Goal: Task Accomplishment & Management: Manage account settings

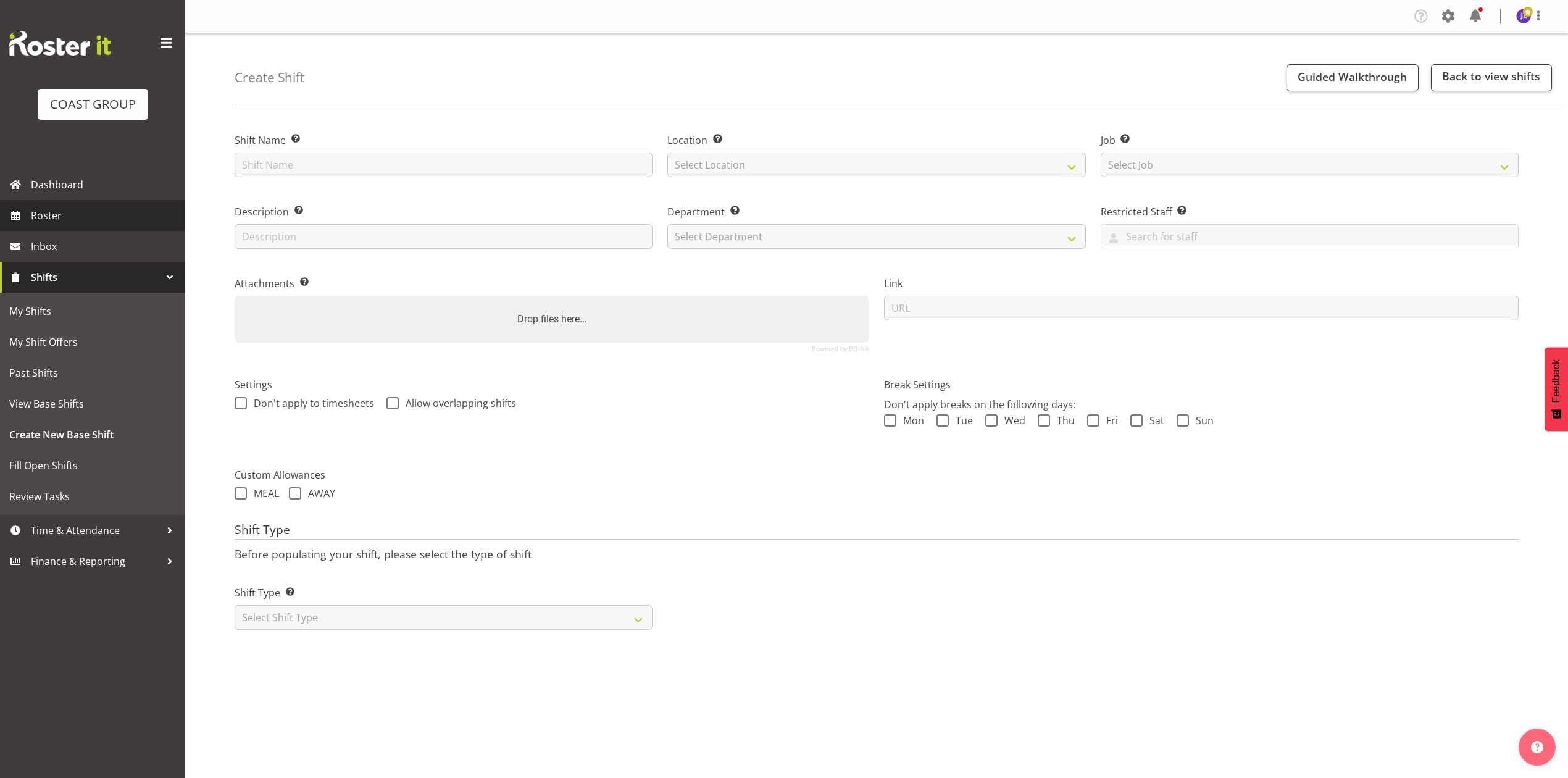
click at [69, 211] on span "Roster" at bounding box center [104, 215] width 148 height 18
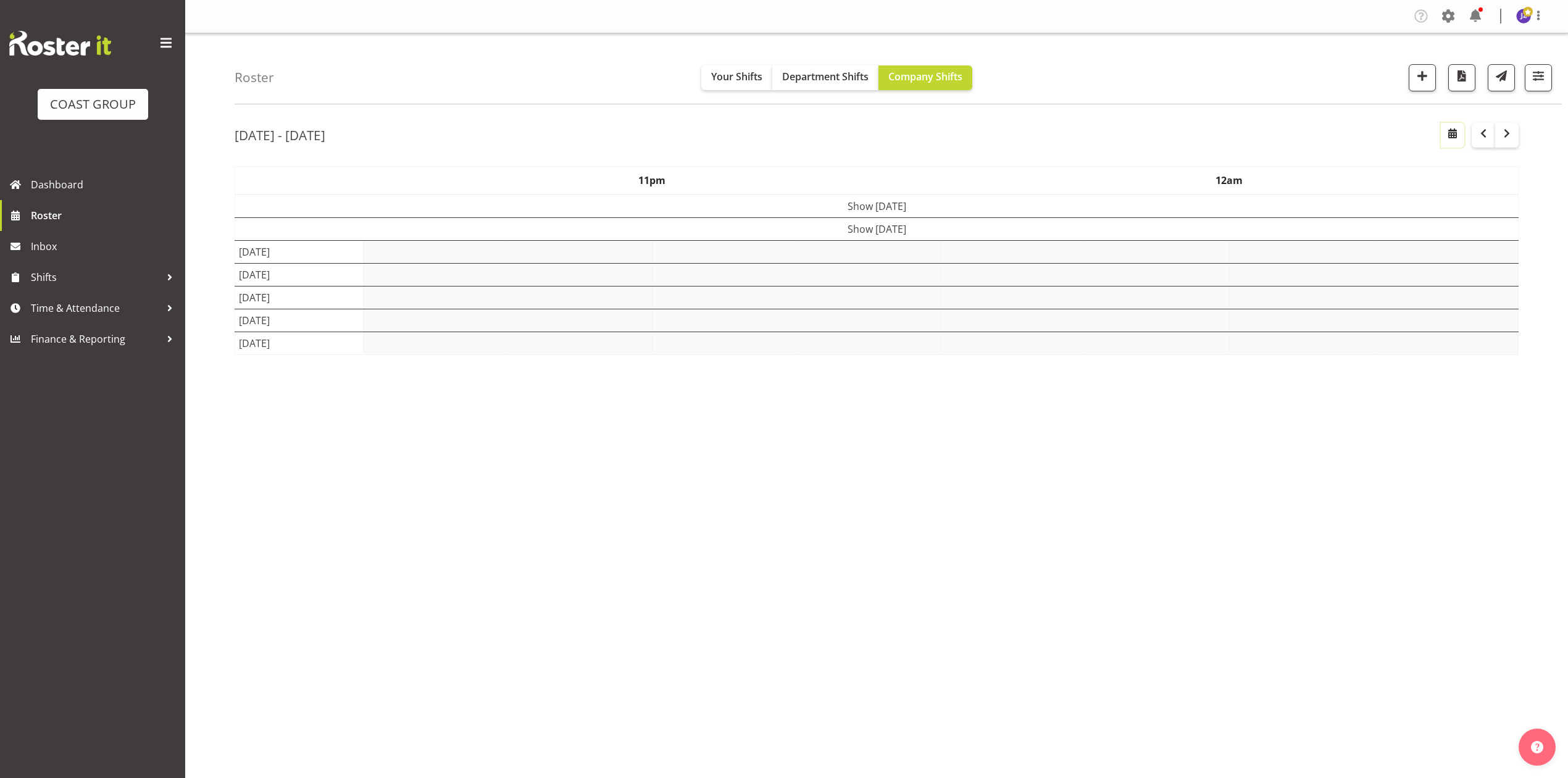
click at [1450, 129] on span "button" at bounding box center [1453, 133] width 14 height 14
select select "8"
select select "2025"
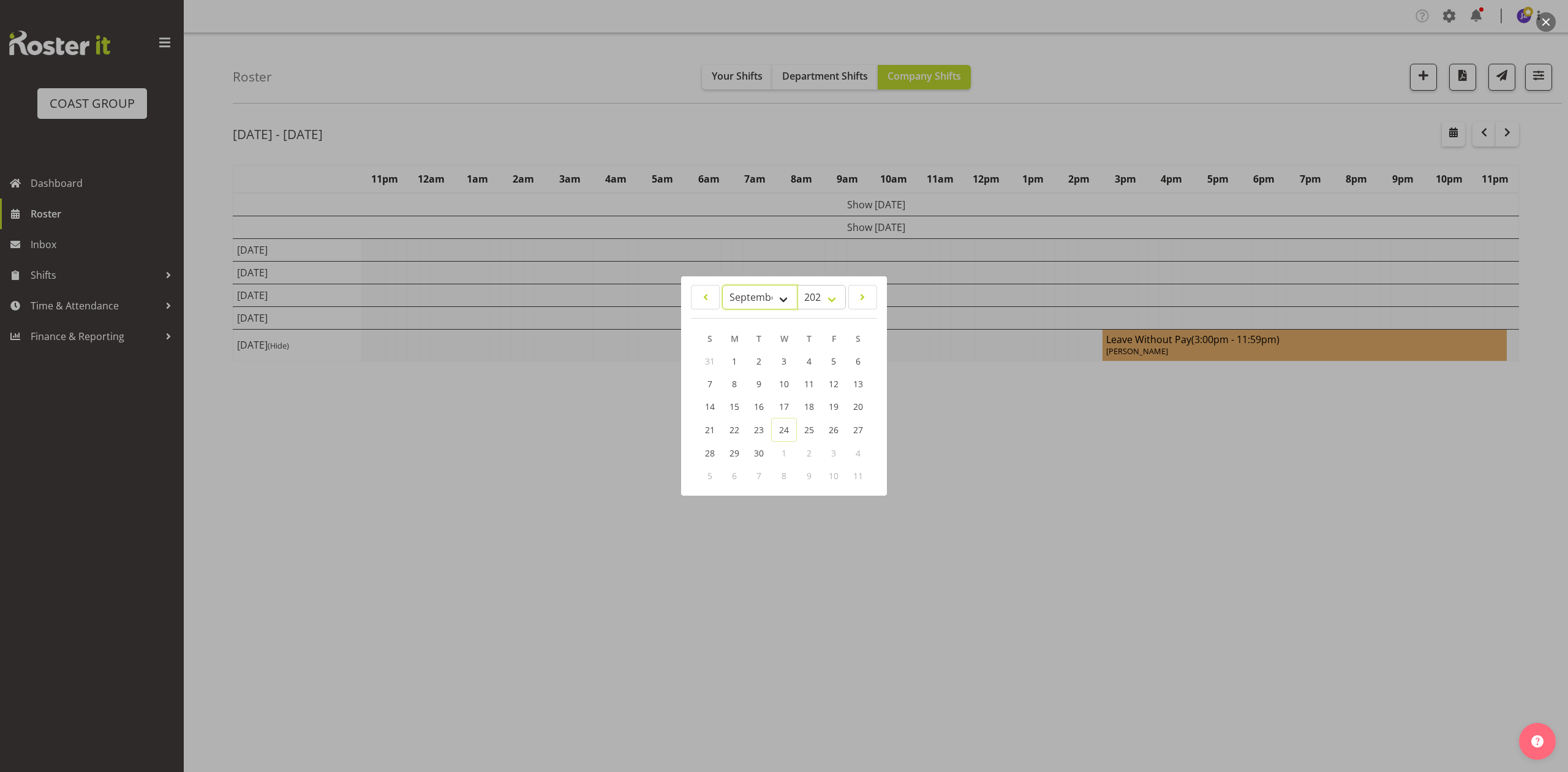
click at [755, 289] on select "January February March April May June July August September October November De…" at bounding box center [760, 297] width 76 height 25
select select "9"
click at [722, 285] on select "January February March April May June July August September October November De…" at bounding box center [760, 297] width 76 height 25
click at [752, 396] on link "14" at bounding box center [759, 407] width 25 height 22
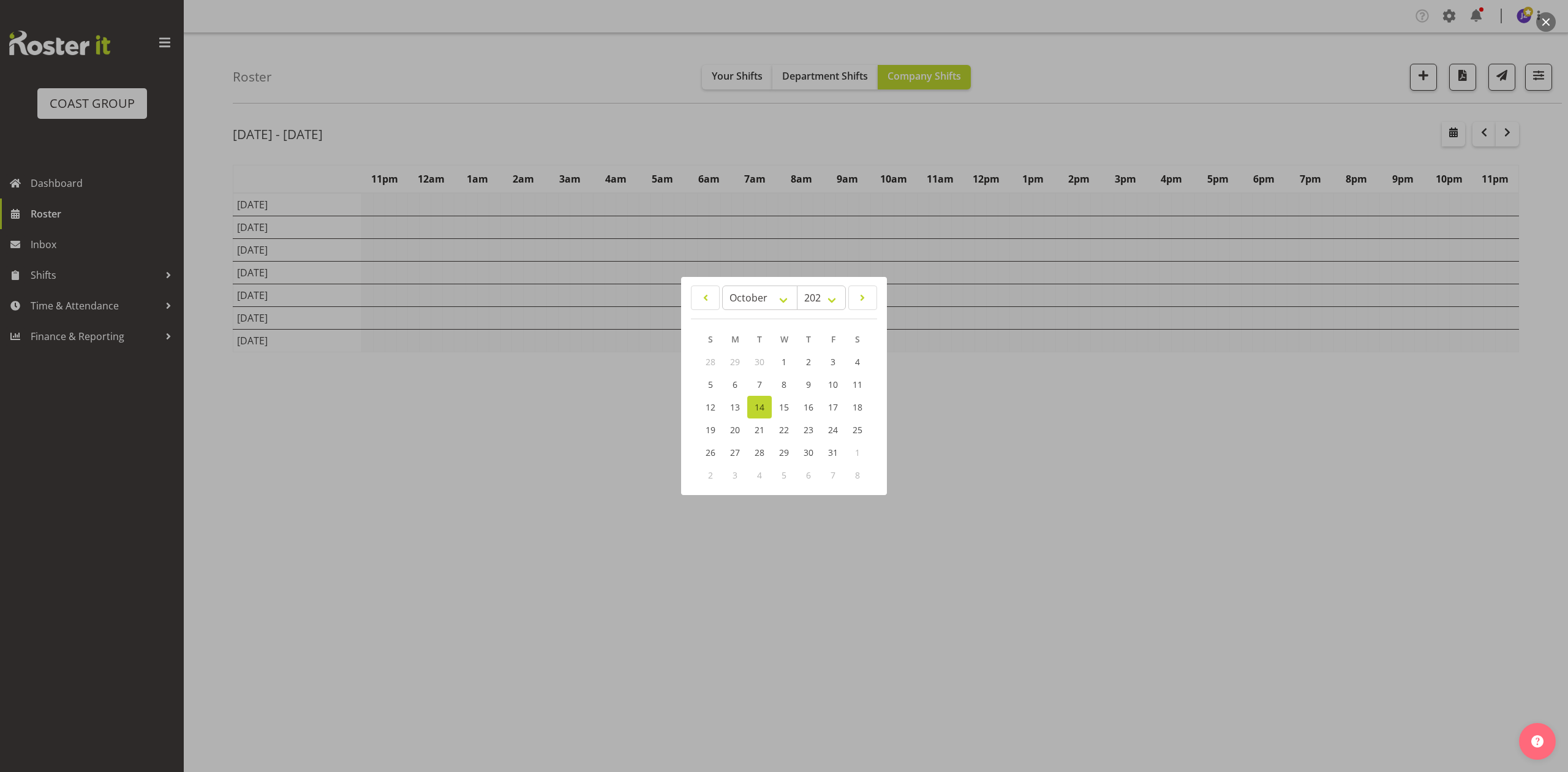
click at [1051, 113] on div at bounding box center [784, 386] width 1568 height 772
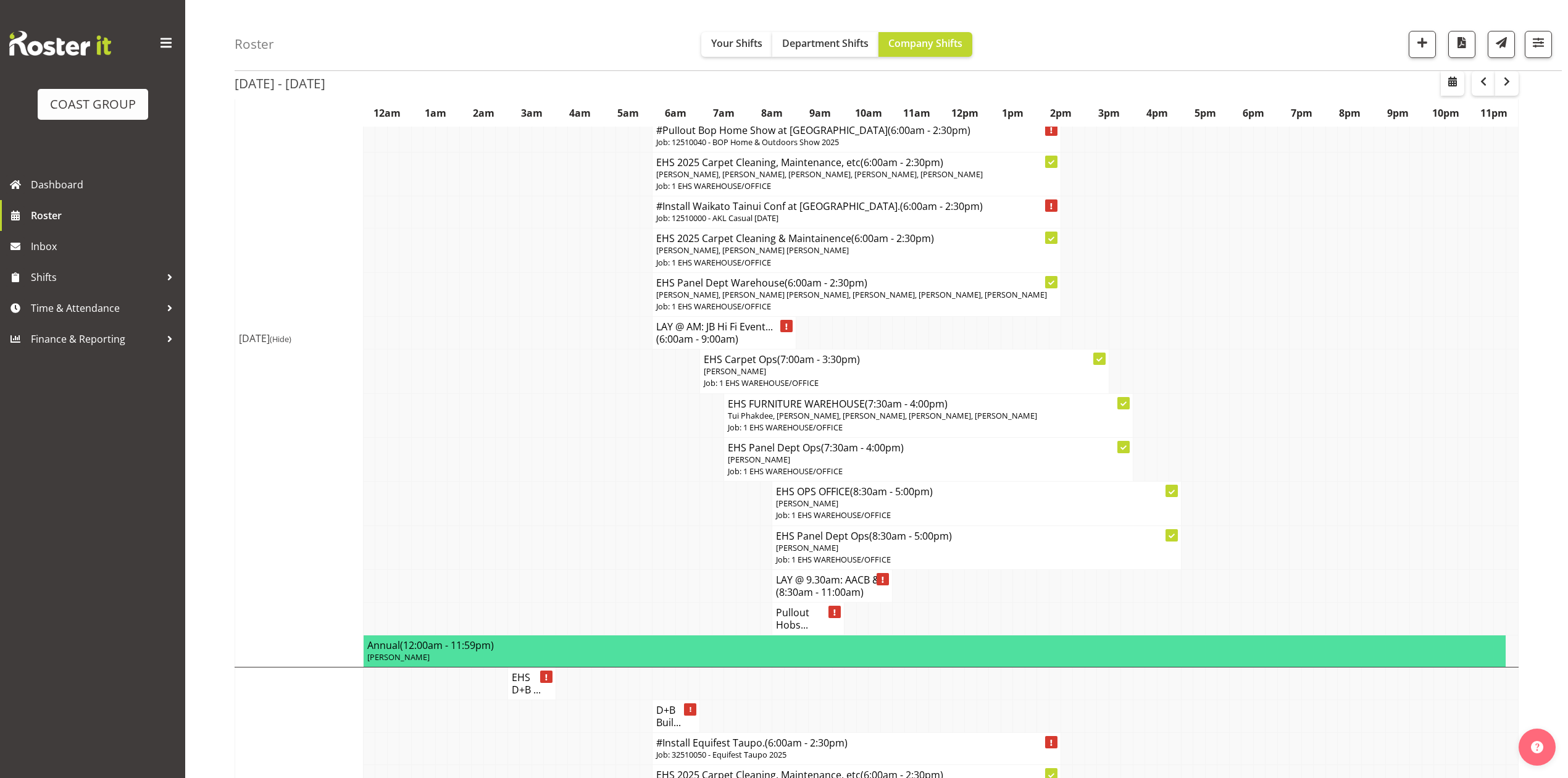
scroll to position [411, 0]
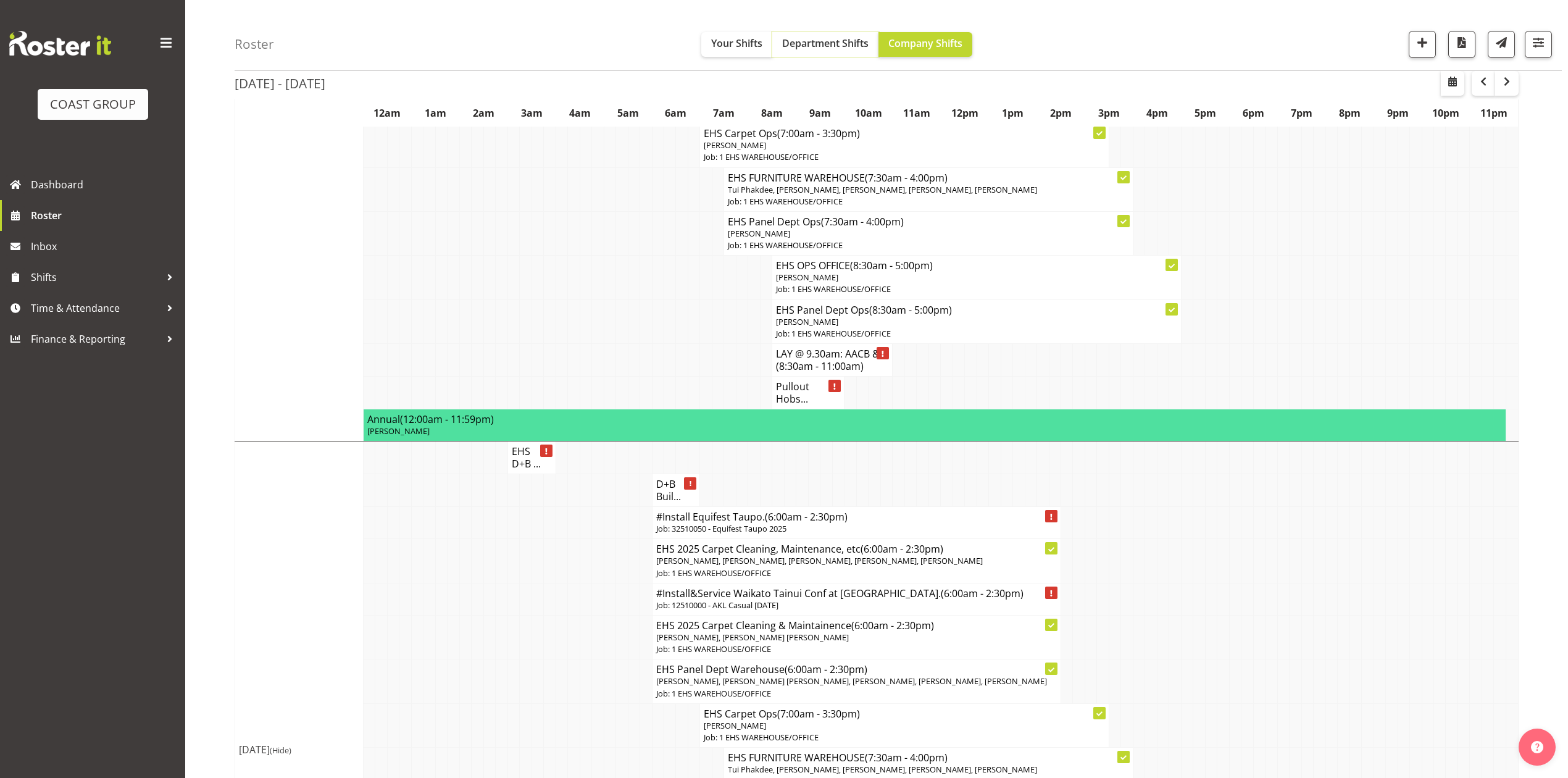
click at [828, 38] on span "Department Shifts" at bounding box center [825, 43] width 87 height 14
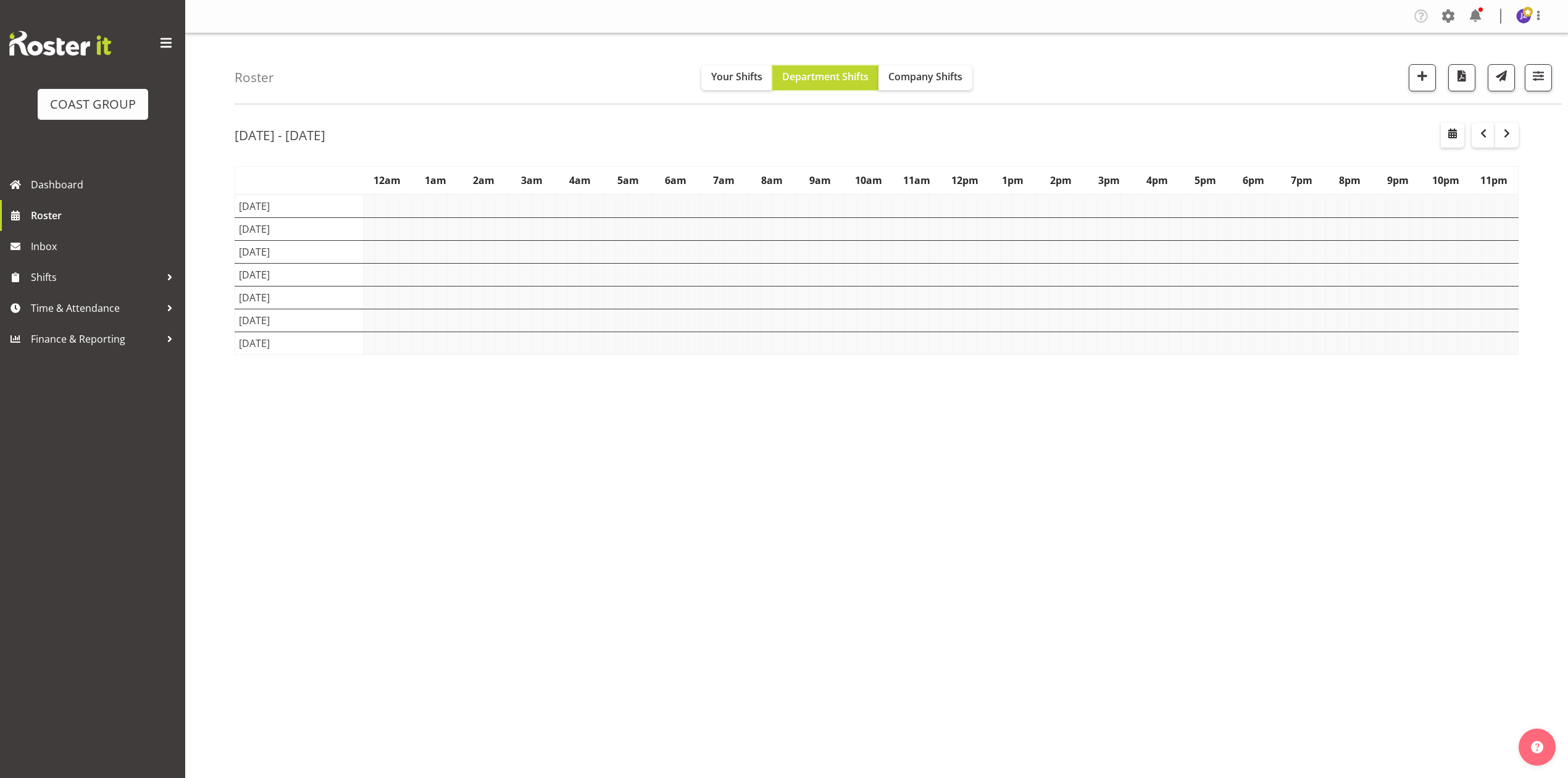
scroll to position [0, 0]
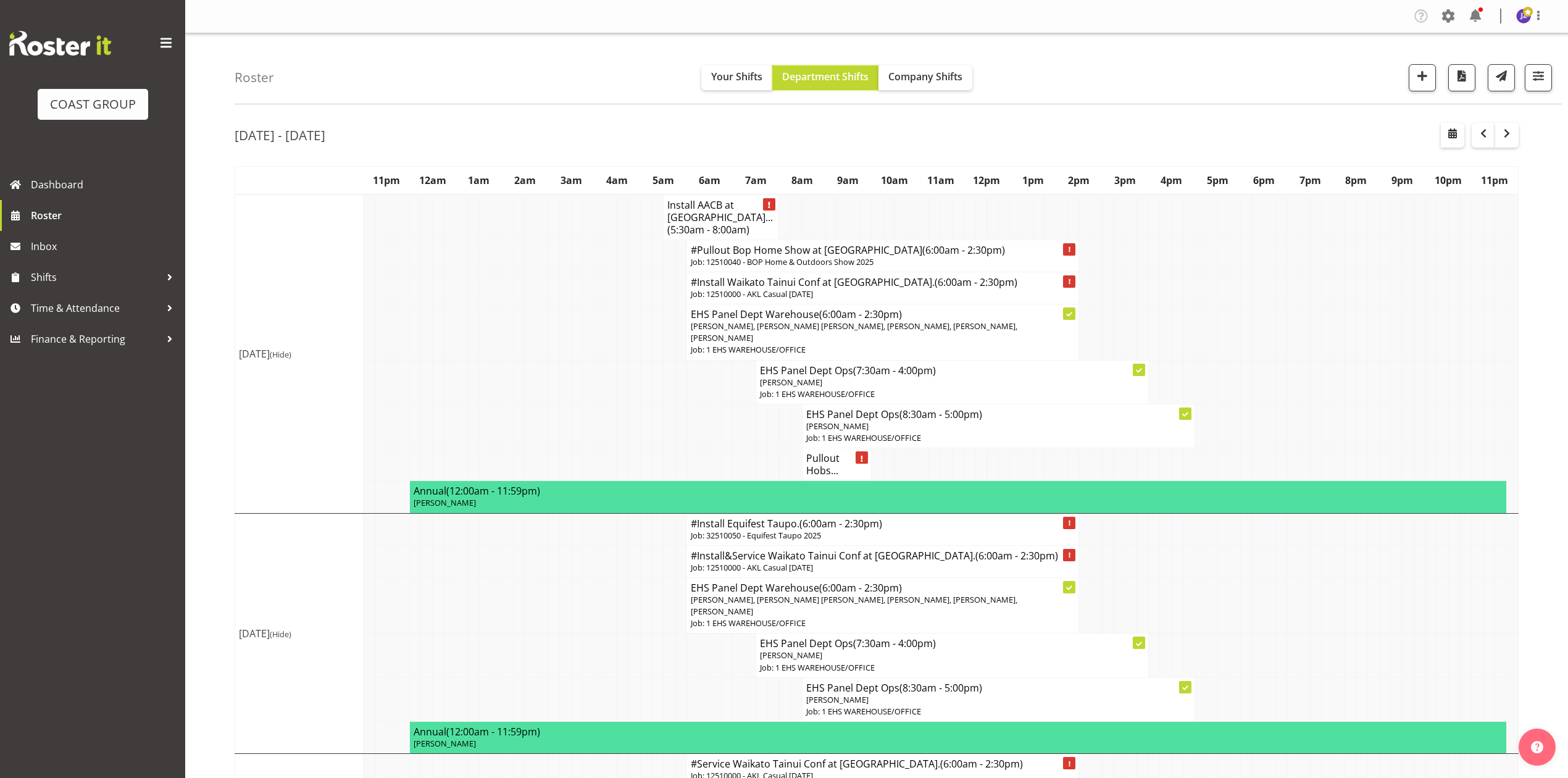
scroll to position [164, 0]
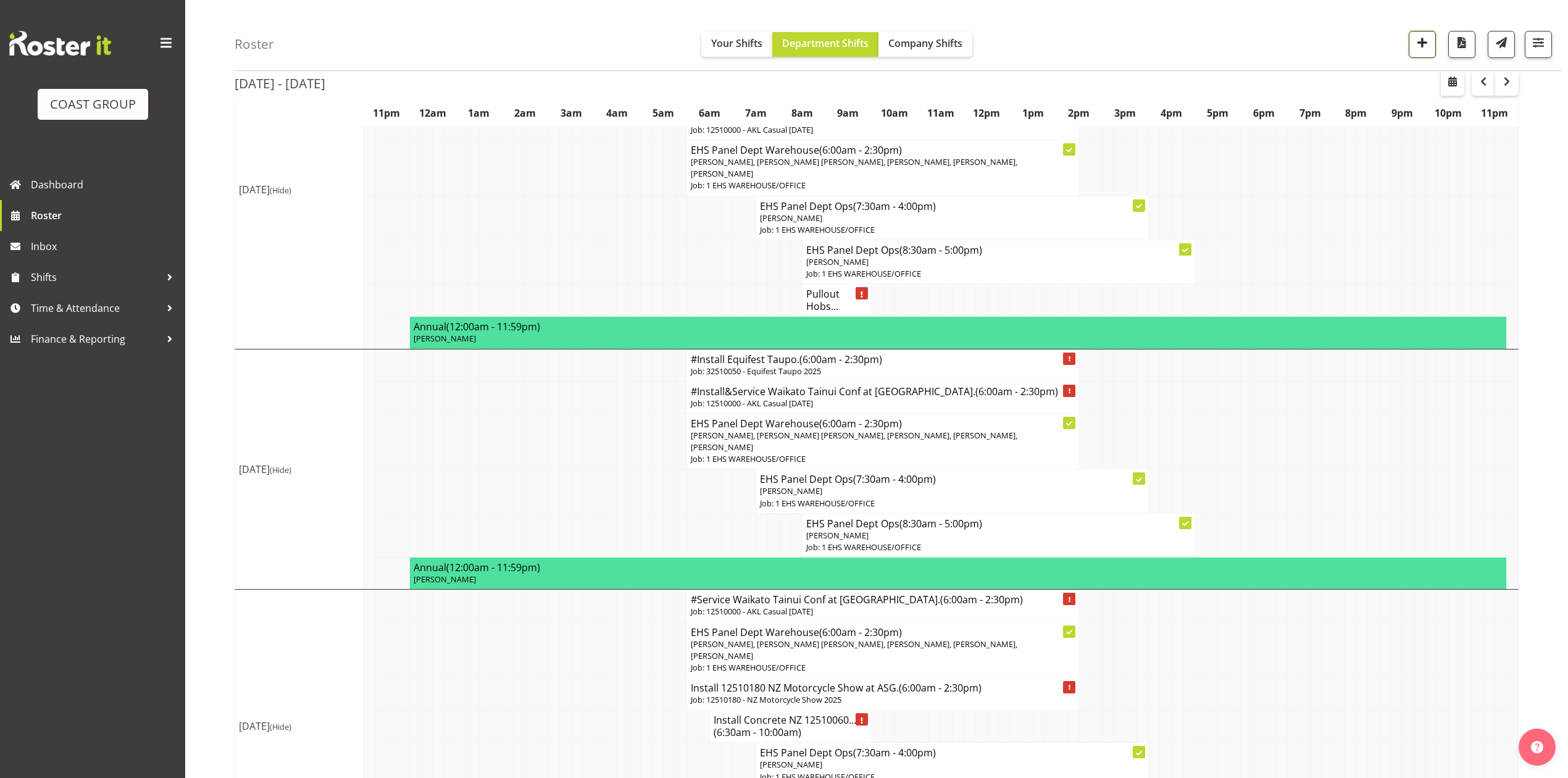
click at [1428, 41] on button "button" at bounding box center [1423, 44] width 27 height 27
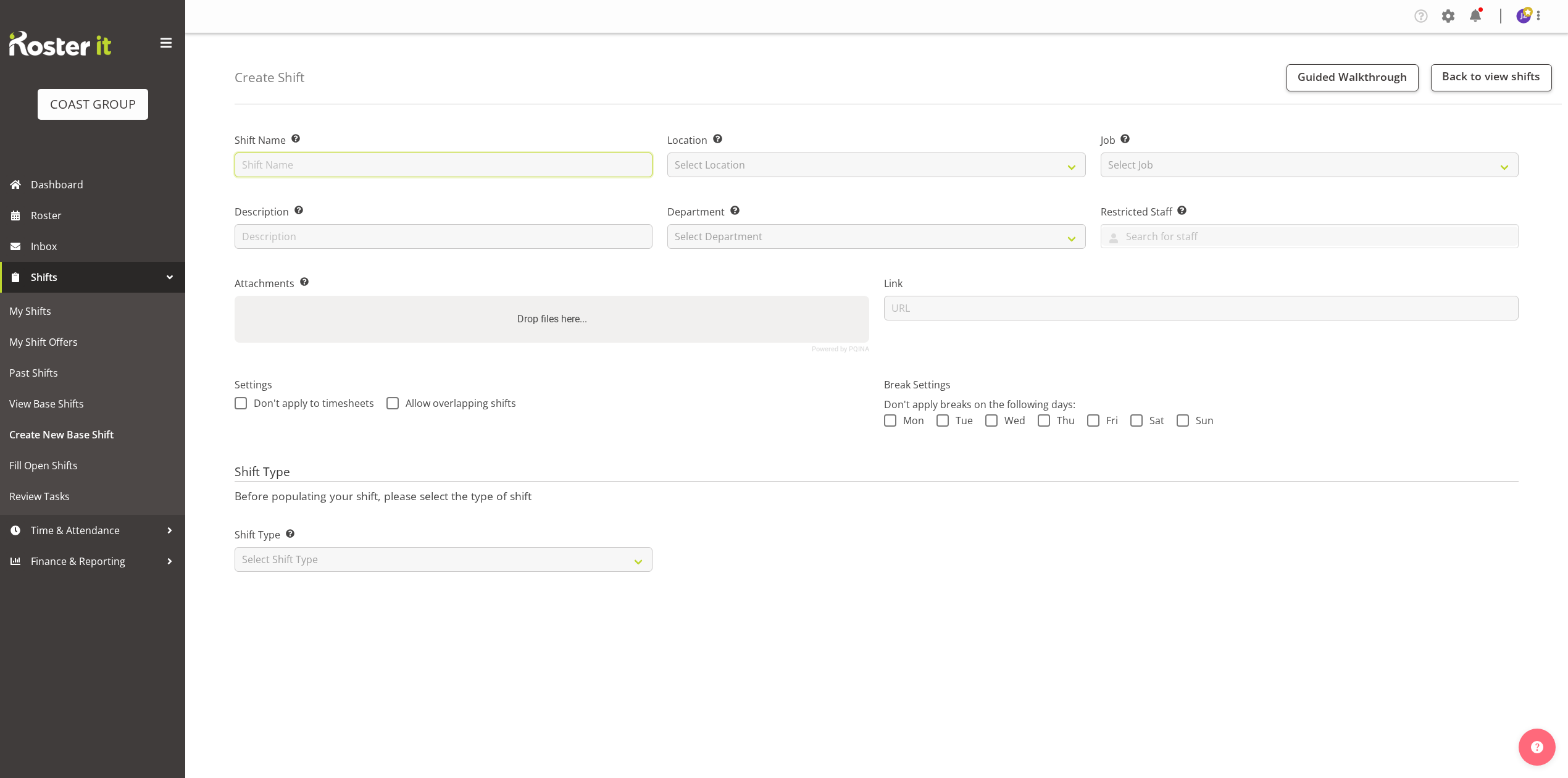
click at [403, 174] on input "text" at bounding box center [444, 164] width 418 height 25
drag, startPoint x: 294, startPoint y: 167, endPoint x: 261, endPoint y: 165, distance: 33.1
click at [261, 165] on input "Geoscience Society NZ Conf." at bounding box center [444, 164] width 418 height 25
drag, startPoint x: 396, startPoint y: 162, endPoint x: 339, endPoint y: 154, distance: 57.6
click at [339, 154] on input "Geotechnical Society NZ Conf." at bounding box center [444, 164] width 418 height 25
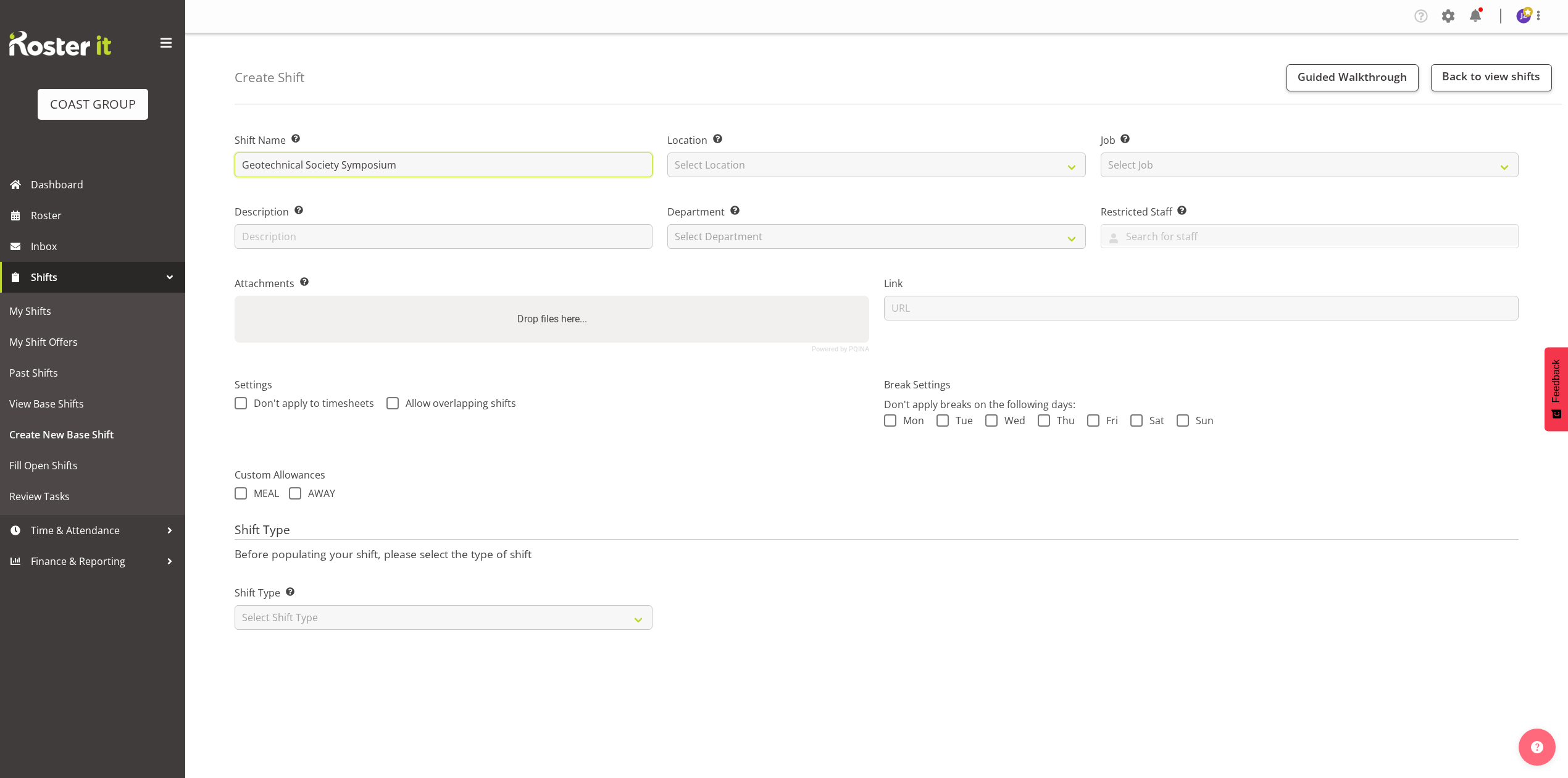
click at [236, 163] on input "Geotechnical Society Symposium" at bounding box center [444, 164] width 418 height 25
click at [566, 161] on input "12510160 Geotechnical Society Symposium" at bounding box center [444, 164] width 418 height 25
type input "12510160 Geotechnical Society Symposium."
click at [725, 163] on select "Select Location EHS [PERSON_NAME]" at bounding box center [876, 164] width 418 height 25
select select "35"
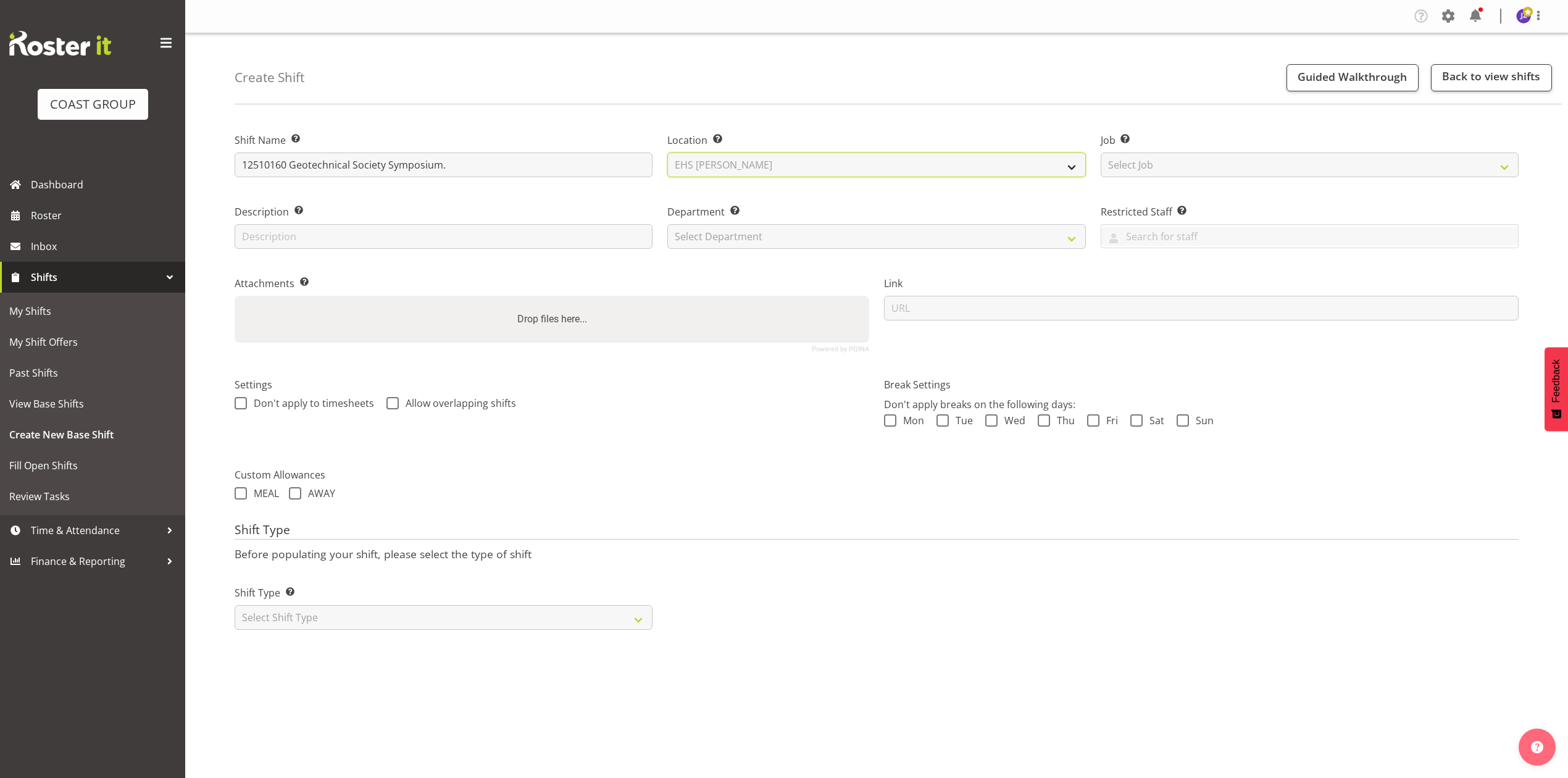
click at [667, 152] on select "Select Location EHS [PERSON_NAME]" at bounding box center [876, 164] width 418 height 25
click at [1115, 160] on select "Select Job Create new job 1 Carlton Events 1 [PERSON_NAME][GEOGRAPHIC_DATA] 1 […" at bounding box center [1310, 164] width 418 height 25
select select "10649"
click at [1101, 152] on select "Select Job Create new job 1 Carlton Events 1 [PERSON_NAME][GEOGRAPHIC_DATA] 1 […" at bounding box center [1310, 164] width 418 height 25
click at [892, 229] on select "Select Department EHS AKL PANEL EHS AKL PANEL" at bounding box center [876, 236] width 418 height 25
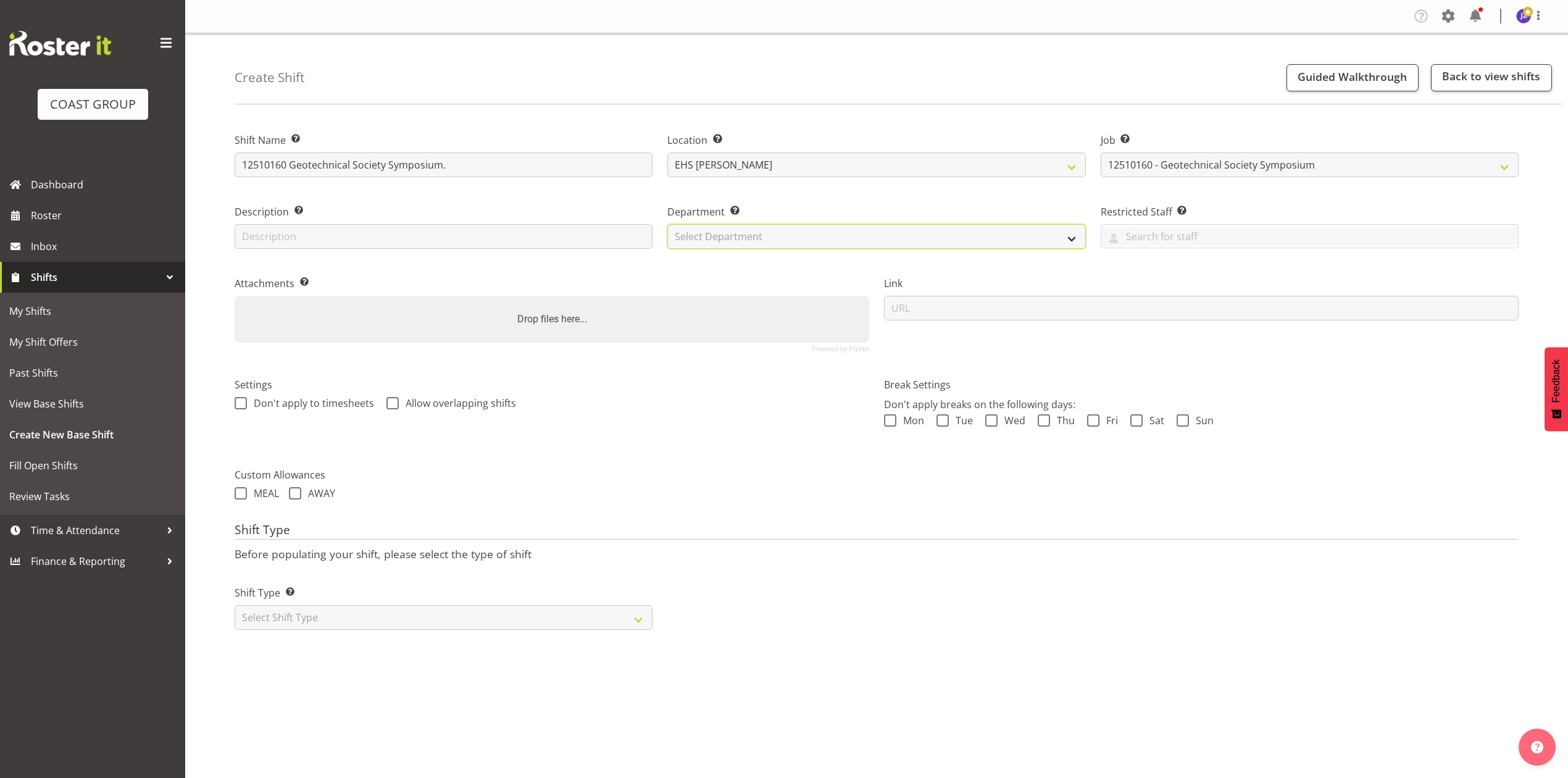
select select "39"
click at [667, 224] on select "Select Department EHS AKL PANEL EHS AKL PANEL" at bounding box center [876, 236] width 418 height 25
click at [687, 440] on div "Settings Don't apply to timesheets Allow overlapping shifts" at bounding box center [552, 409] width 650 height 98
click at [577, 312] on label "Drop files here..." at bounding box center [552, 319] width 79 height 25
click at [577, 299] on input "Drop files here..." at bounding box center [552, 298] width 634 height 4
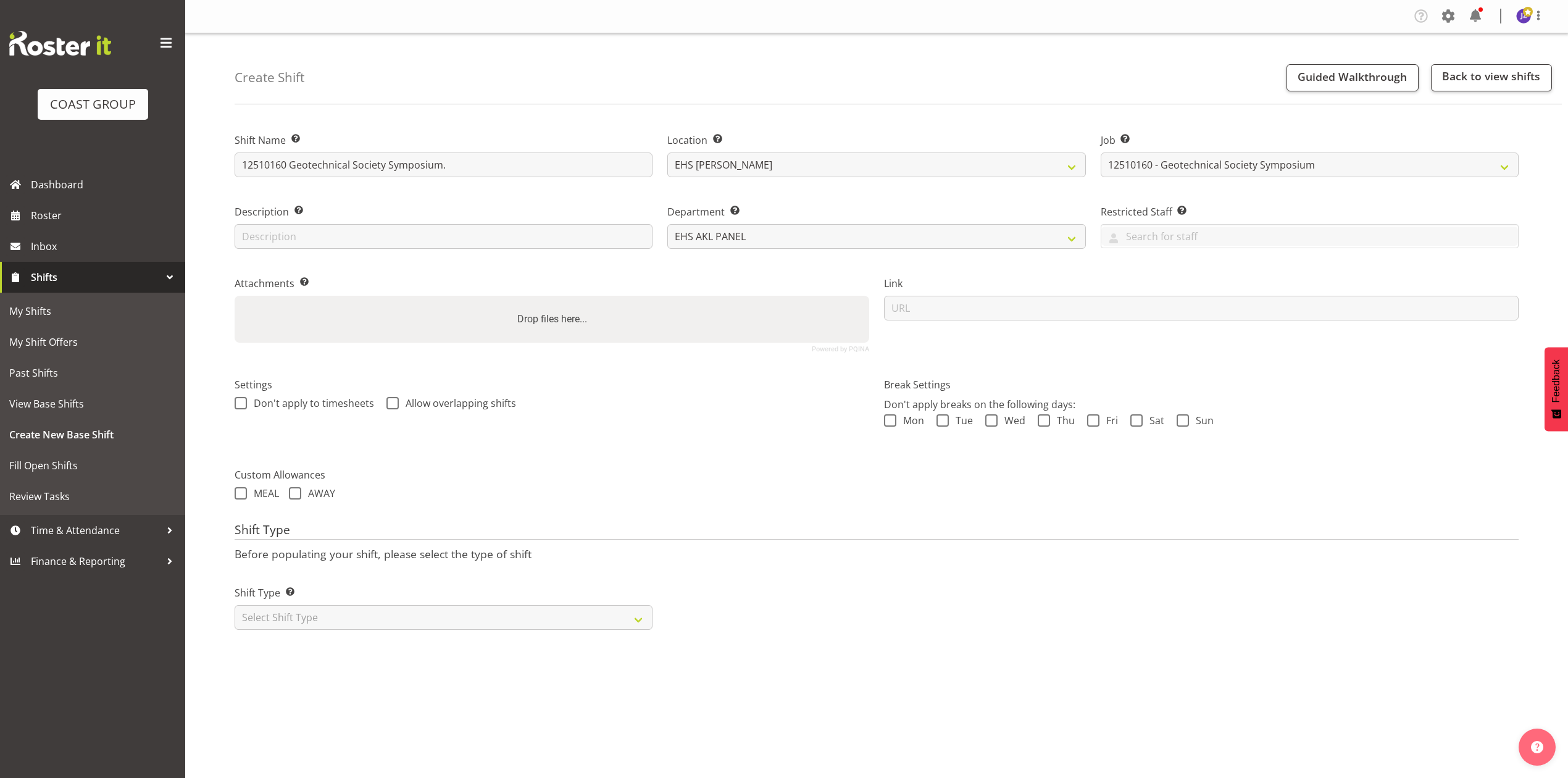
type input "C:\fakepath\12510160 - Geotechnical Society Symposium2025 - AL - Job Details.pdf"
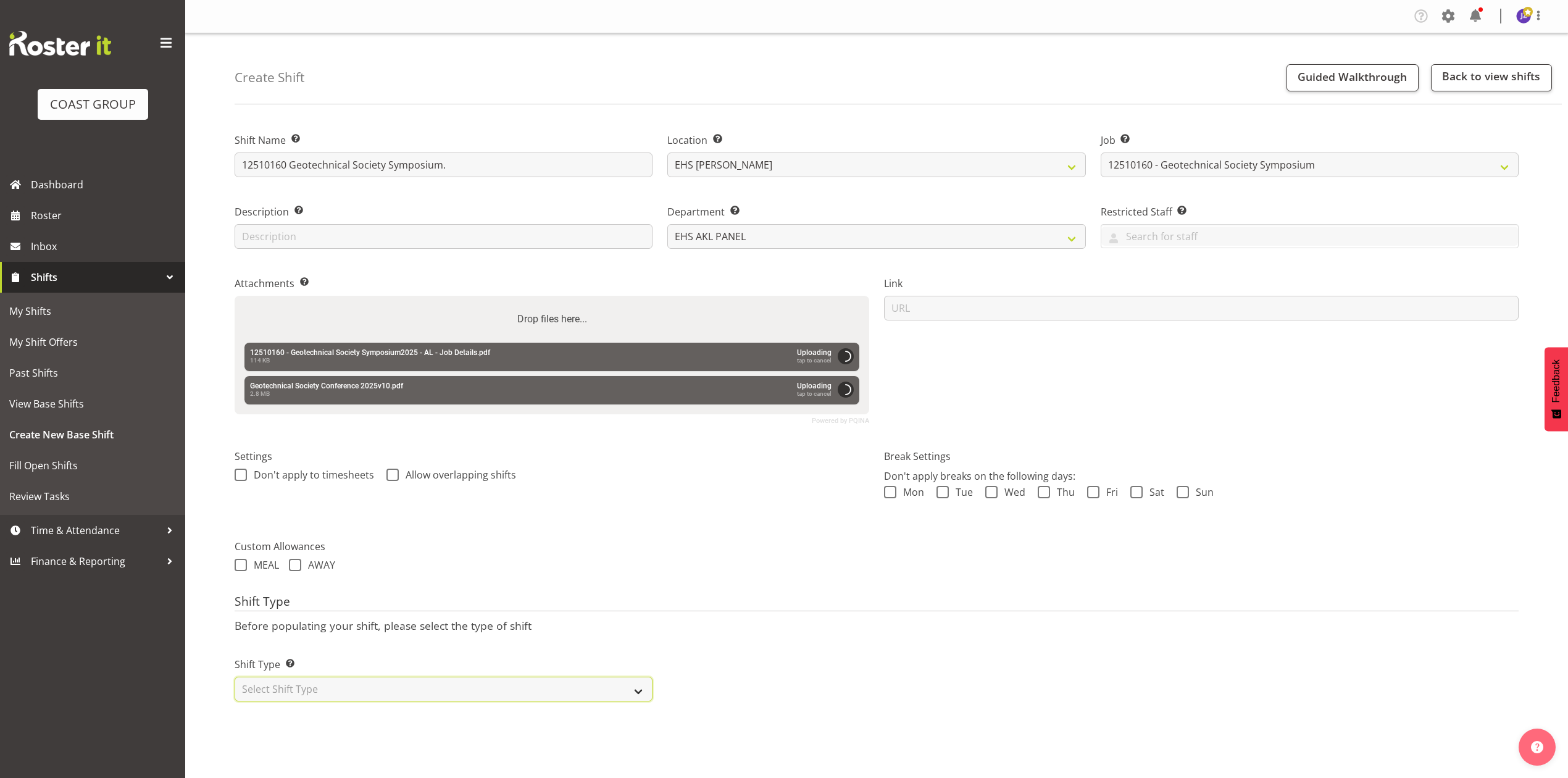
drag, startPoint x: 489, startPoint y: 695, endPoint x: 485, endPoint y: 702, distance: 8.1
click at [489, 695] on select "Select Shift Type One Off Shift Recurring Shift Rotating Shift" at bounding box center [444, 689] width 418 height 25
select select "recurring"
click at [235, 679] on select "Select Shift Type One Off Shift Recurring Shift Rotating Shift" at bounding box center [444, 689] width 418 height 25
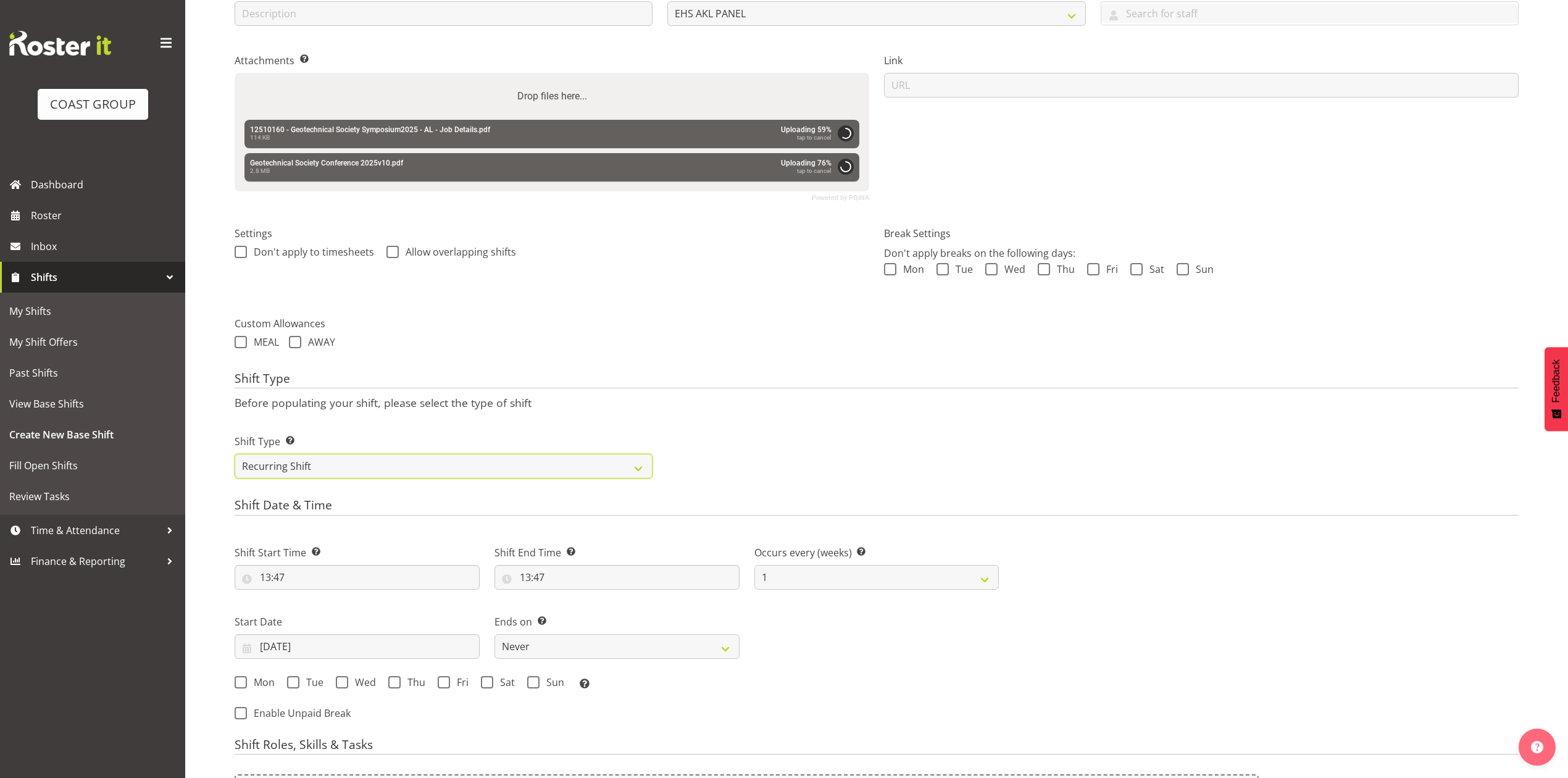
scroll to position [247, 0]
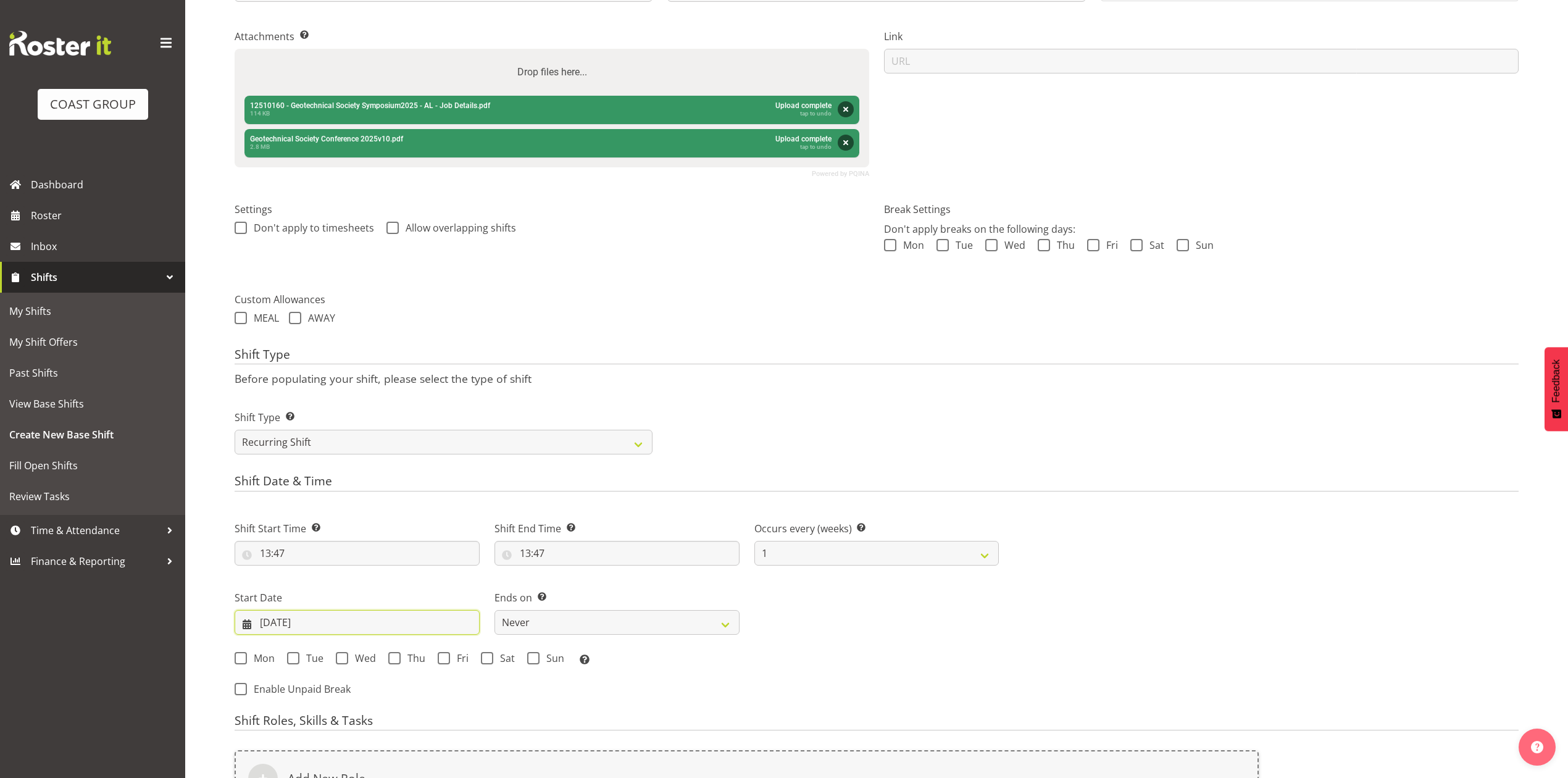
click at [283, 631] on input "[DATE]" at bounding box center [358, 622] width 245 height 25
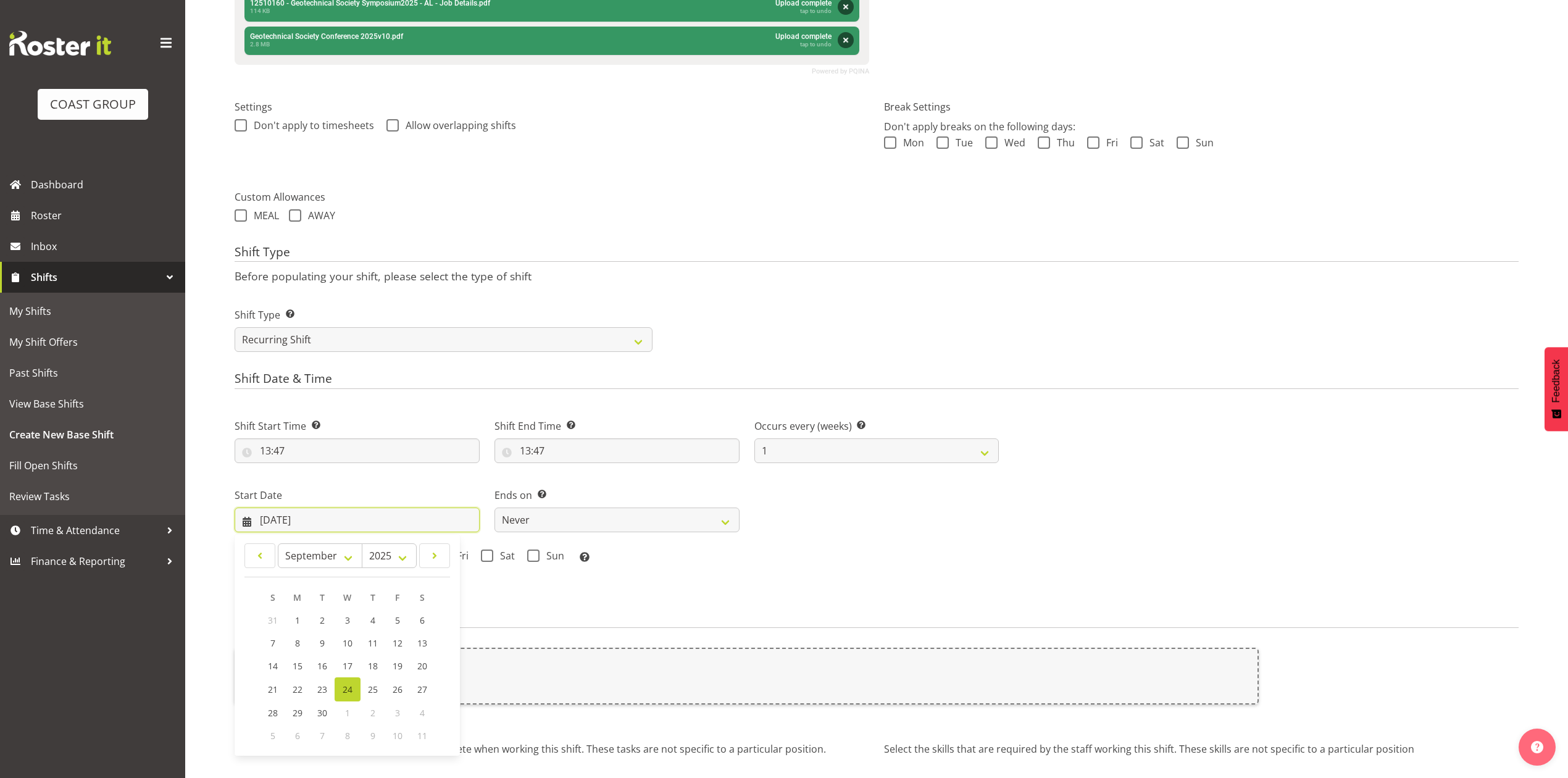
scroll to position [467, 0]
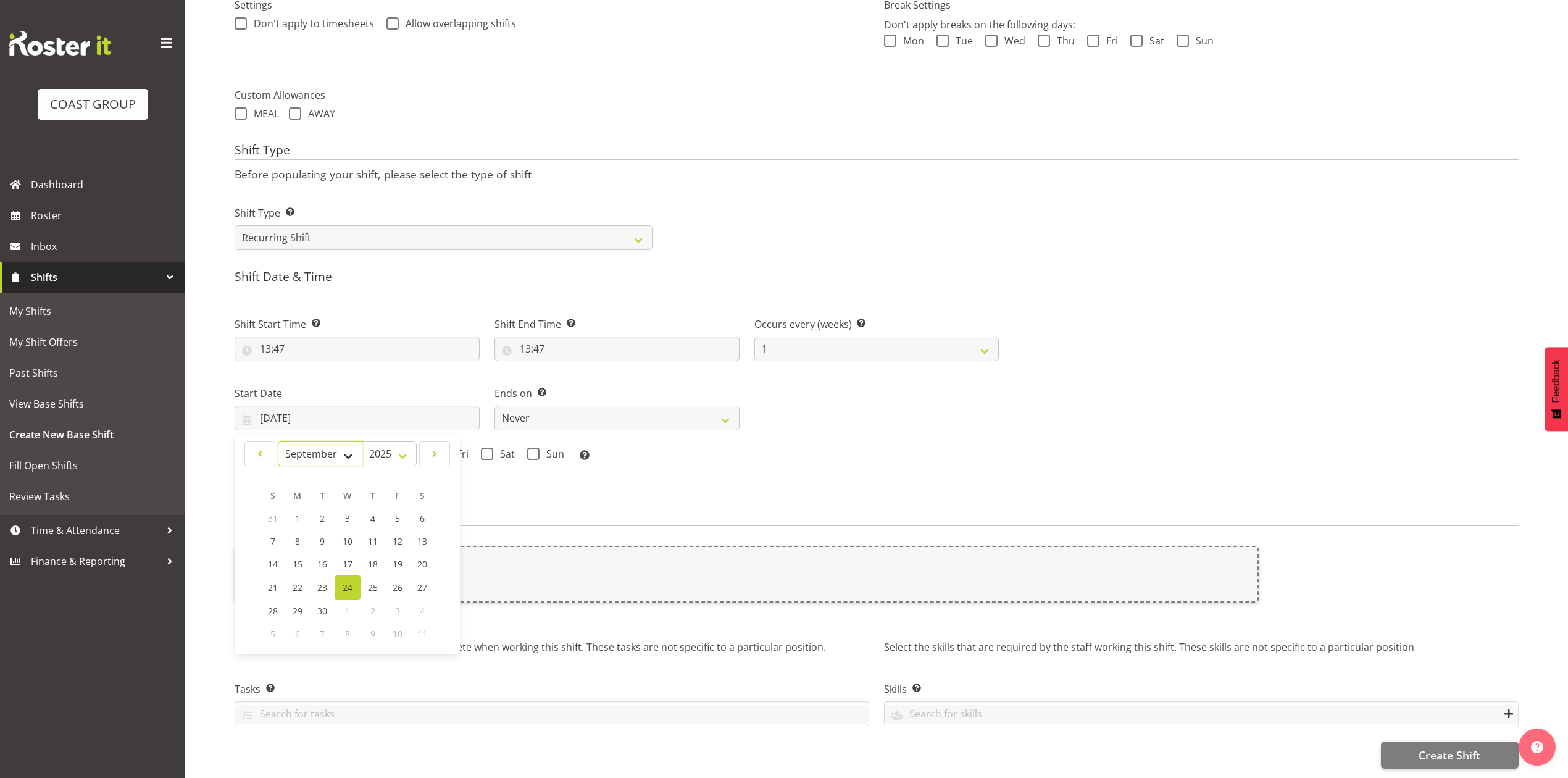
click at [310, 441] on select "January February March April May June July August September October November De…" at bounding box center [319, 453] width 84 height 25
select select "9"
click at [278, 441] on select "January February March April May June July August September October November De…" at bounding box center [319, 453] width 84 height 25
click at [324, 557] on link "14" at bounding box center [322, 564] width 25 height 22
type input "14/10/2025"
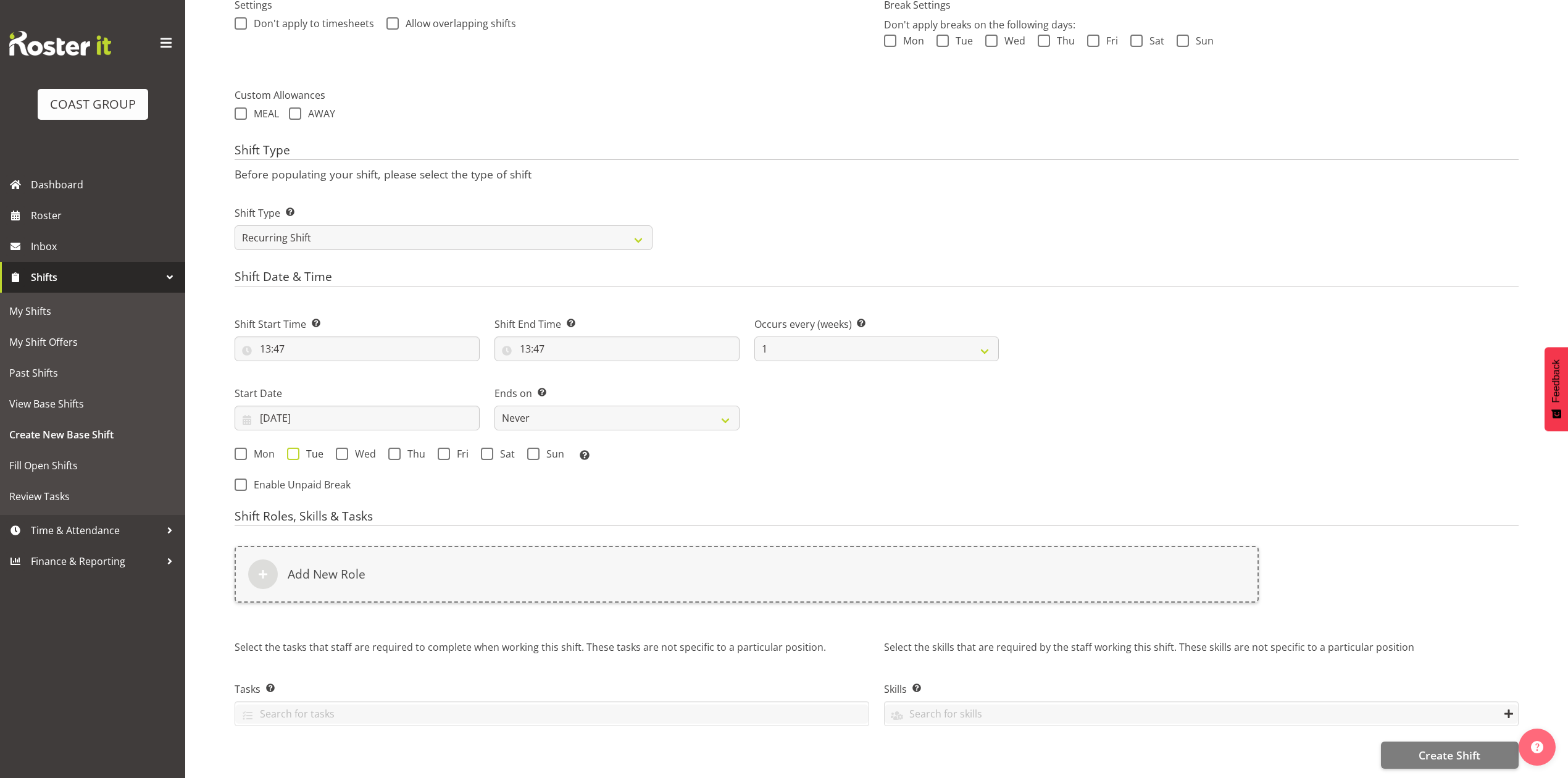
click at [291, 448] on span at bounding box center [293, 453] width 12 height 12
click at [291, 449] on input "Tue" at bounding box center [291, 453] width 8 height 8
checkbox input "true"
drag, startPoint x: 540, startPoint y: 407, endPoint x: 546, endPoint y: 413, distance: 8.5
click at [540, 407] on select "Never On Date" at bounding box center [618, 418] width 245 height 25
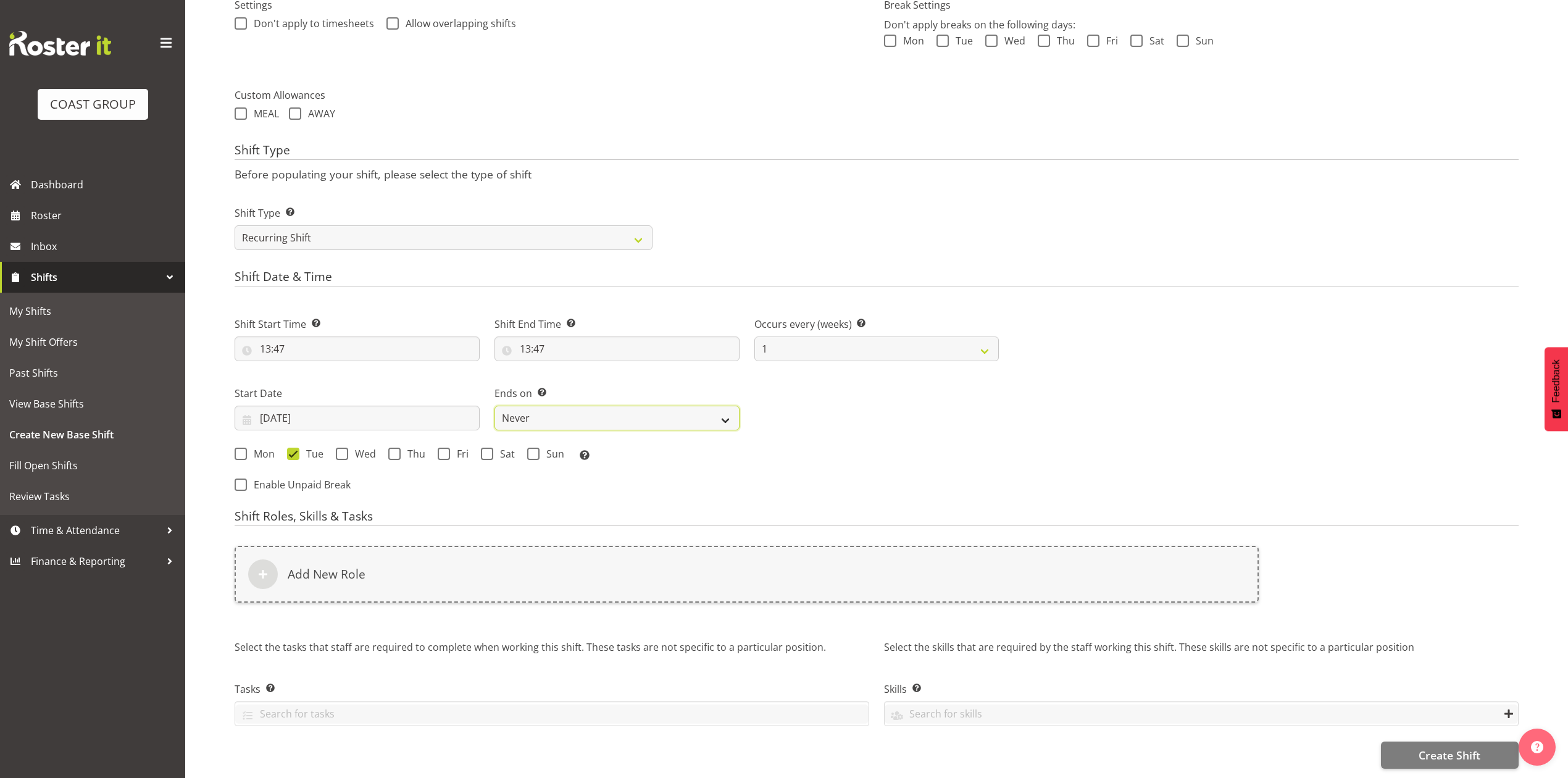
select select "date"
click at [495, 406] on select "Never On Date" at bounding box center [618, 418] width 245 height 25
click at [816, 406] on input "[DATE]" at bounding box center [877, 418] width 245 height 25
click at [843, 441] on select "January February March April May June July August September October November De…" at bounding box center [859, 453] width 84 height 25
select select "9"
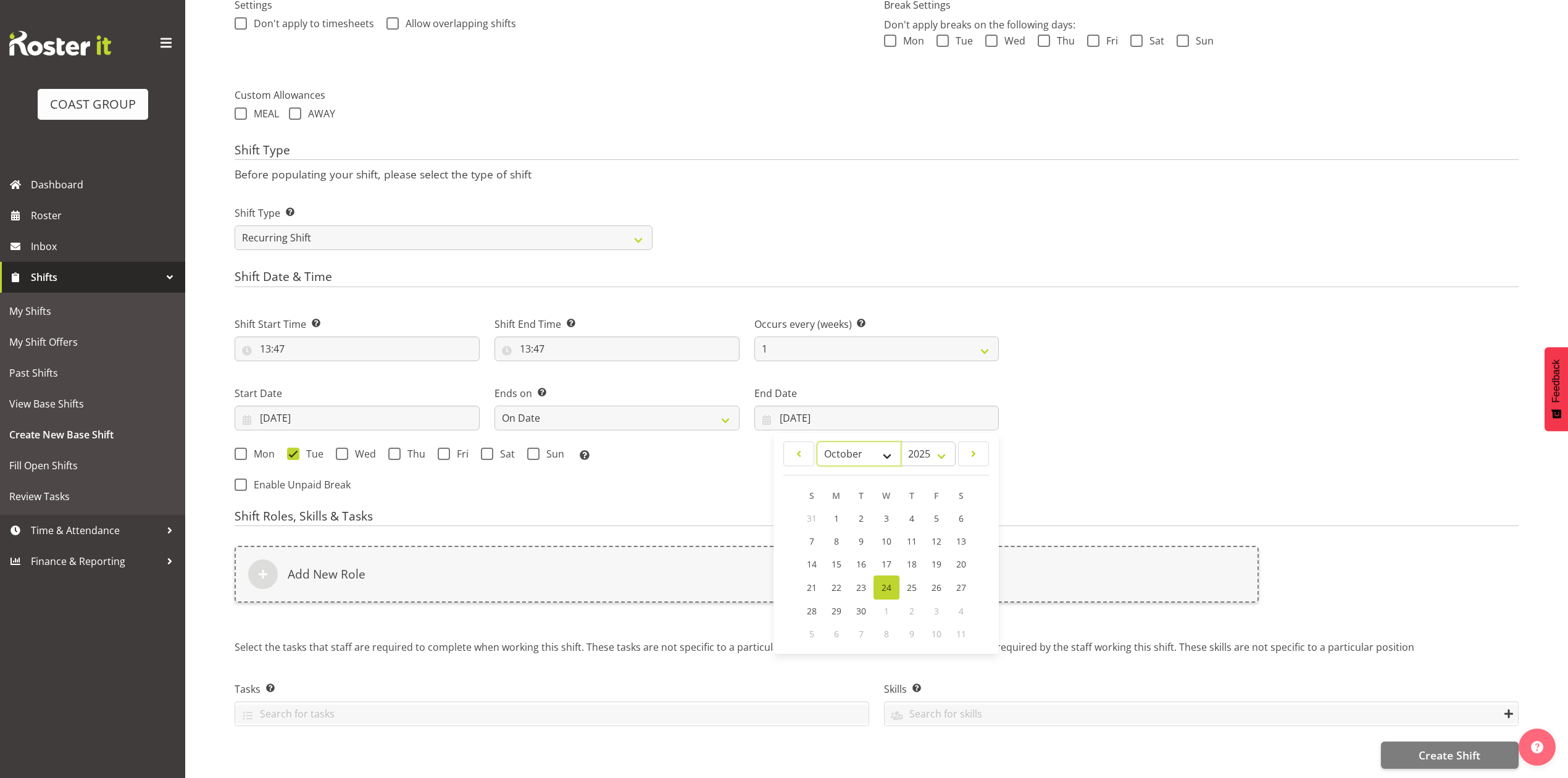
click at [817, 441] on select "January February March April May June July August September October November De…" at bounding box center [859, 453] width 84 height 25
click at [954, 553] on link "18" at bounding box center [961, 564] width 25 height 22
type input "18/10/2025"
click at [477, 448] on div "Mon Tue Wed Thu Fri Sat Sun Select the days of the week you wish to create this…" at bounding box center [617, 456] width 764 height 16
click at [483, 448] on span at bounding box center [487, 453] width 12 height 12
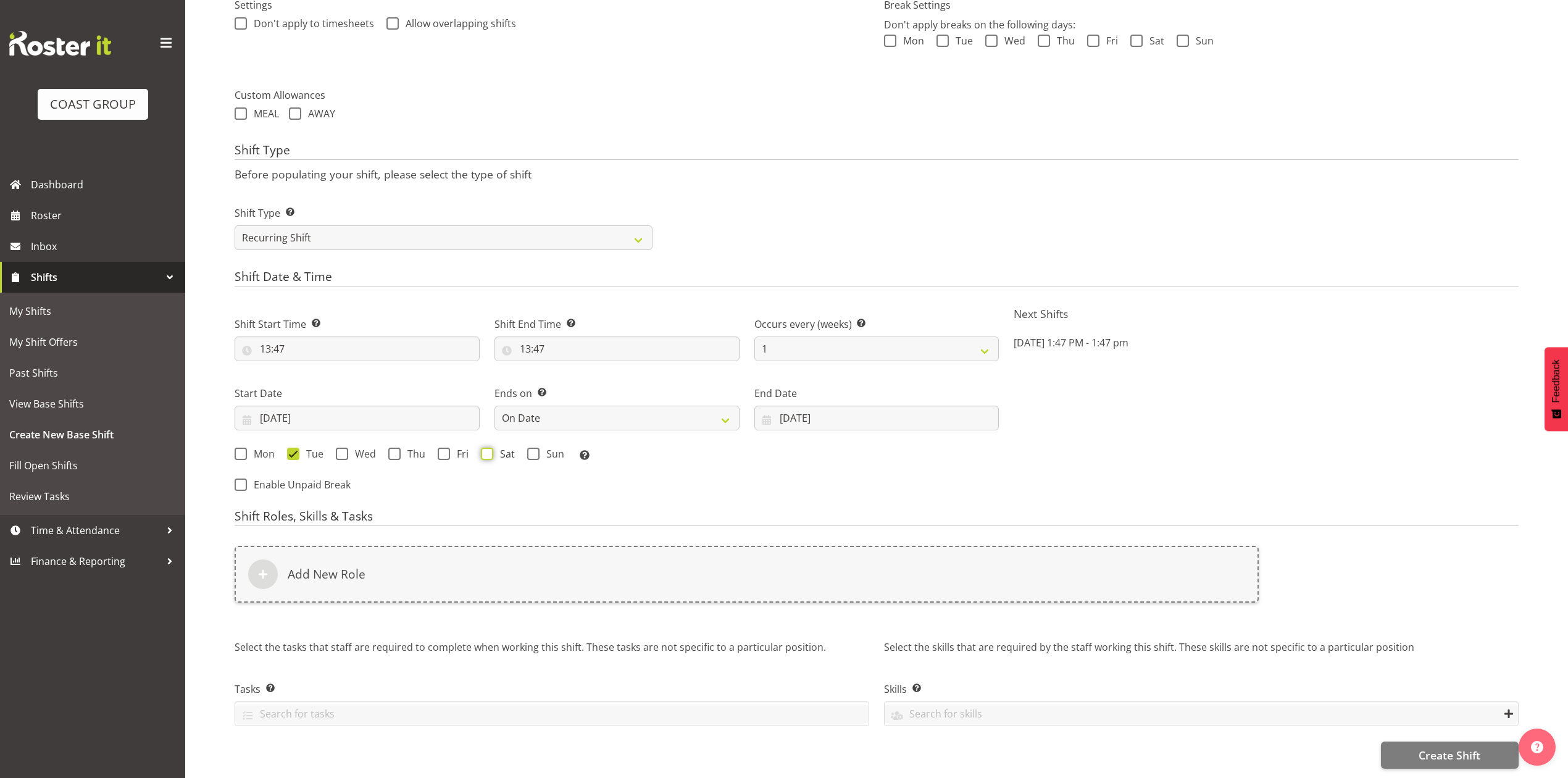
click at [483, 449] on input "Sat" at bounding box center [485, 453] width 8 height 8
checkbox input "true"
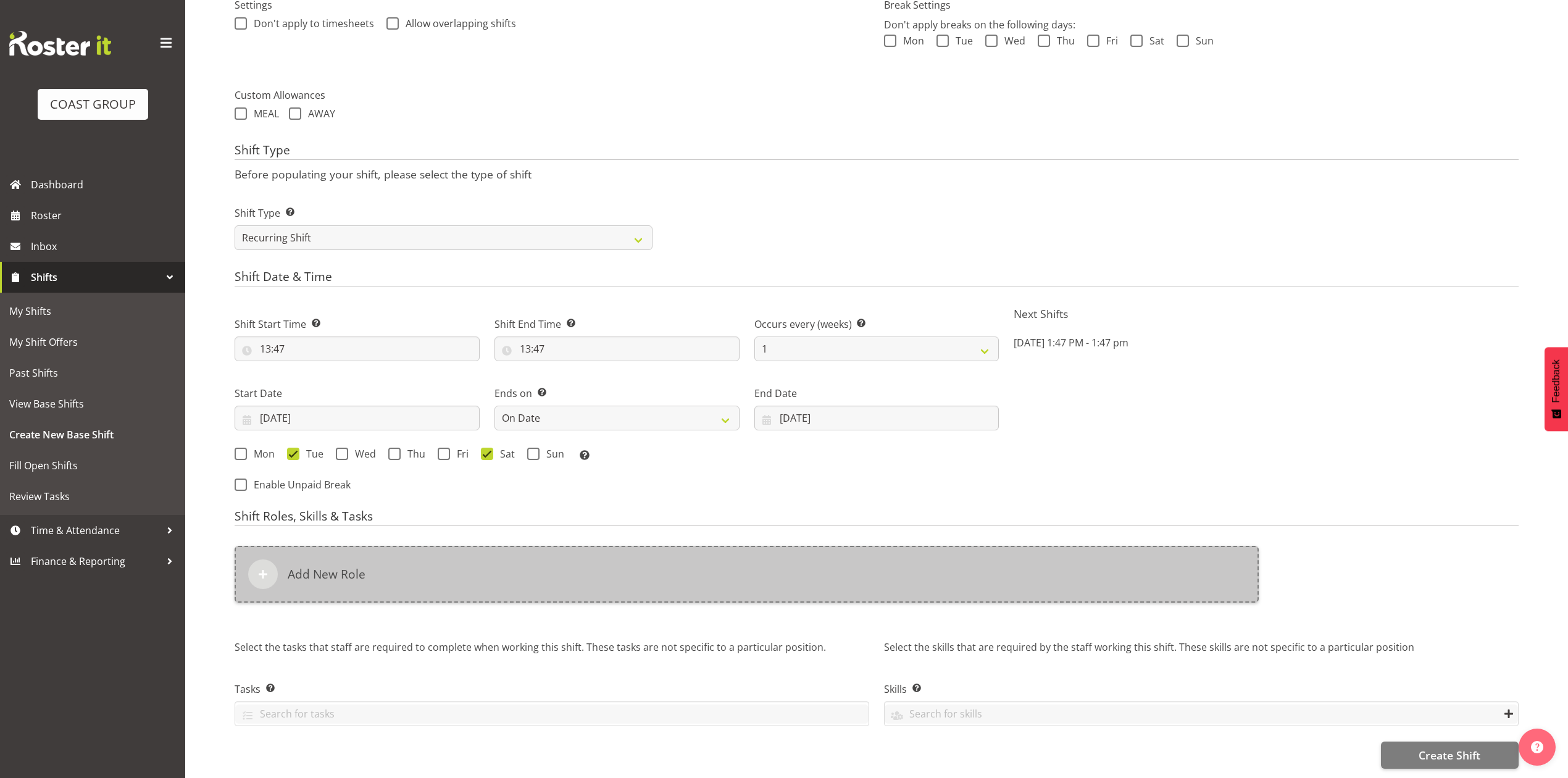
click at [476, 569] on div "Add New Role" at bounding box center [747, 574] width 1024 height 57
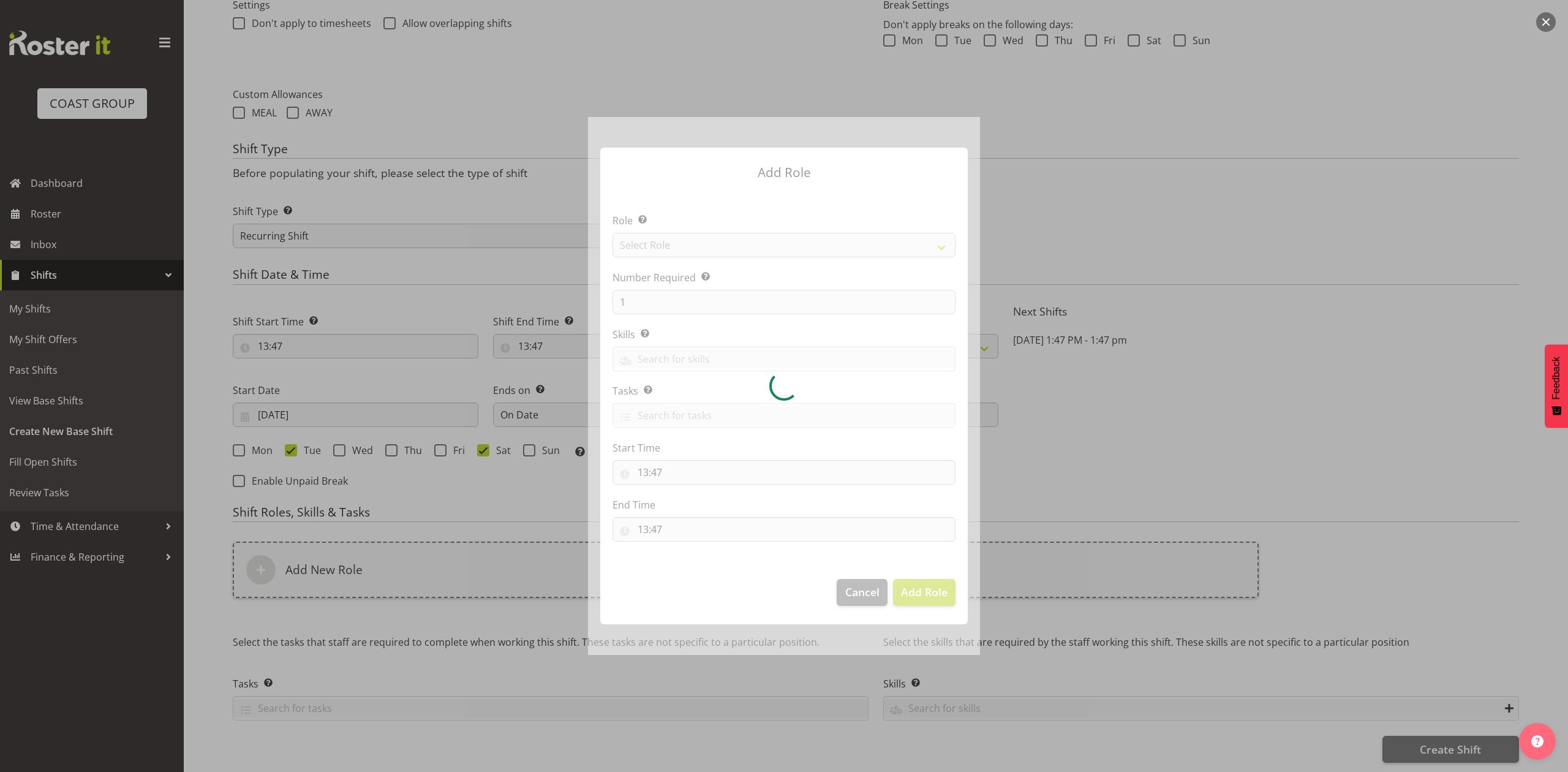
click at [636, 236] on div at bounding box center [784, 385] width 392 height 537
click at [648, 255] on div at bounding box center [784, 385] width 392 height 537
click at [657, 238] on div at bounding box center [784, 385] width 392 height 537
click at [657, 241] on div at bounding box center [784, 385] width 392 height 537
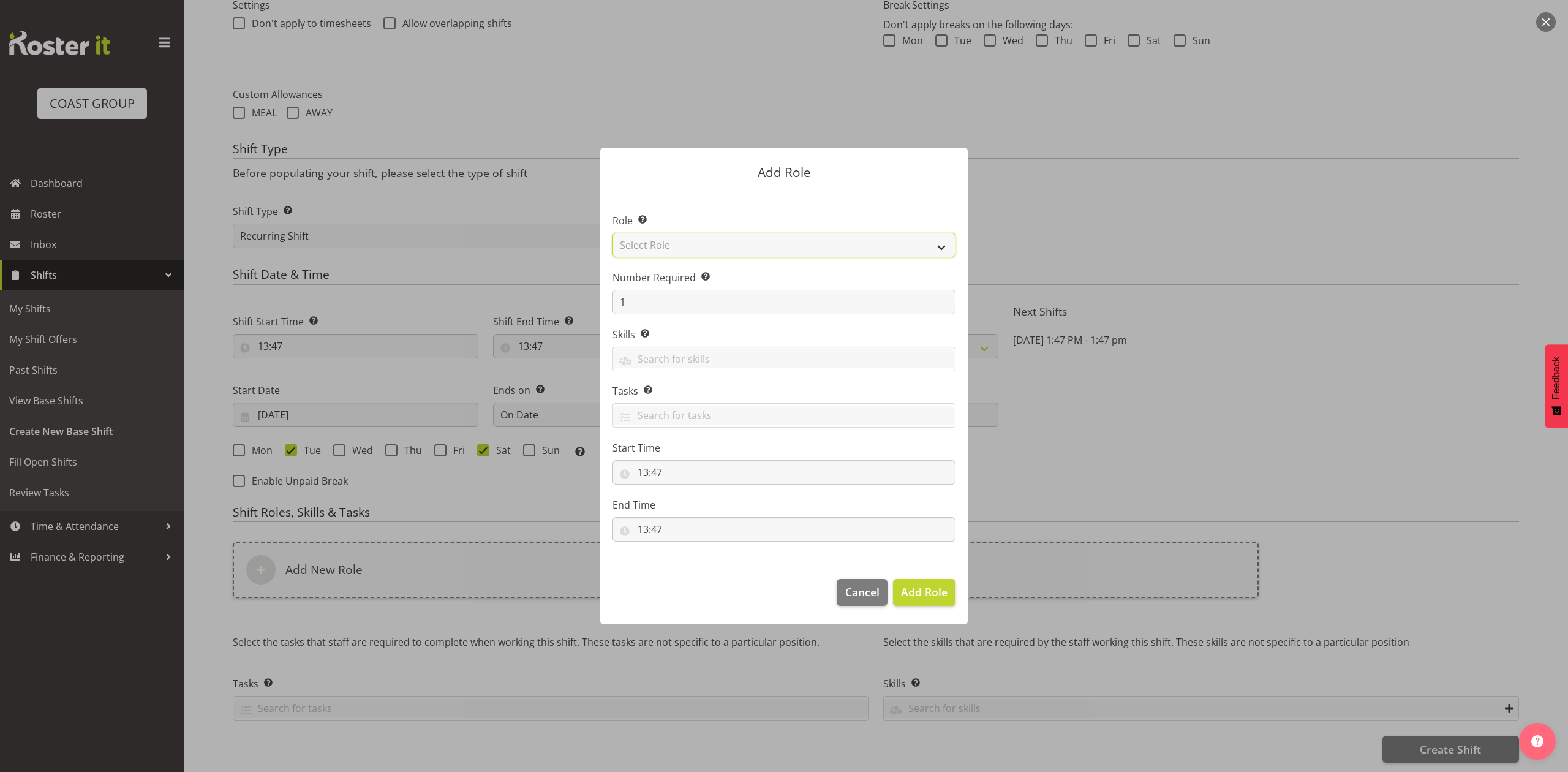
click at [659, 245] on select "Select Role ACCOUNT MANAGER ACCOUNT MANAGER DW ACCOUNTS AKL DIANNA VEHICLES AKL…" at bounding box center [784, 245] width 343 height 25
select select "81"
click at [613, 233] on select "Select Role ACCOUNT MANAGER ACCOUNT MANAGER DW ACCOUNTS AKL DIANNA VEHICLES AKL…" at bounding box center [784, 245] width 343 height 25
click at [651, 312] on input "1" at bounding box center [784, 302] width 343 height 25
type input "2"
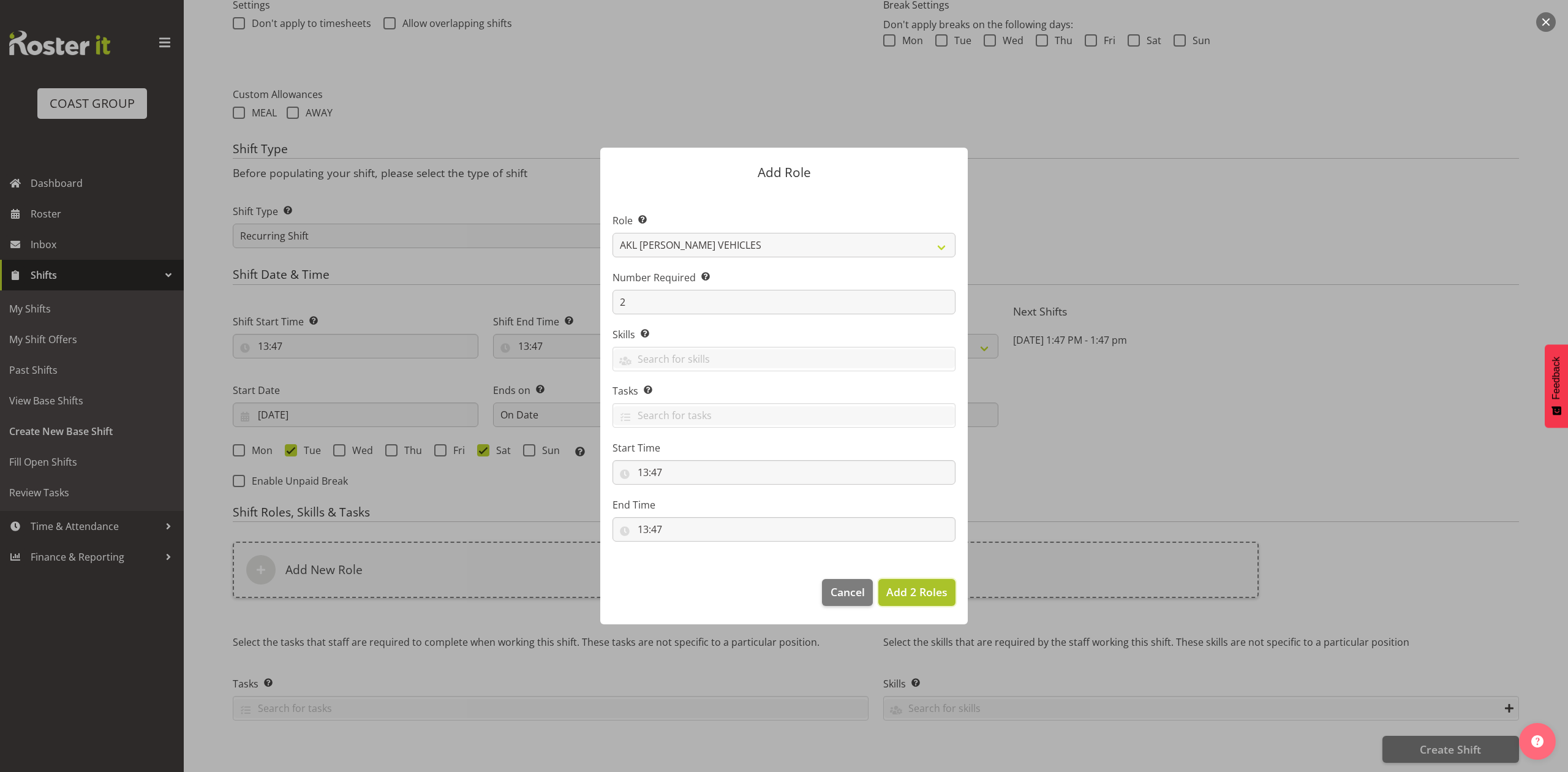
click at [912, 592] on span "Add 2 Roles" at bounding box center [916, 591] width 61 height 14
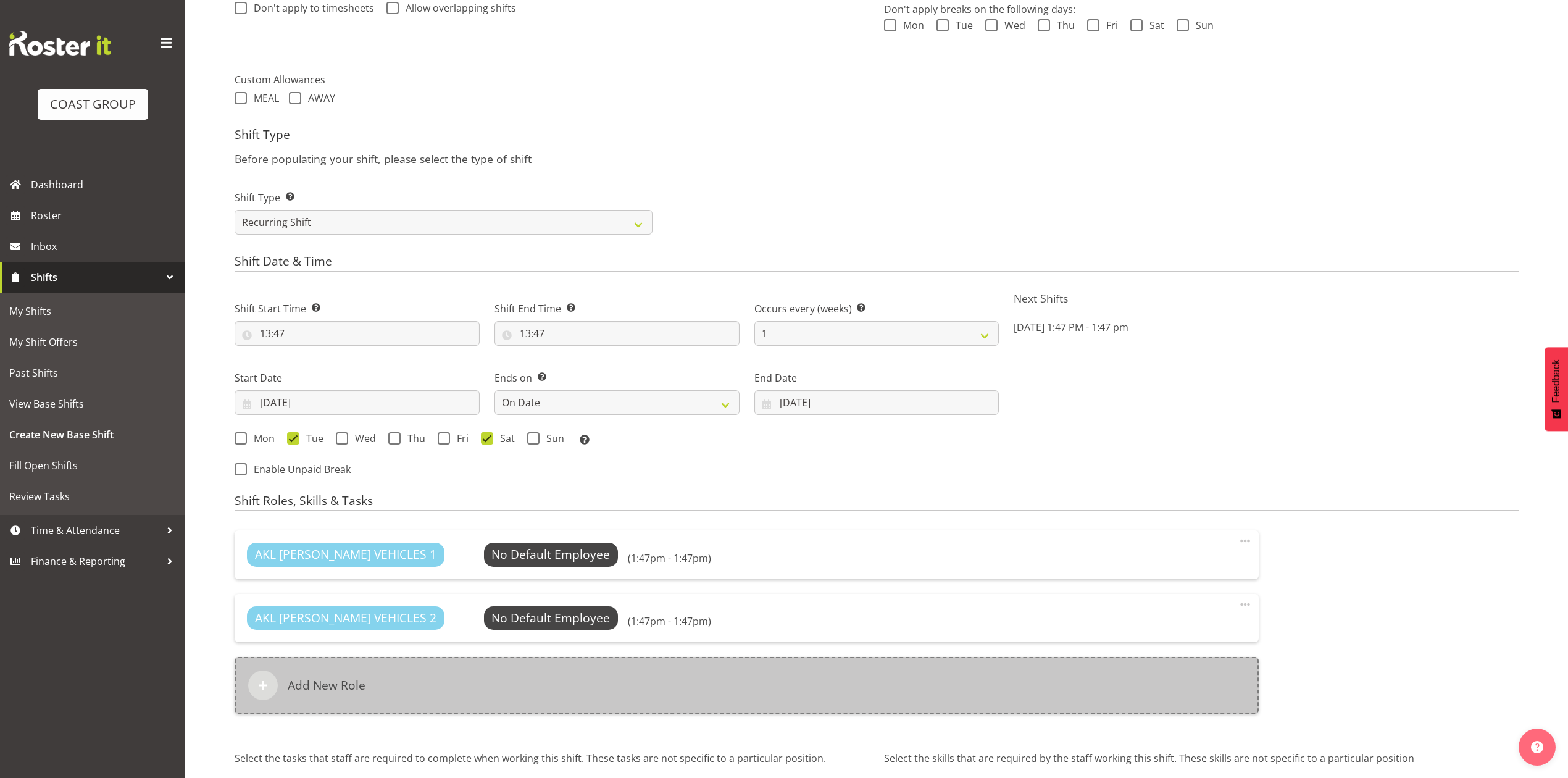
click at [514, 680] on div "Add New Role" at bounding box center [747, 685] width 1024 height 57
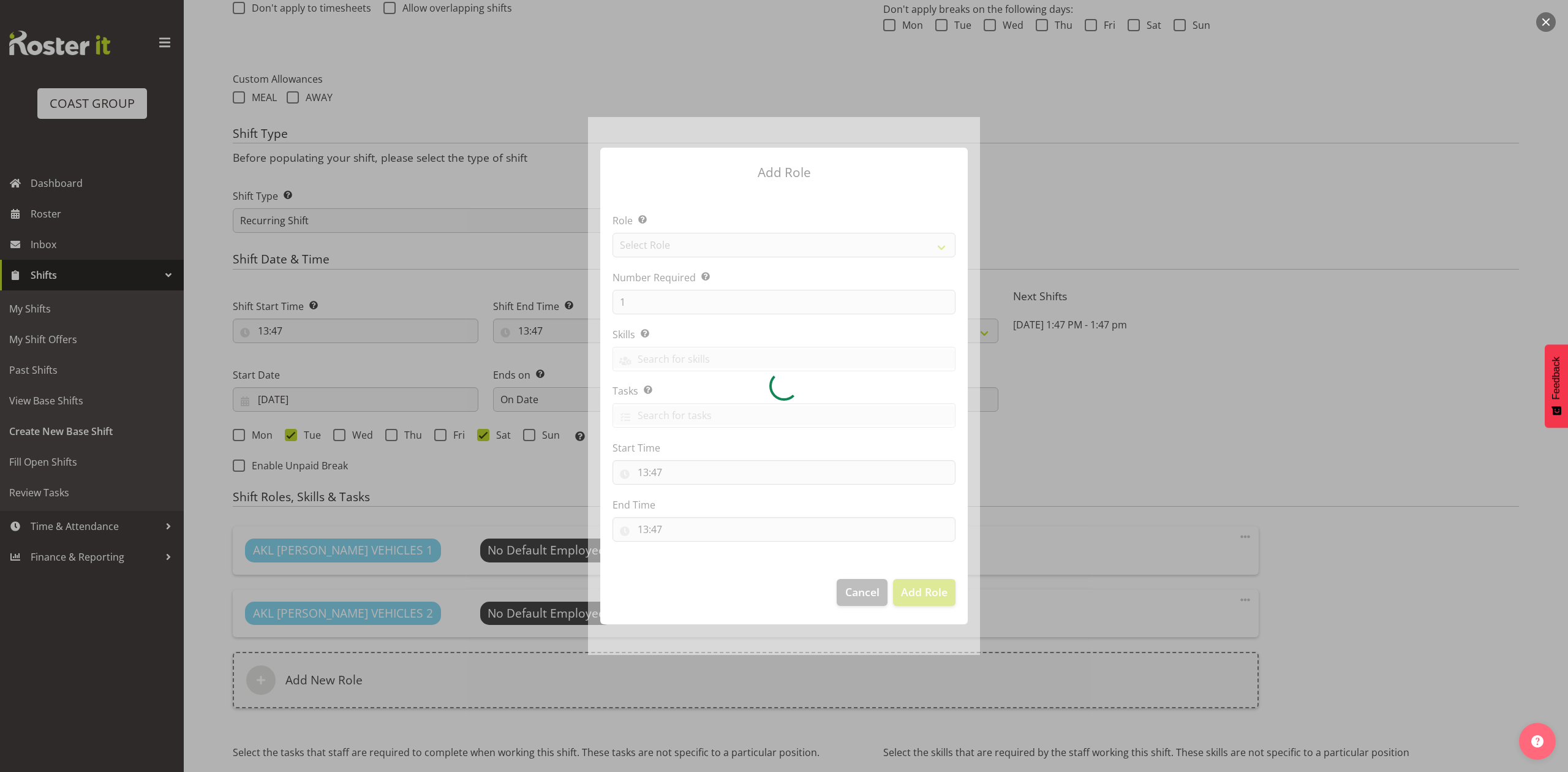
click at [684, 244] on div at bounding box center [784, 385] width 392 height 537
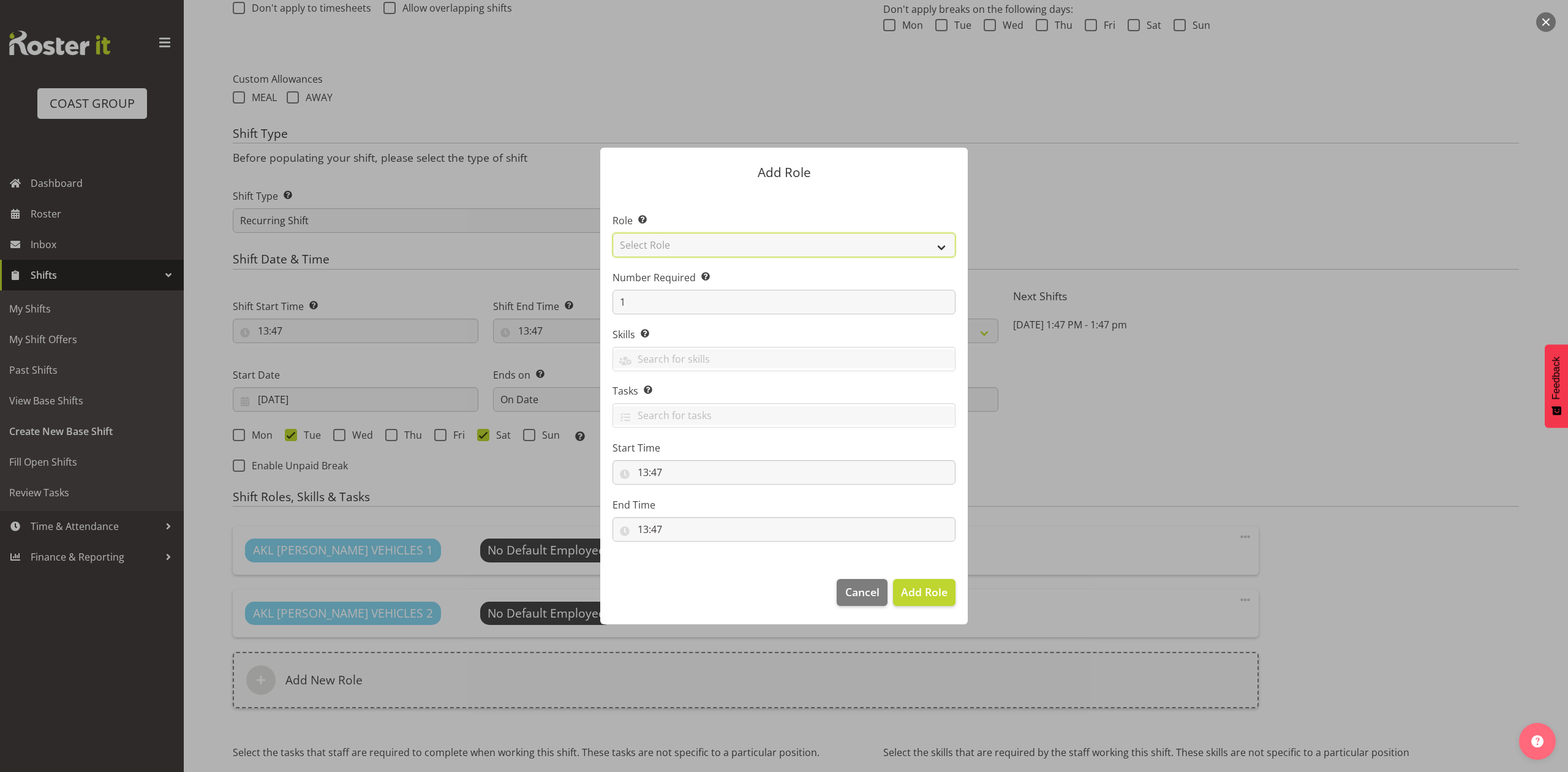
click at [684, 244] on select "Select Role ACCOUNT MANAGER ACCOUNT MANAGER DW ACCOUNTS AKL DIANNA VEHICLES AKL…" at bounding box center [784, 245] width 343 height 25
click at [613, 233] on select "Select Role ACCOUNT MANAGER ACCOUNT MANAGER DW ACCOUNTS AKL DIANNA VEHICLES AKL…" at bounding box center [784, 245] width 343 height 25
click at [706, 626] on div "Add Role Role Select the role you wish to add to the shift. ACCOUNT MANAGER ACC…" at bounding box center [784, 385] width 392 height 537
click at [629, 238] on select "ACCOUNT MANAGER ACCOUNT MANAGER DW ACCOUNTS AKL DIANNA VEHICLES AKL RYMER VEHIC…" at bounding box center [784, 245] width 343 height 25
select select "188"
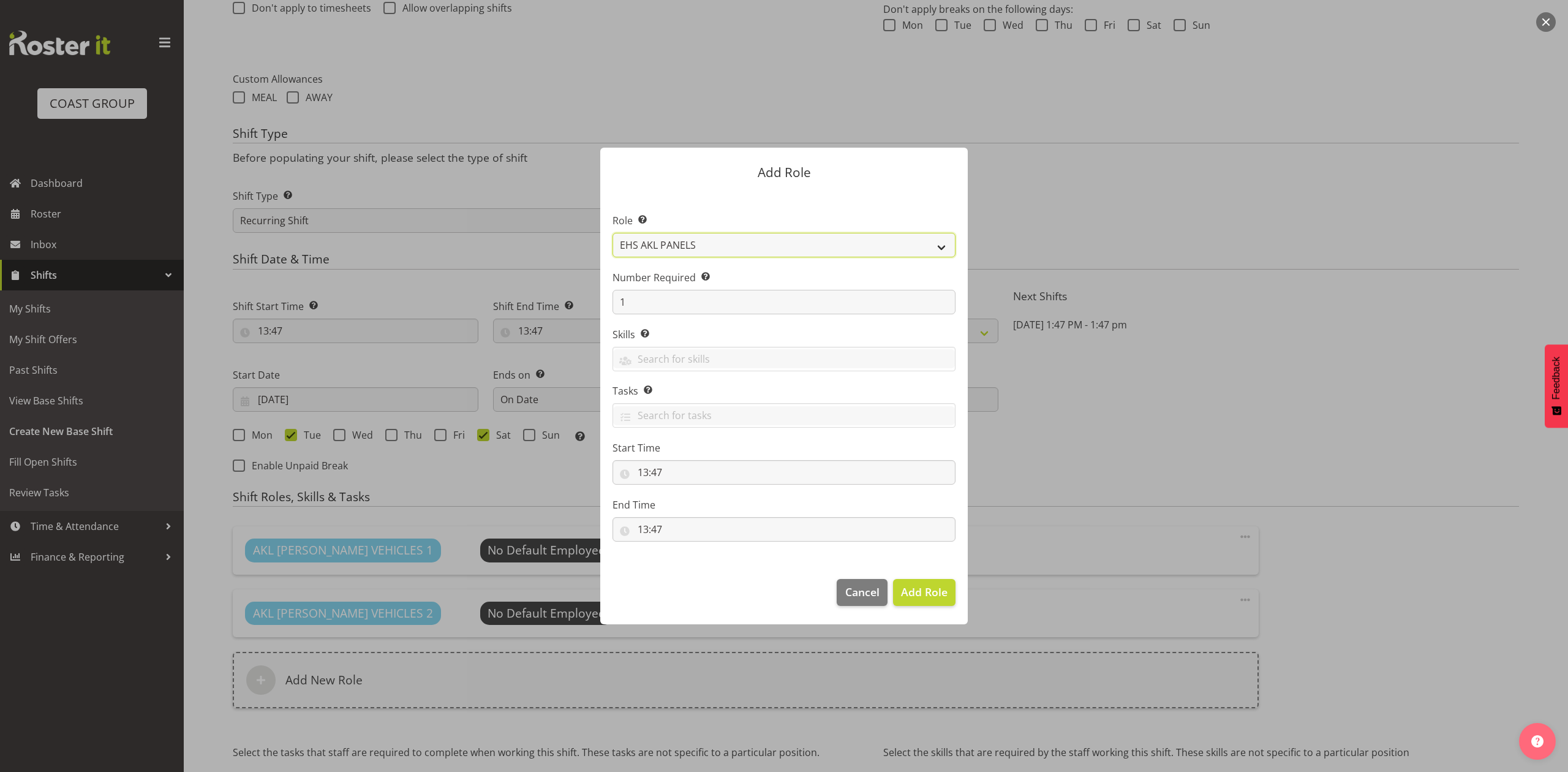
click at [613, 233] on select "ACCOUNT MANAGER ACCOUNT MANAGER DW ACCOUNTS AKL DIANNA VEHICLES AKL RYMER VEHIC…" at bounding box center [784, 245] width 343 height 25
click at [669, 291] on input "1" at bounding box center [784, 302] width 343 height 25
type input "4"
click at [909, 582] on button "Add 4 Roles" at bounding box center [916, 593] width 77 height 27
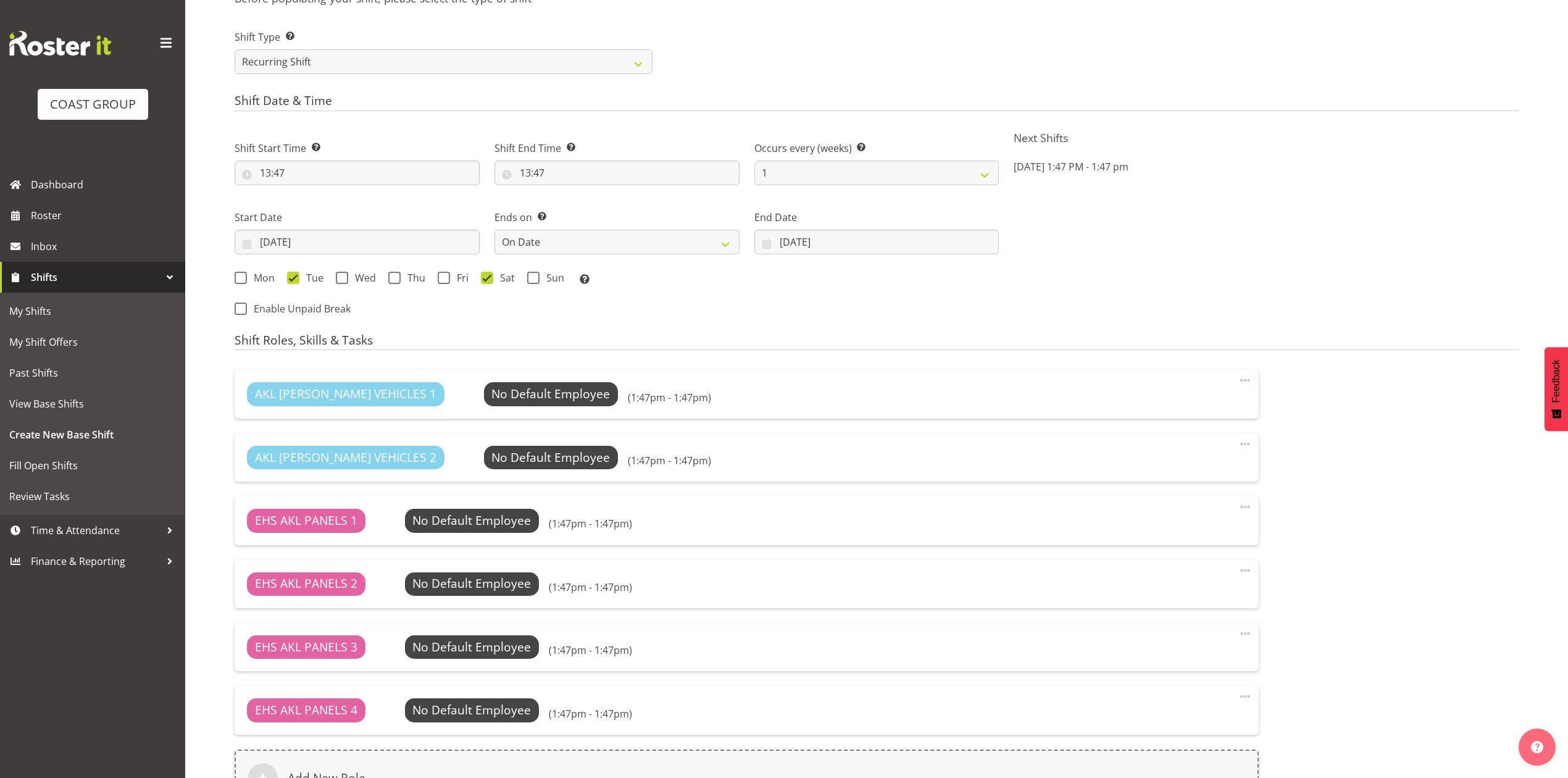
scroll to position [845, 0]
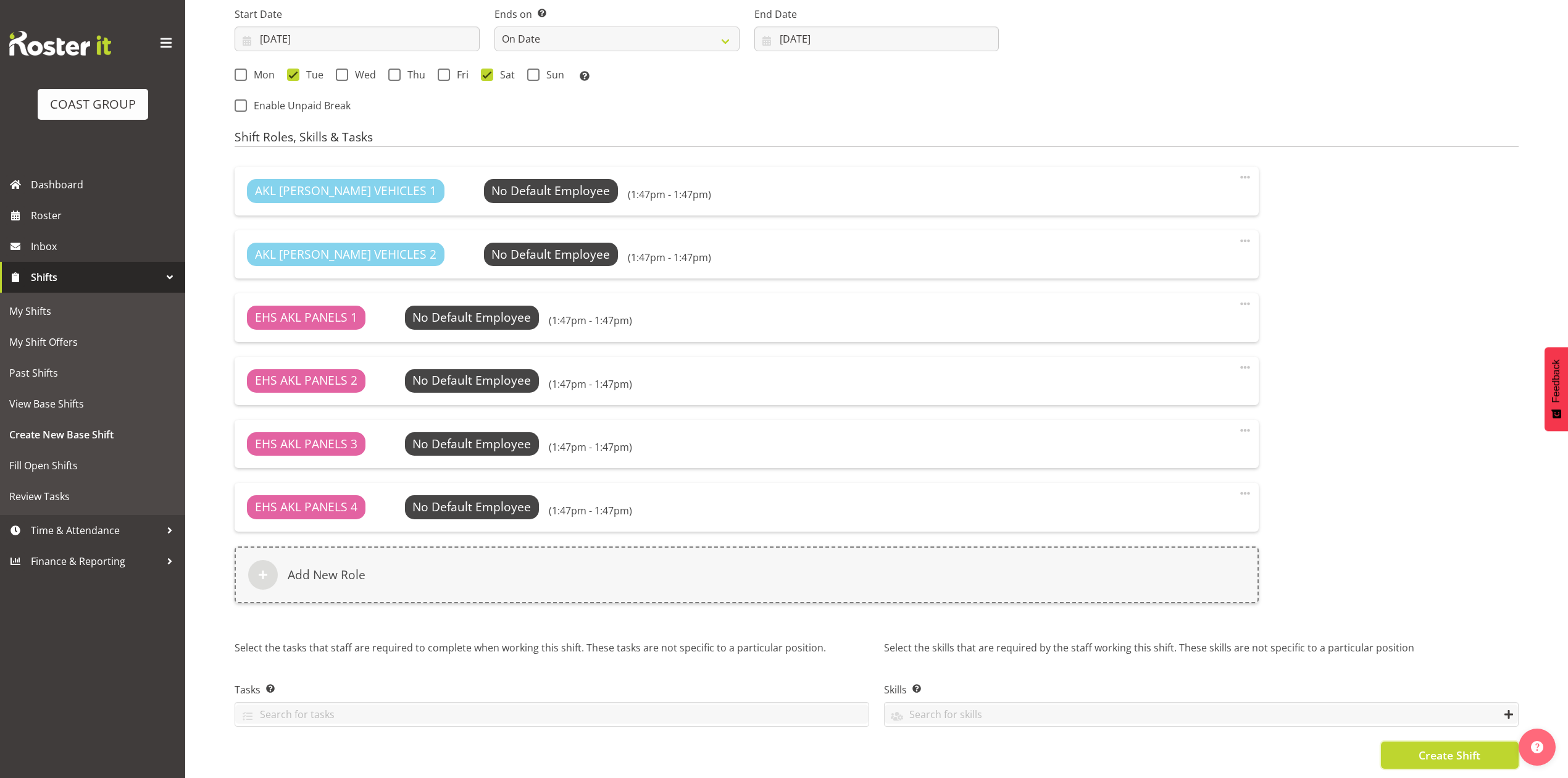
click at [1443, 748] on span "Create Shift" at bounding box center [1449, 756] width 62 height 16
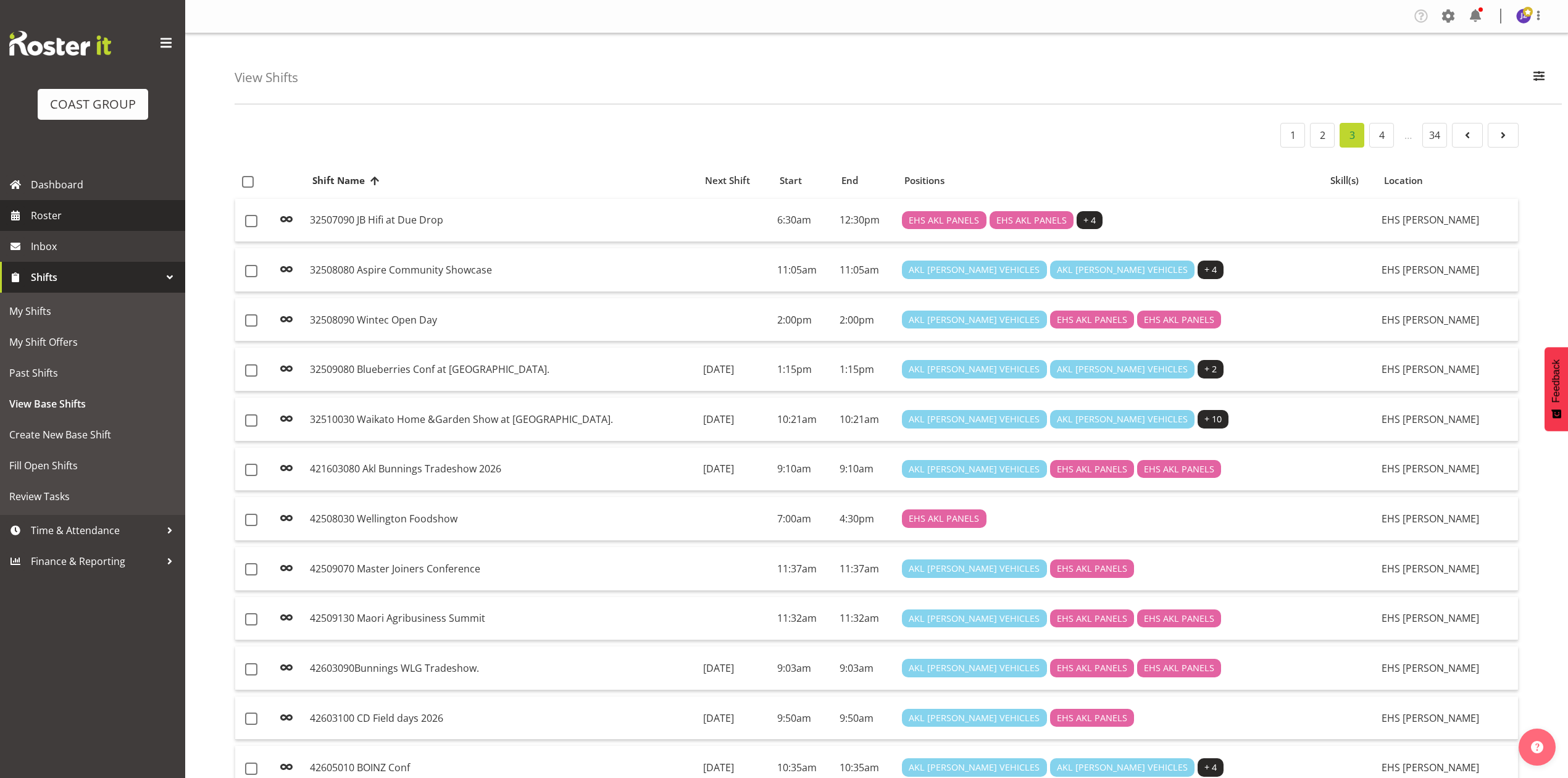
drag, startPoint x: 0, startPoint y: 0, endPoint x: 71, endPoint y: 216, distance: 227.4
click at [71, 216] on span "Roster" at bounding box center [104, 215] width 148 height 18
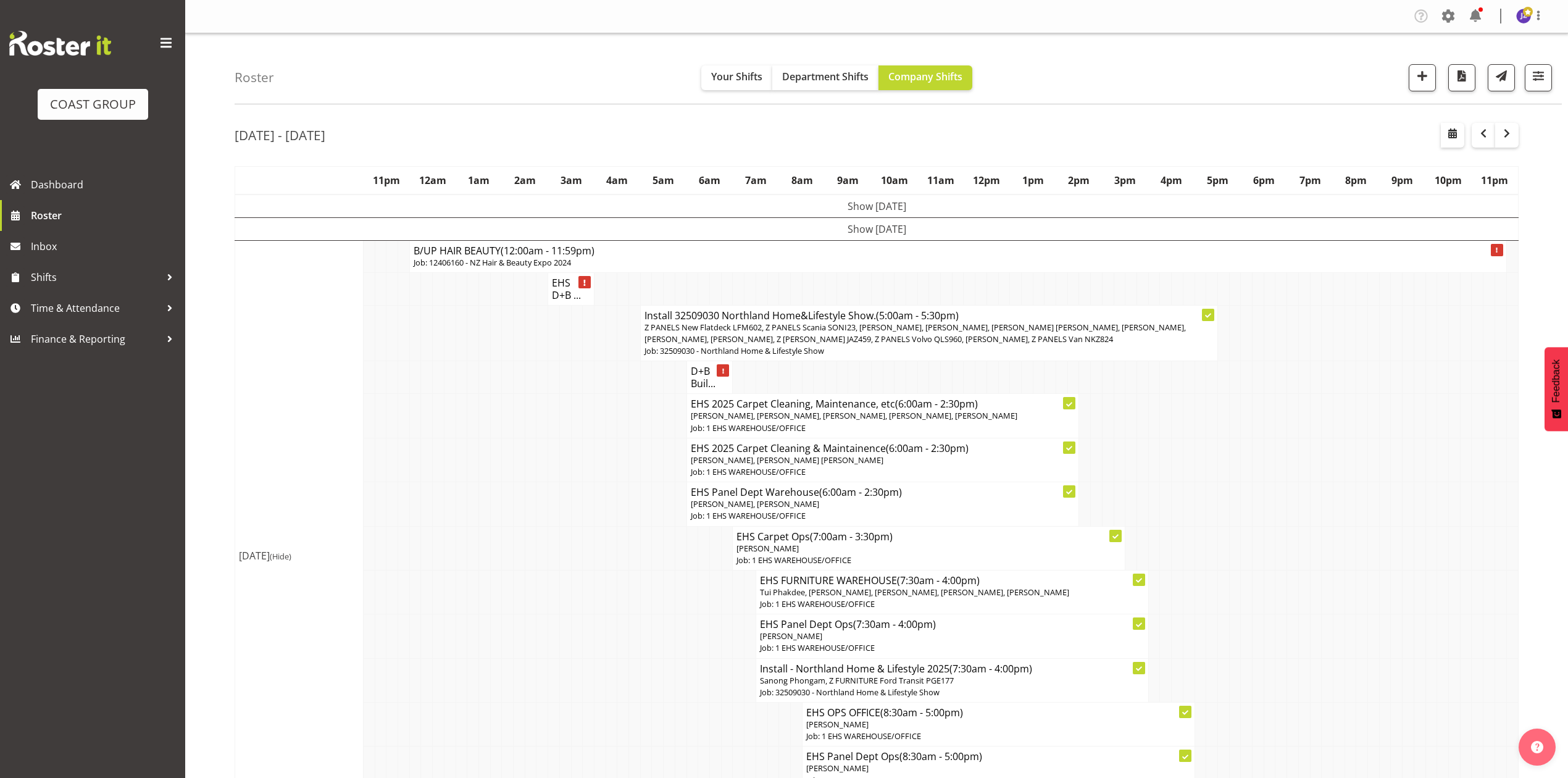
click at [828, 64] on div "Roster Your Shifts Department Shifts Company Shifts 1 Locations Clear CARLTON E…" at bounding box center [898, 69] width 1327 height 71
click at [838, 66] on button "Department Shifts" at bounding box center [825, 78] width 106 height 25
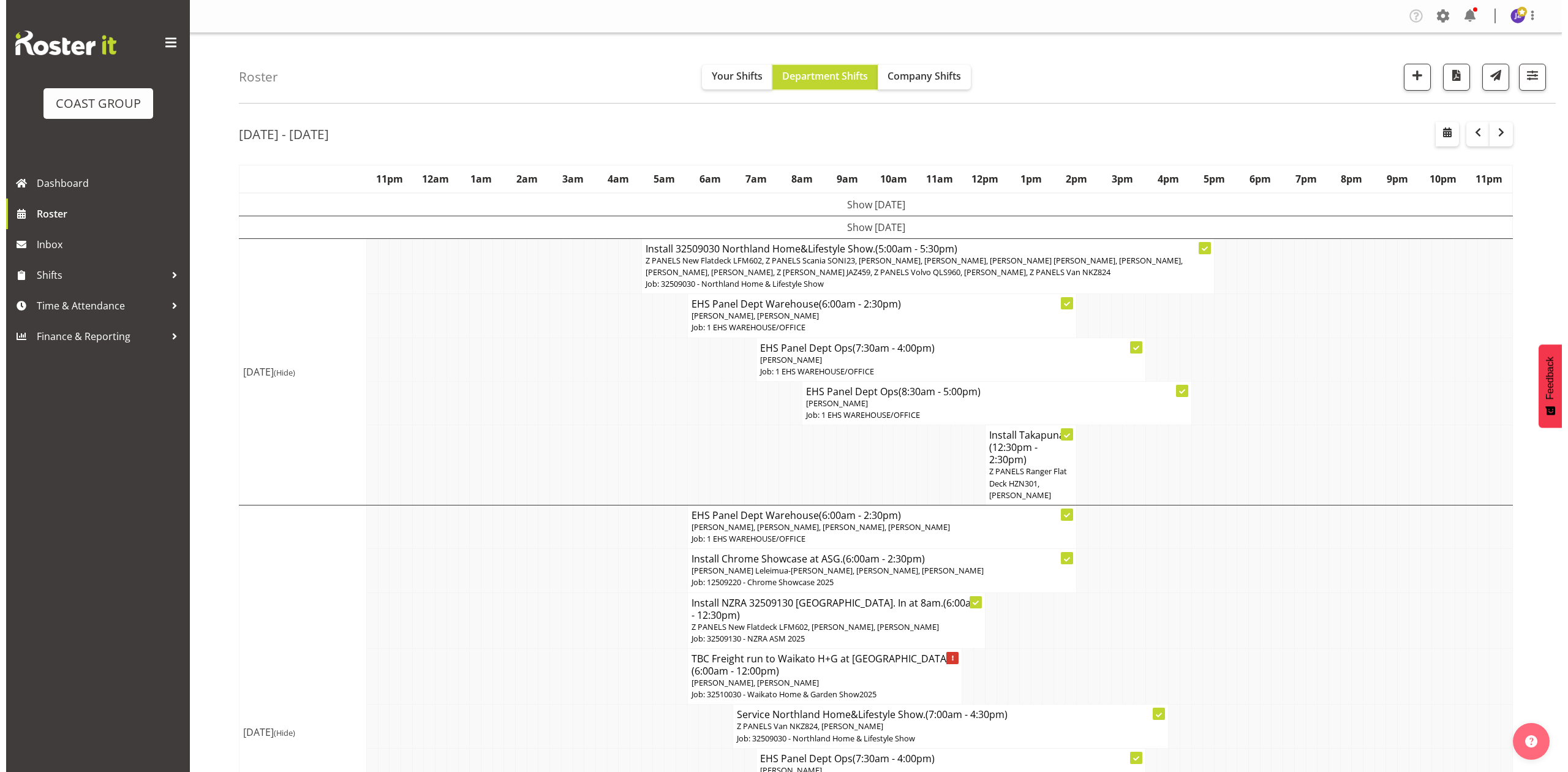
scroll to position [490, 0]
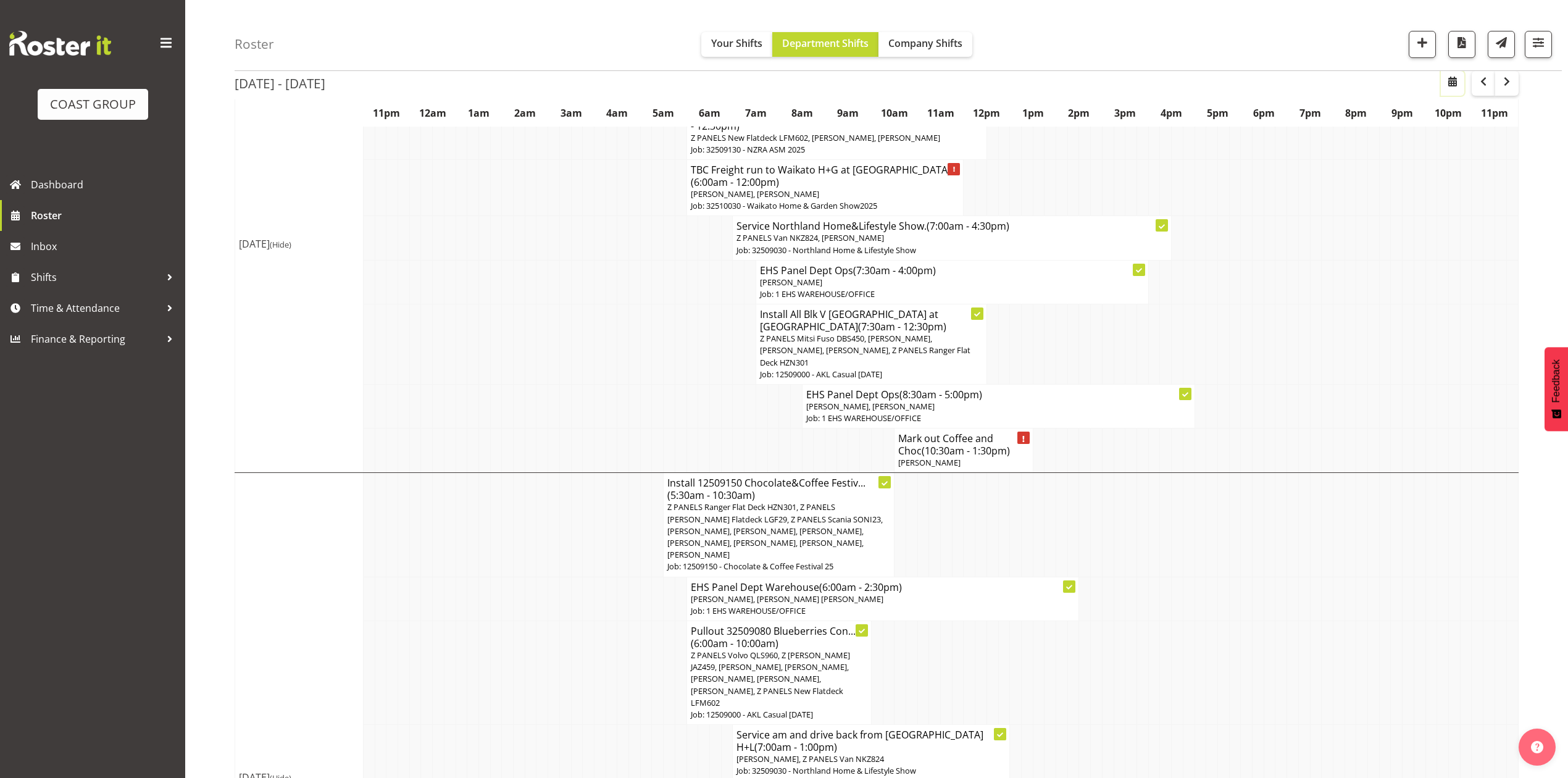
click at [1453, 83] on span "button" at bounding box center [1453, 81] width 14 height 14
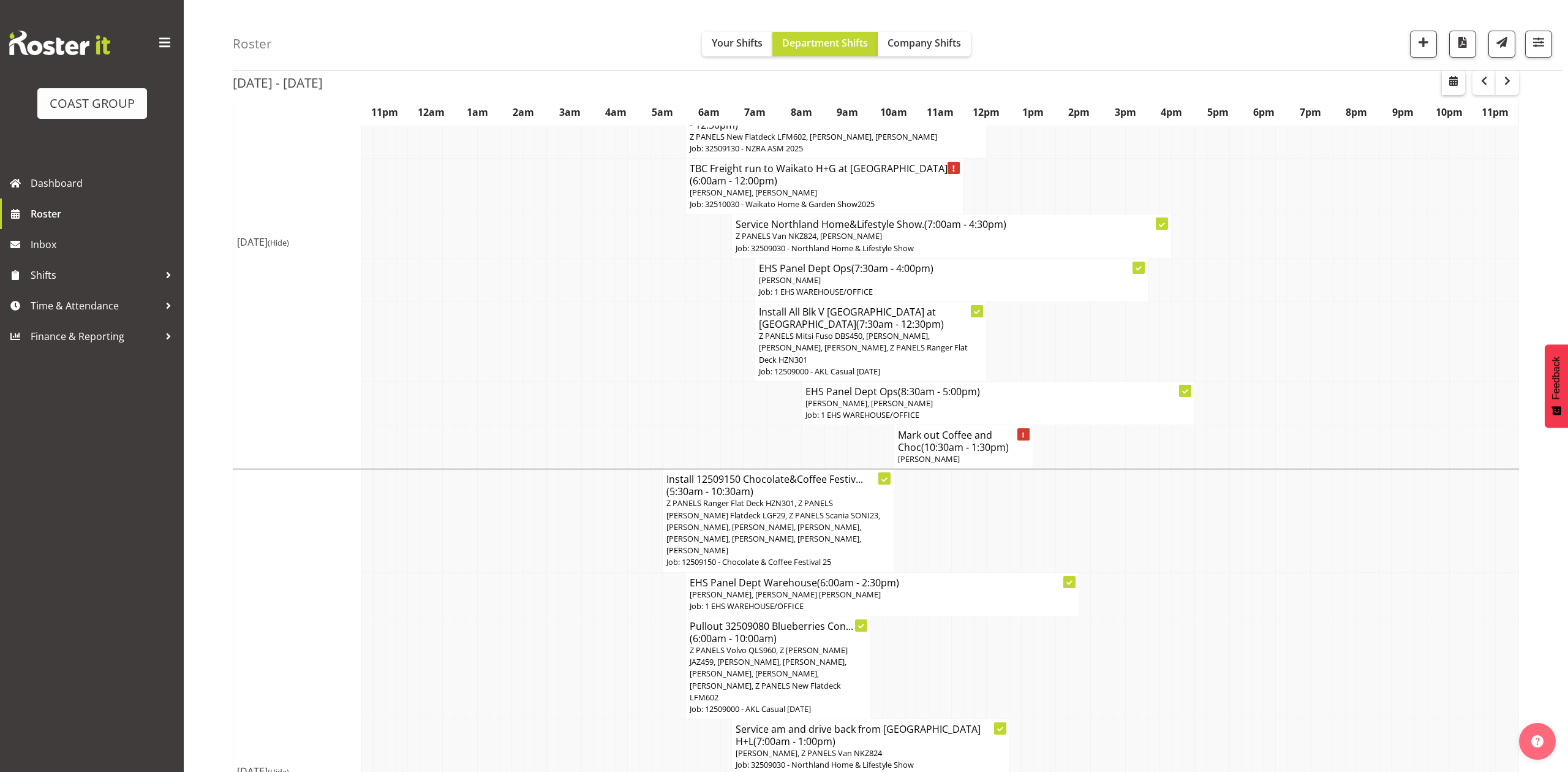
select select "8"
select select "2025"
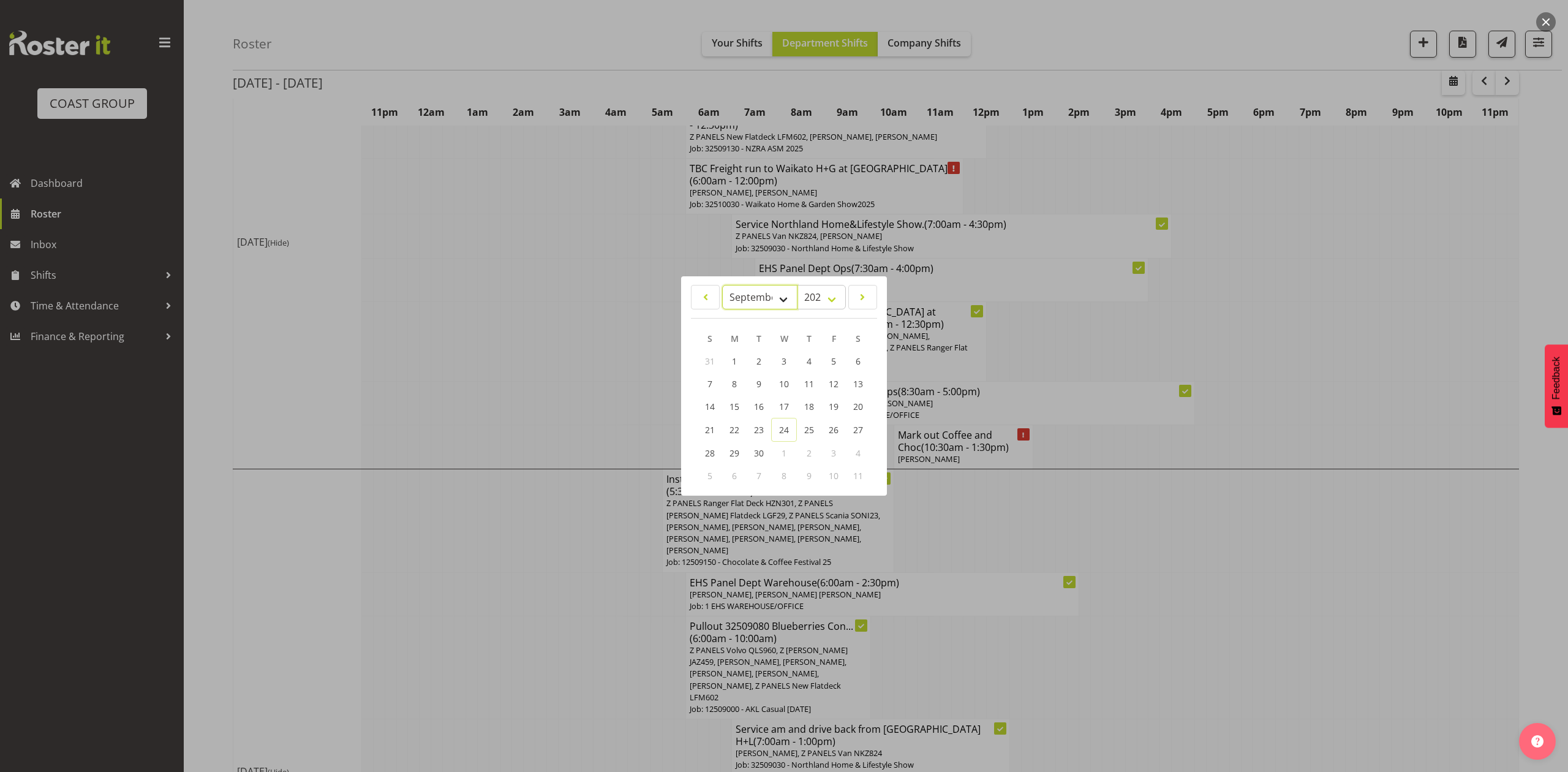
click at [762, 299] on select "January February March April May June July August September October November De…" at bounding box center [760, 297] width 76 height 25
select select "9"
click at [722, 285] on select "January February March April May June July August September October November De…" at bounding box center [760, 297] width 76 height 25
click at [761, 402] on span "14" at bounding box center [759, 407] width 10 height 12
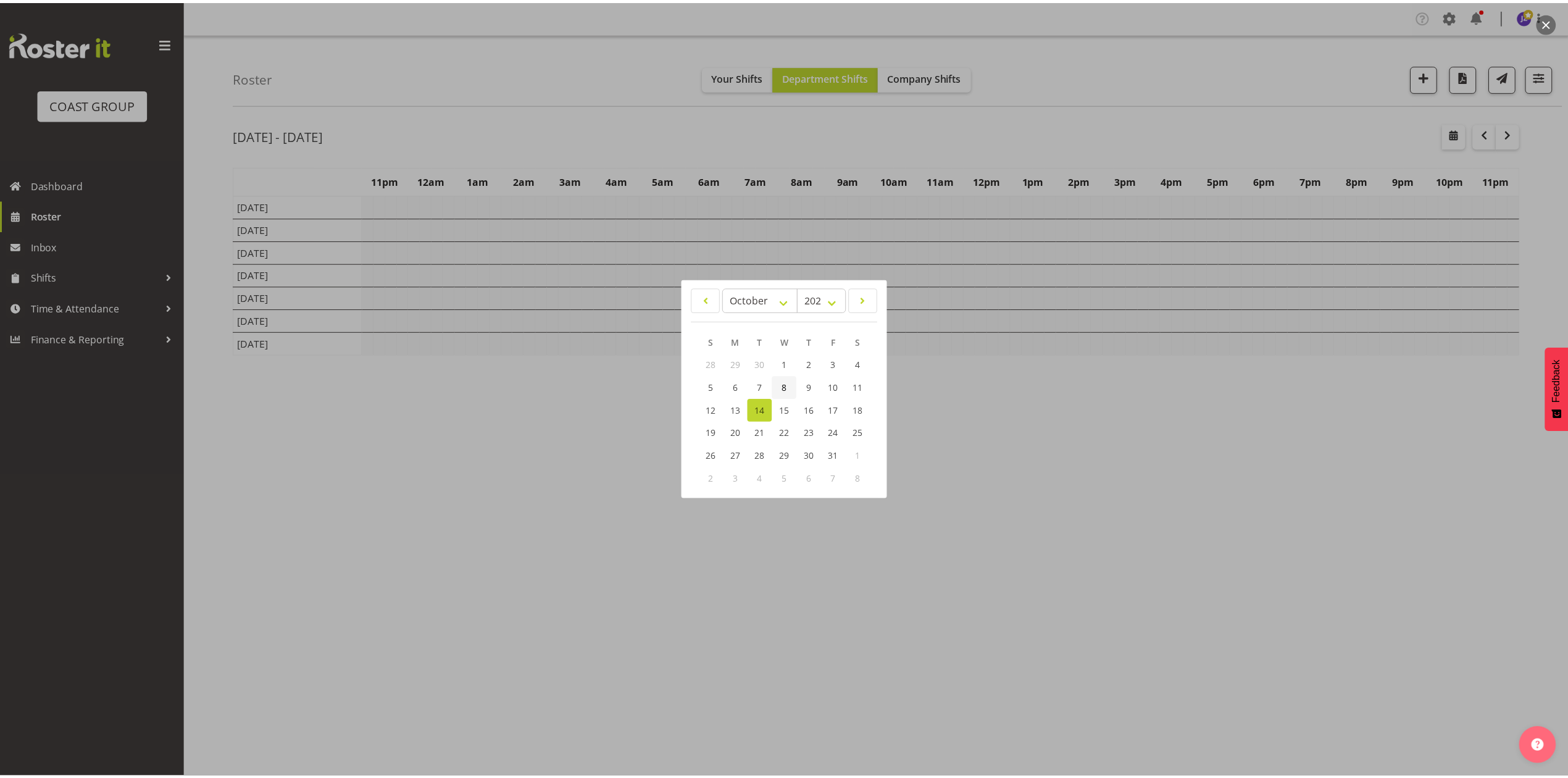
scroll to position [0, 0]
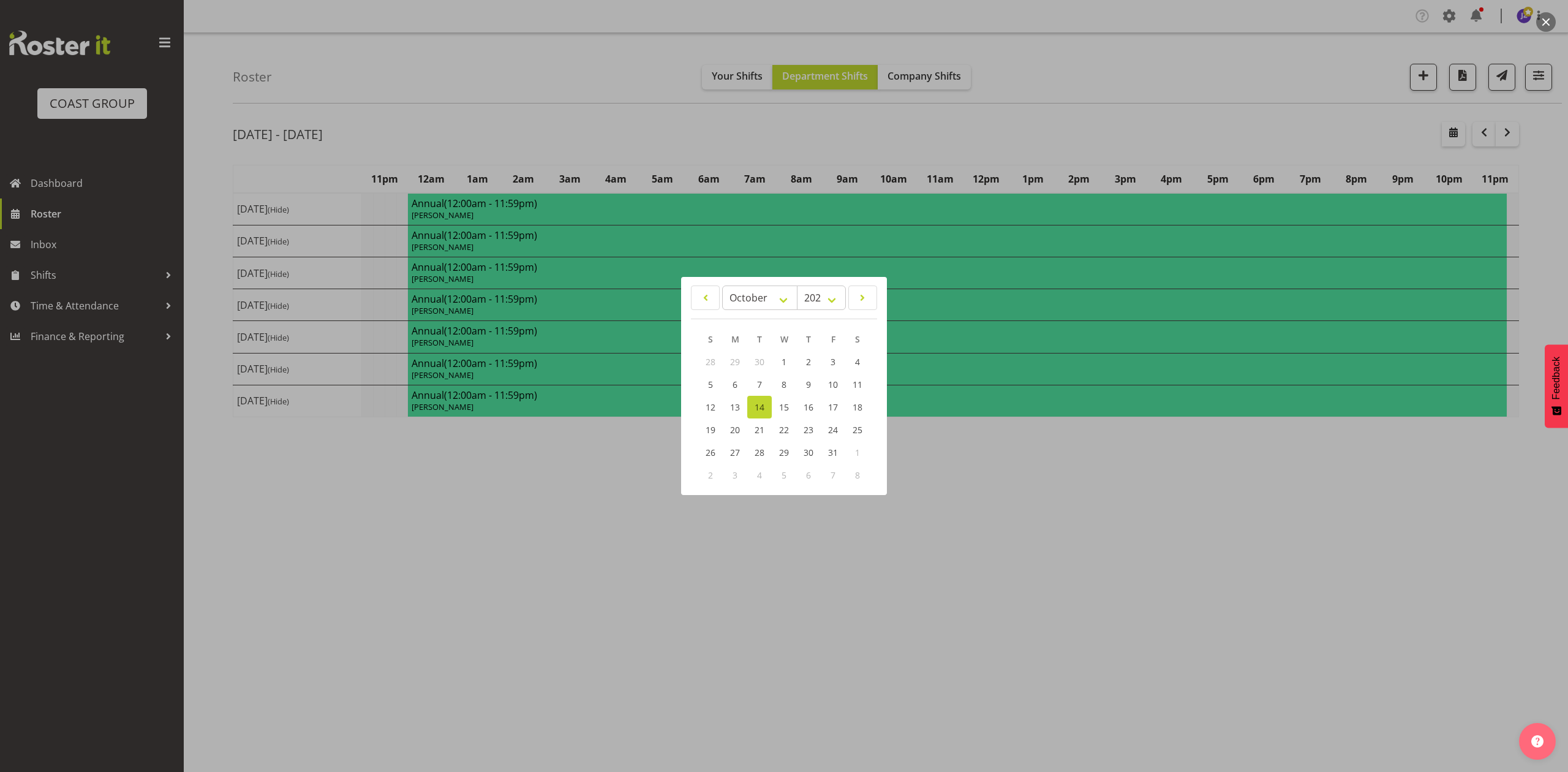
click at [1083, 137] on div at bounding box center [784, 386] width 1568 height 772
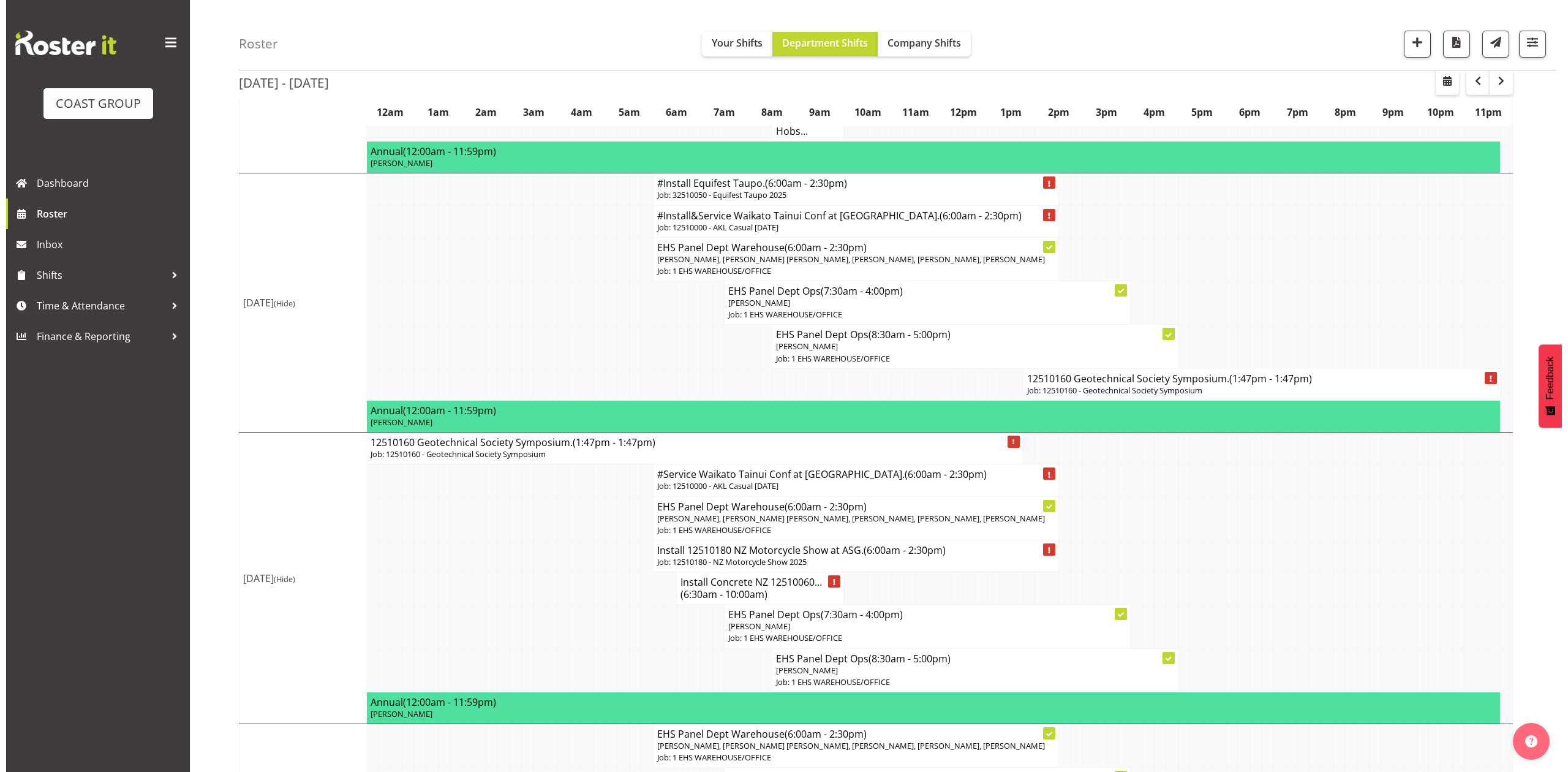
scroll to position [326, 0]
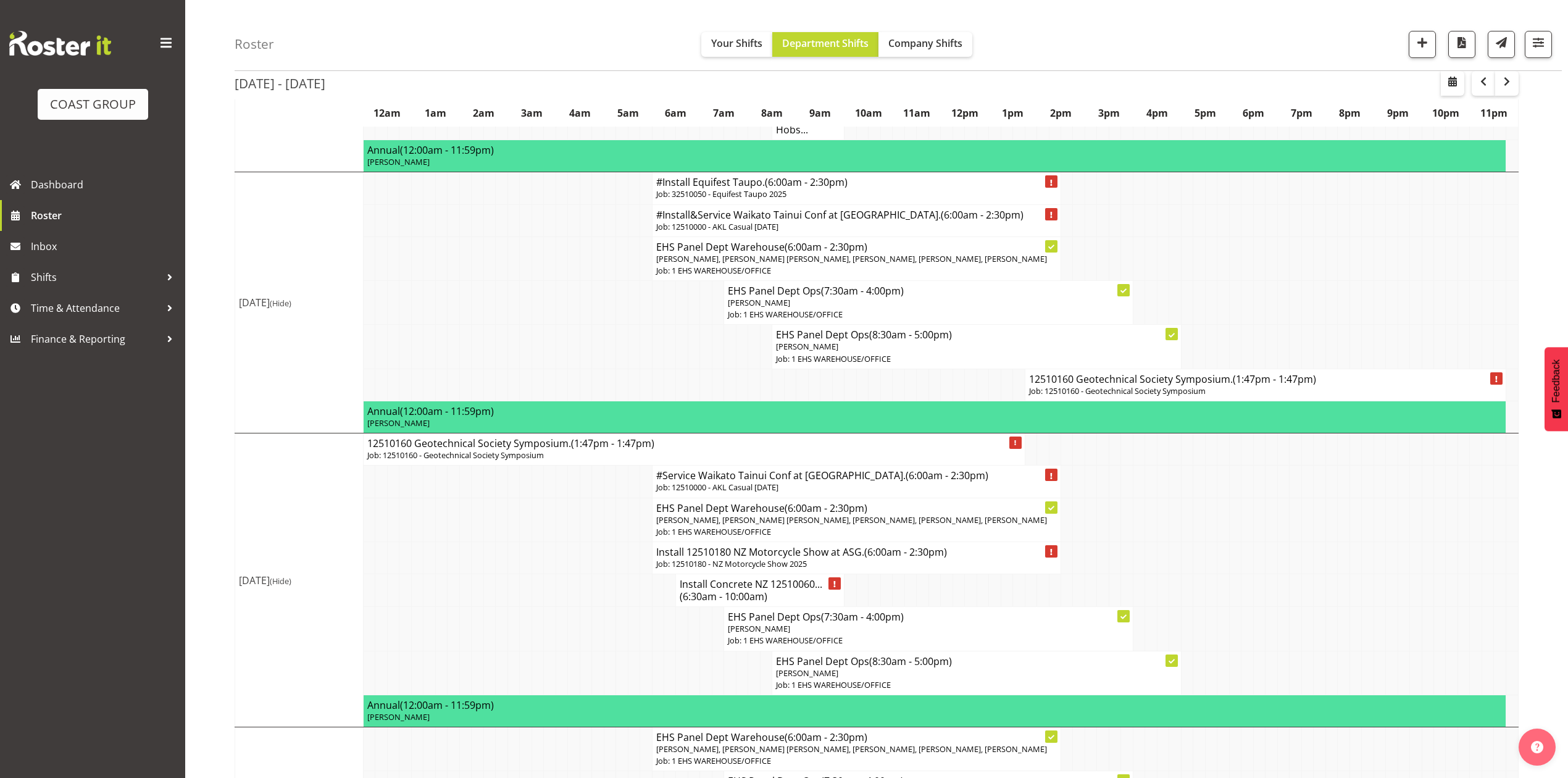
click at [1064, 385] on h4 "12510160 Geotechnical Society Symposium. (1:47pm - 1:47pm)" at bounding box center [1266, 379] width 473 height 12
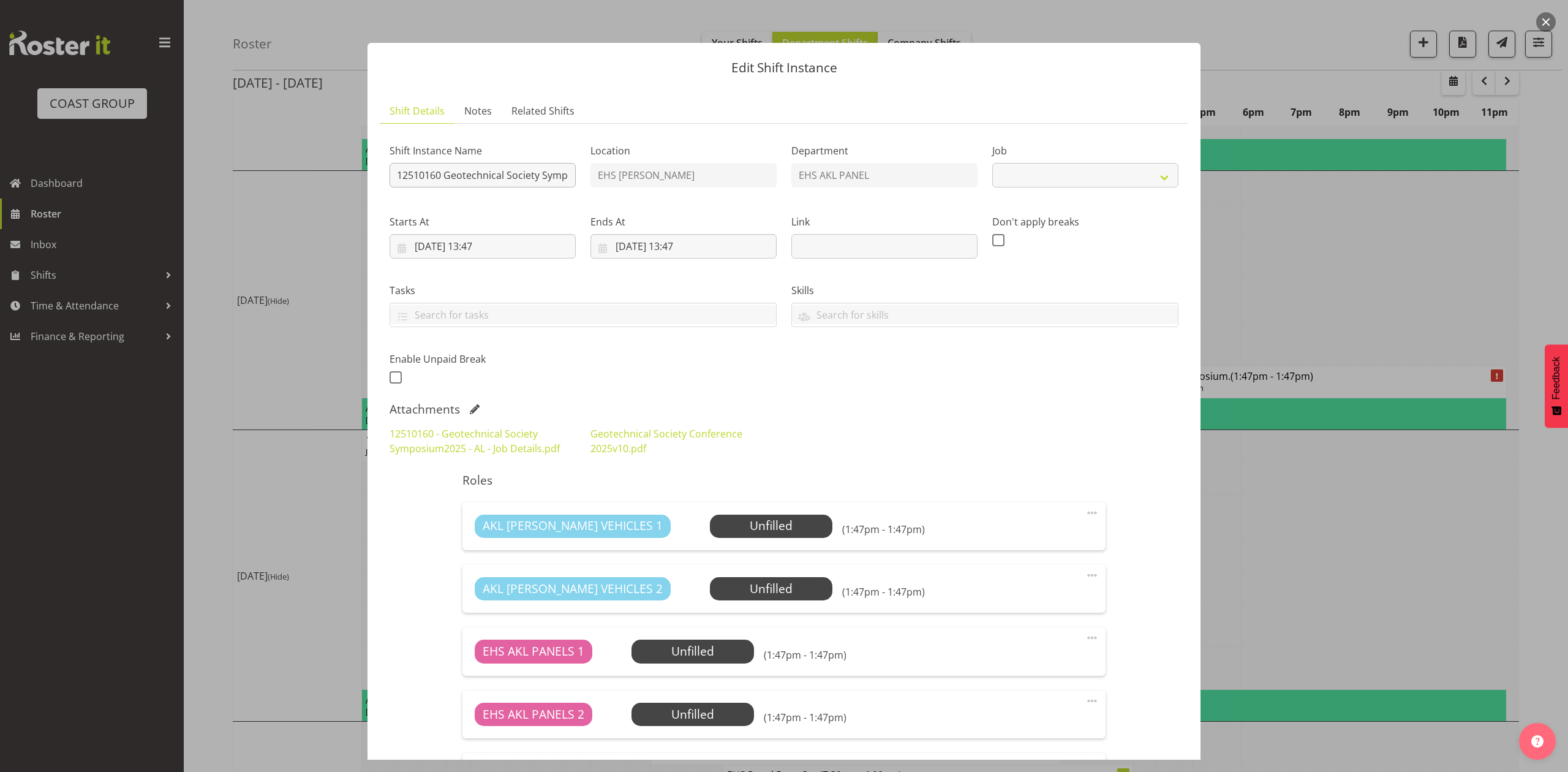
select select "10649"
click at [390, 173] on input "12510160 Geotechnical Society Symposium." at bounding box center [483, 175] width 186 height 25
click at [551, 161] on div "Shift Instance Name Install 12510160 Geotechnical Society Symposium." at bounding box center [483, 165] width 186 height 44
click at [552, 173] on input "Install 12510160 Geotechnical Society Symposium." at bounding box center [483, 175] width 186 height 25
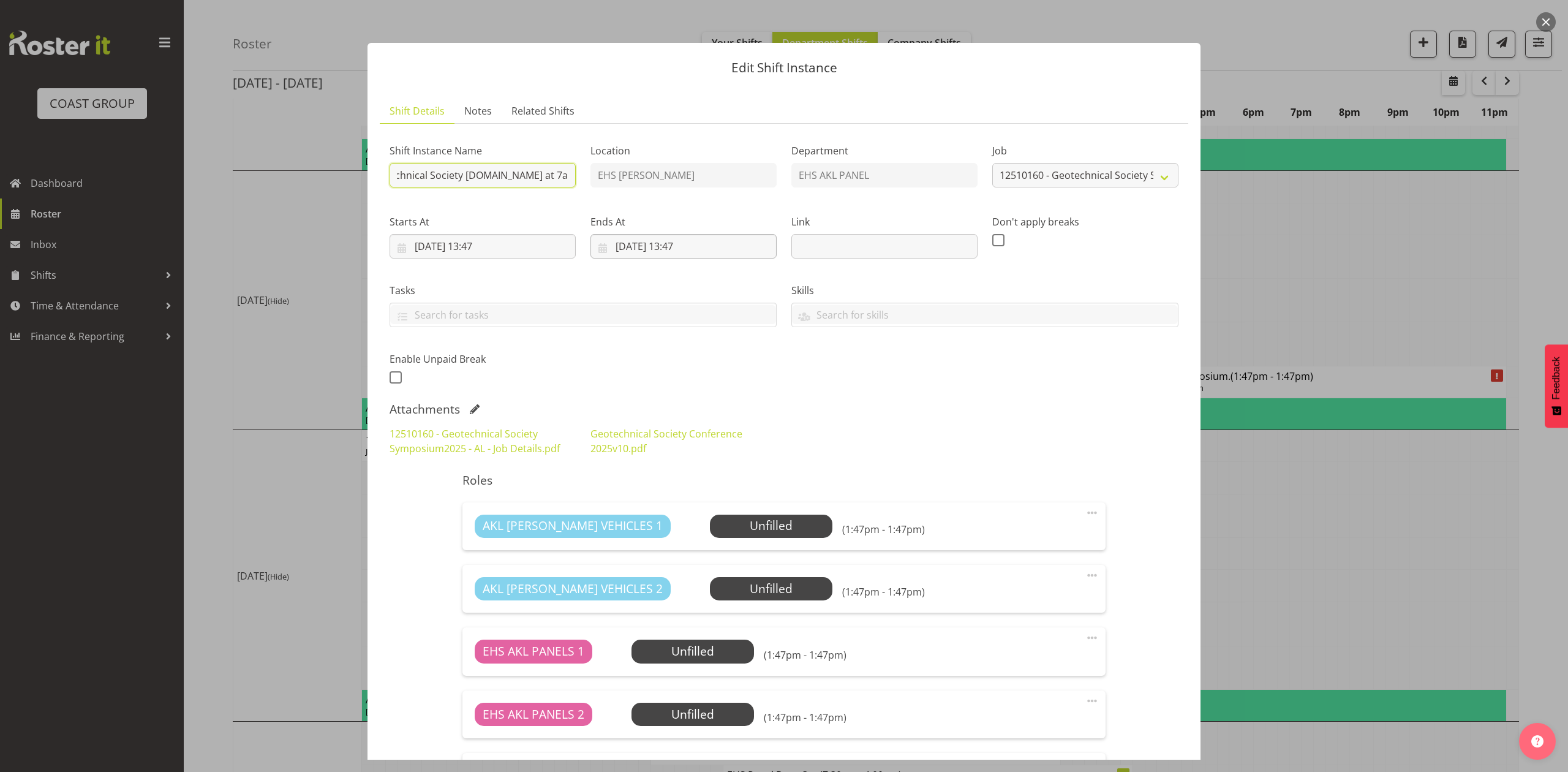
type input "Install 12510160 Geotechnical Society Symposium.in at 7am."
click at [636, 245] on input "15/10/2025, 13:47" at bounding box center [683, 246] width 186 height 25
click at [670, 393] on span "14" at bounding box center [674, 391] width 10 height 12
type input "14/10/2025, 13:47"
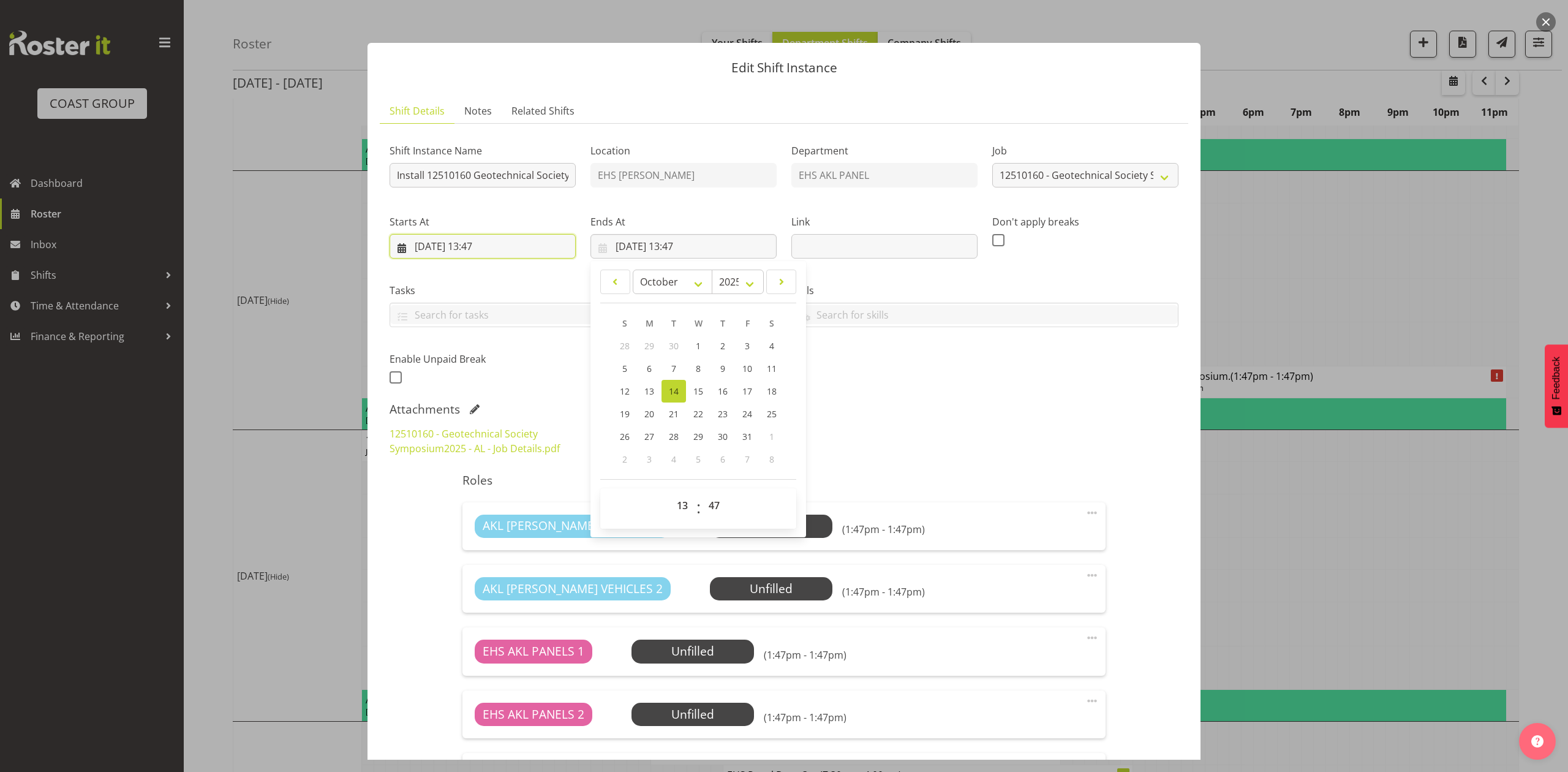
click at [483, 248] on input "14/10/2025, 13:47" at bounding box center [483, 246] width 186 height 25
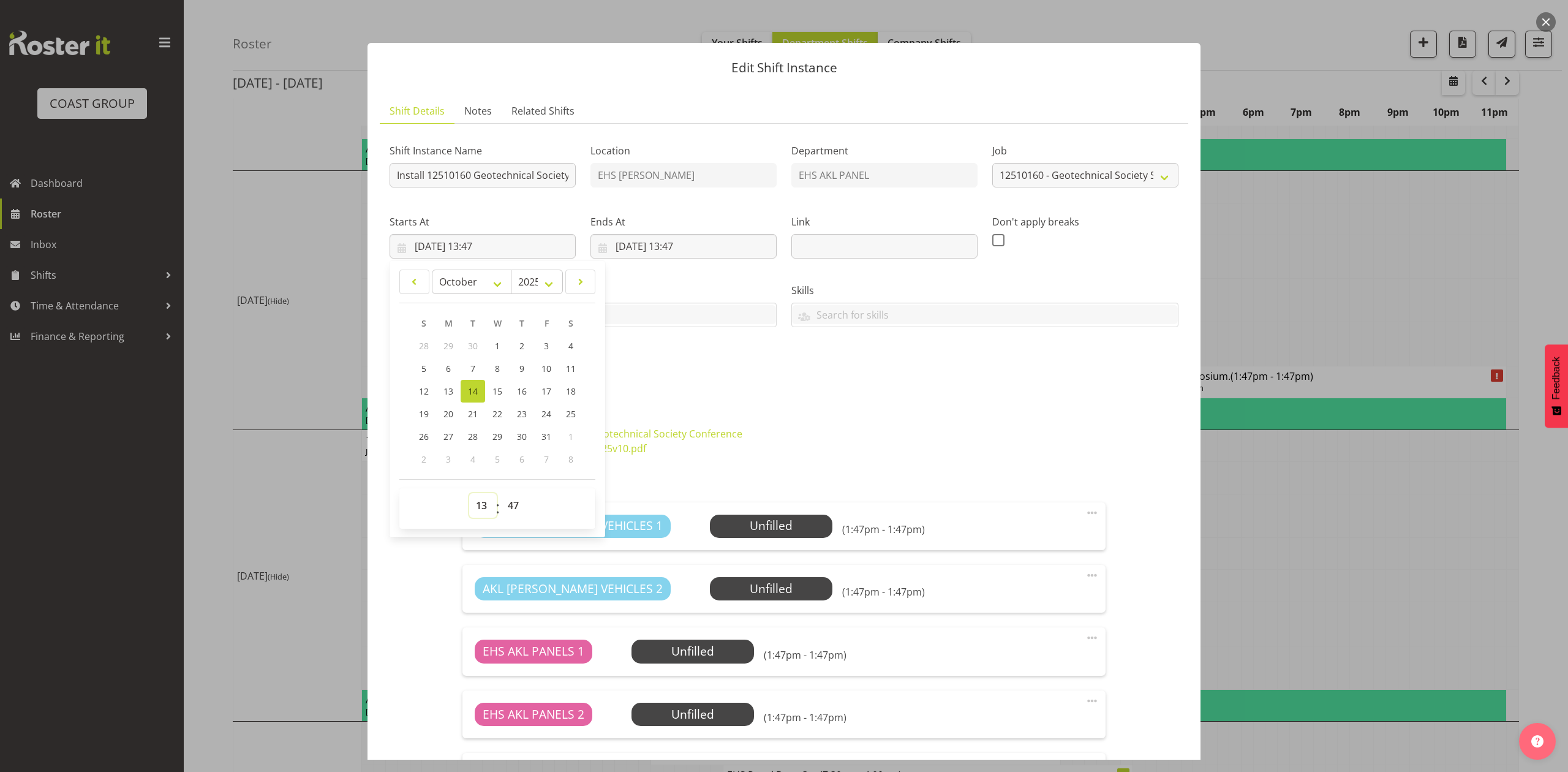
drag, startPoint x: 472, startPoint y: 509, endPoint x: 473, endPoint y: 498, distance: 11.0
click at [472, 509] on select "00 01 02 03 04 05 06 07 08 09 10 11 12 13 14 15 16 17 18 19 20 21 22 23" at bounding box center [483, 505] width 28 height 25
select select "6"
click at [469, 494] on select "00 01 02 03 04 05 06 07 08 09 10 11 12 13 14 15 16 17 18 19 20 21 22 23" at bounding box center [483, 505] width 28 height 25
type input "14/10/2025, 06:47"
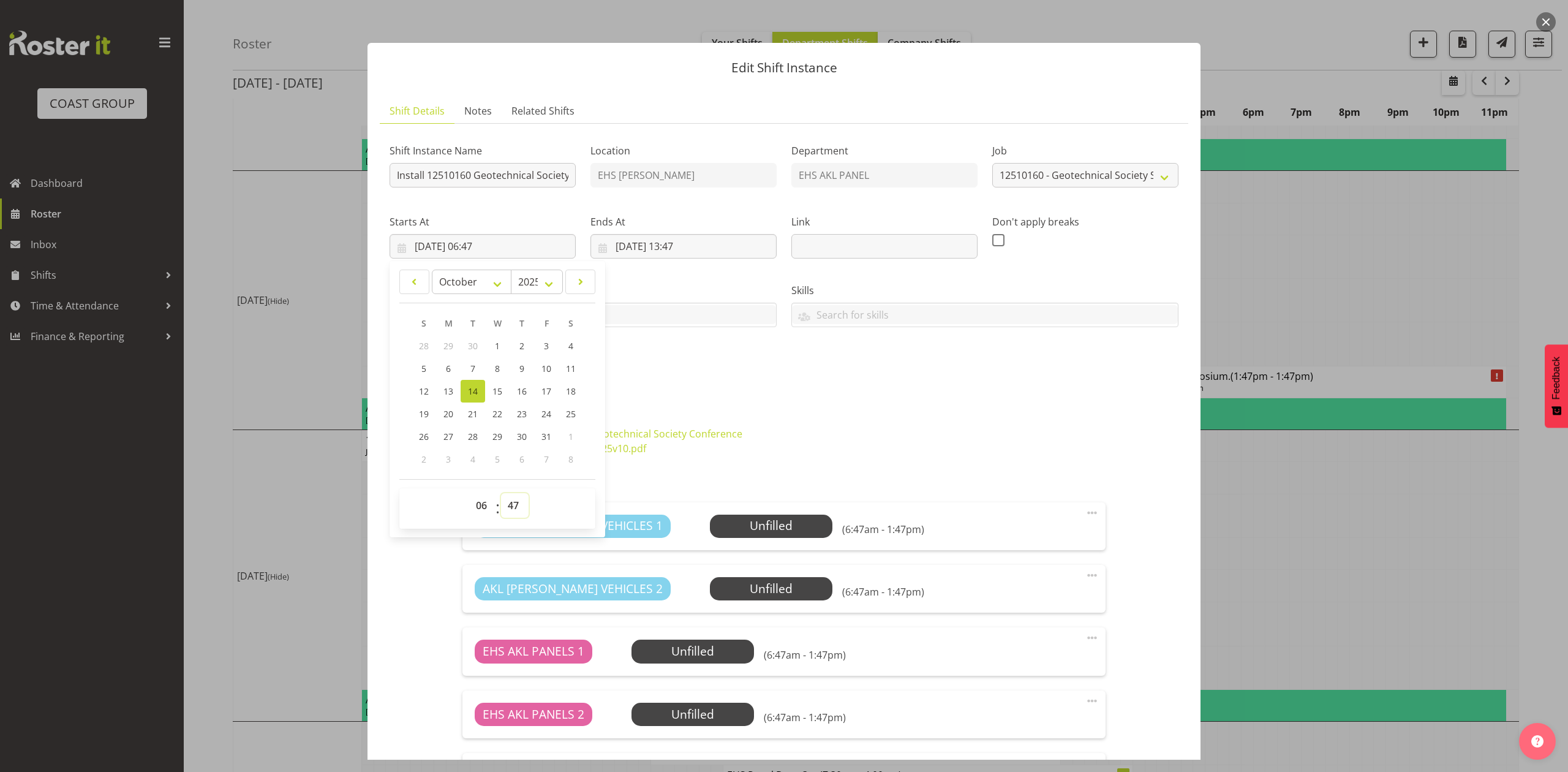
click at [504, 509] on select "00 01 02 03 04 05 06 07 08 09 10 11 12 13 14 15 16 17 18 19 20 21 22 23 24 25 2…" at bounding box center [515, 505] width 28 height 25
select select "30"
click at [501, 494] on select "00 01 02 03 04 05 06 07 08 09 10 11 12 13 14 15 16 17 18 19 20 21 22 23 24 25 2…" at bounding box center [515, 505] width 28 height 25
type input "14/10/2025, 06:30"
click at [831, 386] on div "Shift Instance Name Install 12510160 Geotechnical Society Symposium.in at 7am. …" at bounding box center [784, 260] width 803 height 268
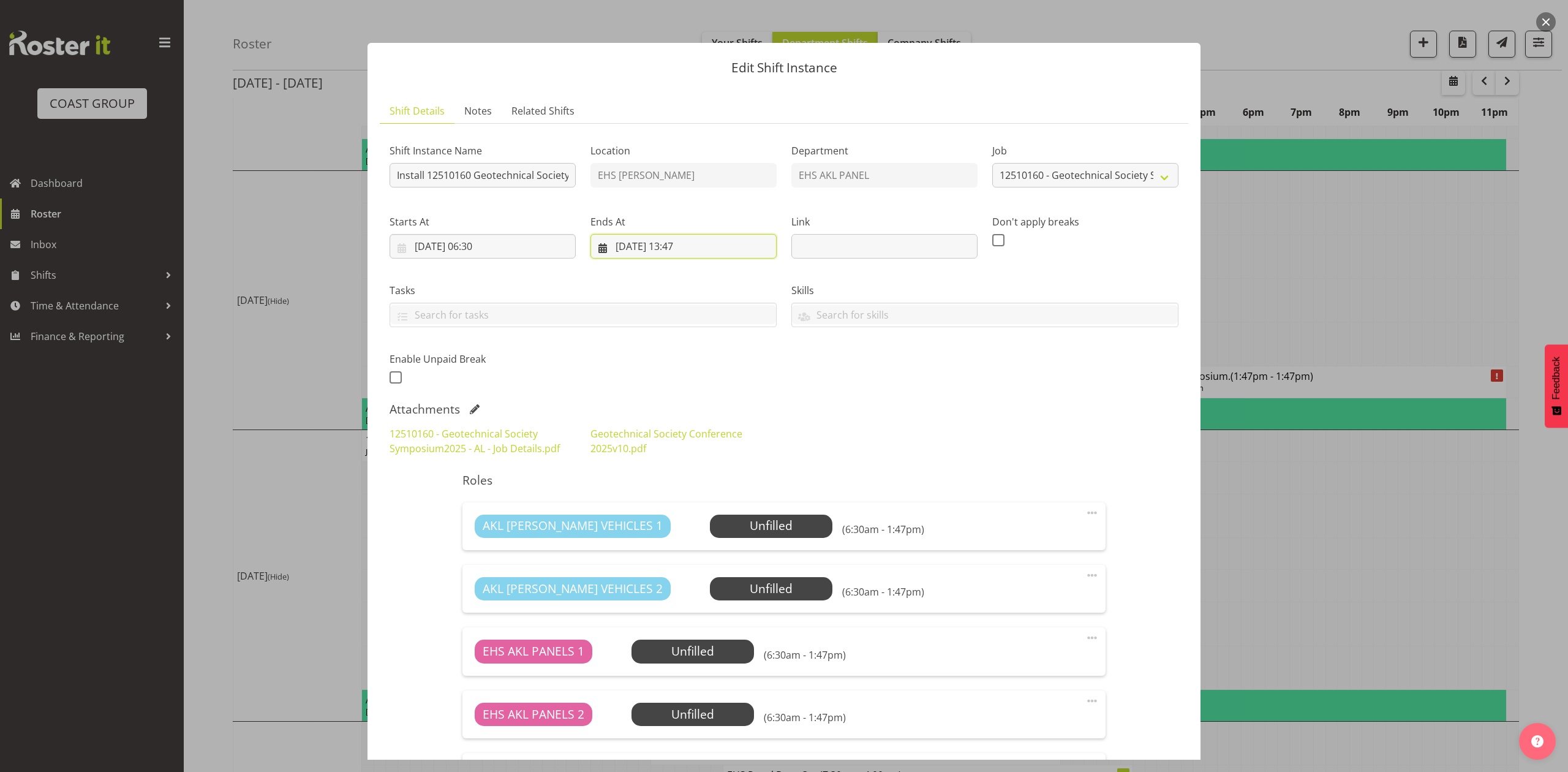
click at [692, 240] on input "14/10/2025, 13:47" at bounding box center [683, 246] width 186 height 25
drag, startPoint x: 677, startPoint y: 510, endPoint x: 677, endPoint y: 494, distance: 16.0
click at [677, 510] on select "00 01 02 03 04 05 06 07 08 09 10 11 12 13 14 15 16 17 18 19 20 21 22 23" at bounding box center [683, 505] width 28 height 25
select select "10"
click at [670, 494] on select "00 01 02 03 04 05 06 07 08 09 10 11 12 13 14 15 16 17 18 19 20 21 22 23" at bounding box center [683, 505] width 28 height 25
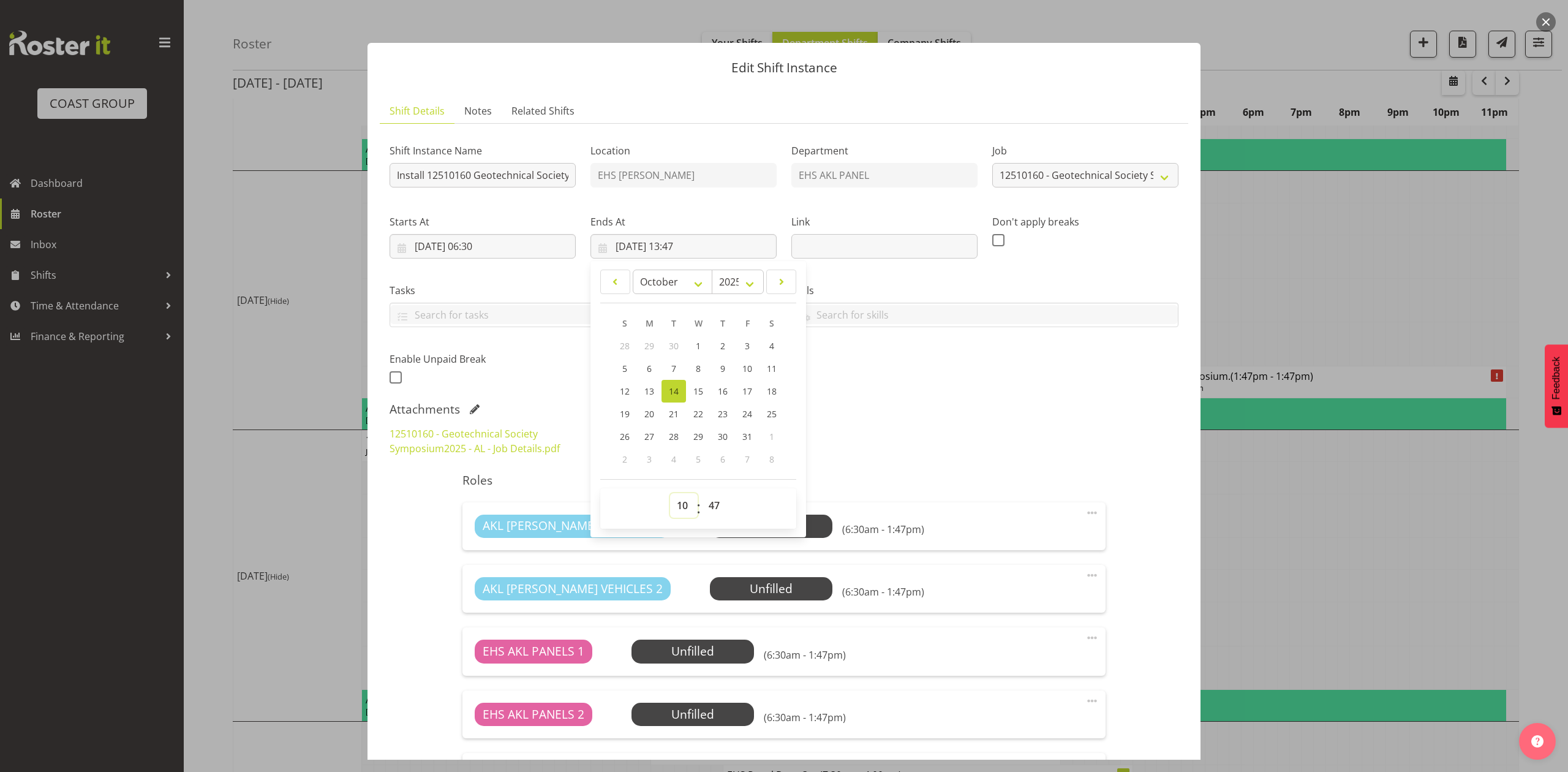
type input "14/10/2025, 10:47"
click at [711, 502] on select "00 01 02 03 04 05 06 07 08 09 10 11 12 13 14 15 16 17 18 19 20 21 22 23 24 25 2…" at bounding box center [715, 505] width 28 height 25
select select "0"
click at [702, 494] on select "00 01 02 03 04 05 06 07 08 09 10 11 12 13 14 15 16 17 18 19 20 21 22 23 24 25 2…" at bounding box center [715, 505] width 28 height 25
type input "14/10/2025, 10:00"
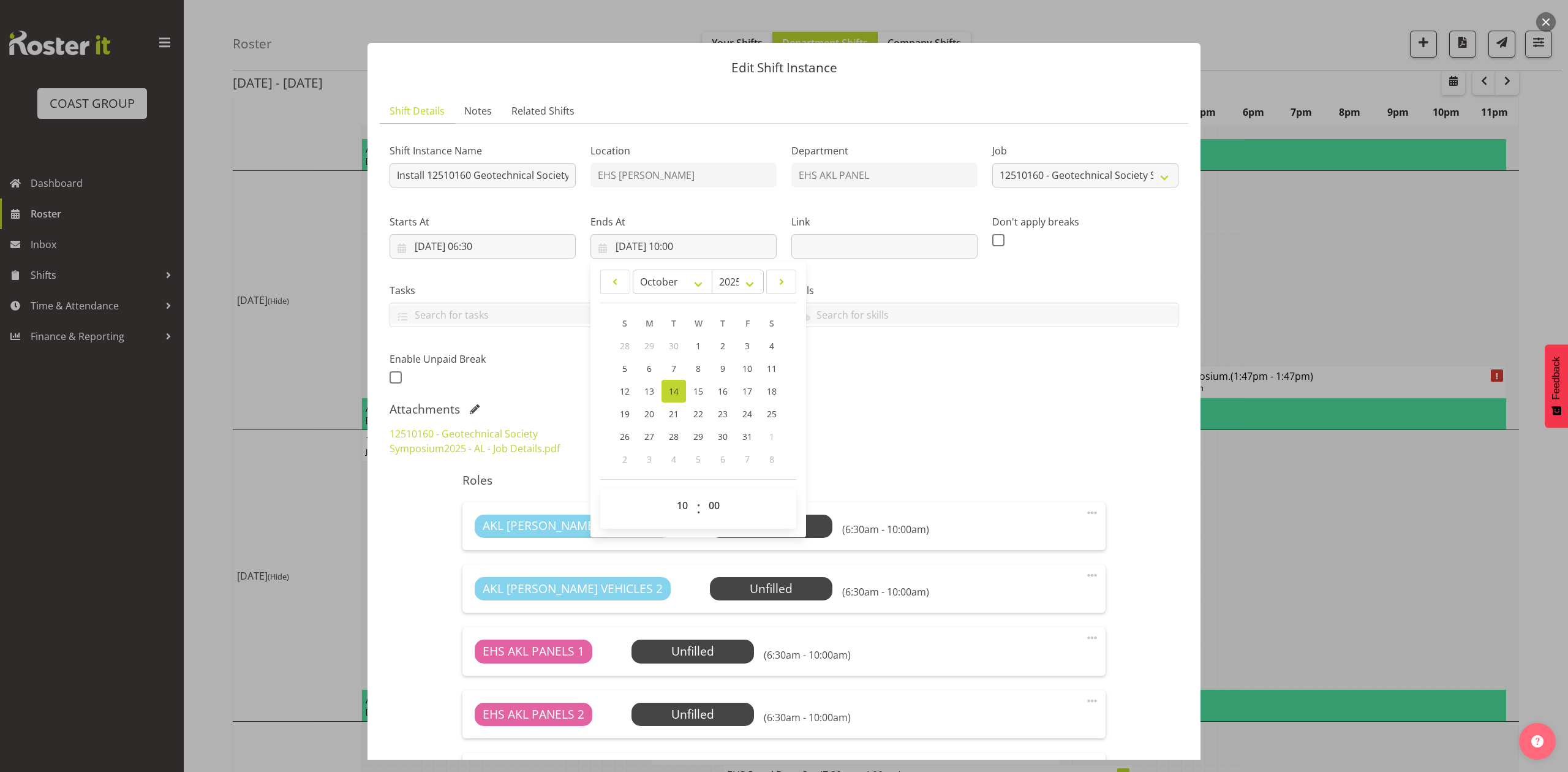
drag, startPoint x: 915, startPoint y: 429, endPoint x: 936, endPoint y: 454, distance: 32.6
click at [916, 429] on div "12510160 - Geotechnical Society Symposium2025 - AL - Job Details.pdf Geotechnic…" at bounding box center [784, 441] width 803 height 44
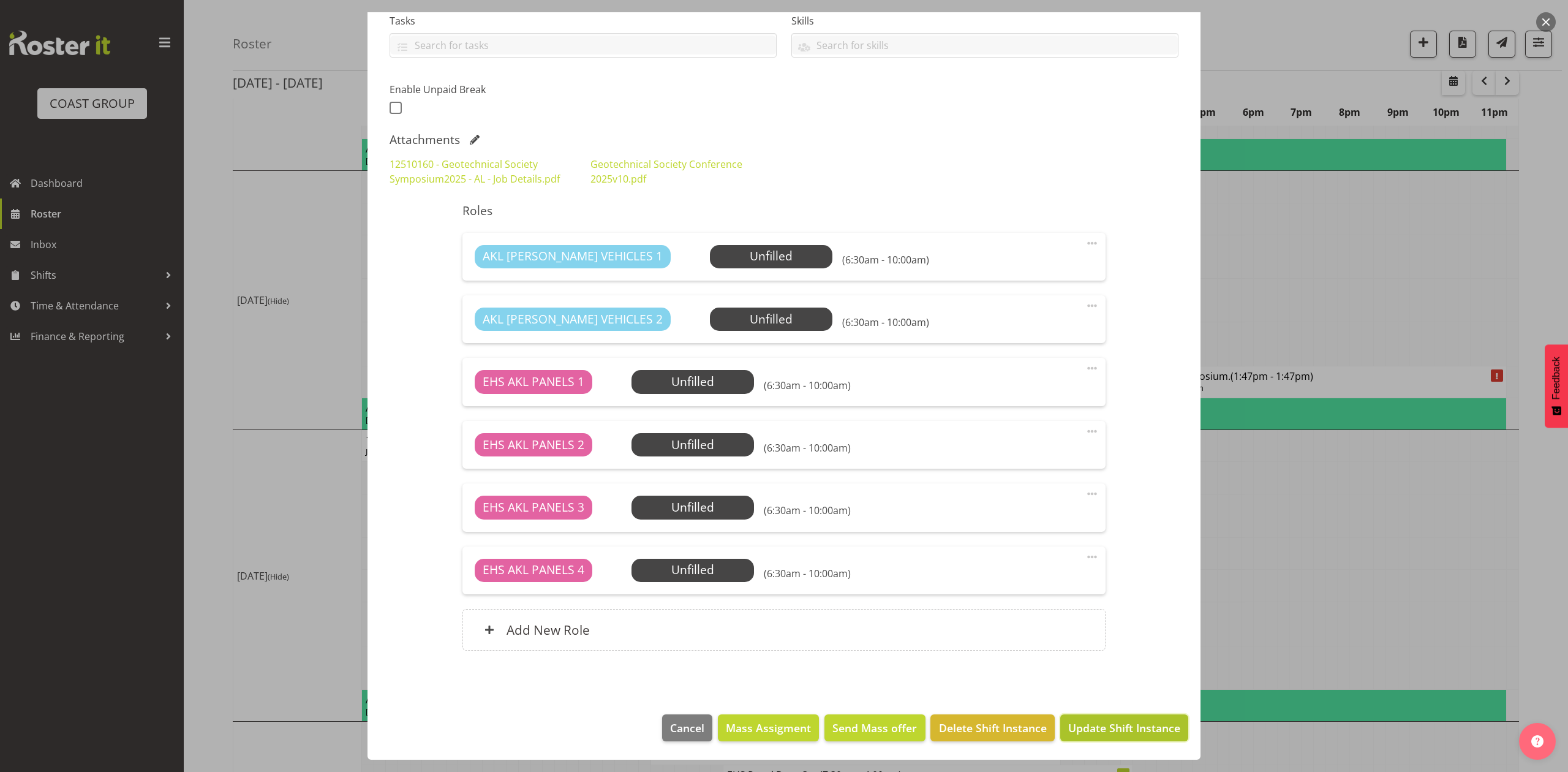
click at [1096, 726] on span "Update Shift Instance" at bounding box center [1124, 728] width 112 height 16
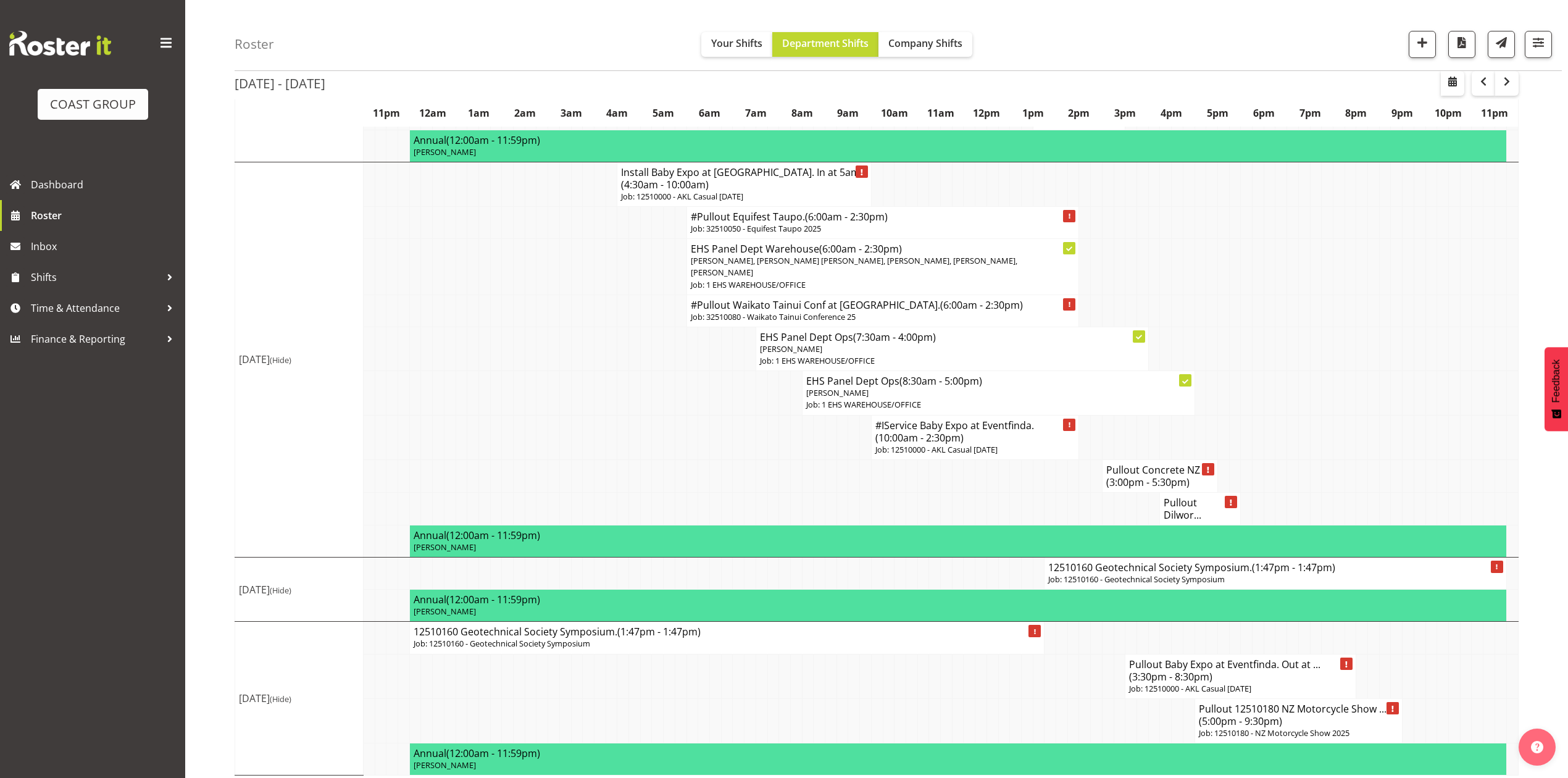
scroll to position [1132, 0]
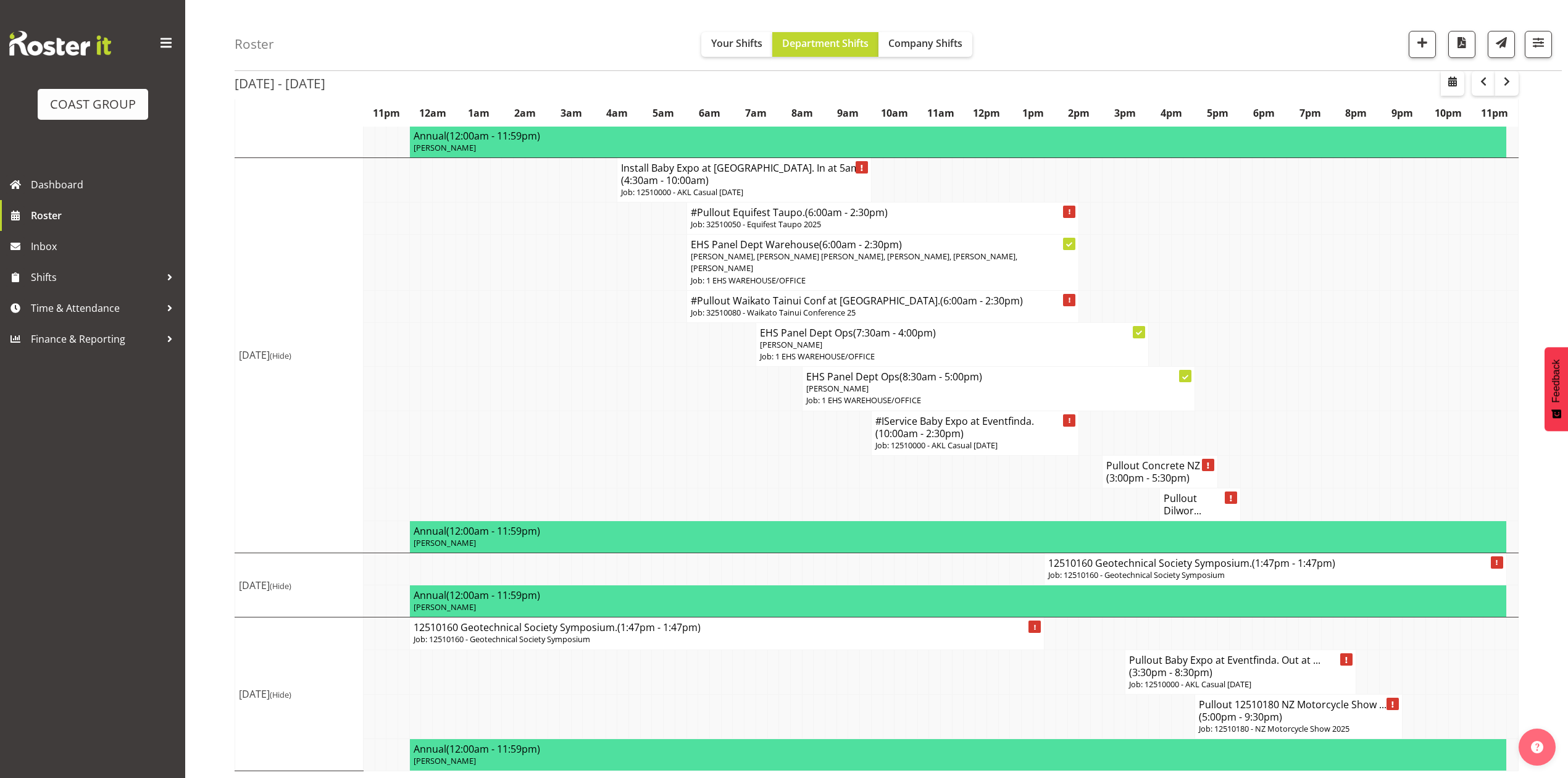
click at [1204, 586] on td "Annual (12:00am - 11:59pm) Stefaan Simons" at bounding box center [958, 602] width 1097 height 32
click at [1092, 569] on p "Job: 12510160 - Geotechnical Society Symposium" at bounding box center [1275, 575] width 454 height 12
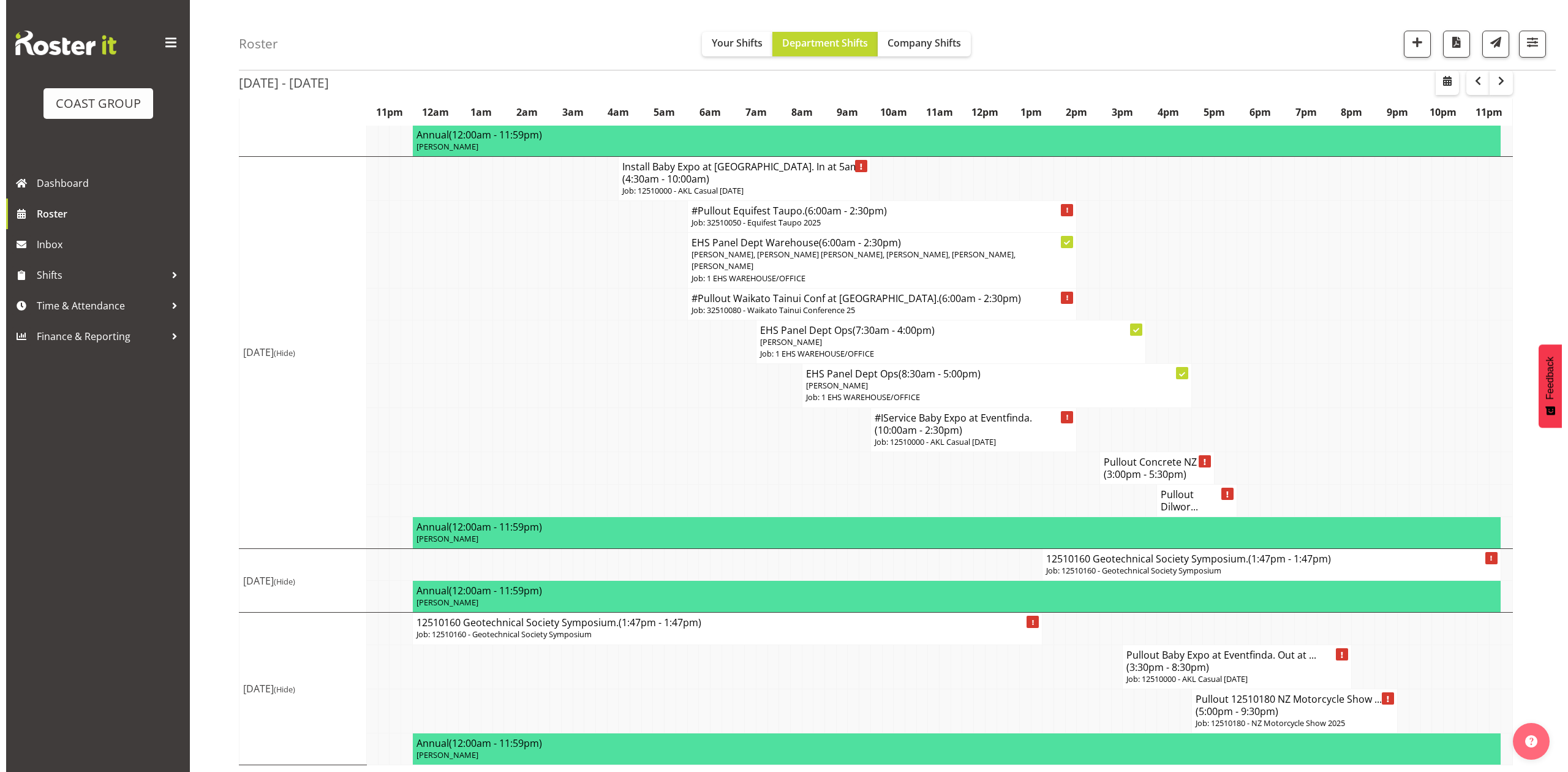
scroll to position [1111, 0]
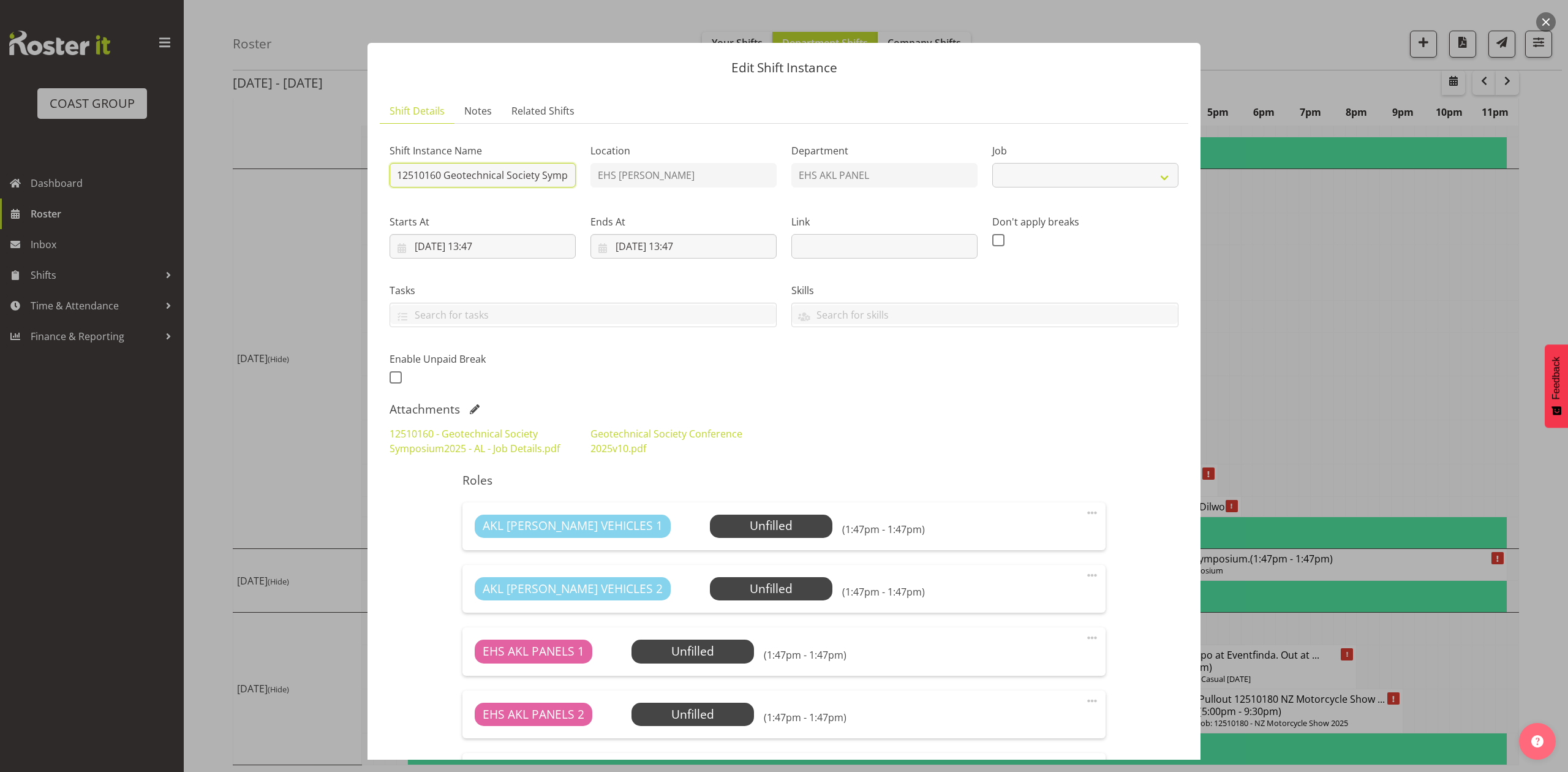
click at [390, 174] on input "12510160 Geotechnical Society Symposium." at bounding box center [483, 175] width 186 height 25
select select "10649"
click at [507, 168] on input "Pullout 12510160 Geotechnical Society Symposium." at bounding box center [483, 175] width 186 height 25
type input "Pullout 12510160 Geotechnical Society Symposium."
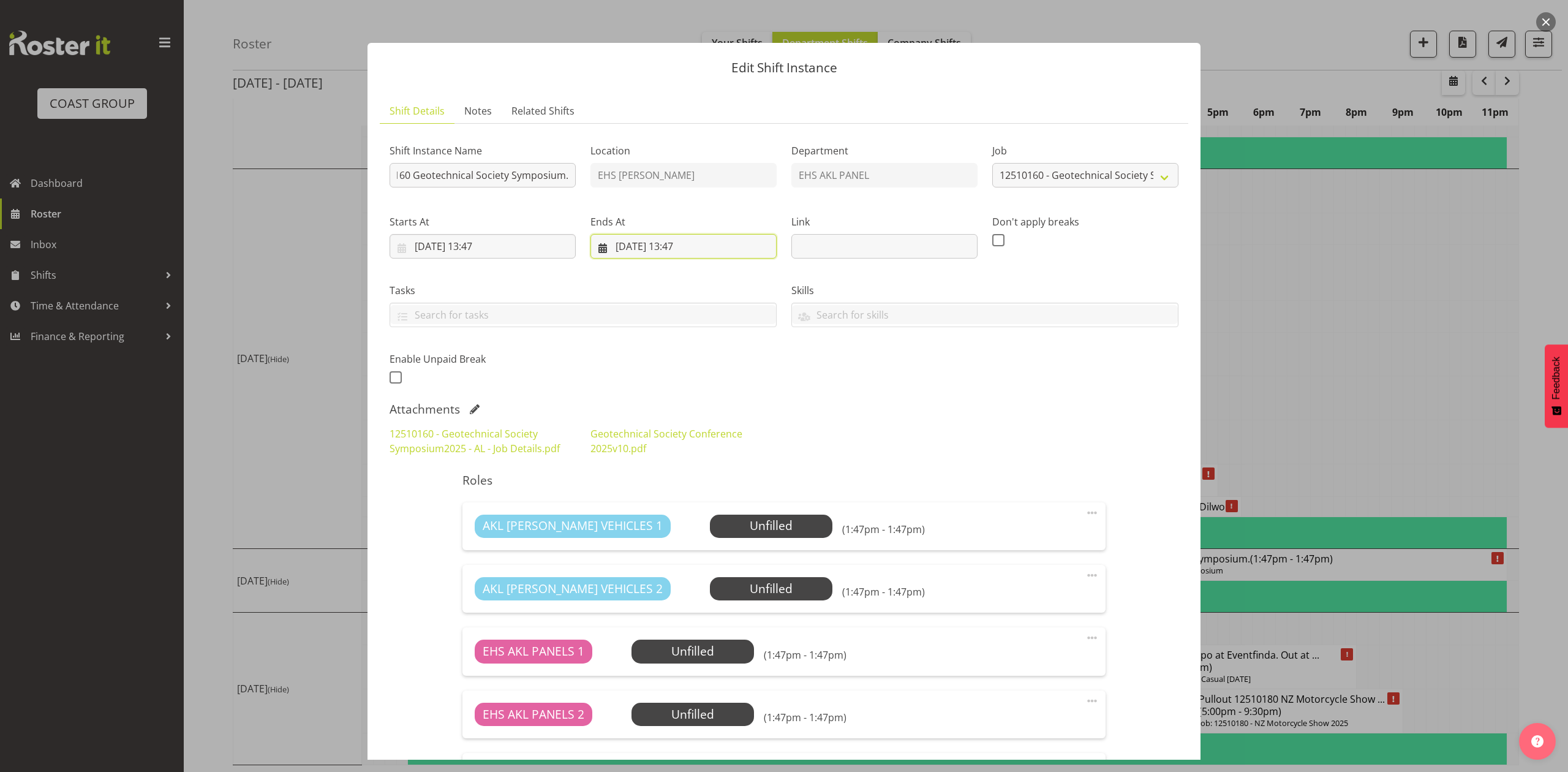
click at [620, 239] on input "19/10/2025, 13:47" at bounding box center [683, 246] width 186 height 25
click at [762, 395] on link "18" at bounding box center [772, 391] width 25 height 22
type input "18/10/2025, 13:47"
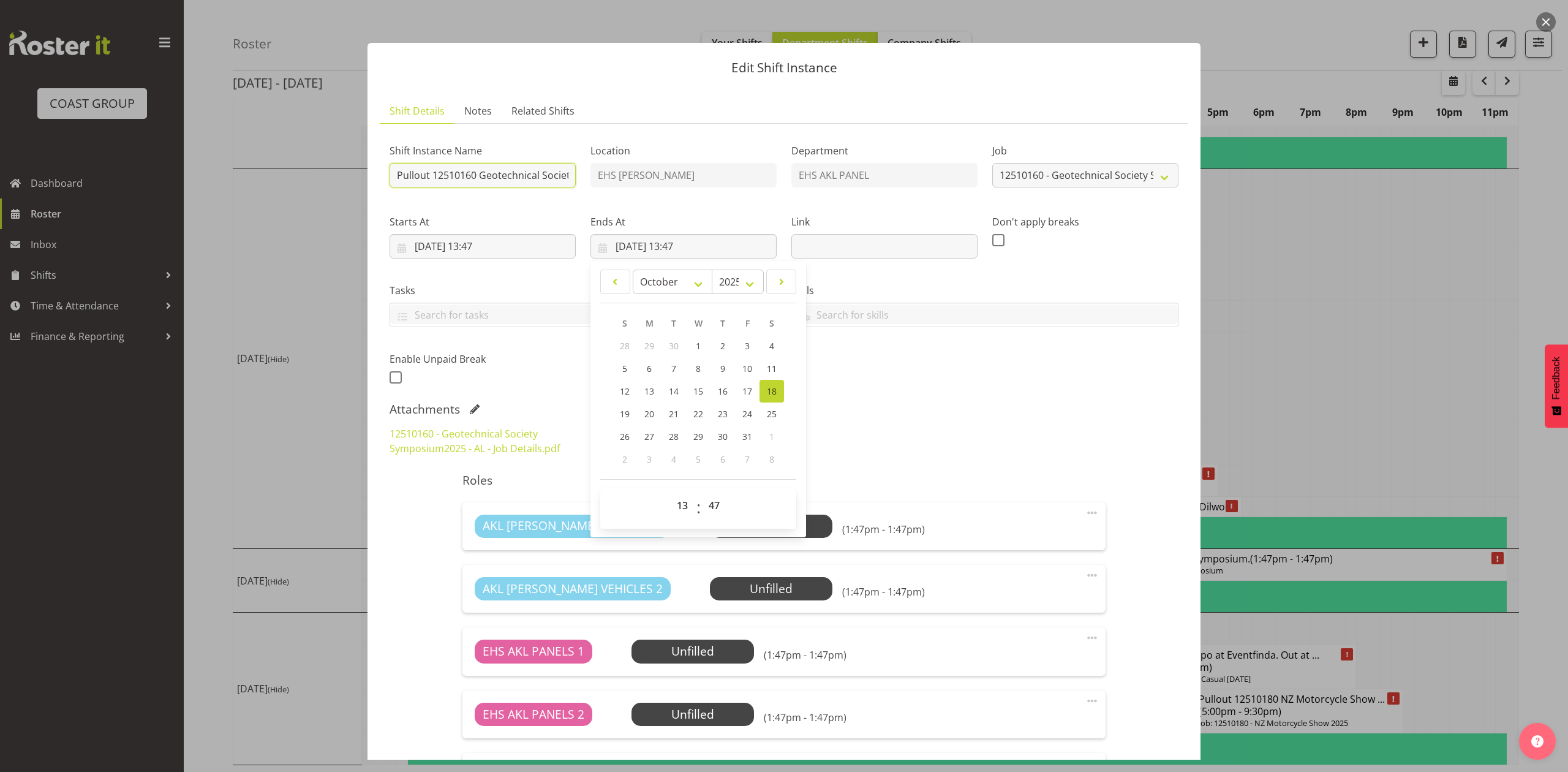
click at [397, 179] on input "Pullout 12510160 Geotechnical Society Symposium." at bounding box center [483, 175] width 186 height 25
type input "#Pullout 12510160 Geotechnical Society Symposium."
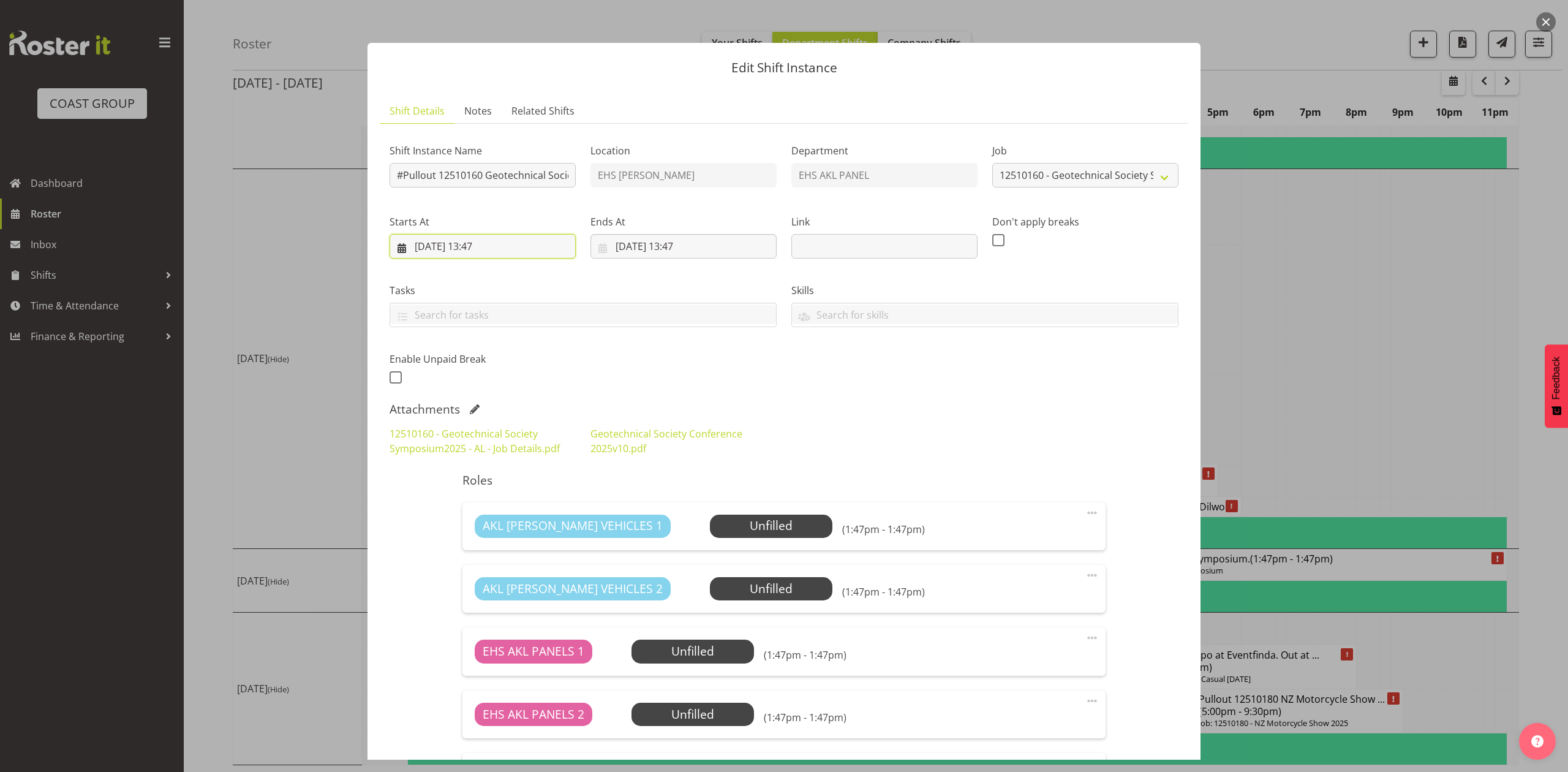
click at [481, 241] on input "18/10/2025, 13:47" at bounding box center [483, 246] width 186 height 25
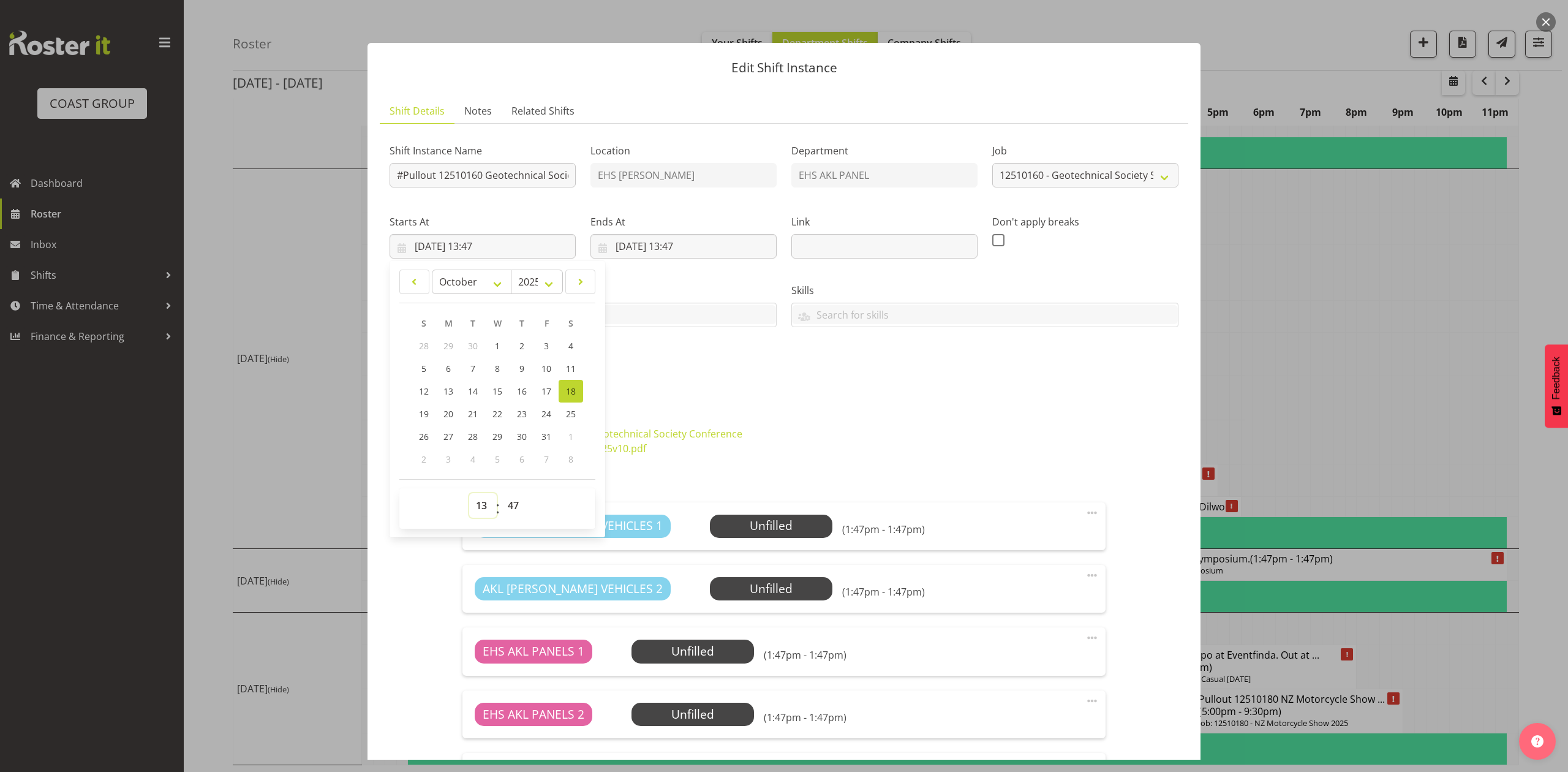
drag, startPoint x: 481, startPoint y: 503, endPoint x: 481, endPoint y: 494, distance: 9.0
click at [481, 503] on select "00 01 02 03 04 05 06 07 08 09 10 11 12 13 14 15 16 17 18 19 20 21 22 23" at bounding box center [483, 505] width 28 height 25
select select "6"
click at [469, 494] on select "00 01 02 03 04 05 06 07 08 09 10 11 12 13 14 15 16 17 18 19 20 21 22 23" at bounding box center [483, 505] width 28 height 25
type input "18/10/2025, 06:47"
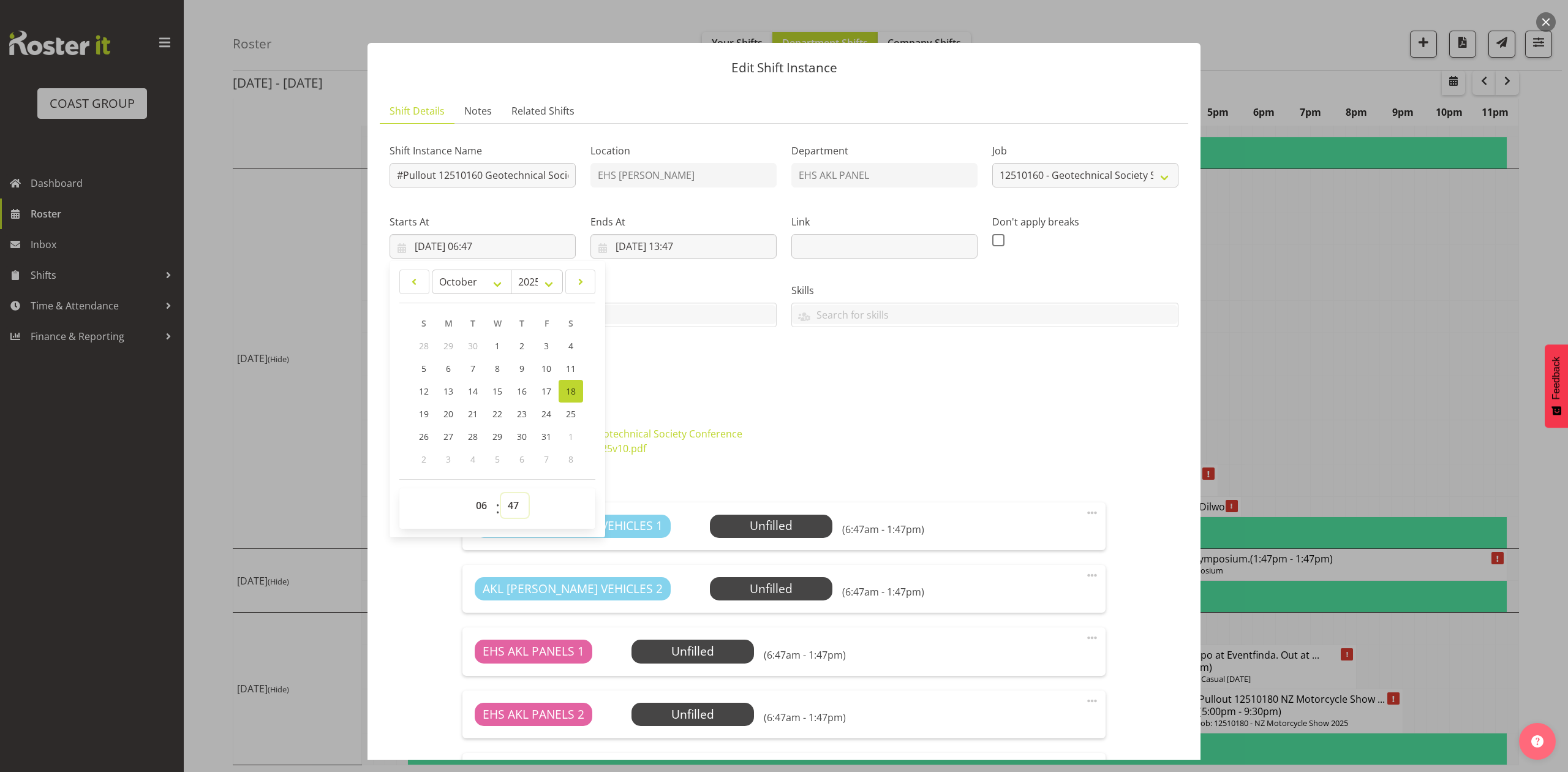
click at [508, 510] on select "00 01 02 03 04 05 06 07 08 09 10 11 12 13 14 15 16 17 18 19 20 21 22 23 24 25 2…" at bounding box center [515, 505] width 28 height 25
select select "0"
click at [501, 494] on select "00 01 02 03 04 05 06 07 08 09 10 11 12 13 14 15 16 17 18 19 20 21 22 23 24 25 2…" at bounding box center [515, 505] width 28 height 25
type input "18/10/2025, 06:00"
click at [696, 241] on input "18/10/2025, 13:47" at bounding box center [683, 246] width 186 height 25
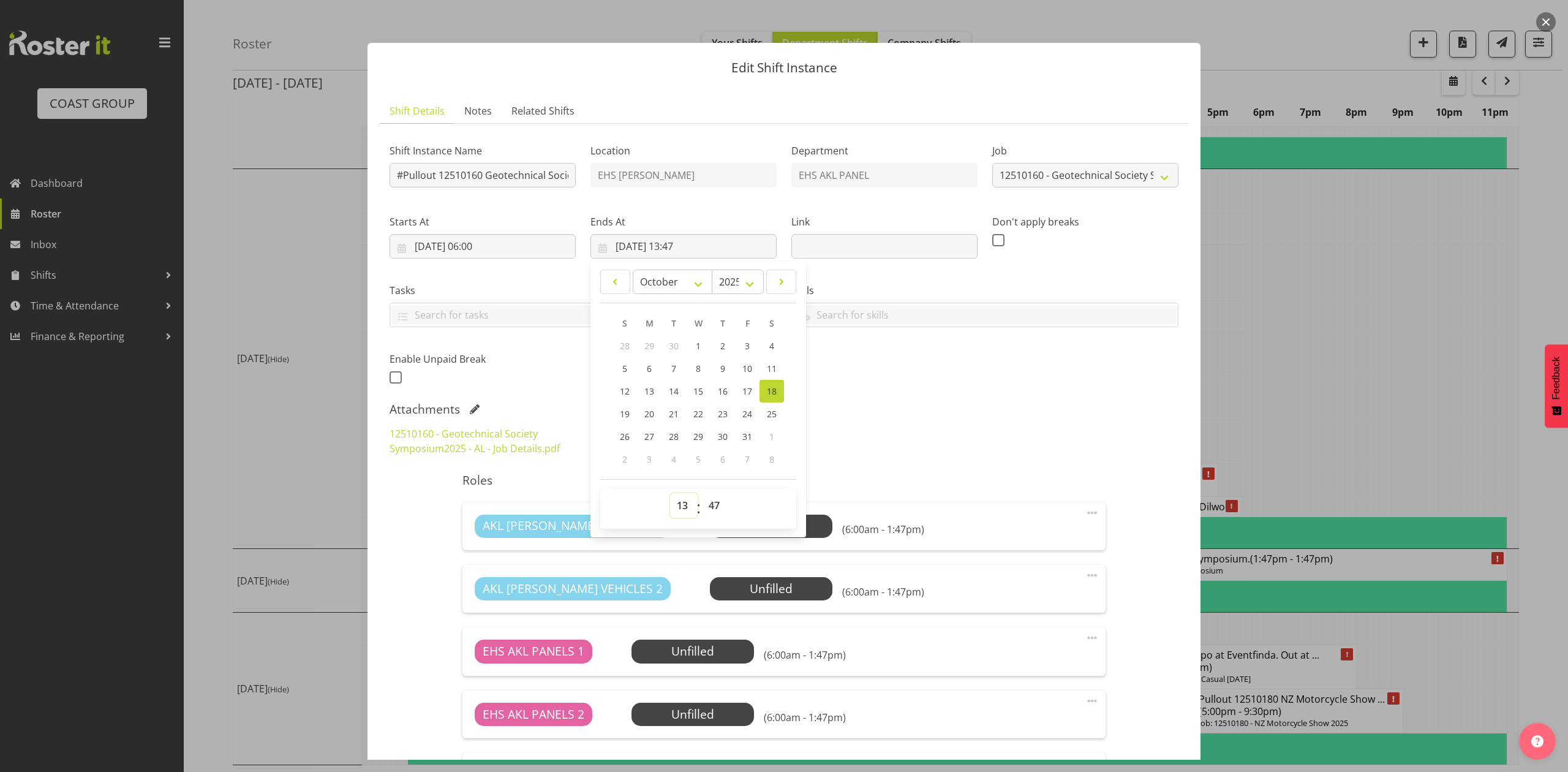
click at [672, 510] on select "00 01 02 03 04 05 06 07 08 09 10 11 12 13 14 15 16 17 18 19 20 21 22 23" at bounding box center [683, 505] width 28 height 25
select select "14"
click at [670, 494] on select "00 01 02 03 04 05 06 07 08 09 10 11 12 13 14 15 16 17 18 19 20 21 22 23" at bounding box center [683, 505] width 28 height 25
type input "18/10/2025, 14:47"
click at [714, 502] on select "00 01 02 03 04 05 06 07 08 09 10 11 12 13 14 15 16 17 18 19 20 21 22 23 24 25 2…" at bounding box center [715, 505] width 28 height 25
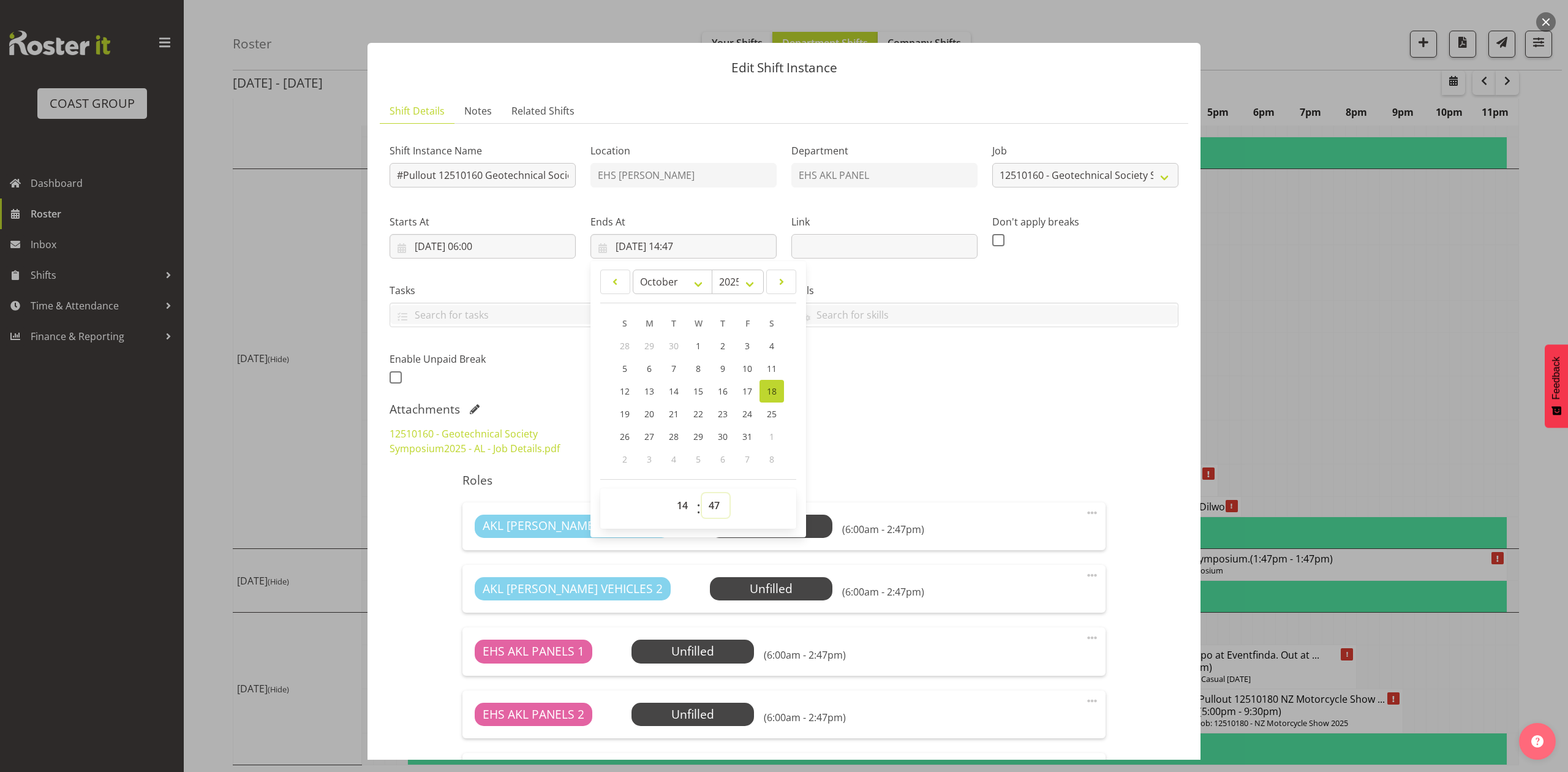
select select "30"
click at [702, 494] on select "00 01 02 03 04 05 06 07 08 09 10 11 12 13 14 15 16 17 18 19 20 21 22 23 24 25 2…" at bounding box center [715, 505] width 28 height 25
type input "18/10/2025, 14:30"
click at [1093, 504] on div "AKL RYMER VEHICLES 1 Unfilled Select Employee (6:00am - 2:30pm) Edit Cover Role…" at bounding box center [784, 526] width 643 height 48
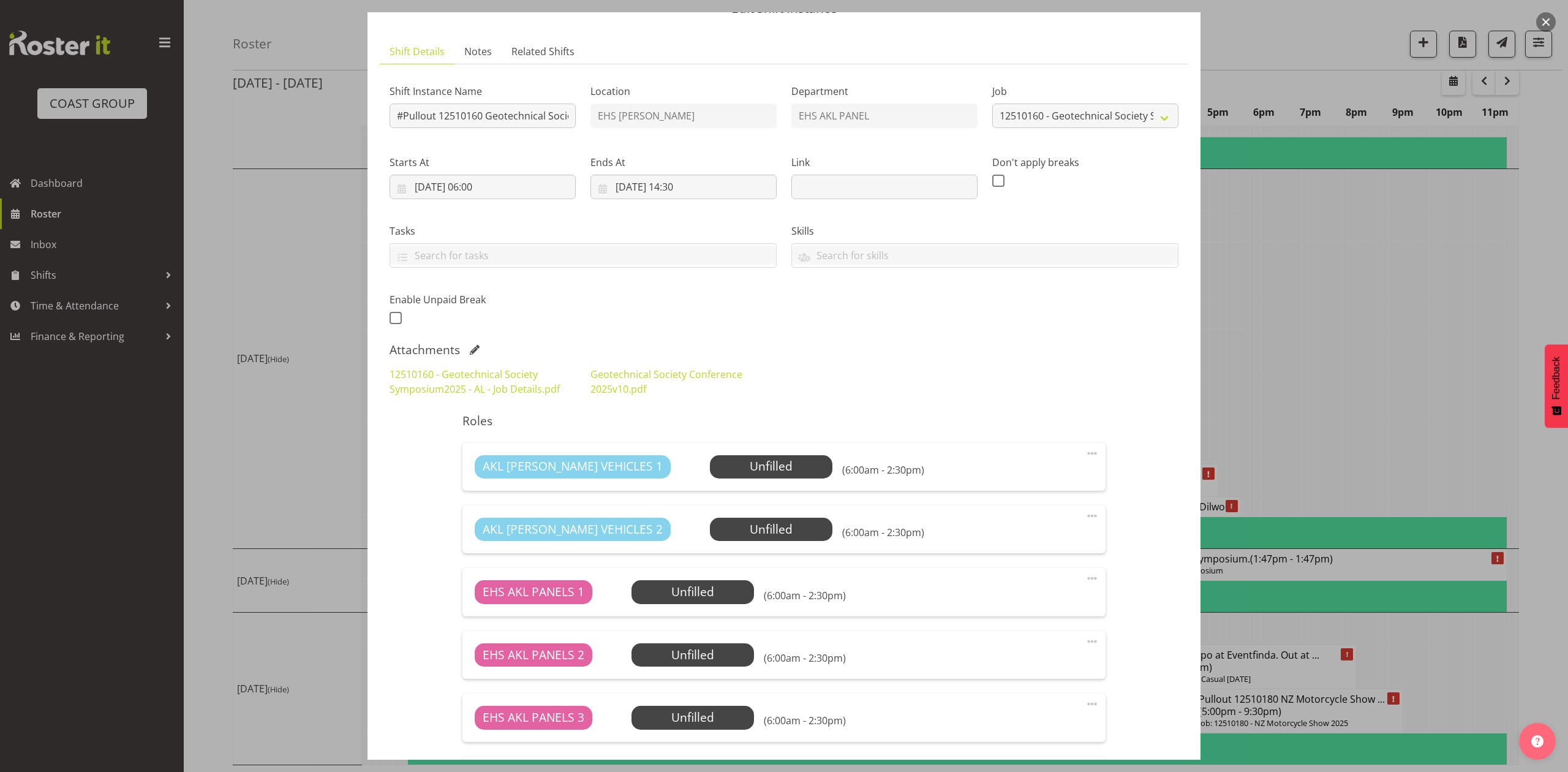
scroll to position [81, 0]
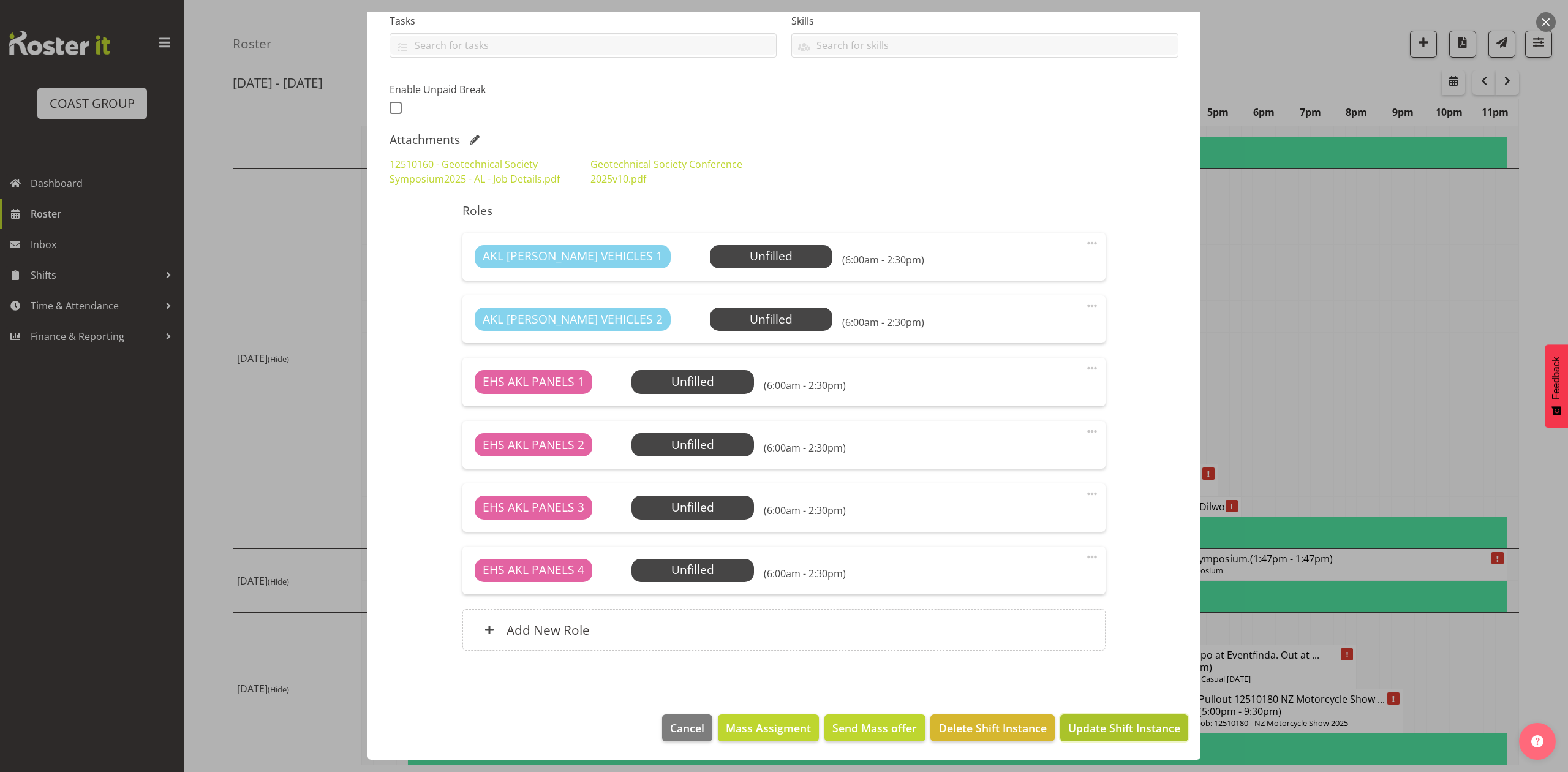
click at [1069, 731] on span "Update Shift Instance" at bounding box center [1124, 728] width 112 height 16
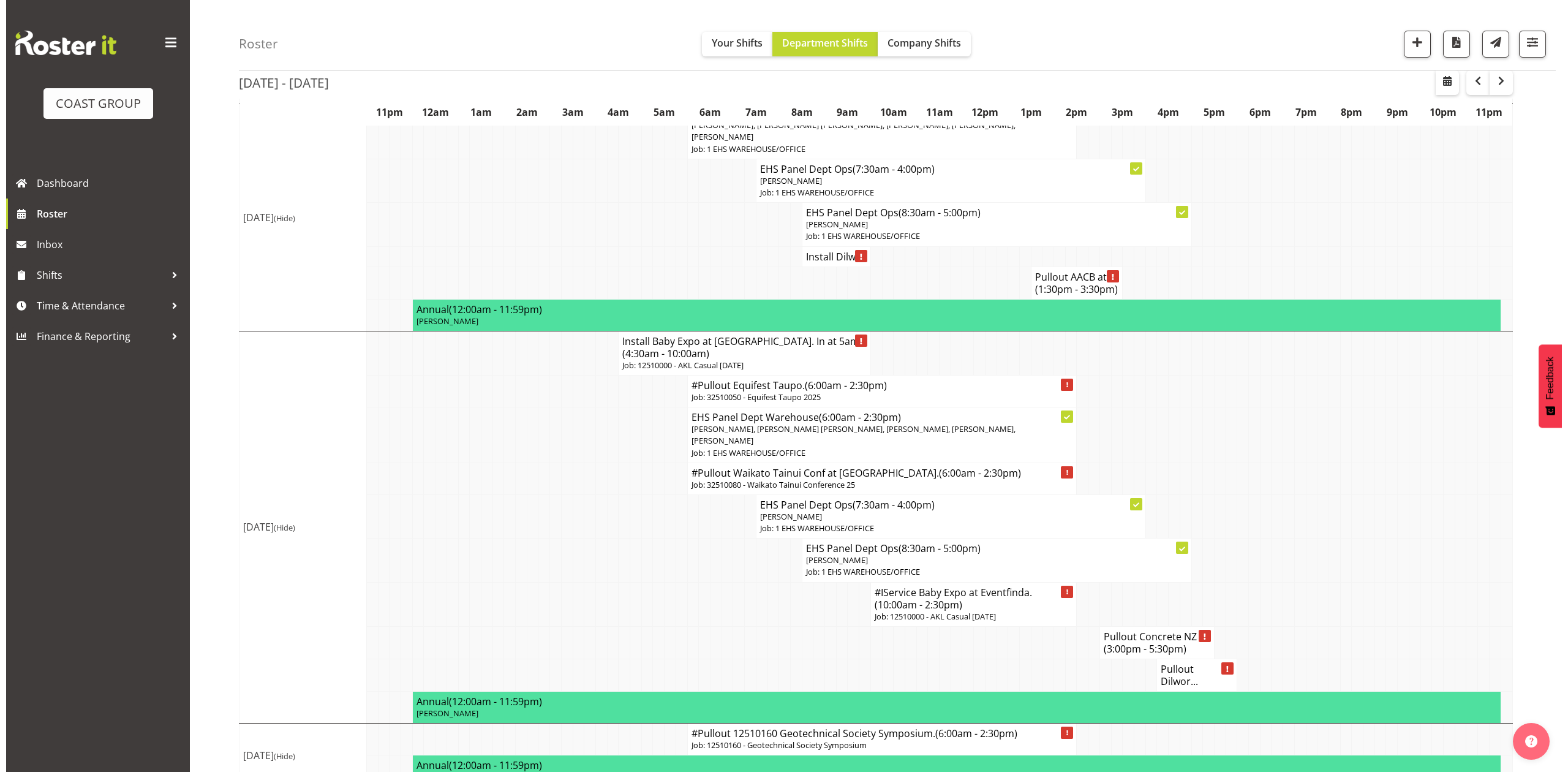
scroll to position [845, 0]
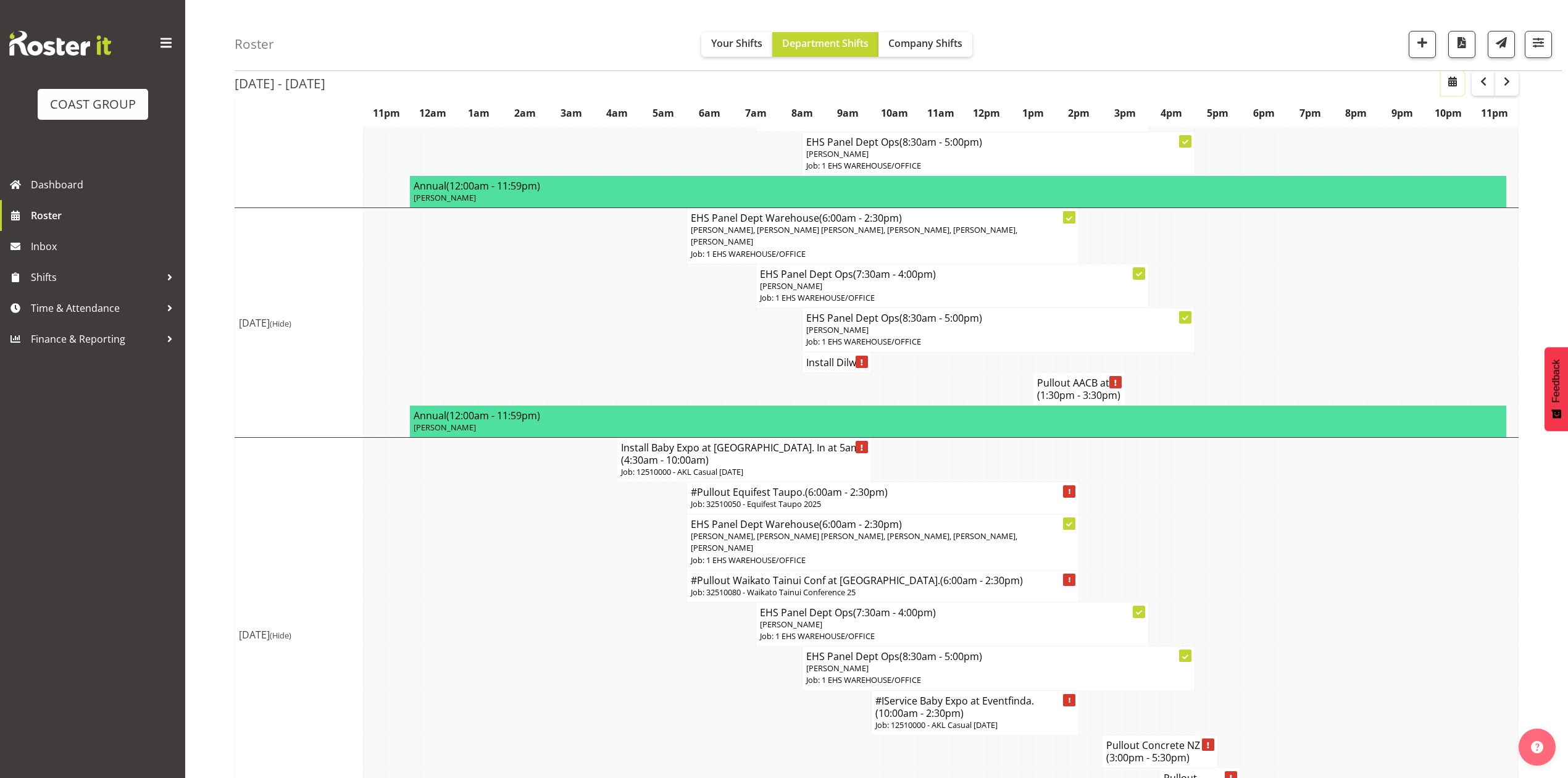
click at [1461, 87] on button "button" at bounding box center [1453, 83] width 23 height 25
select select "8"
select select "2025"
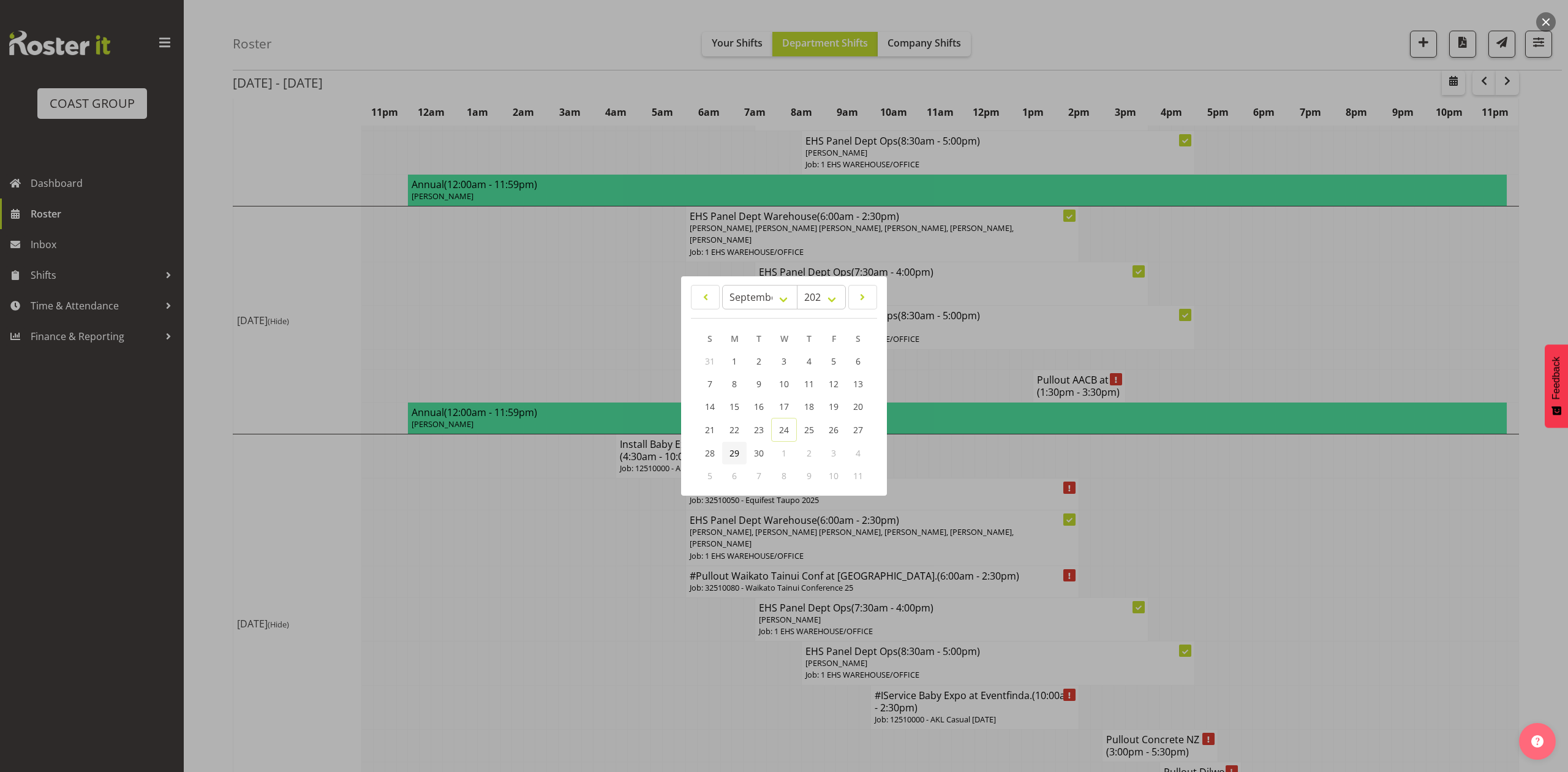
click at [743, 454] on link "29" at bounding box center [734, 453] width 25 height 22
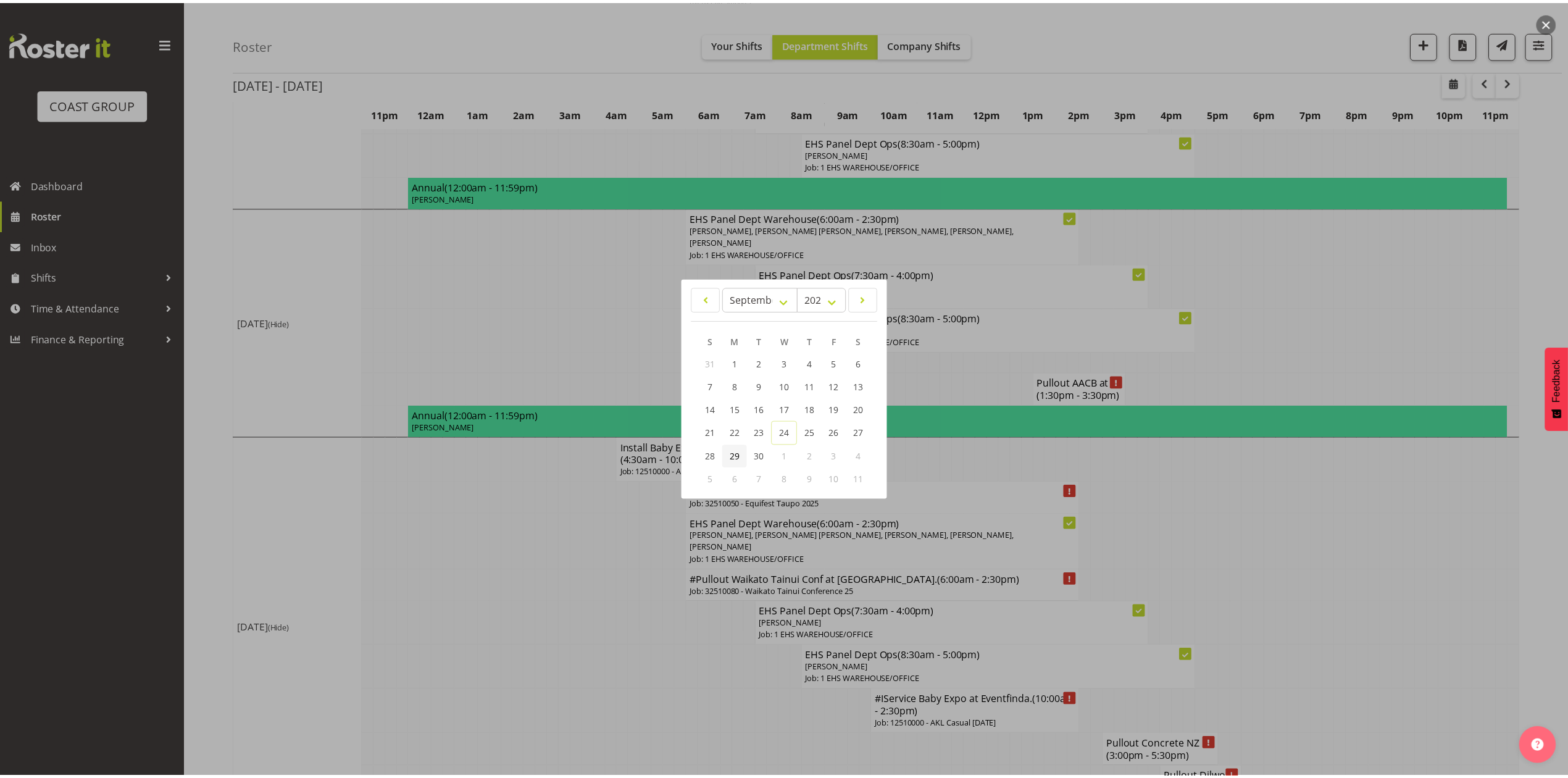
scroll to position [0, 0]
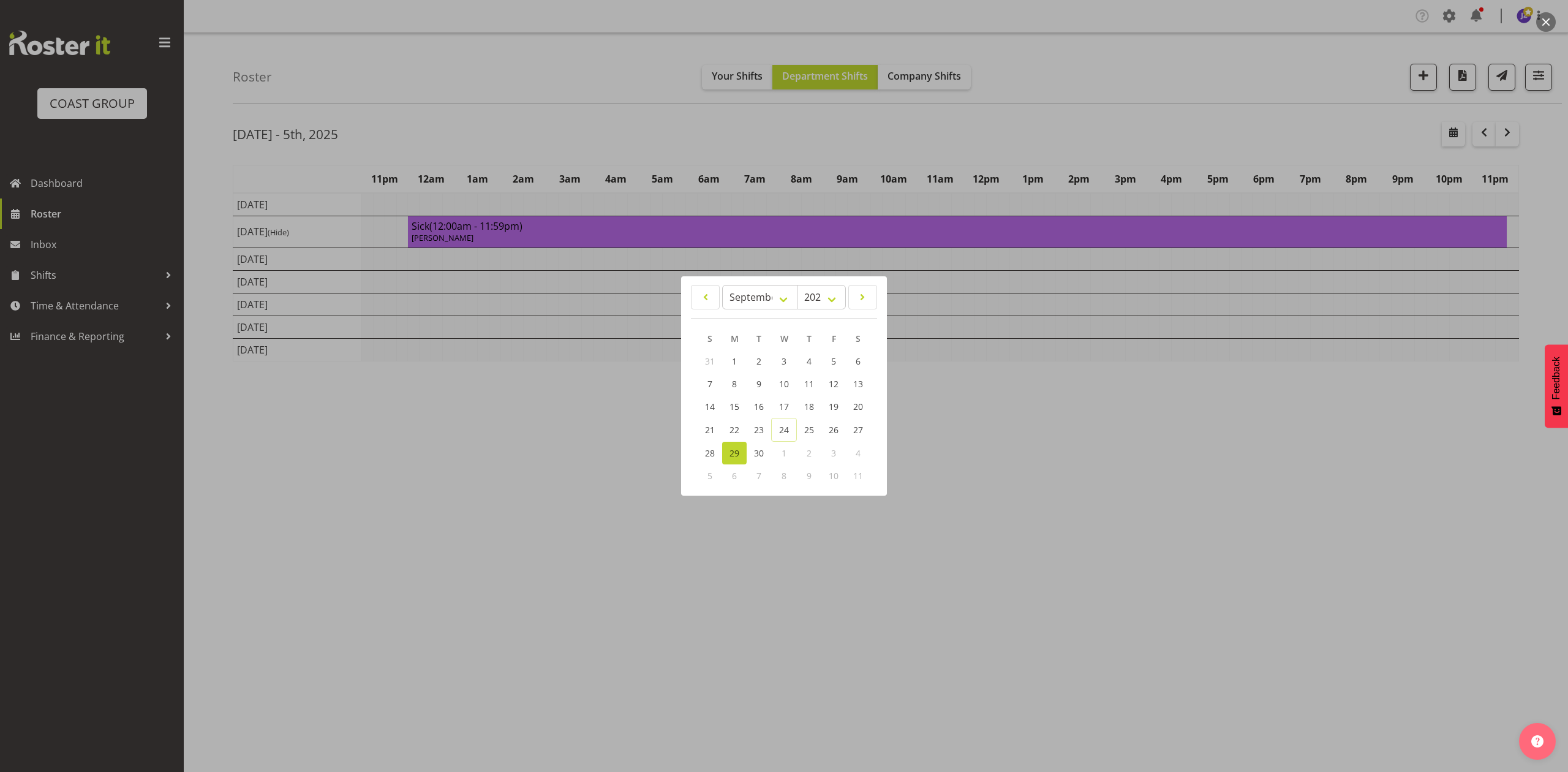
drag, startPoint x: 1100, startPoint y: 146, endPoint x: 1108, endPoint y: 146, distance: 8.0
click at [1100, 146] on div at bounding box center [784, 386] width 1568 height 772
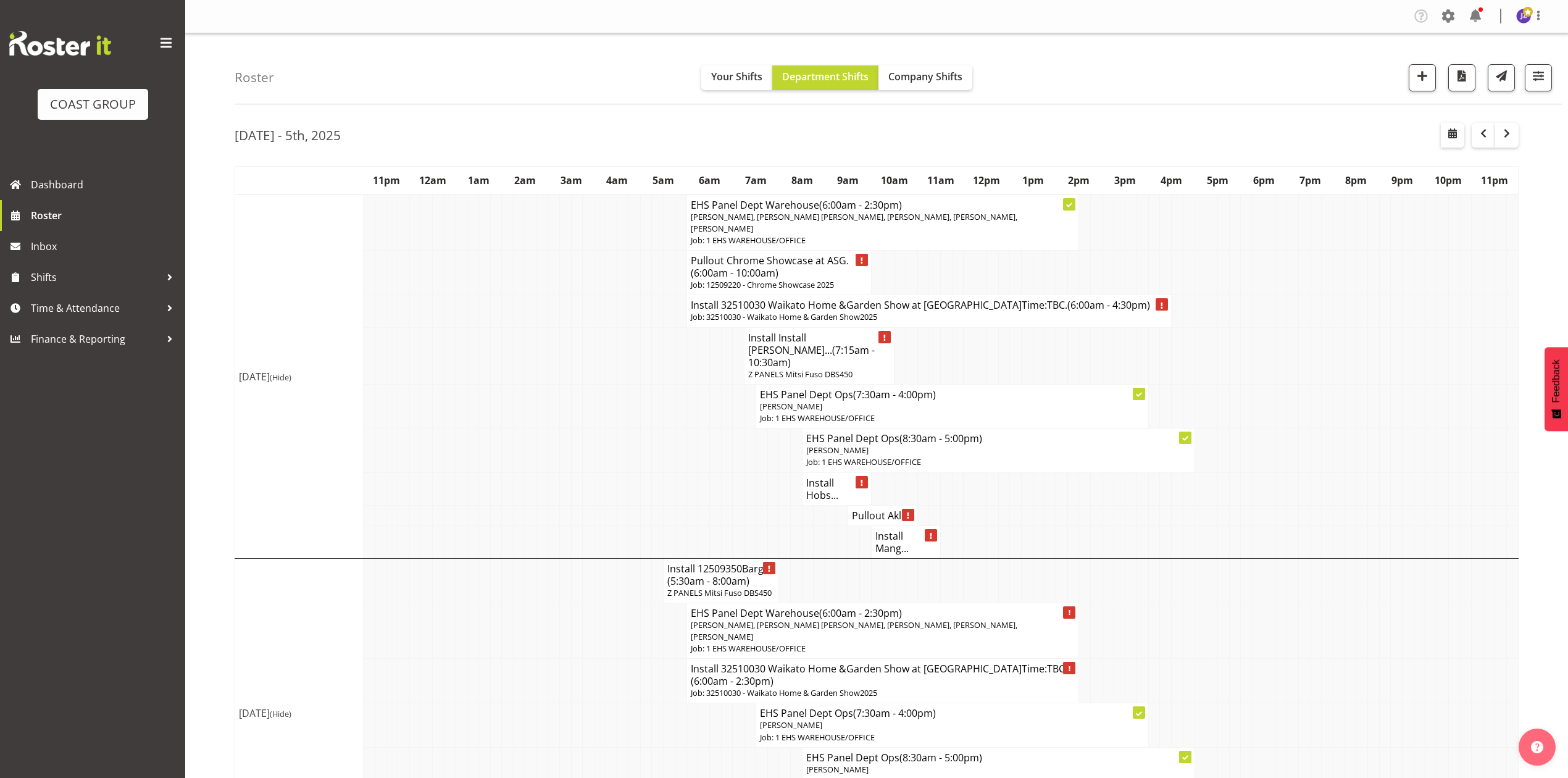
click at [889, 532] on h4 "Install Mang..." at bounding box center [906, 542] width 61 height 25
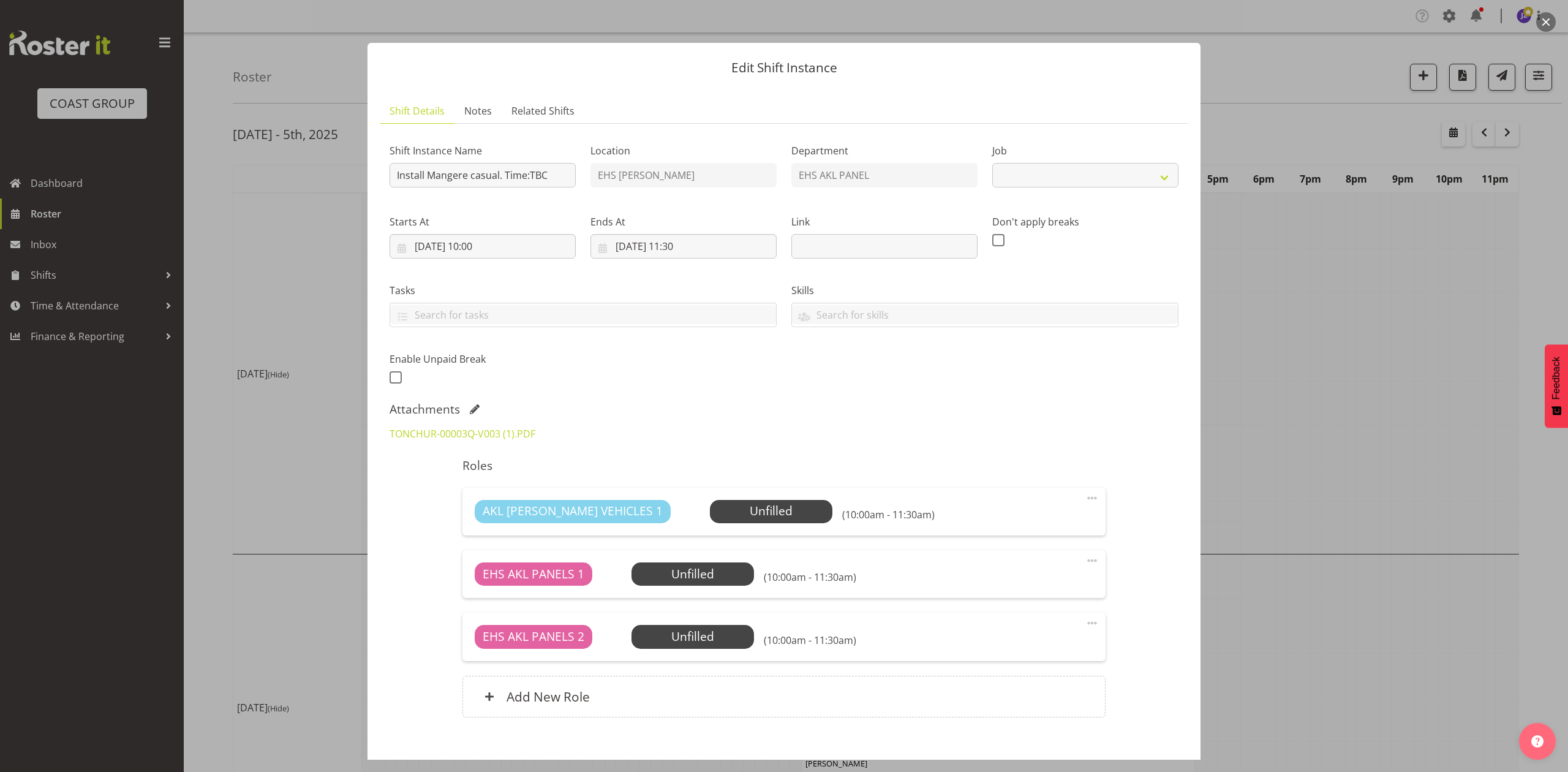
select select "8653"
click at [472, 405] on span at bounding box center [474, 409] width 10 height 10
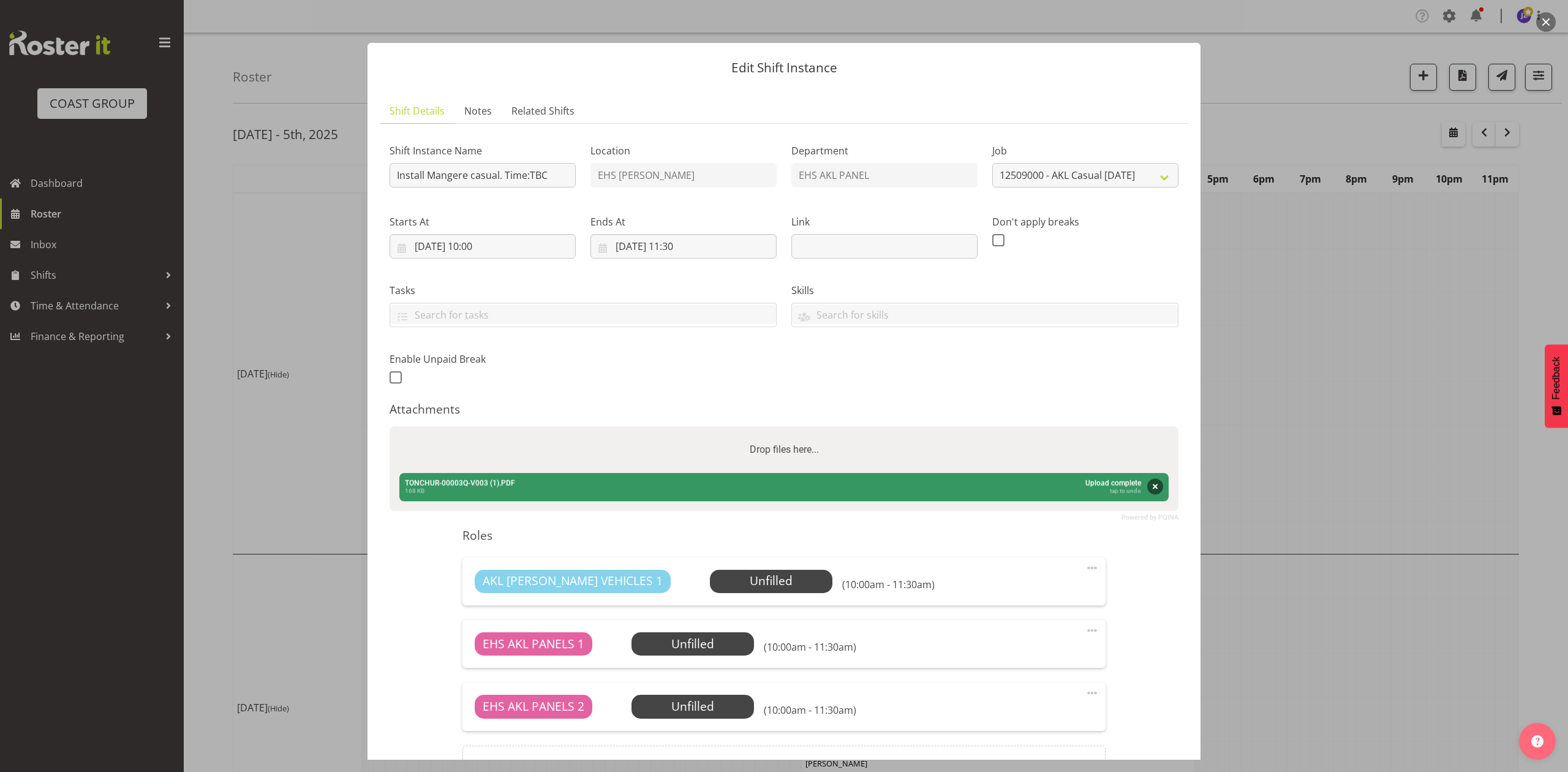
click at [494, 444] on div "Drop files here..." at bounding box center [784, 450] width 789 height 47
click at [390, 427] on input "Drop files here..." at bounding box center [784, 428] width 789 height 4
type input "C:\fakepath\TONCHUR-00003Q-V004.PDF"
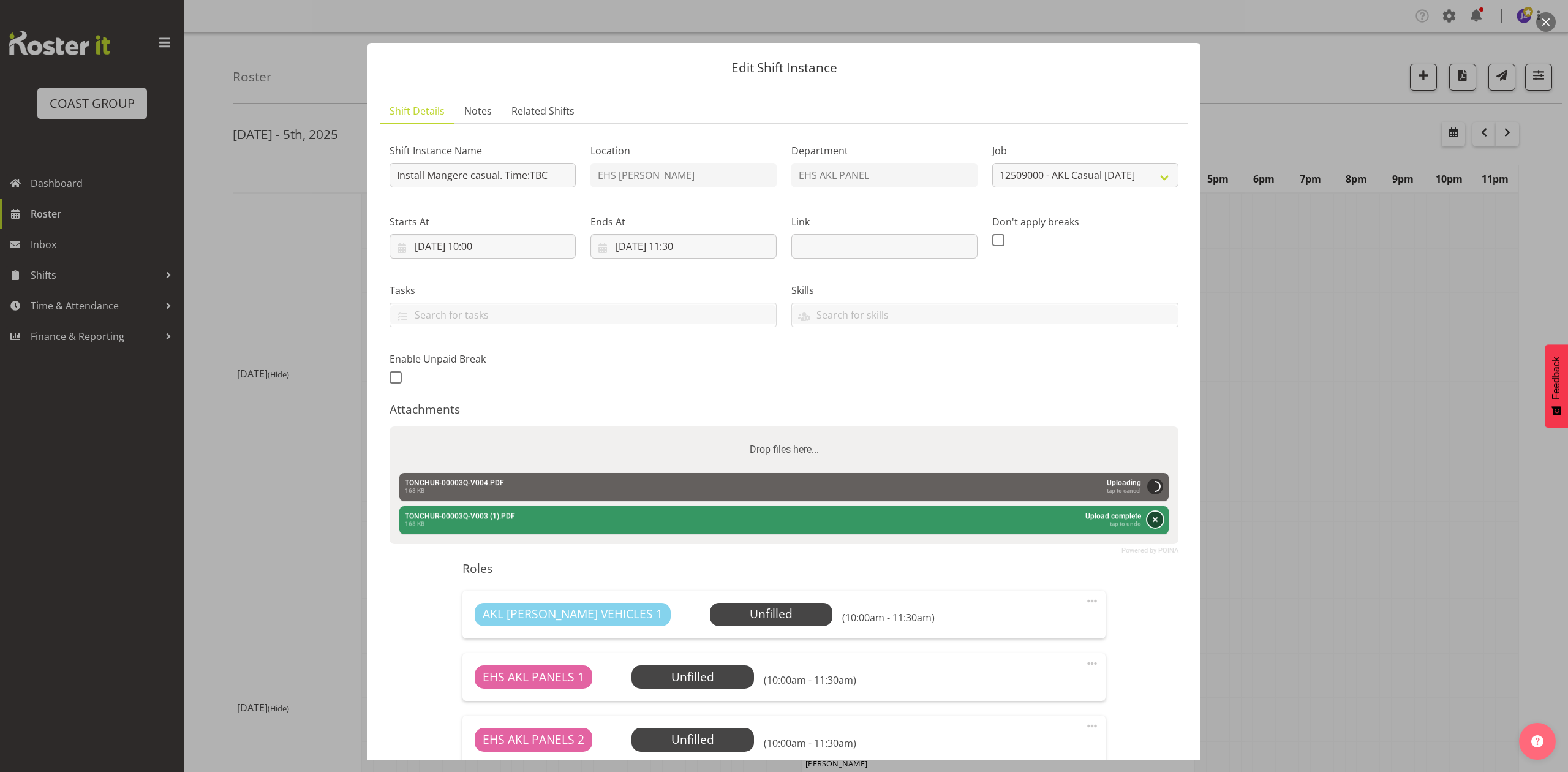
click at [1147, 518] on button "Remove" at bounding box center [1155, 520] width 16 height 16
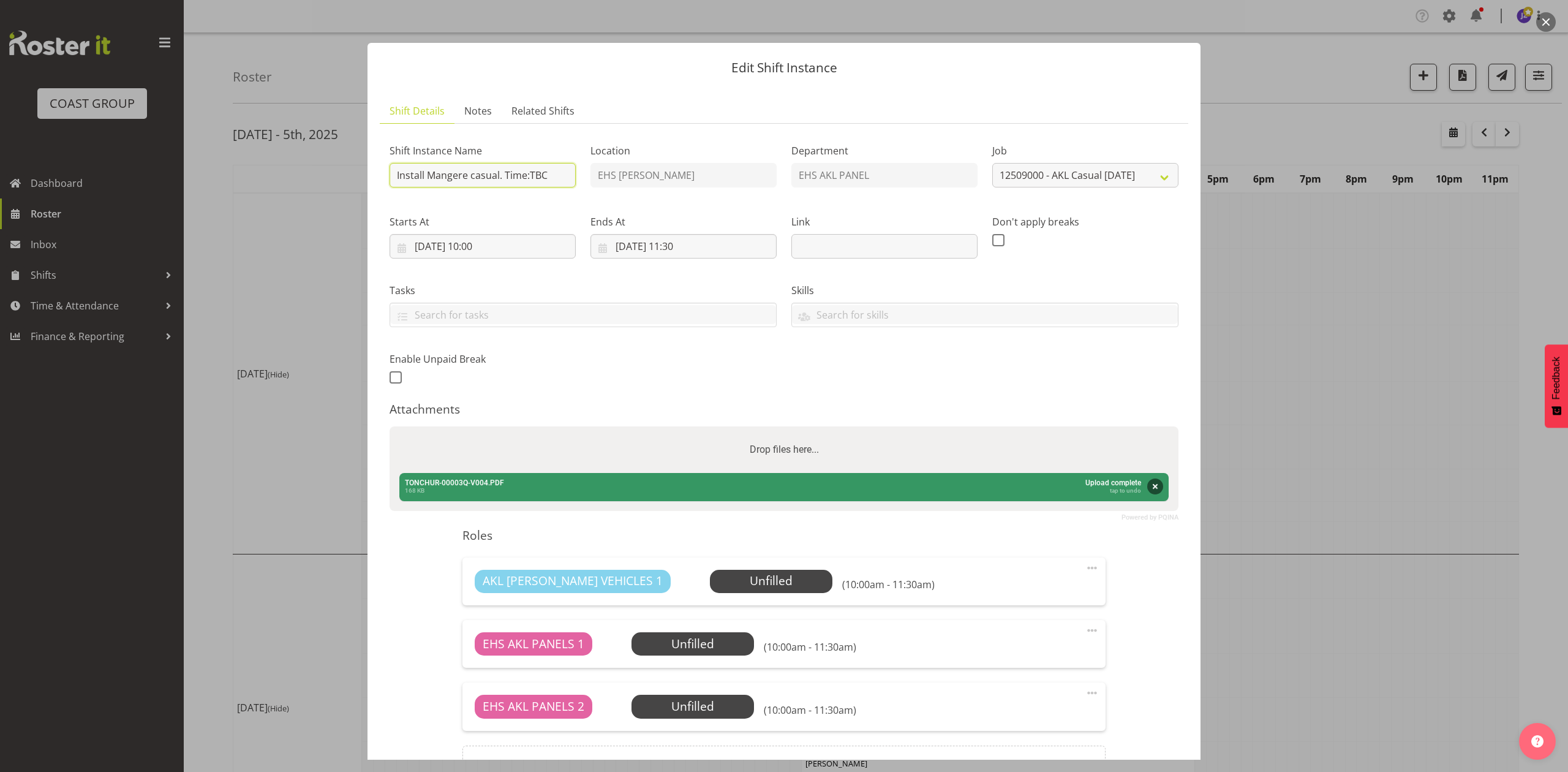
drag, startPoint x: 547, startPoint y: 172, endPoint x: 504, endPoint y: 174, distance: 43.0
click at [504, 174] on input "Install Mangere casual. Time:TBC" at bounding box center [483, 175] width 186 height 25
type input "Install Mangere casual. In at 11am."
click at [491, 248] on input "29/09/2025, 10:00" at bounding box center [483, 246] width 186 height 25
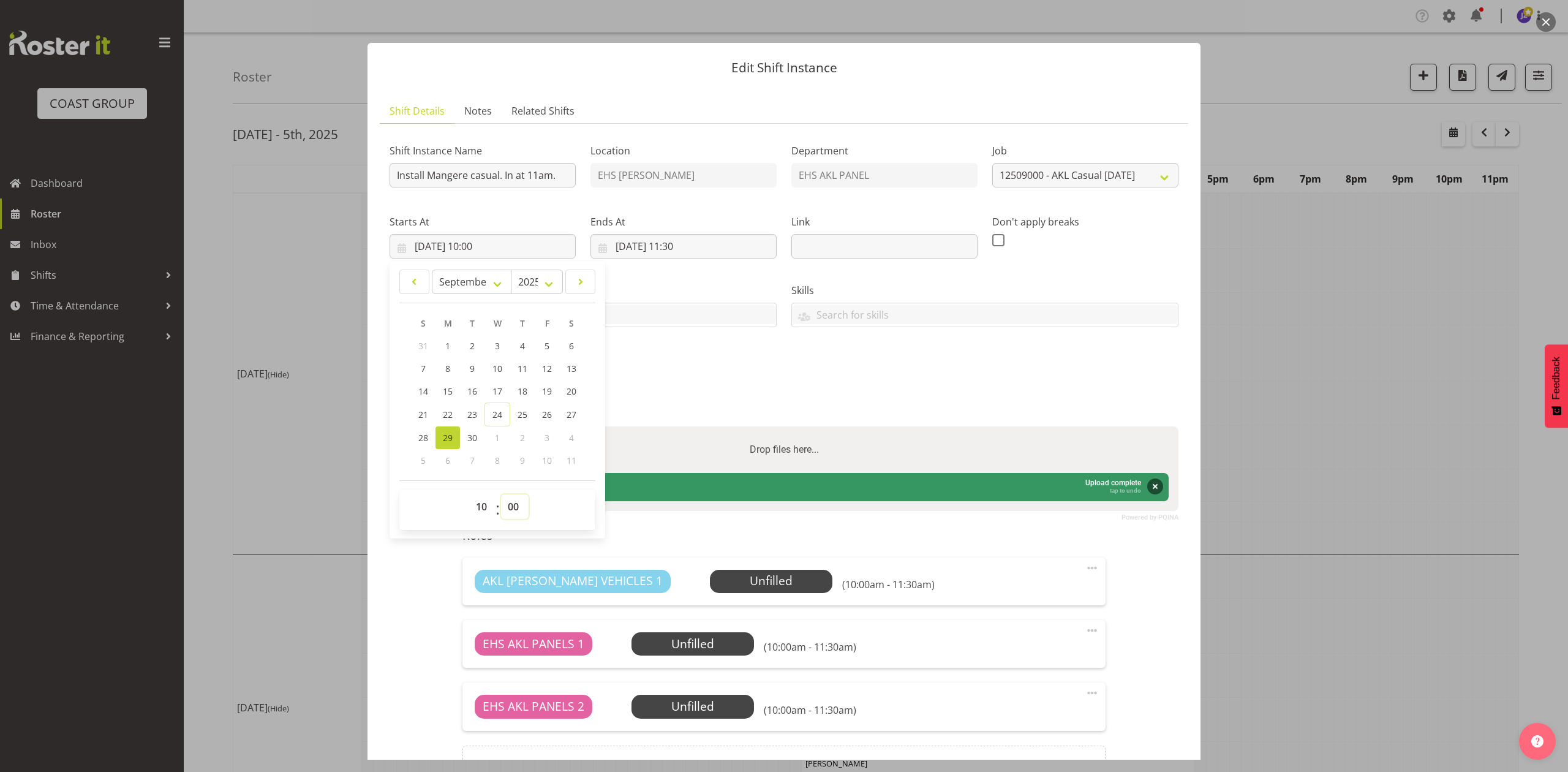
drag, startPoint x: 510, startPoint y: 515, endPoint x: 508, endPoint y: 501, distance: 14.1
click at [510, 515] on select "00 01 02 03 04 05 06 07 08 09 10 11 12 13 14 15 16 17 18 19 20 21 22 23 24 25 2…" at bounding box center [515, 506] width 28 height 25
select select "30"
click at [501, 495] on select "00 01 02 03 04 05 06 07 08 09 10 11 12 13 14 15 16 17 18 19 20 21 22 23 24 25 2…" at bounding box center [515, 506] width 28 height 25
type input "29/09/2025, 10:30"
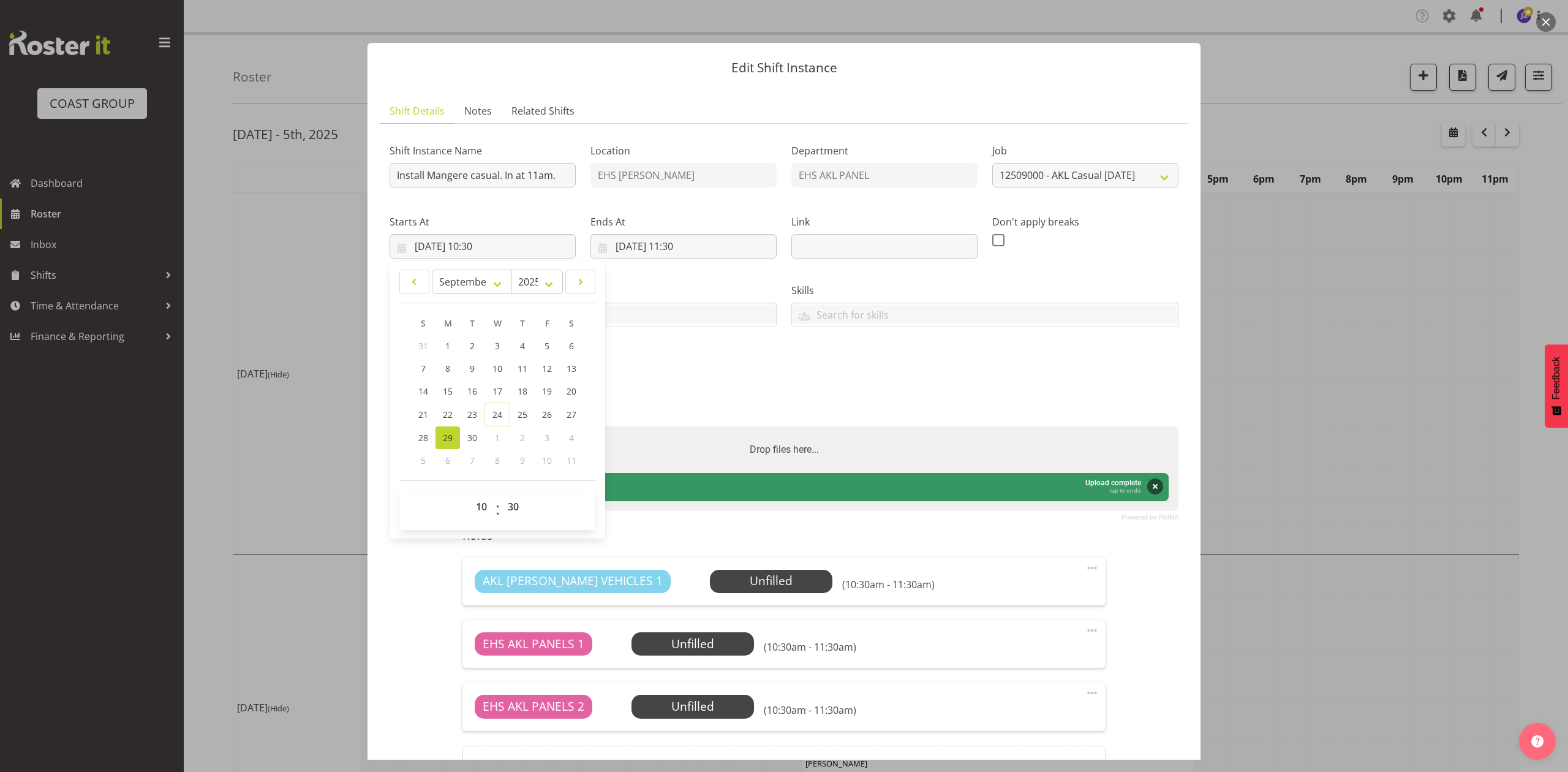
click at [648, 370] on div "Shift Instance Name Install Mangere casual. In at 11am. Location EHS RYMER Depa…" at bounding box center [784, 260] width 803 height 268
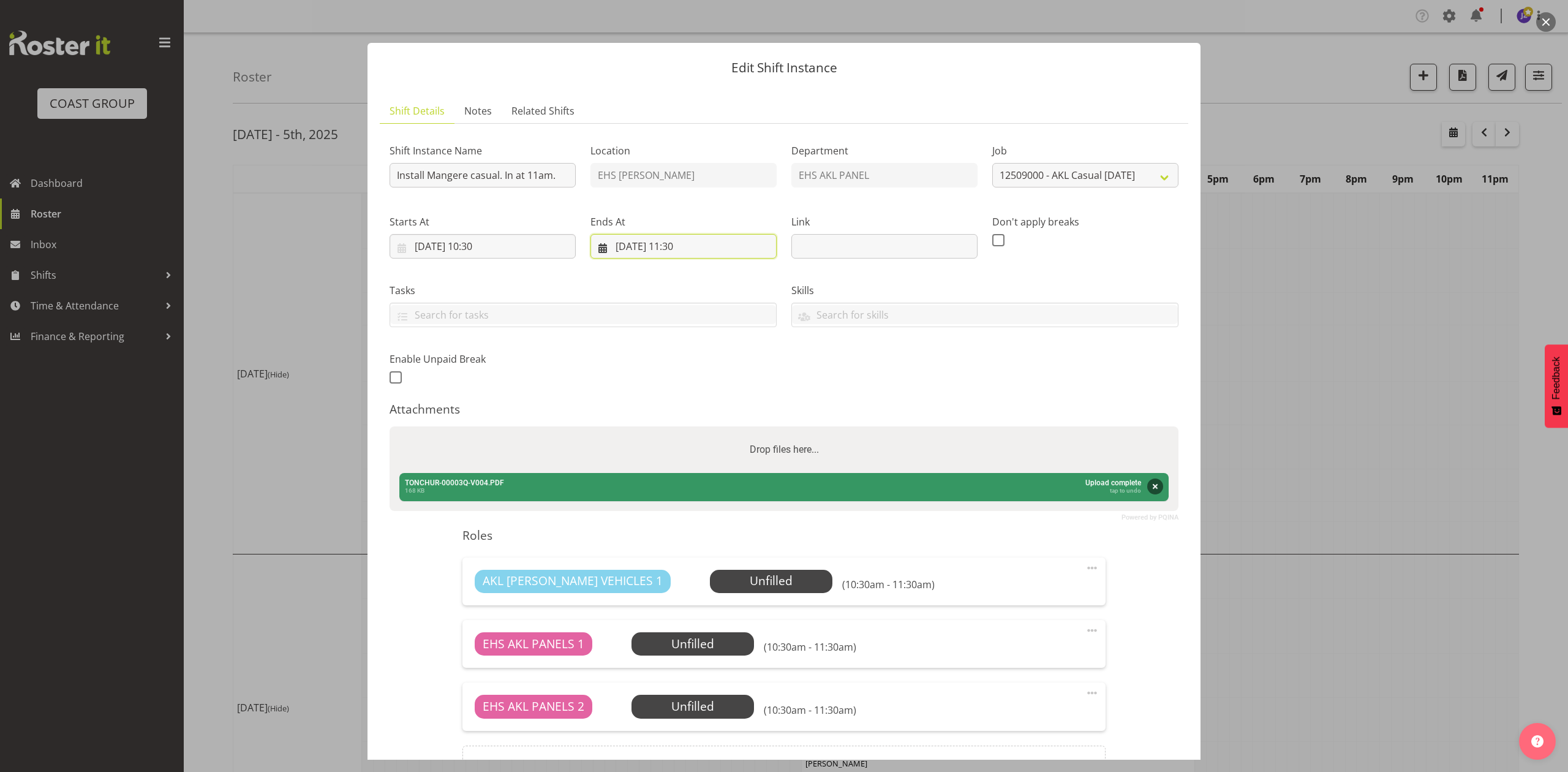
click at [701, 244] on input "29/09/2025, 11:30" at bounding box center [683, 246] width 186 height 25
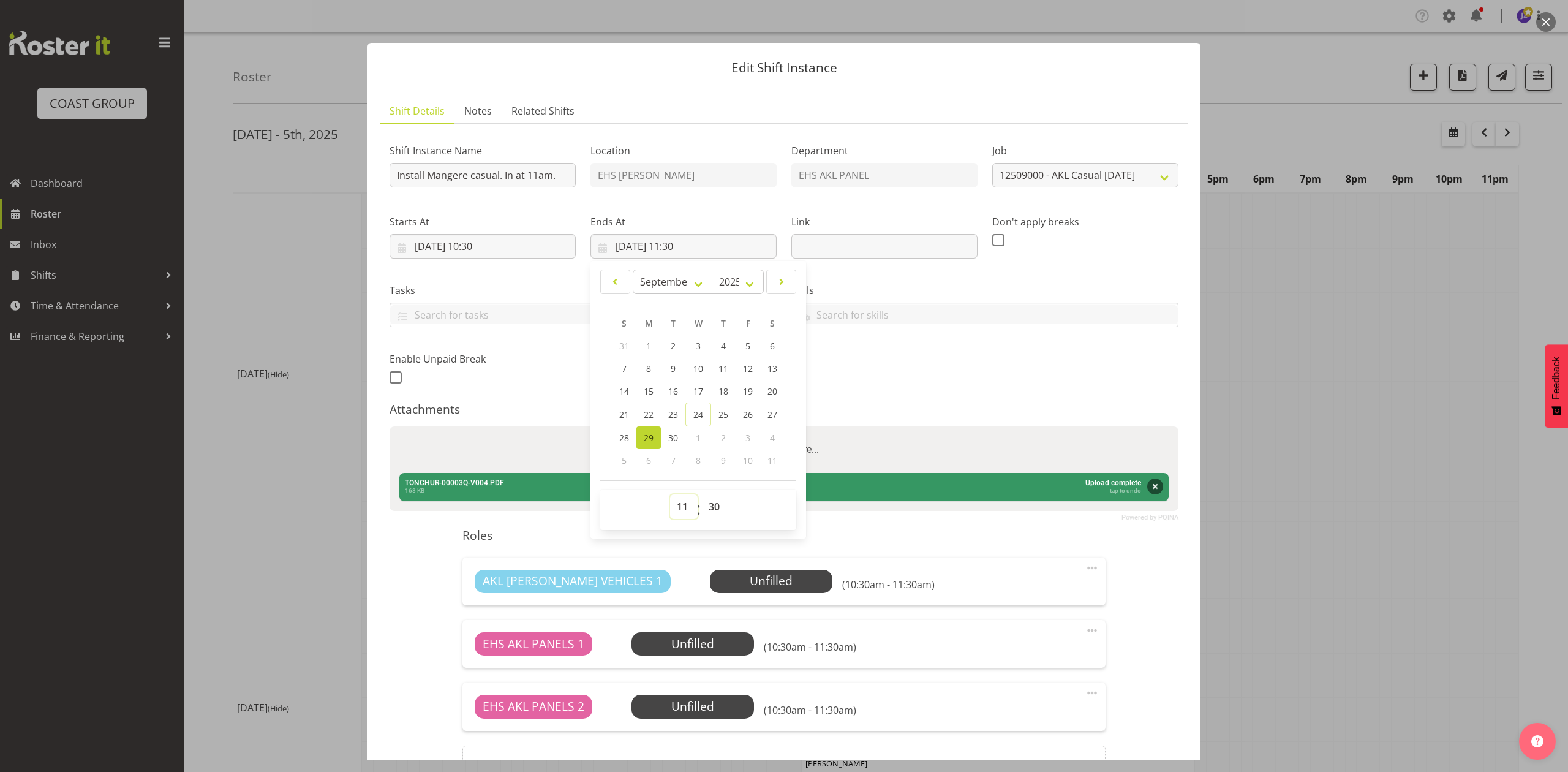
drag, startPoint x: 674, startPoint y: 513, endPoint x: 672, endPoint y: 497, distance: 16.1
click at [674, 513] on select "00 01 02 03 04 05 06 07 08 09 10 11 12 13 14 15 16 17 18 19 20 21 22 23" at bounding box center [683, 506] width 28 height 25
select select "12"
click at [670, 495] on select "00 01 02 03 04 05 06 07 08 09 10 11 12 13 14 15 16 17 18 19 20 21 22 23" at bounding box center [683, 506] width 28 height 25
type input "29/09/2025, 12:30"
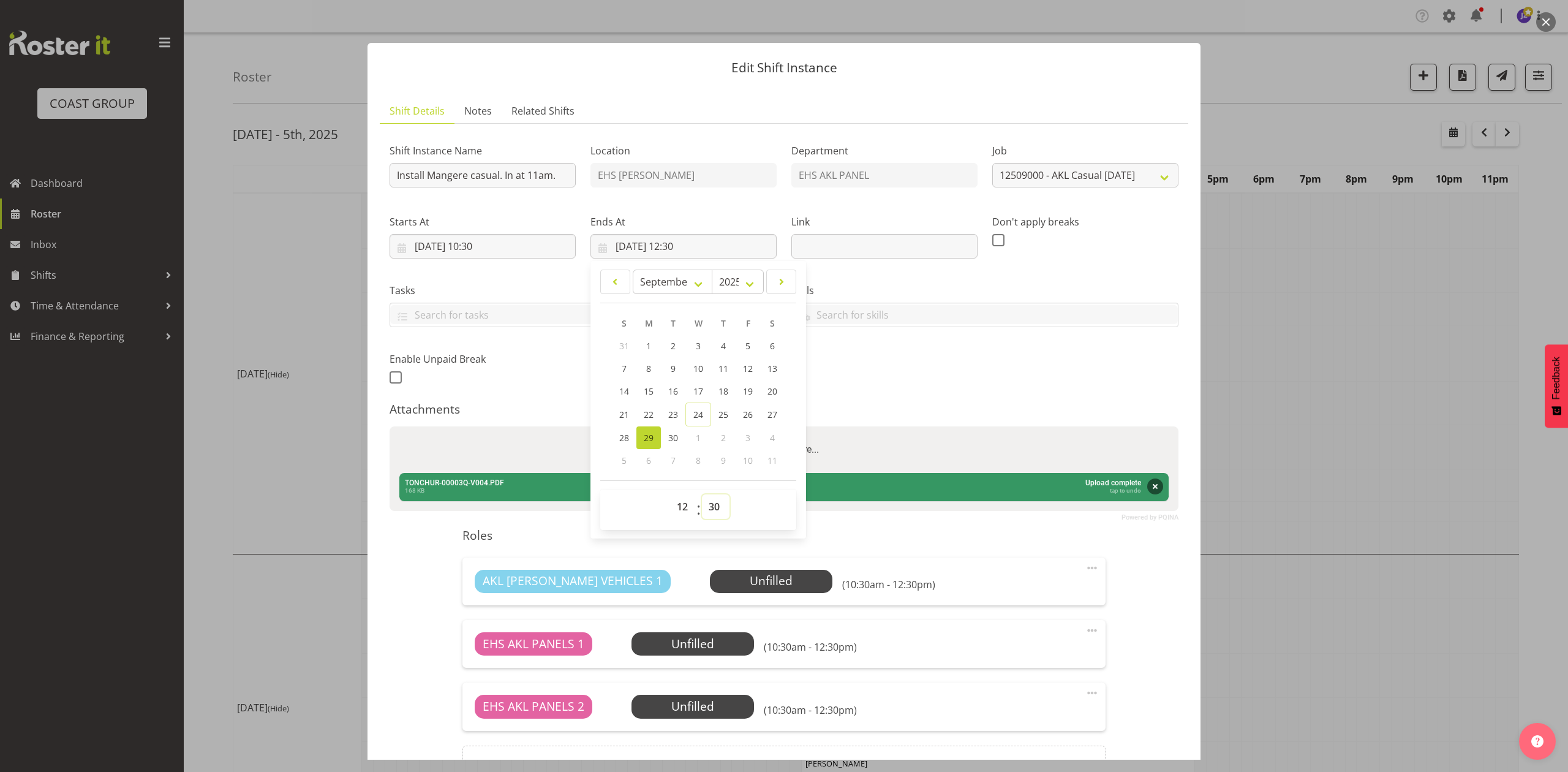
click at [714, 503] on select "00 01 02 03 04 05 06 07 08 09 10 11 12 13 14 15 16 17 18 19 20 21 22 23 24 25 2…" at bounding box center [715, 506] width 28 height 25
select select "0"
click at [702, 495] on select "00 01 02 03 04 05 06 07 08 09 10 11 12 13 14 15 16 17 18 19 20 21 22 23 24 25 2…" at bounding box center [715, 506] width 28 height 25
type input "29/09/2025, 12:00"
click at [1010, 382] on div "Shift Instance Name Install Mangere casual. In at 11am. Location EHS RYMER Depa…" at bounding box center [784, 260] width 803 height 268
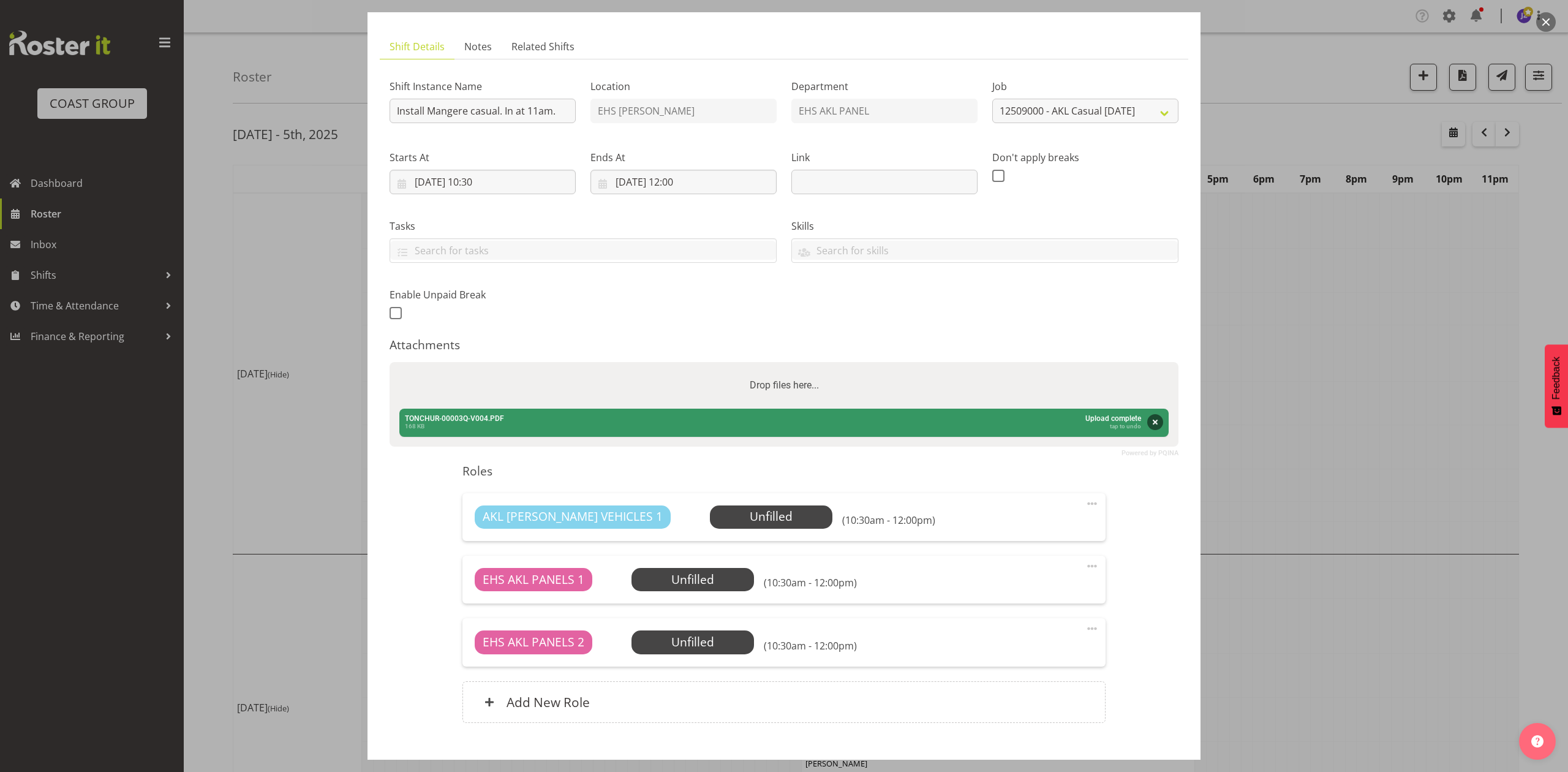
scroll to position [138, 0]
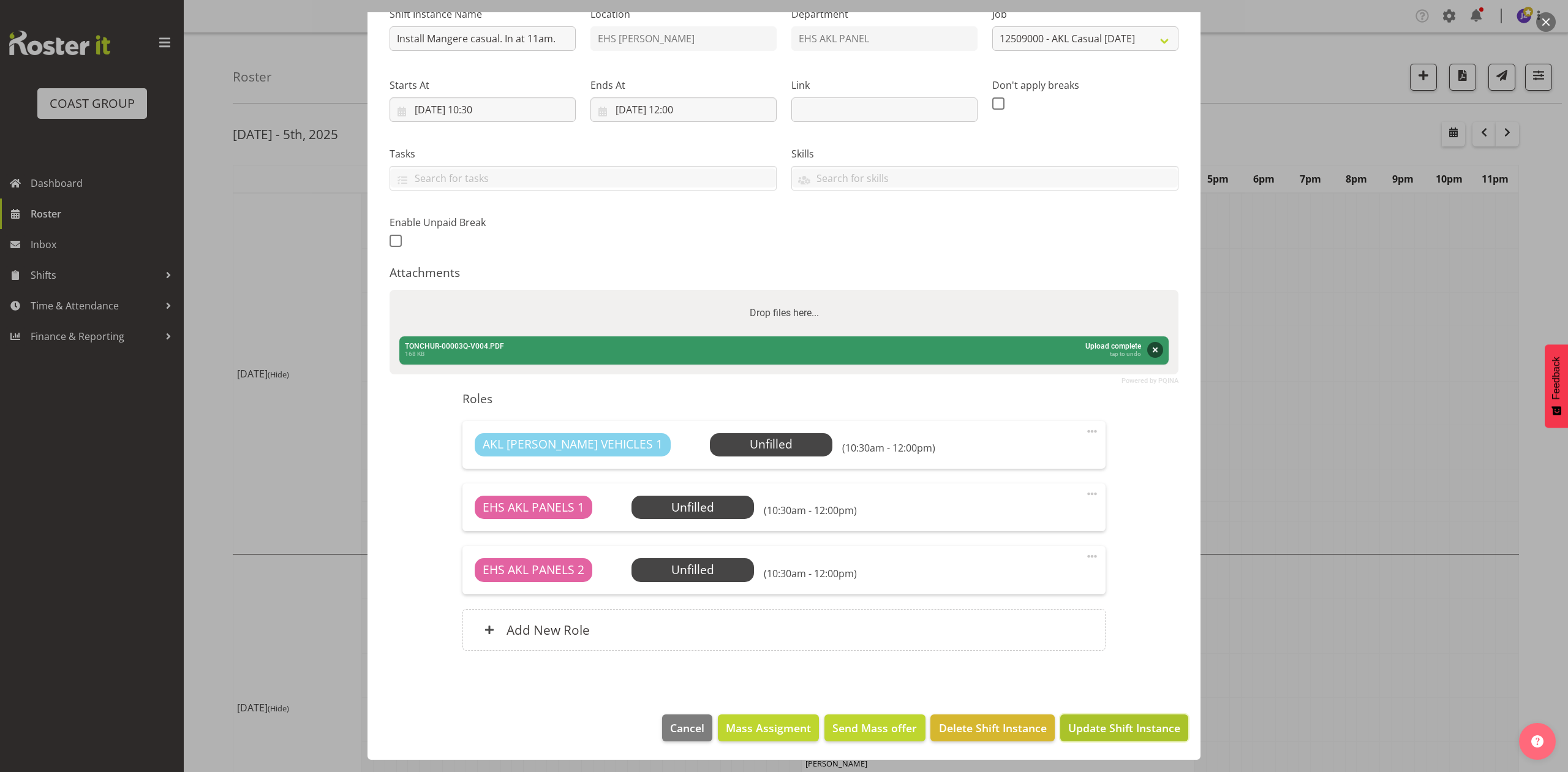
click at [1146, 721] on span "Update Shift Instance" at bounding box center [1124, 728] width 112 height 16
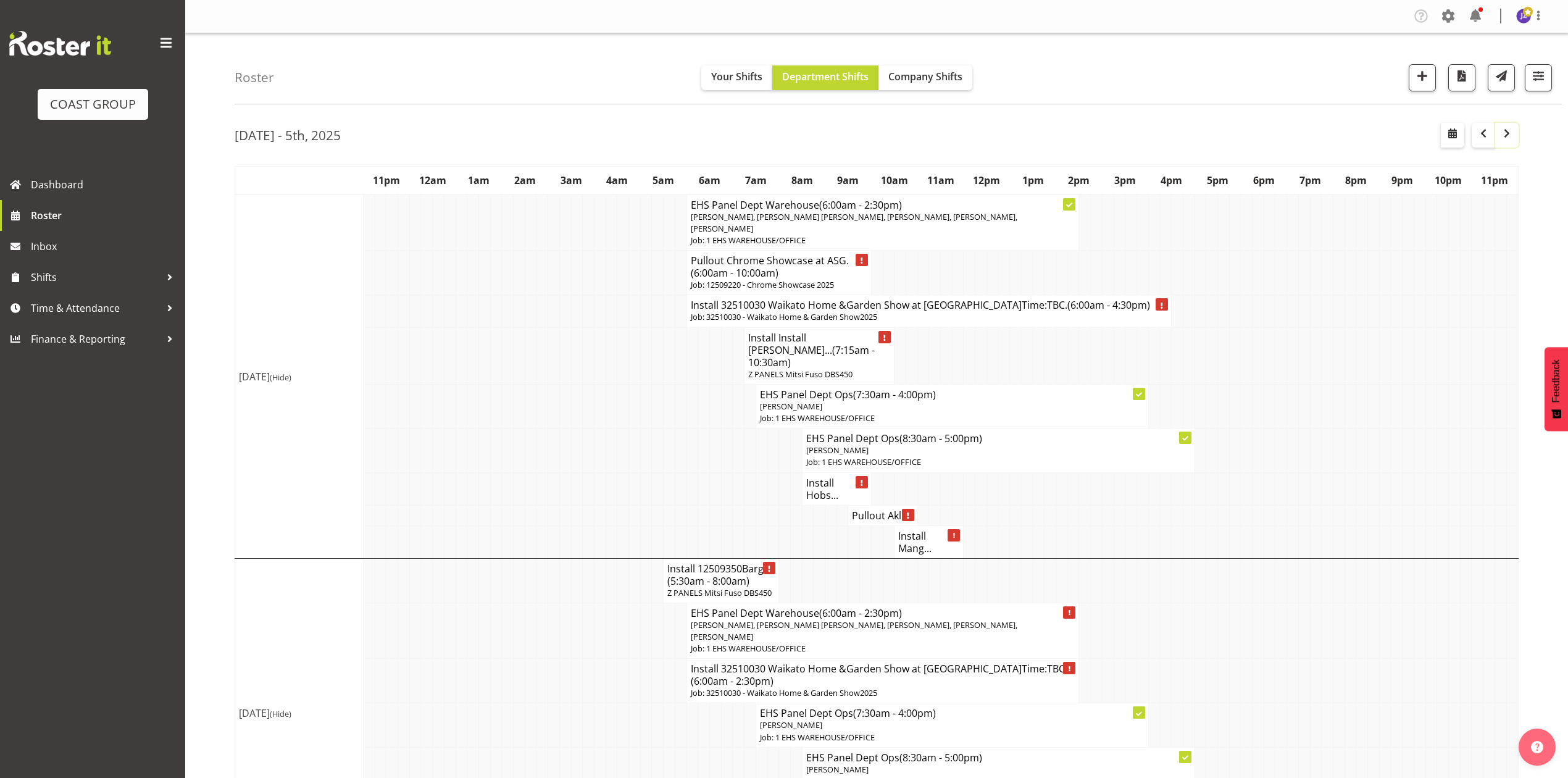
click at [1508, 142] on span "button" at bounding box center [1507, 134] width 4 height 16
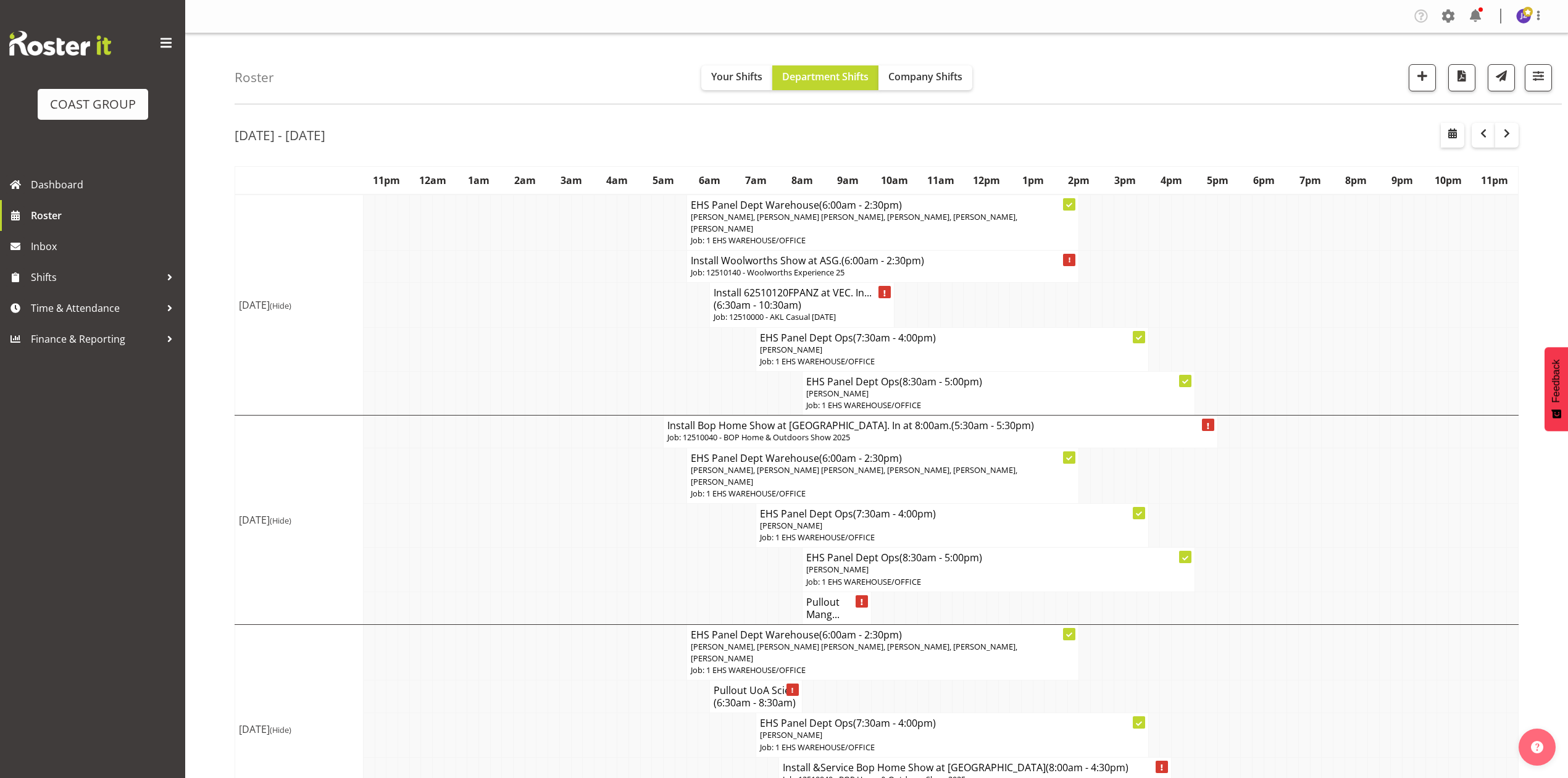
click at [810, 611] on h4 "Pullout Mang..." at bounding box center [837, 608] width 61 height 25
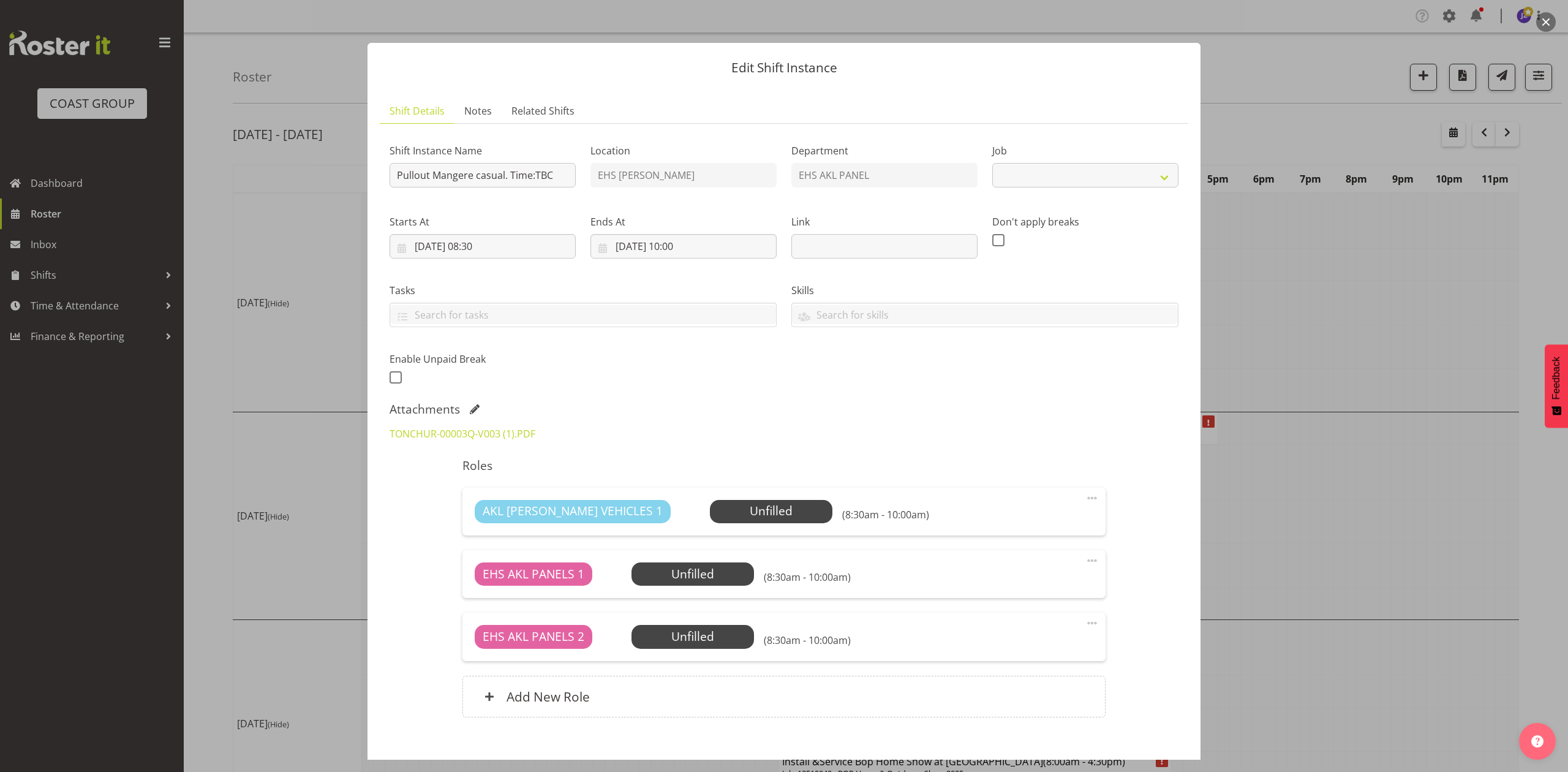
select select "8653"
drag, startPoint x: 566, startPoint y: 172, endPoint x: 508, endPoint y: 175, distance: 58.1
click at [508, 175] on input "Pullout Mangere casual. Time:TBC" at bounding box center [483, 175] width 186 height 25
type input "Pullout Mangere casual. Out at 12pm."
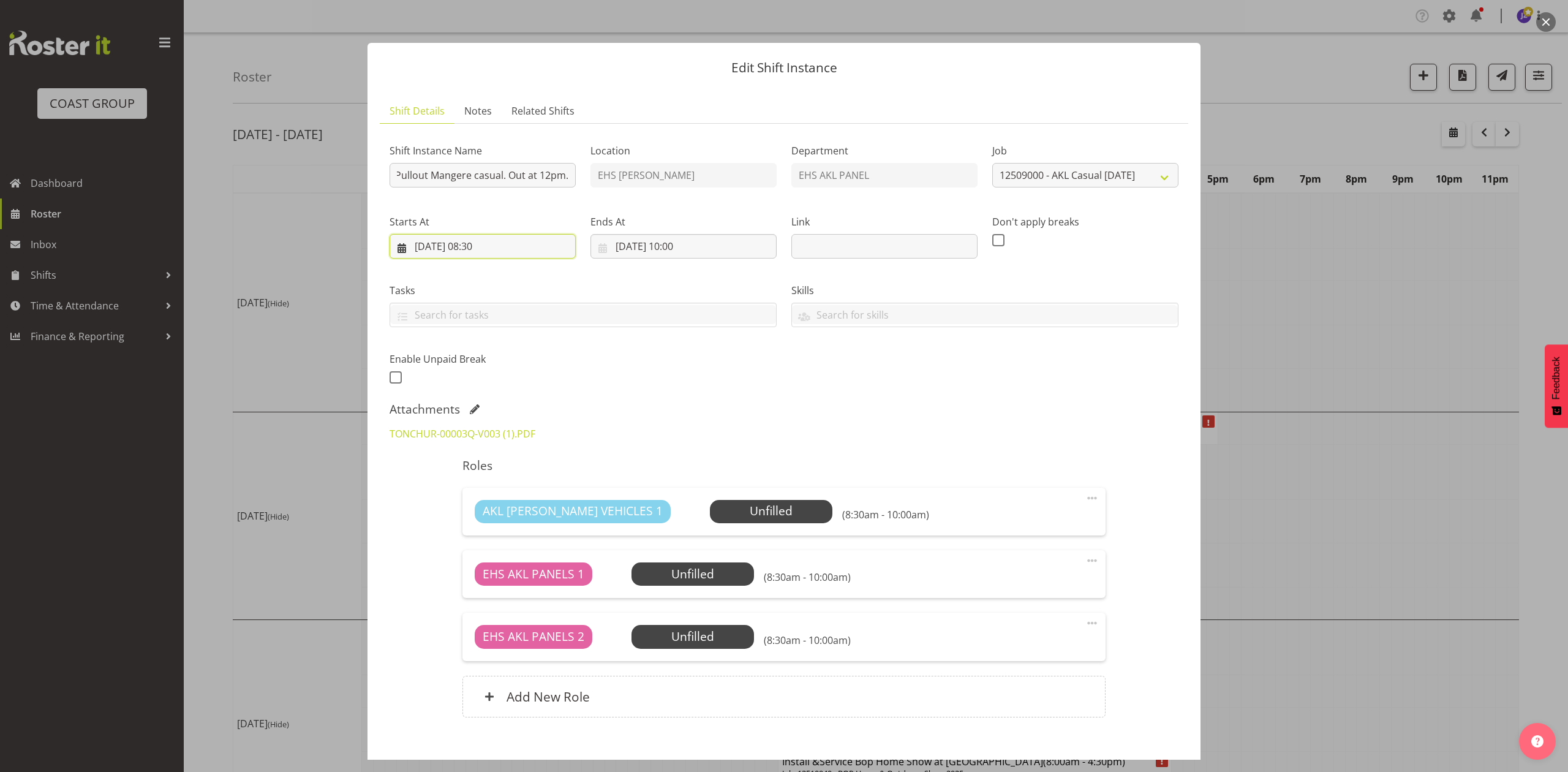
click at [484, 243] on input "07/10/2025, 08:30" at bounding box center [483, 246] width 186 height 25
click at [481, 510] on select "00 01 02 03 04 05 06 07 08 09 10 11 12 13 14 15 16 17 18 19 20 21 22 23" at bounding box center [483, 505] width 28 height 25
select select "11"
click at [469, 494] on select "00 01 02 03 04 05 06 07 08 09 10 11 12 13 14 15 16 17 18 19 20 21 22 23" at bounding box center [483, 505] width 28 height 25
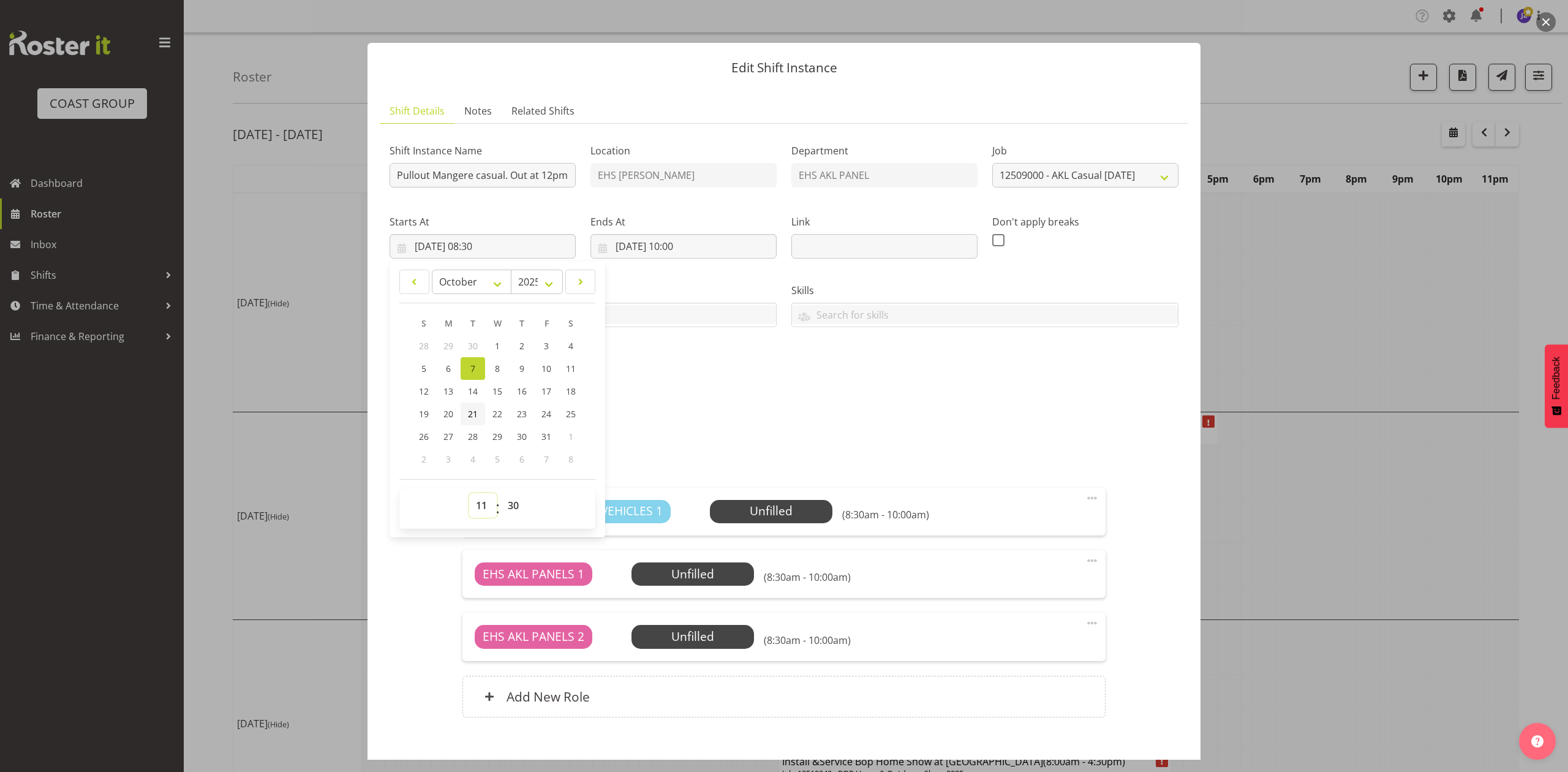
type input "07/10/2025, 11:30"
click at [726, 406] on div "Attachments" at bounding box center [784, 409] width 789 height 14
click at [677, 246] on input "07/10/2025, 10:00" at bounding box center [683, 246] width 186 height 25
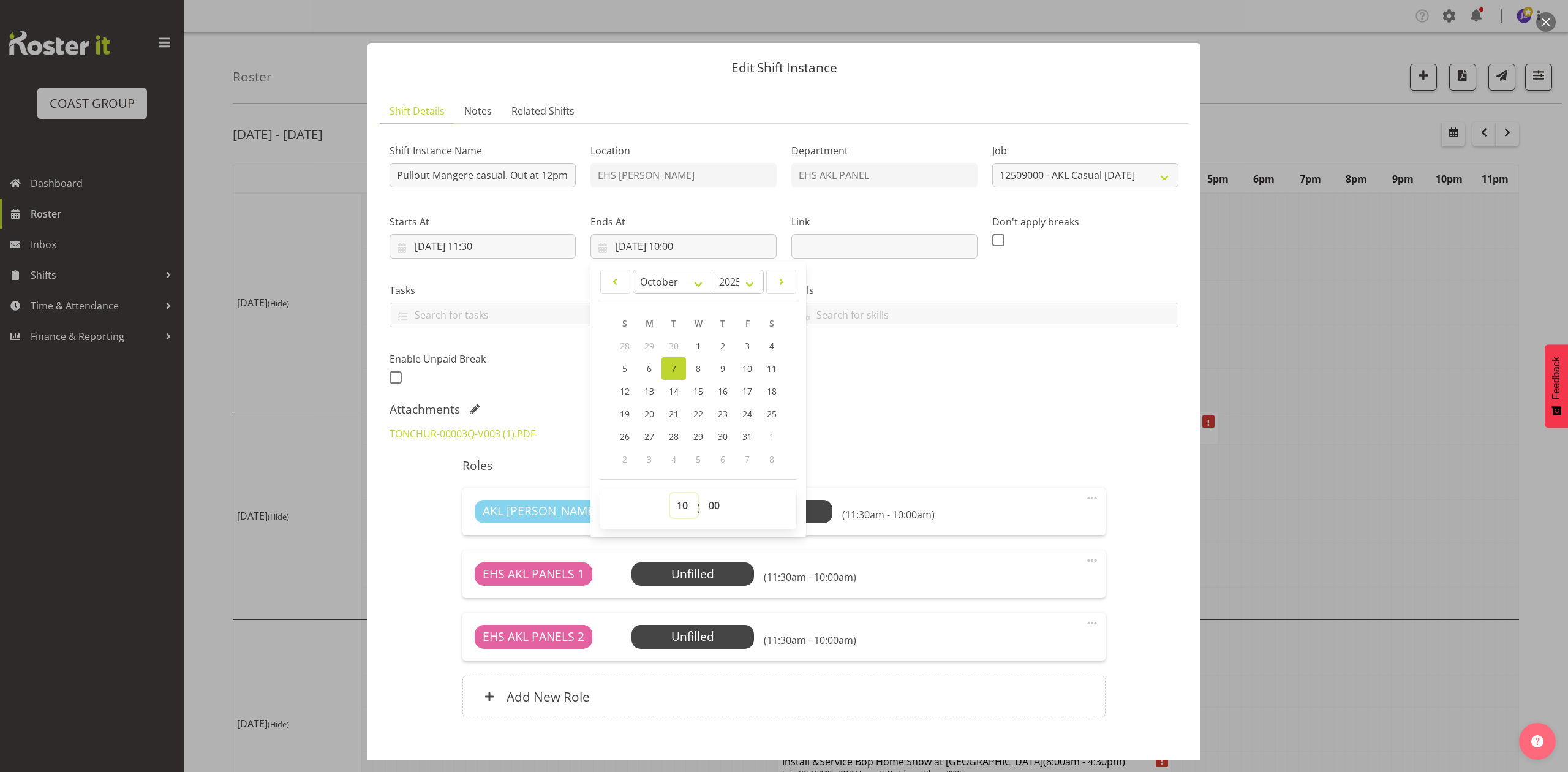
click at [681, 501] on select "00 01 02 03 04 05 06 07 08 09 10 11 12 13 14 15 16 17 18 19 20 21 22 23" at bounding box center [683, 505] width 28 height 25
select select "13"
click at [670, 494] on select "00 01 02 03 04 05 06 07 08 09 10 11 12 13 14 15 16 17 18 19 20 21 22 23" at bounding box center [683, 505] width 28 height 25
type input "07/10/2025, 13:00"
click at [880, 434] on div "TONCHUR-00003Q-V003 (1).PDF" at bounding box center [784, 434] width 803 height 29
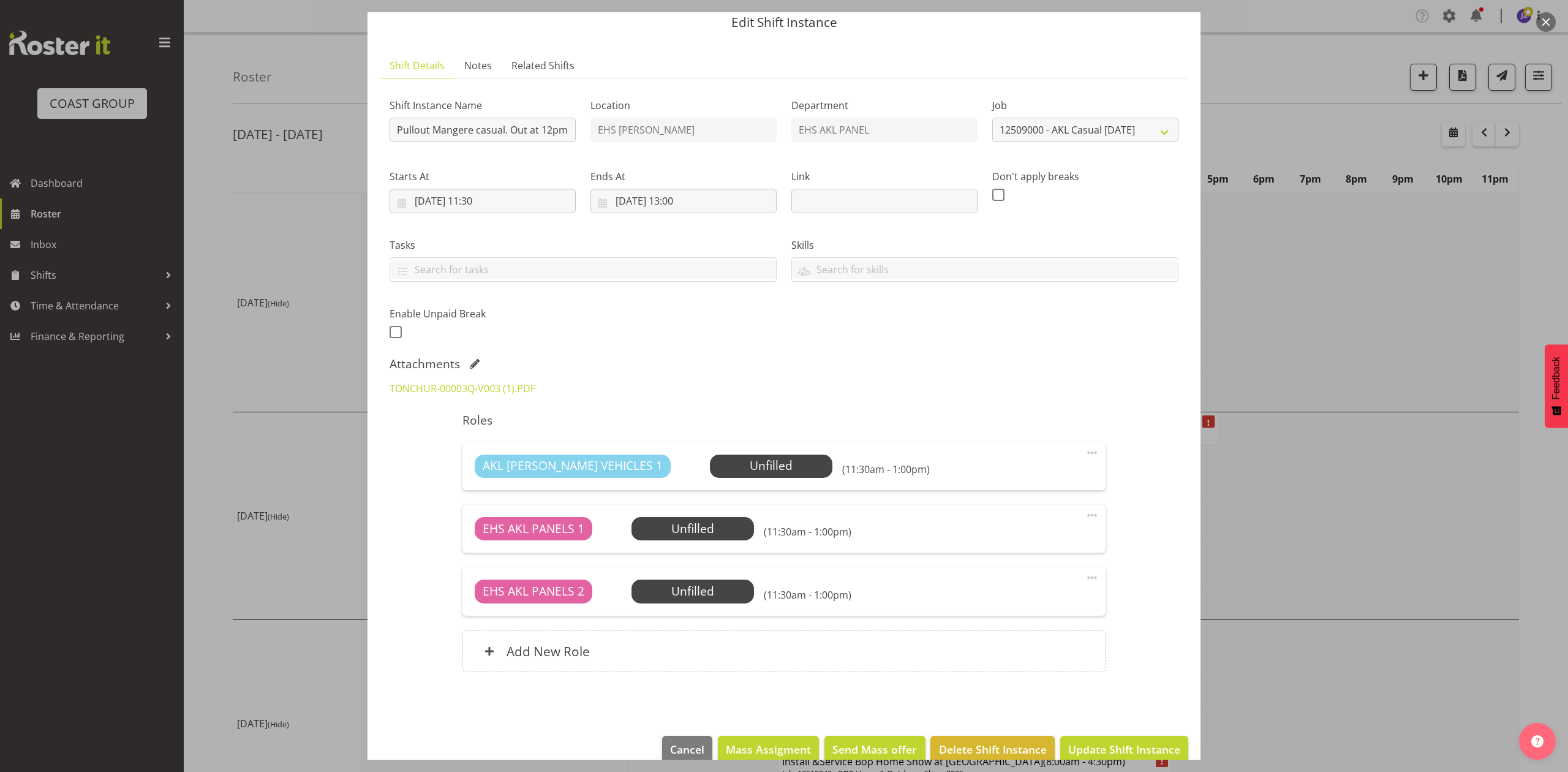
scroll to position [68, 0]
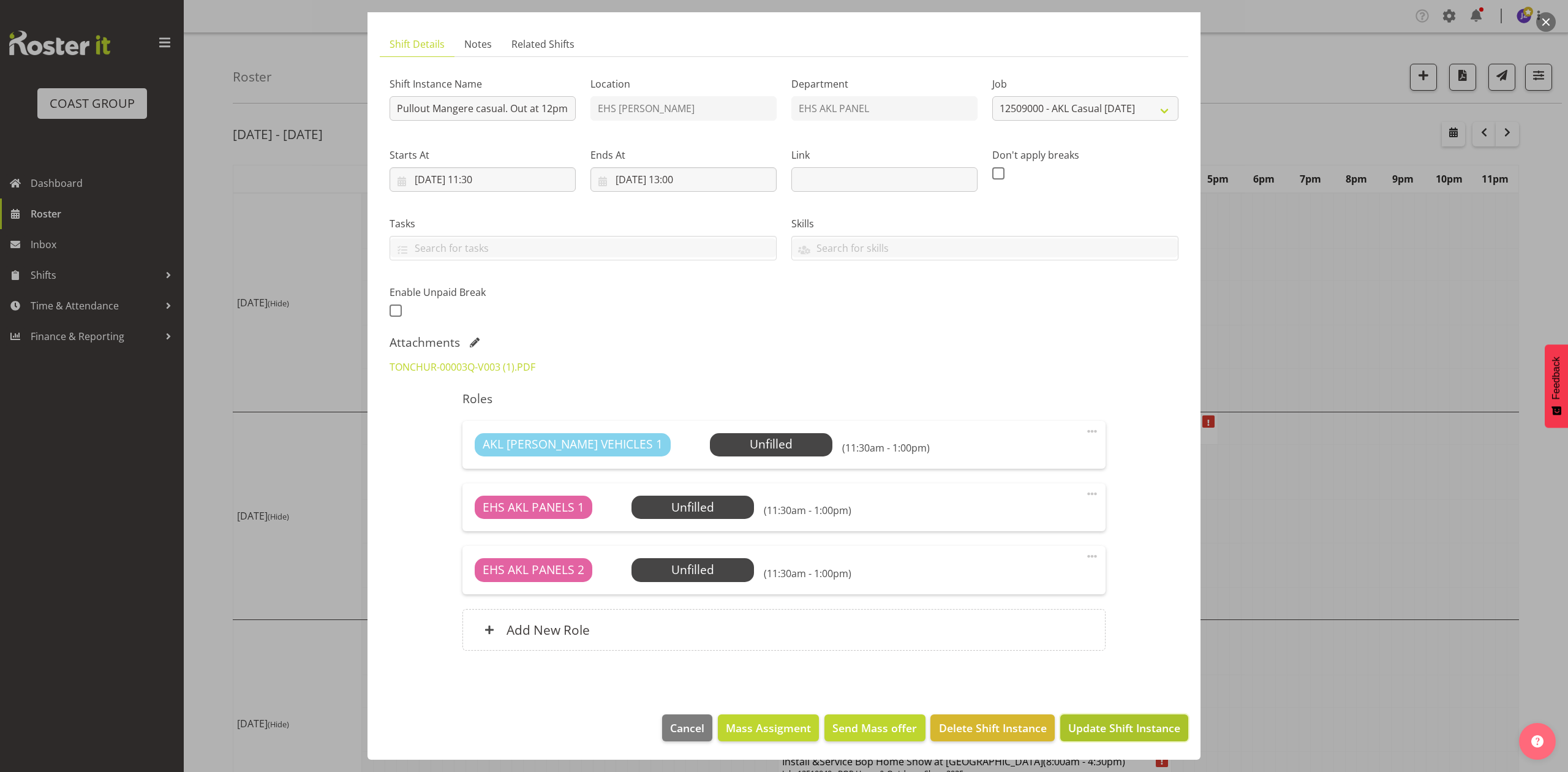
click at [1143, 731] on span "Update Shift Instance" at bounding box center [1124, 728] width 112 height 16
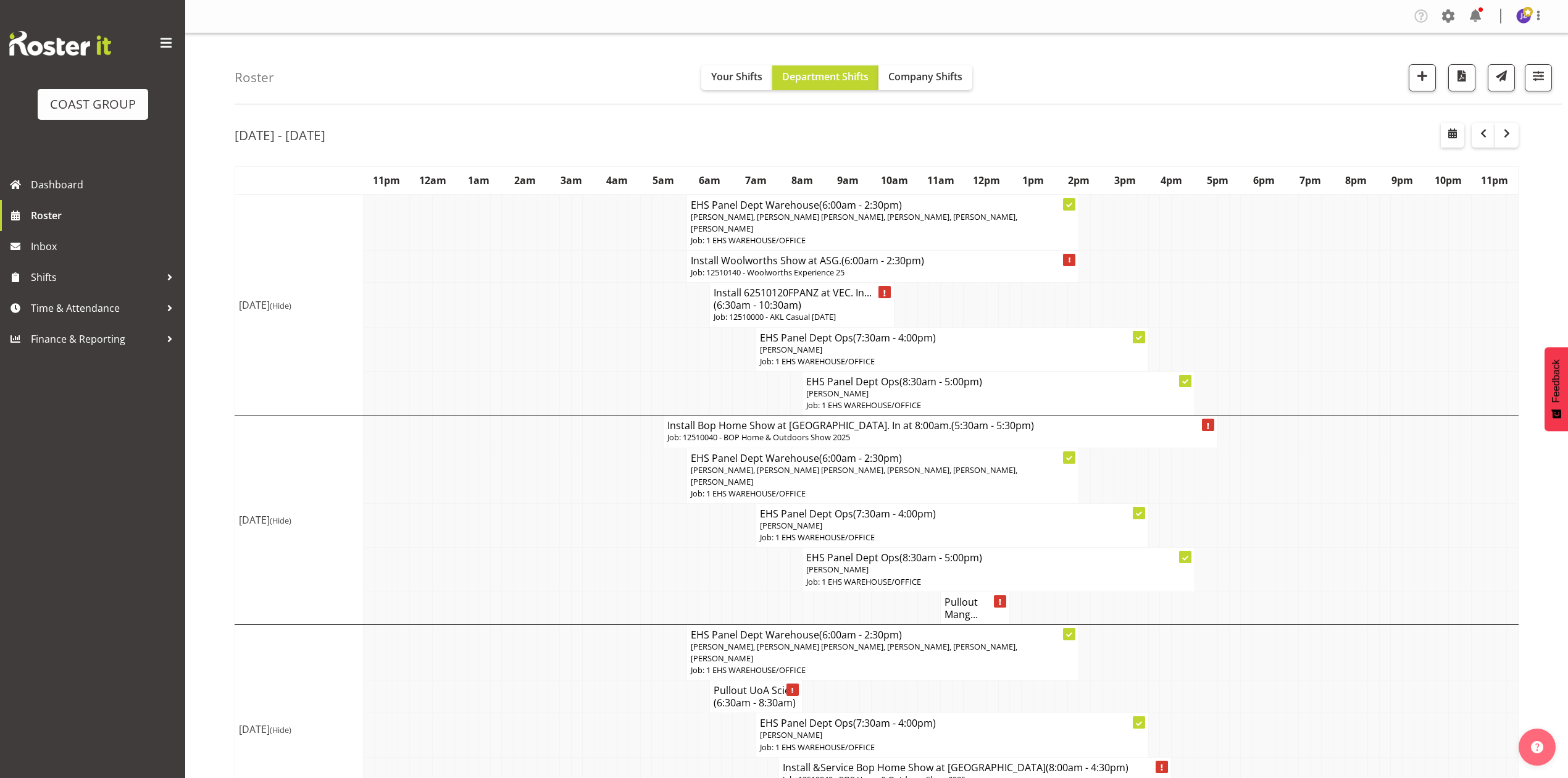
click at [971, 601] on h4 "Pullout Mang..." at bounding box center [975, 608] width 61 height 25
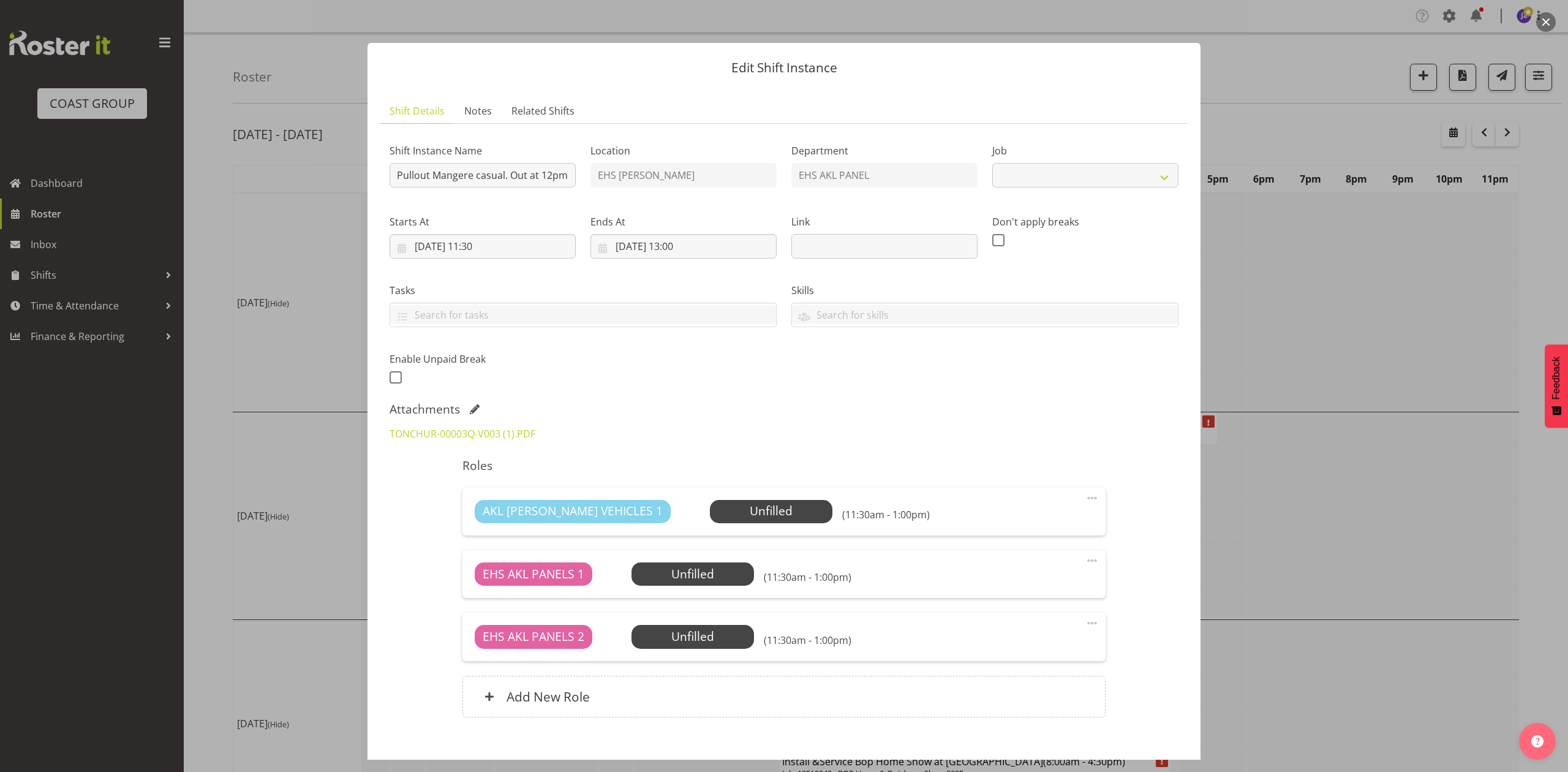
select select "8653"
drag, startPoint x: 469, startPoint y: 407, endPoint x: 492, endPoint y: 415, distance: 24.4
click at [469, 407] on span at bounding box center [474, 409] width 10 height 10
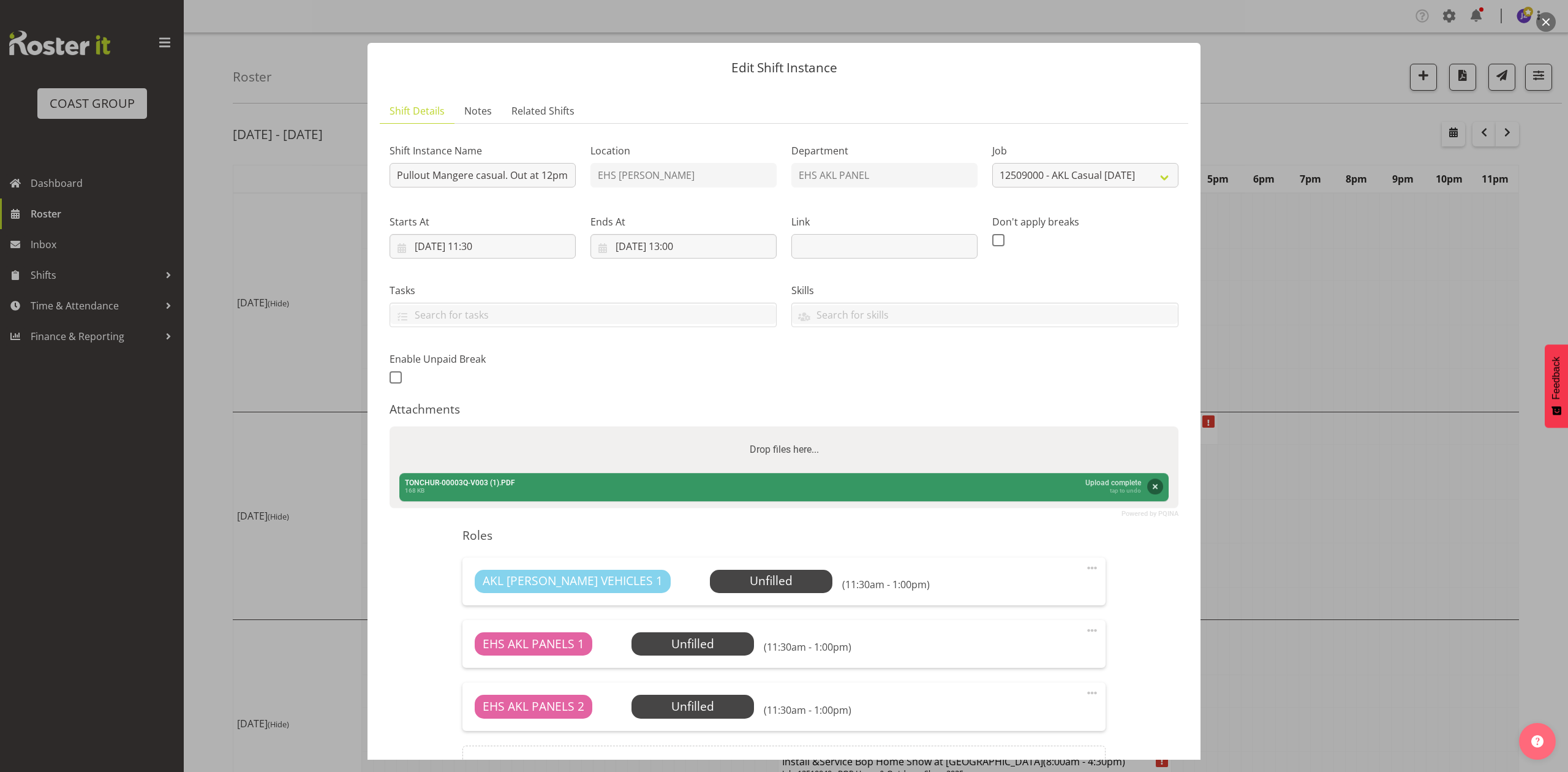
click at [510, 423] on div "Attachments Powered by PQINA Drop files here... TONCHUR-00003Q-V003 (1).PDF Abo…" at bounding box center [784, 456] width 789 height 109
click at [506, 449] on div "Drop files here..." at bounding box center [784, 450] width 789 height 47
click at [390, 427] on input "Drop files here..." at bounding box center [784, 428] width 789 height 4
type input "C:\fakepath\TONCHUR-00003Q-V004.PDF"
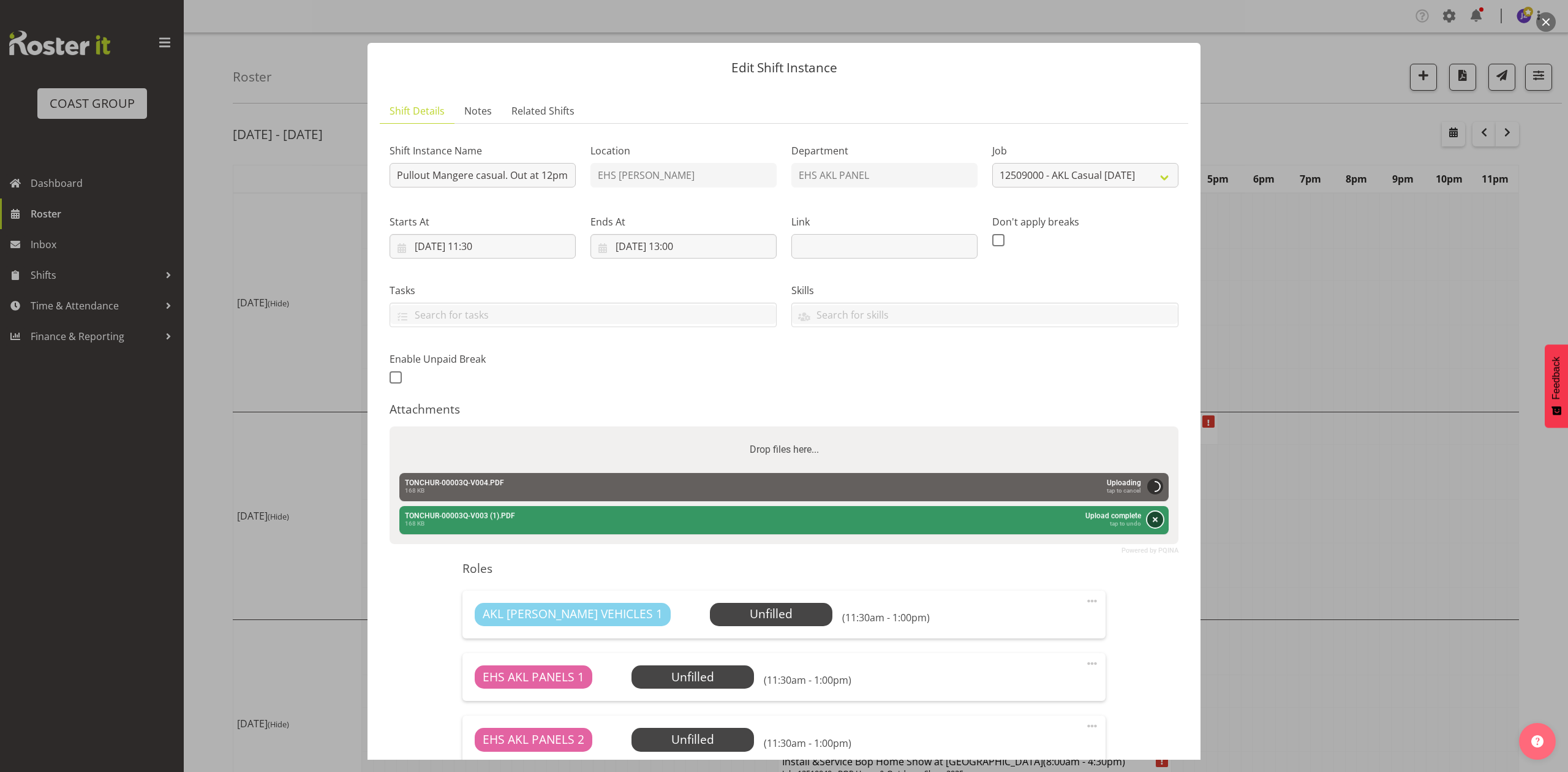
click at [1147, 512] on button "Remove" at bounding box center [1155, 520] width 16 height 16
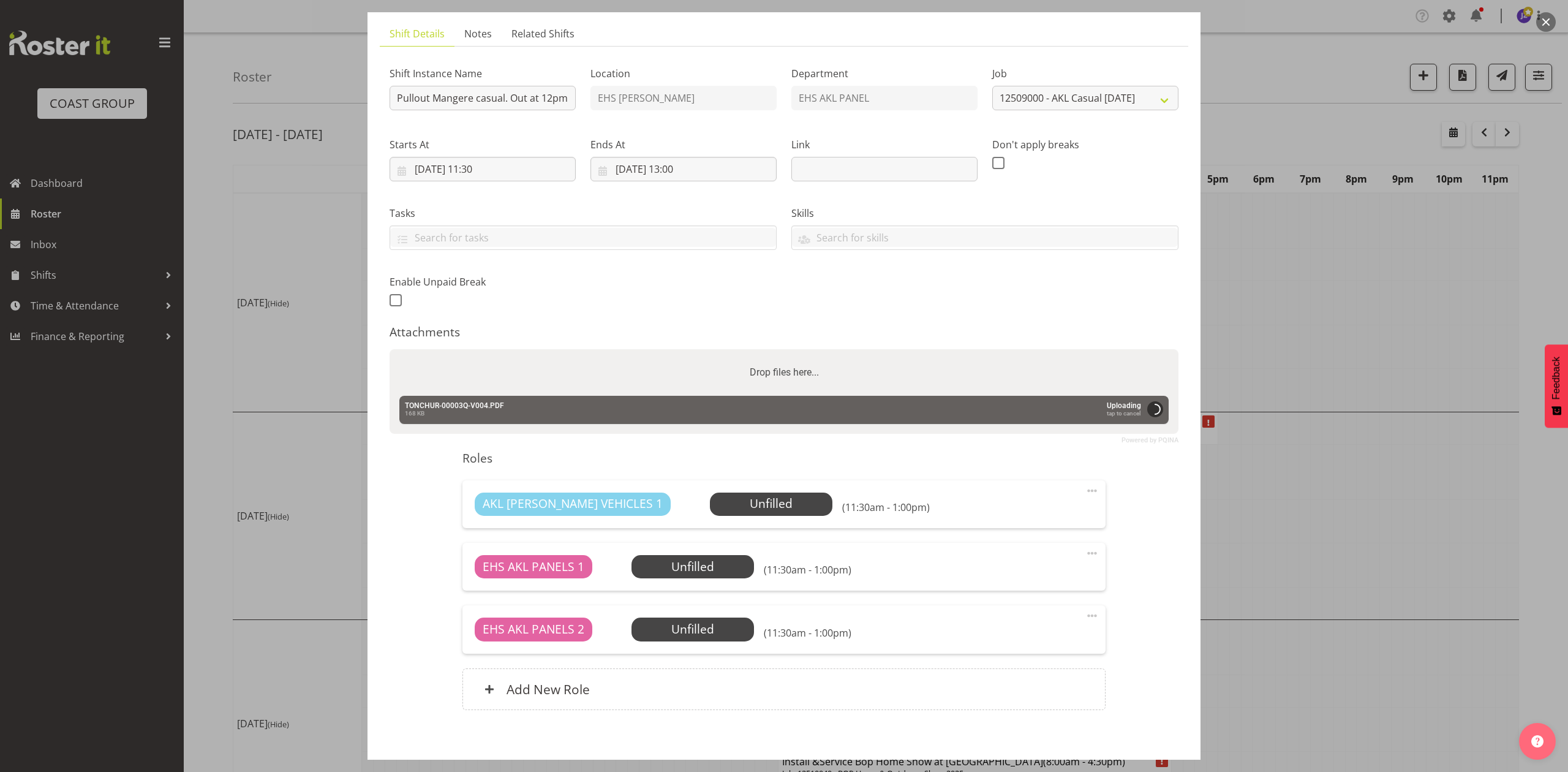
scroll to position [138, 0]
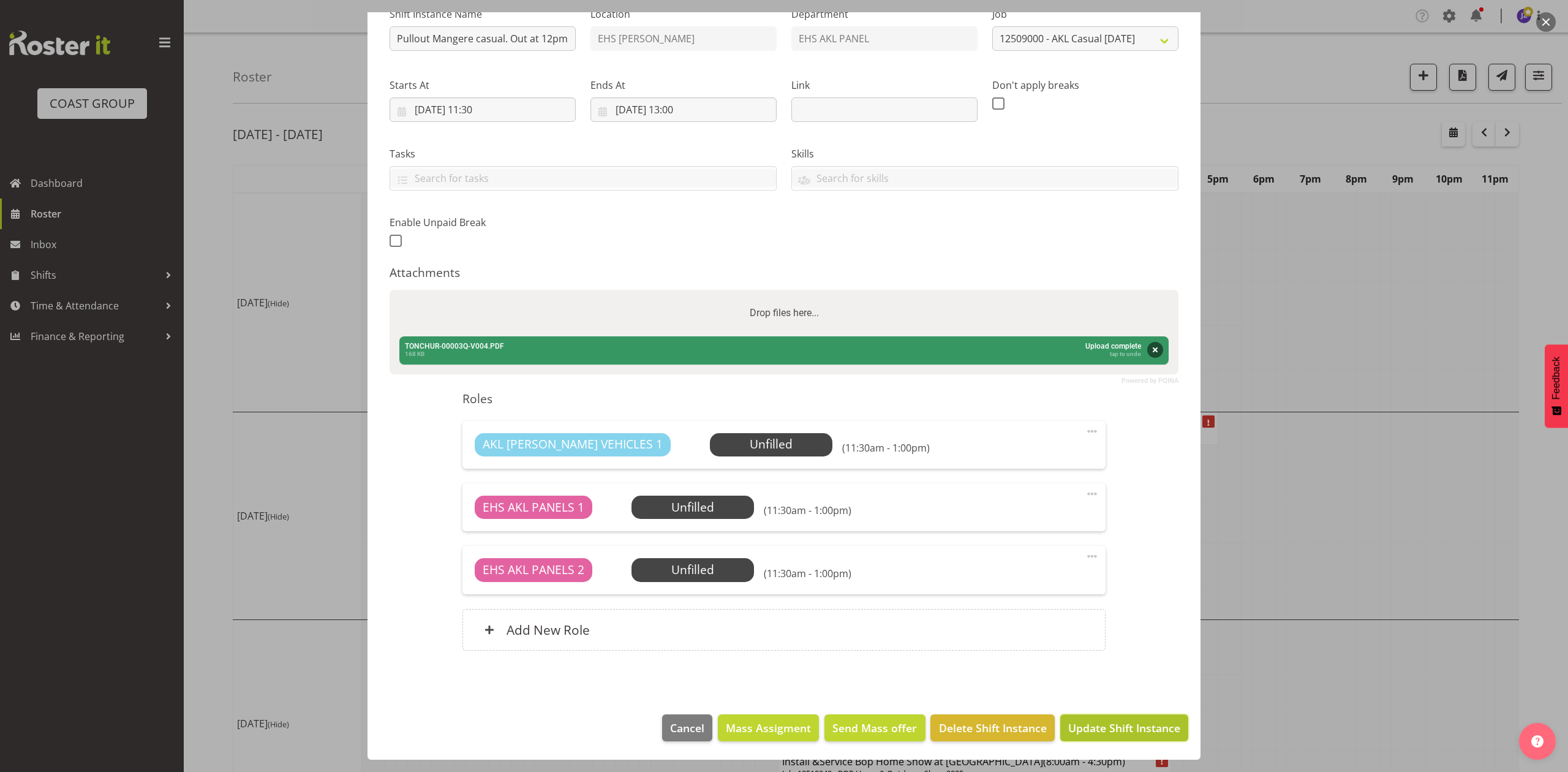
click at [1120, 733] on span "Update Shift Instance" at bounding box center [1124, 728] width 112 height 16
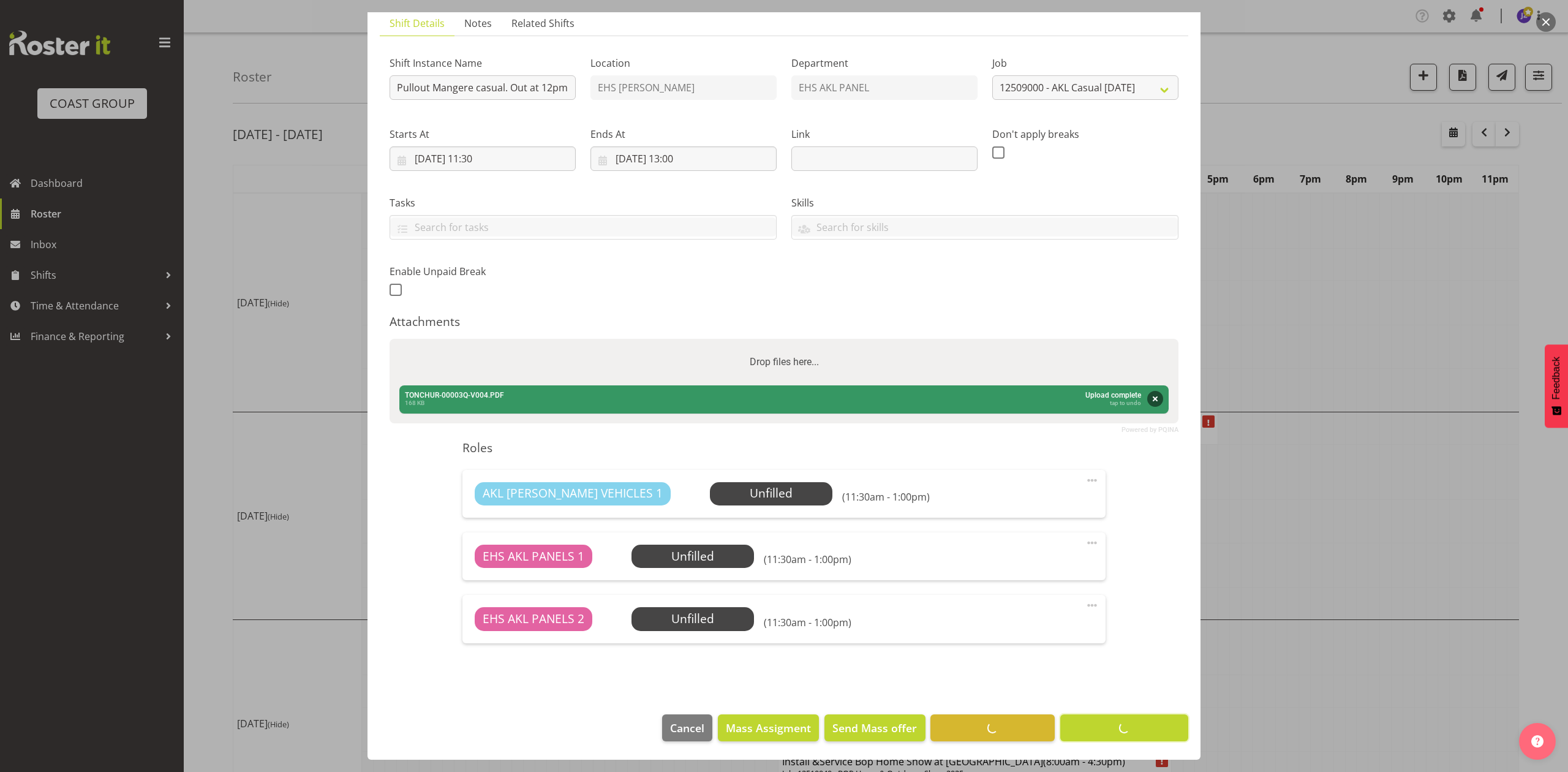
scroll to position [89, 0]
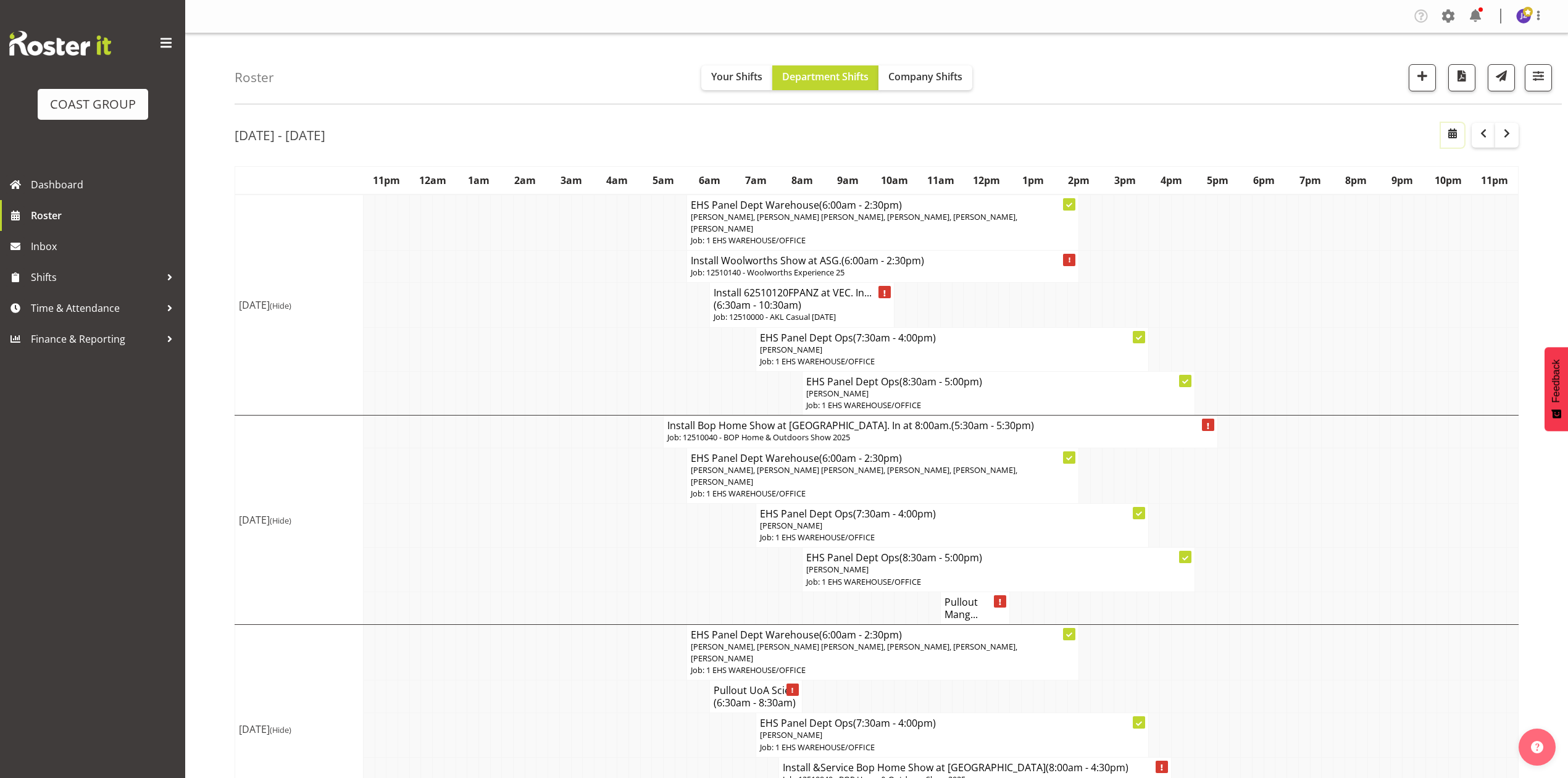
click at [1456, 136] on span "button" at bounding box center [1453, 133] width 14 height 14
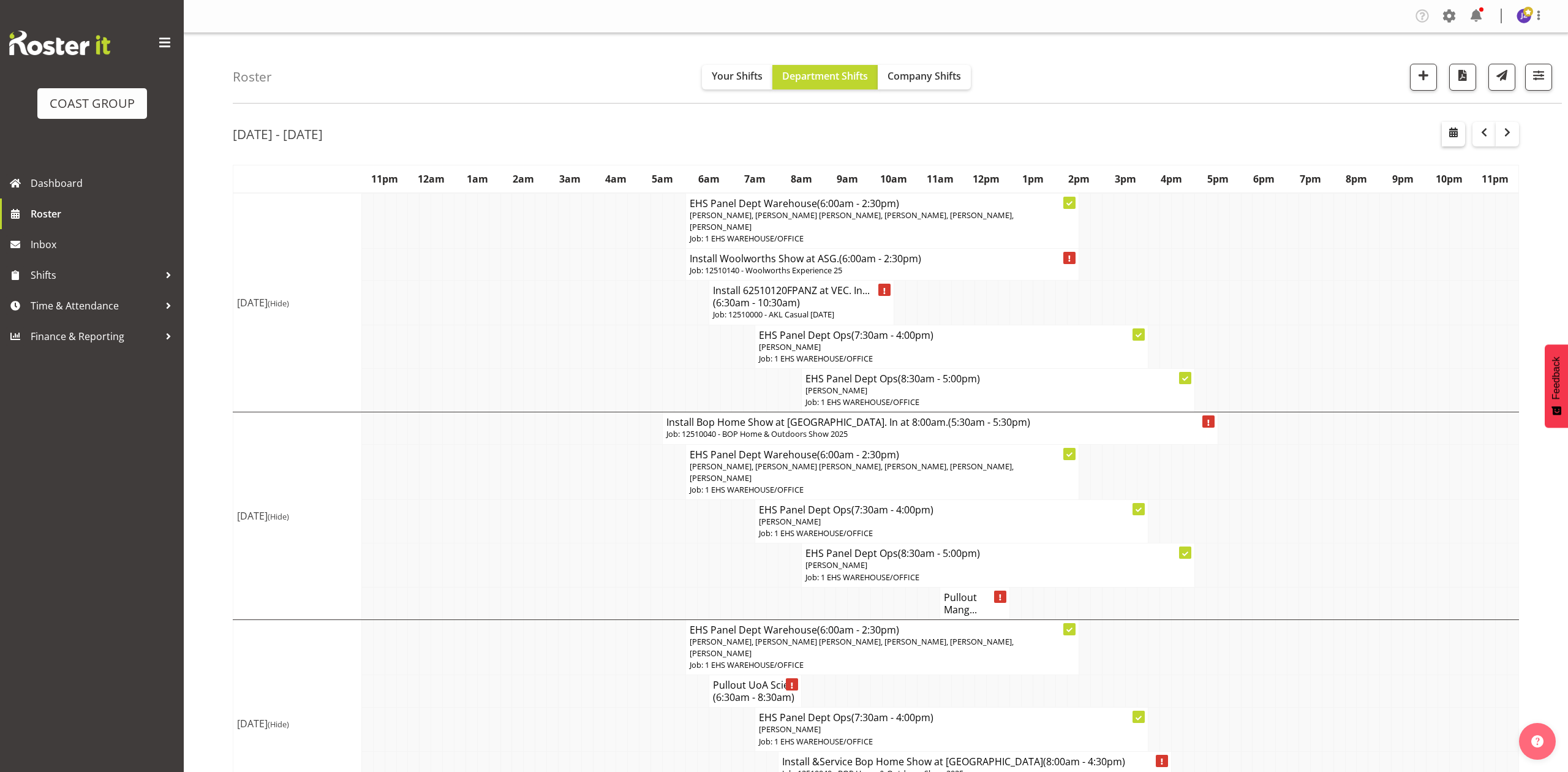
select select "8"
select select "2025"
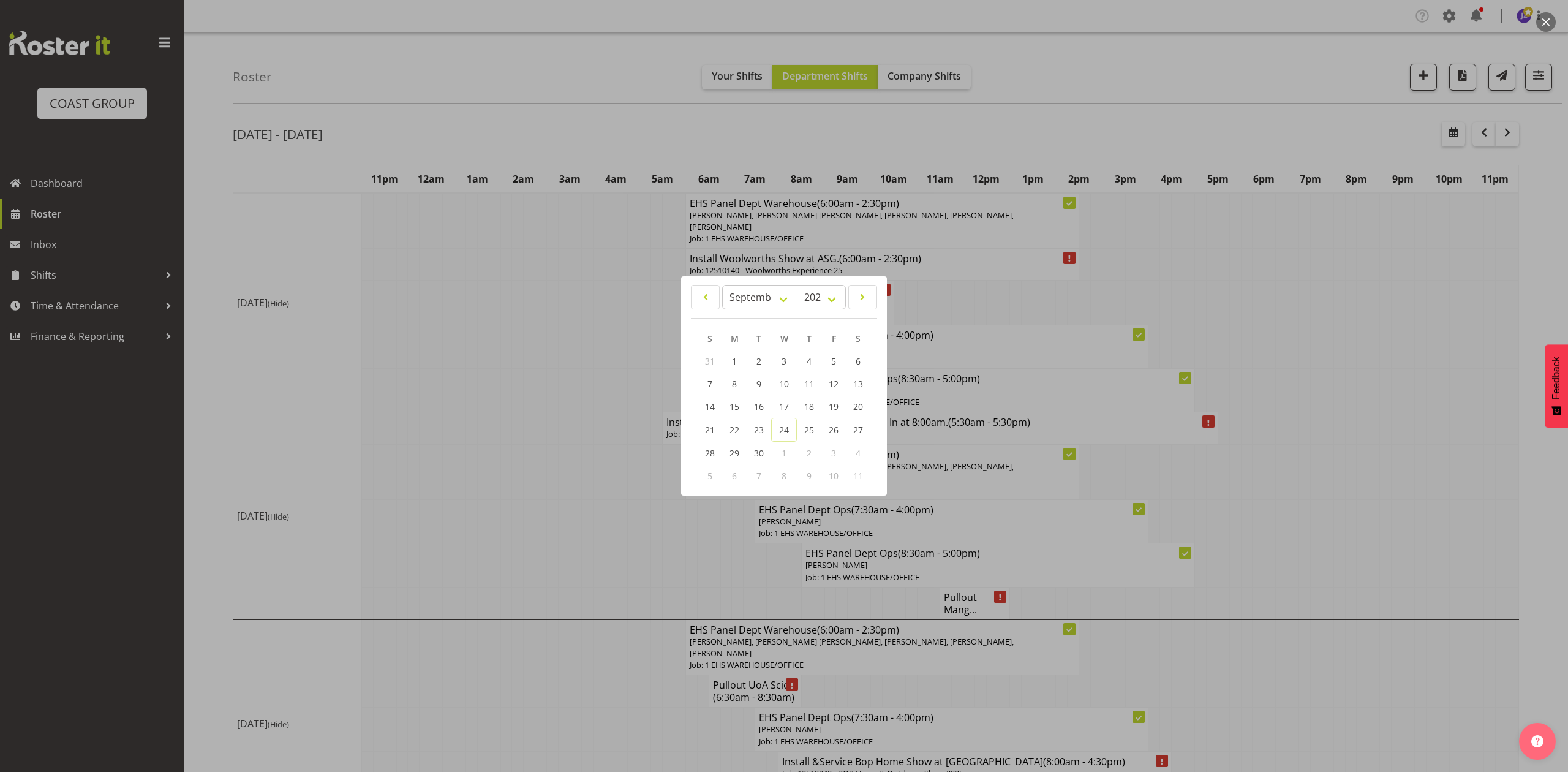
click at [1379, 315] on div at bounding box center [784, 386] width 1568 height 772
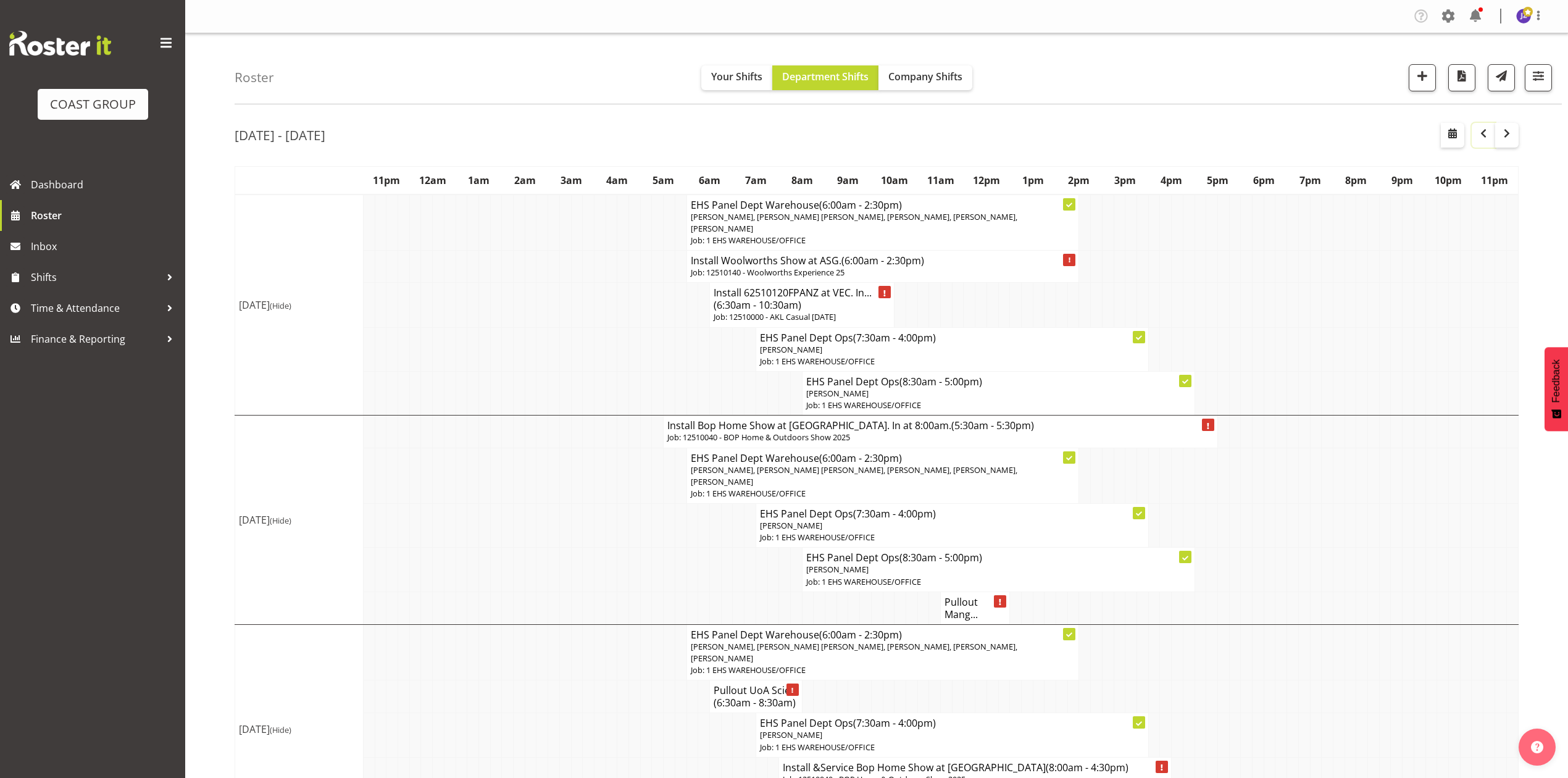
drag, startPoint x: 1480, startPoint y: 137, endPoint x: 1485, endPoint y: 152, distance: 15.8
click at [1481, 137] on span "button" at bounding box center [1484, 133] width 14 height 14
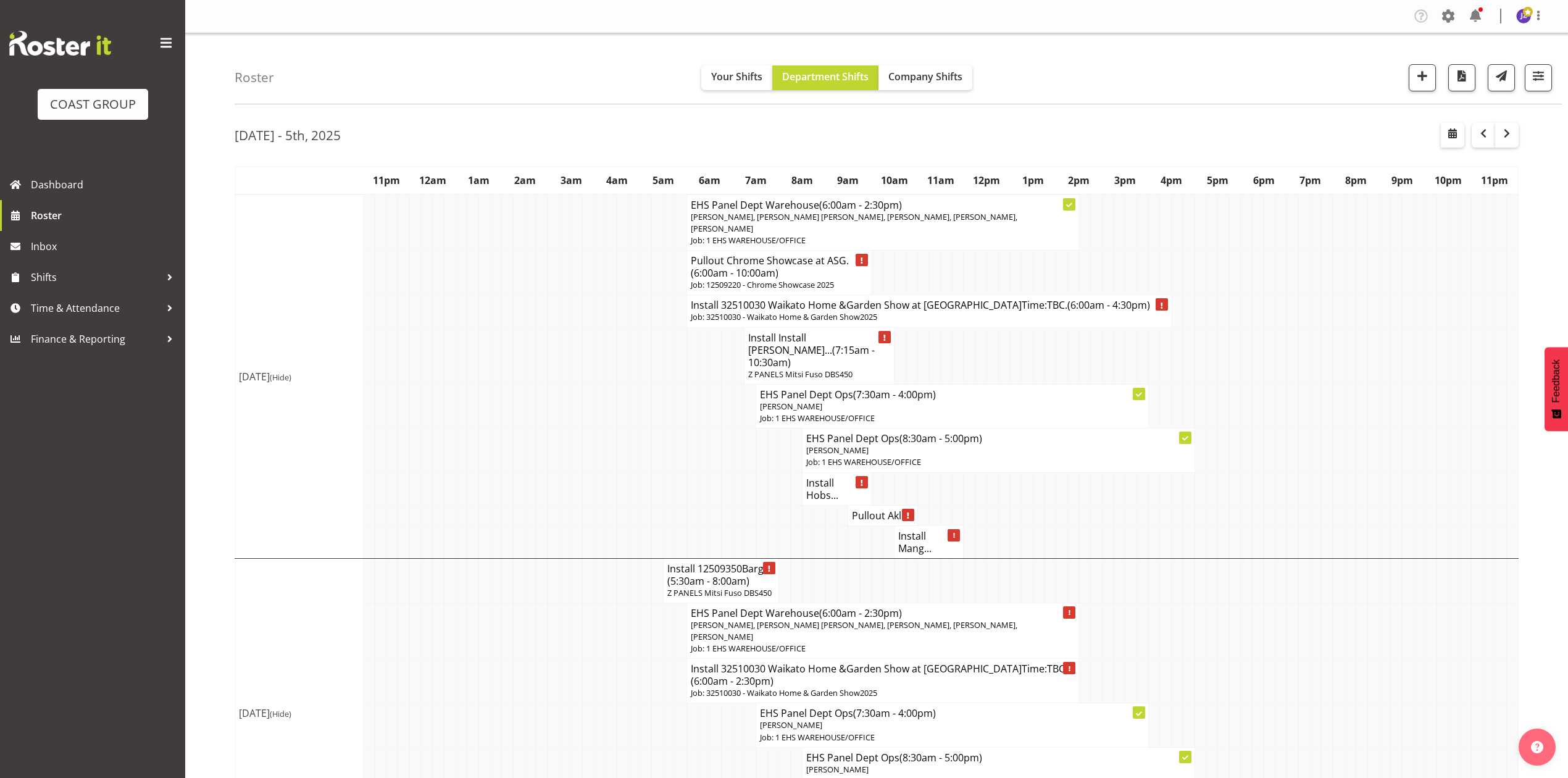
click at [817, 343] on span "(7:15am - 10:30am)" at bounding box center [812, 356] width 127 height 26
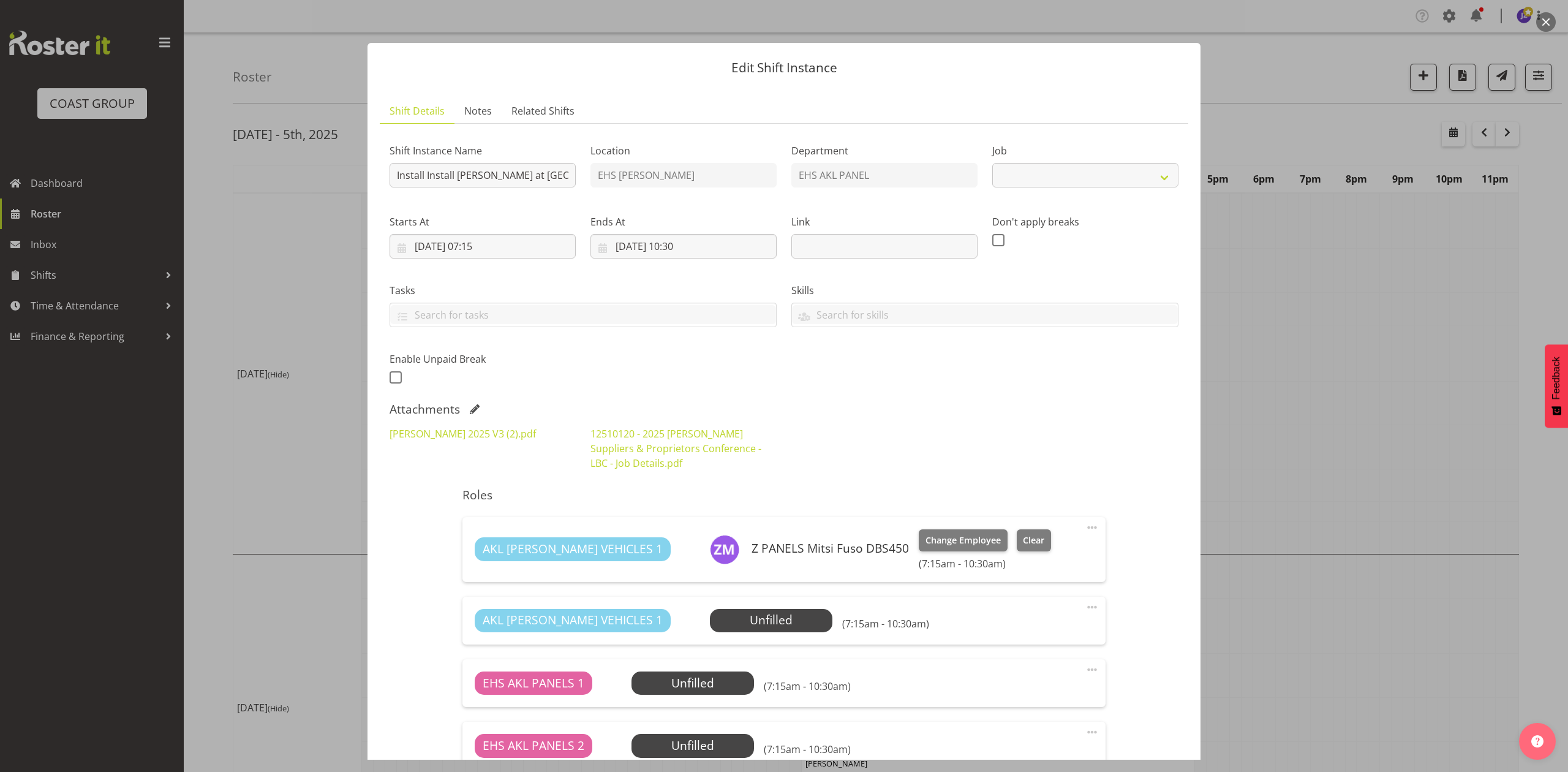
select select "9957"
click at [469, 411] on span at bounding box center [474, 409] width 10 height 10
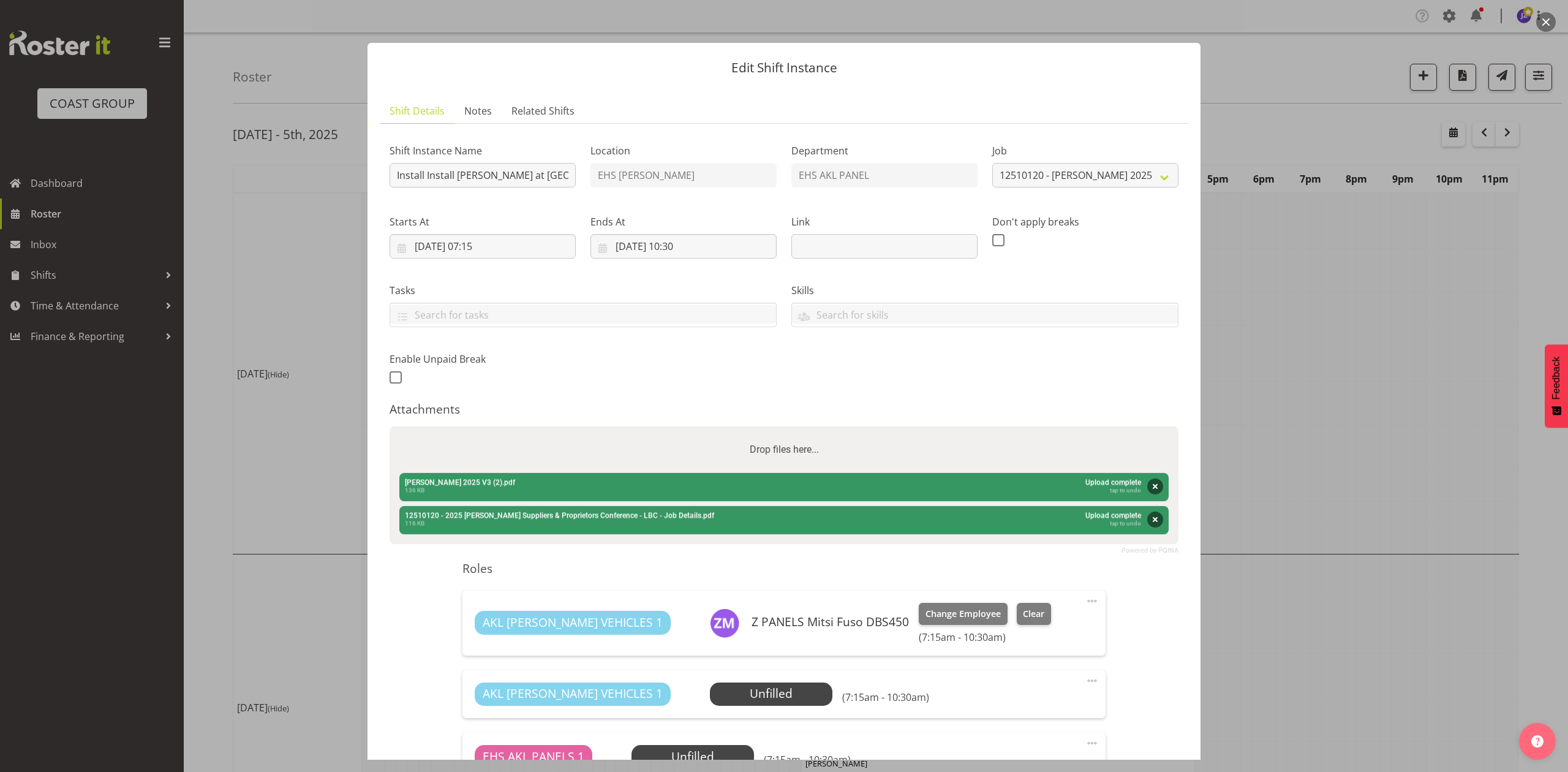
click at [497, 437] on div "Drop files here..." at bounding box center [784, 450] width 789 height 47
click at [390, 427] on input "Drop files here..." at bounding box center [784, 428] width 789 height 4
type input "C:\fakepath\Harvey Norman 2025 V4.pdf"
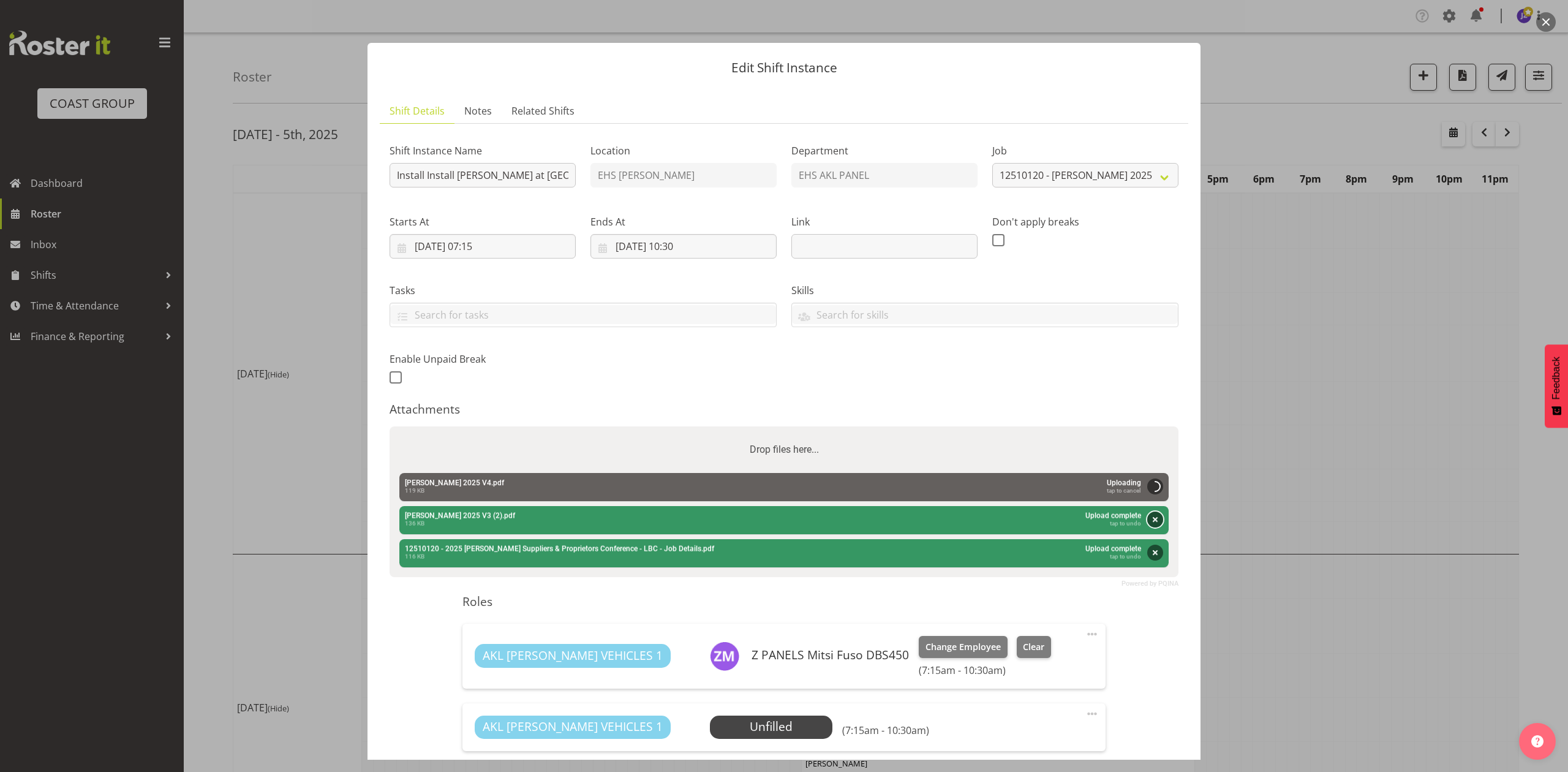
click at [1147, 521] on button "Remove" at bounding box center [1155, 520] width 16 height 16
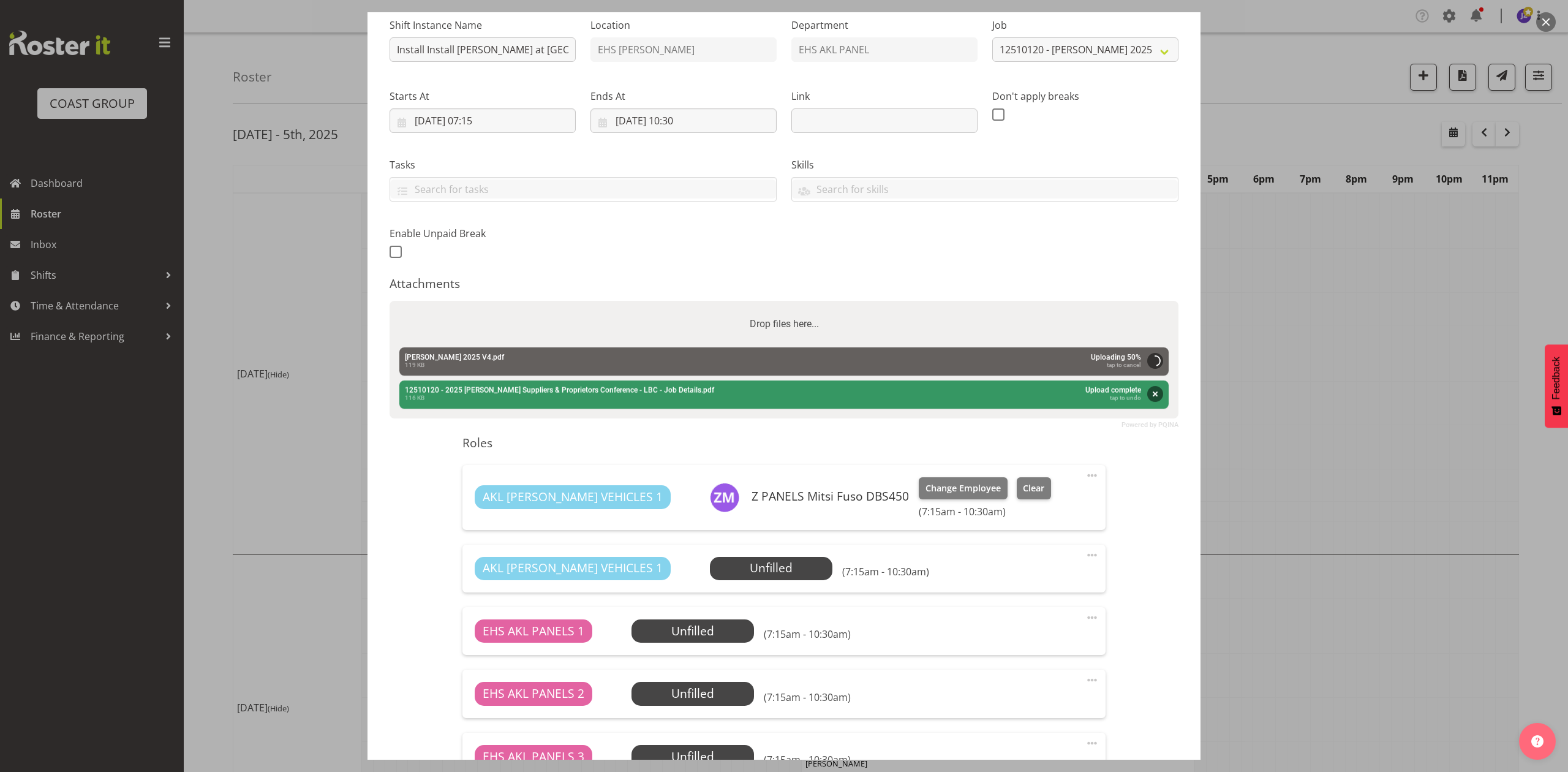
scroll to position [326, 0]
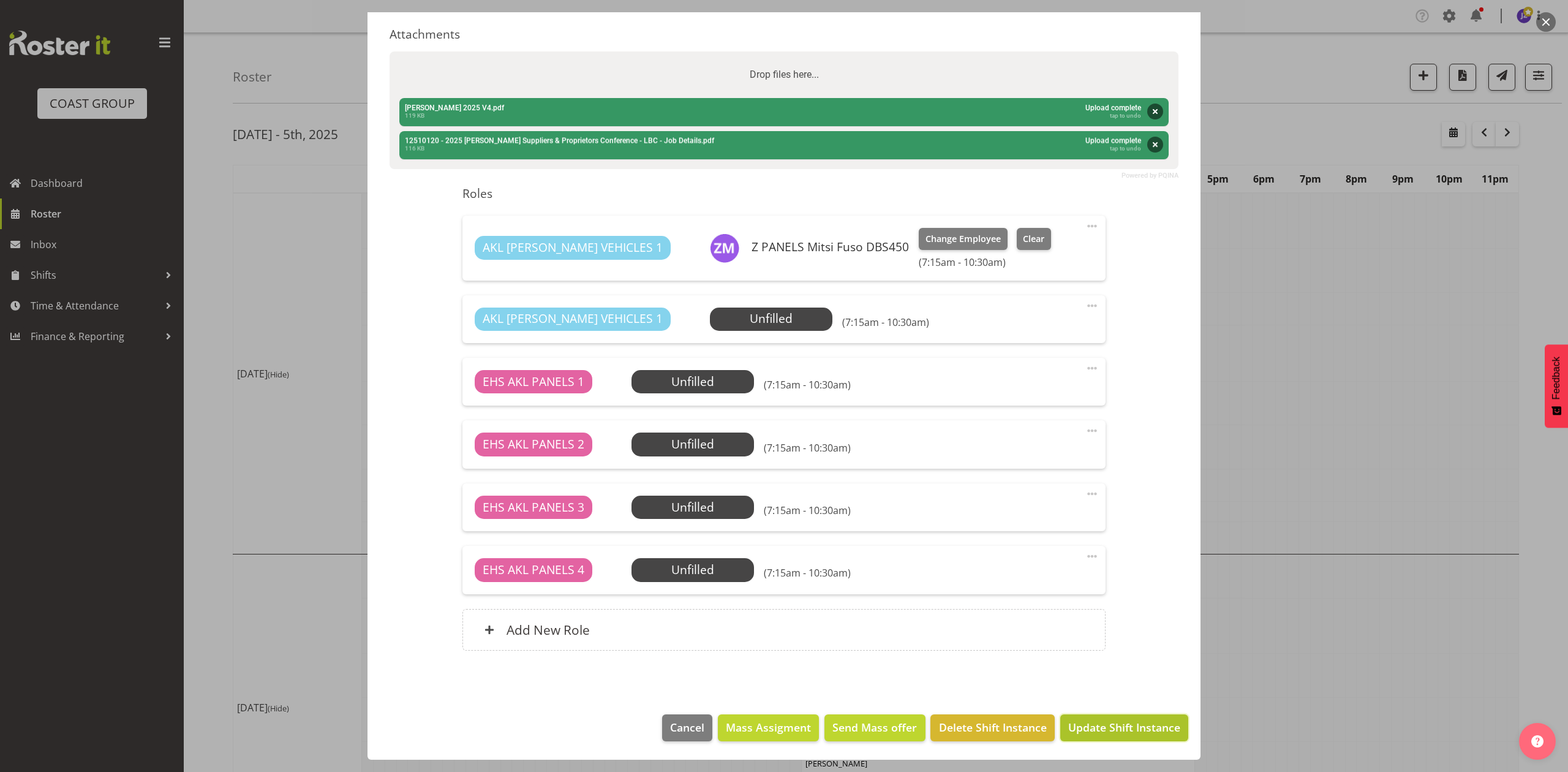
click at [1111, 723] on span "Update Shift Instance" at bounding box center [1124, 727] width 112 height 16
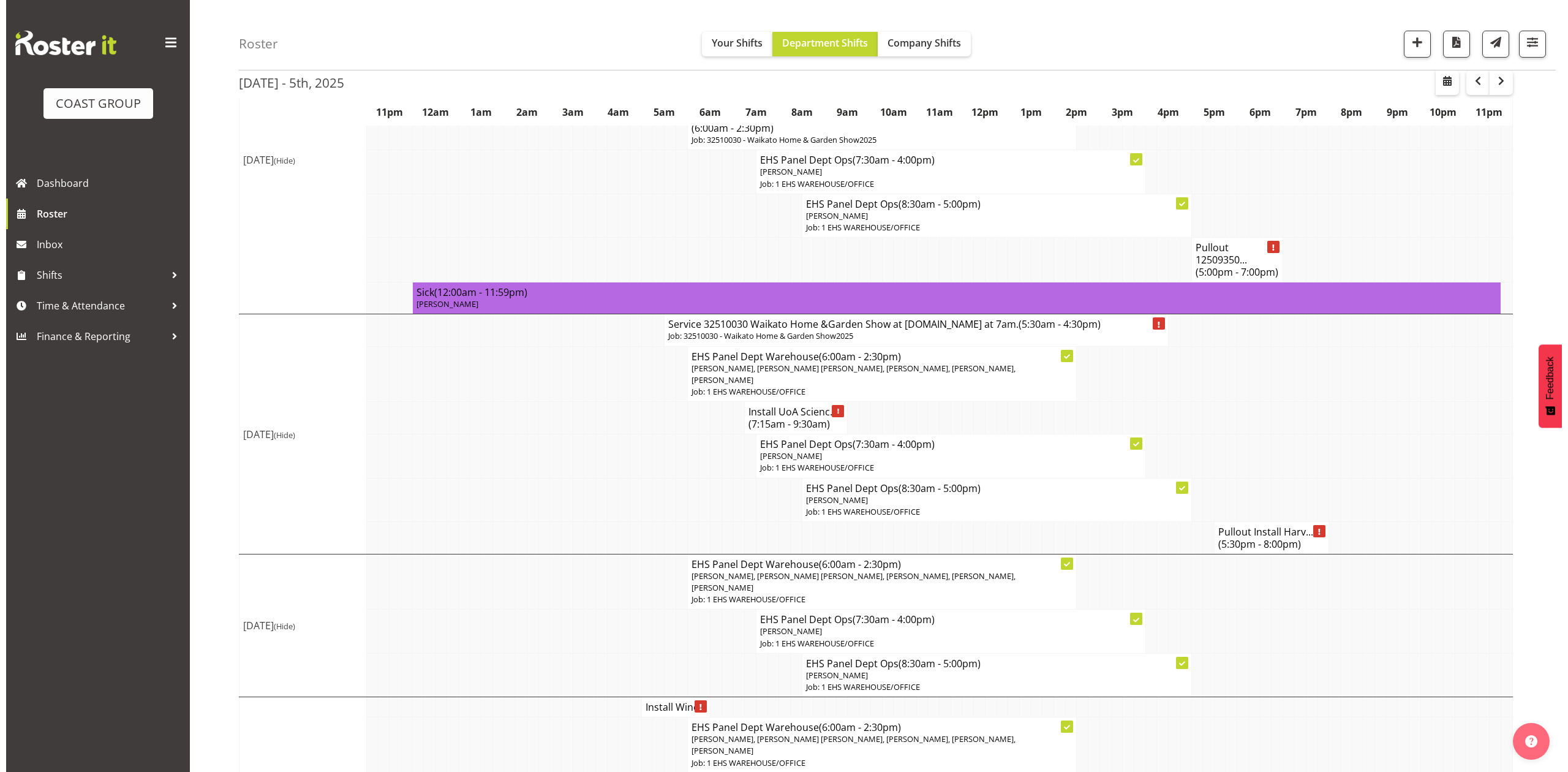
scroll to position [653, 0]
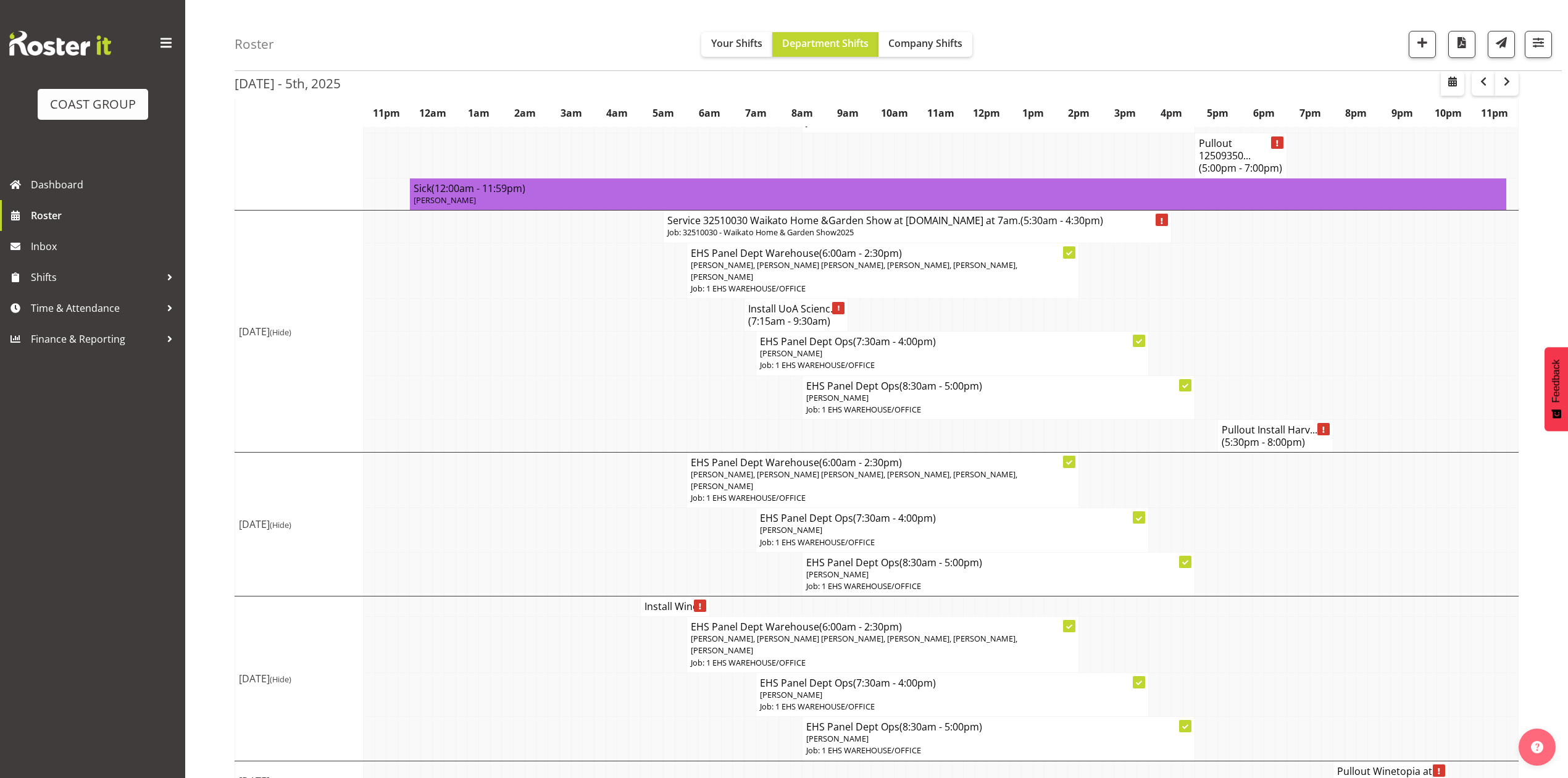
click at [1255, 423] on h4 "Pullout Install Harv... (5:30pm - 8:00pm)" at bounding box center [1276, 436] width 107 height 25
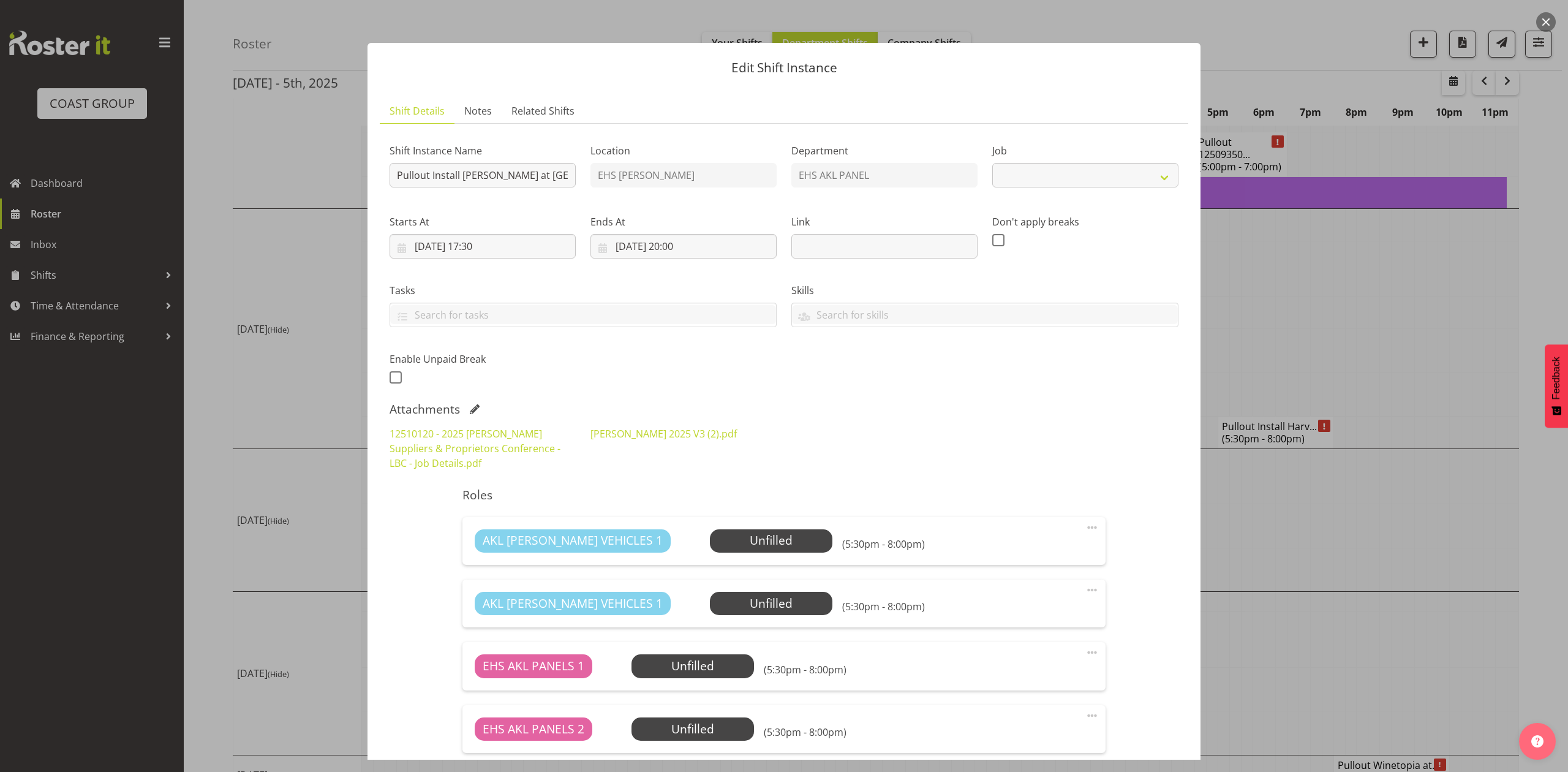
select select "9957"
drag, startPoint x: 461, startPoint y: 174, endPoint x: 430, endPoint y: 177, distance: 31.1
click at [430, 177] on input "Pullout Install Harvey Norman at Cordis. Out at 6pm,." at bounding box center [483, 175] width 186 height 25
type input "Pullout Harvey Norman at Cordis. Out at 6pm,."
click at [477, 411] on span at bounding box center [474, 409] width 10 height 10
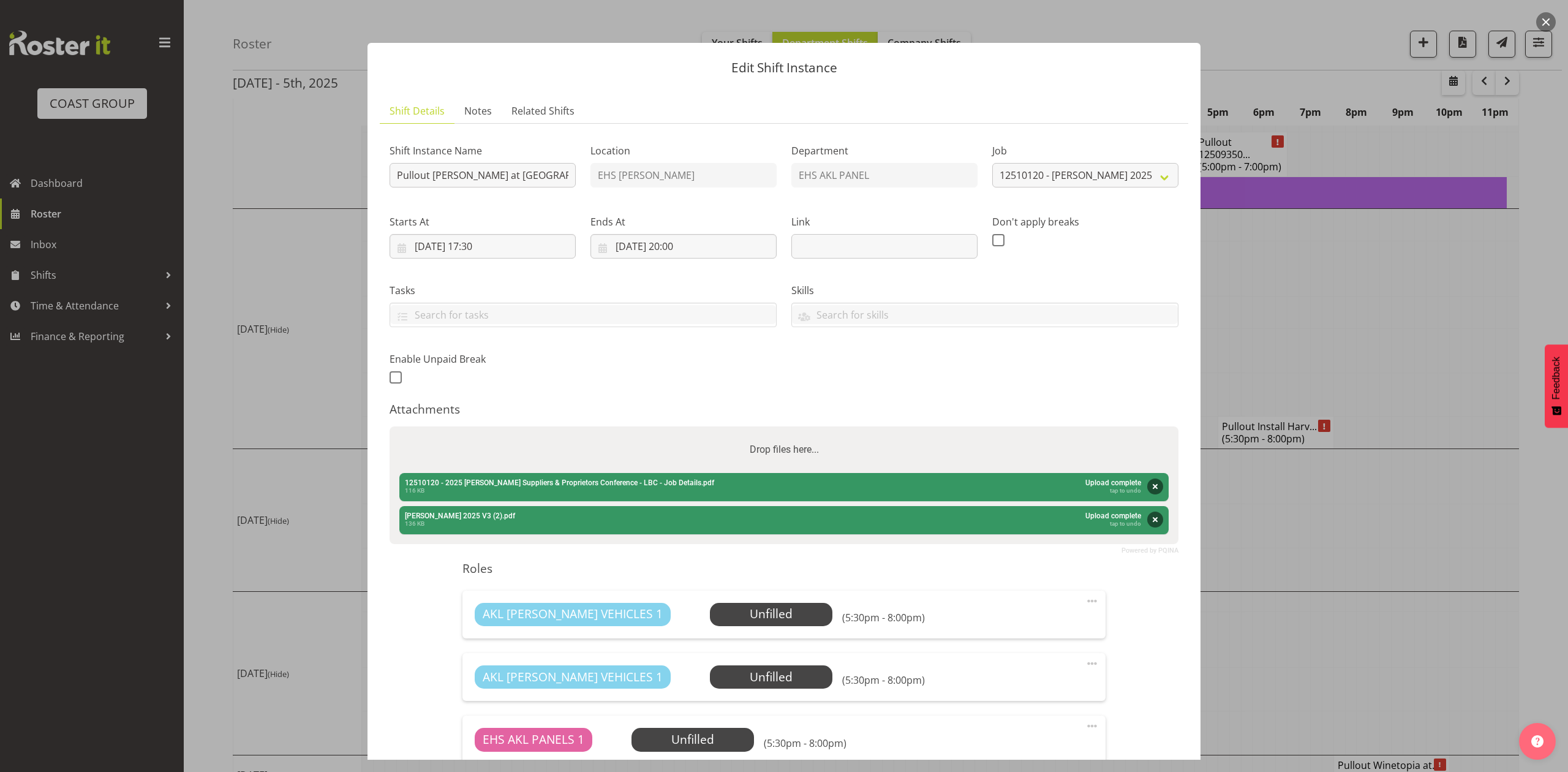
click at [803, 449] on label "Drop files here..." at bounding box center [784, 450] width 79 height 25
click at [803, 430] on input "Drop files here..." at bounding box center [784, 428] width 789 height 4
type input "C:\fakepath\Harvey Norman 2025 V4.pdf"
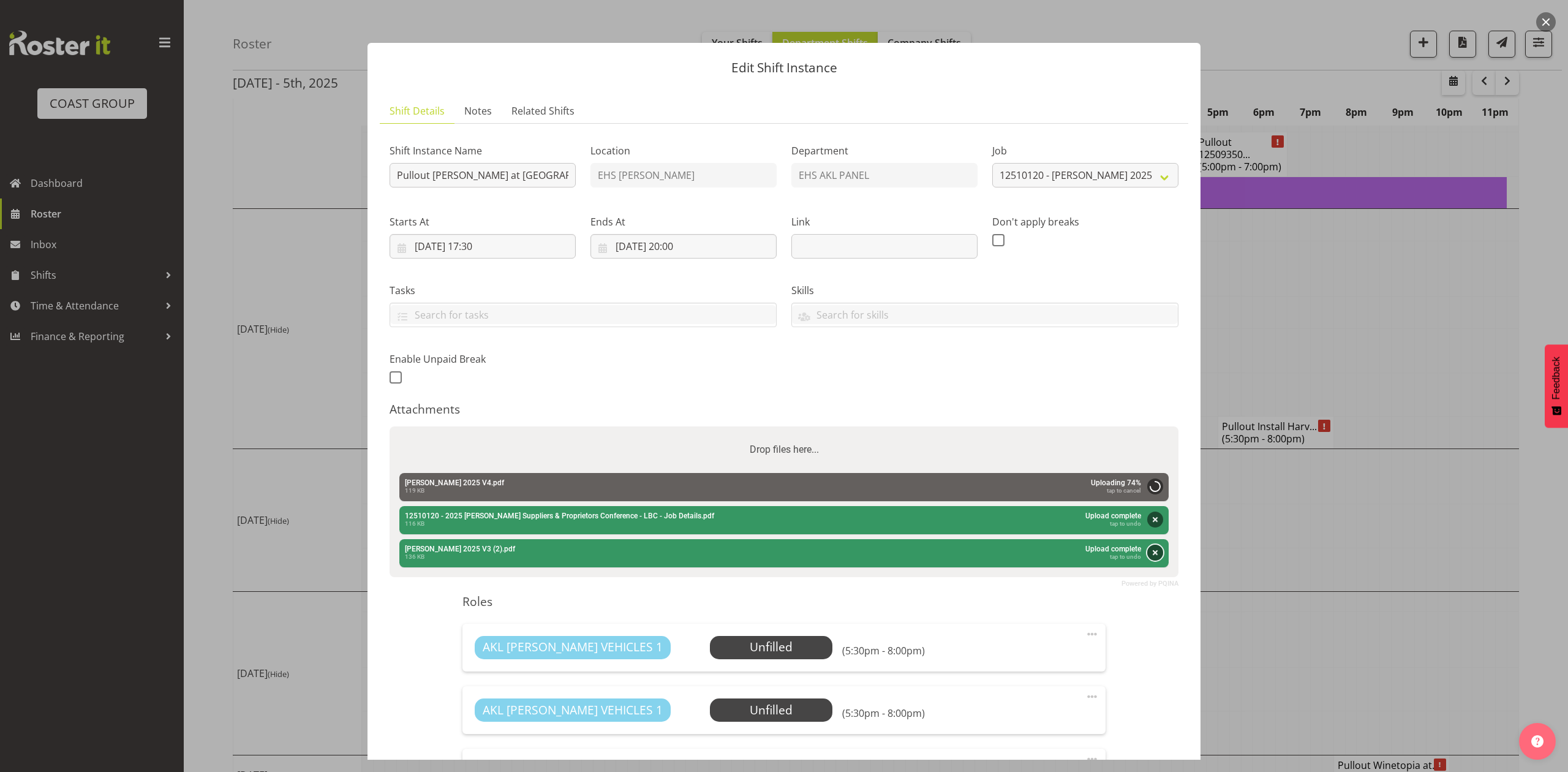
click at [1147, 552] on button "Remove" at bounding box center [1155, 552] width 16 height 16
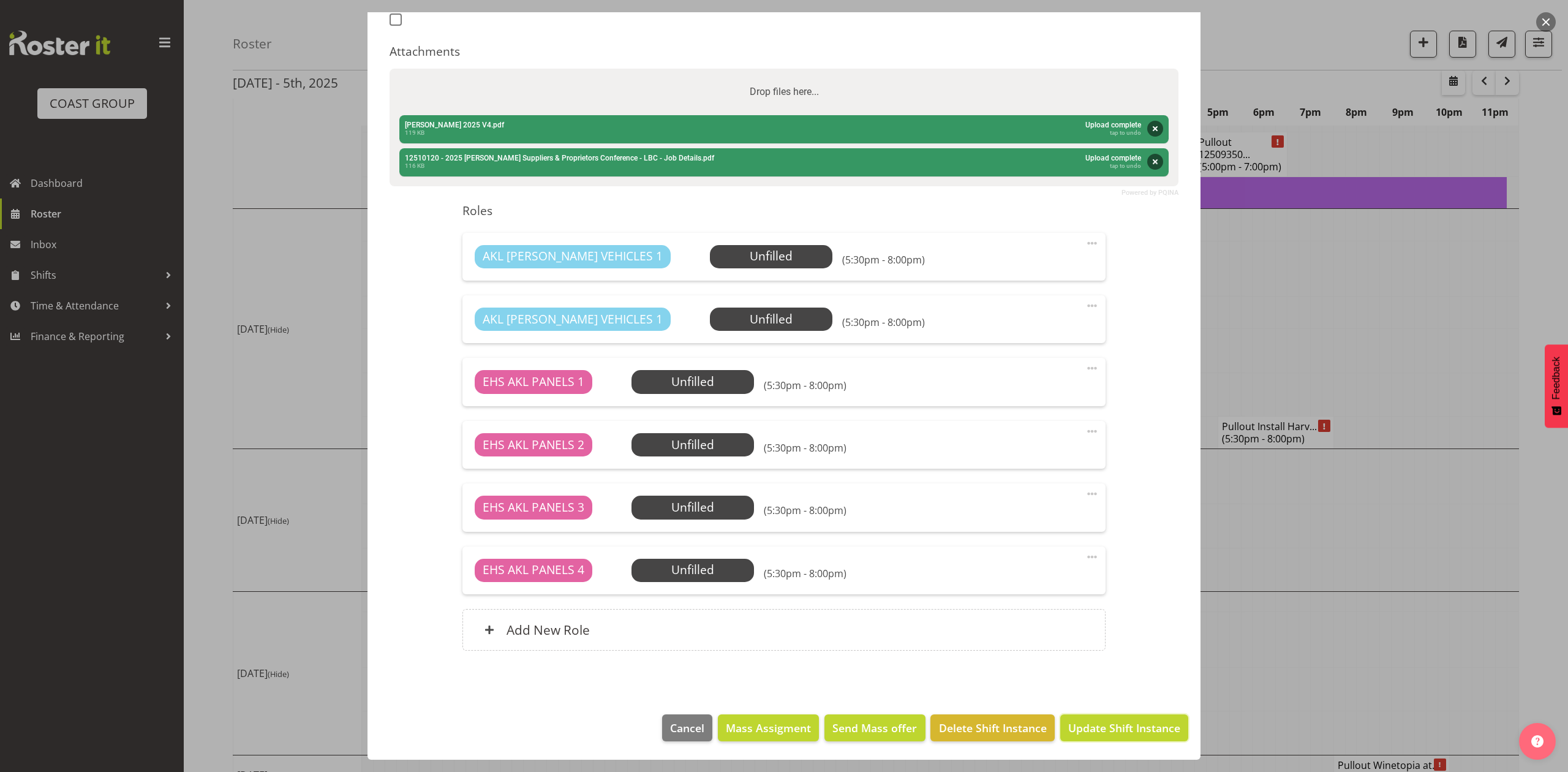
drag, startPoint x: 1160, startPoint y: 720, endPoint x: 1183, endPoint y: 711, distance: 24.7
click at [1160, 720] on span "Update Shift Instance" at bounding box center [1124, 728] width 112 height 16
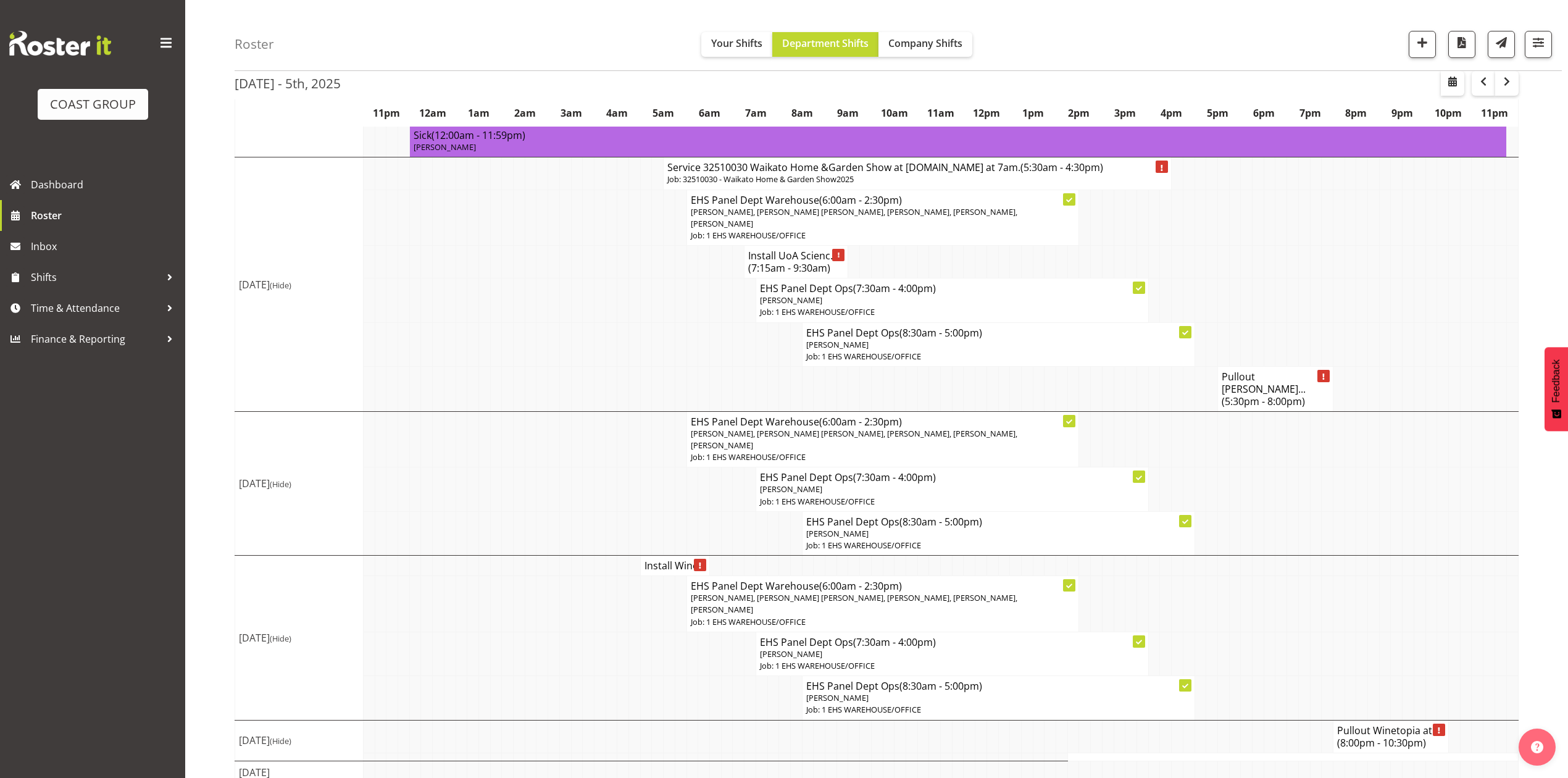
scroll to position [734, 0]
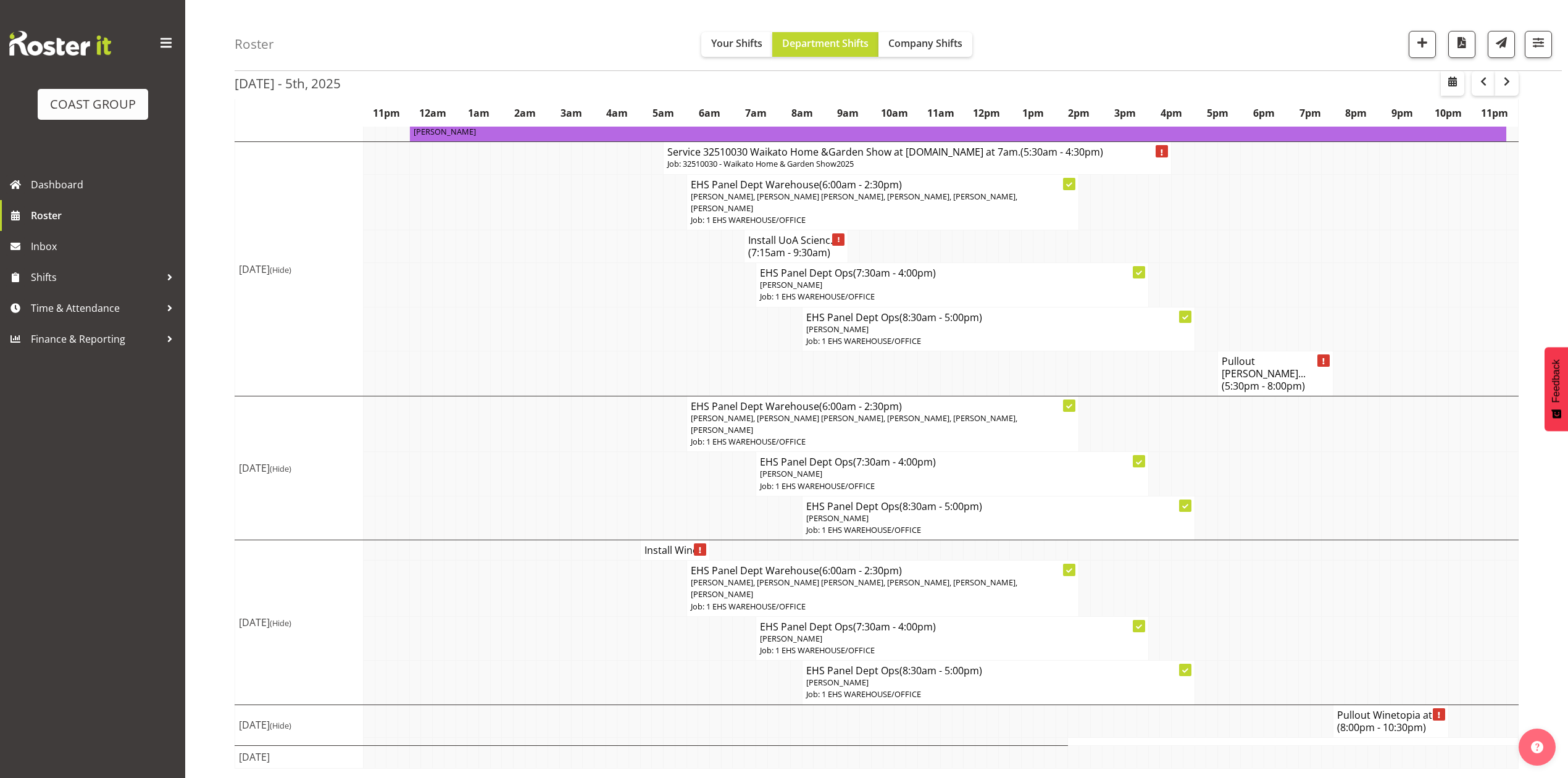
click at [1380, 469] on td at bounding box center [1385, 474] width 12 height 44
click at [1342, 463] on td at bounding box center [1339, 474] width 12 height 44
click at [900, 541] on td at bounding box center [901, 550] width 12 height 20
click at [1279, 436] on td at bounding box center [1282, 423] width 12 height 56
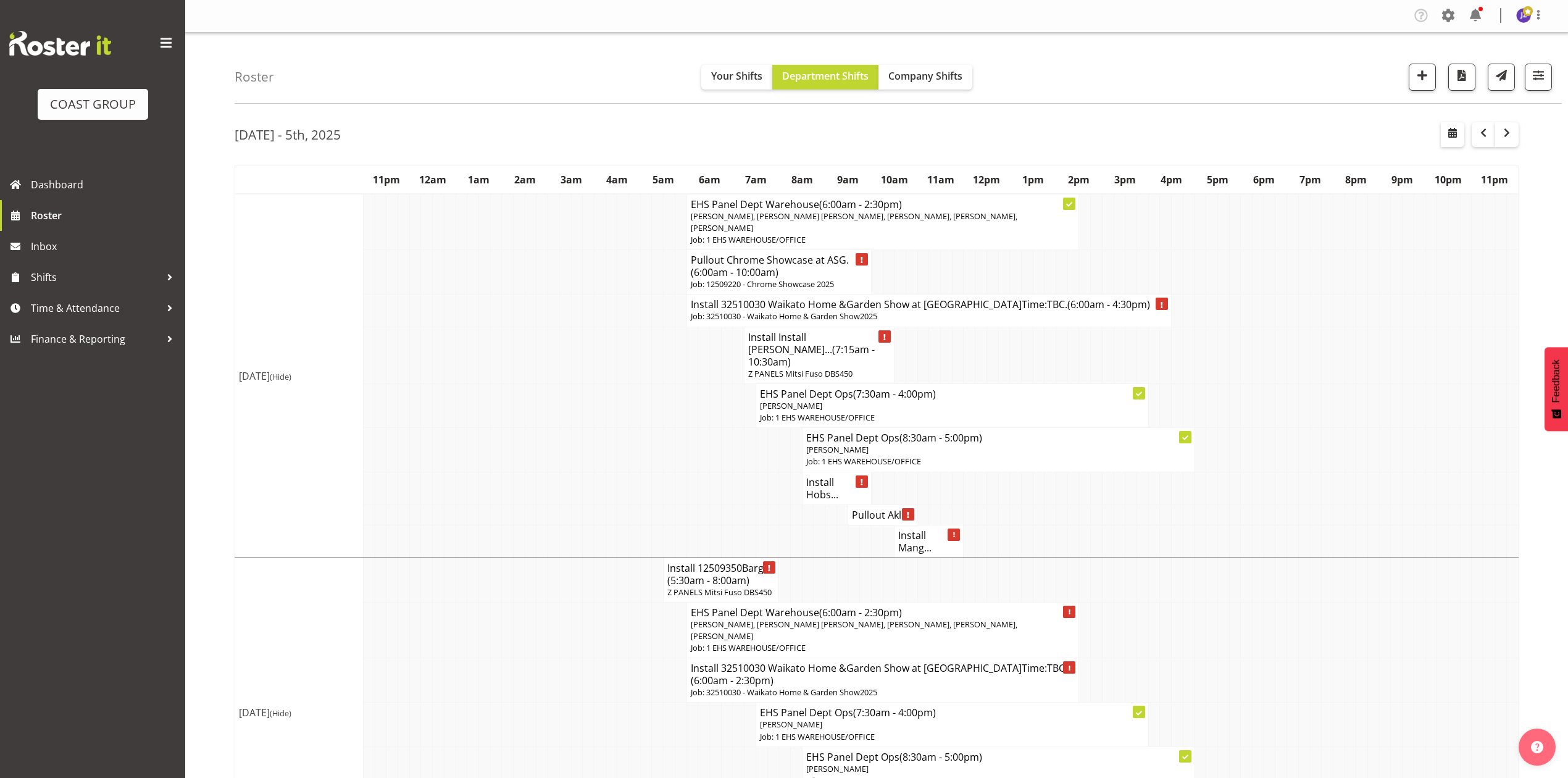
scroll to position [0, 0]
click at [1487, 131] on span "button" at bounding box center [1484, 133] width 14 height 14
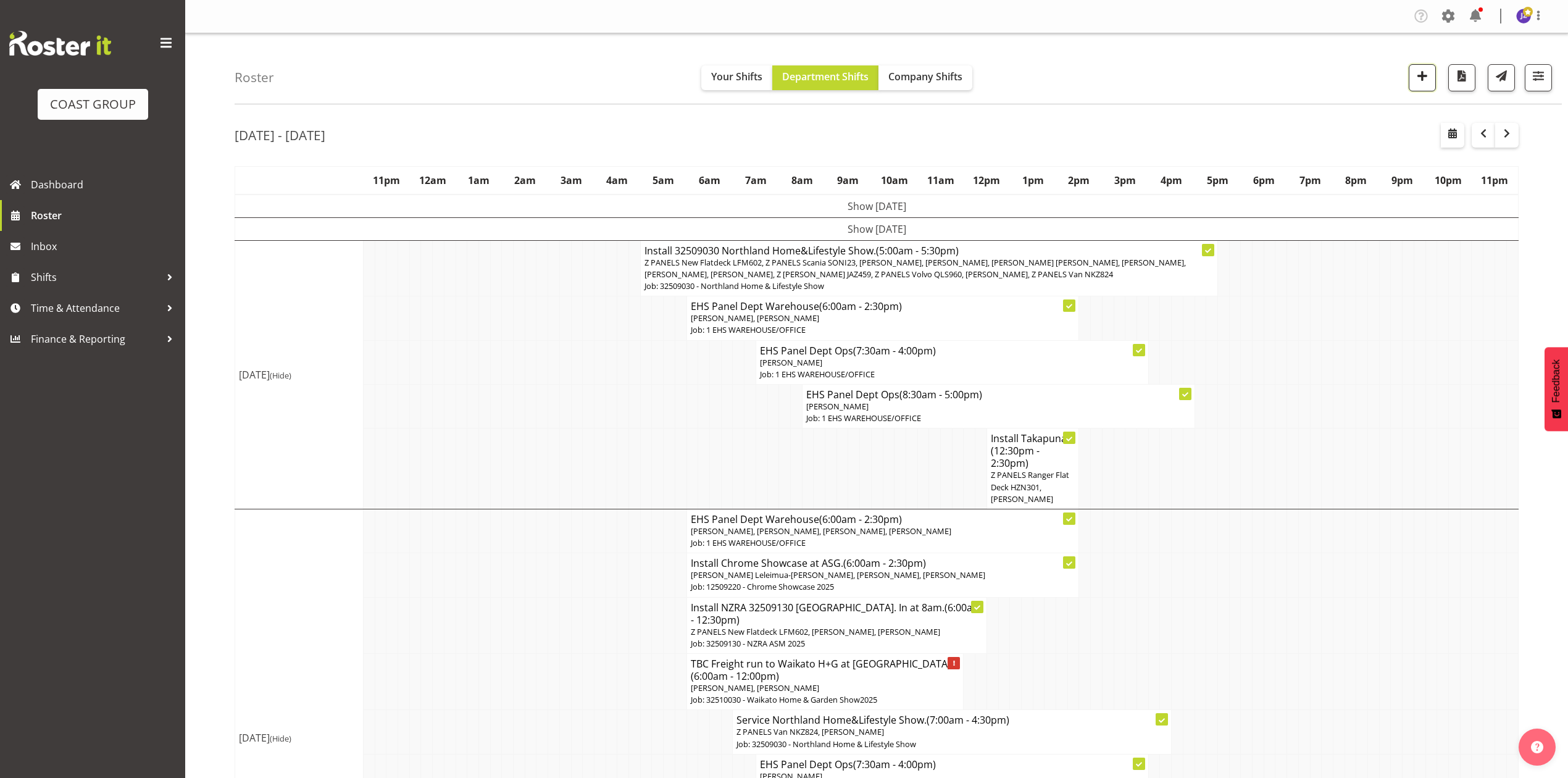
click at [1426, 84] on span "button" at bounding box center [1423, 76] width 16 height 16
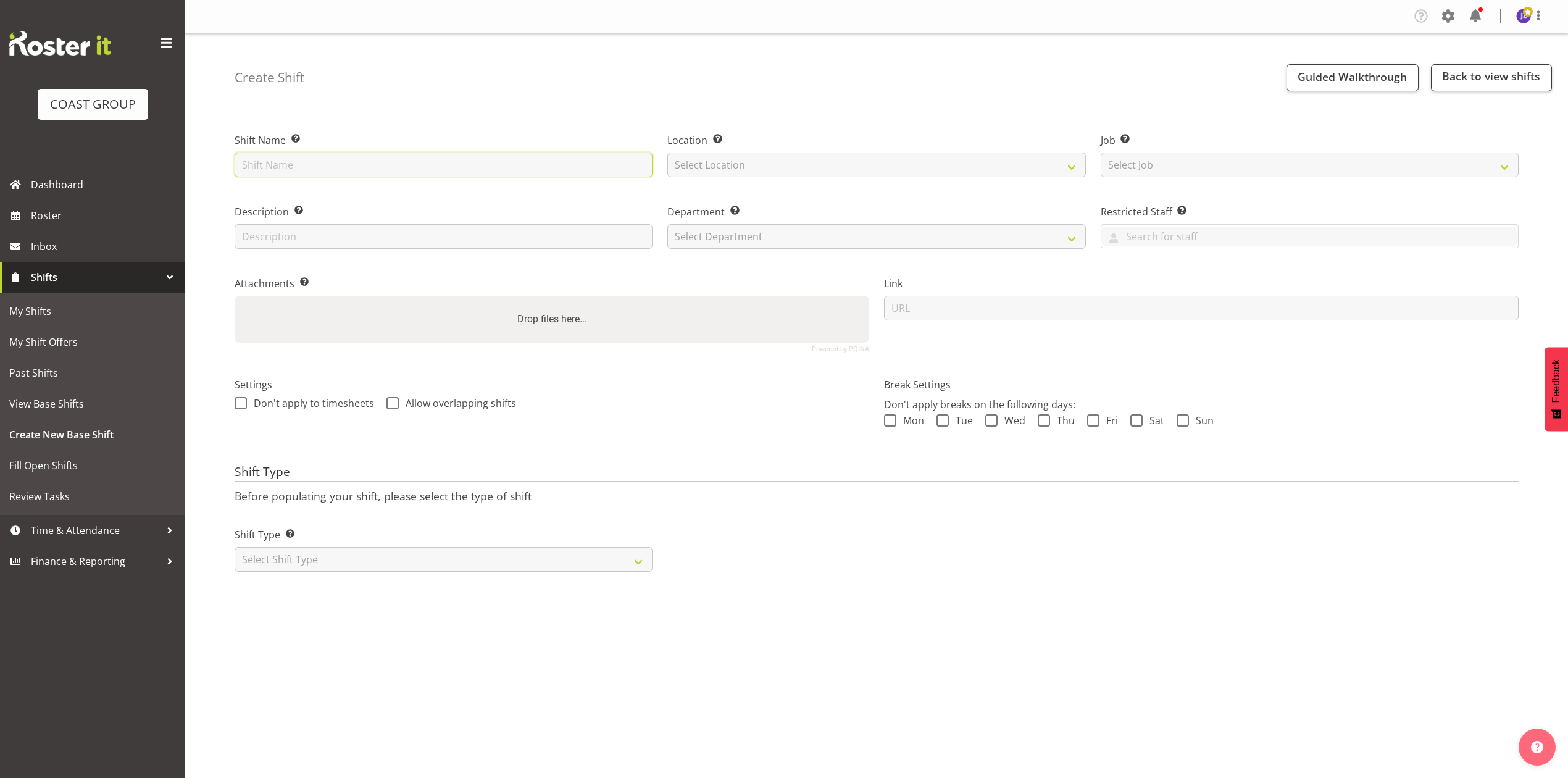
click at [463, 163] on input "text" at bounding box center [444, 164] width 418 height 25
type input "Cordis Hotel casual."
click at [707, 176] on select "Select Location EHS [PERSON_NAME]" at bounding box center [876, 164] width 418 height 25
select select "35"
click at [667, 152] on select "Select Location EHS [PERSON_NAME]" at bounding box center [876, 164] width 418 height 25
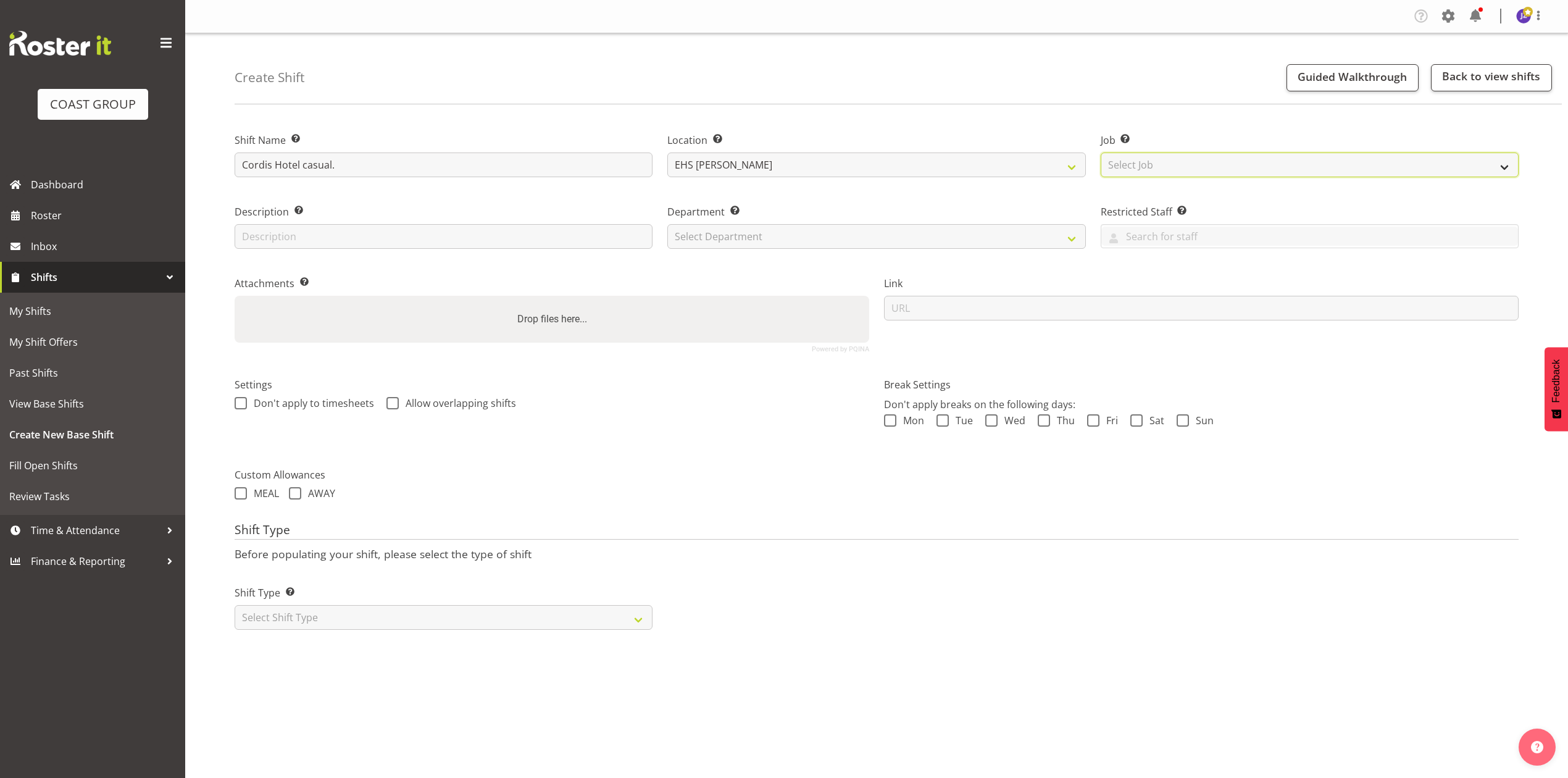
click at [1174, 174] on select "Select Job Create new job 1 Carlton Events 1 [PERSON_NAME][GEOGRAPHIC_DATA] 1 […" at bounding box center [1310, 164] width 418 height 25
select select "8653"
click at [1101, 152] on select "Select Job Create new job 1 Carlton Events 1 [PERSON_NAME][GEOGRAPHIC_DATA] 1 […" at bounding box center [1310, 164] width 418 height 25
click at [782, 231] on select "Select Department EHS AKL PANEL EHS AKL PANEL" at bounding box center [876, 236] width 418 height 25
select select "39"
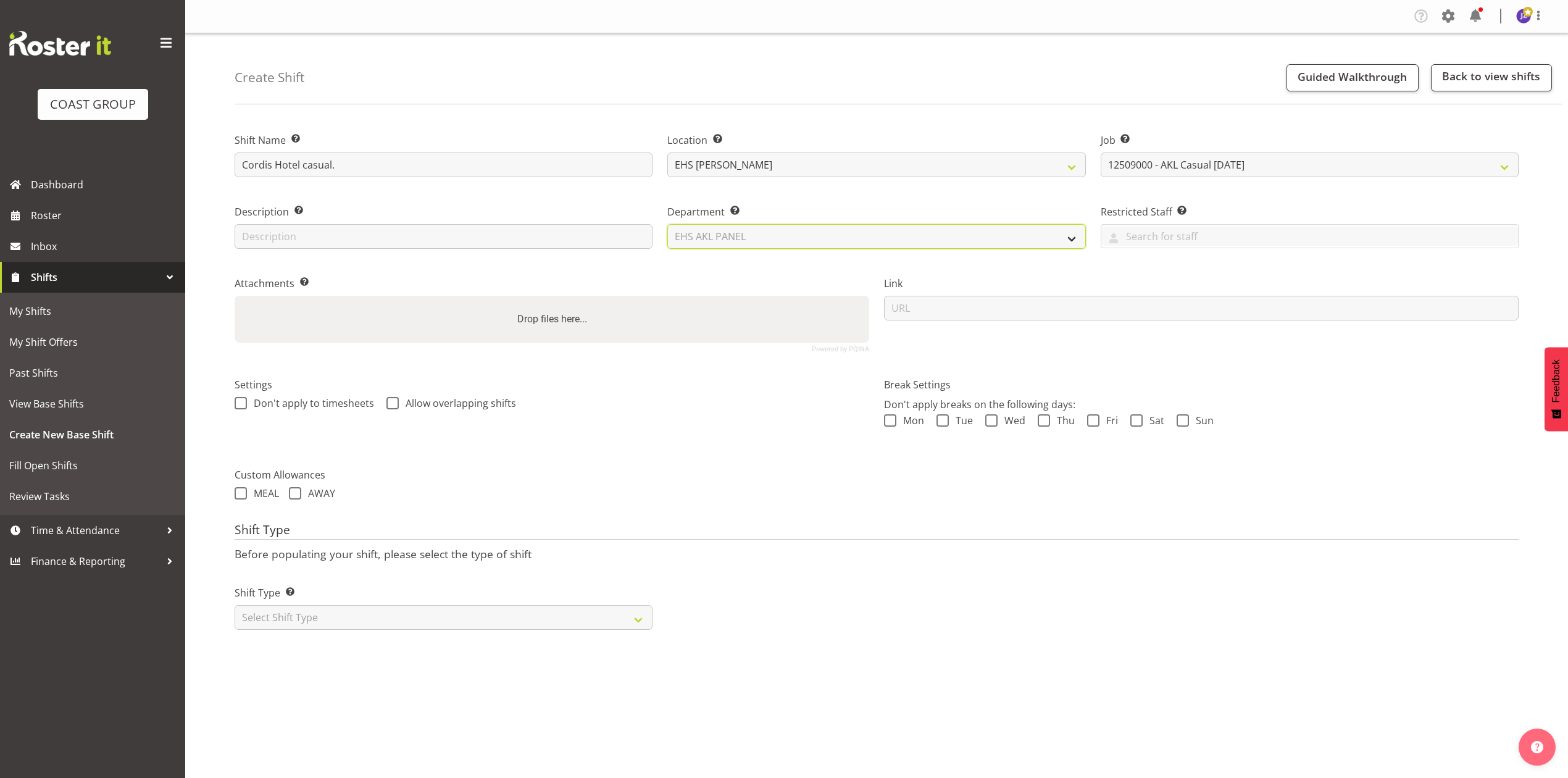
click at [667, 224] on select "Select Department EHS AKL PANEL EHS AKL PANEL" at bounding box center [876, 236] width 418 height 25
click at [730, 334] on div "Drop files here..." at bounding box center [552, 319] width 634 height 47
click at [235, 296] on input "Drop files here..." at bounding box center [552, 298] width 634 height 4
type input "C:\fakepath\EVENTIM-00071Q-V002.PDF"
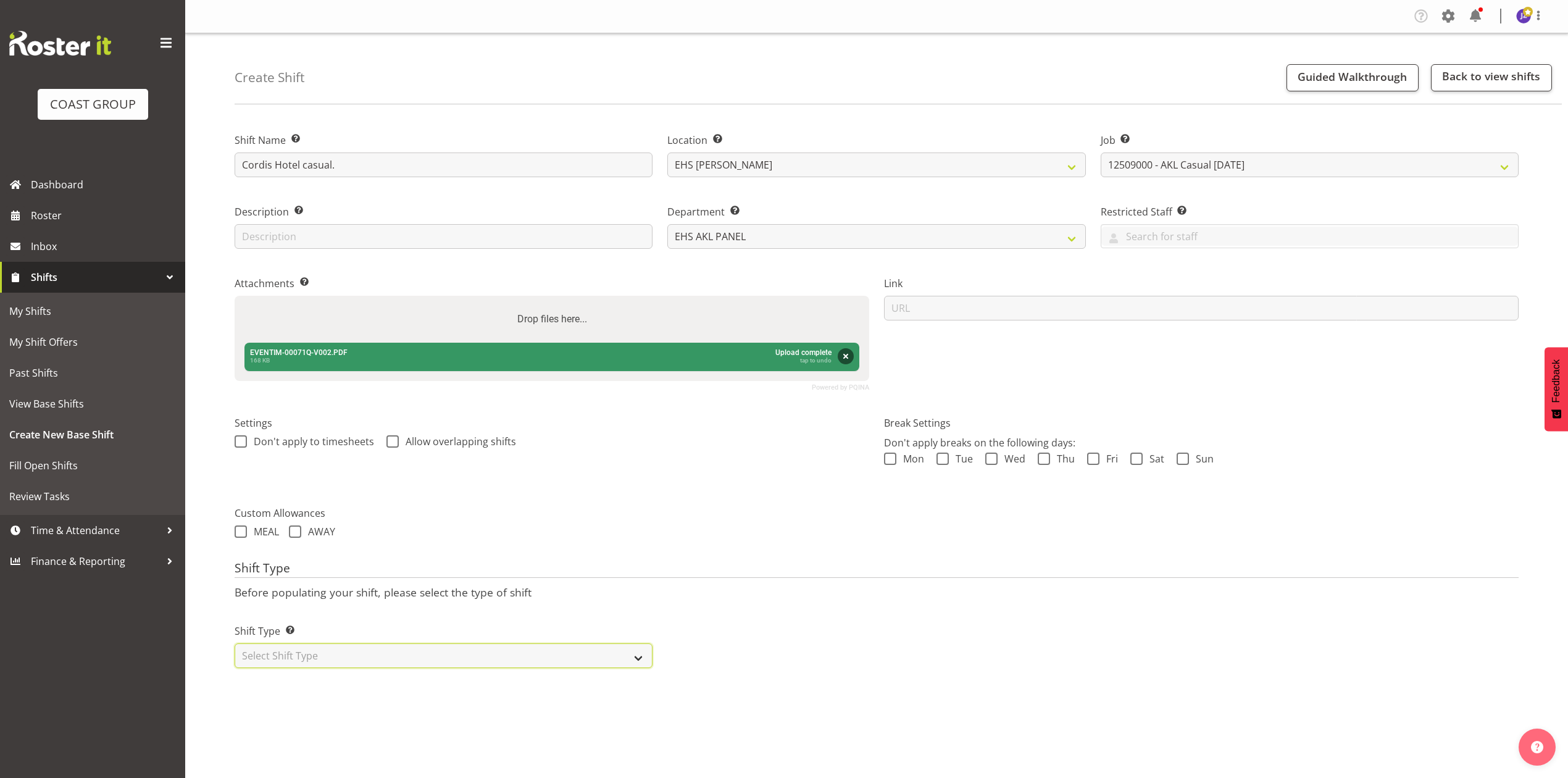
drag, startPoint x: 489, startPoint y: 648, endPoint x: 487, endPoint y: 661, distance: 13.2
click at [489, 648] on select "Select Shift Type One Off Shift Recurring Shift Rotating Shift" at bounding box center [444, 655] width 418 height 25
select select "recurring"
click at [235, 646] on select "Select Shift Type One Off Shift Recurring Shift Rotating Shift" at bounding box center [444, 655] width 418 height 25
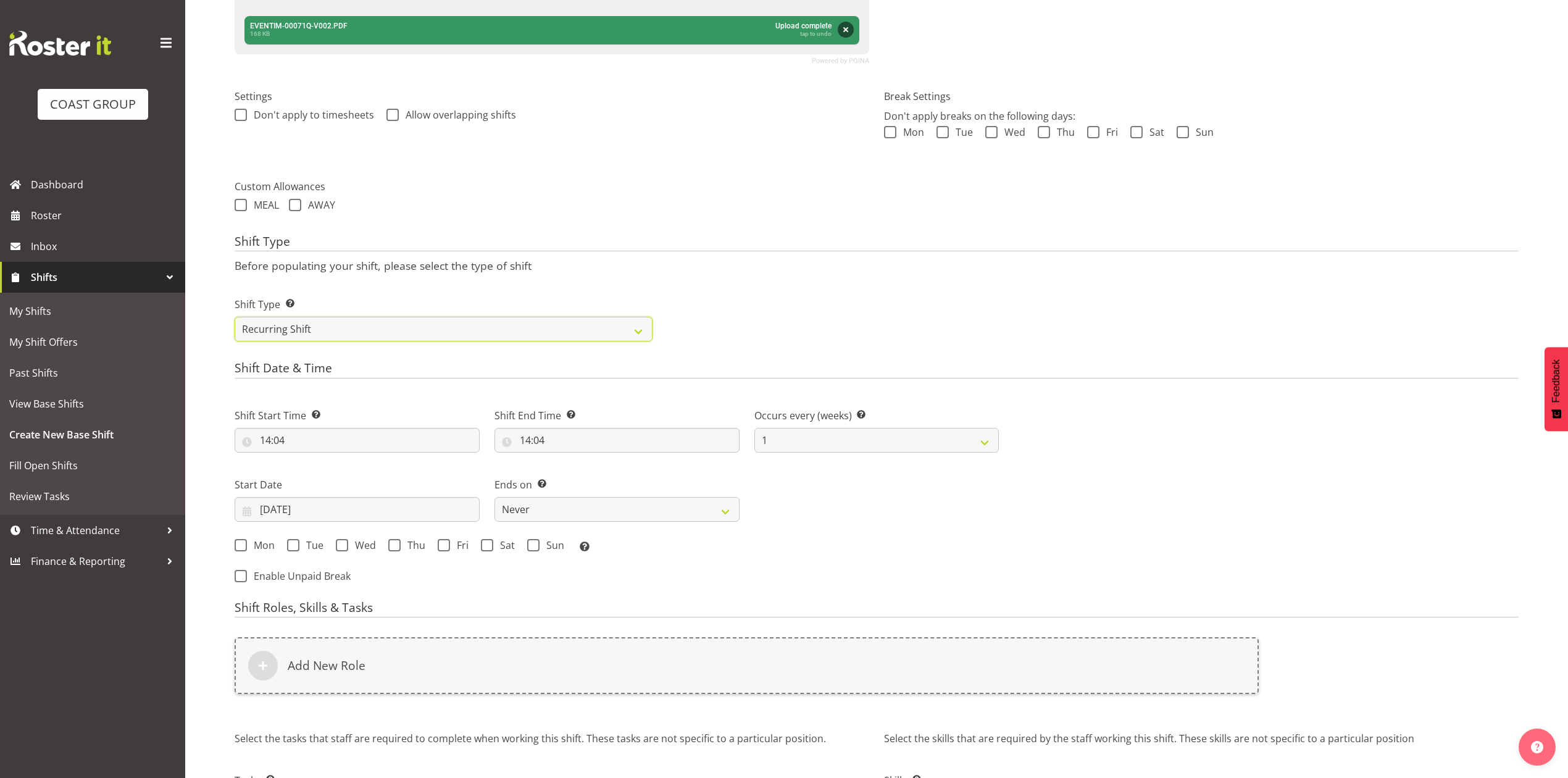
scroll to position [329, 0]
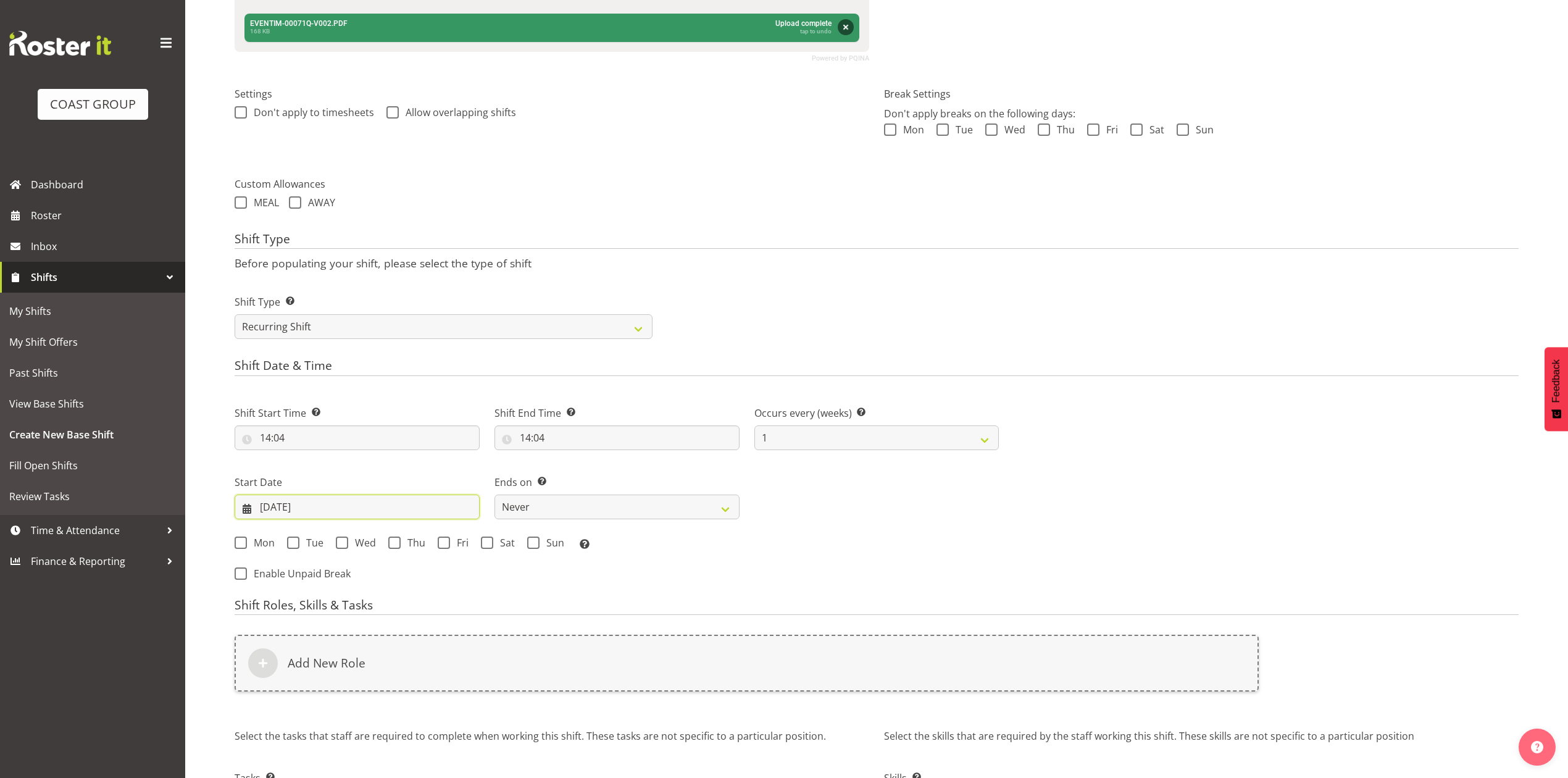
click at [331, 504] on input "[DATE]" at bounding box center [358, 507] width 245 height 25
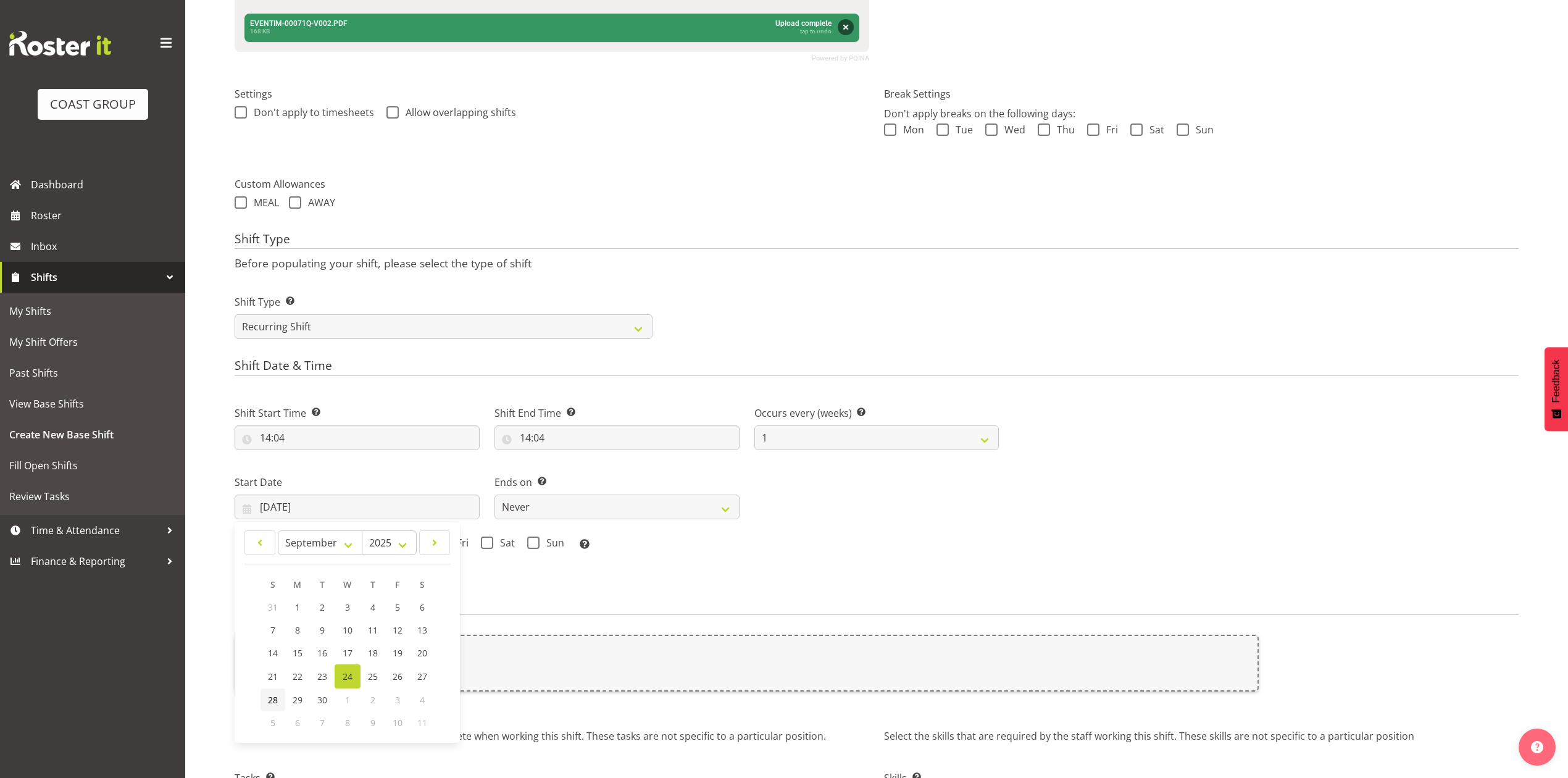
click at [275, 702] on span "28" at bounding box center [273, 699] width 10 height 12
type input "[DATE]"
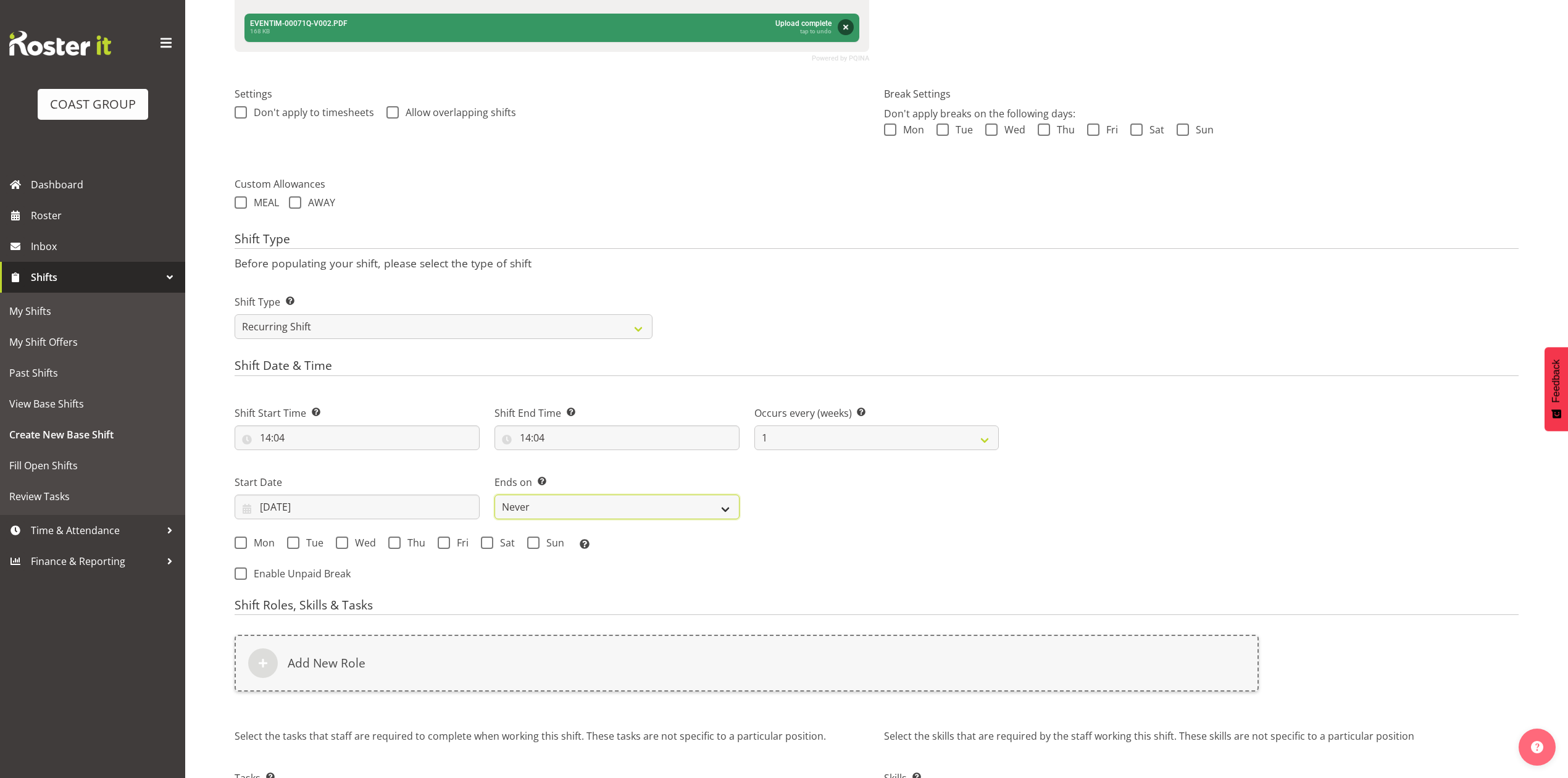
click at [527, 506] on select "Never On Date" at bounding box center [618, 507] width 245 height 25
select select "date"
click at [495, 496] on select "Never On Date" at bounding box center [618, 507] width 245 height 25
select select "8"
select select "2025"
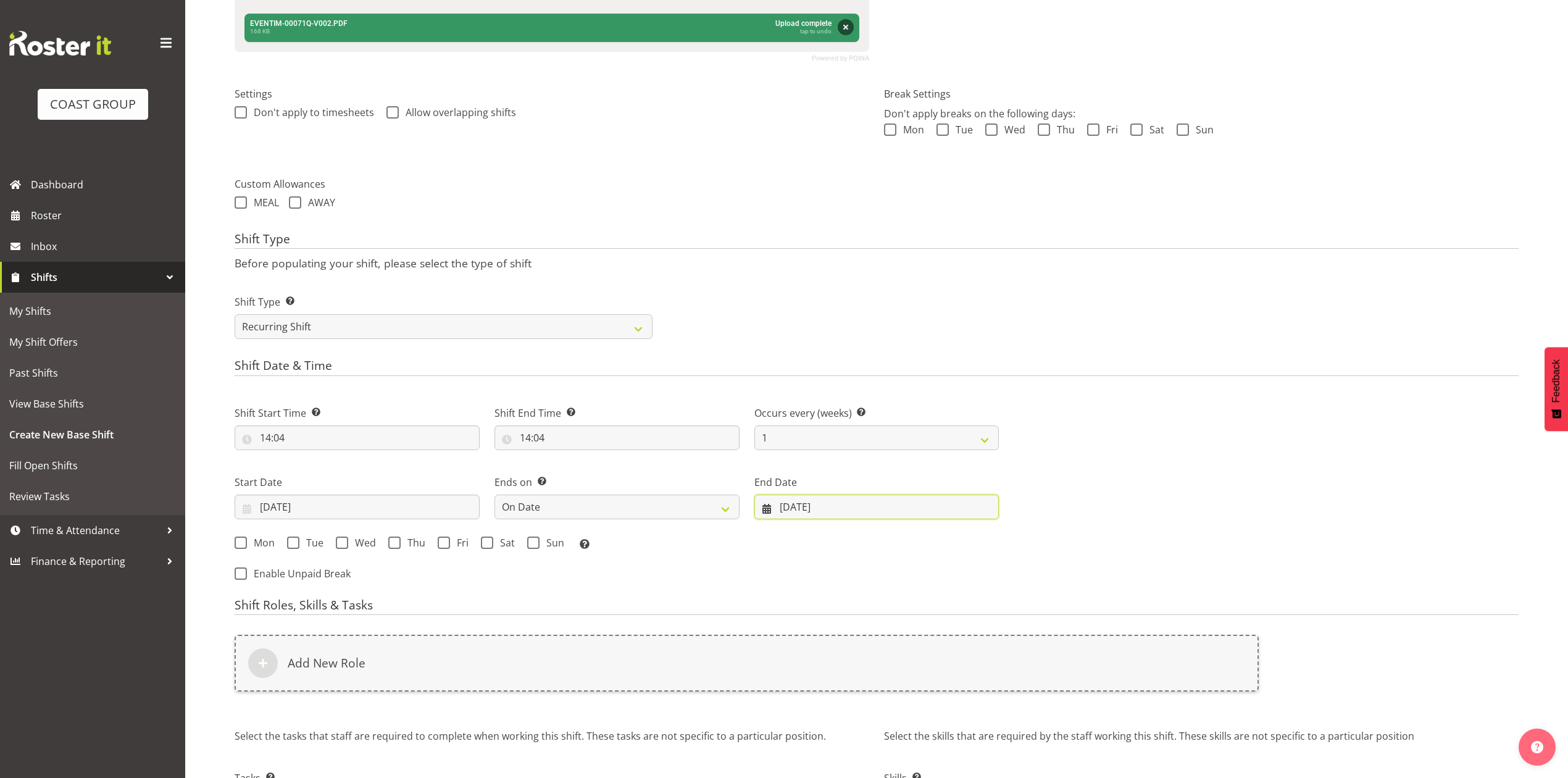
click at [817, 511] on input "[DATE]" at bounding box center [877, 507] width 245 height 25
click at [832, 706] on span "29" at bounding box center [837, 699] width 10 height 12
type input "[DATE]"
click at [237, 541] on span at bounding box center [241, 542] width 12 height 12
click at [237, 541] on input "Mon" at bounding box center [239, 542] width 8 height 8
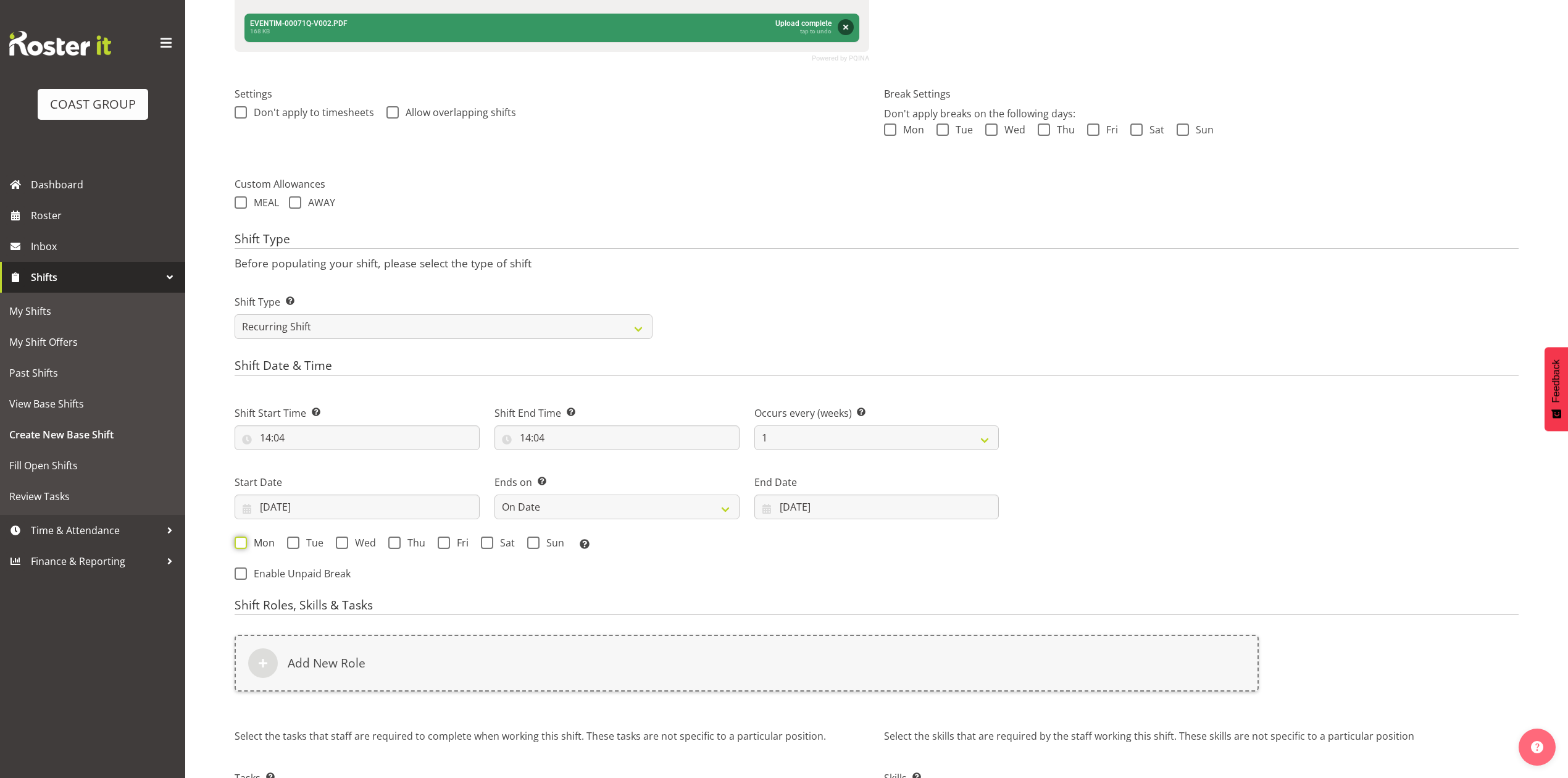
checkbox input "true"
click at [530, 549] on span at bounding box center [533, 542] width 12 height 12
click at [530, 546] on input "Sun" at bounding box center [531, 542] width 8 height 8
checkbox input "true"
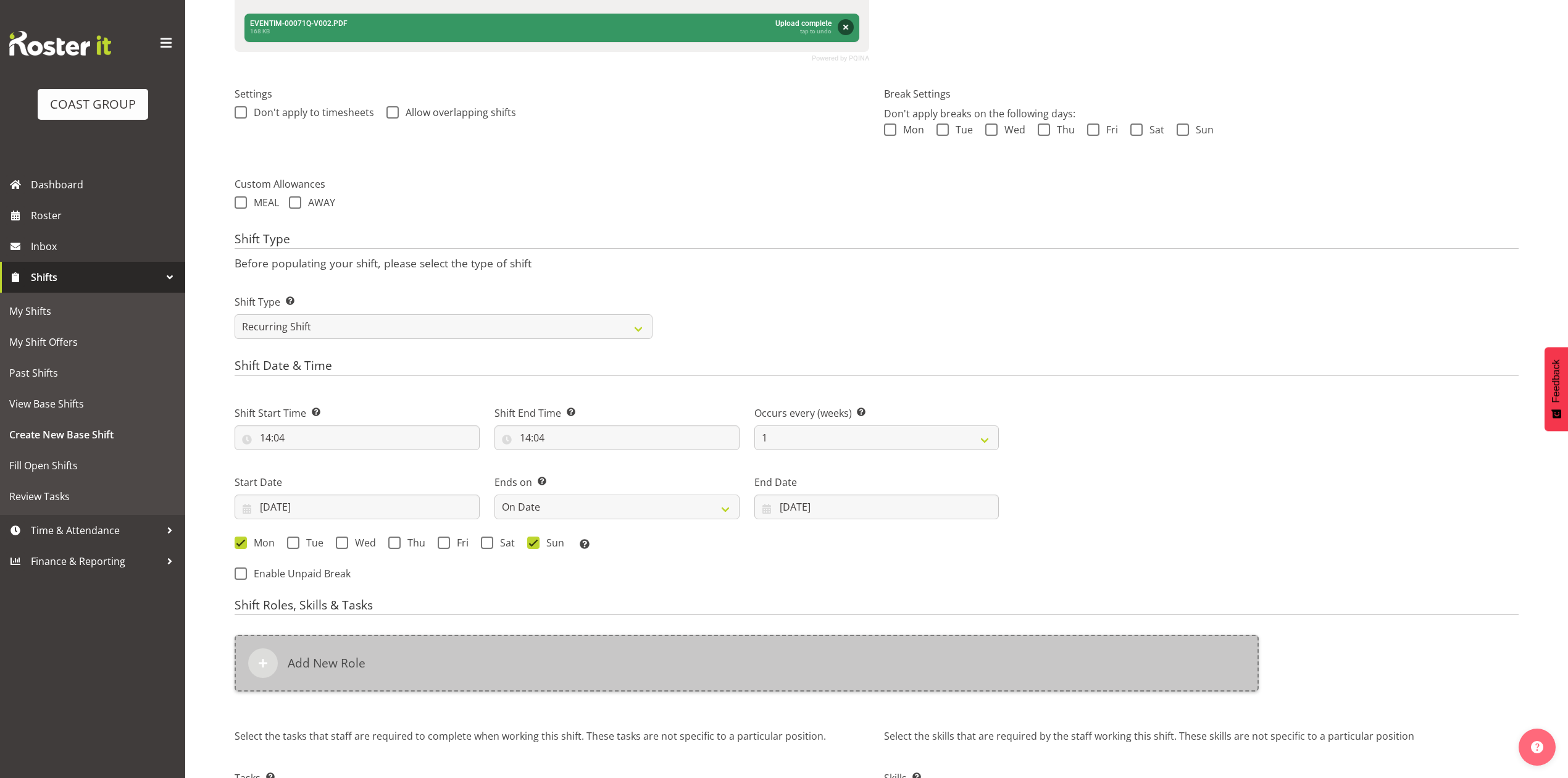
click at [553, 667] on div "Add New Role" at bounding box center [747, 663] width 1024 height 57
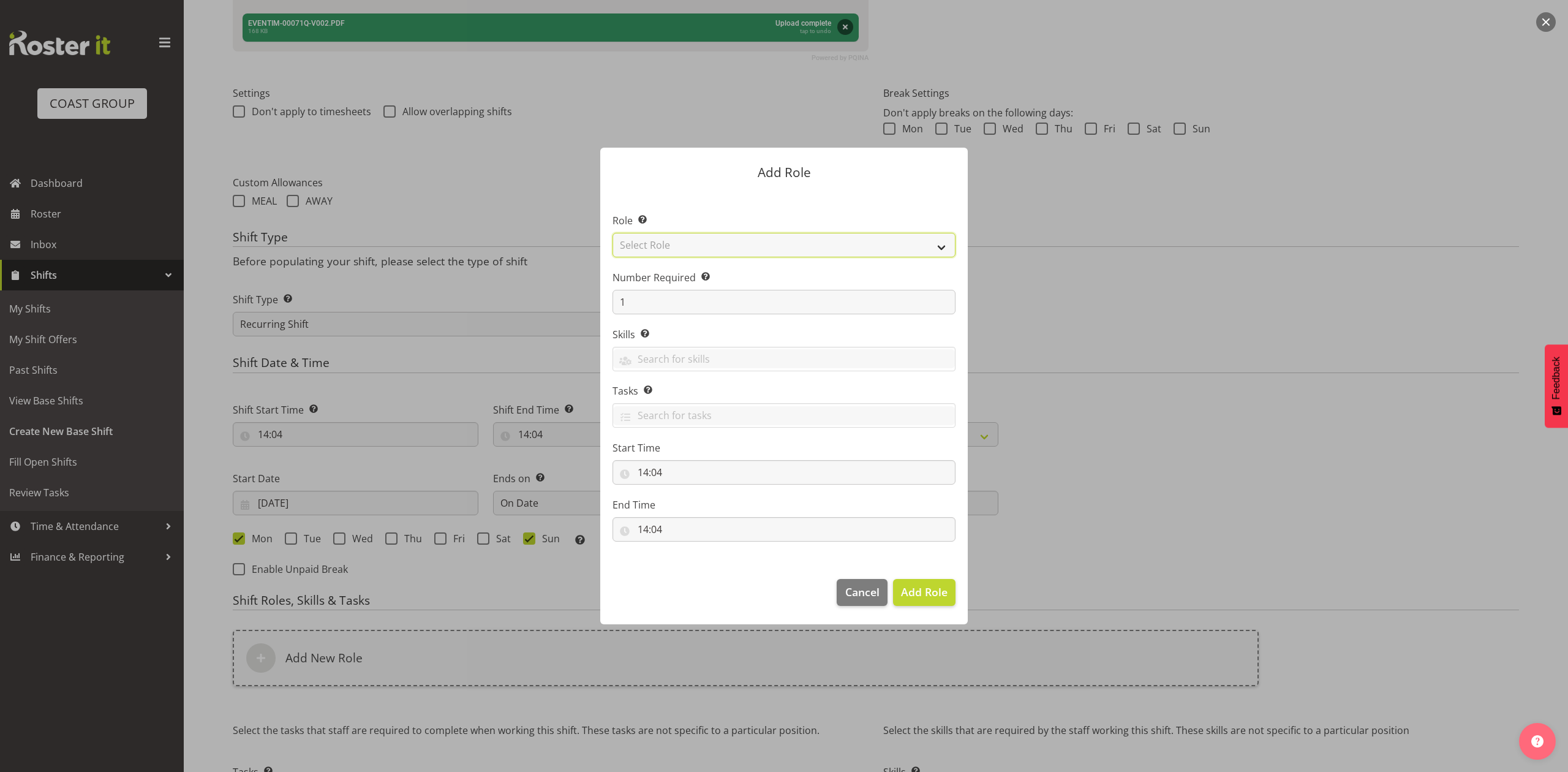
click at [763, 241] on select "Select Role ACCOUNT MANAGER ACCOUNT MANAGER DW ACCOUNTS [PERSON_NAME] VEHICLES …" at bounding box center [784, 245] width 343 height 25
select select "81"
click at [613, 233] on select "Select Role ACCOUNT MANAGER ACCOUNT MANAGER DW ACCOUNTS [PERSON_NAME] VEHICLES …" at bounding box center [784, 245] width 343 height 25
click at [922, 596] on span "Add Role" at bounding box center [924, 591] width 47 height 14
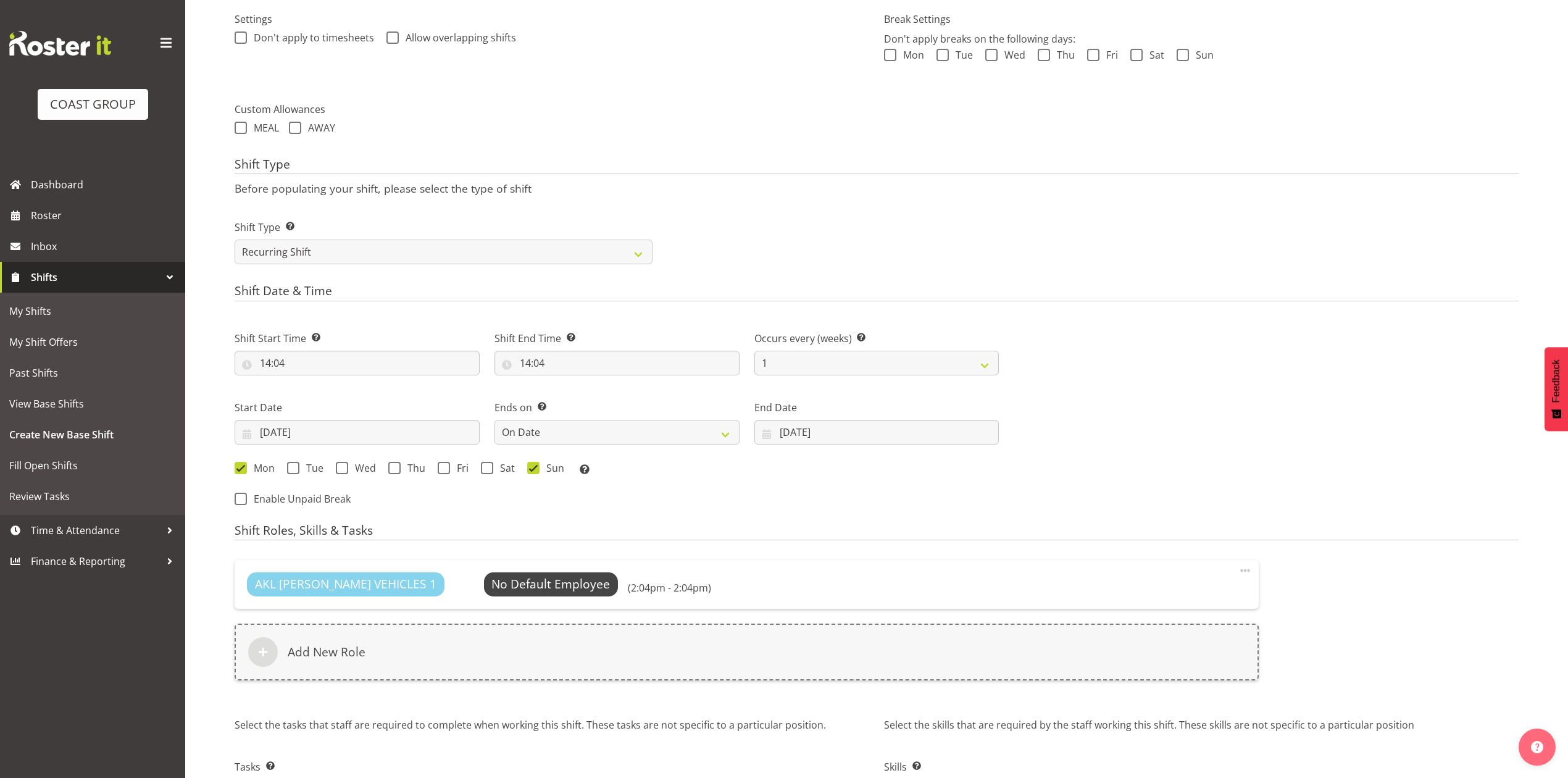
scroll to position [496, 0]
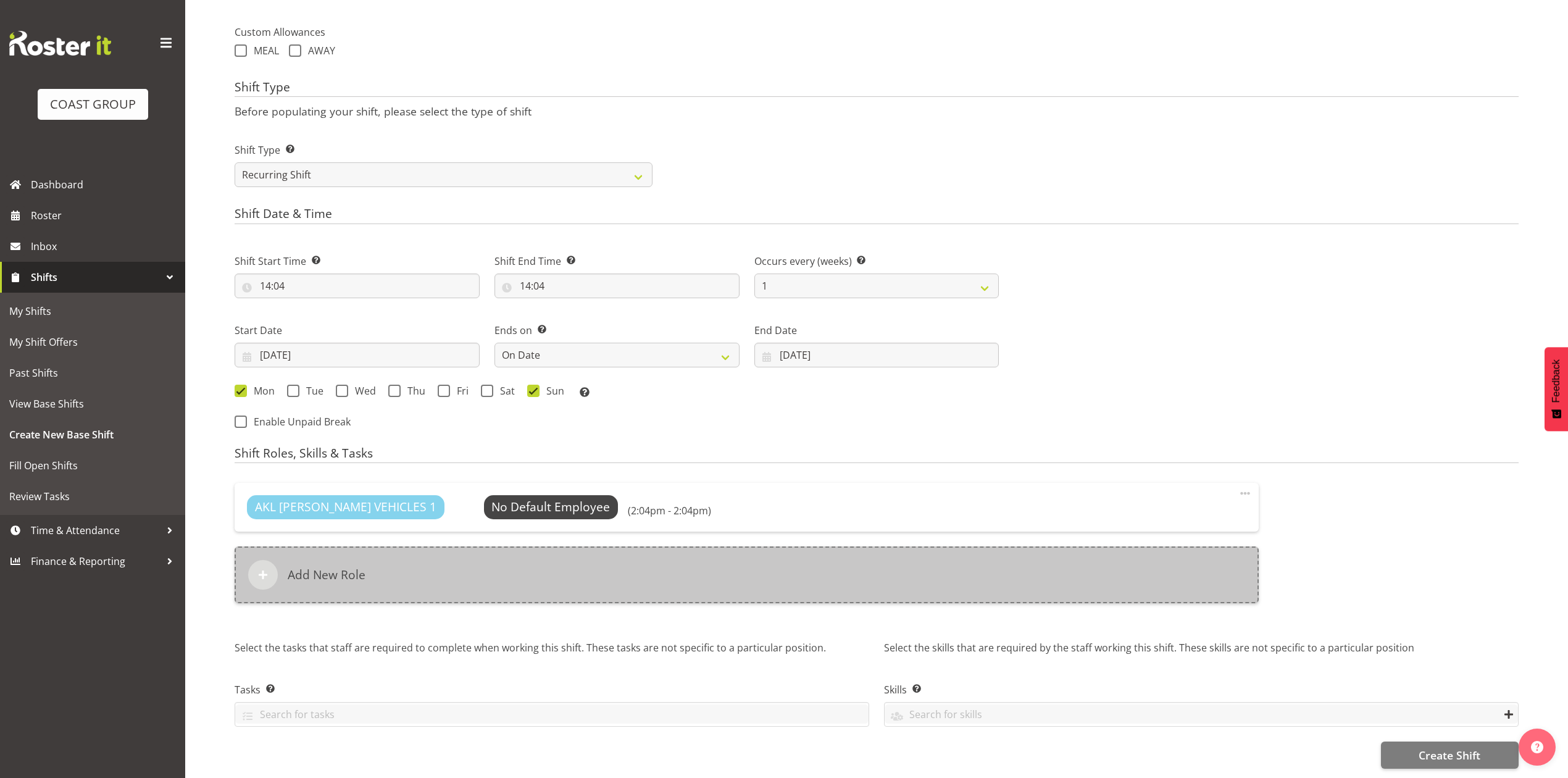
click at [636, 565] on div "Add New Role" at bounding box center [747, 574] width 1024 height 57
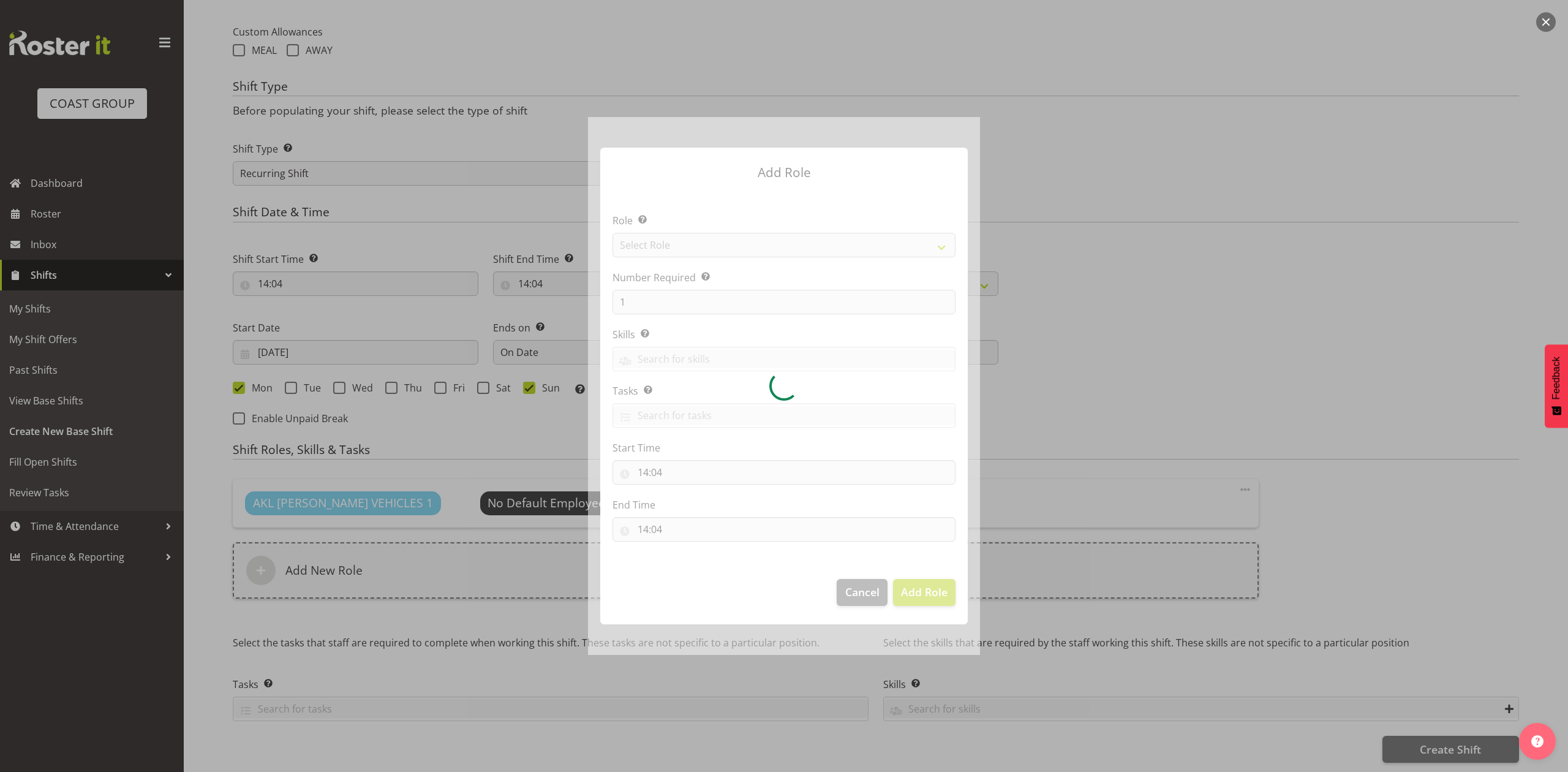
click at [667, 240] on div at bounding box center [784, 385] width 392 height 537
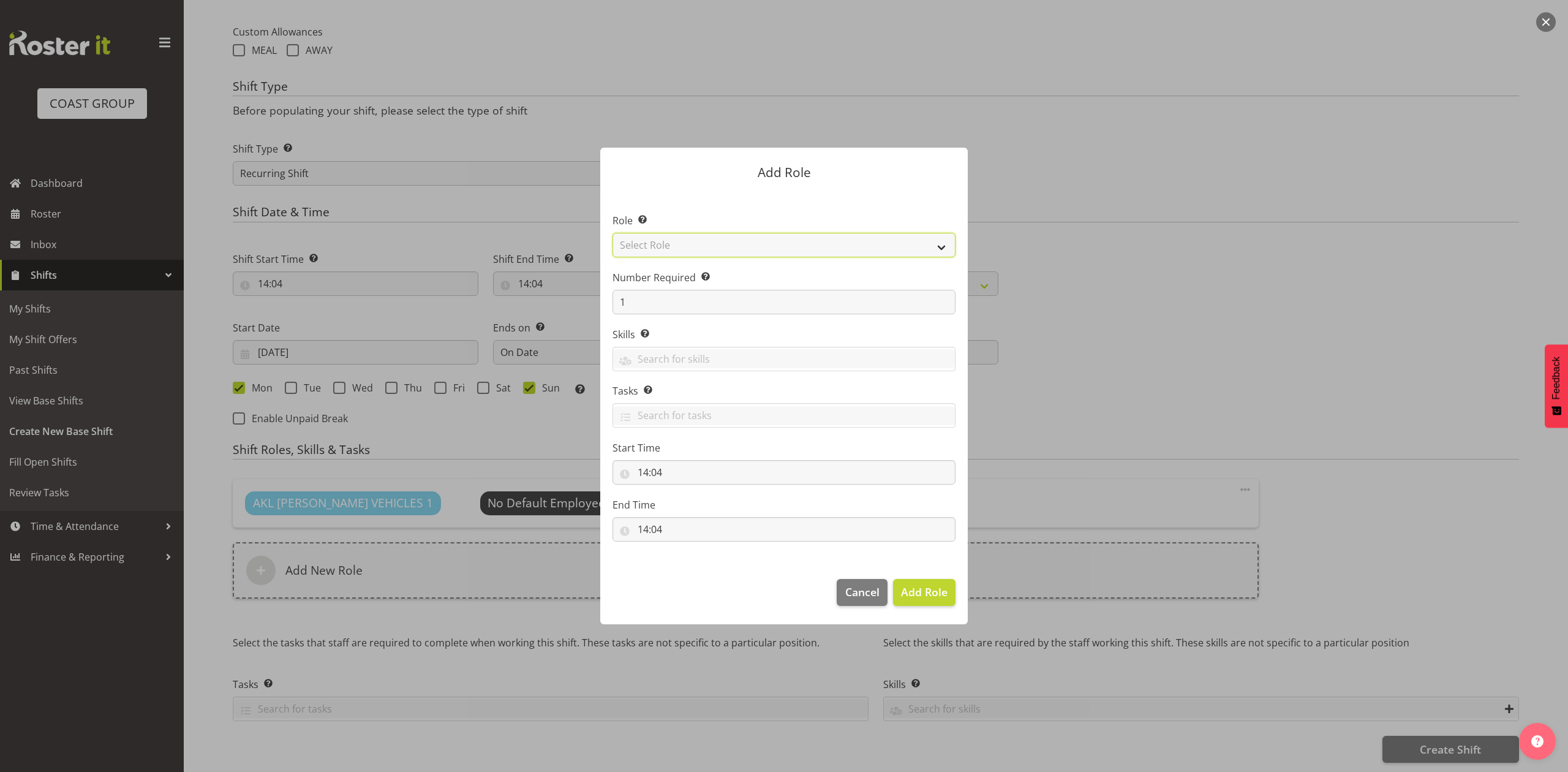
click at [667, 240] on select "Select Role ACCOUNT MANAGER ACCOUNT MANAGER DW ACCOUNTS [PERSON_NAME] VEHICLES …" at bounding box center [784, 245] width 343 height 25
select select "188"
click at [613, 233] on select "Select Role ACCOUNT MANAGER ACCOUNT MANAGER DW ACCOUNTS [PERSON_NAME] VEHICLES …" at bounding box center [784, 245] width 343 height 25
click at [677, 298] on input "1" at bounding box center [784, 302] width 343 height 25
type input "2"
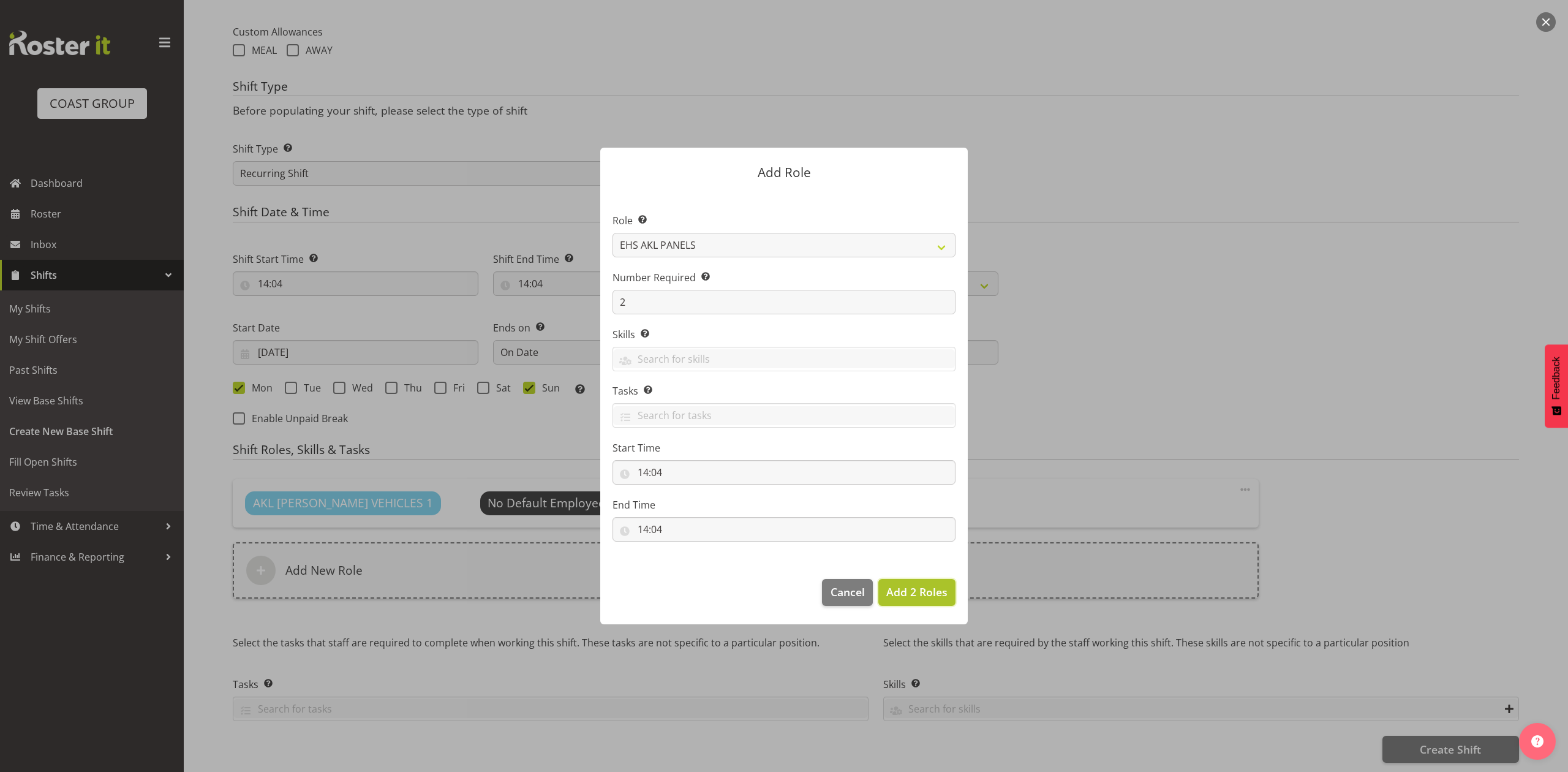
click at [901, 595] on span "Add 2 Roles" at bounding box center [916, 591] width 61 height 14
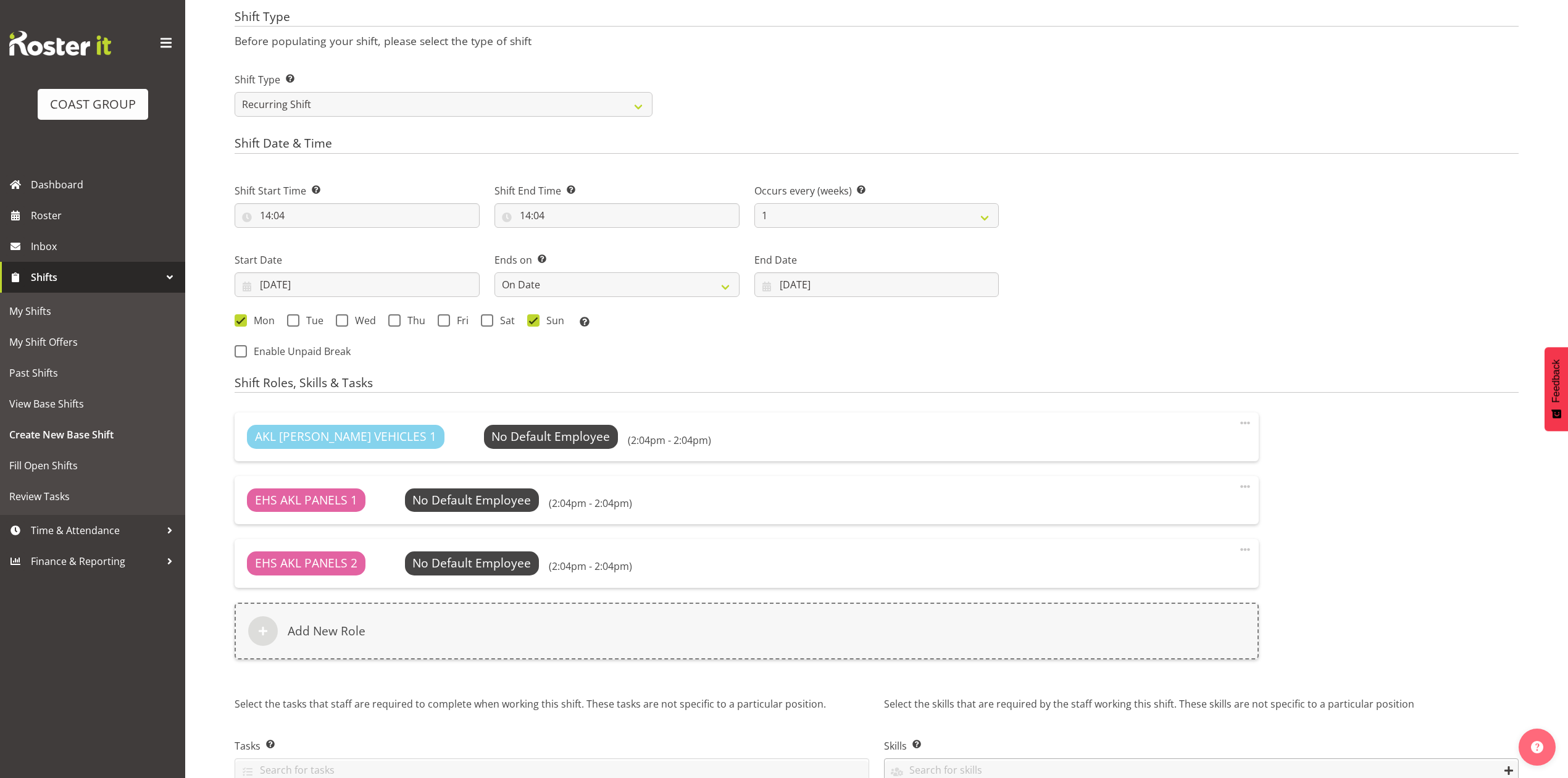
scroll to position [622, 0]
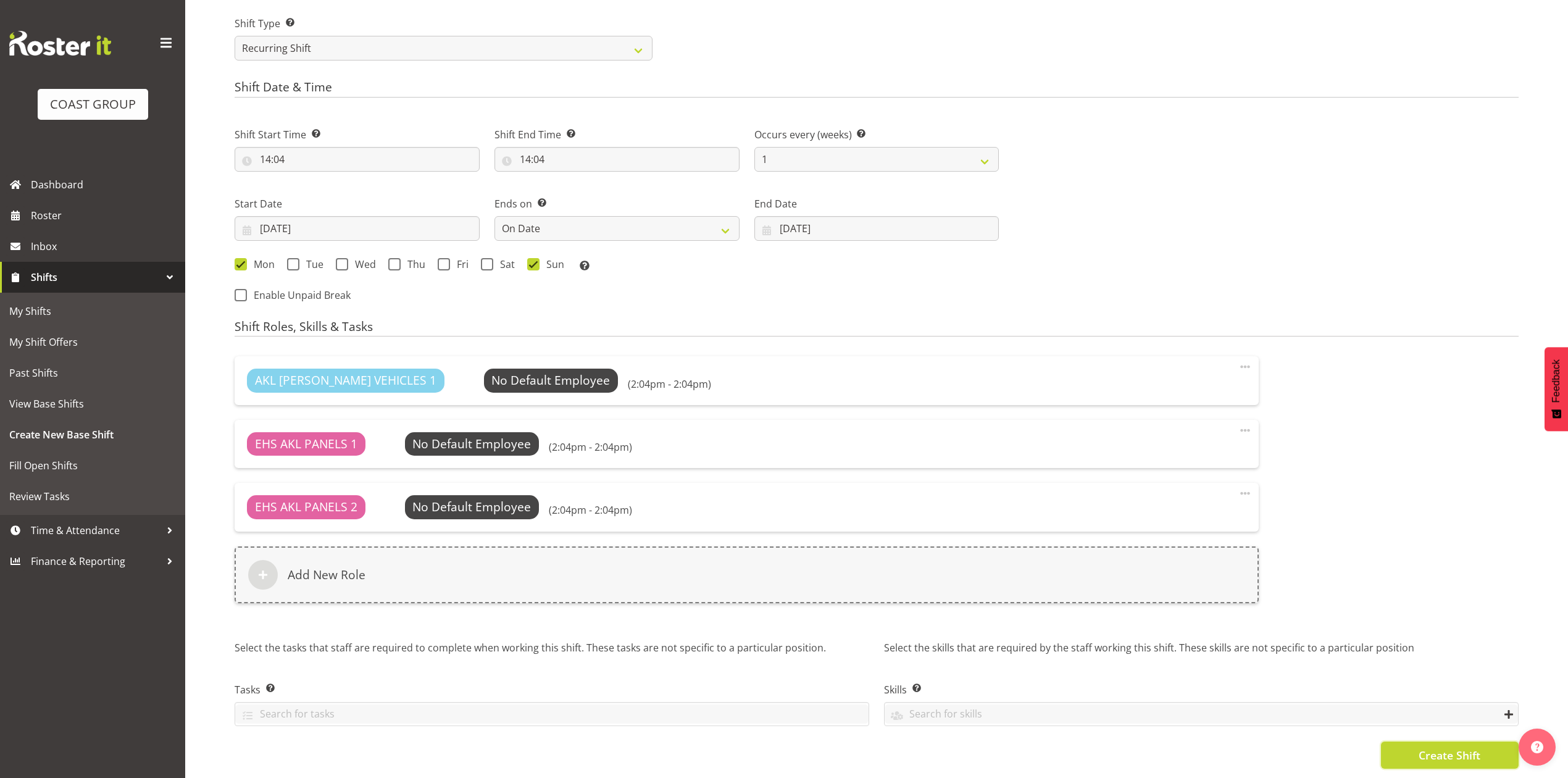
click at [1403, 742] on button "Create Shift" at bounding box center [1450, 756] width 138 height 27
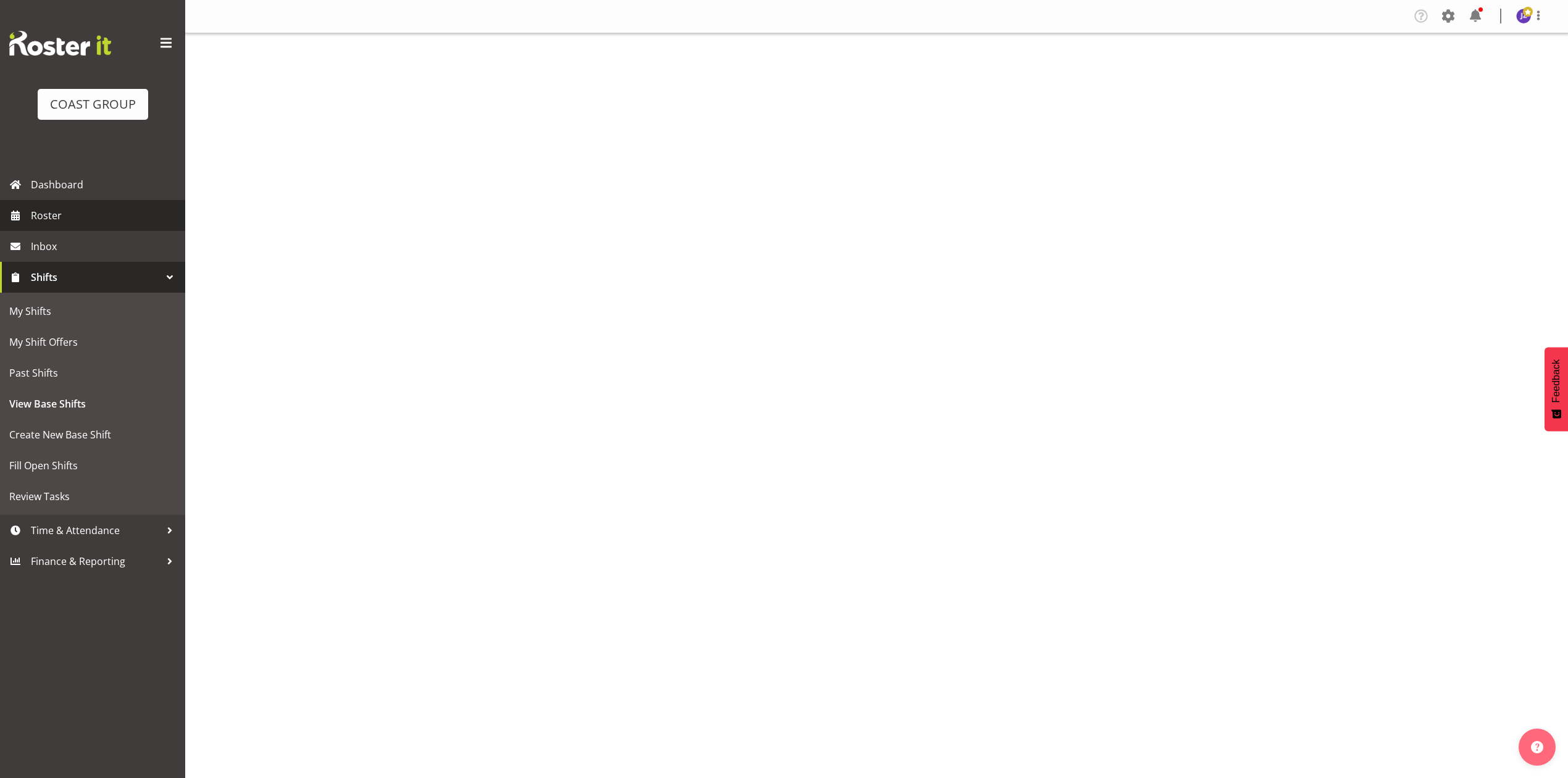
click at [48, 209] on span "Roster" at bounding box center [104, 215] width 148 height 18
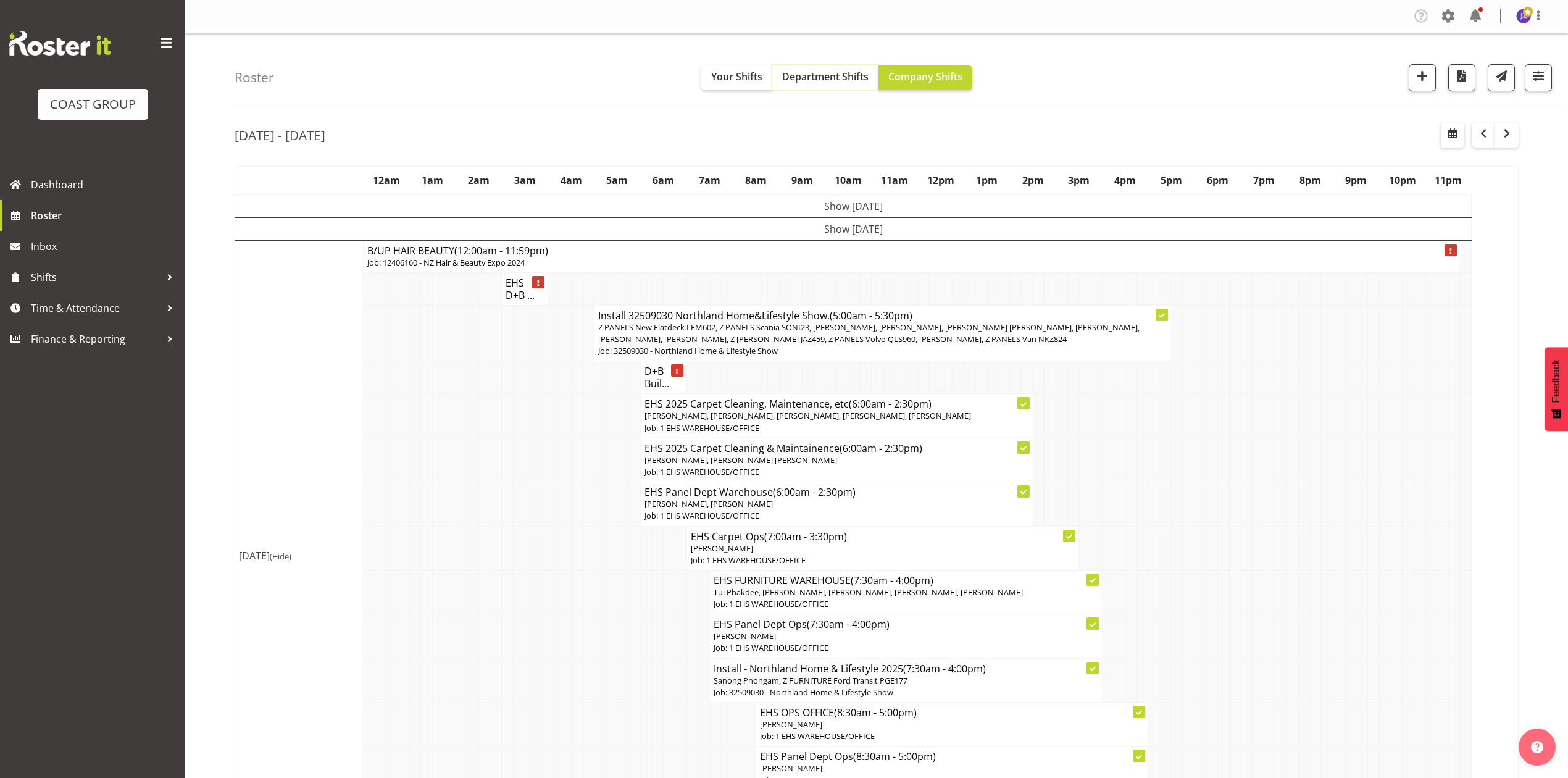
click at [843, 71] on span "Department Shifts" at bounding box center [825, 76] width 87 height 14
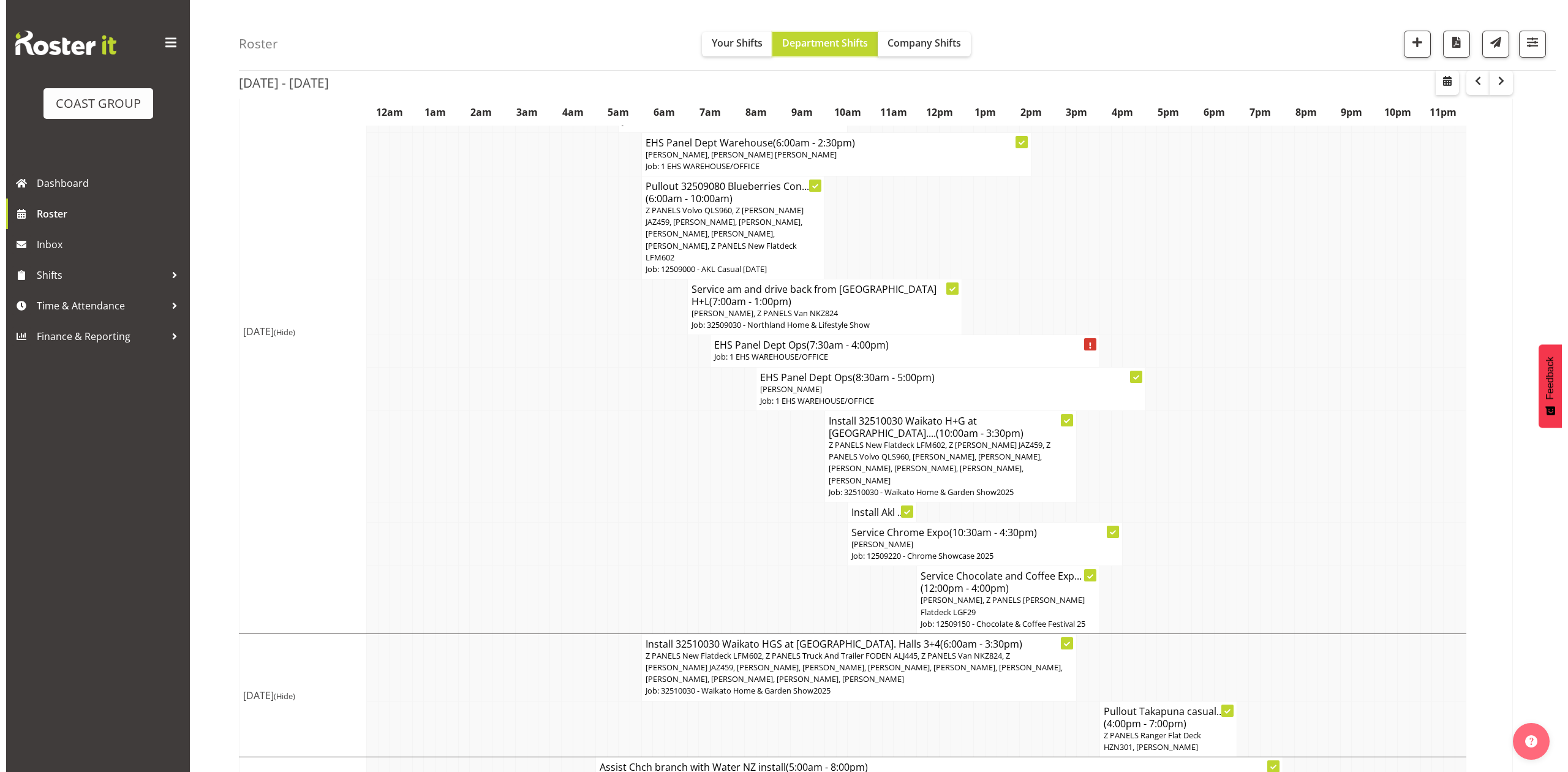
scroll to position [1183, 0]
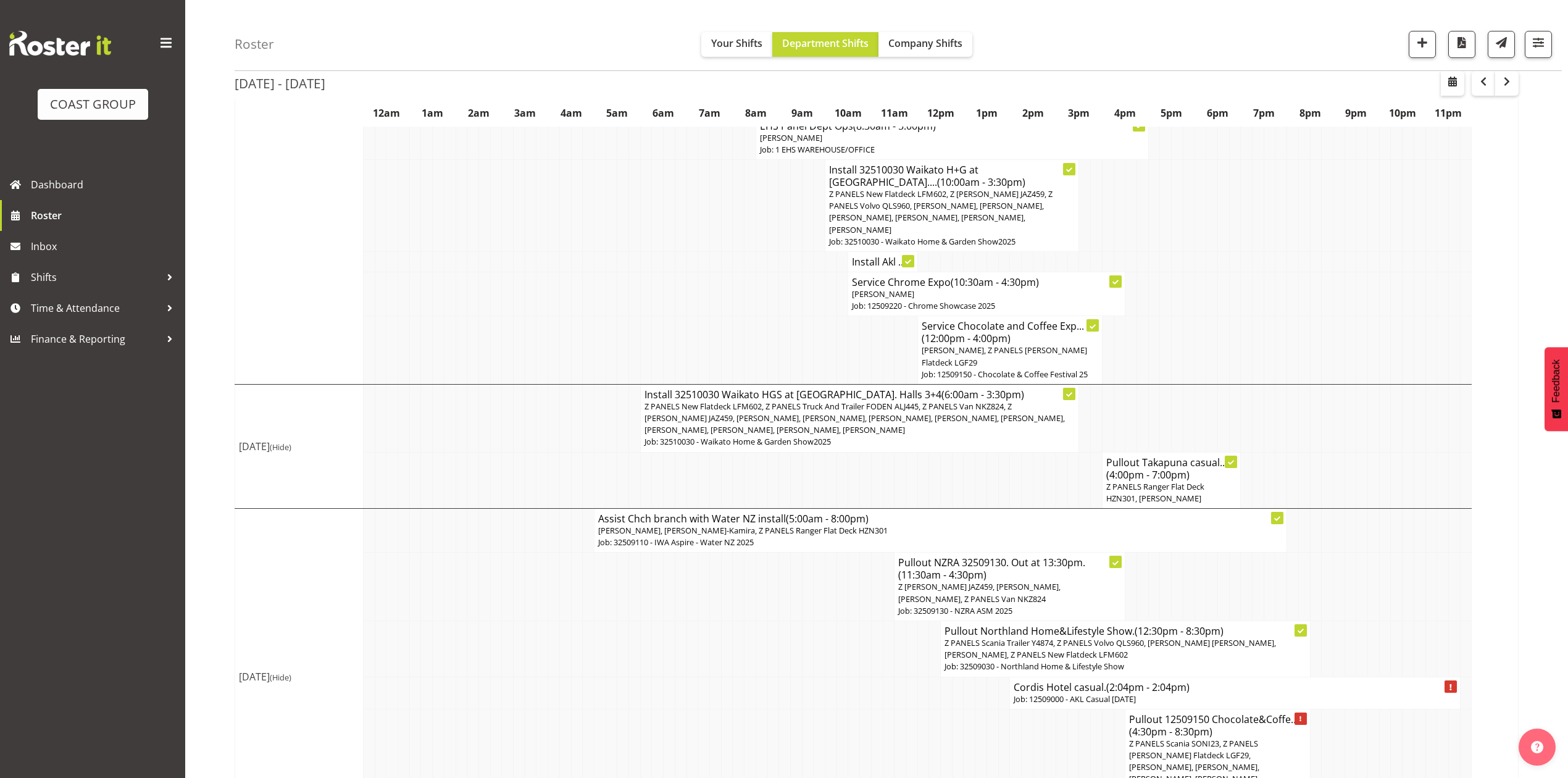
click at [1073, 694] on p "Job: 12509000 - AKL Casual [DATE]" at bounding box center [1234, 699] width 442 height 12
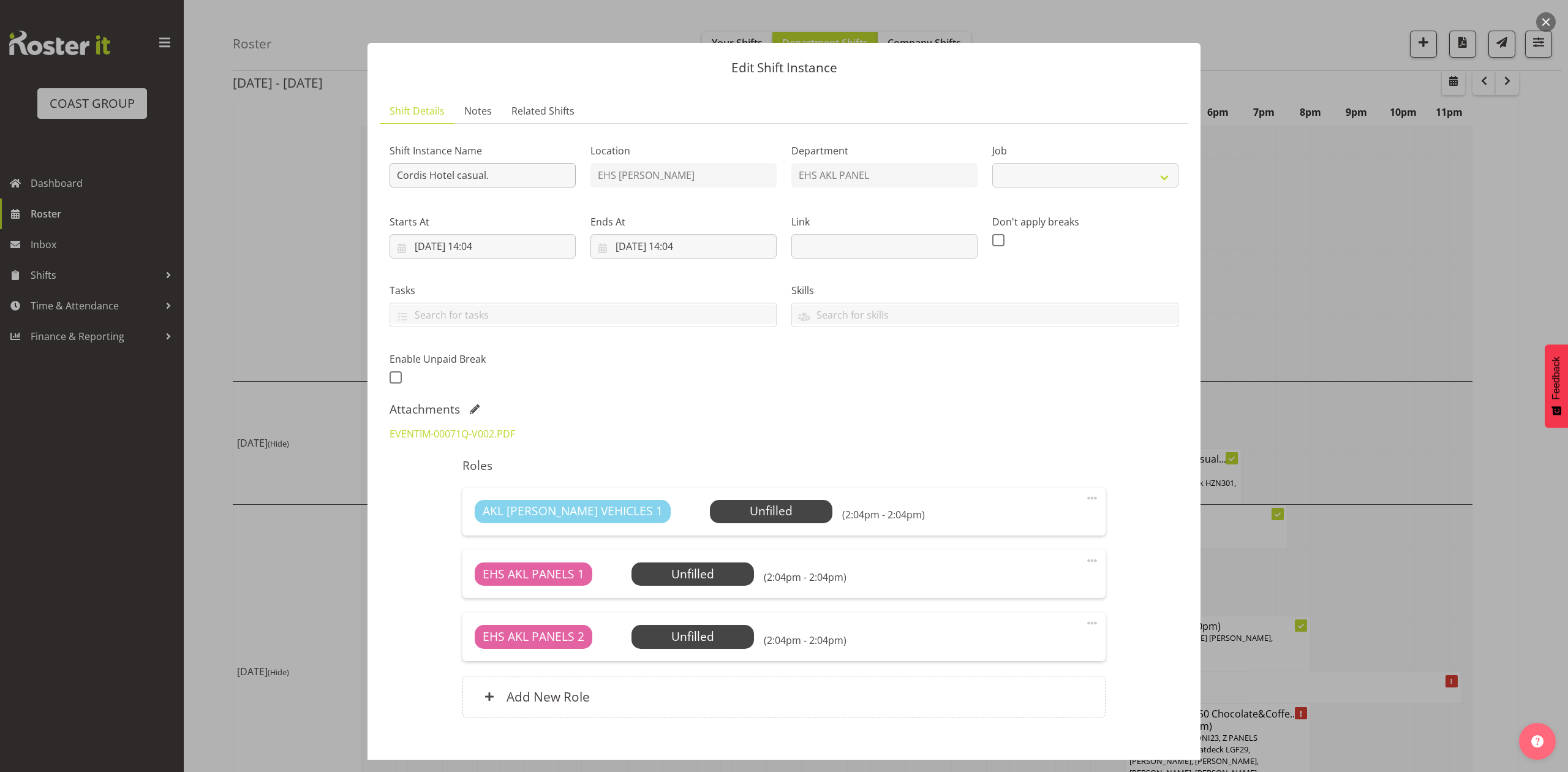
select select "8653"
click at [395, 172] on input "Cordis Hotel casual." at bounding box center [483, 175] width 186 height 25
click at [559, 173] on input "Install Cordis Hotel casual." at bounding box center [483, 175] width 186 height 25
type input "Install Cordis Hotel casual. In at 2pm."
click at [645, 244] on input "[DATE] 14:04" at bounding box center [683, 246] width 186 height 25
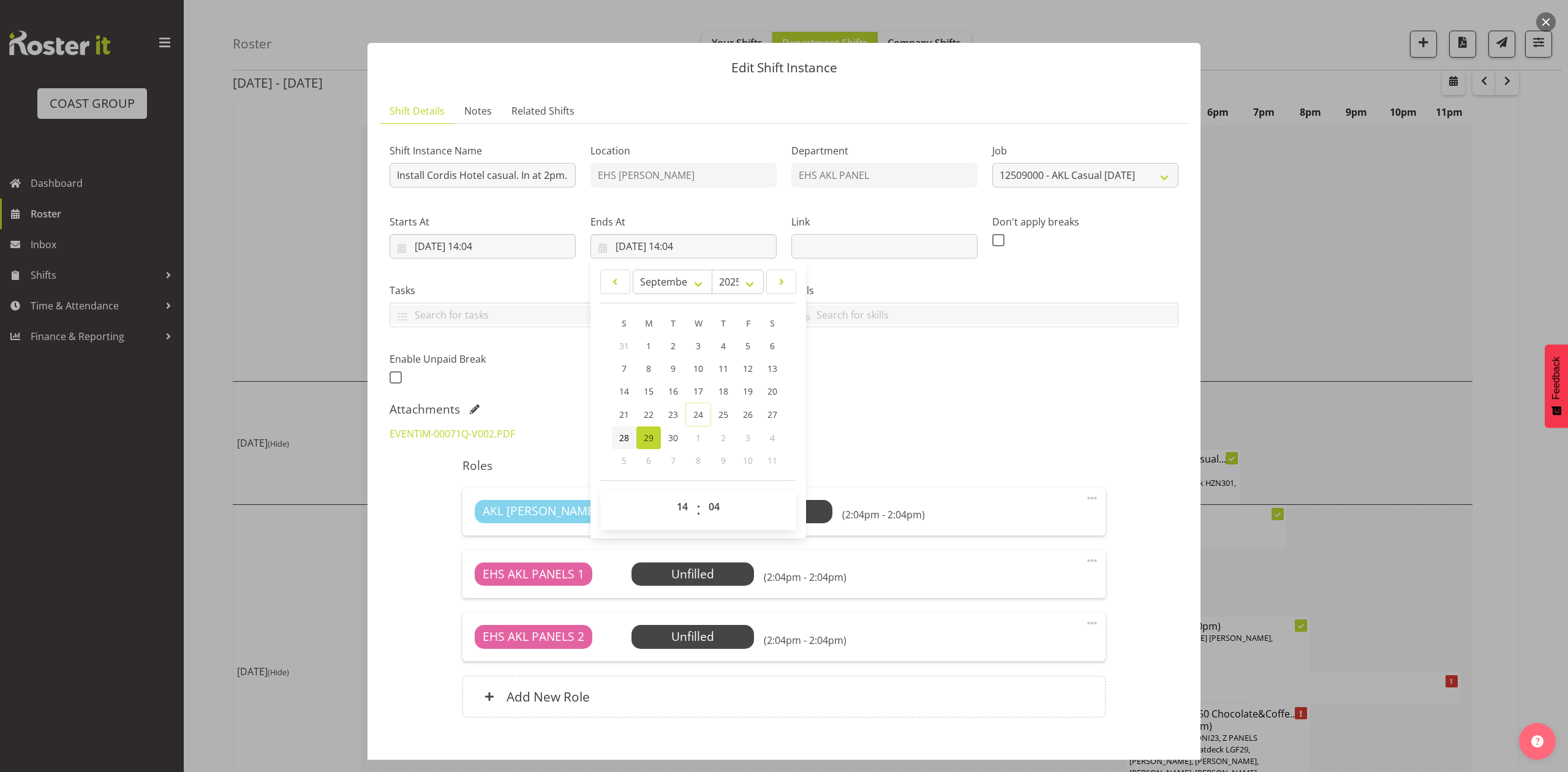
drag, startPoint x: 622, startPoint y: 440, endPoint x: 622, endPoint y: 432, distance: 8.0
click at [622, 440] on span "28" at bounding box center [624, 438] width 10 height 12
type input "28/09/2025, 14:04"
click at [486, 255] on input "28/09/2025, 14:04" at bounding box center [483, 246] width 186 height 25
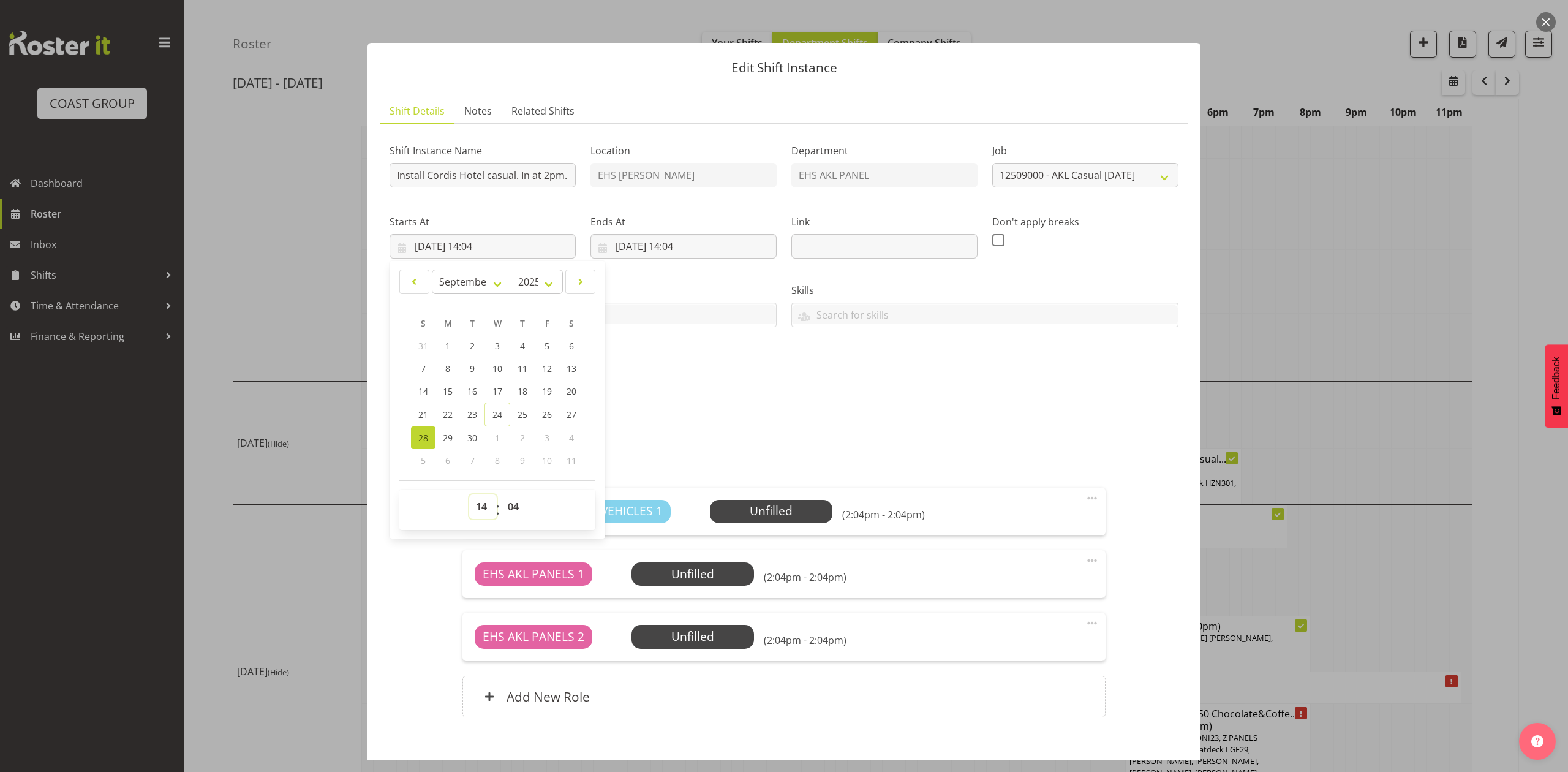
drag, startPoint x: 483, startPoint y: 506, endPoint x: 481, endPoint y: 497, distance: 9.2
click at [483, 506] on select "00 01 02 03 04 05 06 07 08 09 10 11 12 13 14 15 16 17 18 19 20 21 22 23" at bounding box center [483, 506] width 28 height 25
select select "13"
click at [469, 495] on select "00 01 02 03 04 05 06 07 08 09 10 11 12 13 14 15 16 17 18 19 20 21 22 23" at bounding box center [483, 506] width 28 height 25
type input "28/09/2025, 13:04"
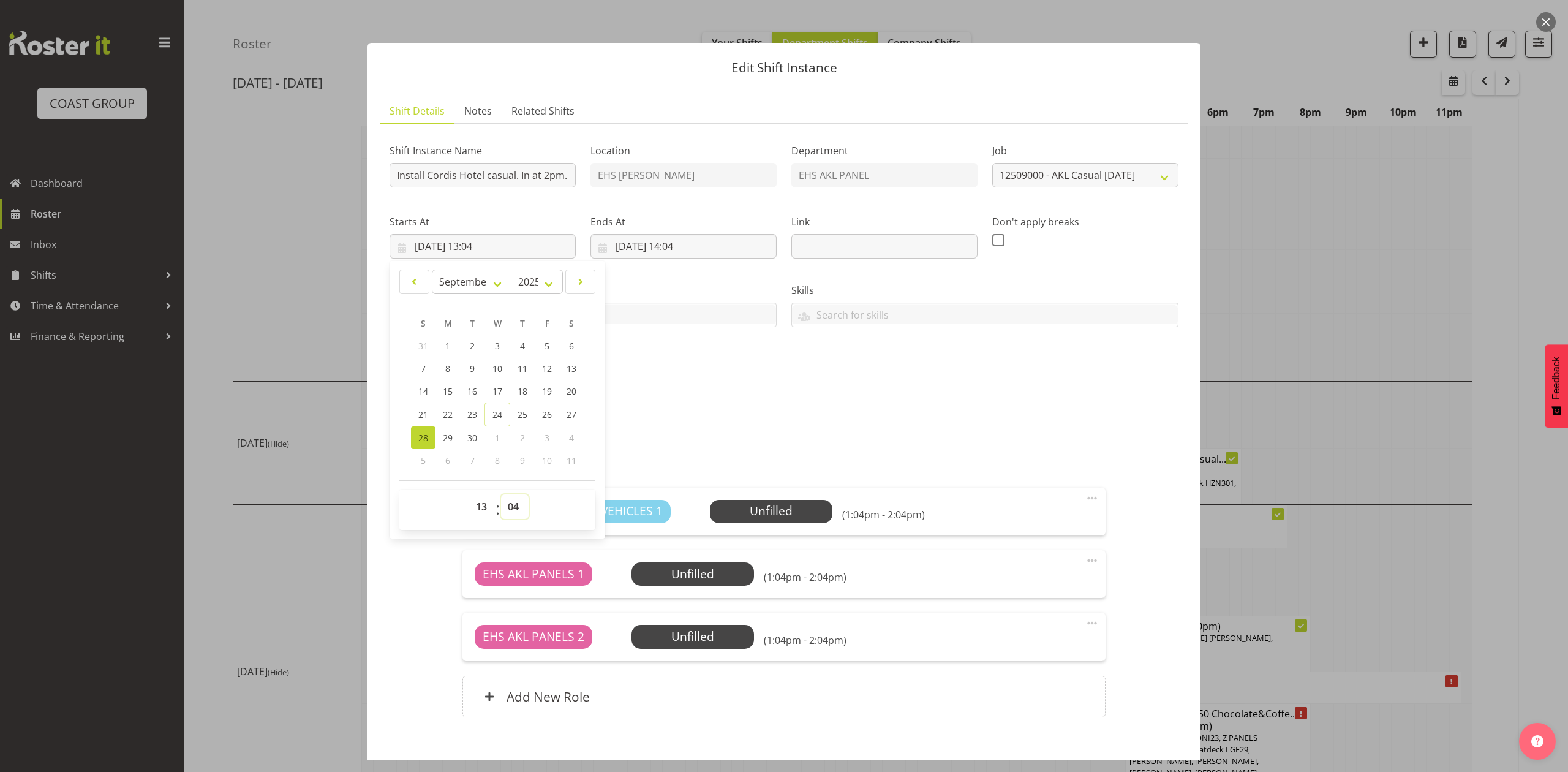
drag, startPoint x: 513, startPoint y: 509, endPoint x: 510, endPoint y: 502, distance: 7.6
click at [511, 505] on select "00 01 02 03 04 05 06 07 08 09 10 11 12 13 14 15 16 17 18 19 20 21 22 23 24 25 2…" at bounding box center [515, 506] width 28 height 25
select select "30"
click at [501, 495] on select "00 01 02 03 04 05 06 07 08 09 10 11 12 13 14 15 16 17 18 19 20 21 22 23 24 25 2…" at bounding box center [515, 506] width 28 height 25
type input "28/09/2025, 13:30"
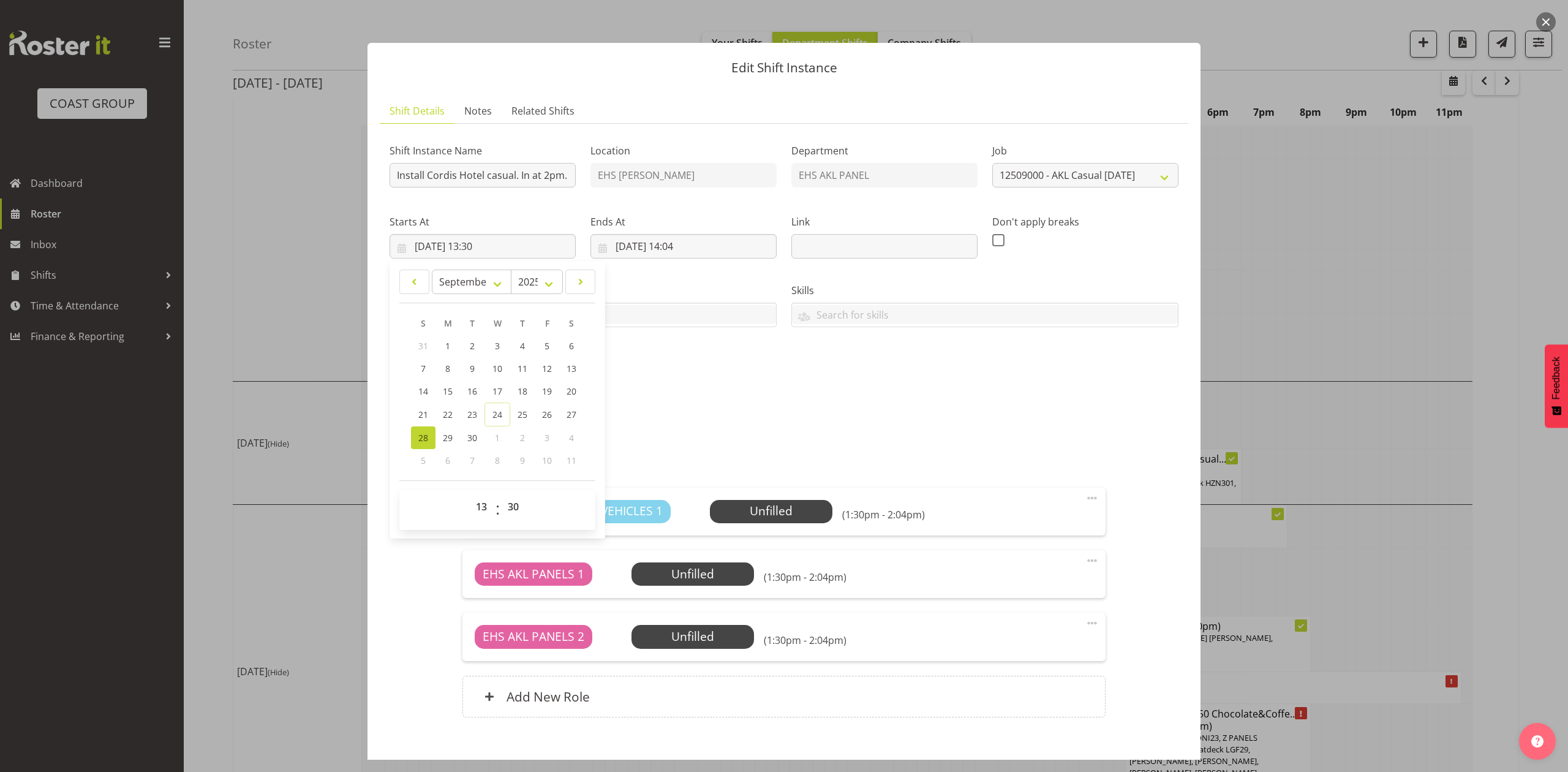
drag, startPoint x: 792, startPoint y: 405, endPoint x: 717, endPoint y: 287, distance: 139.8
click at [792, 402] on div "Shift Instance Name Install Cordis Hotel casual. In at 2pm. Location EHS RYMER …" at bounding box center [784, 433] width 789 height 598
click at [686, 240] on input "28/09/2025, 14:04" at bounding box center [683, 246] width 186 height 25
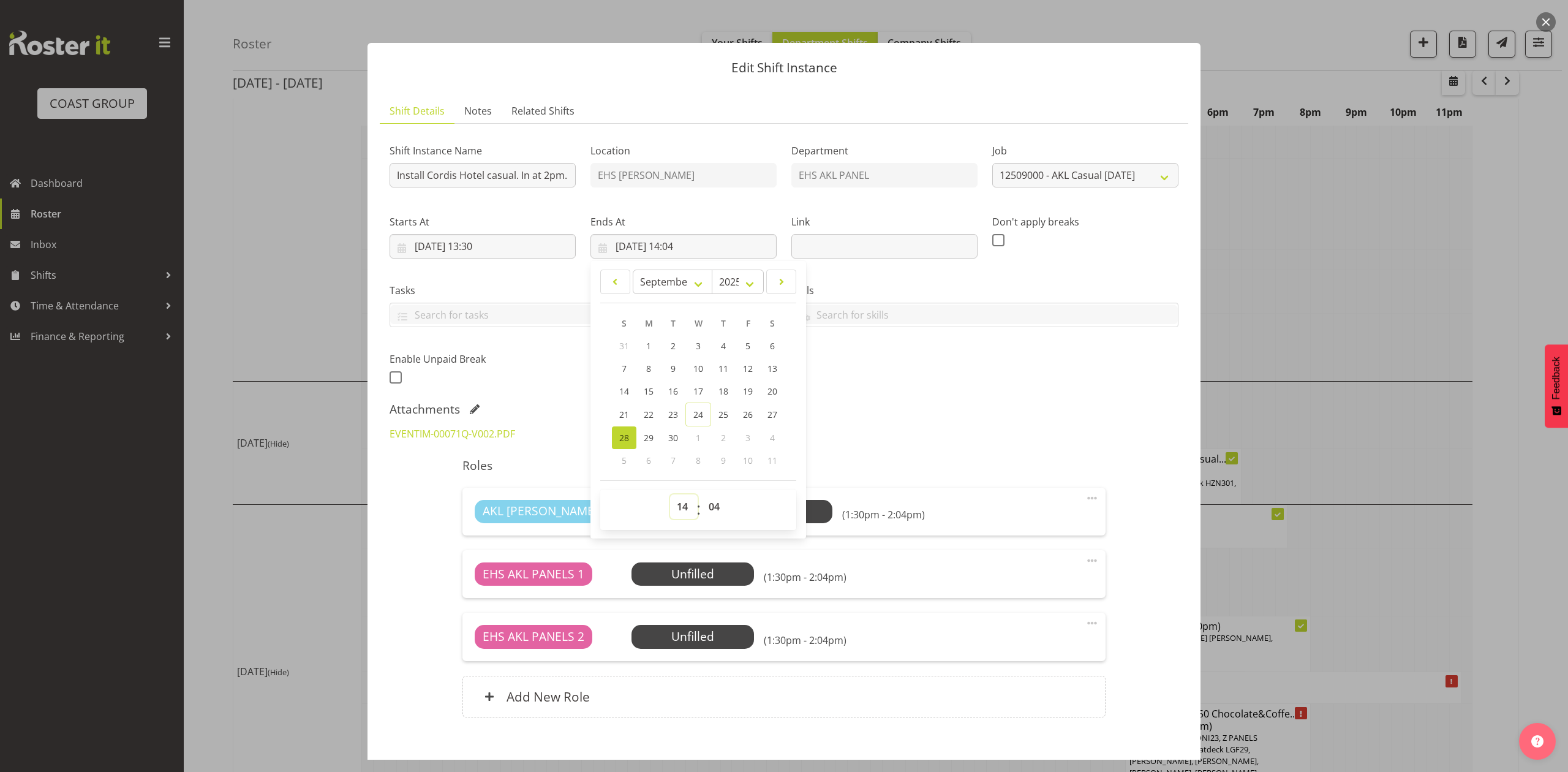
click at [684, 506] on select "00 01 02 03 04 05 06 07 08 09 10 11 12 13 14 15 16 17 18 19 20 21 22 23" at bounding box center [683, 506] width 28 height 25
select select "15"
click at [670, 495] on select "00 01 02 03 04 05 06 07 08 09 10 11 12 13 14 15 16 17 18 19 20 21 22 23" at bounding box center [683, 506] width 28 height 25
type input "28/09/2025, 15:04"
click at [716, 508] on select "00 01 02 03 04 05 06 07 08 09 10 11 12 13 14 15 16 17 18 19 20 21 22 23 24 25 2…" at bounding box center [715, 506] width 28 height 25
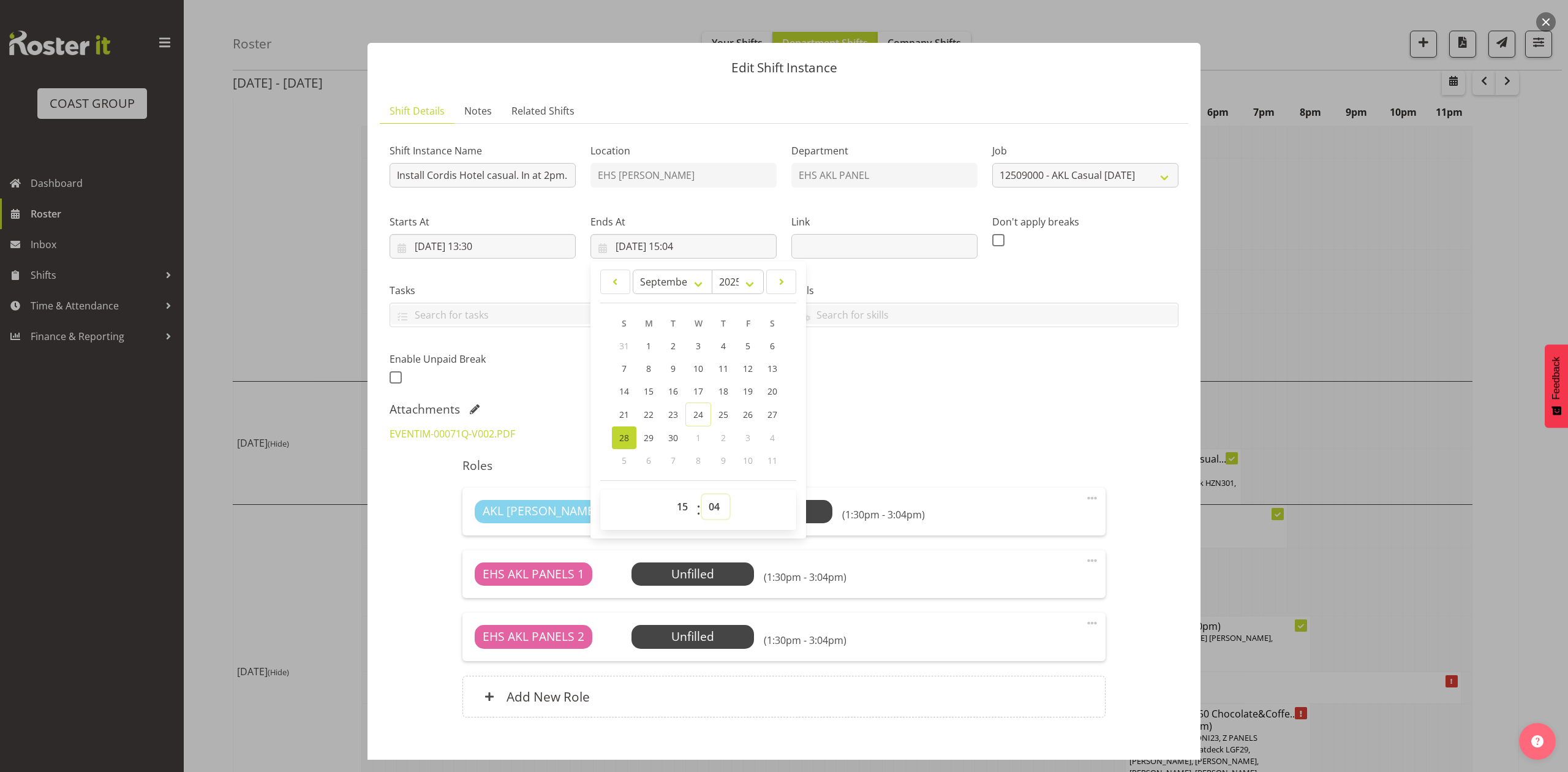
select select "30"
click at [702, 495] on select "00 01 02 03 04 05 06 07 08 09 10 11 12 13 14 15 16 17 18 19 20 21 22 23 24 25 2…" at bounding box center [715, 506] width 28 height 25
type input "28/09/2025, 15:30"
click at [935, 440] on div "EVENTIM-00071Q-V002.PDF" at bounding box center [784, 434] width 803 height 29
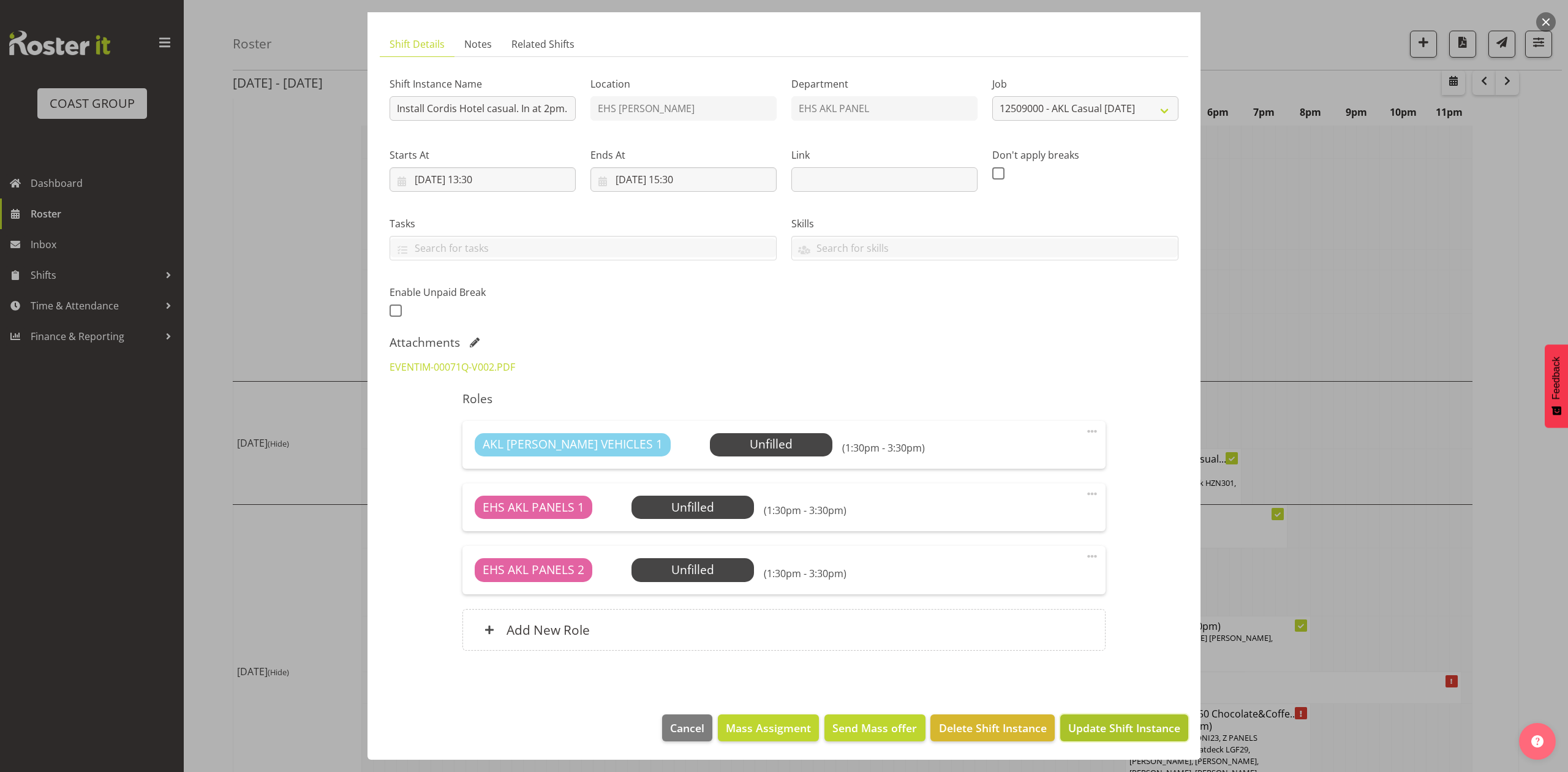
click at [1081, 720] on span "Update Shift Instance" at bounding box center [1124, 728] width 112 height 16
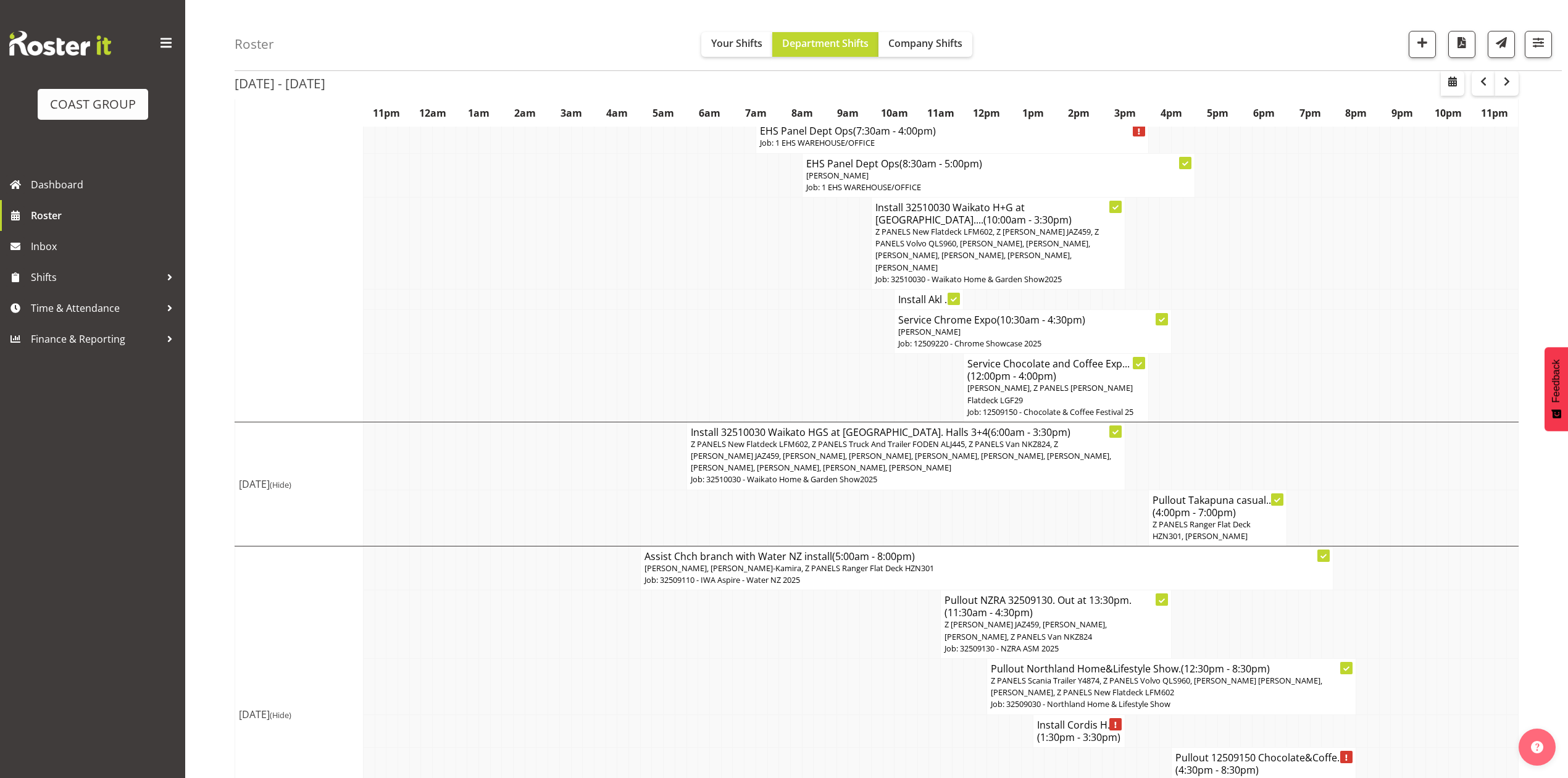
scroll to position [1193, 0]
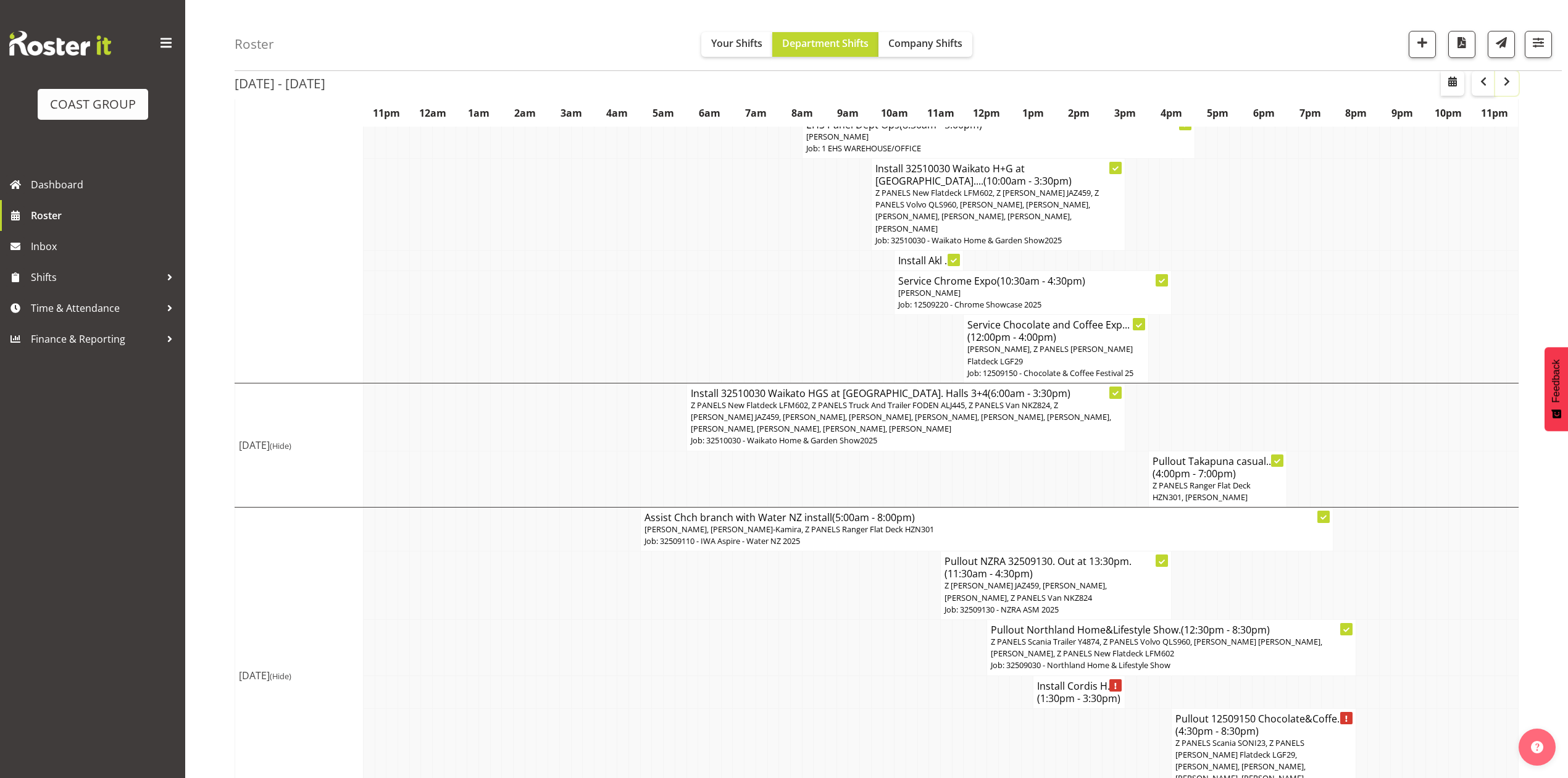
drag, startPoint x: 1505, startPoint y: 80, endPoint x: 1520, endPoint y: 87, distance: 16.6
click at [1506, 80] on span "button" at bounding box center [1507, 81] width 14 height 14
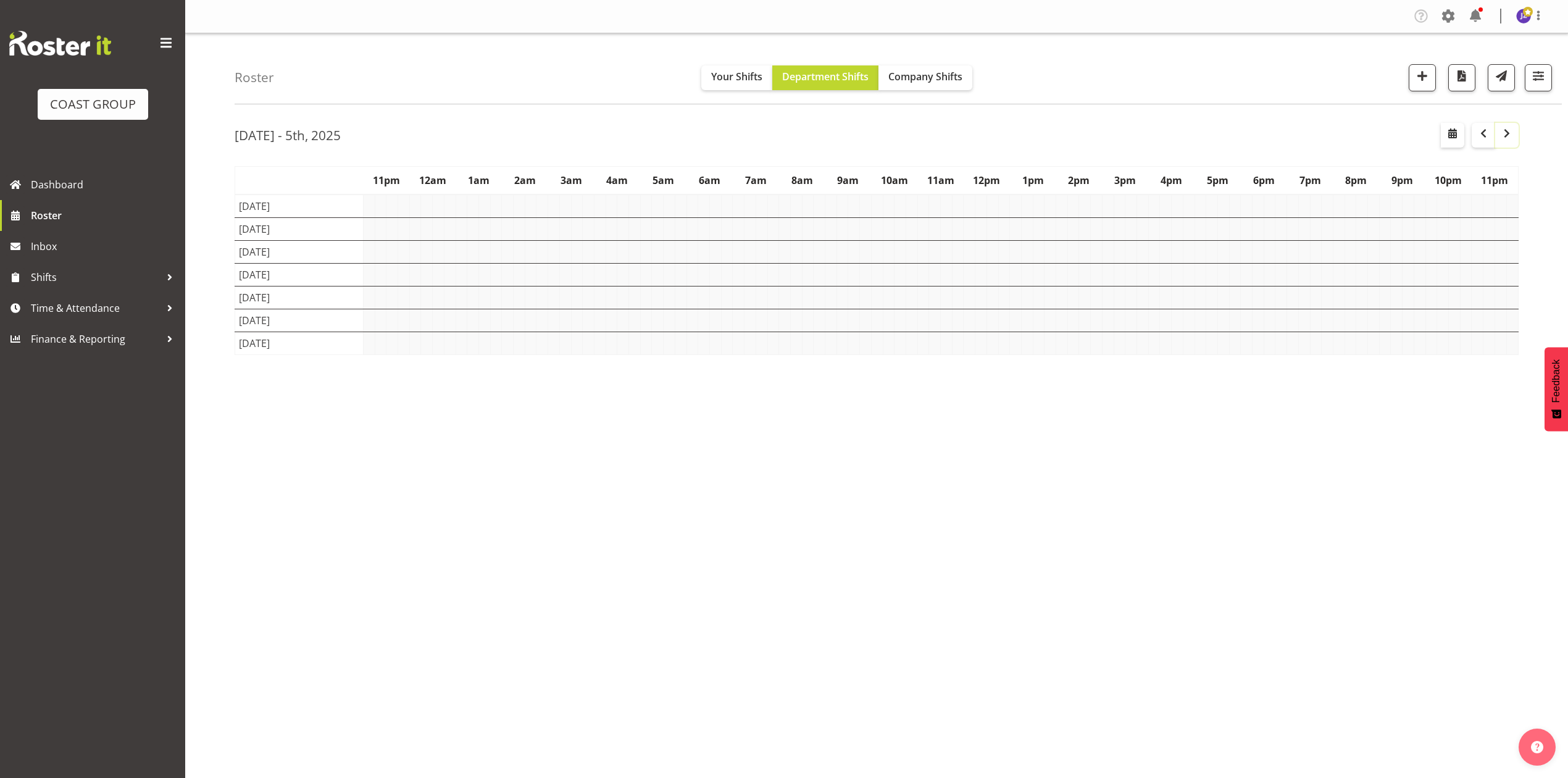
scroll to position [0, 0]
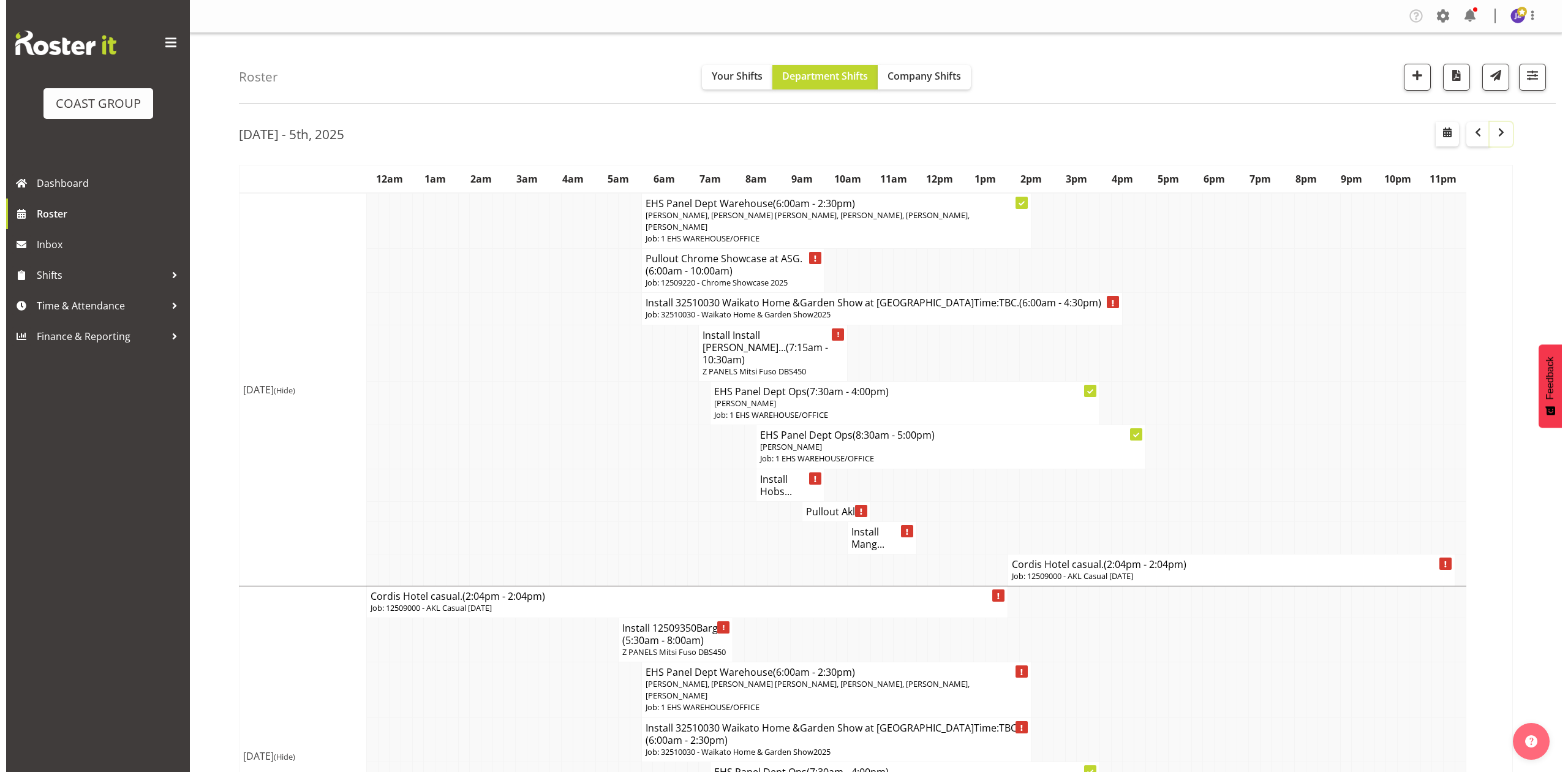
scroll to position [81, 0]
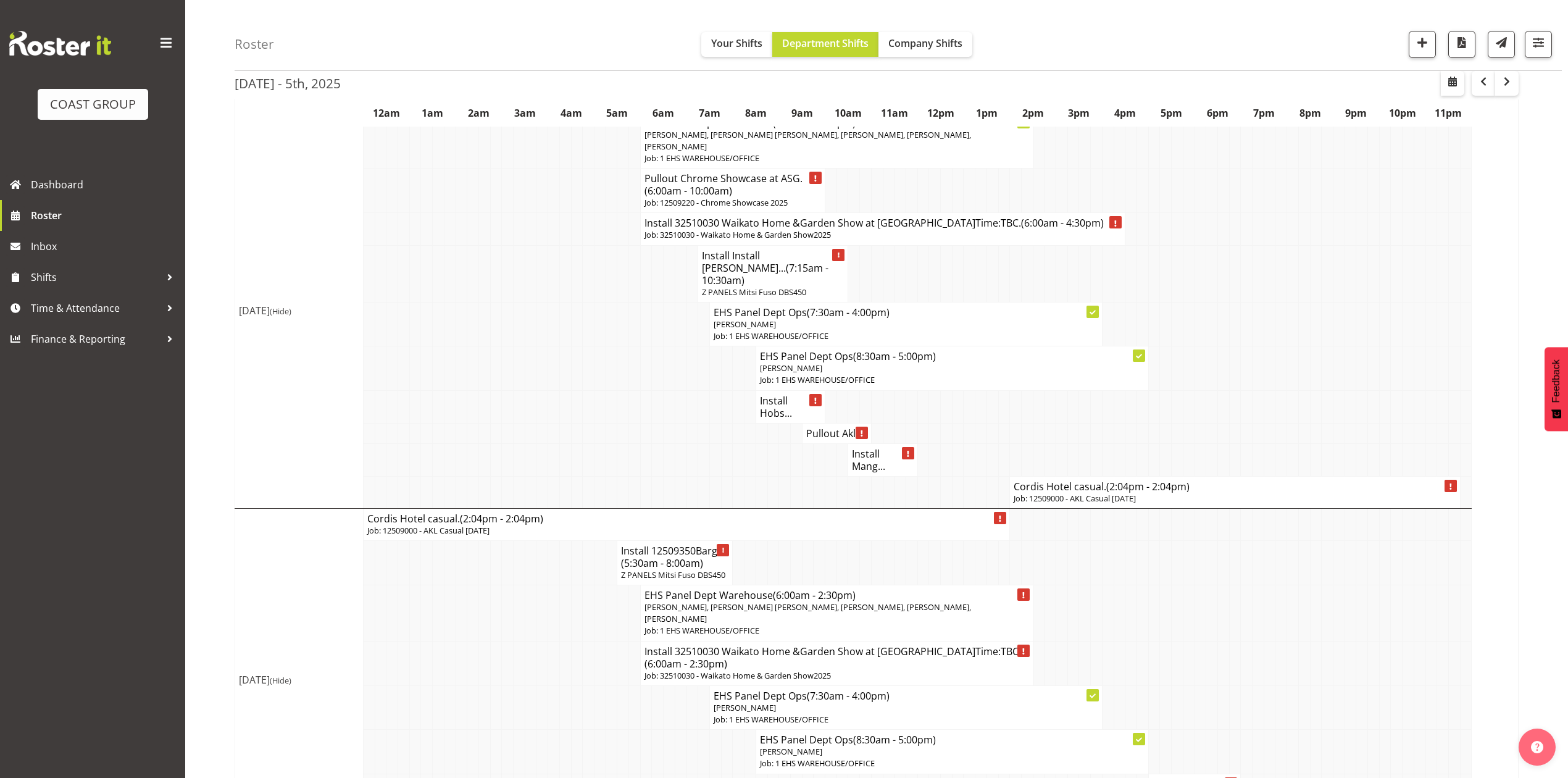
click at [1067, 492] on p "Job: 12509000 - AKL Casual [DATE]" at bounding box center [1234, 498] width 442 height 12
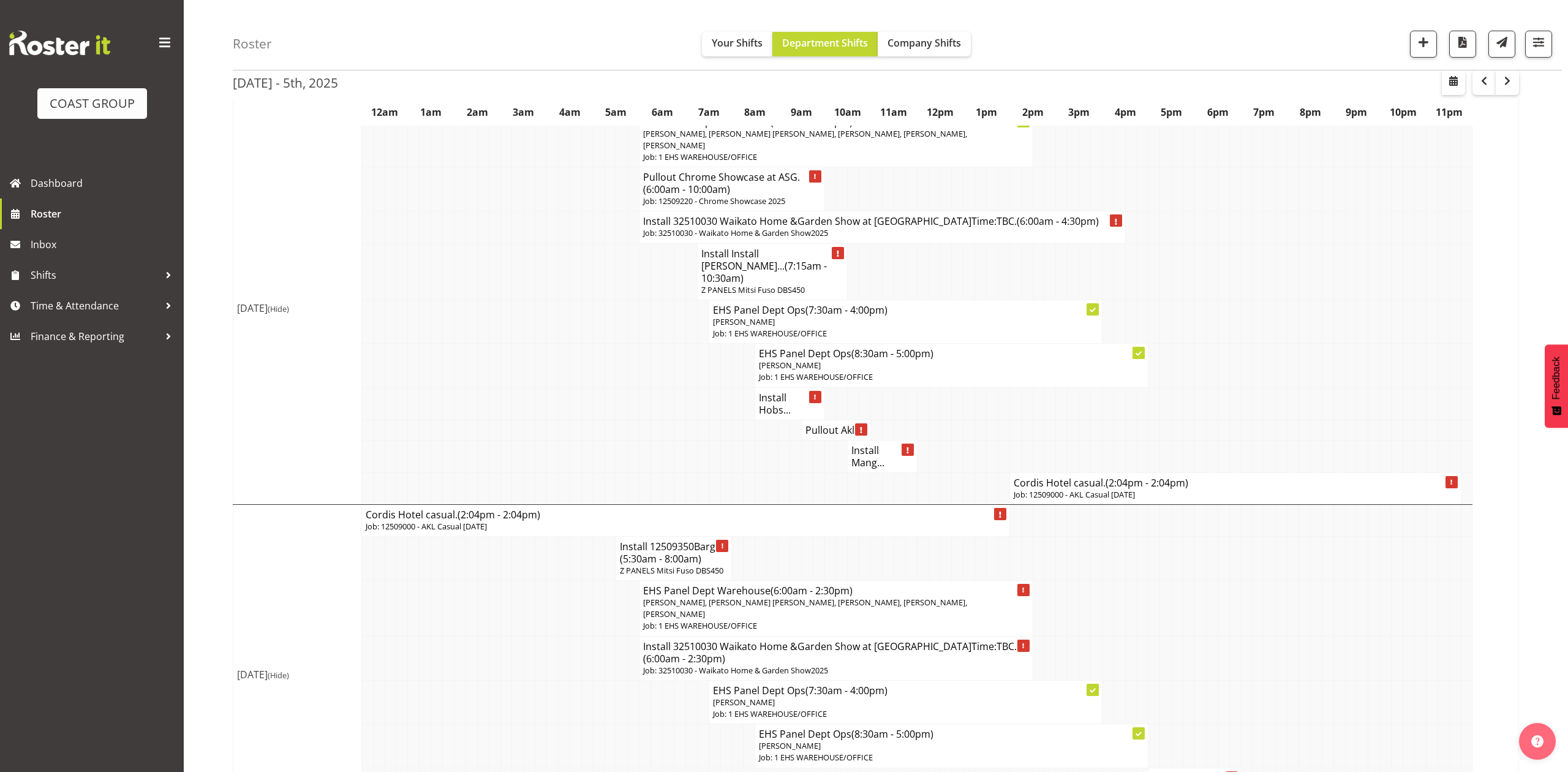
select select
select select "8"
select select "2025"
select select "14"
select select "4"
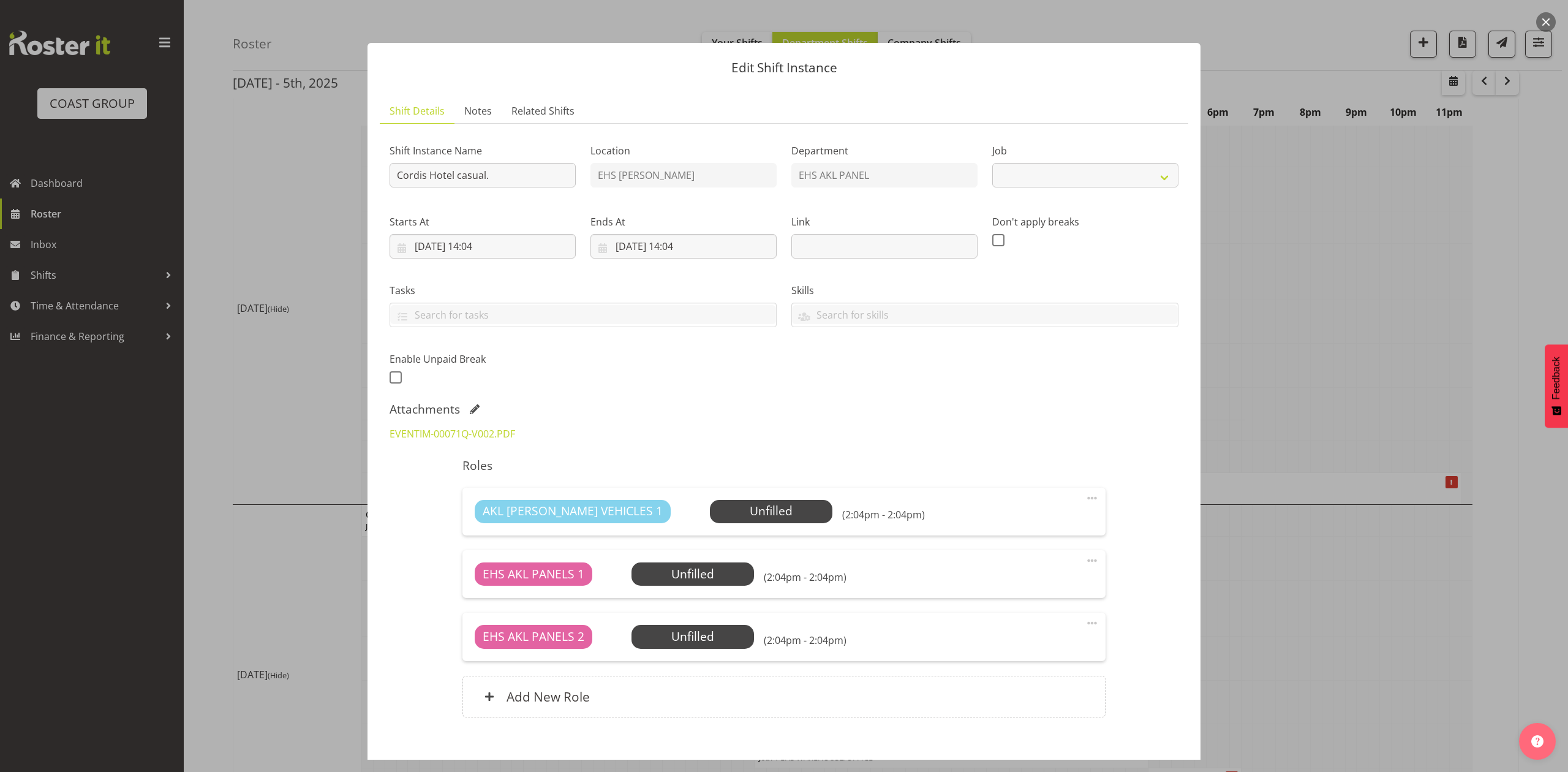
select select "8653"
click at [445, 248] on input "29/09/2025, 14:04" at bounding box center [483, 246] width 186 height 25
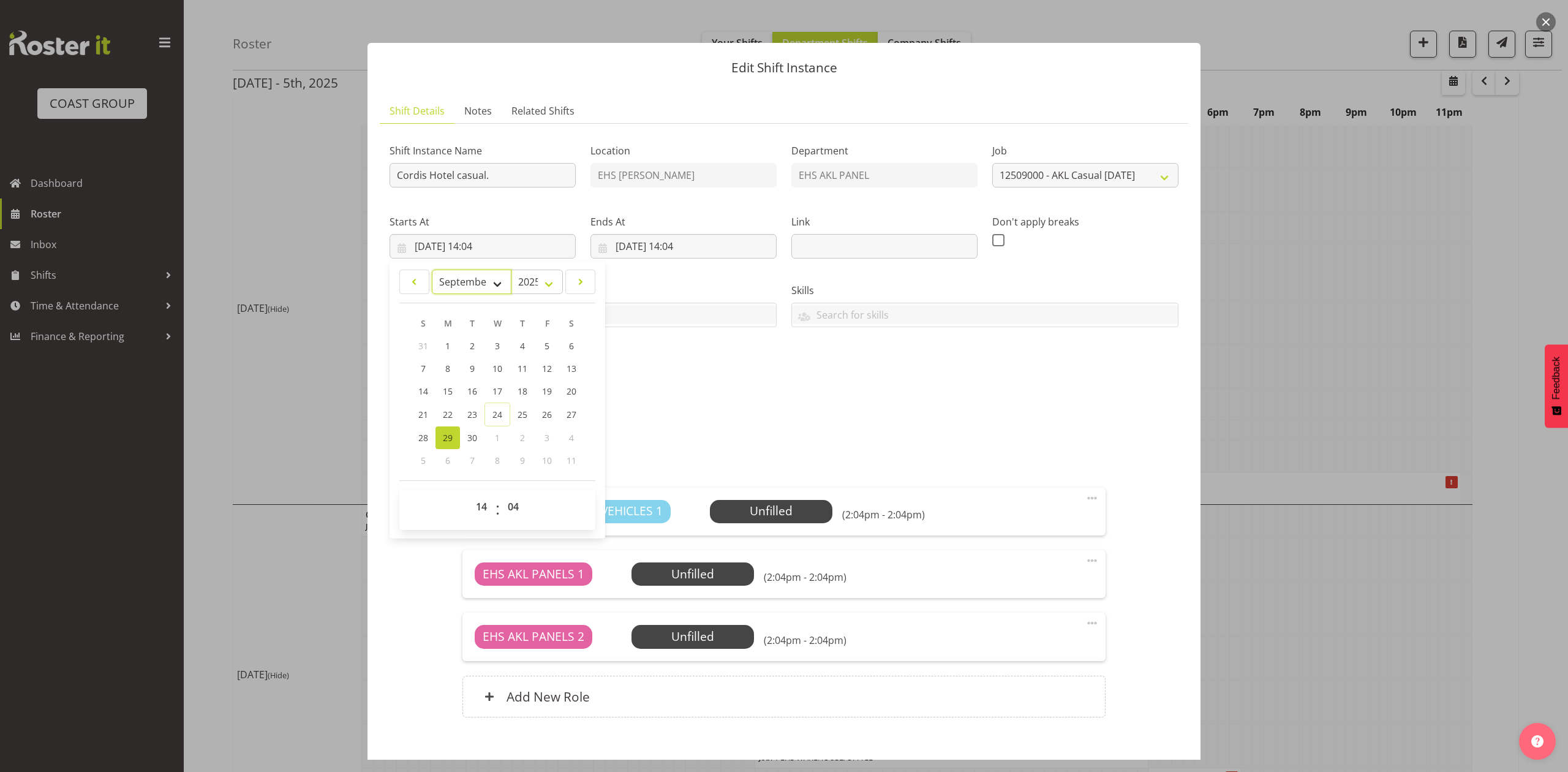
click at [468, 287] on select "January February March April May June July August September October November De…" at bounding box center [472, 282] width 80 height 25
select select "9"
click at [432, 270] on select "January February March April May June July August September October November De…" at bounding box center [472, 282] width 80 height 25
click at [544, 347] on span "3" at bounding box center [547, 345] width 5 height 12
type input "03/10/2025, 14:04"
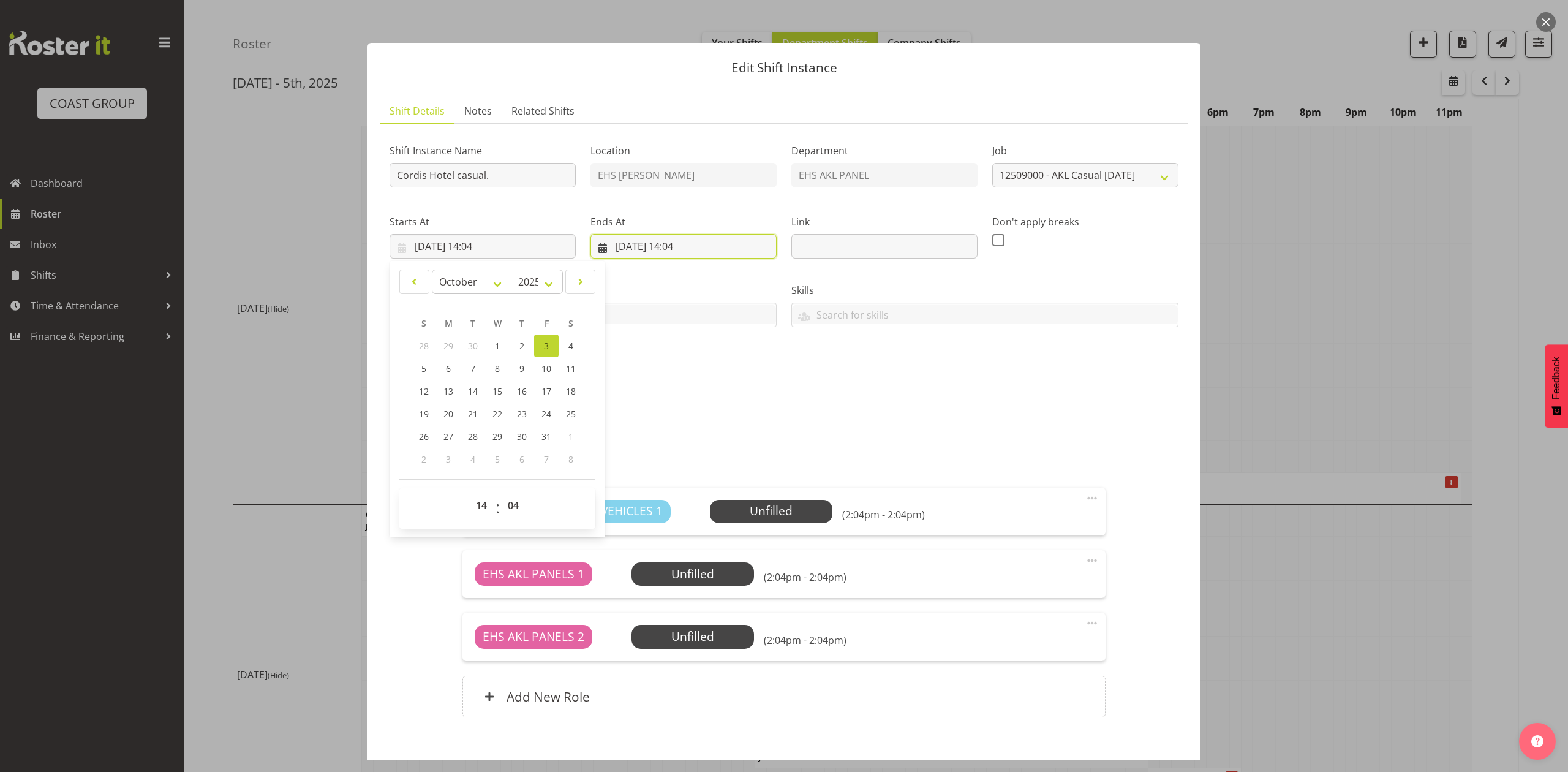
click at [640, 243] on input "30/09/2025, 14:04" at bounding box center [683, 246] width 186 height 25
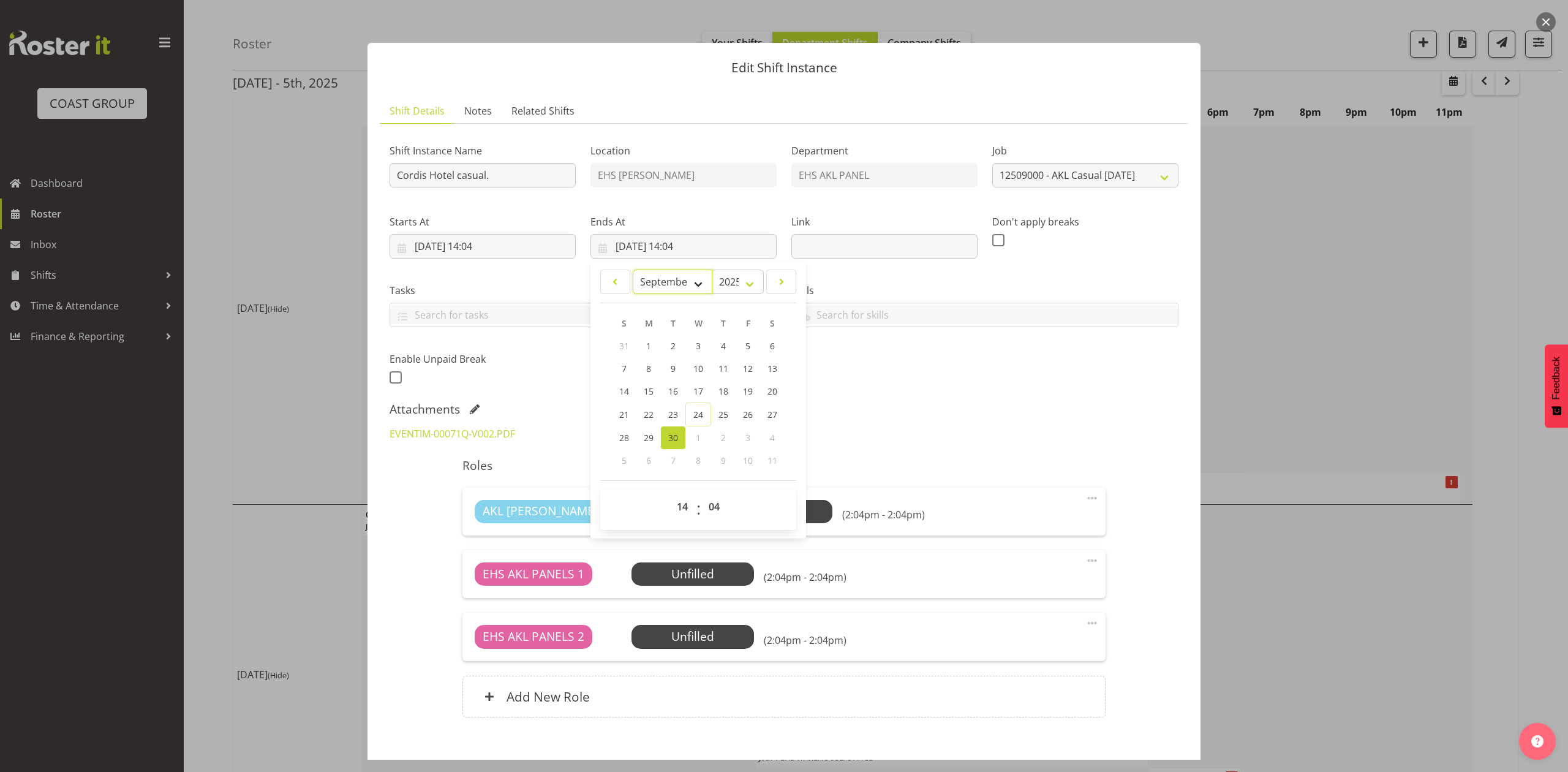
click at [651, 283] on select "January February March April May June July August September October November De…" at bounding box center [672, 282] width 80 height 25
select select "9"
click at [632, 270] on select "January February March April May June July August September October November De…" at bounding box center [672, 282] width 80 height 25
click at [740, 345] on link "3" at bounding box center [747, 345] width 25 height 22
type input "03/10/2025, 14:04"
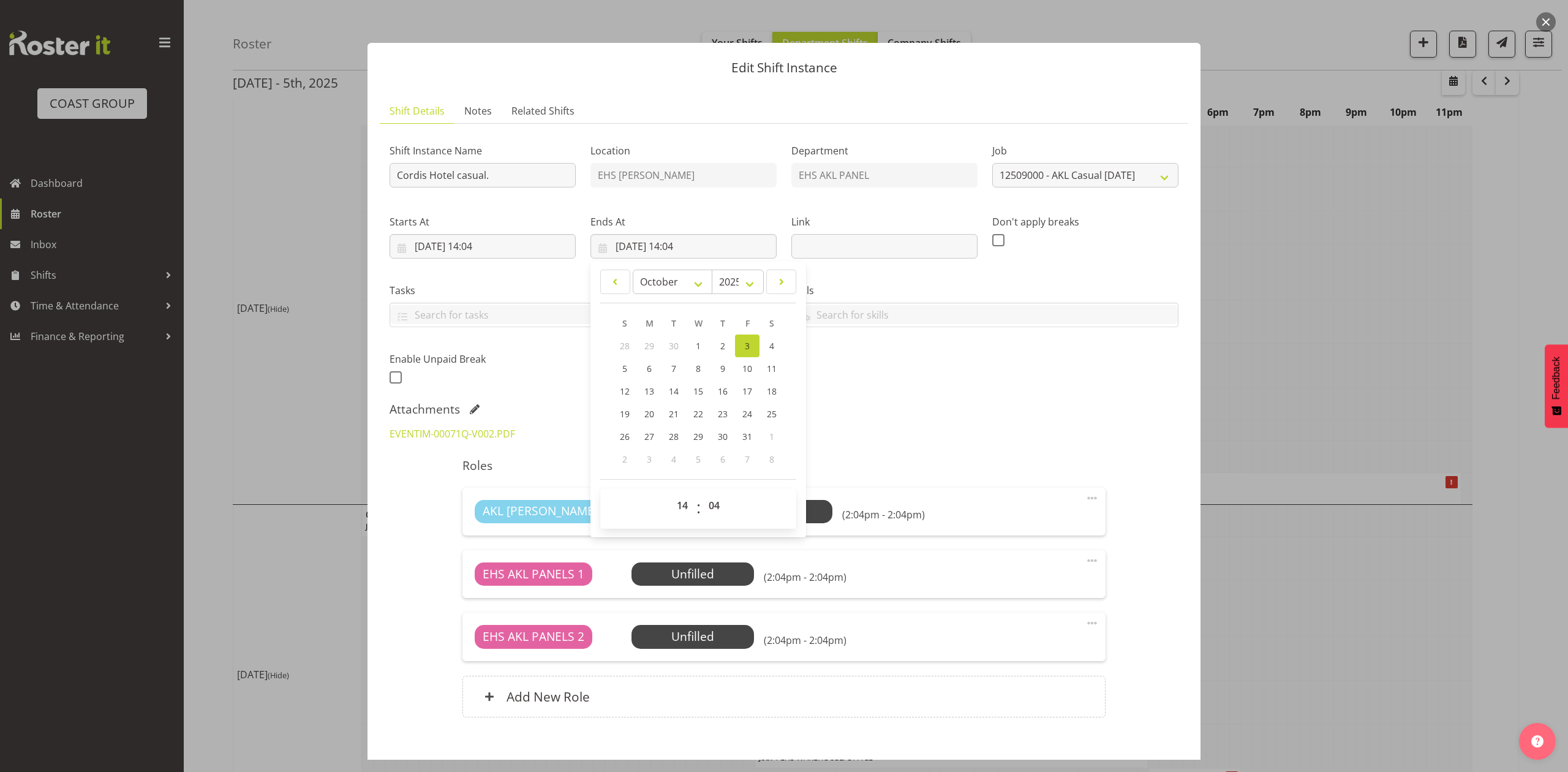
drag, startPoint x: 990, startPoint y: 378, endPoint x: 757, endPoint y: 297, distance: 246.7
click at [981, 374] on div "Shift Instance Name Cordis Hotel casual. Location EHS RYMER Department EHS AKL …" at bounding box center [784, 260] width 803 height 268
click at [503, 245] on input "03/10/2025, 14:04" at bounding box center [483, 246] width 186 height 25
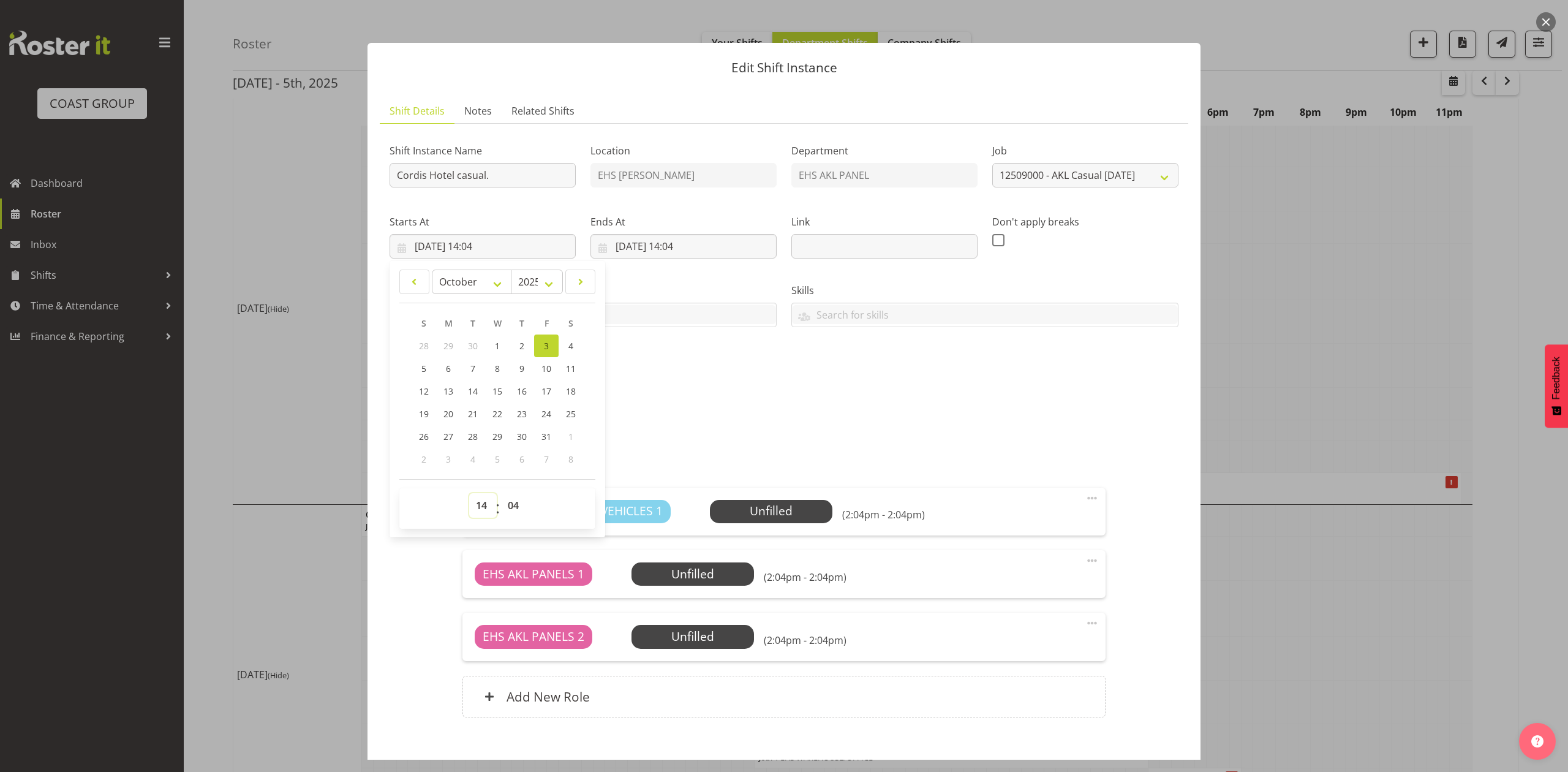
drag, startPoint x: 488, startPoint y: 509, endPoint x: 488, endPoint y: 497, distance: 12.0
click at [488, 509] on select "00 01 02 03 04 05 06 07 08 09 10 11 12 13 14 15 16 17 18 19 20 21 22 23" at bounding box center [483, 505] width 28 height 25
select select "11"
click at [469, 494] on select "00 01 02 03 04 05 06 07 08 09 10 11 12 13 14 15 16 17 18 19 20 21 22 23" at bounding box center [483, 505] width 28 height 25
type input "03/10/2025, 11:04"
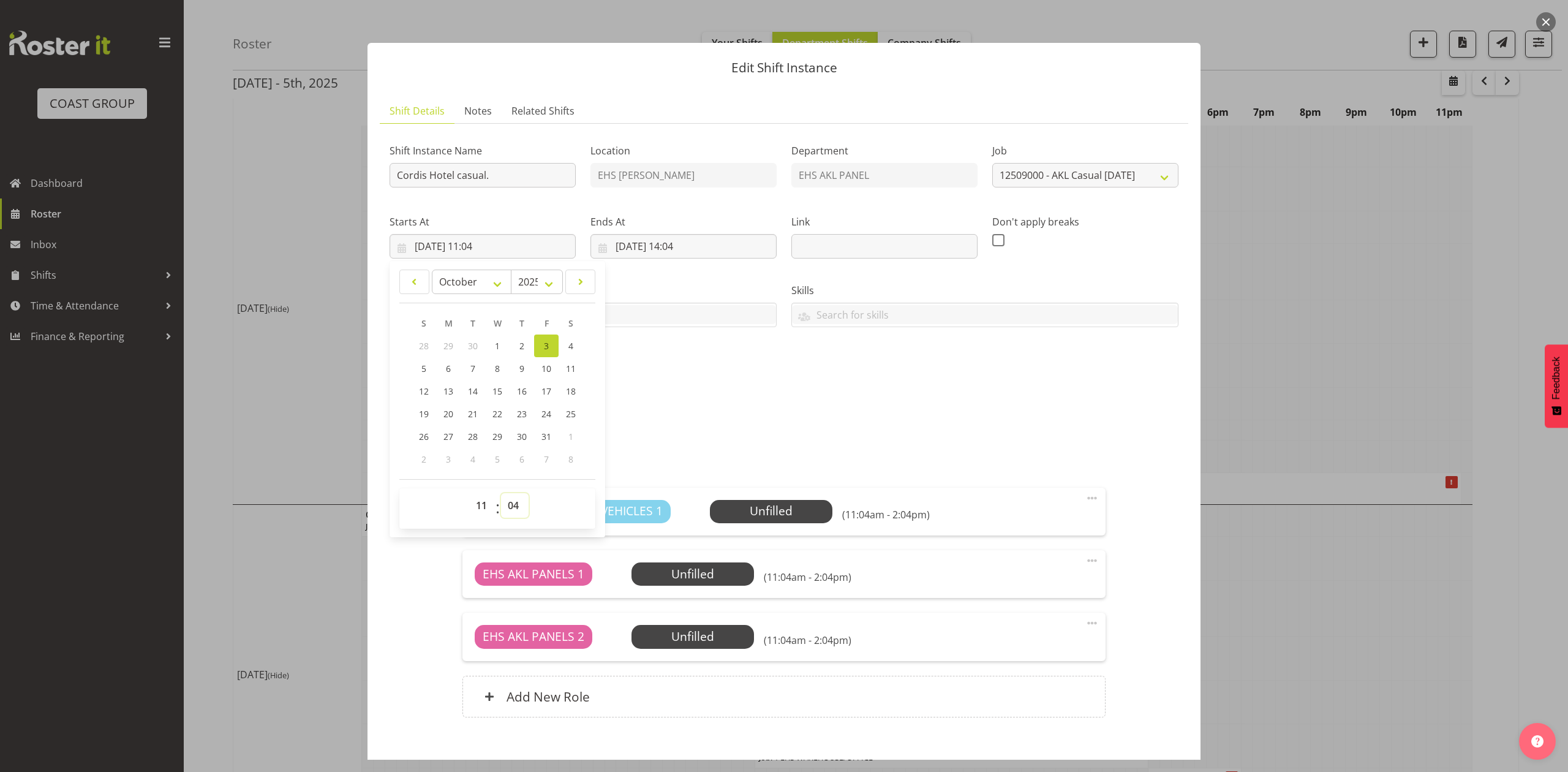
click at [513, 515] on select "00 01 02 03 04 05 06 07 08 09 10 11 12 13 14 15 16 17 18 19 20 21 22 23 24 25 2…" at bounding box center [515, 505] width 28 height 25
select select "30"
click at [501, 494] on select "00 01 02 03 04 05 06 07 08 09 10 11 12 13 14 15 16 17 18 19 20 21 22 23 24 25 2…" at bounding box center [515, 505] width 28 height 25
type input "03/10/2025, 11:30"
click at [751, 424] on div "EVENTIM-00071Q-V002.PDF" at bounding box center [784, 434] width 803 height 29
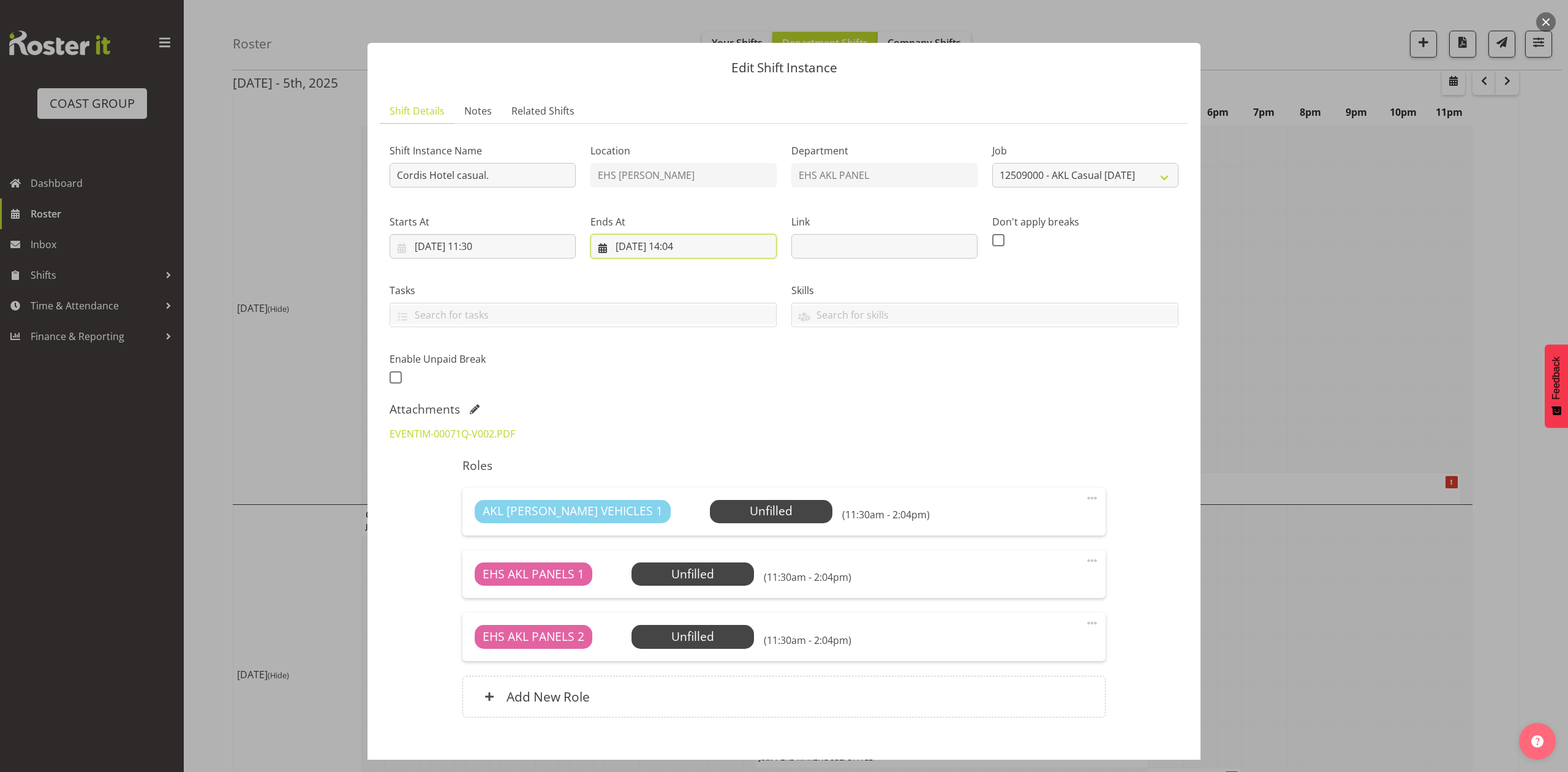
click at [688, 238] on input "03/10/2025, 14:04" at bounding box center [683, 246] width 186 height 25
drag, startPoint x: 676, startPoint y: 505, endPoint x: 676, endPoint y: 497, distance: 8.0
click at [676, 505] on select "00 01 02 03 04 05 06 07 08 09 10 11 12 13 14 15 16 17 18 19 20 21 22 23" at bounding box center [683, 505] width 28 height 25
select select "13"
click at [670, 494] on select "00 01 02 03 04 05 06 07 08 09 10 11 12 13 14 15 16 17 18 19 20 21 22 23" at bounding box center [683, 505] width 28 height 25
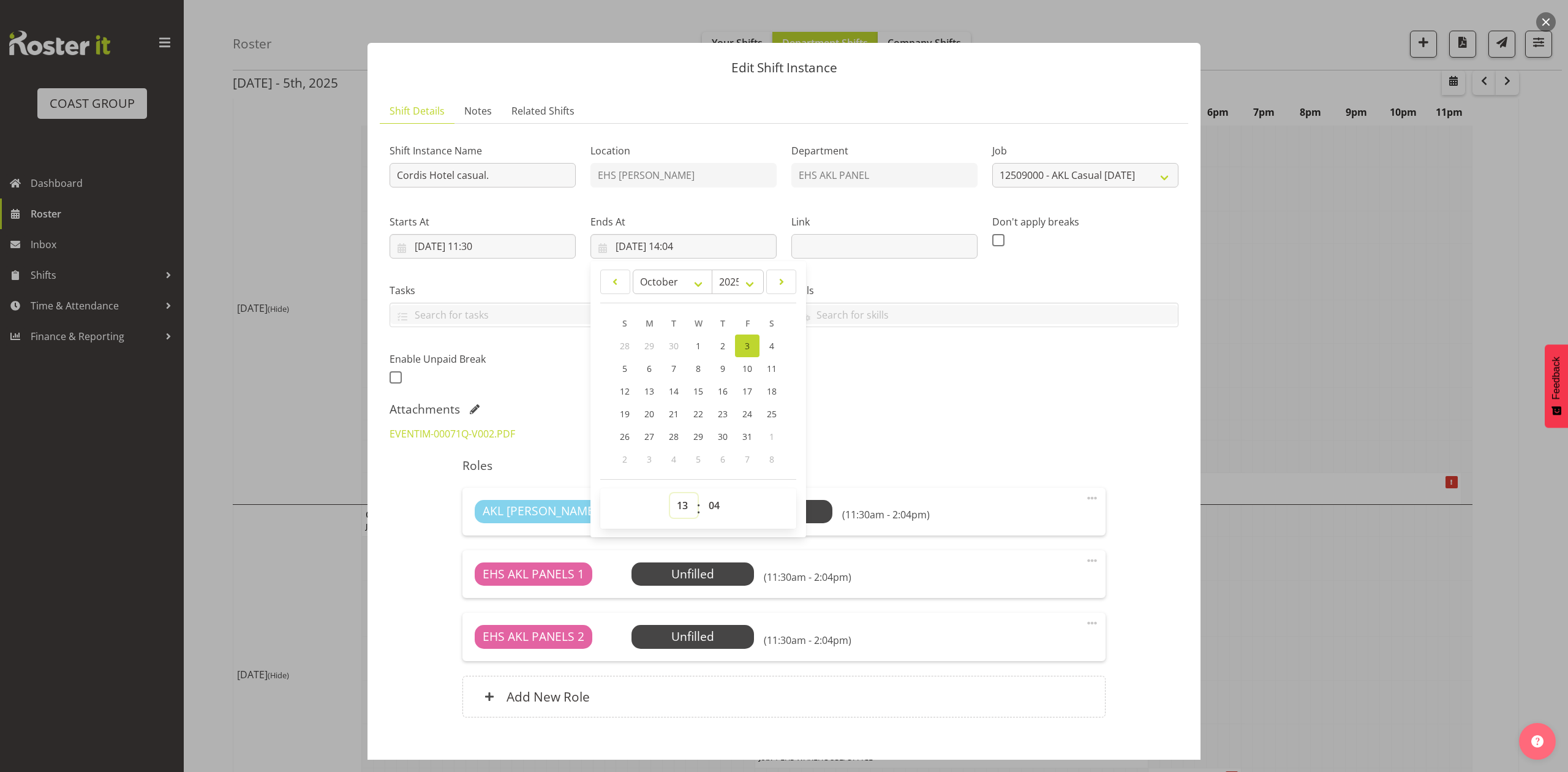
type input "03/10/2025, 13:04"
click at [712, 501] on select "00 01 02 03 04 05 06 07 08 09 10 11 12 13 14 15 16 17 18 19 20 21 22 23 24 25 2…" at bounding box center [715, 505] width 28 height 25
select select "0"
click at [702, 494] on select "00 01 02 03 04 05 06 07 08 09 10 11 12 13 14 15 16 17 18 19 20 21 22 23 24 25 2…" at bounding box center [715, 505] width 28 height 25
type input "03/10/2025, 13:00"
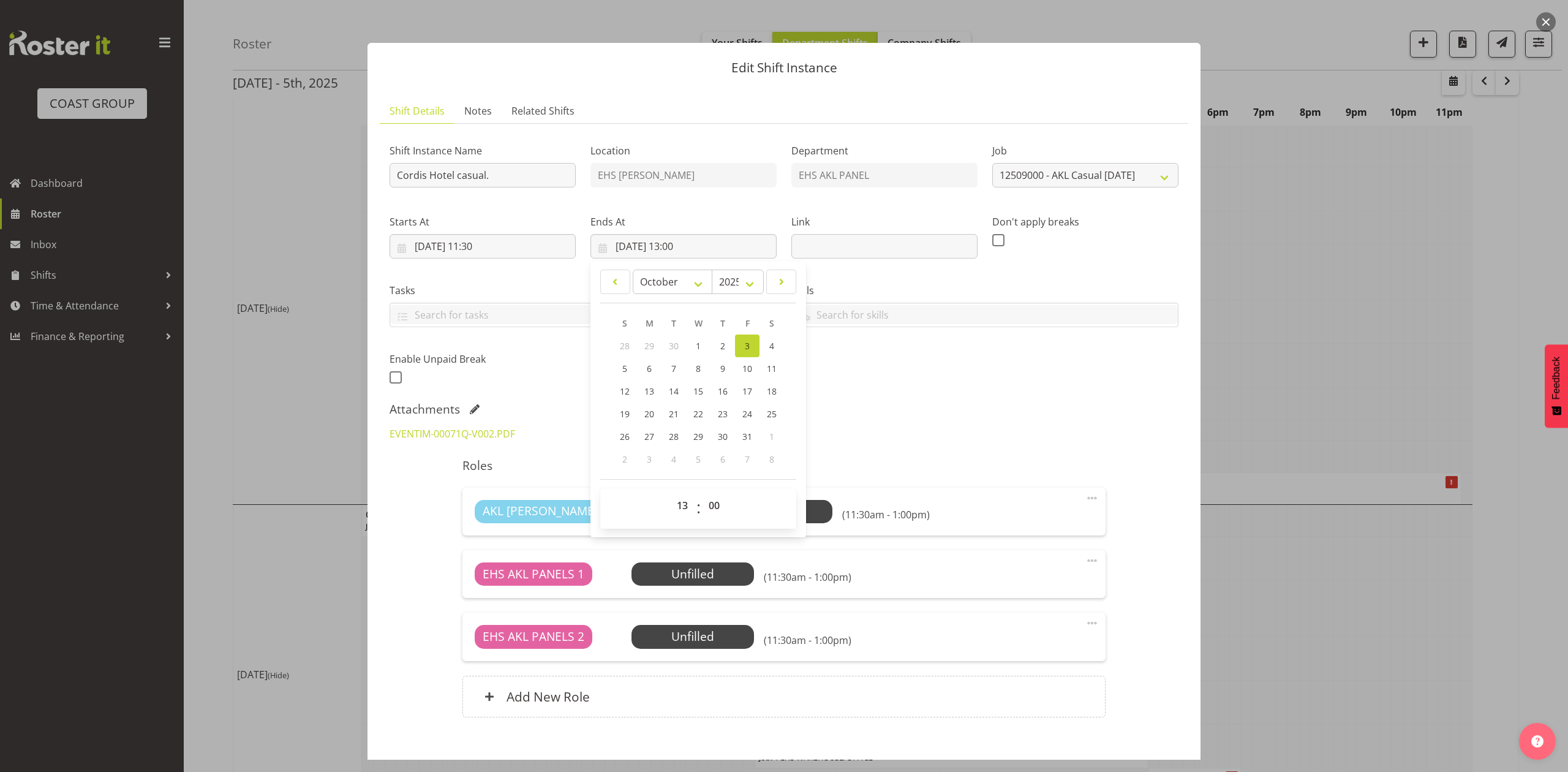
drag, startPoint x: 890, startPoint y: 348, endPoint x: 955, endPoint y: 372, distance: 69.3
click at [901, 349] on div "Shift Instance Name Cordis Hotel casual. Location EHS RYMER Department EHS AKL …" at bounding box center [784, 260] width 803 height 268
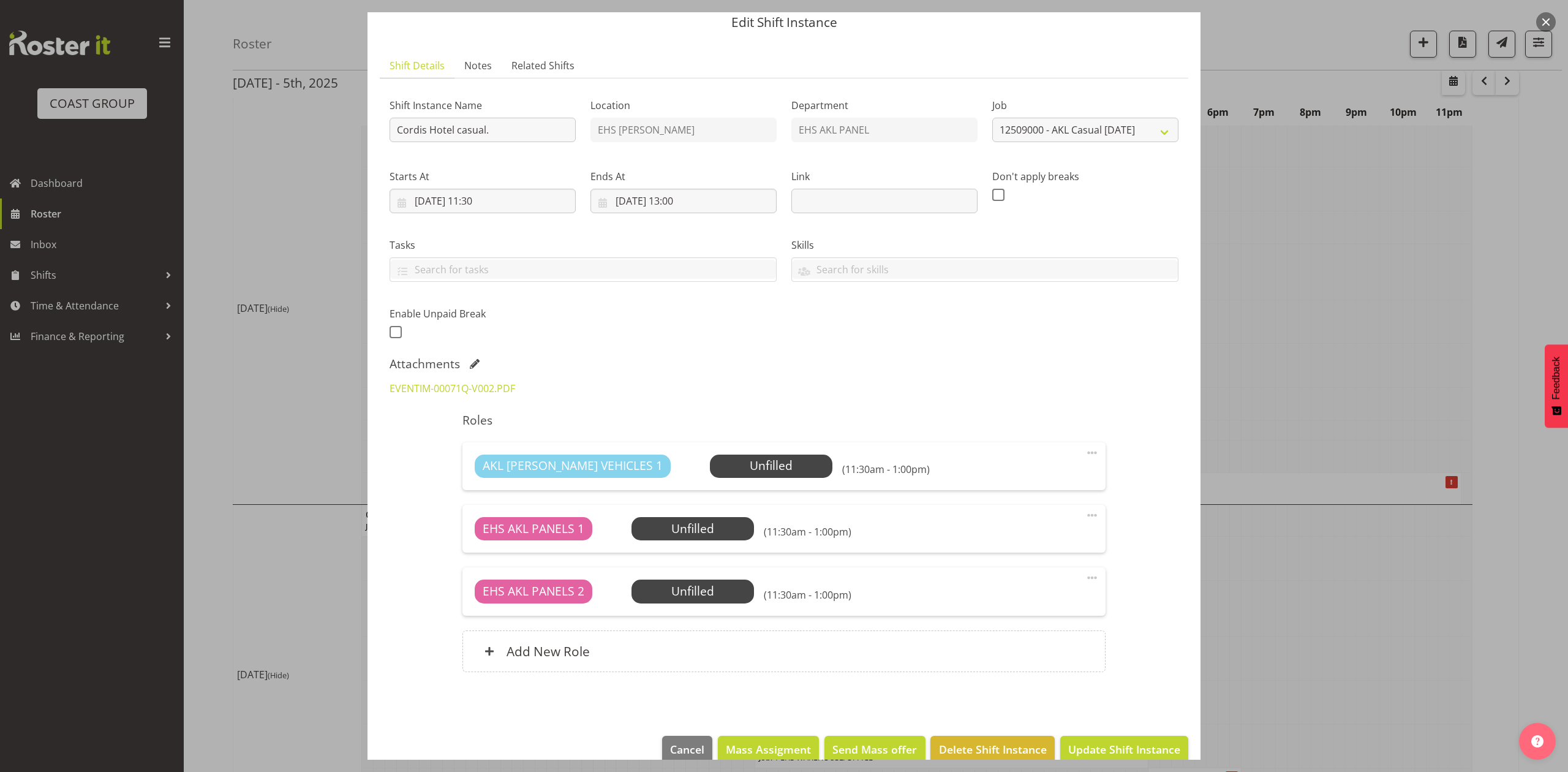
scroll to position [68, 0]
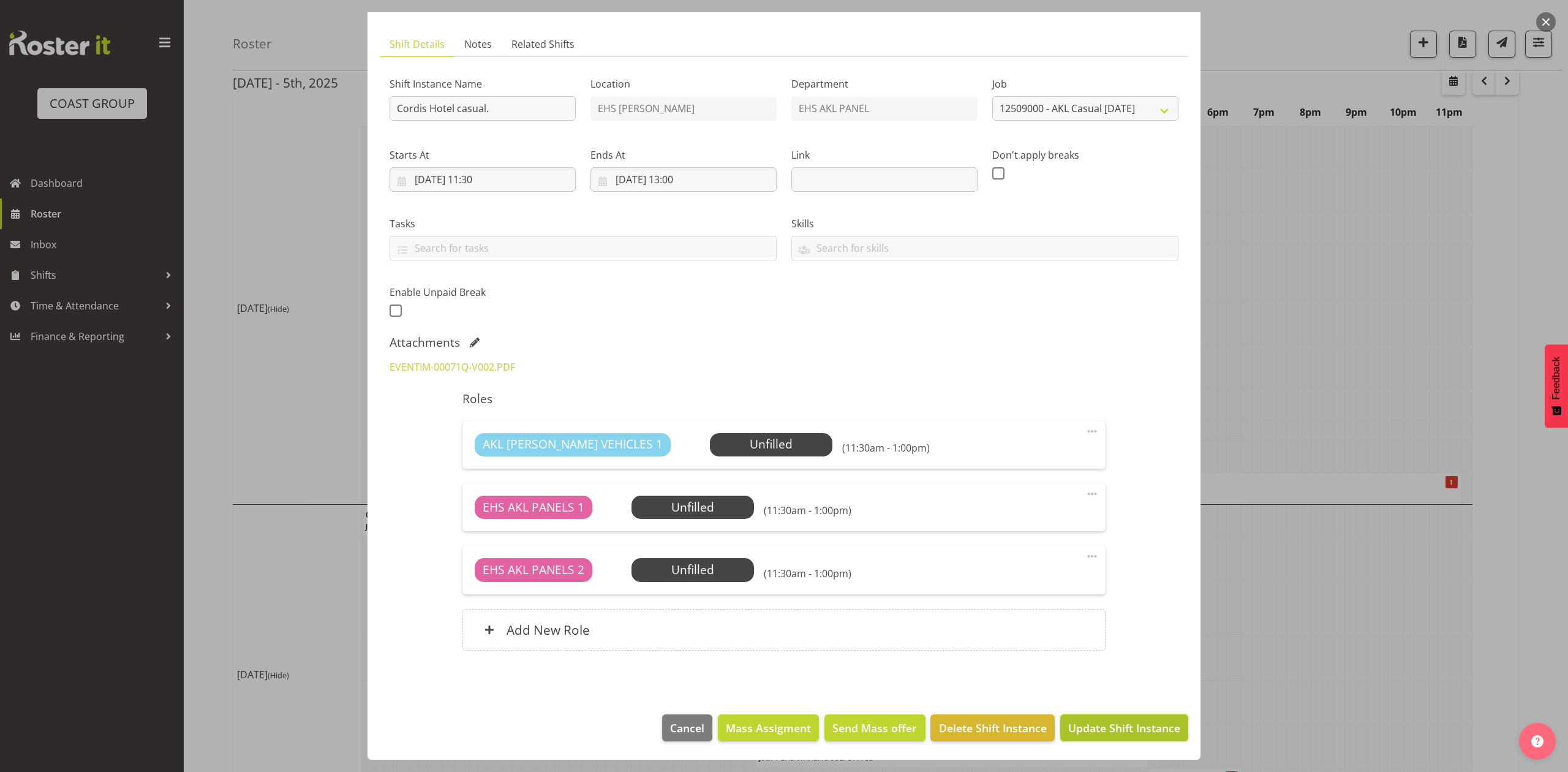
click at [1146, 734] on span "Update Shift Instance" at bounding box center [1124, 728] width 112 height 16
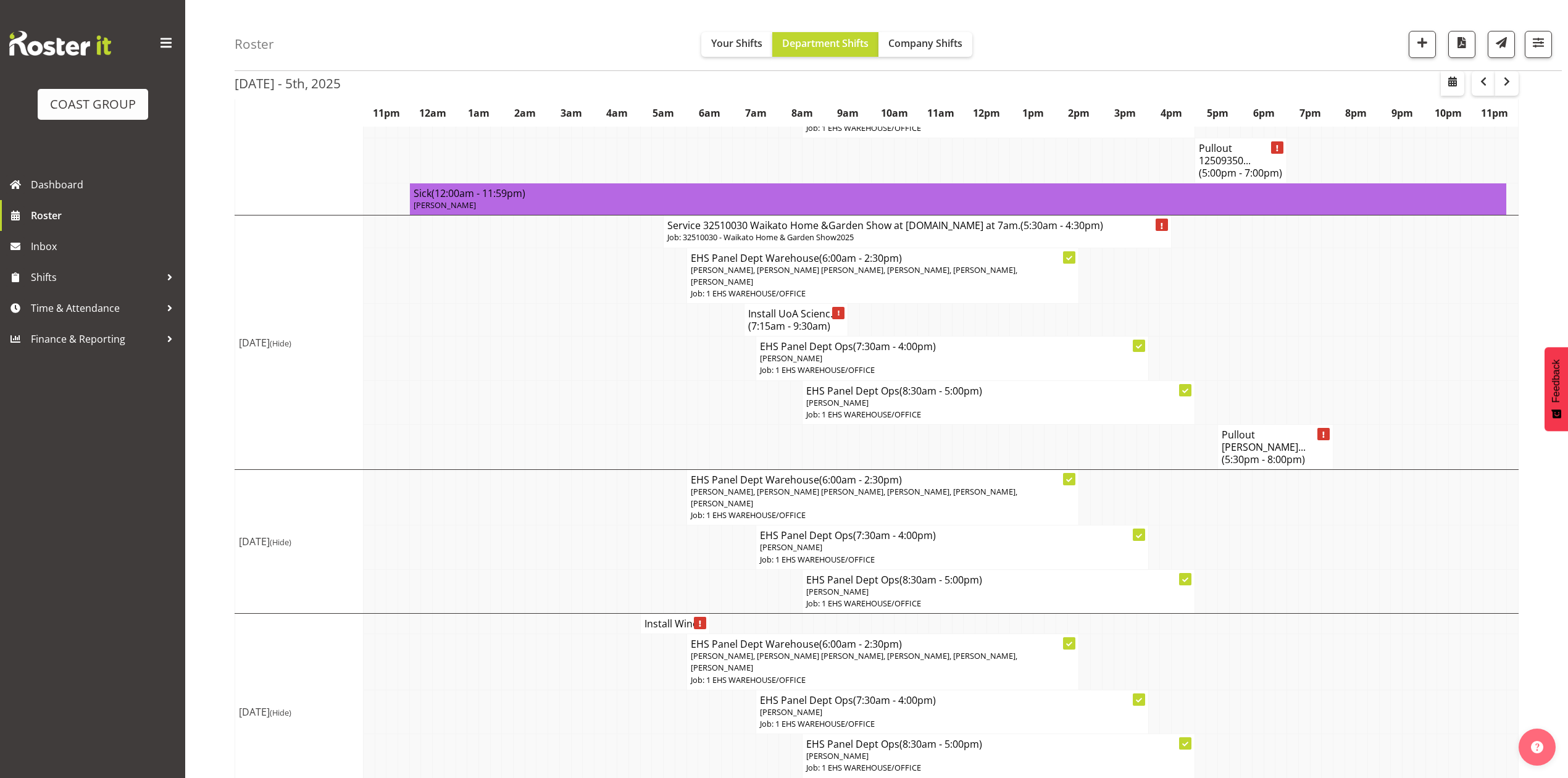
scroll to position [766, 0]
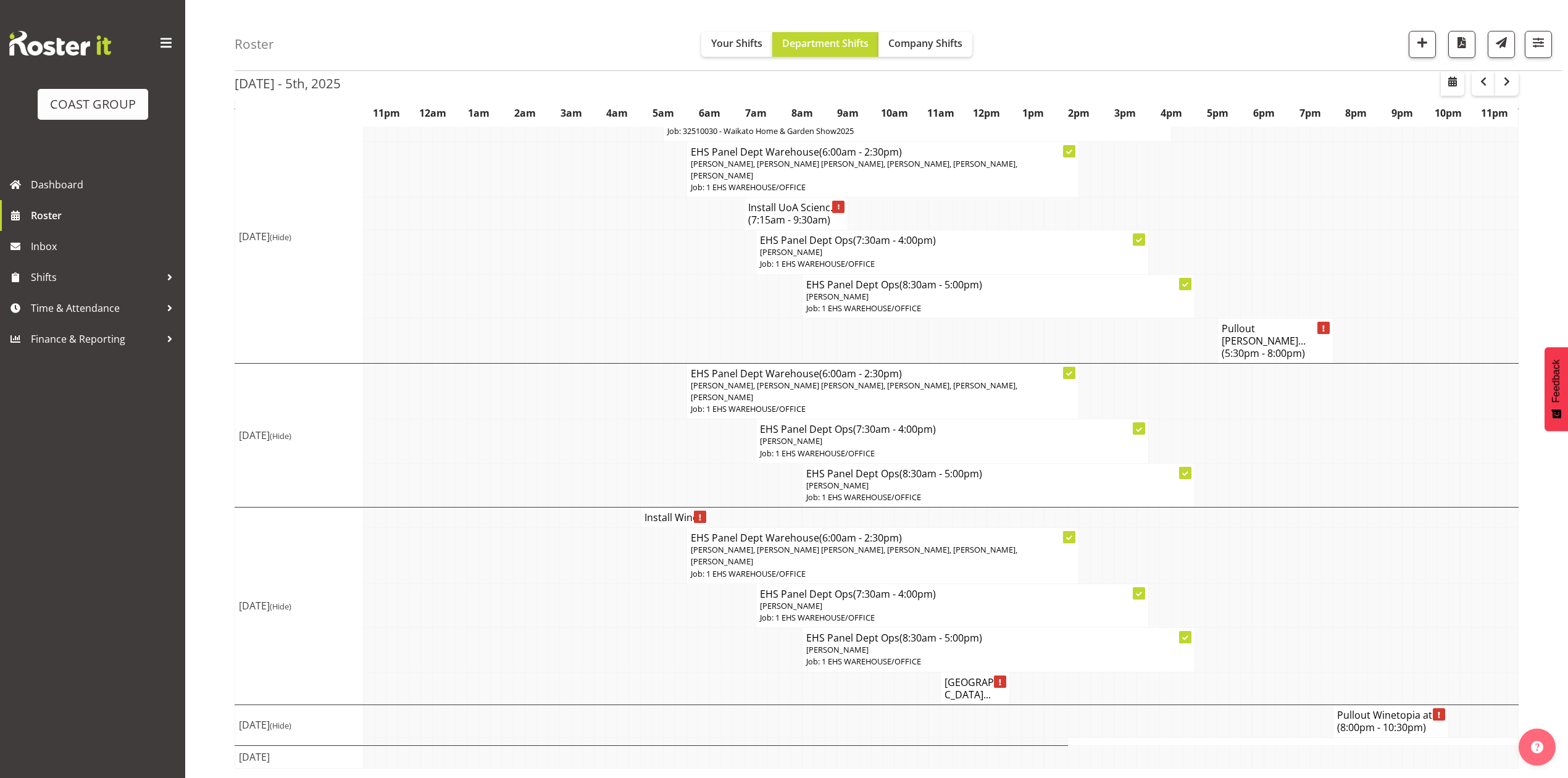
click at [972, 691] on h4 "Cordis Hotel..." at bounding box center [975, 688] width 61 height 25
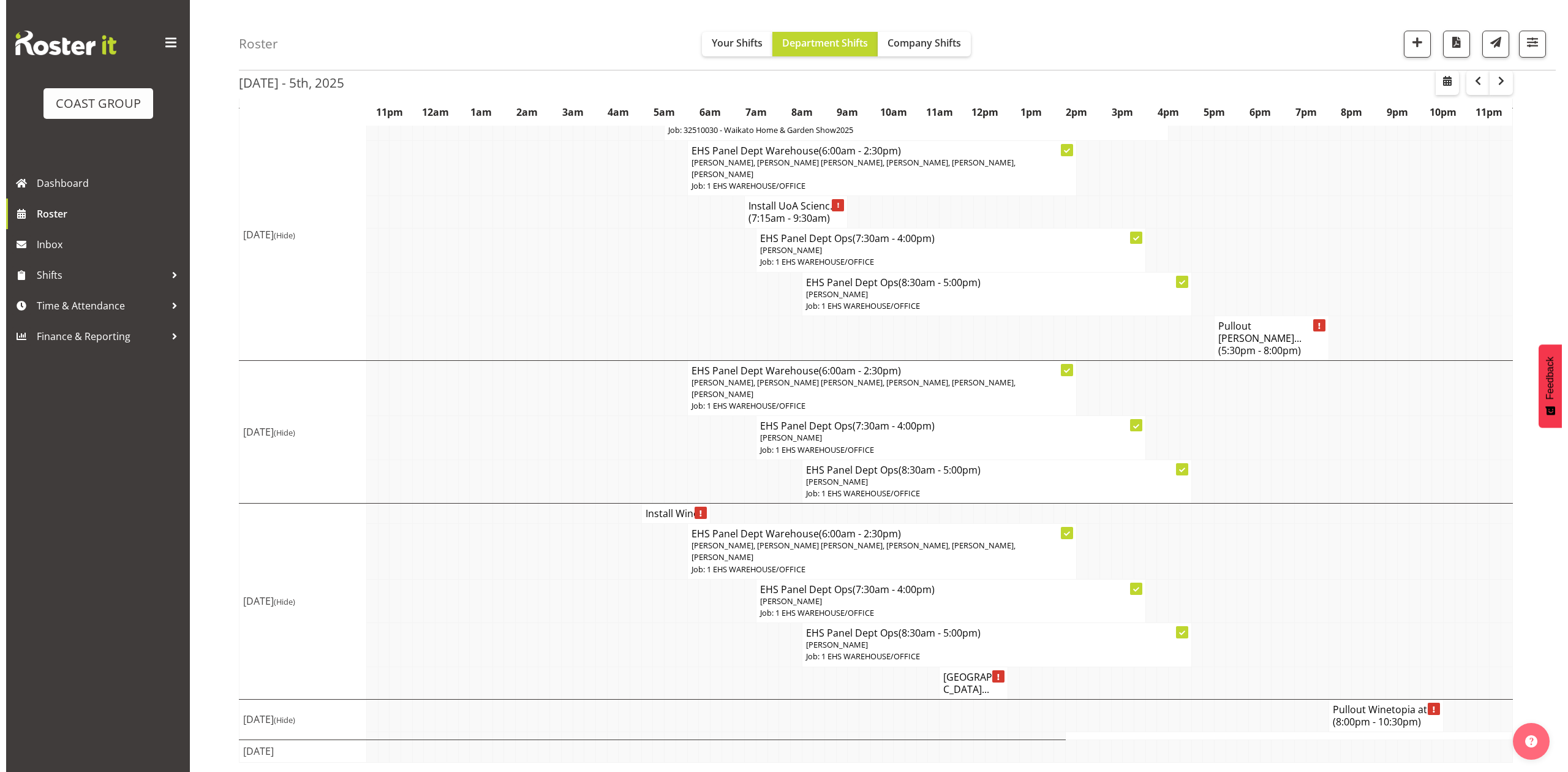
scroll to position [748, 0]
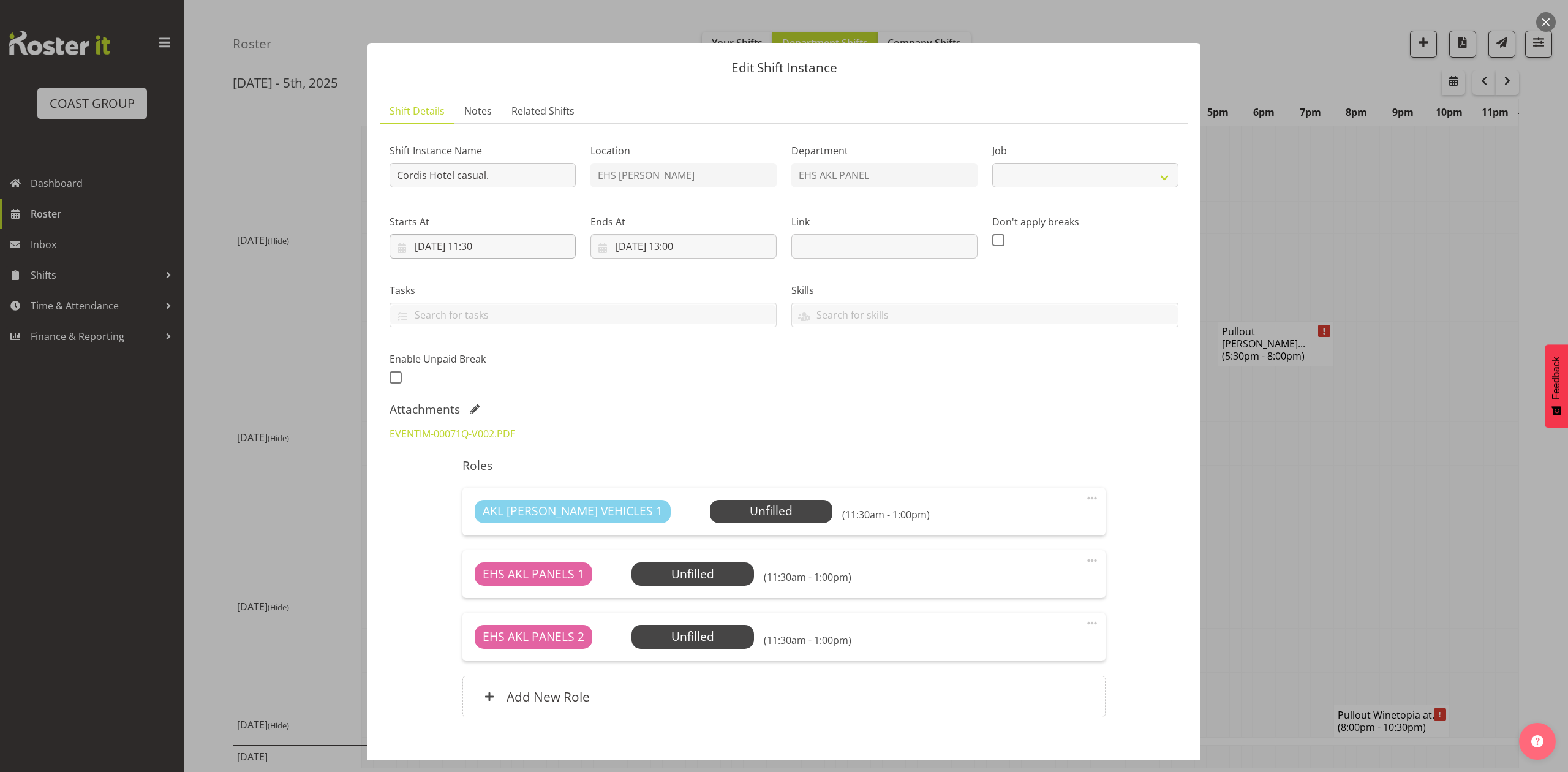
select select "8653"
click at [385, 170] on div "Shift Instance Name Cordis Hotel casual." at bounding box center [482, 162] width 201 height 71
click at [395, 179] on input "Cordis Hotel casual." at bounding box center [483, 175] width 186 height 25
click at [554, 180] on input "Pullout Cordis Hotel casual." at bounding box center [483, 175] width 186 height 25
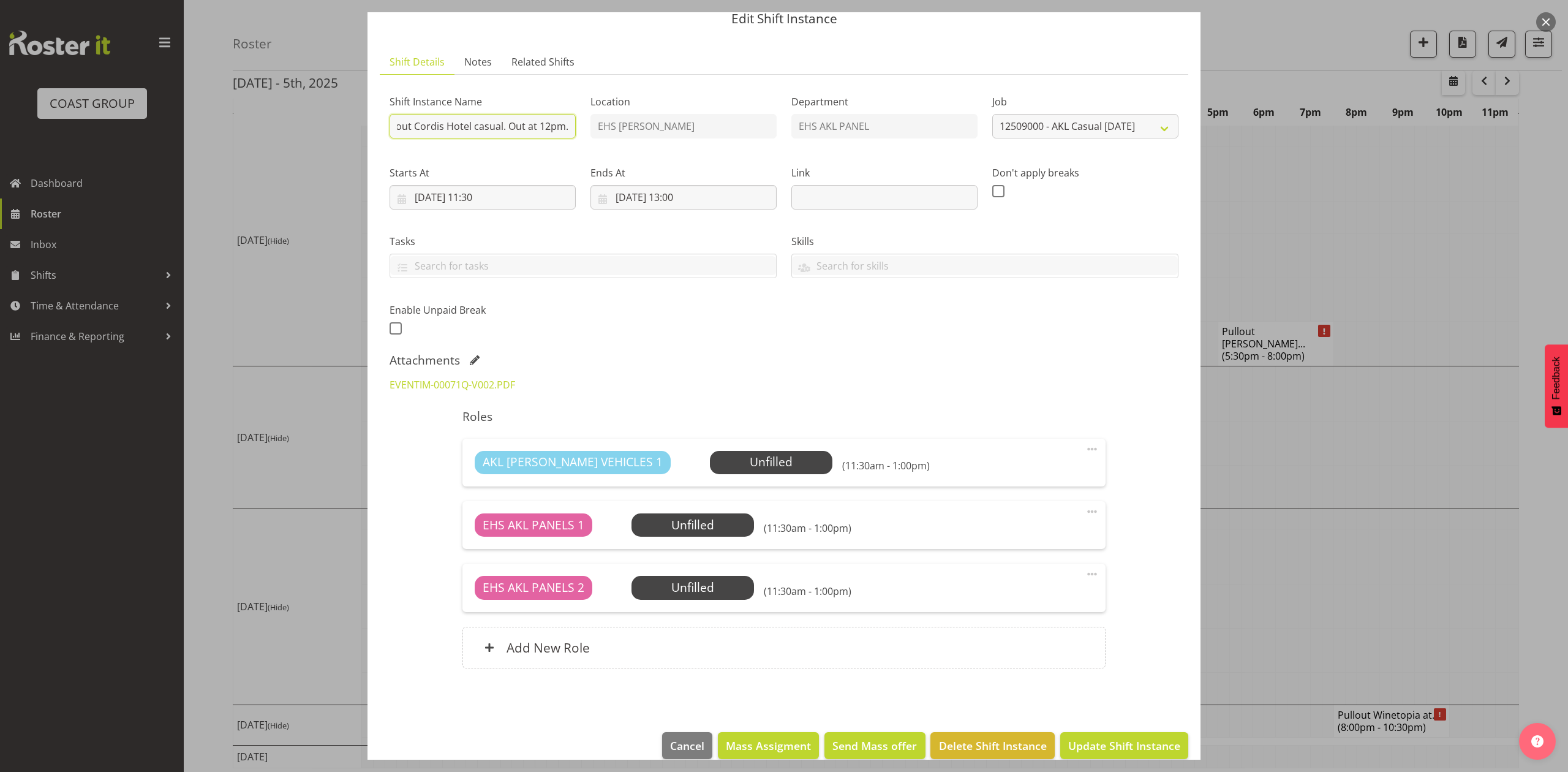
scroll to position [68, 0]
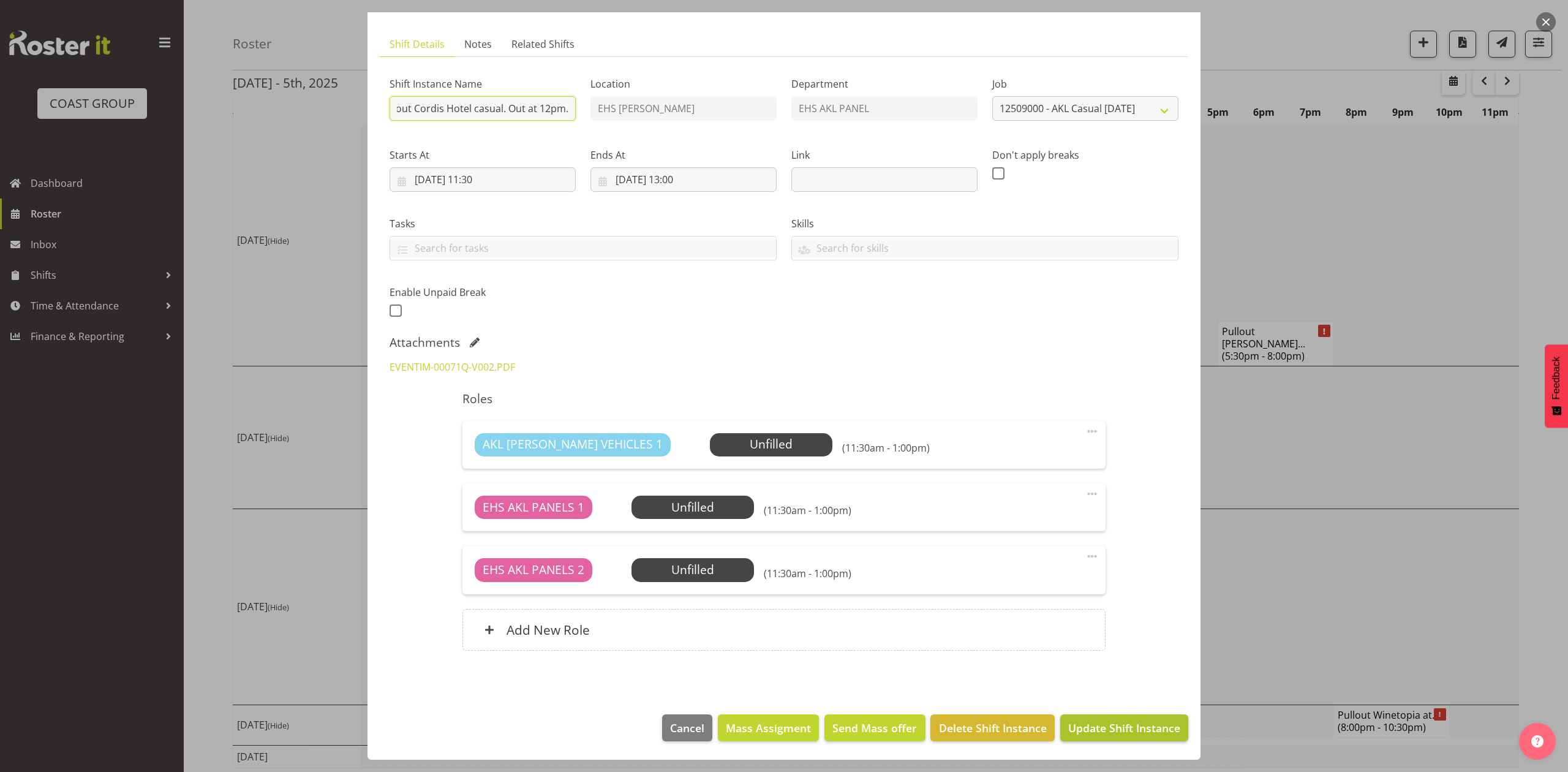
type input "Pullout Cordis Hotel casual. Out at 12pm."
drag, startPoint x: 1119, startPoint y: 726, endPoint x: 1064, endPoint y: 726, distance: 55.0
click at [1119, 726] on span "Update Shift Instance" at bounding box center [1124, 728] width 112 height 16
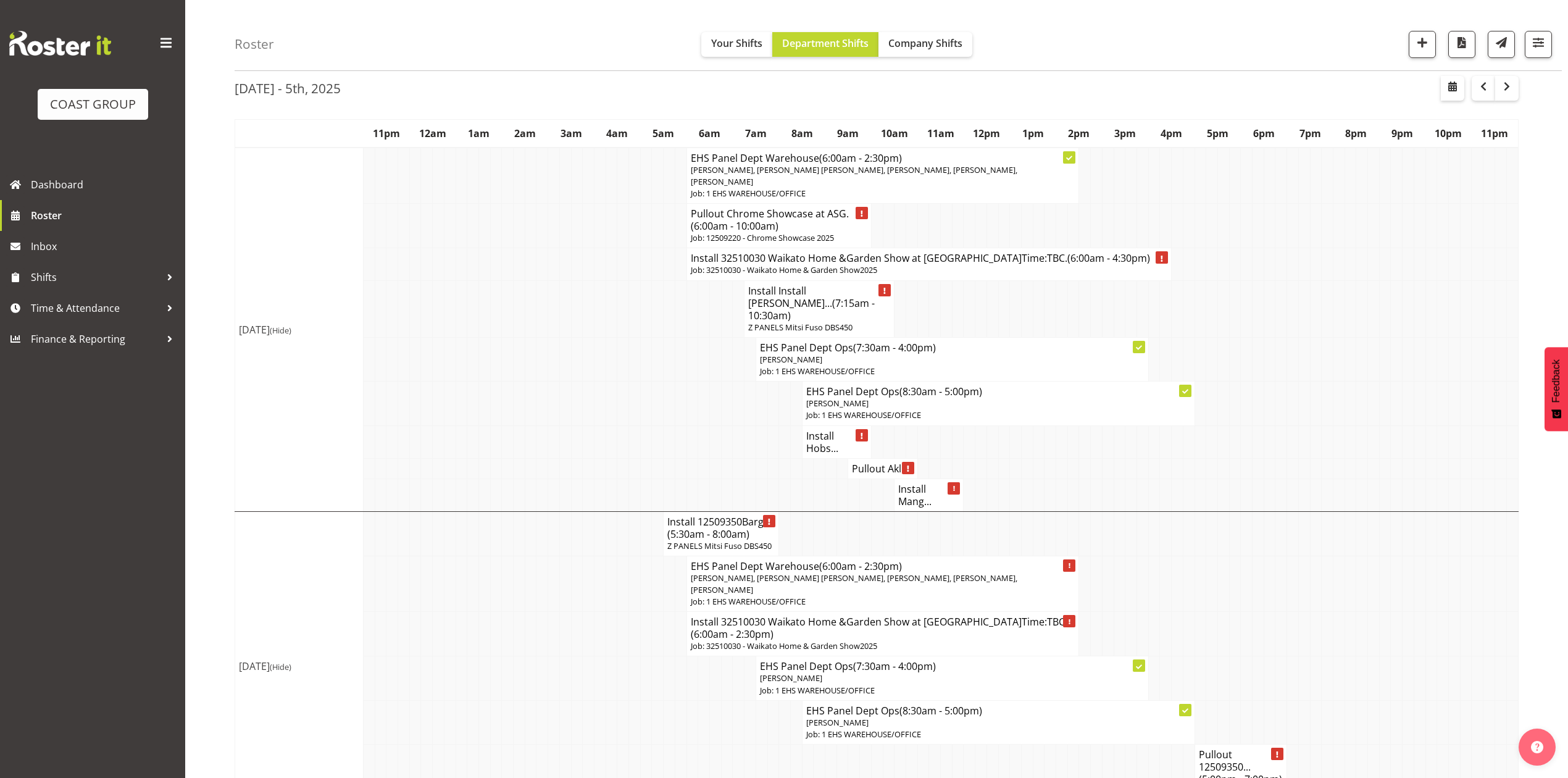
scroll to position [0, 0]
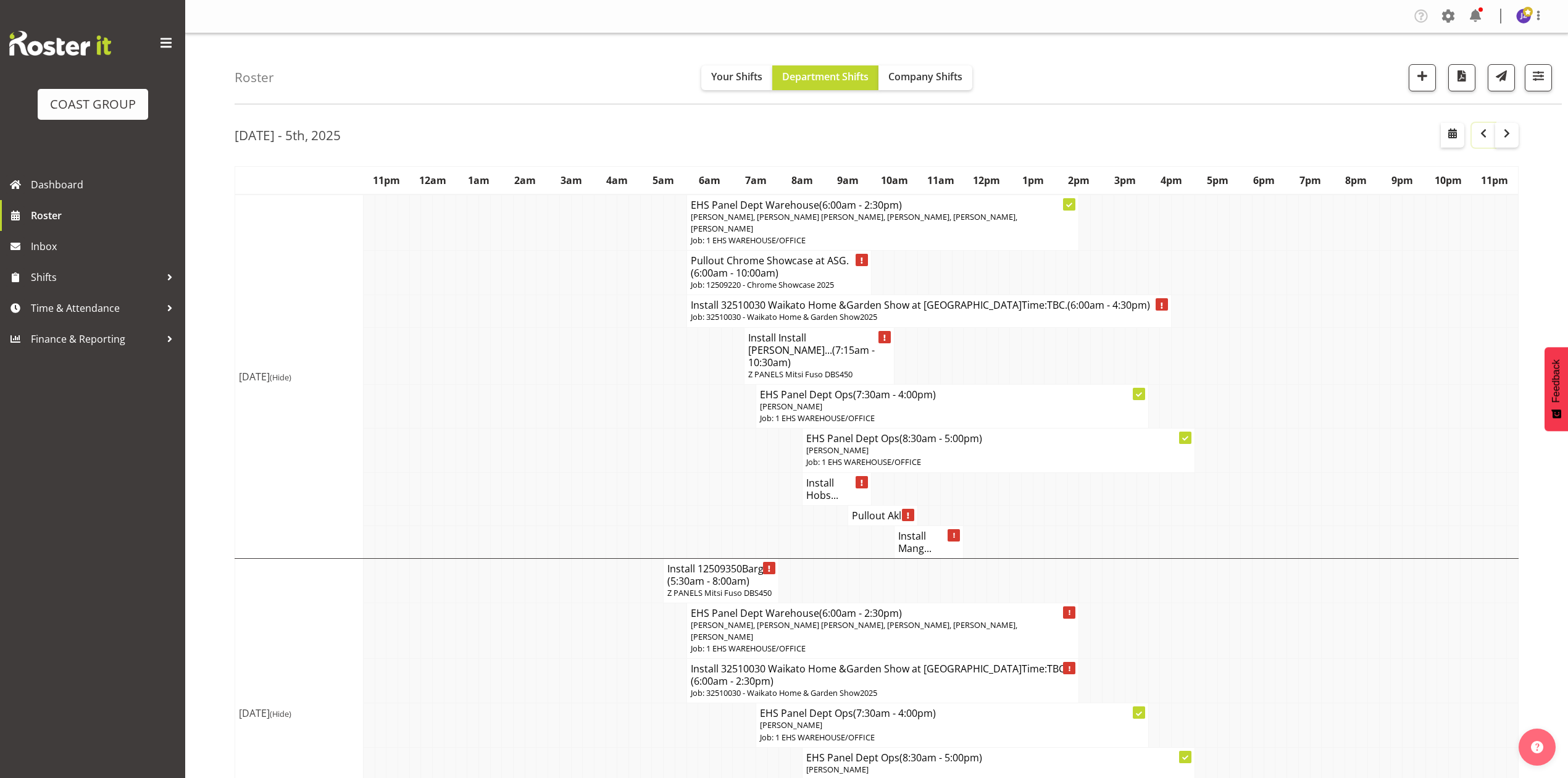
click at [1476, 139] on button "button" at bounding box center [1483, 135] width 23 height 25
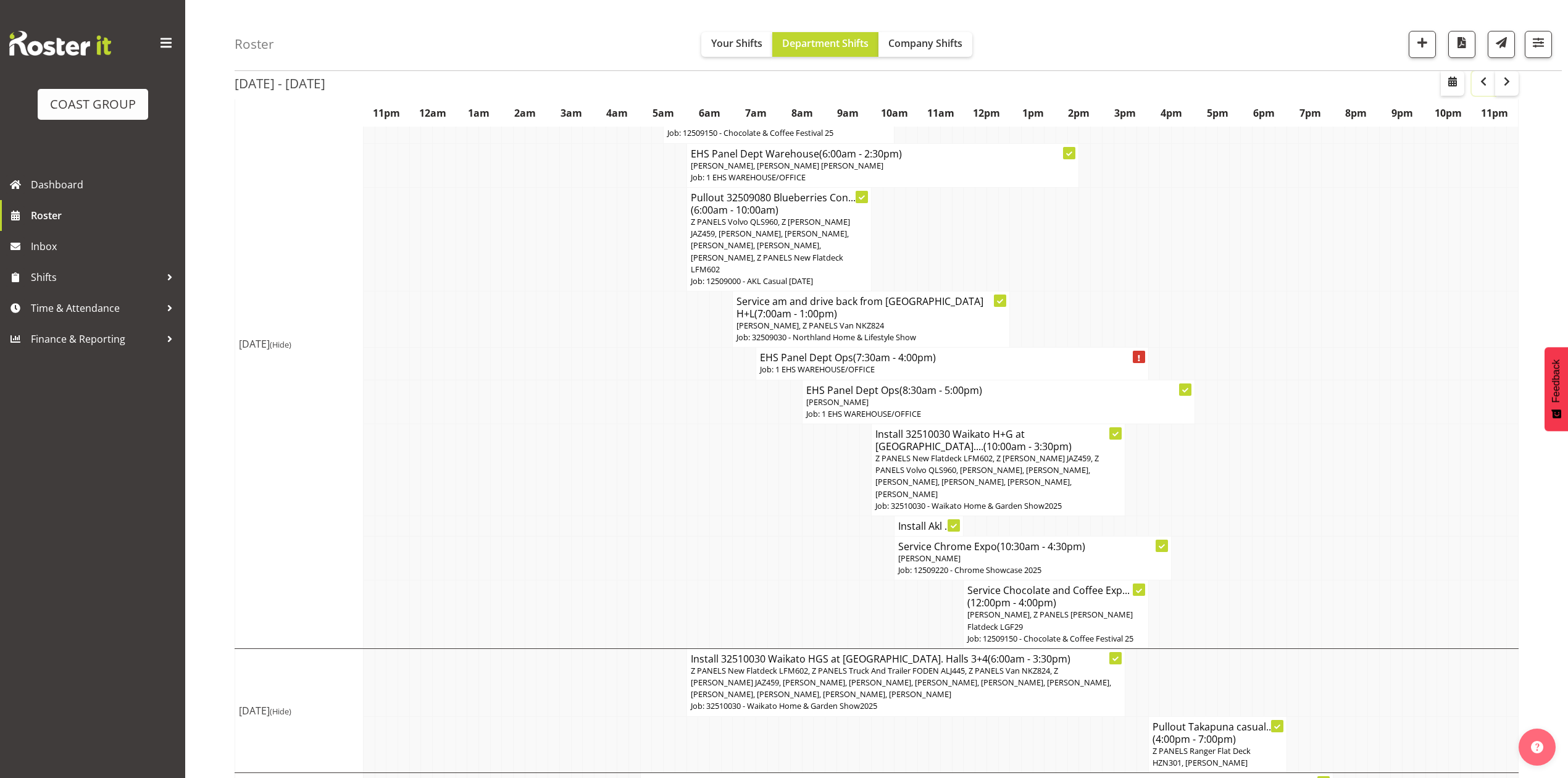
scroll to position [906, 0]
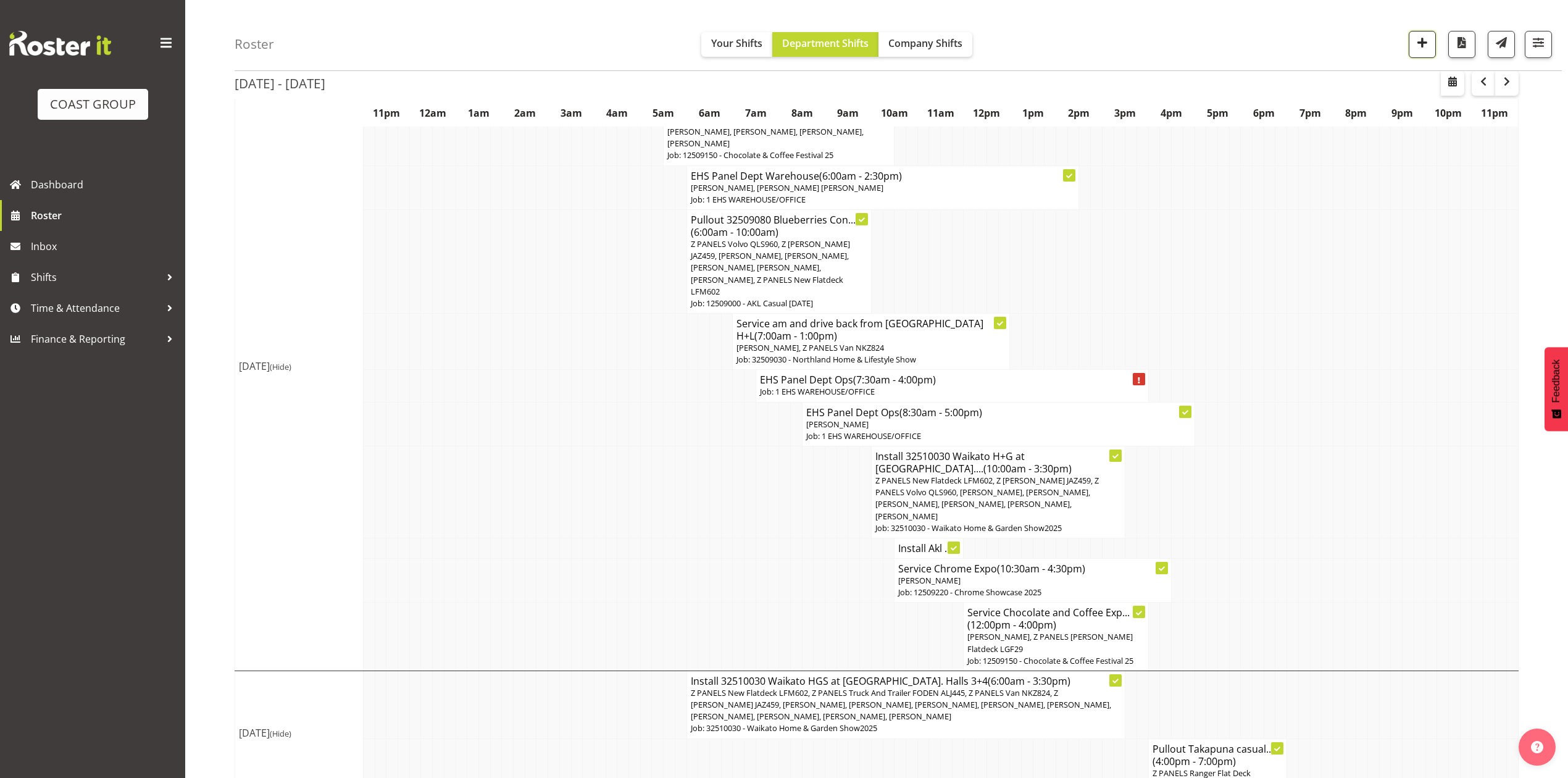
click at [1409, 45] on button "button" at bounding box center [1423, 44] width 27 height 27
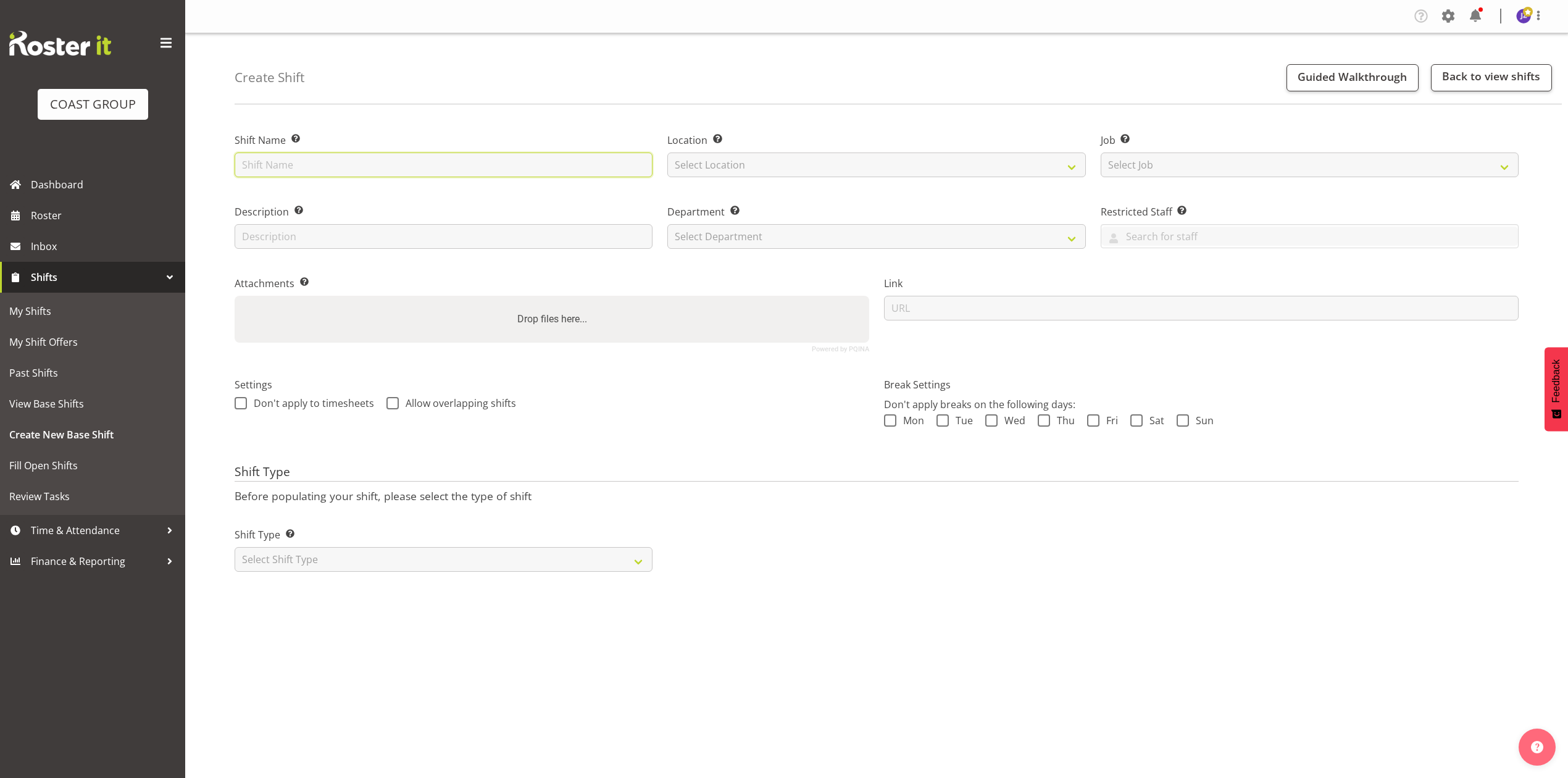
click at [455, 157] on input "text" at bounding box center [444, 164] width 418 height 25
type input "Flat [PERSON_NAME] casual."
click at [695, 160] on select "Select Location EHS [PERSON_NAME]" at bounding box center [876, 164] width 418 height 25
select select "35"
click at [667, 152] on select "Select Location EHS [PERSON_NAME]" at bounding box center [876, 164] width 418 height 25
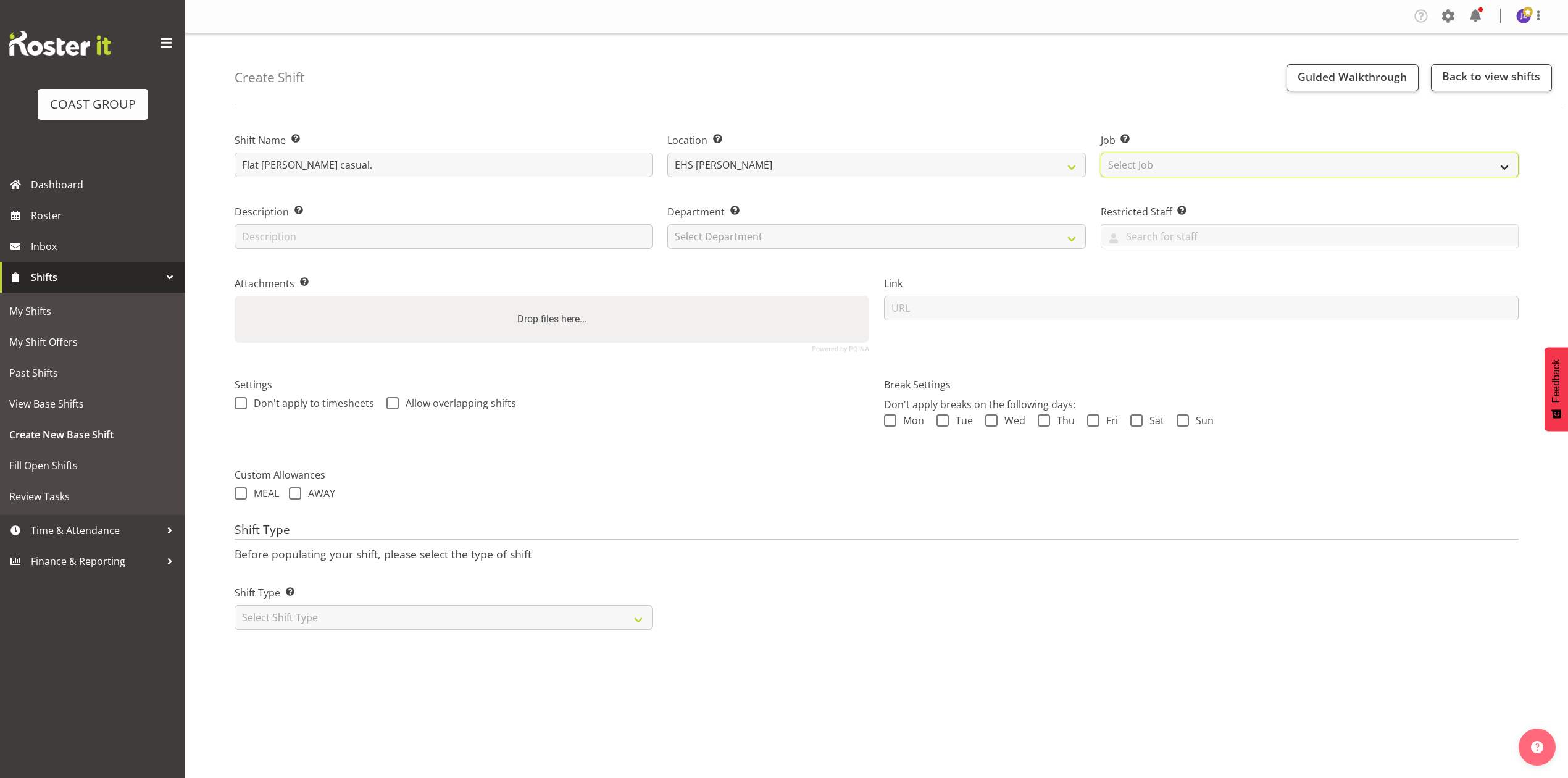
click at [1298, 167] on select "Select Job Create new job 1 Carlton Events 1 [PERSON_NAME][GEOGRAPHIC_DATA] 1 […" at bounding box center [1310, 164] width 418 height 25
select select "8653"
click at [1101, 152] on select "Select Job Create new job 1 Carlton Events 1 [PERSON_NAME][GEOGRAPHIC_DATA] 1 […" at bounding box center [1310, 164] width 418 height 25
click at [703, 229] on select "Select Department EHS AKL PANEL EHS AKL PANEL" at bounding box center [876, 236] width 418 height 25
select select "39"
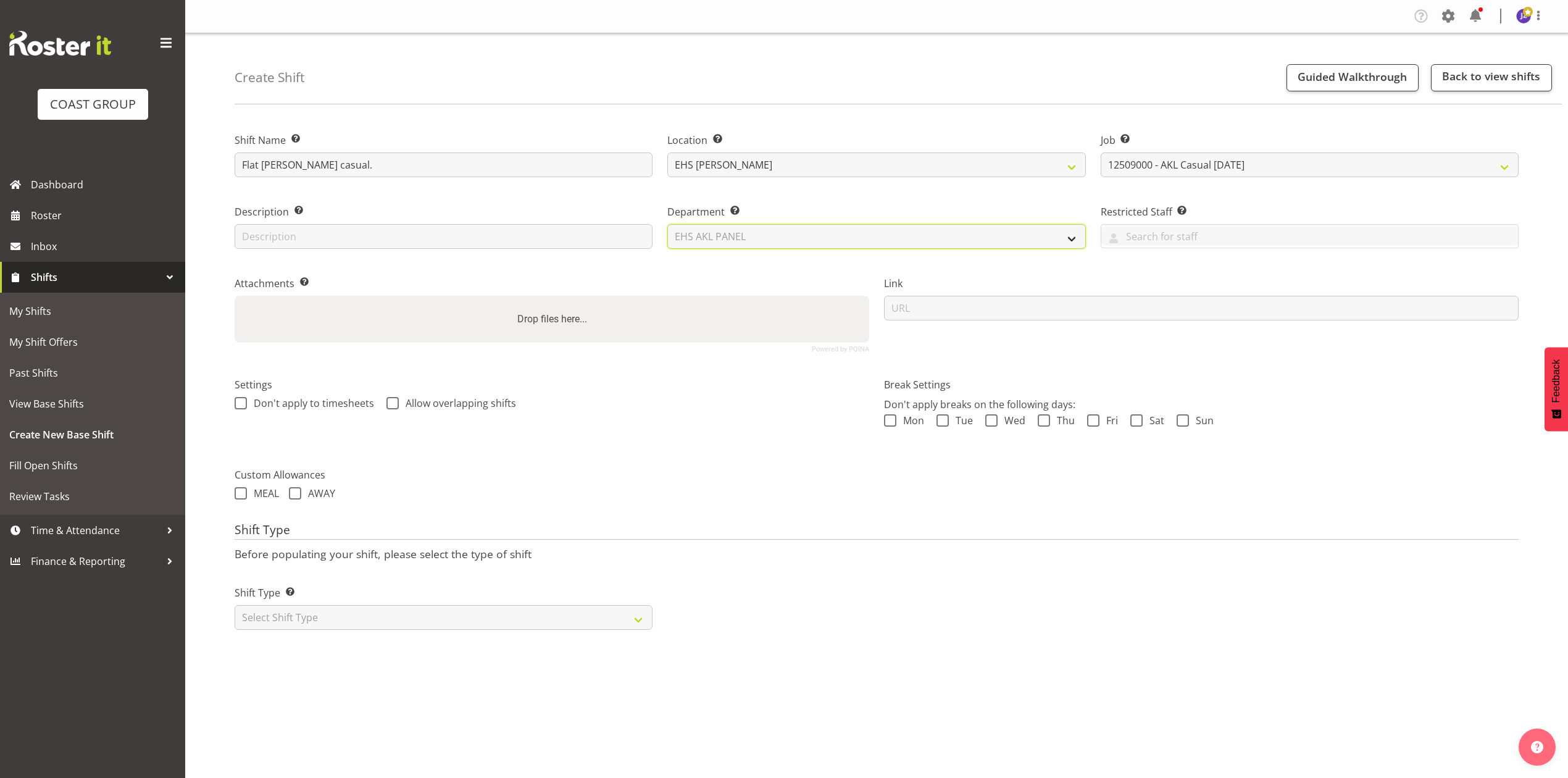
click at [667, 224] on select "Select Department EHS AKL PANEL EHS AKL PANEL" at bounding box center [876, 236] width 418 height 25
click at [686, 314] on div "Drop files here..." at bounding box center [552, 319] width 634 height 47
click at [235, 296] on input "Drop files here..." at bounding box center [552, 298] width 634 height 4
type input "C:\fakepath\HOWYTHCO-00002Q-V007.PDF"
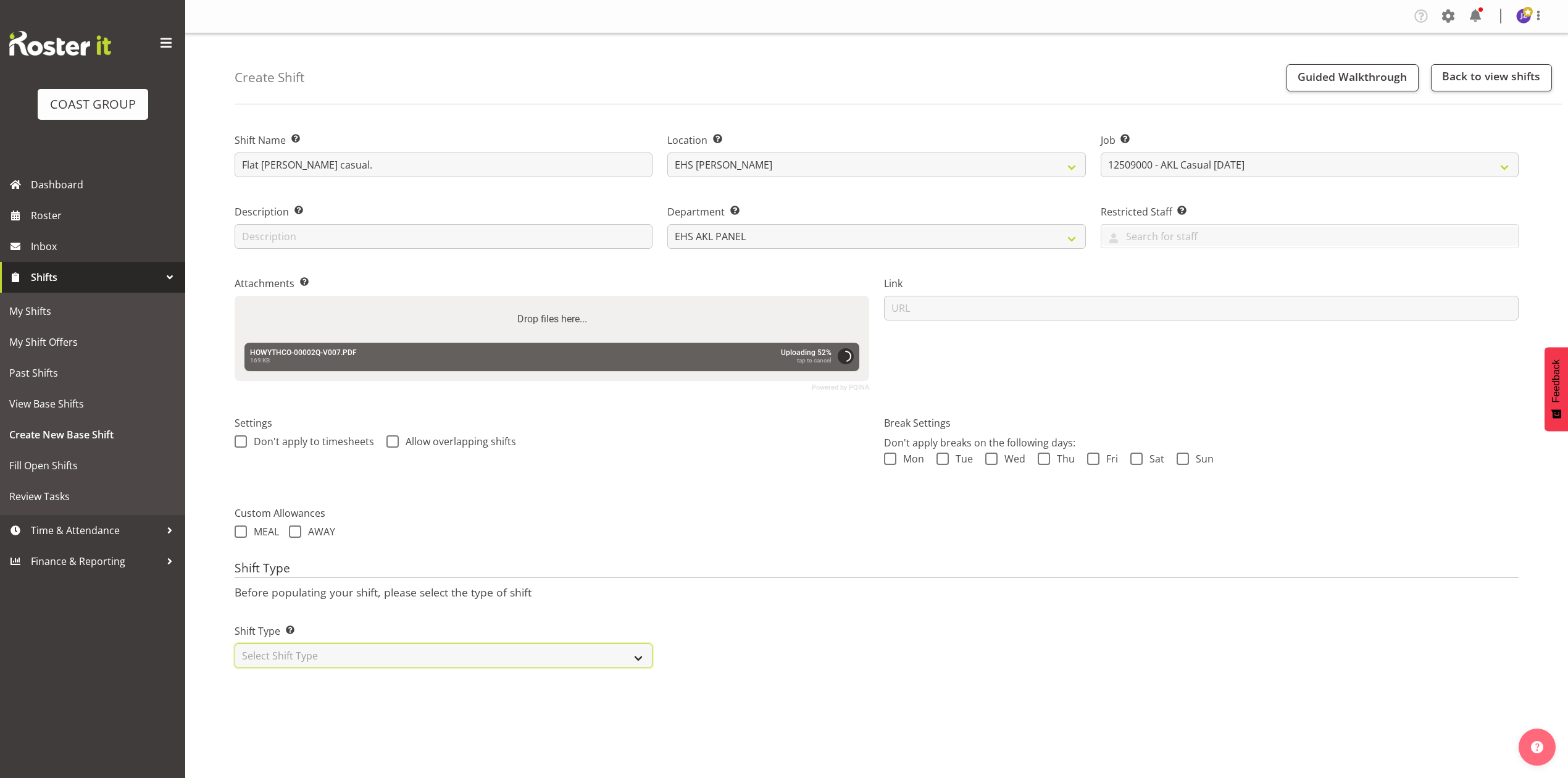
click at [423, 663] on select "Select Shift Type One Off Shift Recurring Shift Rotating Shift" at bounding box center [444, 655] width 418 height 25
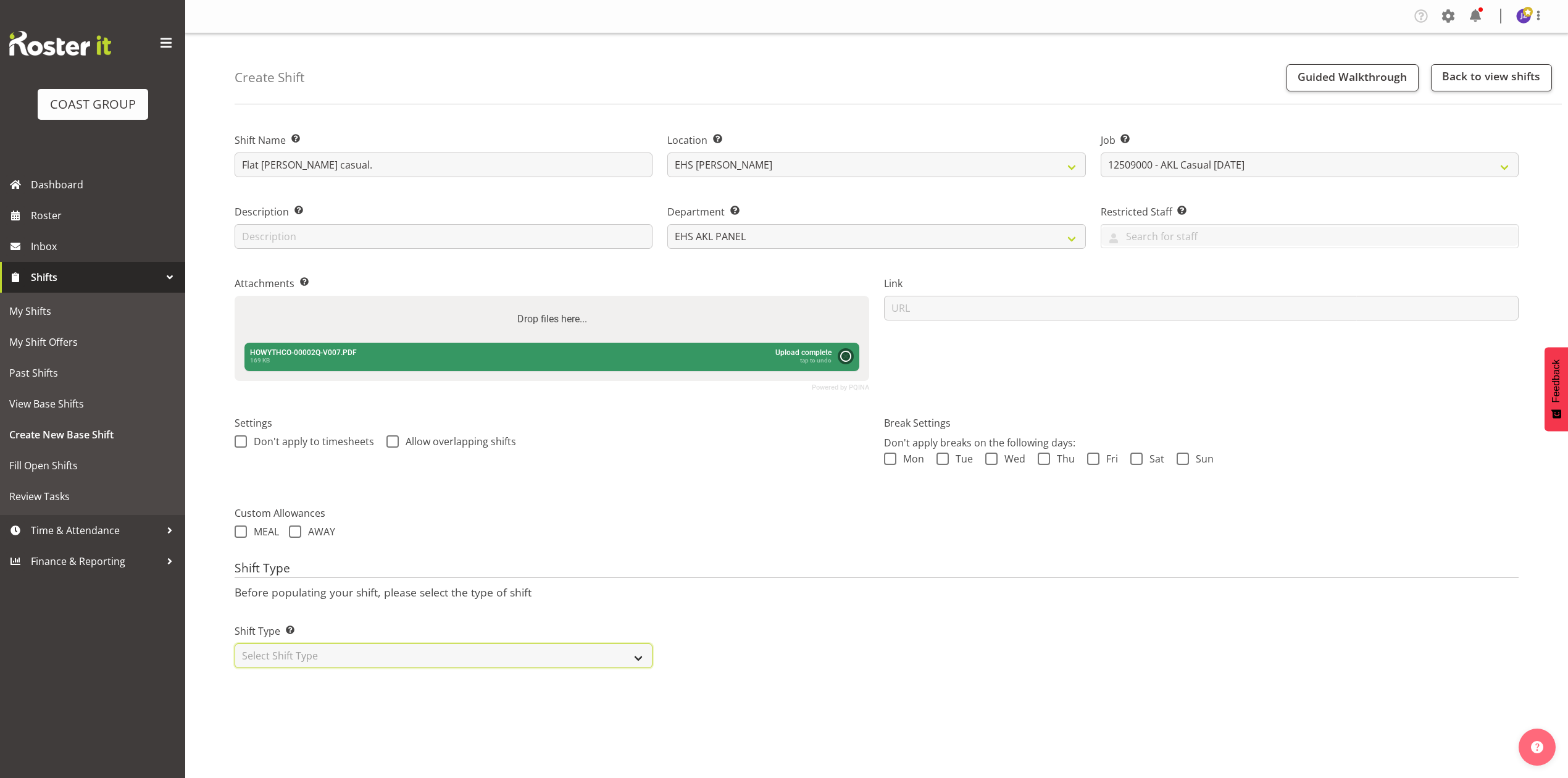
select select "recurring"
click at [235, 646] on select "Select Shift Type One Off Shift Recurring Shift Rotating Shift" at bounding box center [444, 655] width 418 height 25
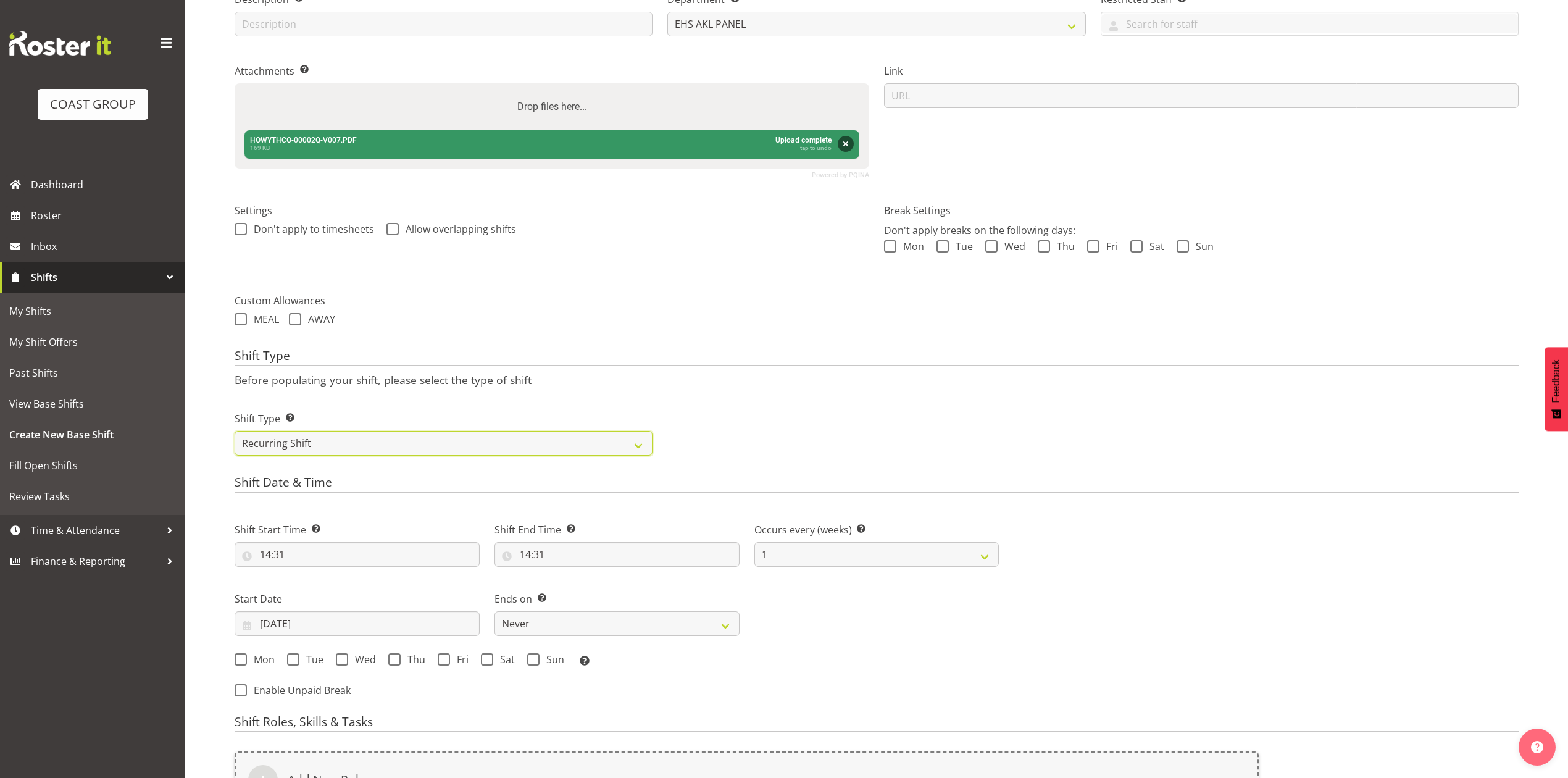
scroll to position [411, 0]
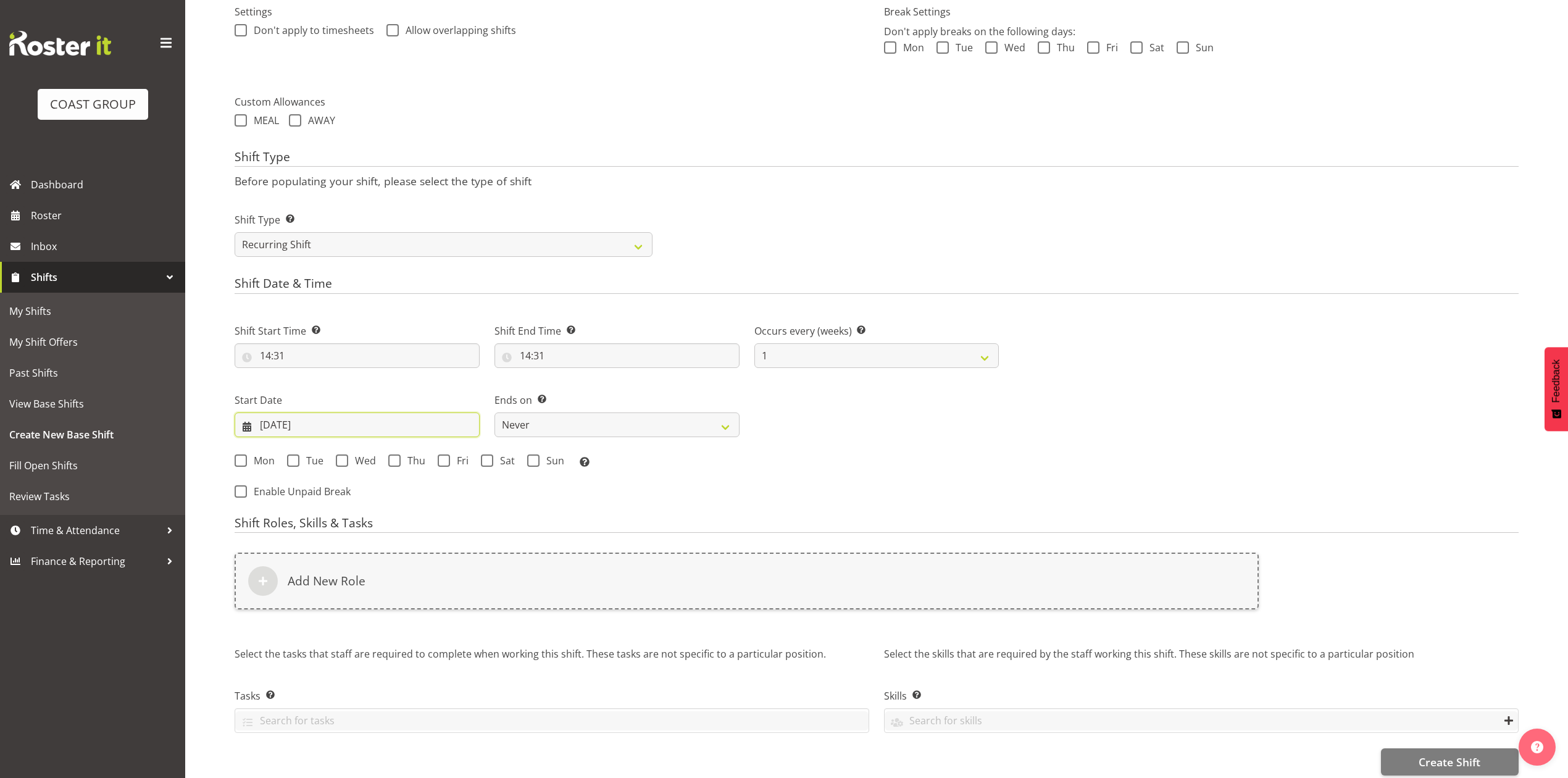
click at [291, 423] on input "[DATE]" at bounding box center [358, 424] width 245 height 25
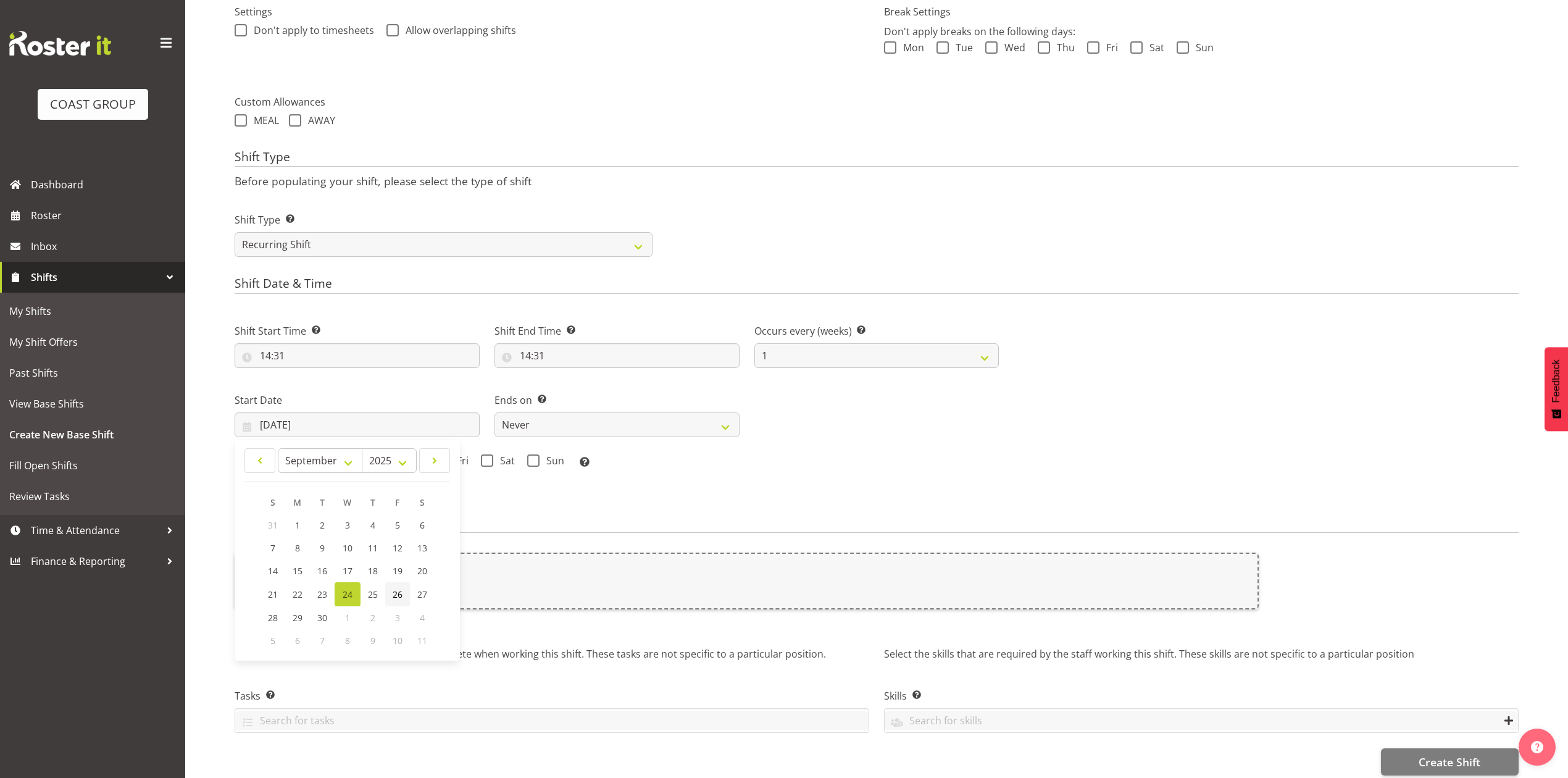
click at [401, 596] on span "26" at bounding box center [398, 594] width 10 height 12
type input "[DATE]"
click at [435, 457] on div "Mon Tue Wed Thu Fri Sat Sun Select the days of the week you wish to create this…" at bounding box center [617, 463] width 764 height 16
click at [444, 462] on span at bounding box center [444, 460] width 12 height 12
click at [444, 462] on input "Fri" at bounding box center [442, 460] width 8 height 8
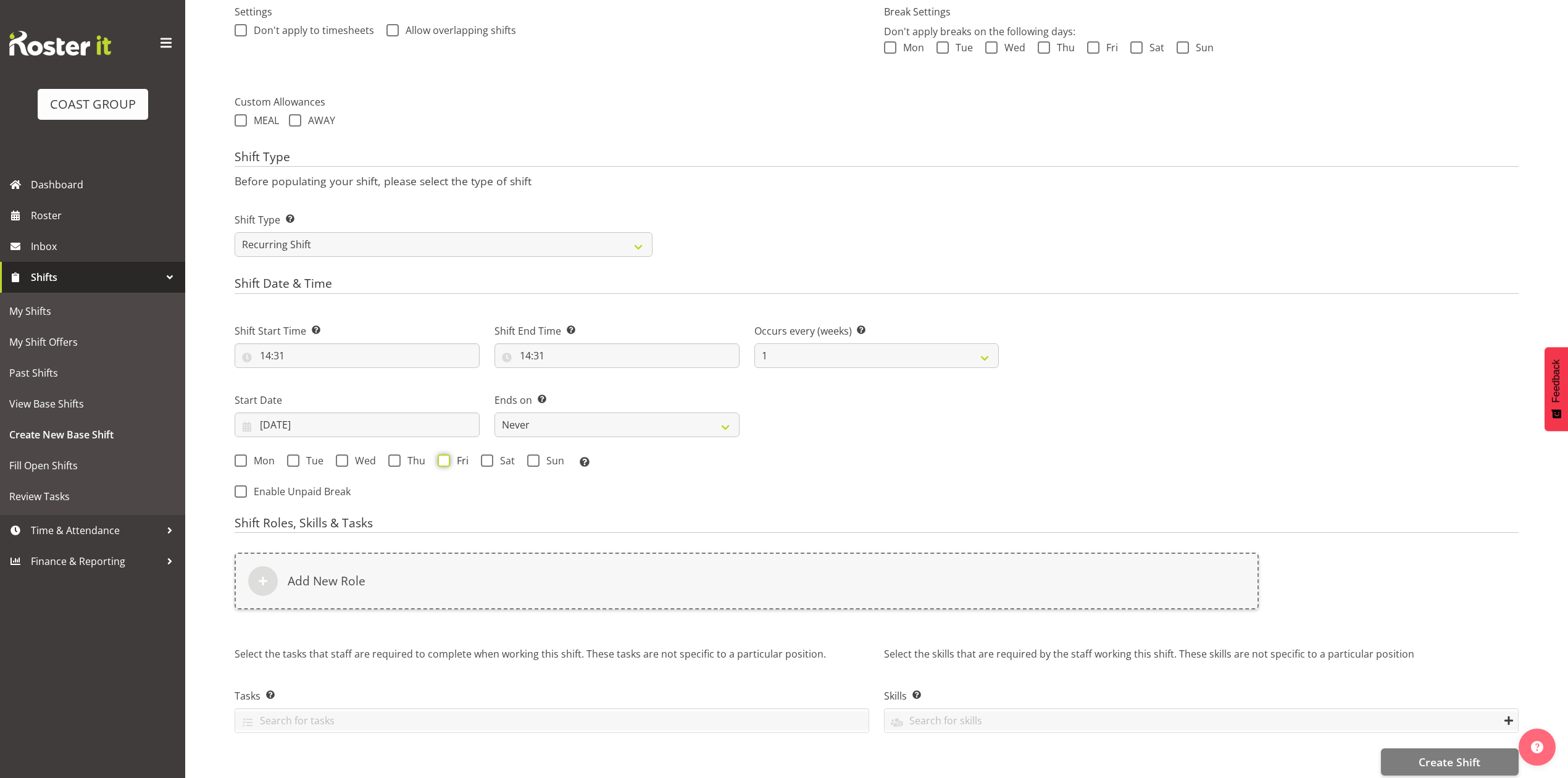
checkbox input "true"
click at [546, 427] on select "Never On Date" at bounding box center [618, 424] width 245 height 25
select select "date"
click at [495, 414] on select "Never On Date" at bounding box center [618, 424] width 245 height 25
select select "8"
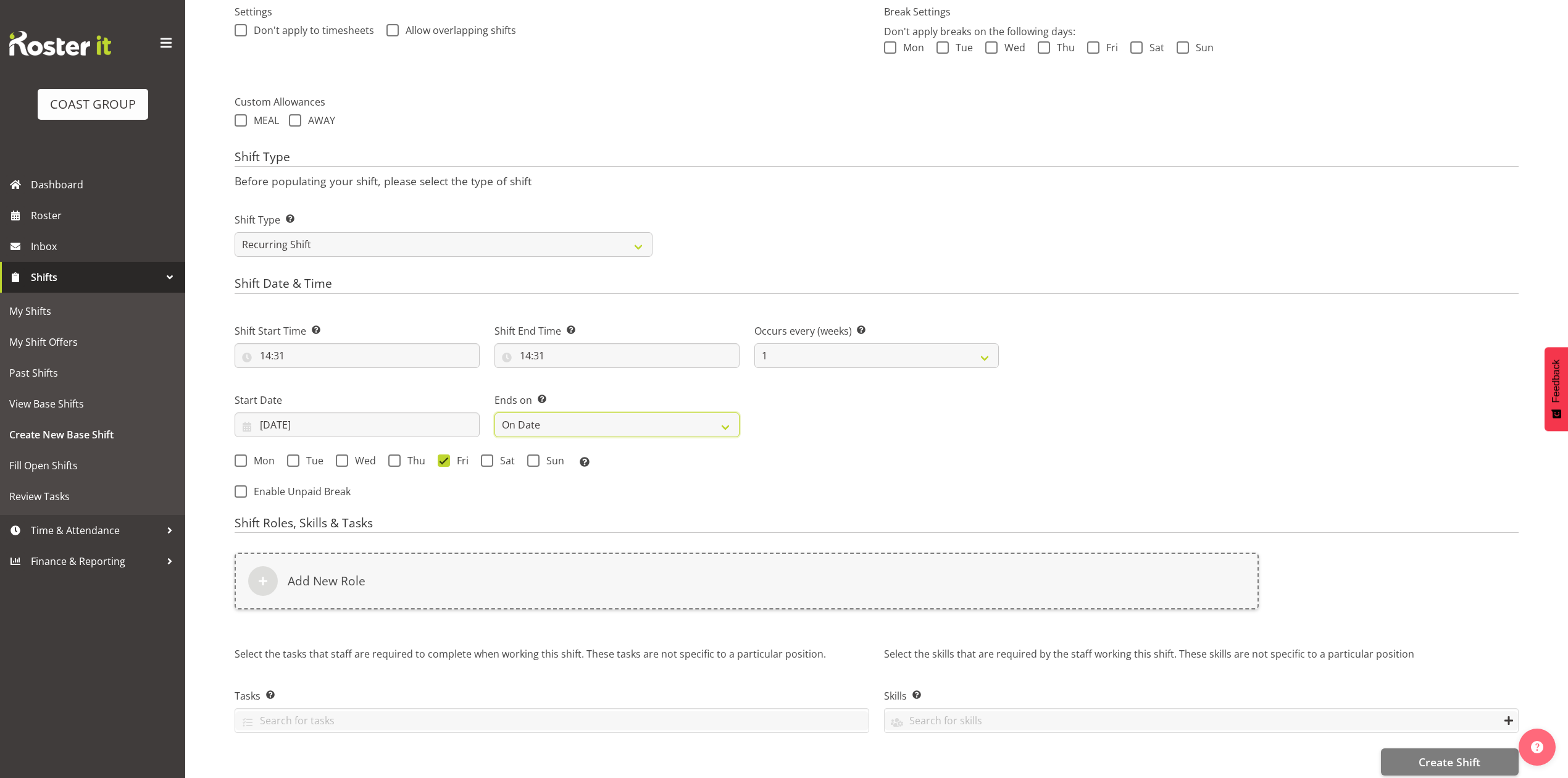
select select "2025"
click at [811, 417] on input "[DATE]" at bounding box center [877, 424] width 245 height 25
click at [858, 613] on span "30" at bounding box center [861, 618] width 10 height 12
type input "[DATE]"
click at [284, 463] on div "Mon Tue Wed Thu Fri Sat Sun Select the days of the week you wish to create this…" at bounding box center [617, 463] width 764 height 16
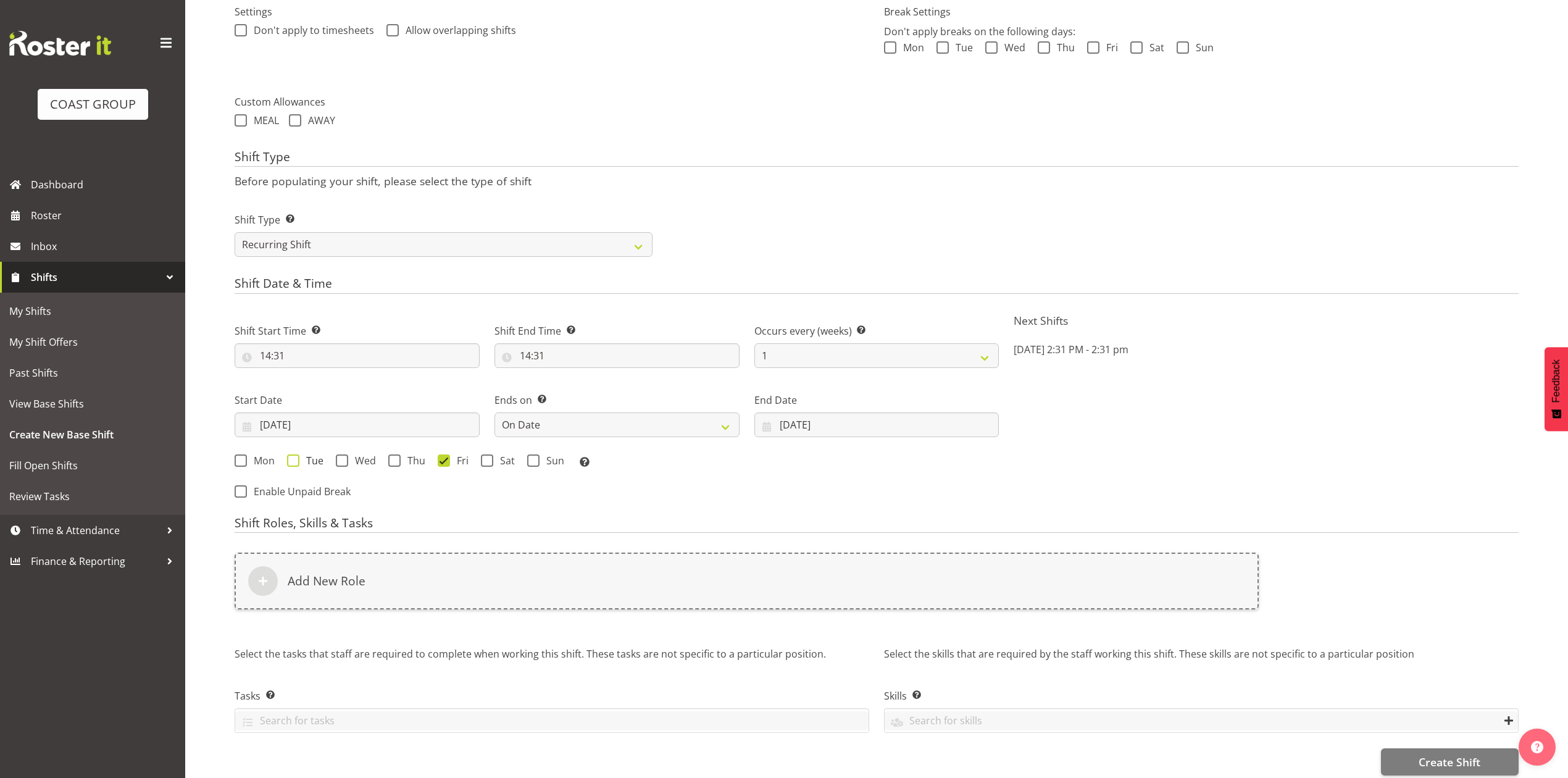
click at [294, 460] on span at bounding box center [293, 460] width 12 height 12
click at [294, 460] on input "Tue" at bounding box center [291, 460] width 8 height 8
checkbox input "true"
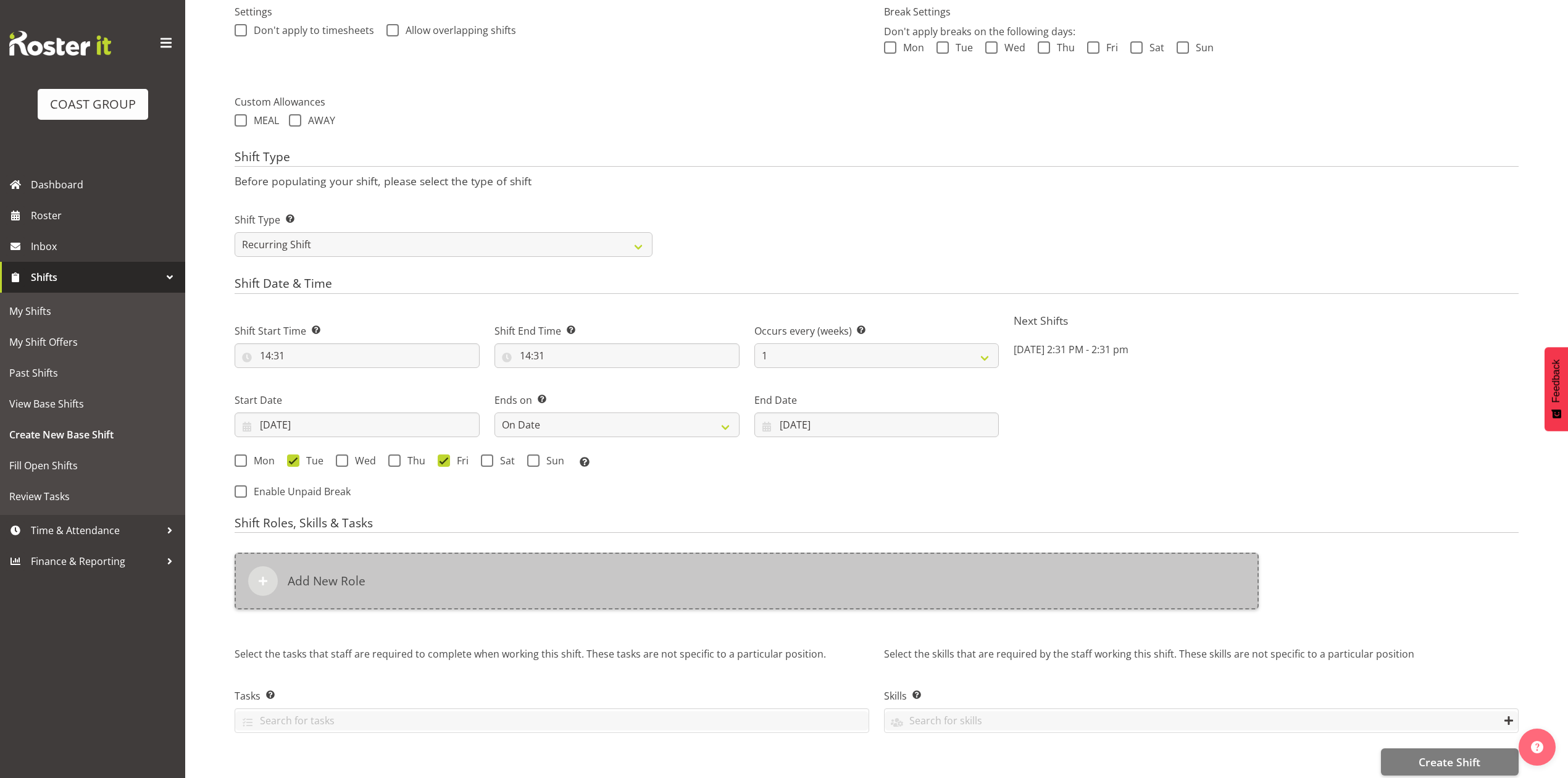
click at [467, 591] on div "Add New Role" at bounding box center [747, 581] width 1024 height 57
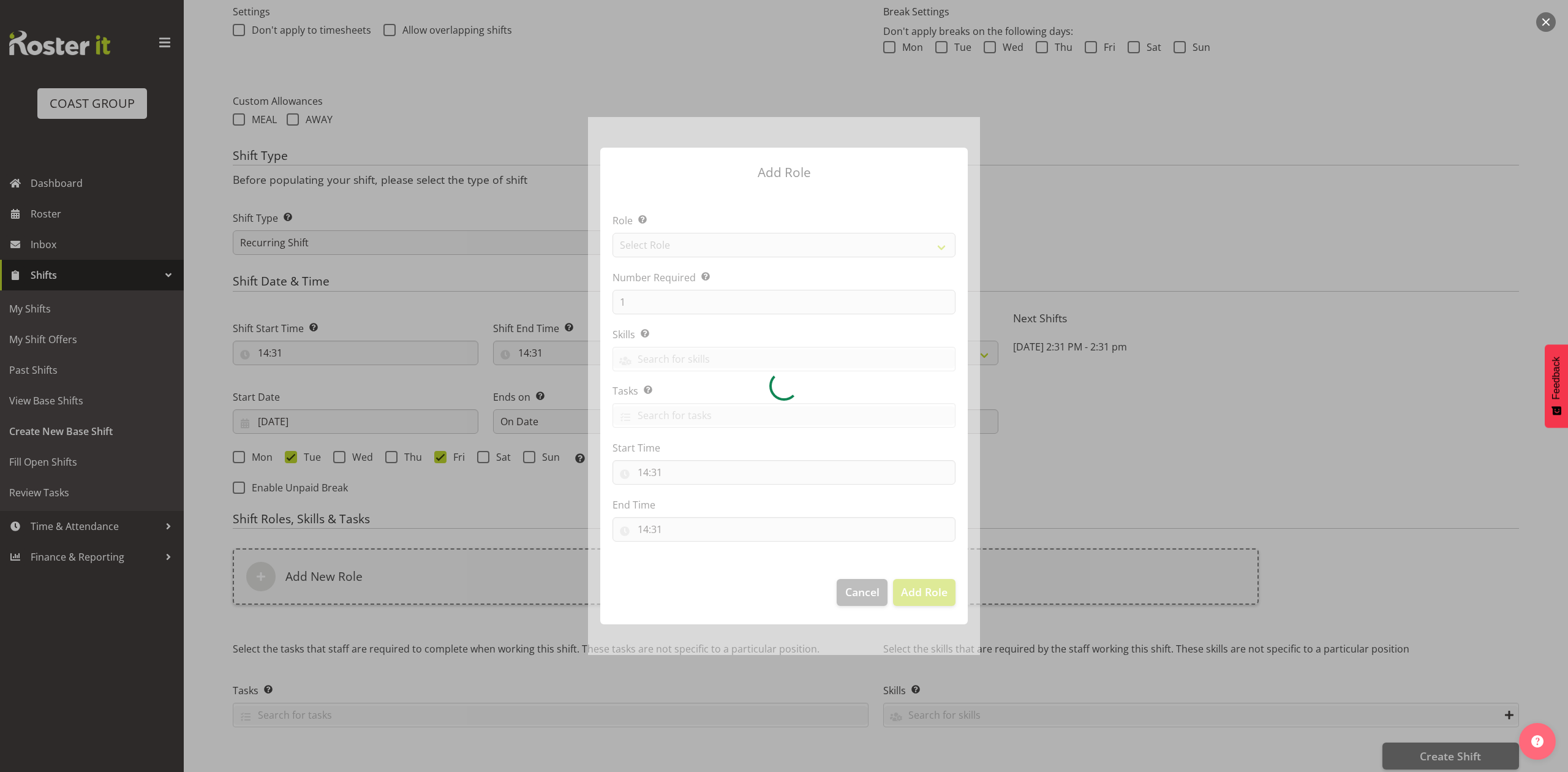
click at [744, 236] on div at bounding box center [784, 385] width 392 height 537
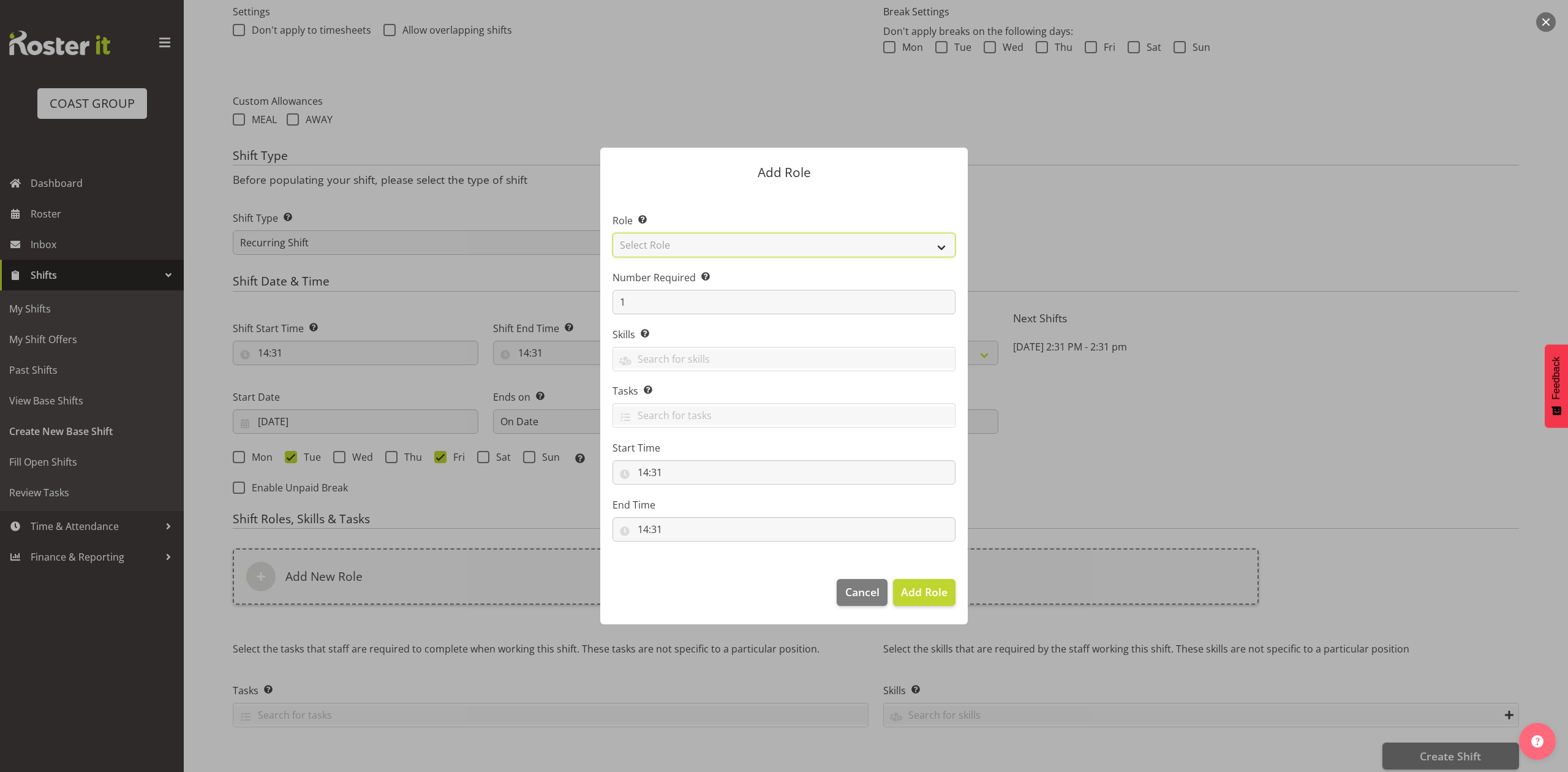
click at [744, 236] on select "Select Role ACCOUNT MANAGER ACCOUNT MANAGER DW ACCOUNTS [PERSON_NAME] VEHICLES …" at bounding box center [784, 245] width 343 height 25
select select "81"
click at [613, 233] on select "Select Role ACCOUNT MANAGER ACCOUNT MANAGER DW ACCOUNTS AKL DIANNA VEHICLES AKL…" at bounding box center [784, 245] width 343 height 25
click at [921, 587] on span "Add Role" at bounding box center [924, 591] width 47 height 14
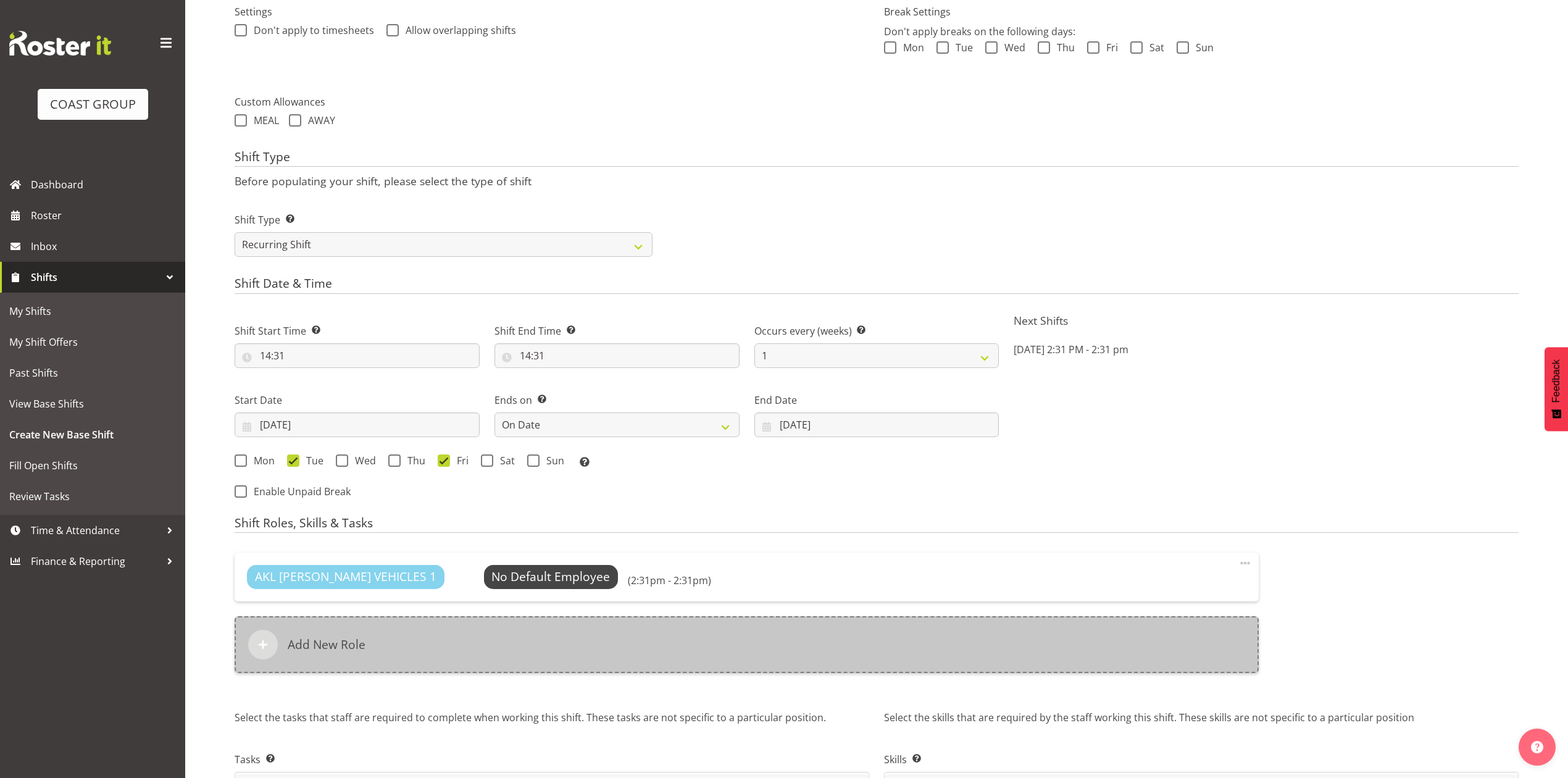
click at [656, 642] on div "Add New Role" at bounding box center [747, 644] width 1024 height 57
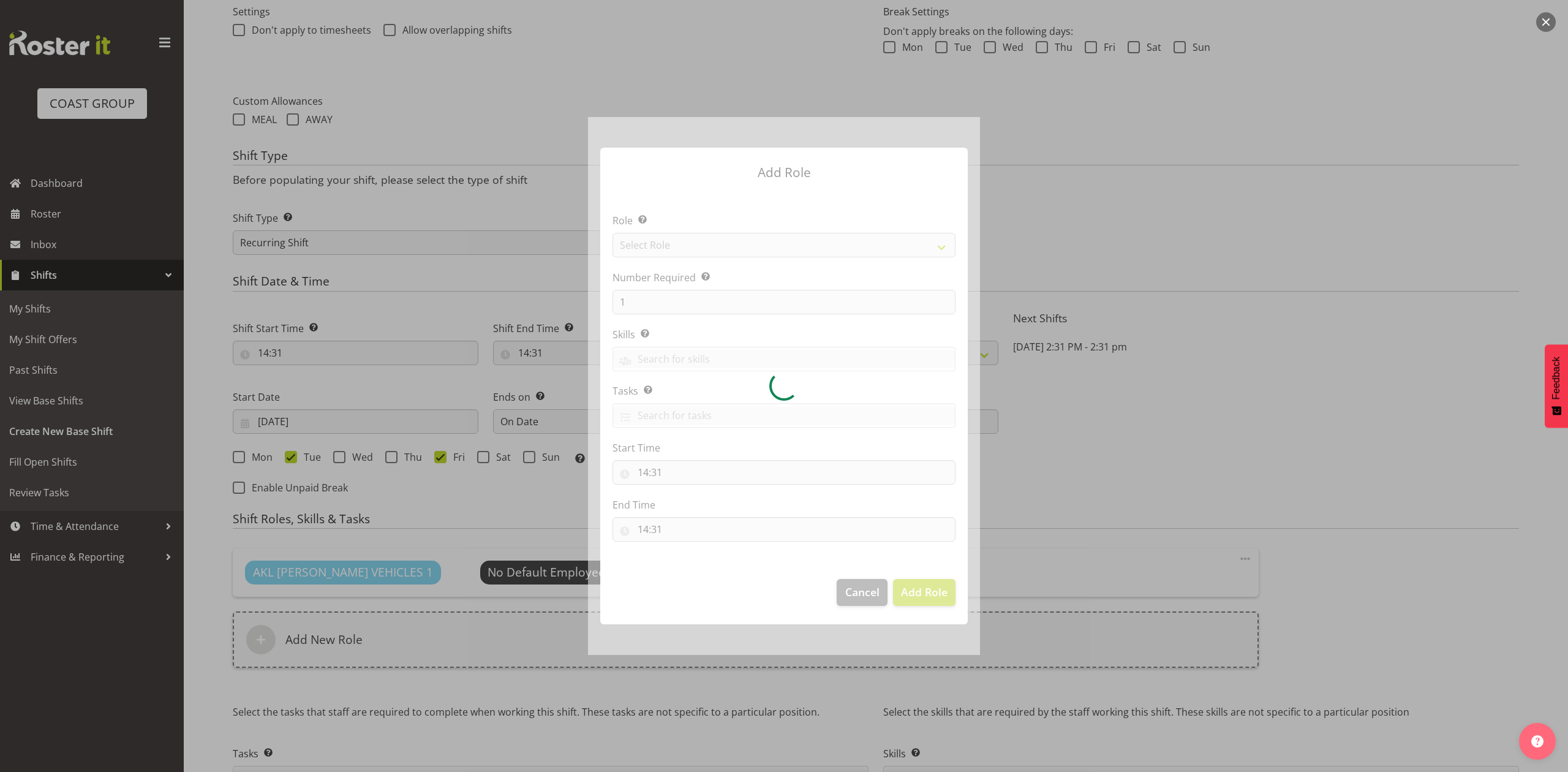
click at [714, 239] on div at bounding box center [784, 385] width 392 height 537
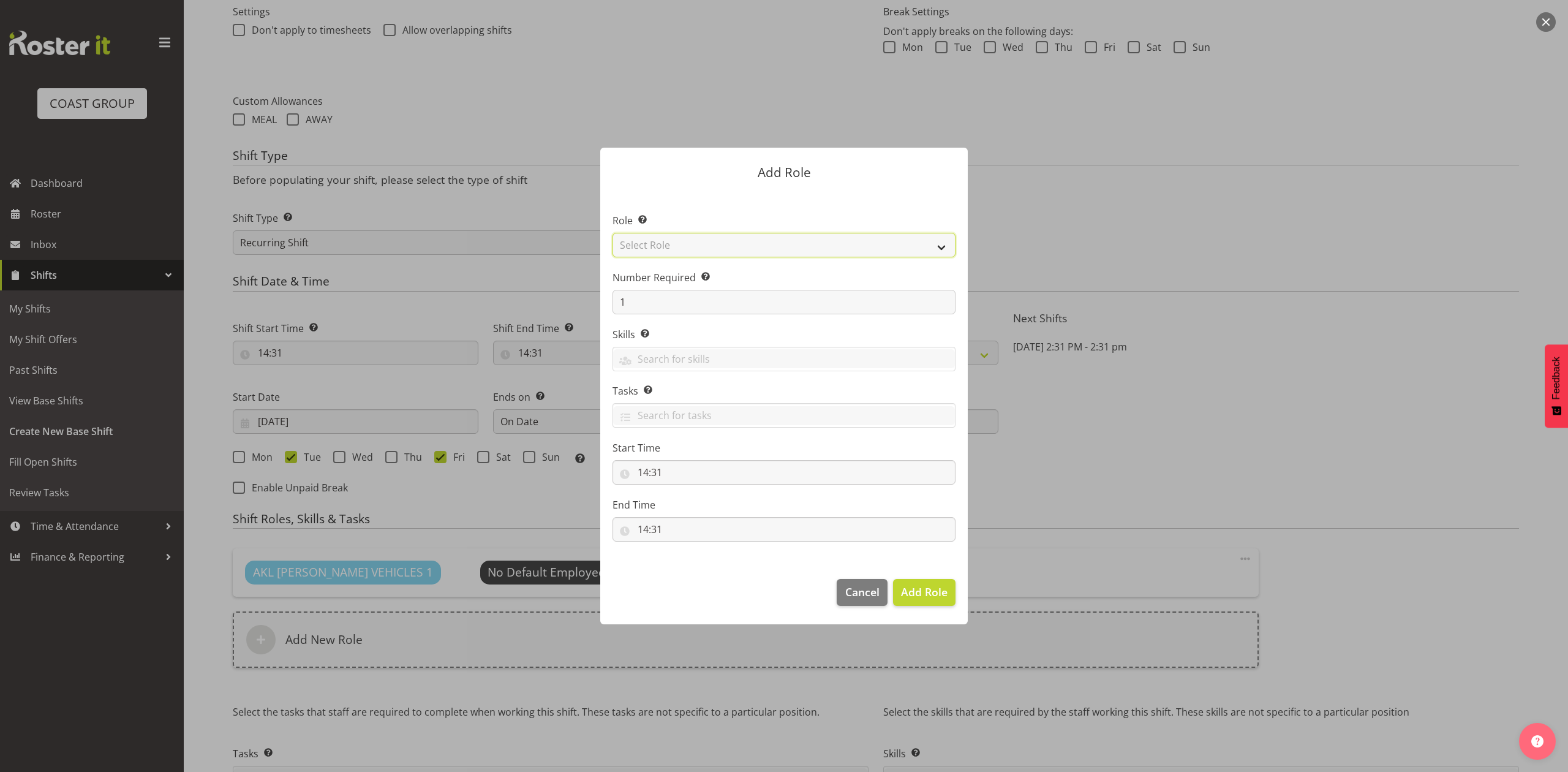
click at [714, 239] on select "Select Role ACCOUNT MANAGER ACCOUNT MANAGER DW ACCOUNTS AKL DIANNA VEHICLES AKL…" at bounding box center [784, 245] width 343 height 25
select select "188"
click at [613, 233] on select "Select Role ACCOUNT MANAGER ACCOUNT MANAGER DW ACCOUNTS AKL DIANNA VEHICLES AKL…" at bounding box center [784, 245] width 343 height 25
click at [912, 593] on span "Add Role" at bounding box center [924, 591] width 47 height 14
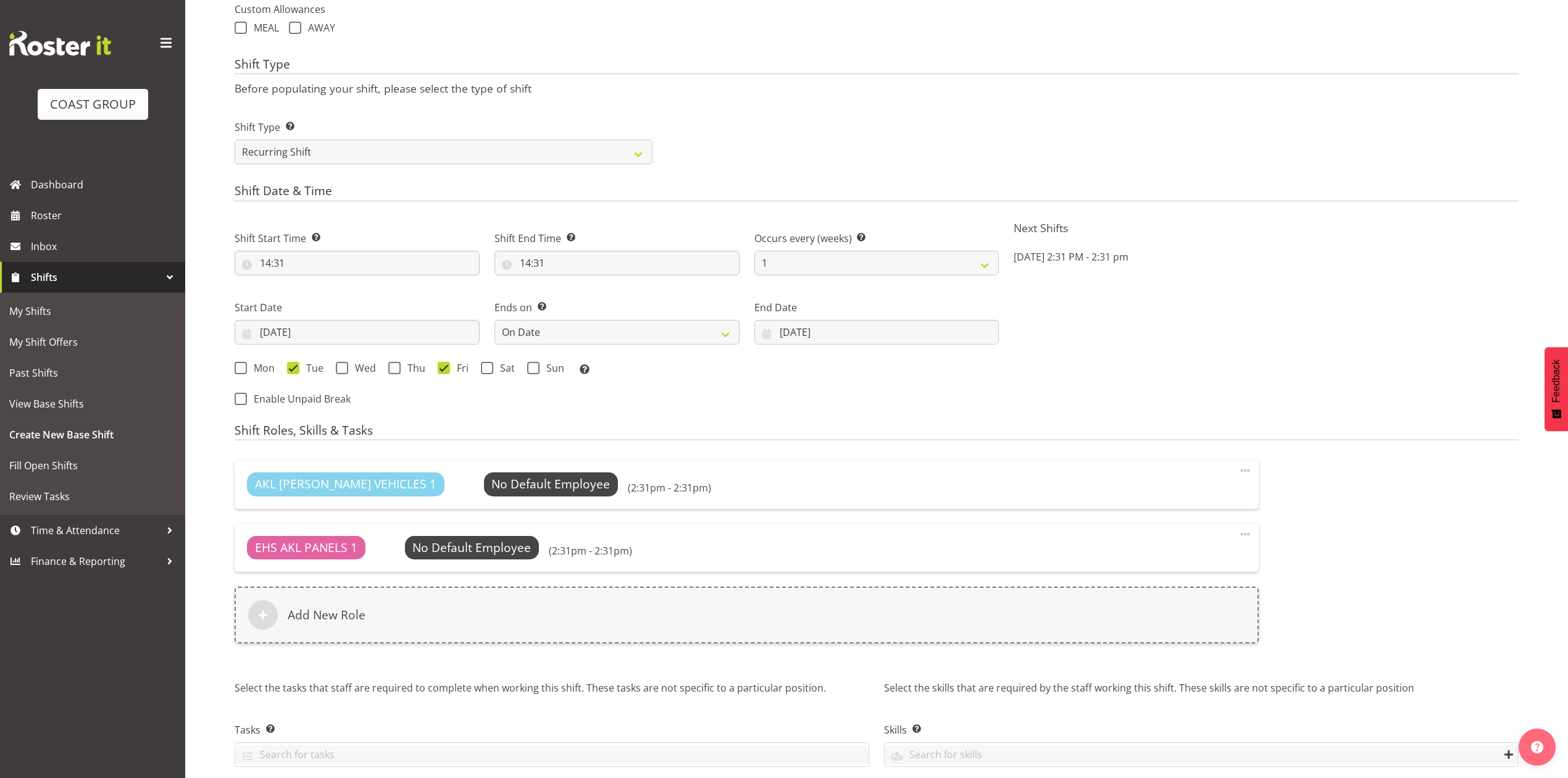
scroll to position [560, 0]
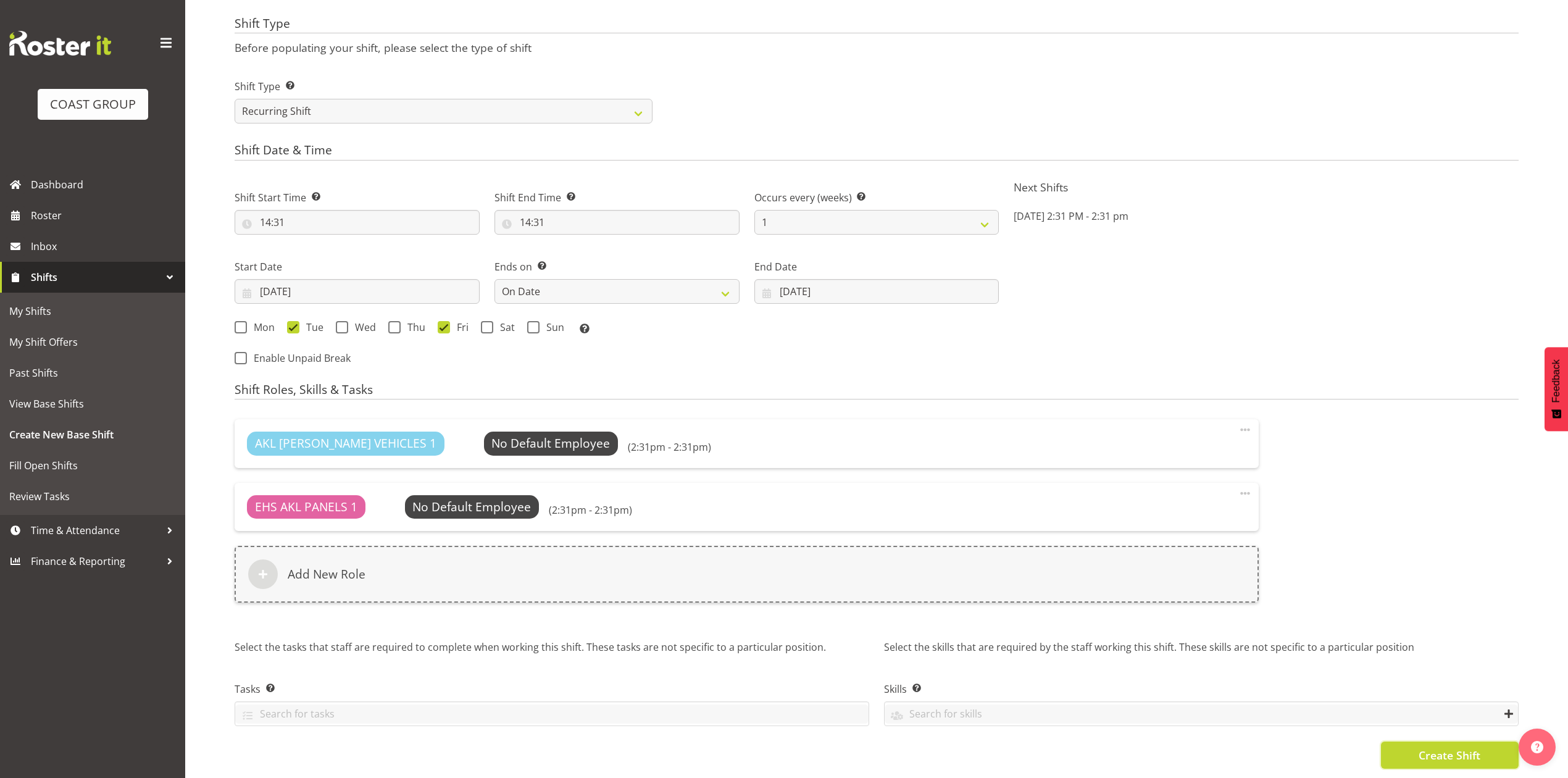
click at [1394, 742] on button "Create Shift" at bounding box center [1450, 756] width 138 height 27
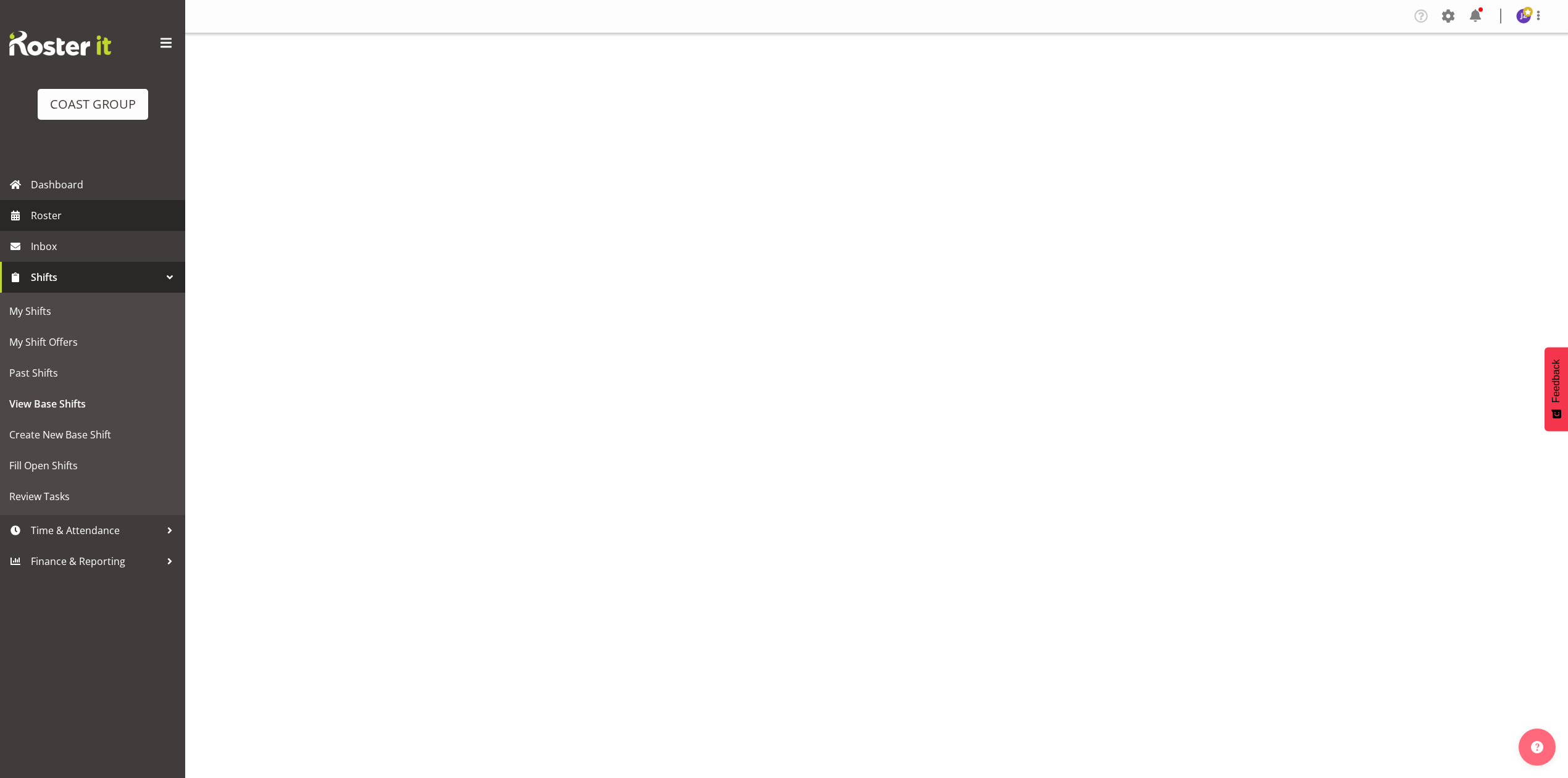
drag, startPoint x: 0, startPoint y: 0, endPoint x: 50, endPoint y: 216, distance: 221.7
click at [50, 216] on span "Roster" at bounding box center [104, 215] width 148 height 18
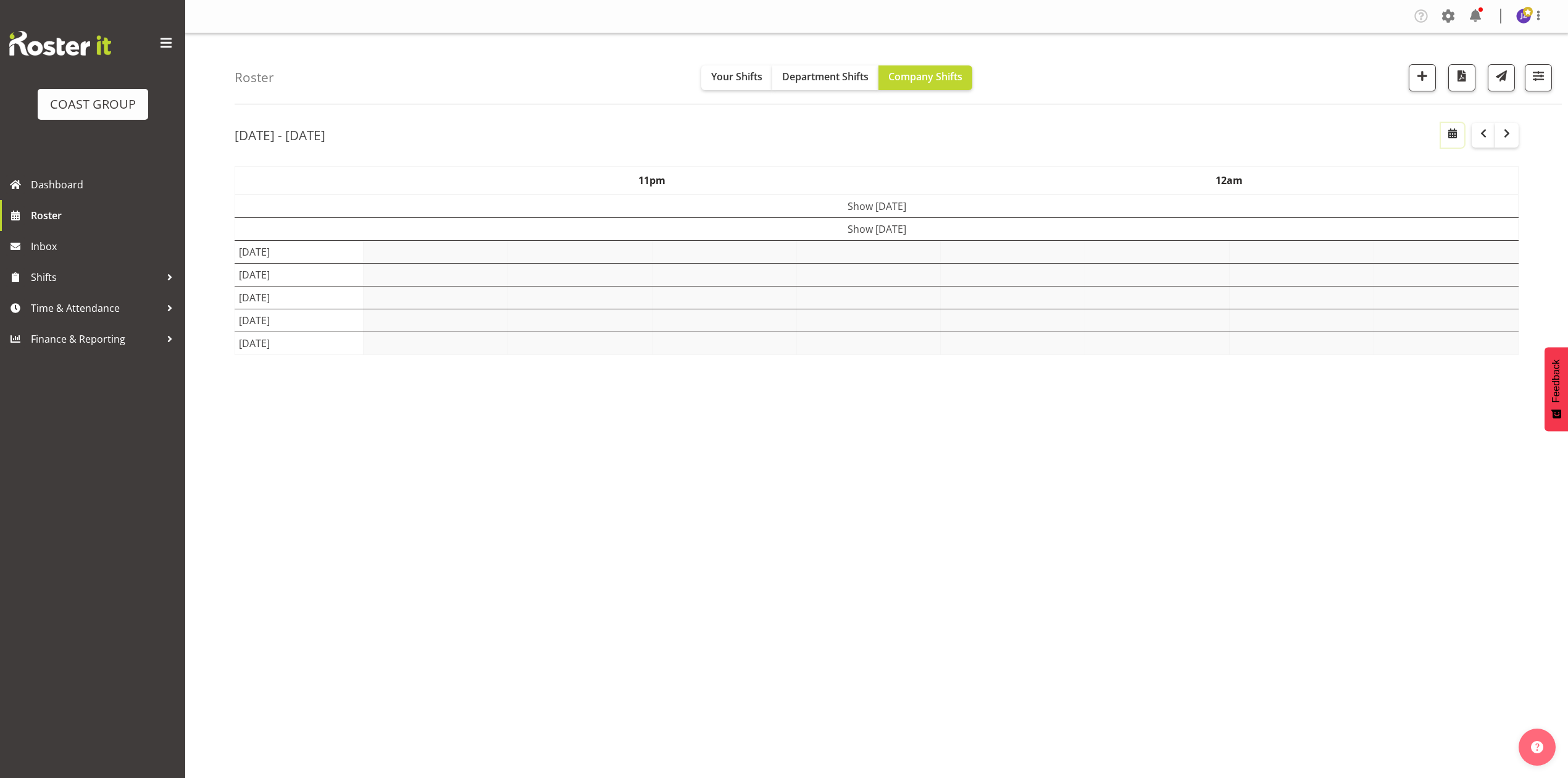
click at [1453, 136] on span "button" at bounding box center [1453, 133] width 14 height 14
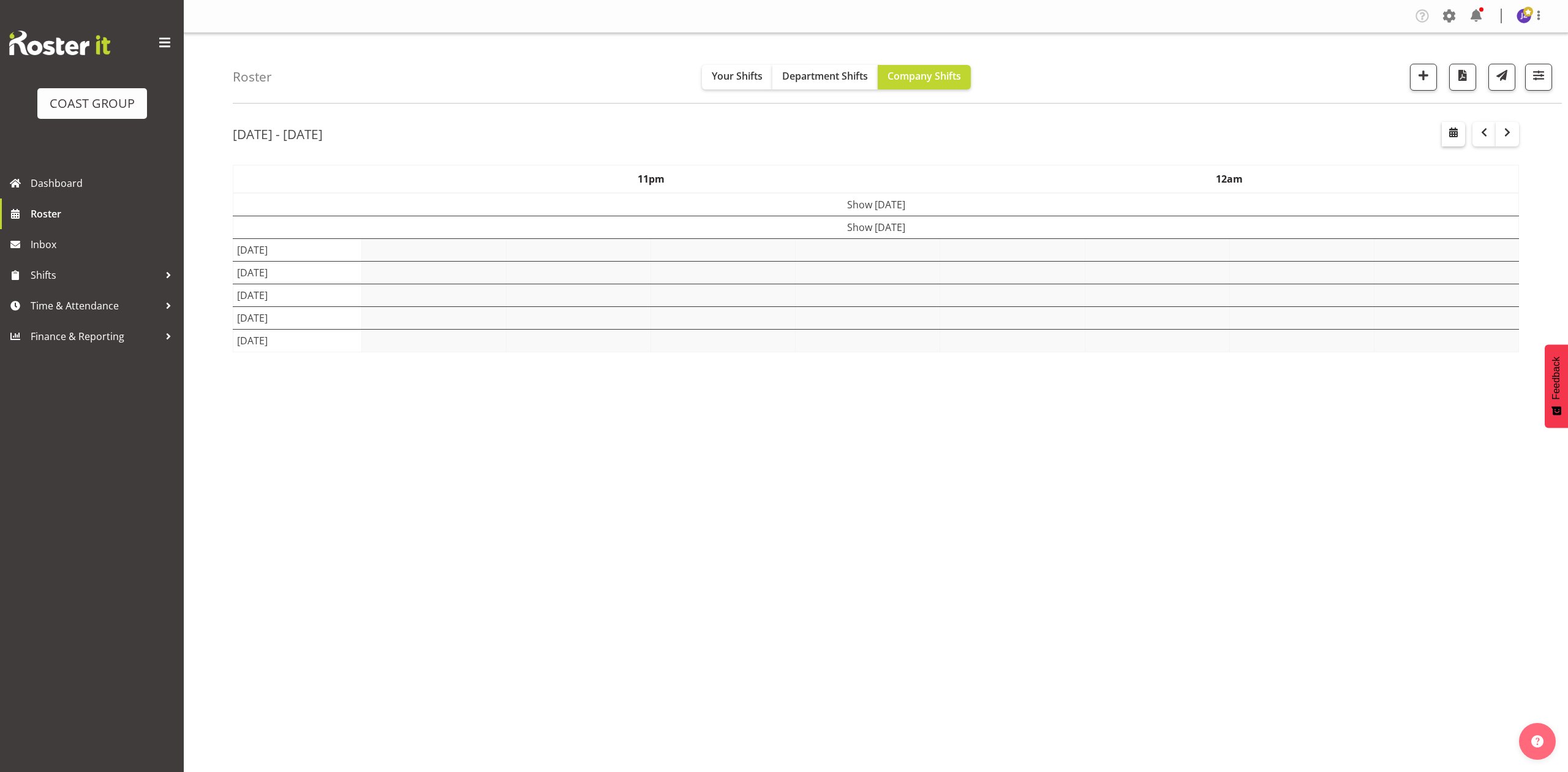
select select "8"
select select "2025"
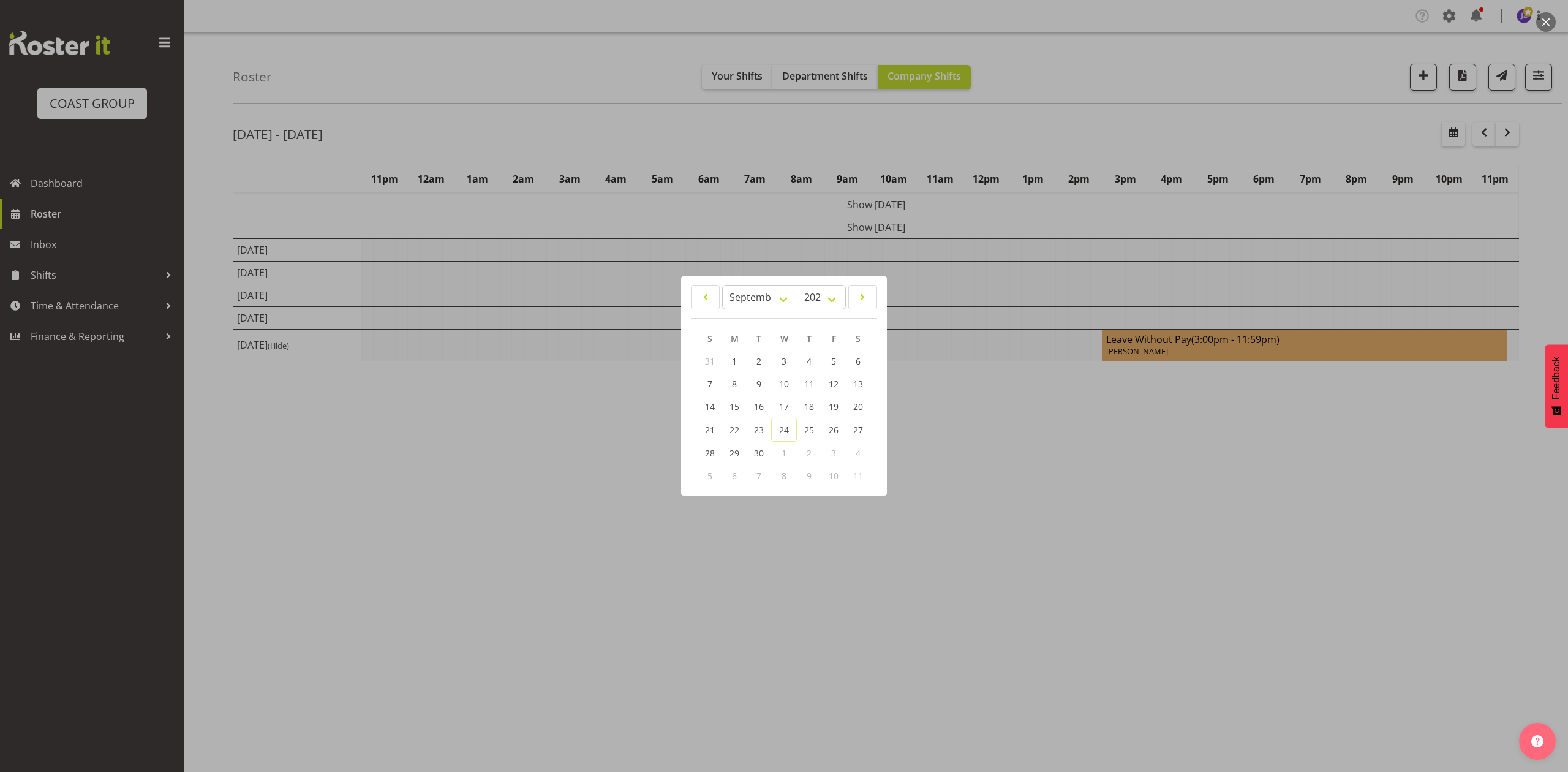
click at [964, 123] on div at bounding box center [784, 386] width 1568 height 772
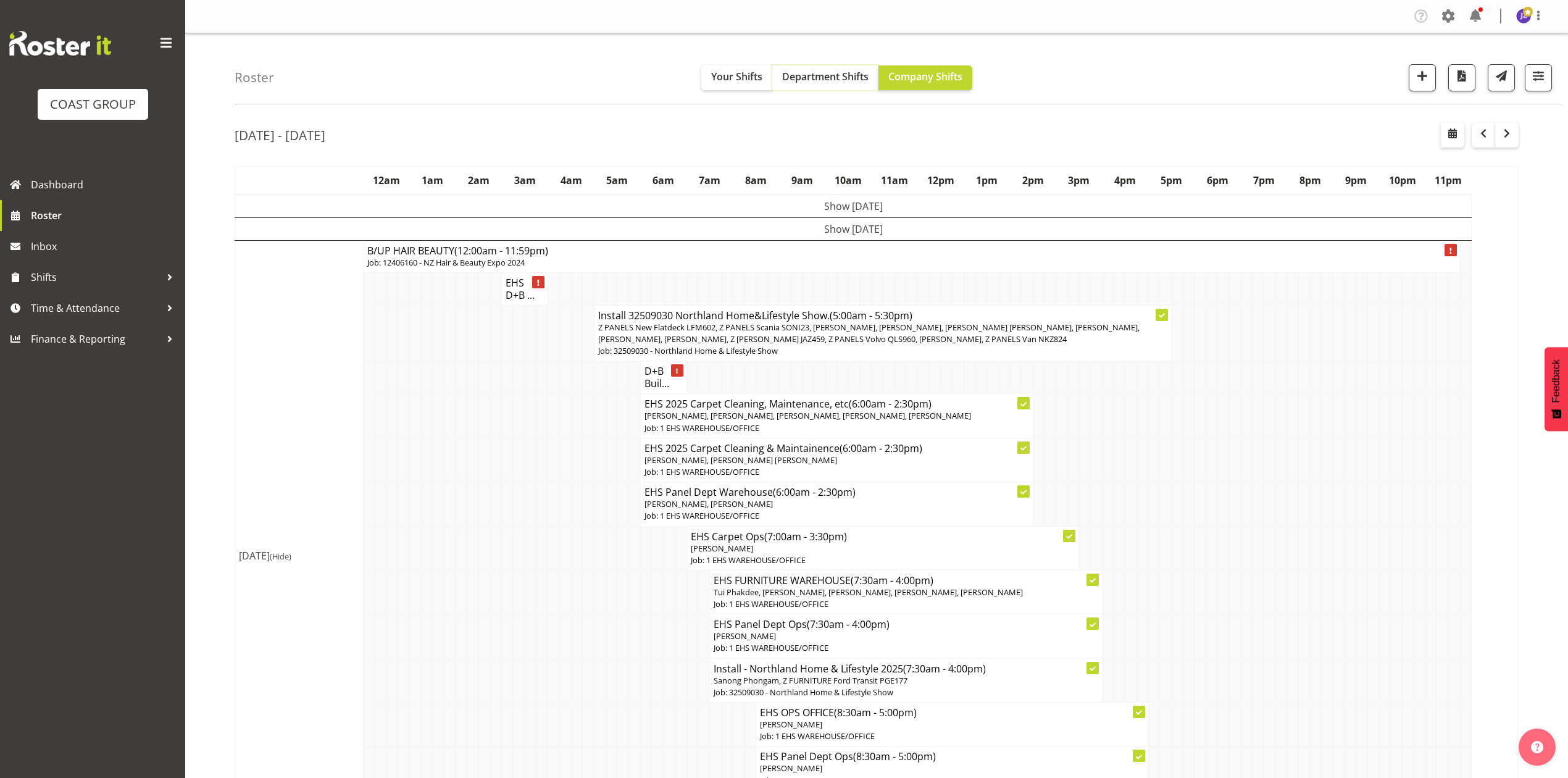
click at [833, 80] on span "Department Shifts" at bounding box center [825, 76] width 87 height 14
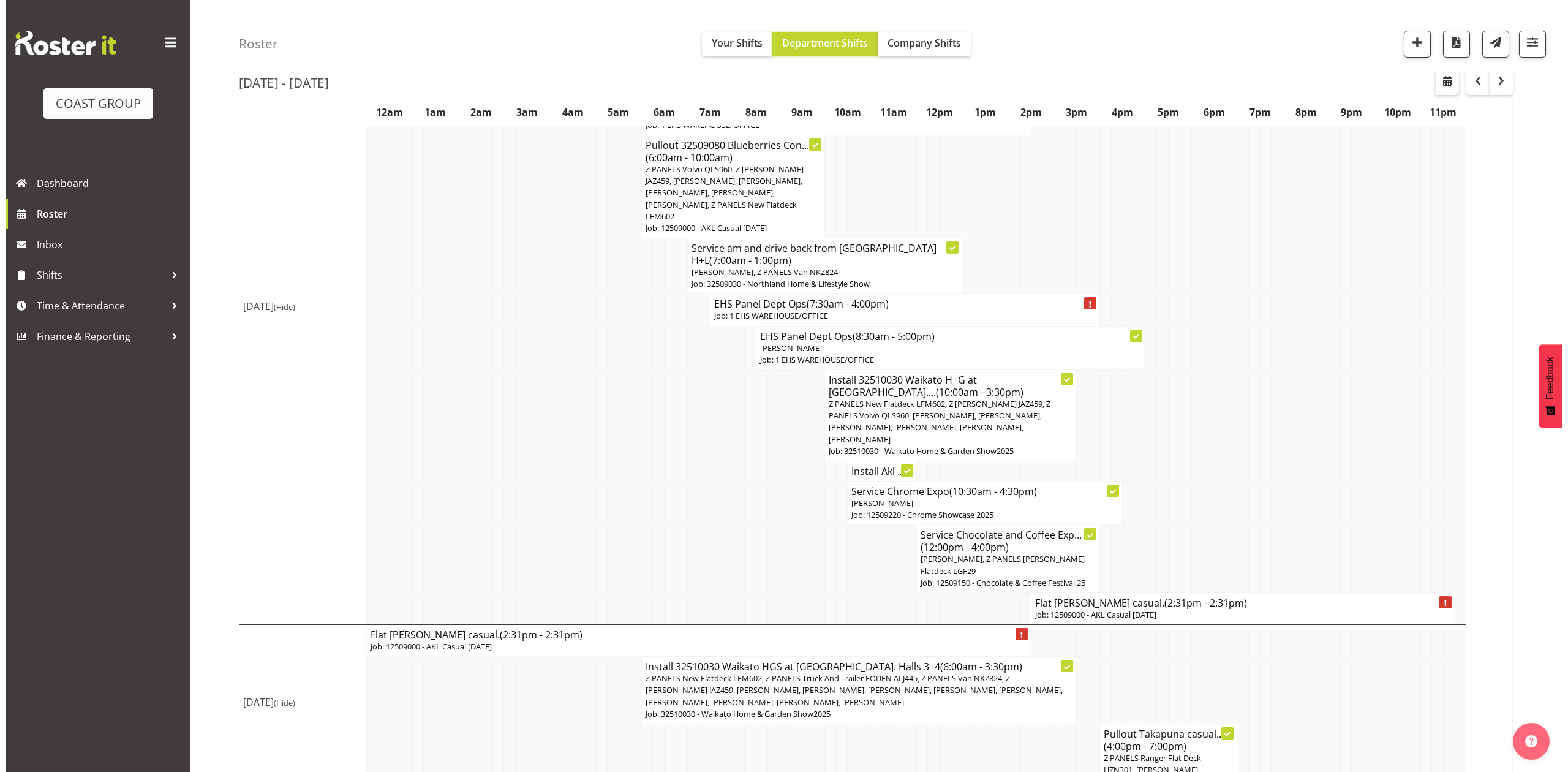
scroll to position [981, 0]
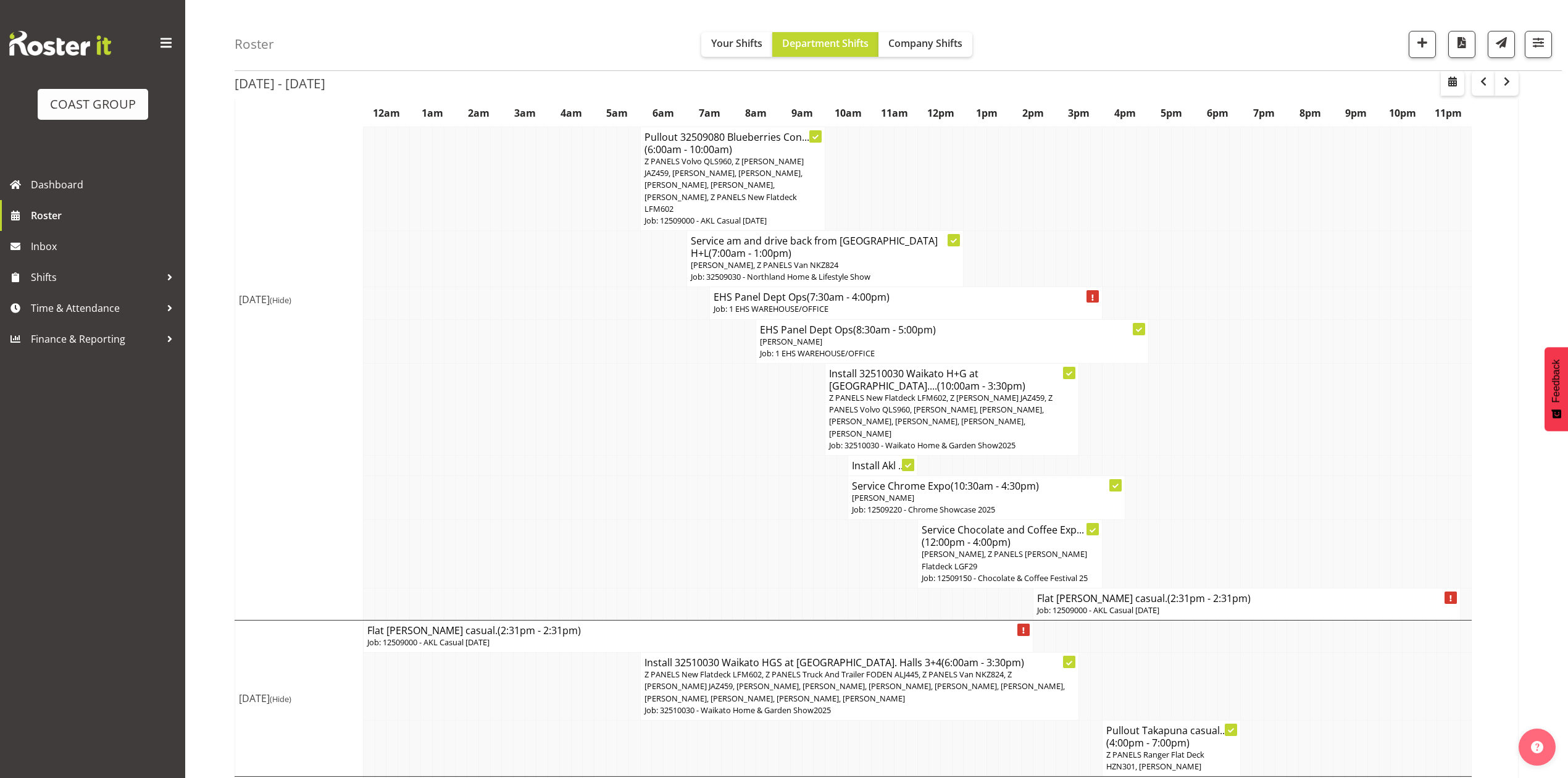
click at [1094, 592] on h4 "Flat [PERSON_NAME] casual. (2:31pm - 2:31pm)" at bounding box center [1246, 598] width 419 height 12
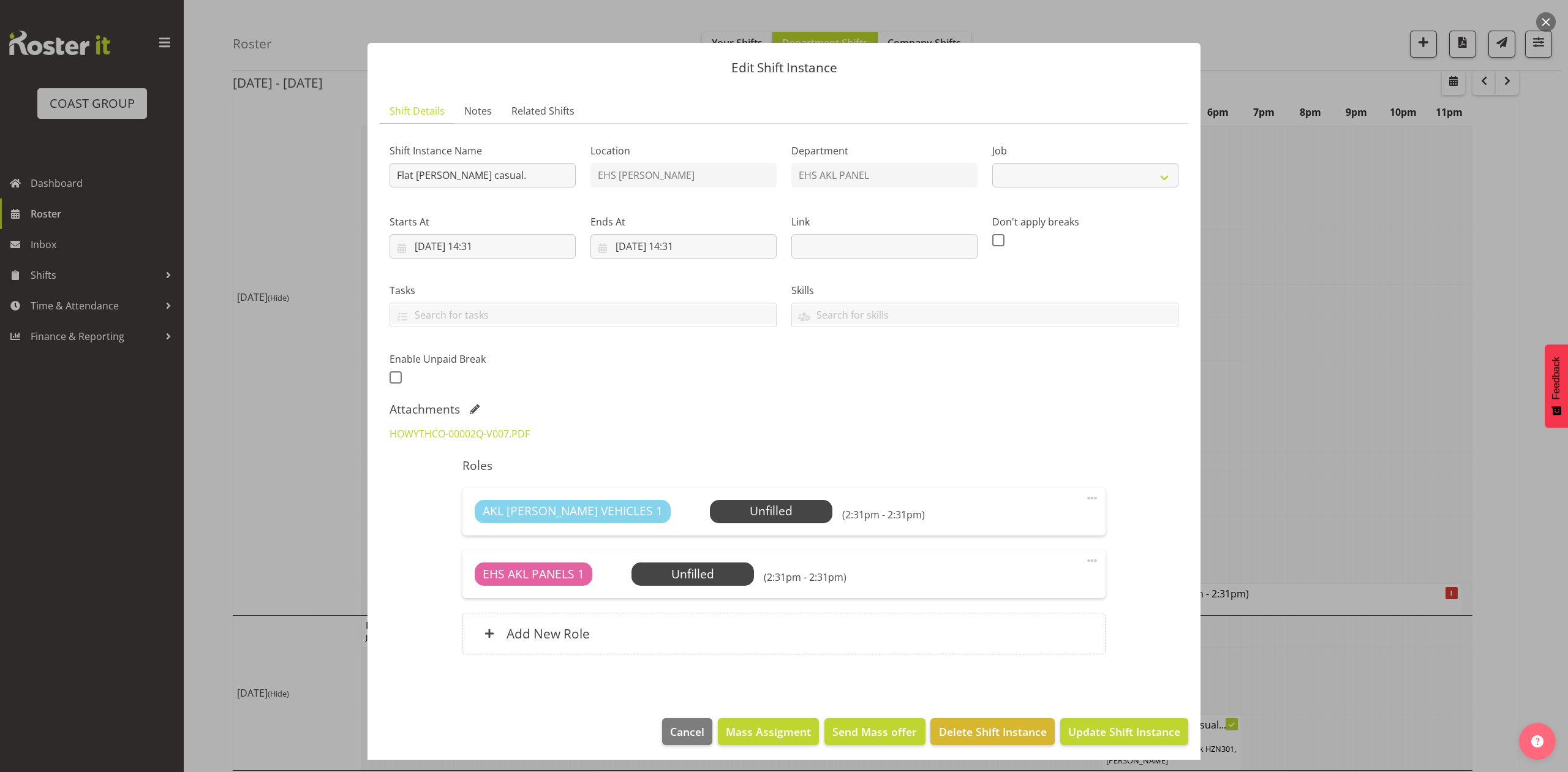
select select "8653"
click at [397, 172] on input "Flat Bush casual." at bounding box center [483, 175] width 186 height 25
click at [547, 169] on input "Install Flat Bush casual." at bounding box center [483, 175] width 186 height 25
type input "Install Flat Bush casual. In at 6pm."
click at [624, 248] on input "27/09/2025, 14:31" at bounding box center [683, 246] width 186 height 25
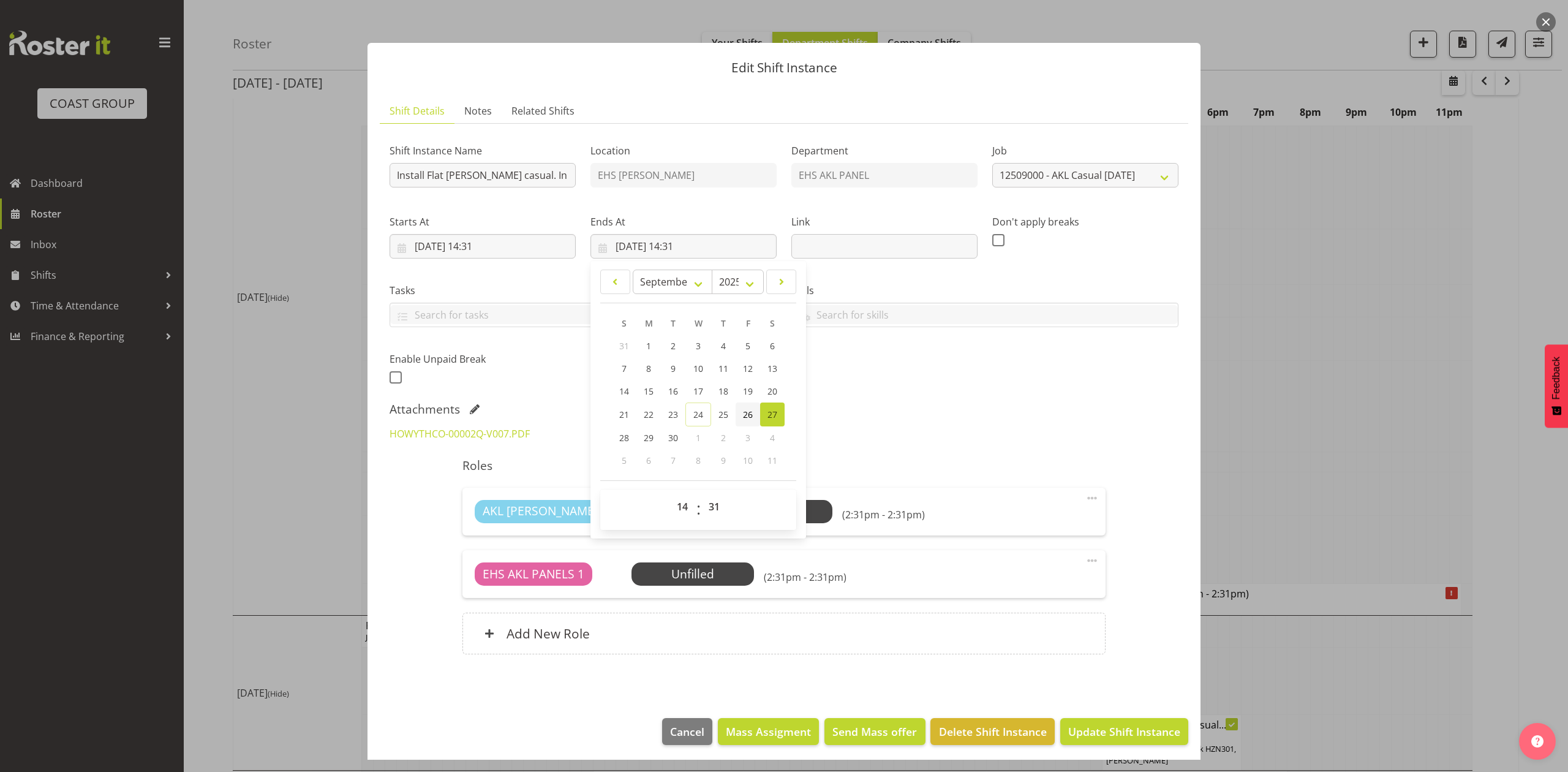
click at [744, 411] on span "26" at bounding box center [748, 415] width 10 height 12
type input "26/09/2025, 14:31"
drag, startPoint x: 520, startPoint y: 291, endPoint x: 491, endPoint y: 255, distance: 46.2
click at [520, 290] on label "Tasks" at bounding box center [583, 290] width 387 height 14
click at [481, 243] on input "26/09/2025, 14:31" at bounding box center [483, 246] width 186 height 25
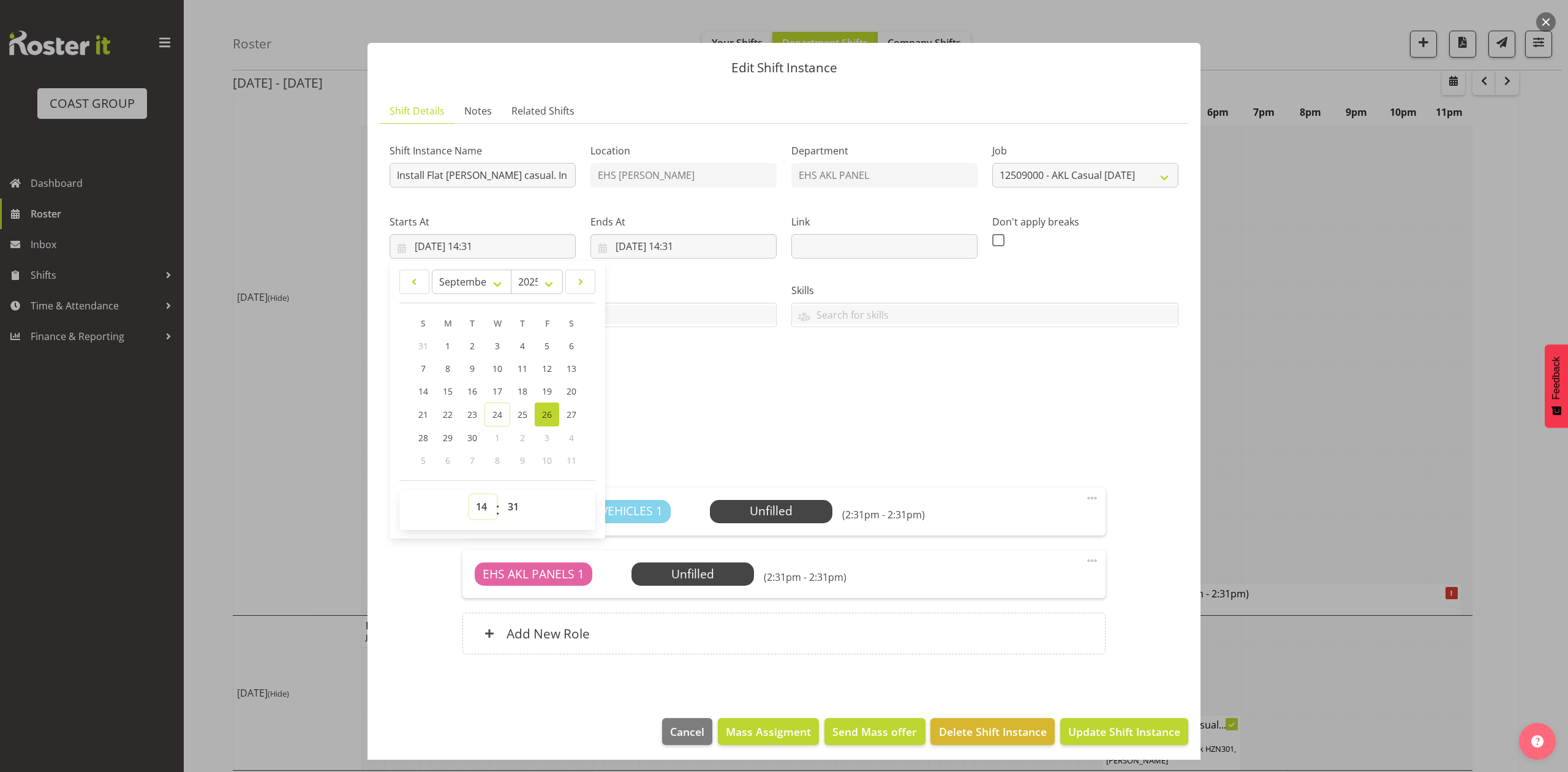
click at [484, 503] on select "00 01 02 03 04 05 06 07 08 09 10 11 12 13 14 15 16 17 18 19 20 21 22 23" at bounding box center [483, 506] width 28 height 25
select select "17"
click at [469, 495] on select "00 01 02 03 04 05 06 07 08 09 10 11 12 13 14 15 16 17 18 19 20 21 22 23" at bounding box center [483, 506] width 28 height 25
type input "26/09/2025, 17:31"
click at [515, 513] on select "00 01 02 03 04 05 06 07 08 09 10 11 12 13 14 15 16 17 18 19 20 21 22 23 24 25 2…" at bounding box center [515, 506] width 28 height 25
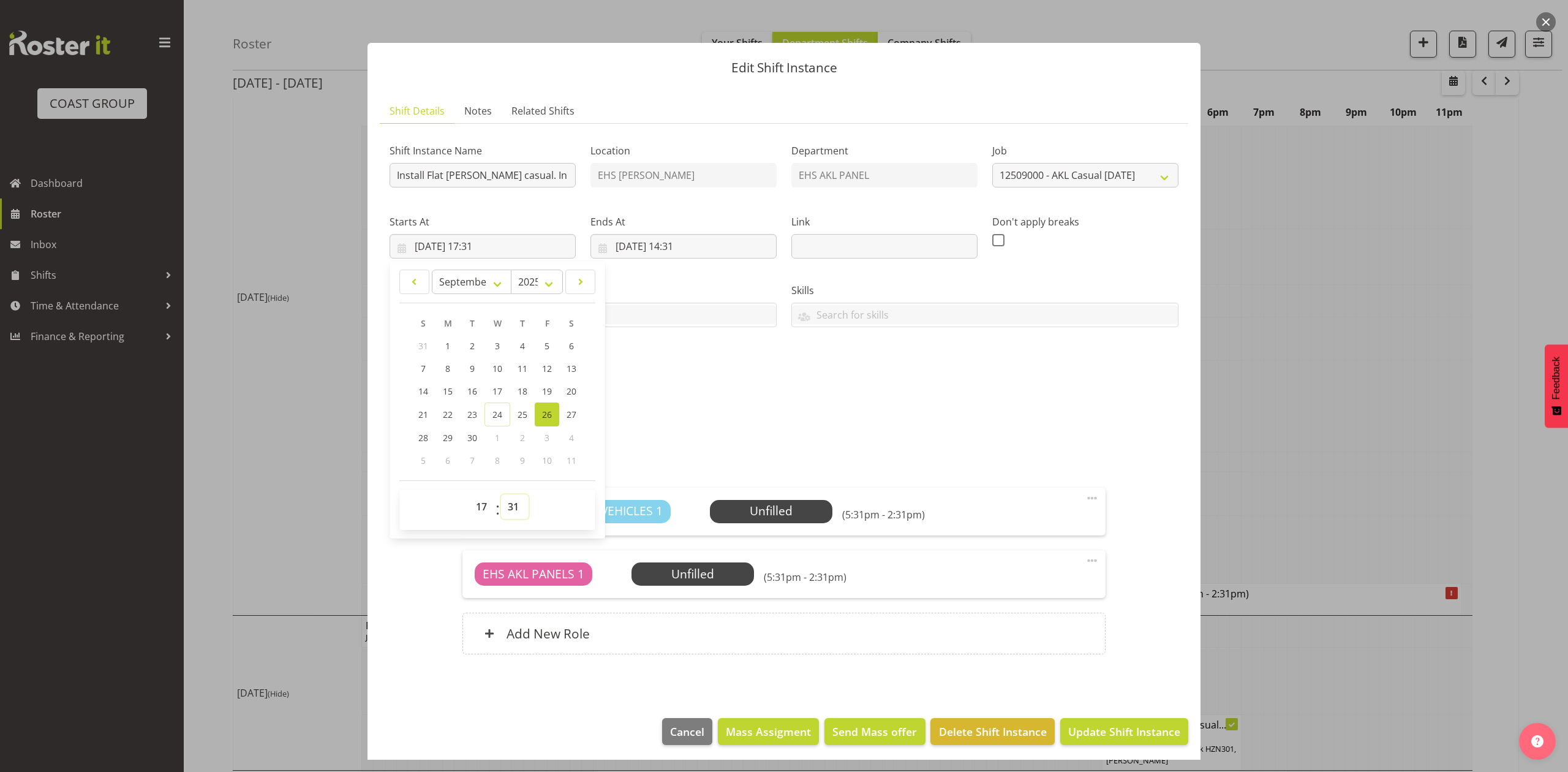
select select "30"
click at [501, 495] on select "00 01 02 03 04 05 06 07 08 09 10 11 12 13 14 15 16 17 18 19 20 21 22 23 24 25 2…" at bounding box center [515, 506] width 28 height 25
type input "26/09/2025, 17:30"
click at [728, 430] on div "HOWYTHCO-00002Q-V007.PDF" at bounding box center [784, 434] width 803 height 29
click at [685, 249] on input "26/09/2025, 14:31" at bounding box center [683, 246] width 186 height 25
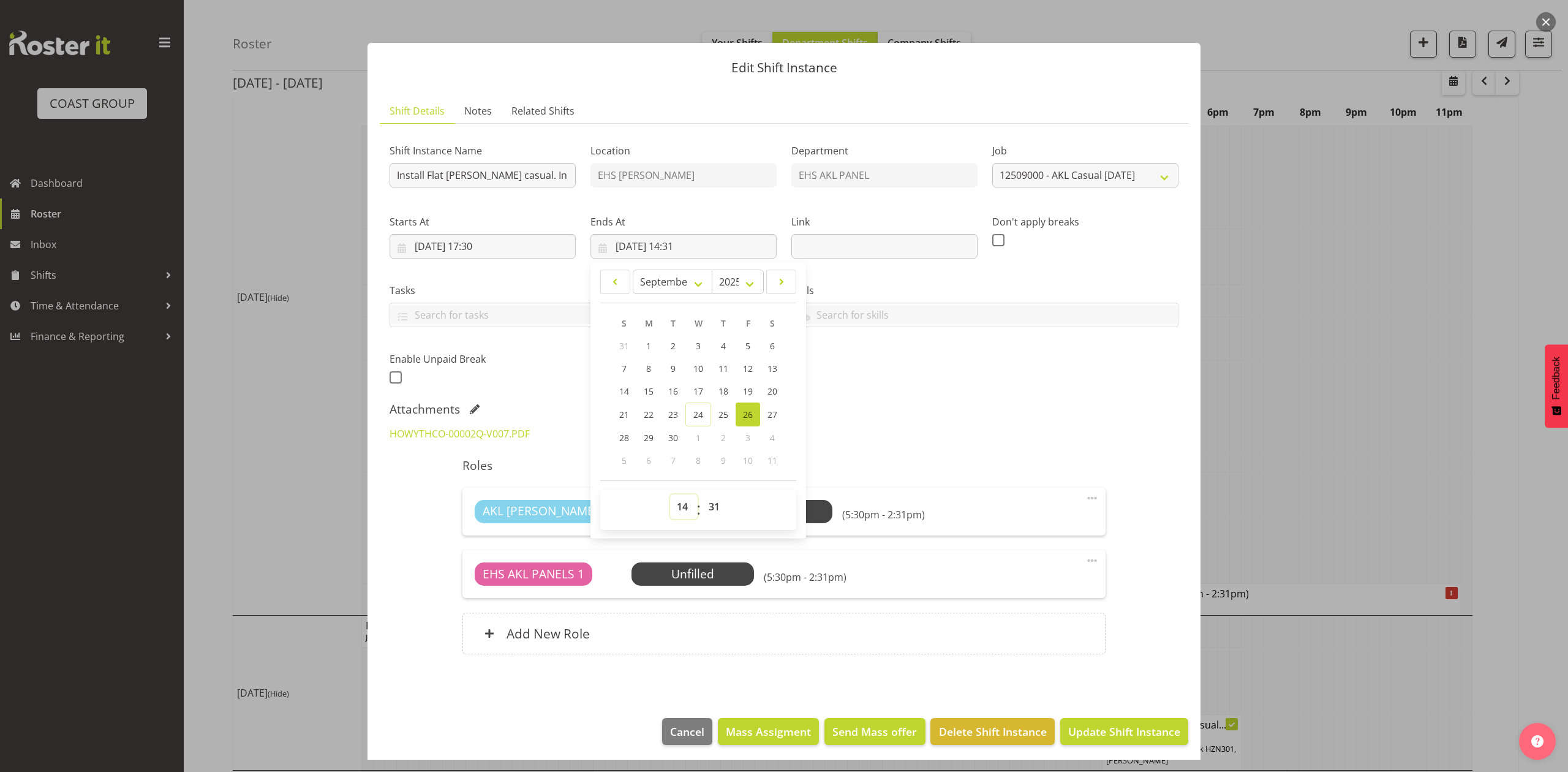
click at [680, 517] on select "00 01 02 03 04 05 06 07 08 09 10 11 12 13 14 15 16 17 18 19 20 21 22 23" at bounding box center [683, 506] width 28 height 25
select select "19"
click at [670, 495] on select "00 01 02 03 04 05 06 07 08 09 10 11 12 13 14 15 16 17 18 19 20 21 22 23" at bounding box center [683, 506] width 28 height 25
type input "26/09/2025, 19:31"
click at [704, 507] on select "00 01 02 03 04 05 06 07 08 09 10 11 12 13 14 15 16 17 18 19 20 21 22 23 24 25 2…" at bounding box center [715, 506] width 28 height 25
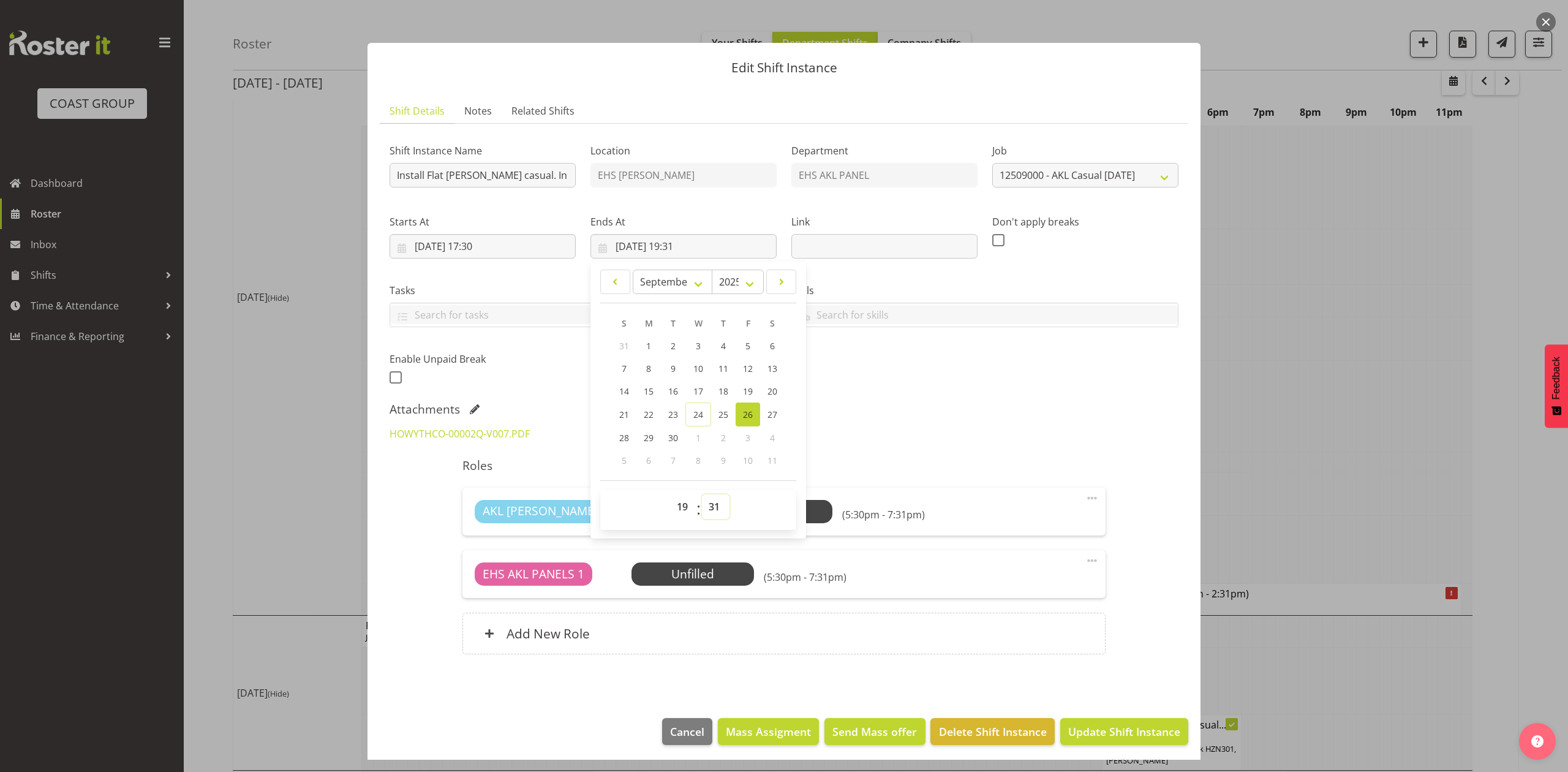
select select "30"
click at [702, 495] on select "00 01 02 03 04 05 06 07 08 09 10 11 12 13 14 15 16 17 18 19 20 21 22 23 24 25 2…" at bounding box center [715, 506] width 28 height 25
type input "26/09/2025, 19:30"
click at [905, 438] on div "HOWYTHCO-00002Q-V007.PDF" at bounding box center [784, 434] width 803 height 29
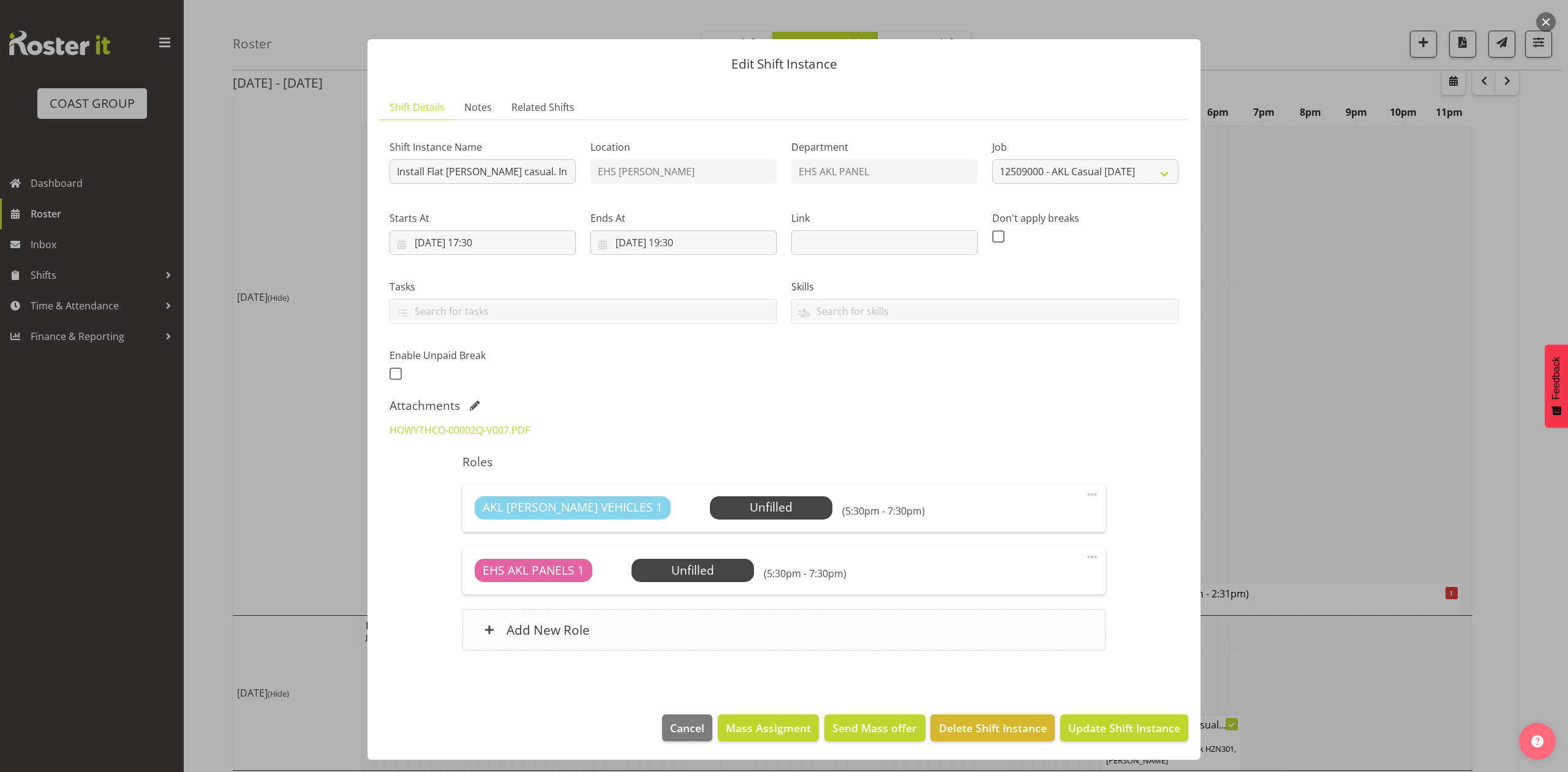
scroll to position [6, 0]
click at [1111, 731] on span "Update Shift Instance" at bounding box center [1124, 728] width 112 height 16
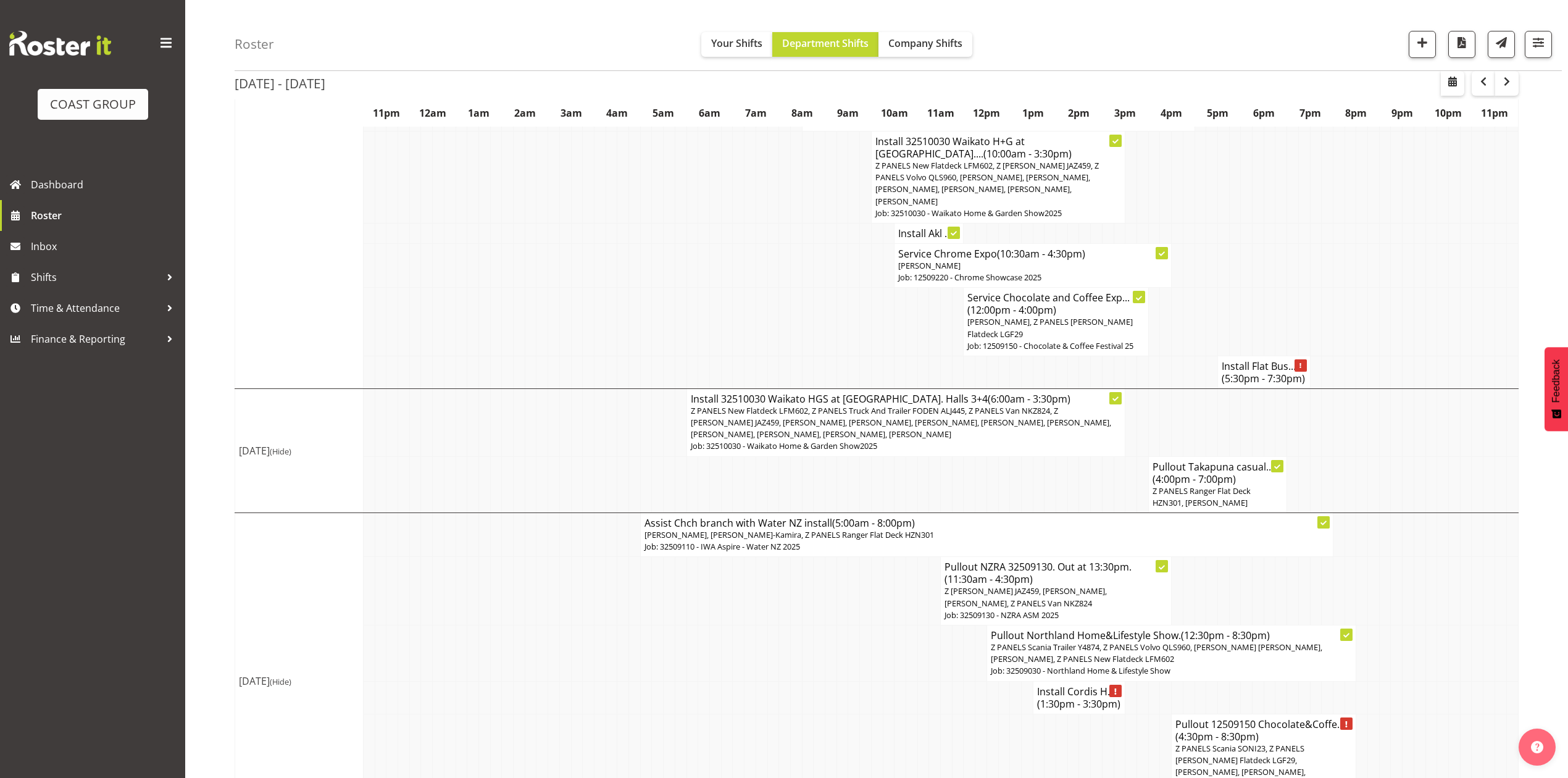
scroll to position [1226, 0]
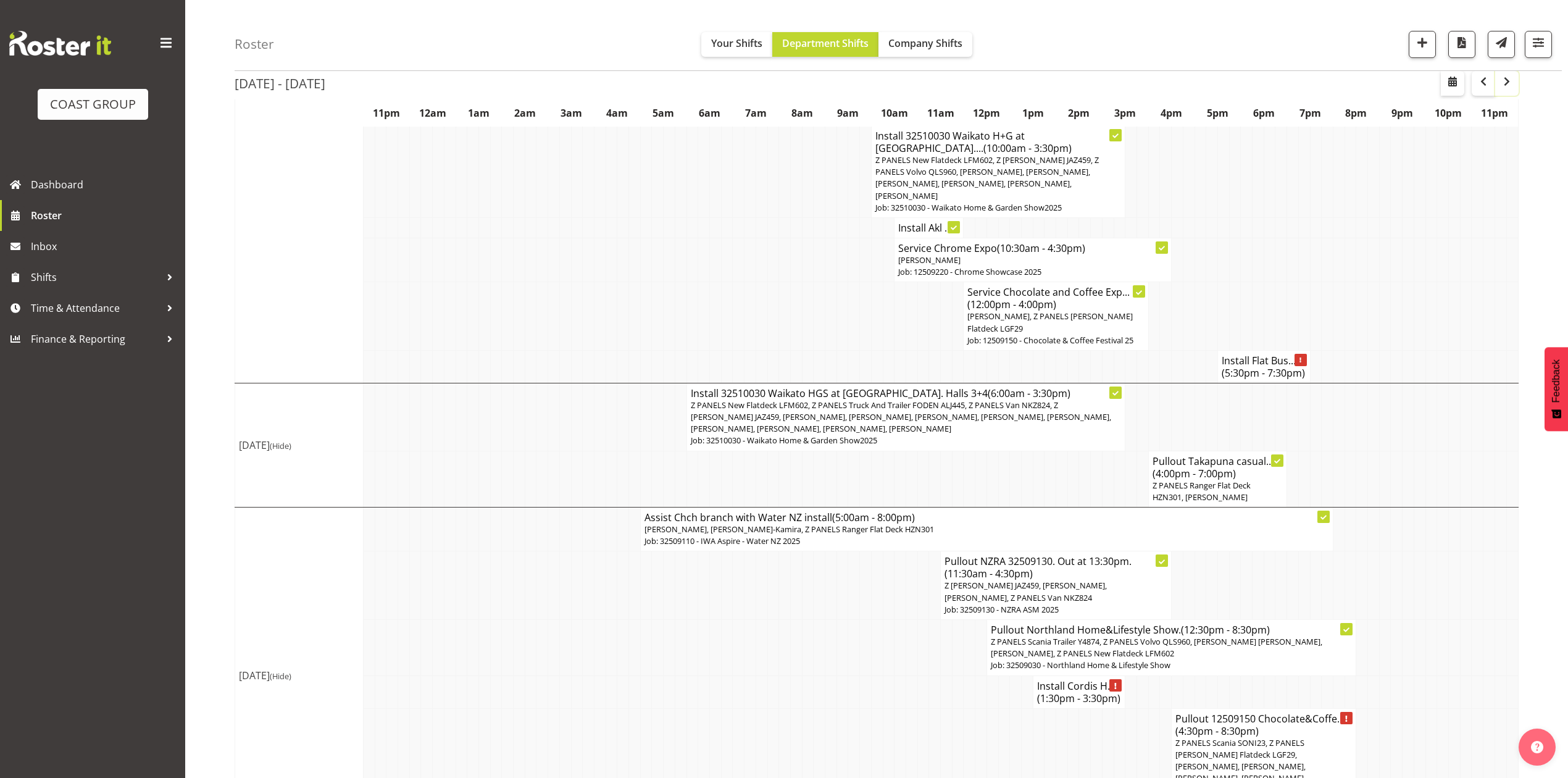
click at [1515, 79] on button "button" at bounding box center [1507, 83] width 23 height 25
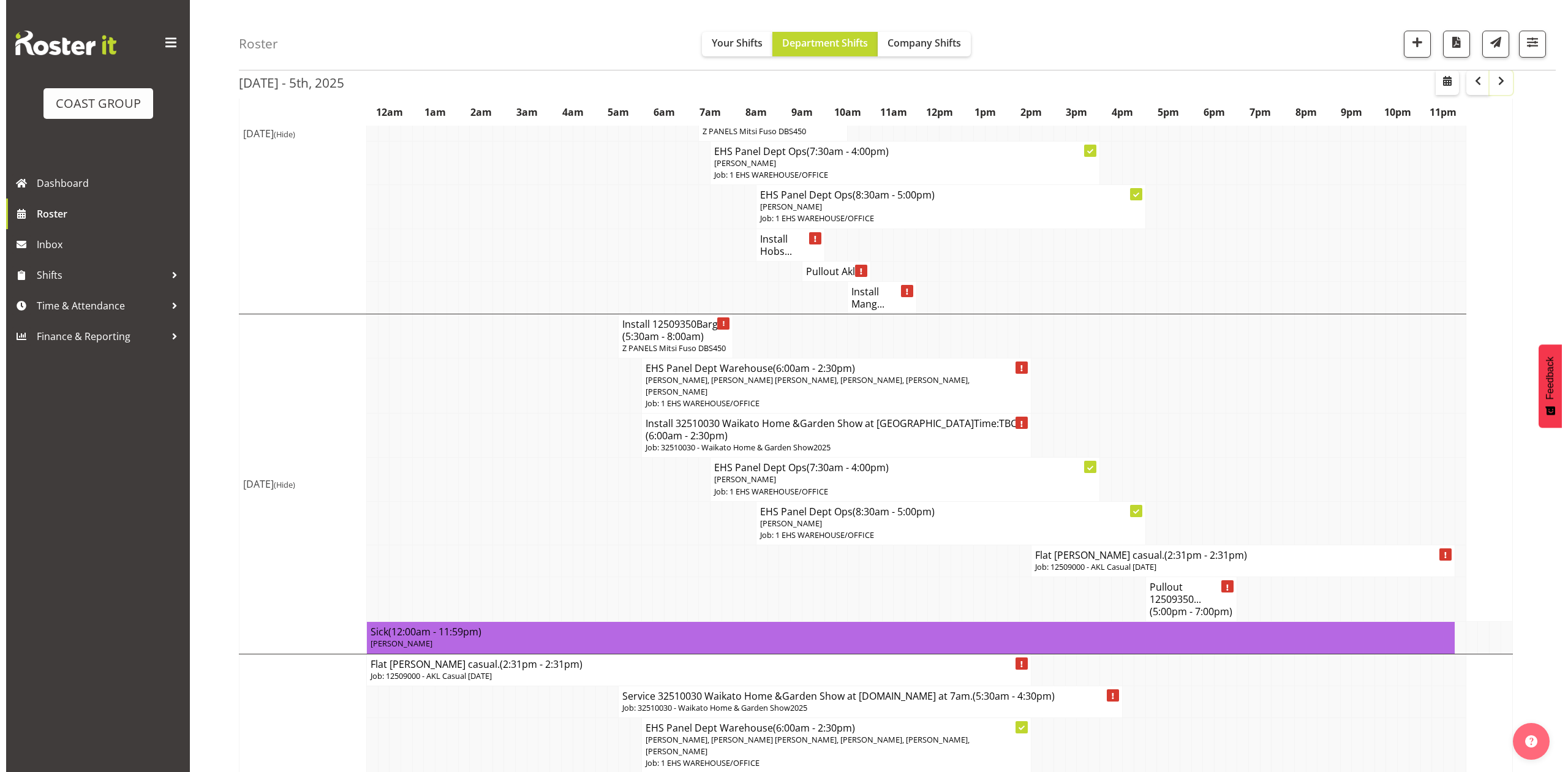
scroll to position [245, 0]
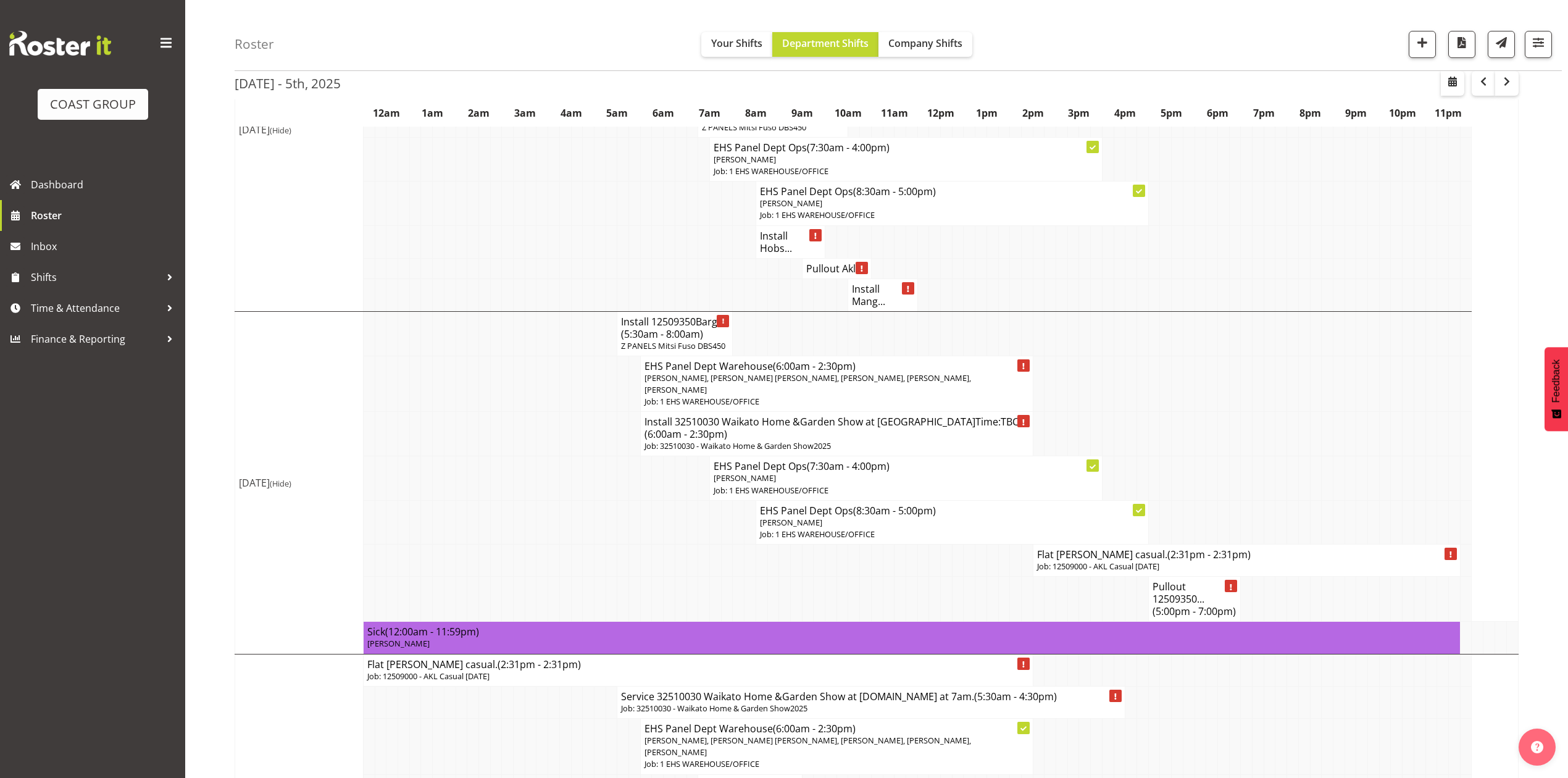
click at [1109, 549] on h4 "Flat Bush casual. (2:31pm - 2:31pm)" at bounding box center [1246, 554] width 419 height 12
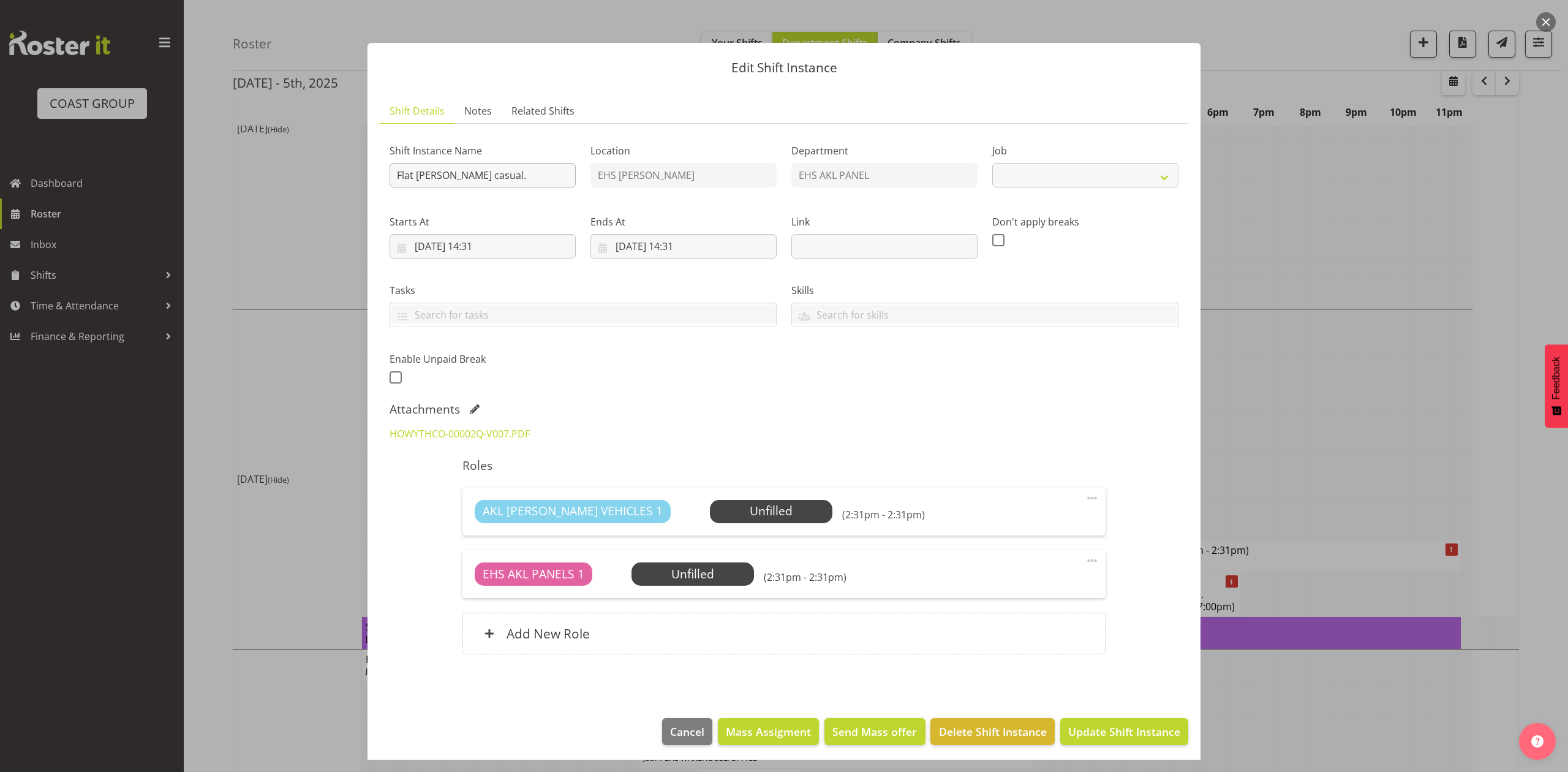
select select "8653"
click at [395, 172] on input "Flat Bush casual." at bounding box center [483, 175] width 186 height 25
click at [556, 174] on input "Pullout Flat Bush casual." at bounding box center [483, 175] width 186 height 25
type input "Pullout Flat Bush casual. Out at 1om."
click at [483, 248] on input "30/09/2025, 14:31" at bounding box center [483, 246] width 186 height 25
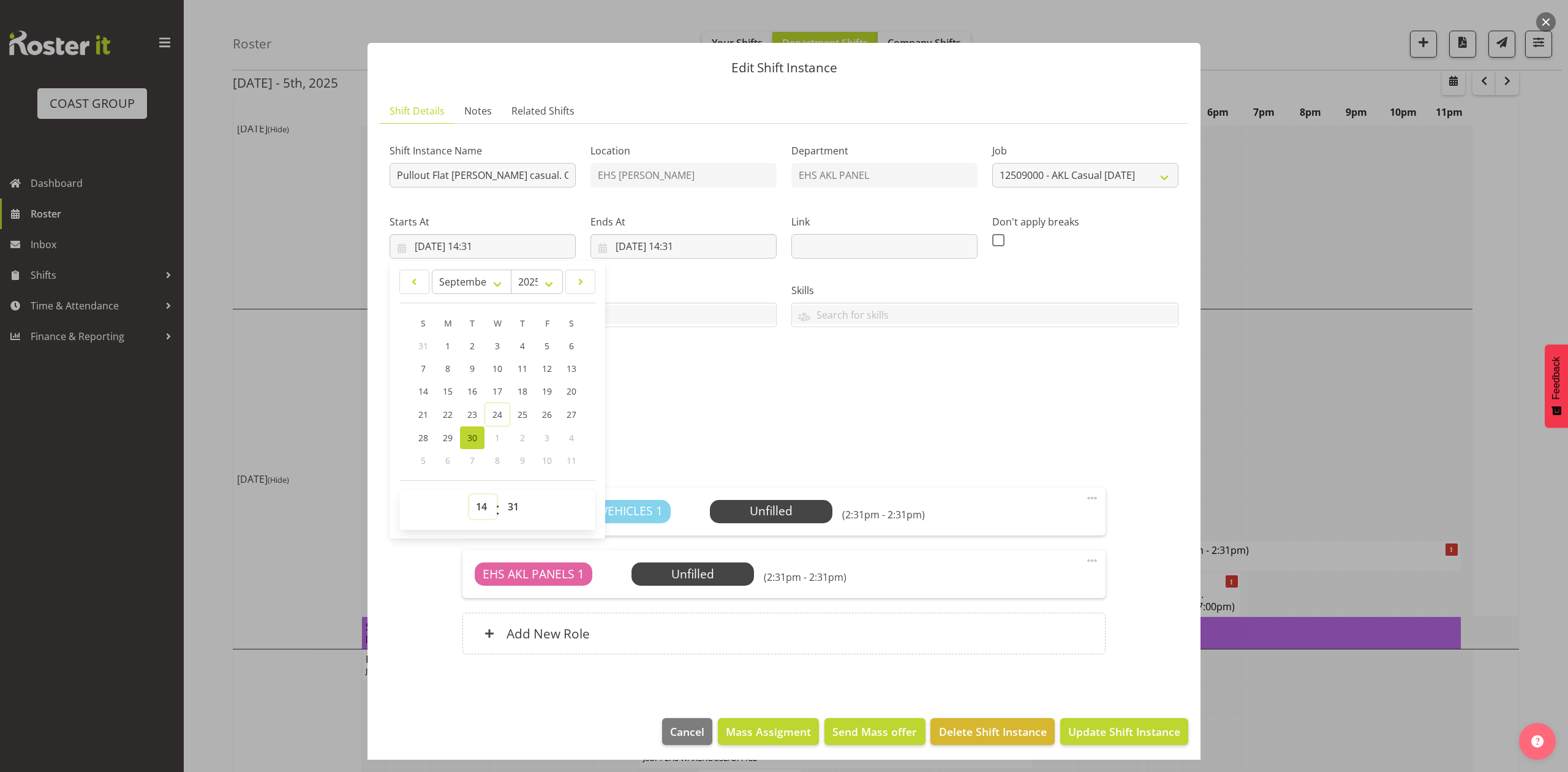
click at [483, 498] on select "00 01 02 03 04 05 06 07 08 09 10 11 12 13 14 15 16 17 18 19 20 21 22 23" at bounding box center [483, 506] width 28 height 25
select select "12"
click at [469, 495] on select "00 01 02 03 04 05 06 07 08 09 10 11 12 13 14 15 16 17 18 19 20 21 22 23" at bounding box center [483, 506] width 28 height 25
type input "30/09/2025, 12:31"
click at [517, 502] on select "00 01 02 03 04 05 06 07 08 09 10 11 12 13 14 15 16 17 18 19 20 21 22 23 24 25 2…" at bounding box center [515, 506] width 28 height 25
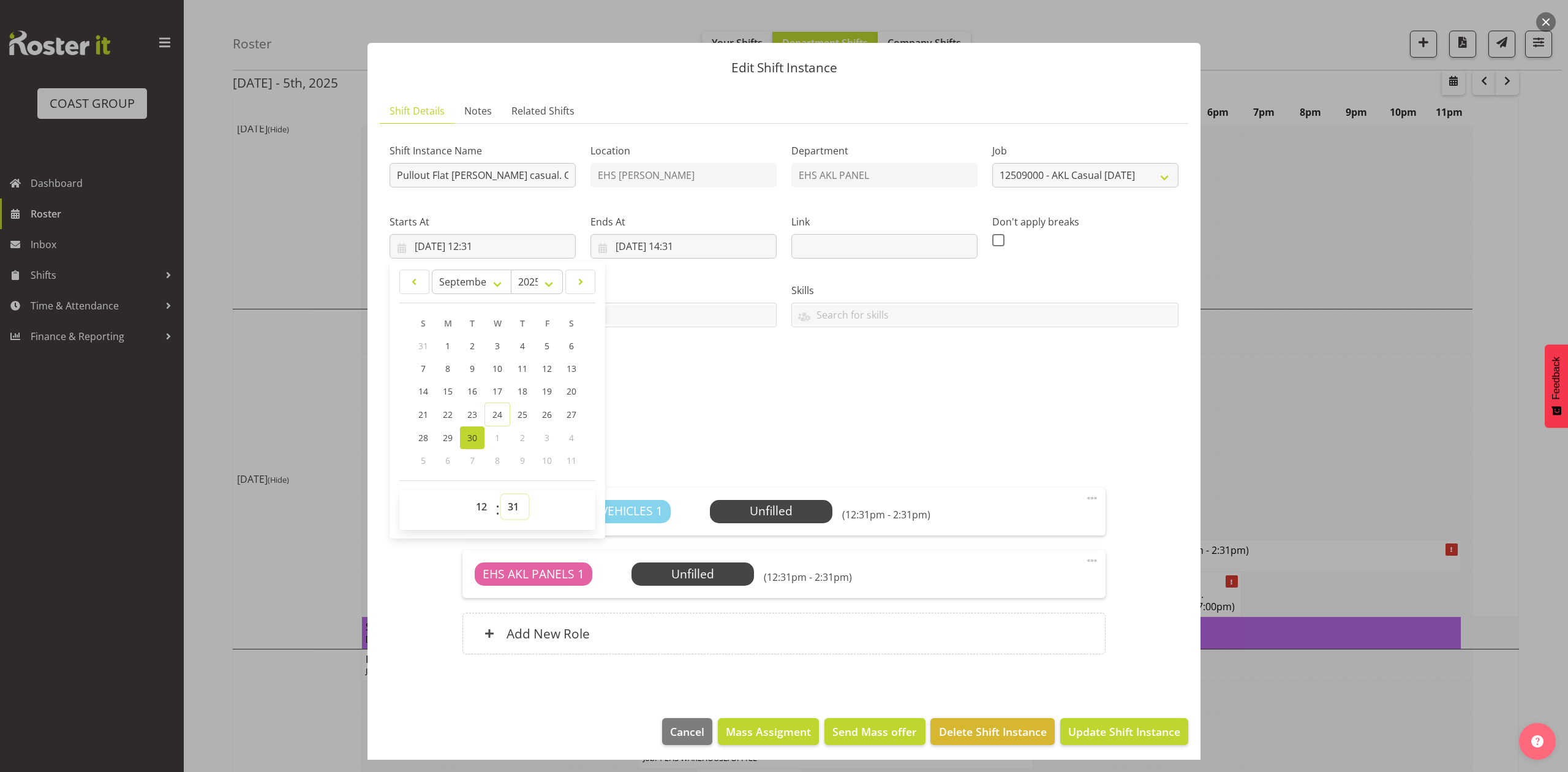
select select "30"
click at [501, 495] on select "00 01 02 03 04 05 06 07 08 09 10 11 12 13 14 15 16 17 18 19 20 21 22 23 24 25 2…" at bounding box center [515, 506] width 28 height 25
type input "30/09/2025, 12:30"
click at [769, 380] on div "Shift Instance Name Pullout Flat Bush casual. Out at 1om. Location EHS RYMER De…" at bounding box center [784, 260] width 803 height 268
click at [682, 241] on input "01/10/2025, 14:31" at bounding box center [683, 246] width 186 height 25
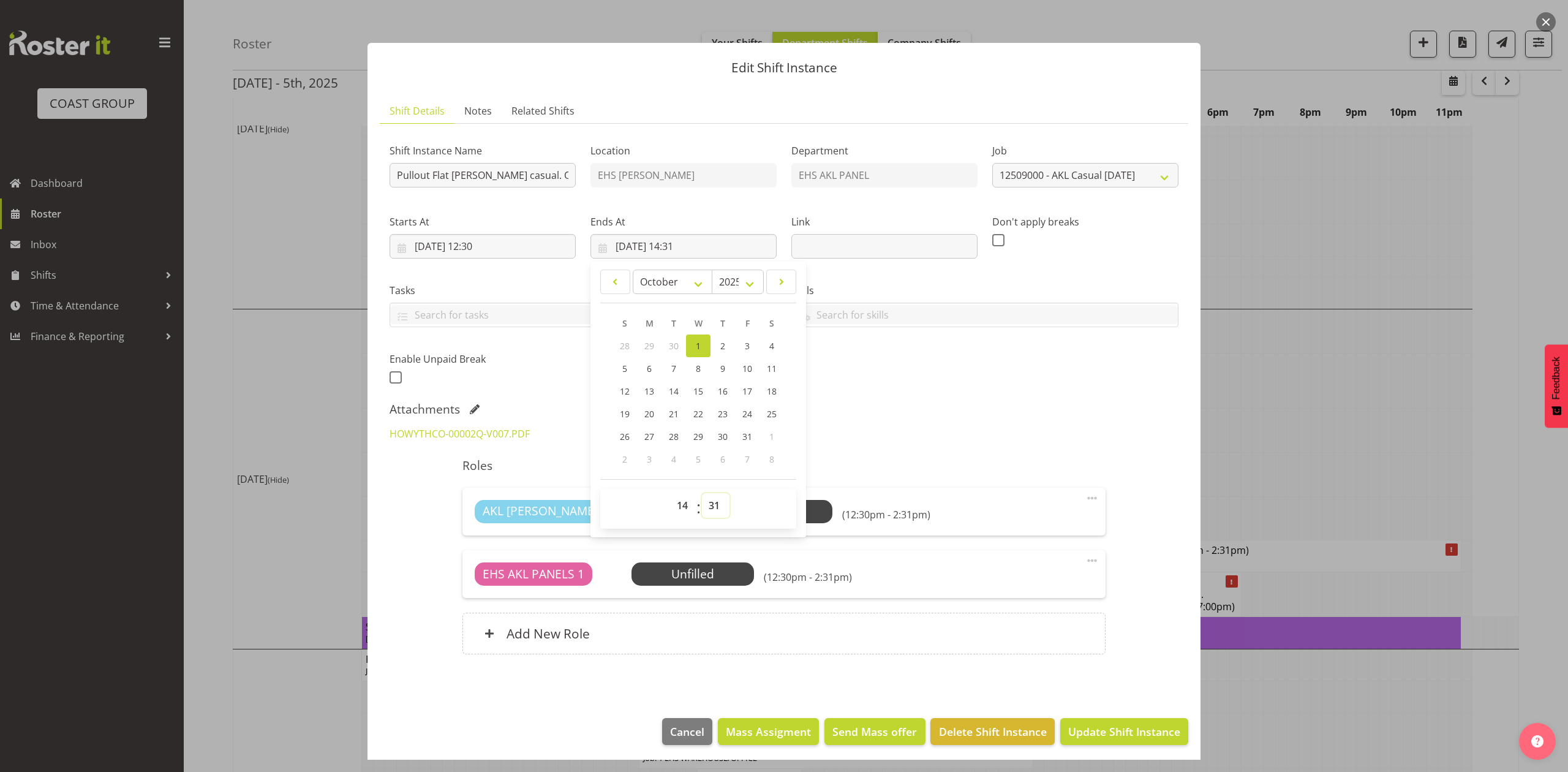
drag, startPoint x: 710, startPoint y: 503, endPoint x: 710, endPoint y: 497, distance: 6.0
click at [710, 503] on select "00 01 02 03 04 05 06 07 08 09 10 11 12 13 14 15 16 17 18 19 20 21 22 23 24 25 2…" at bounding box center [715, 505] width 28 height 25
select select "0"
click at [702, 494] on select "00 01 02 03 04 05 06 07 08 09 10 11 12 13 14 15 16 17 18 19 20 21 22 23 24 25 2…" at bounding box center [715, 505] width 28 height 25
type input "01/10/2025, 14:00"
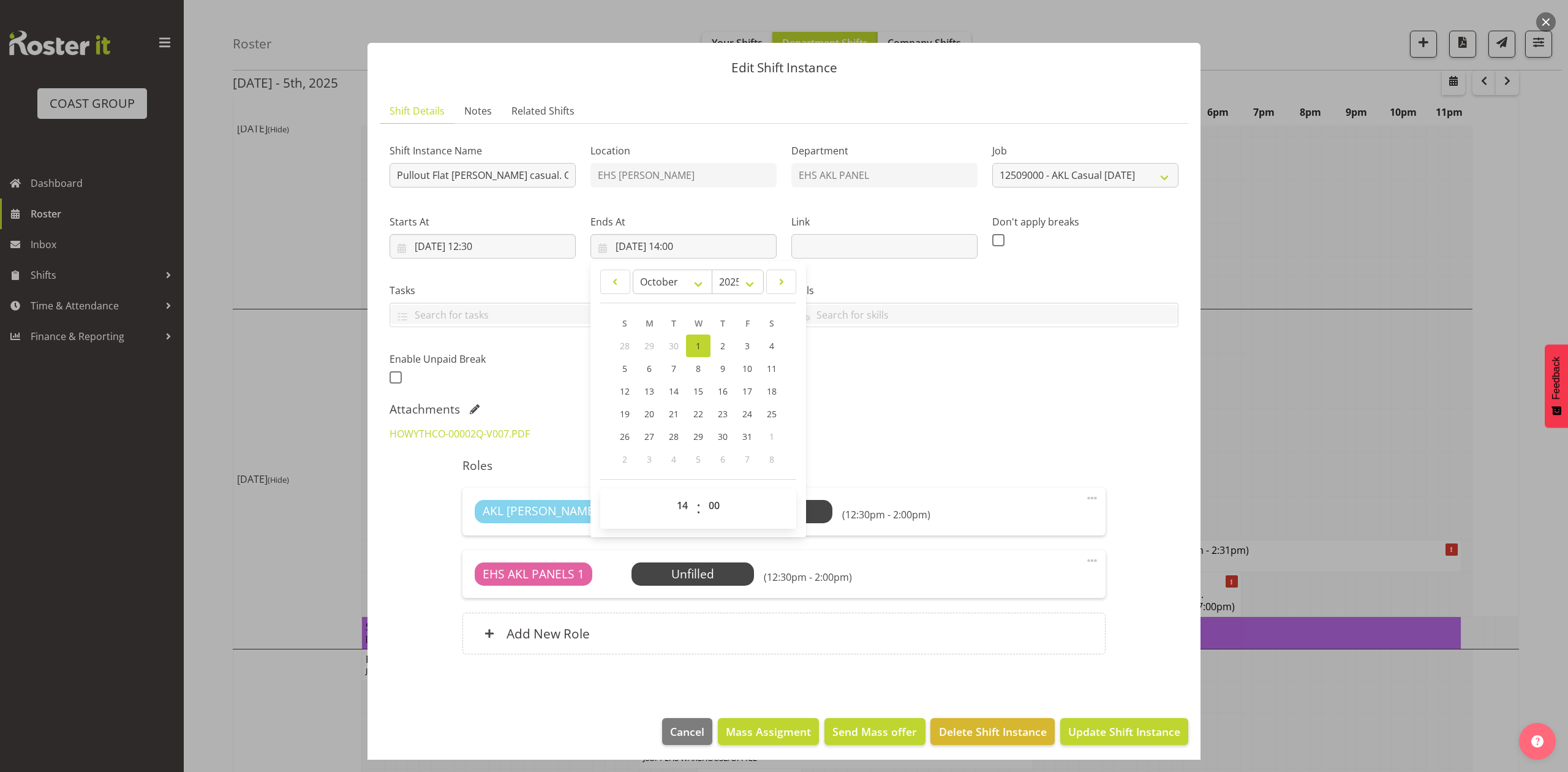
drag, startPoint x: 897, startPoint y: 392, endPoint x: 981, endPoint y: 443, distance: 98.3
click at [899, 392] on div "Shift Instance Name Pullout Flat Bush casual. Out at 1om. Location EHS RYMER De…" at bounding box center [784, 260] width 803 height 268
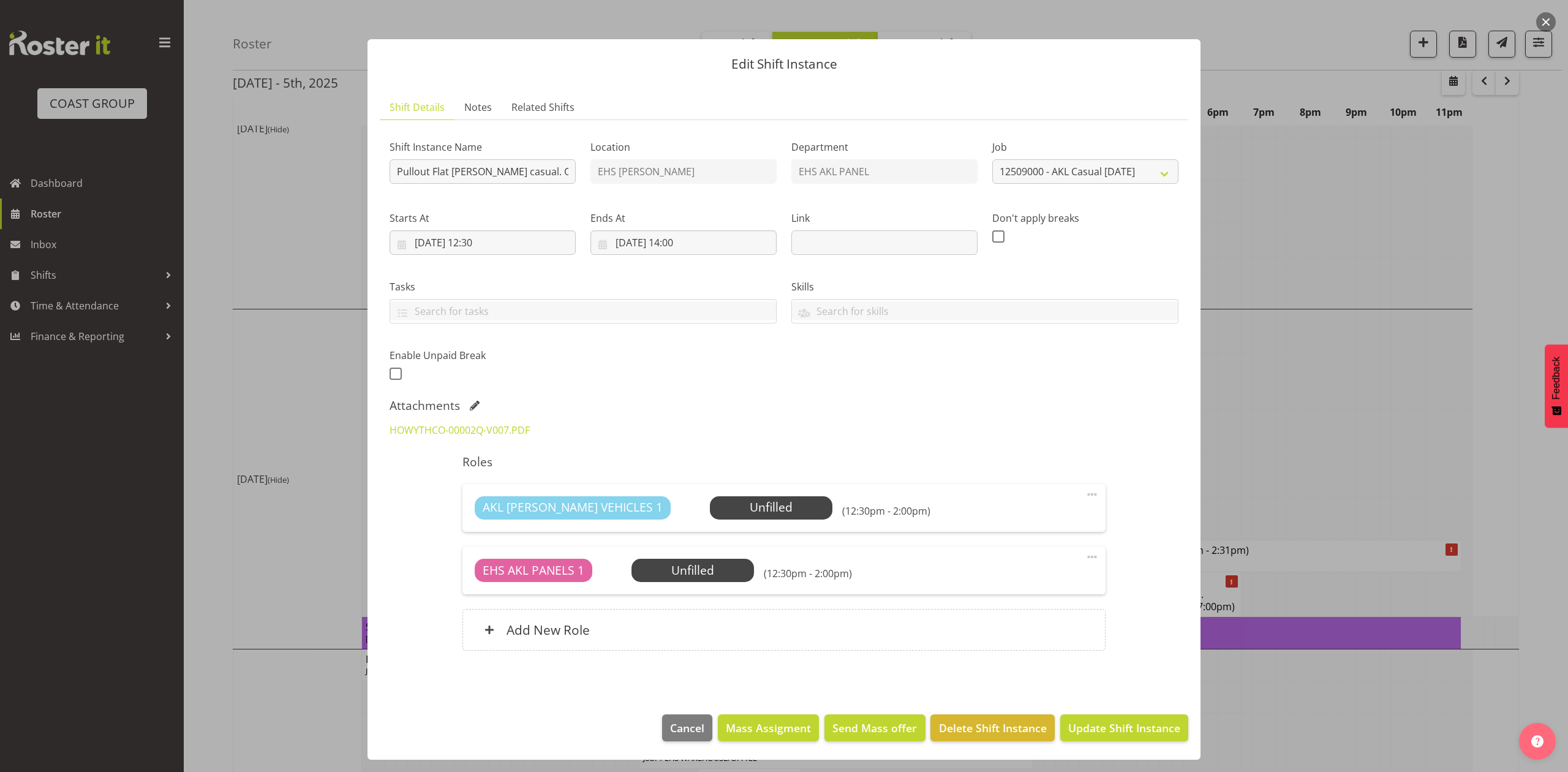
scroll to position [6, 0]
click at [1117, 731] on span "Update Shift Instance" at bounding box center [1124, 728] width 112 height 16
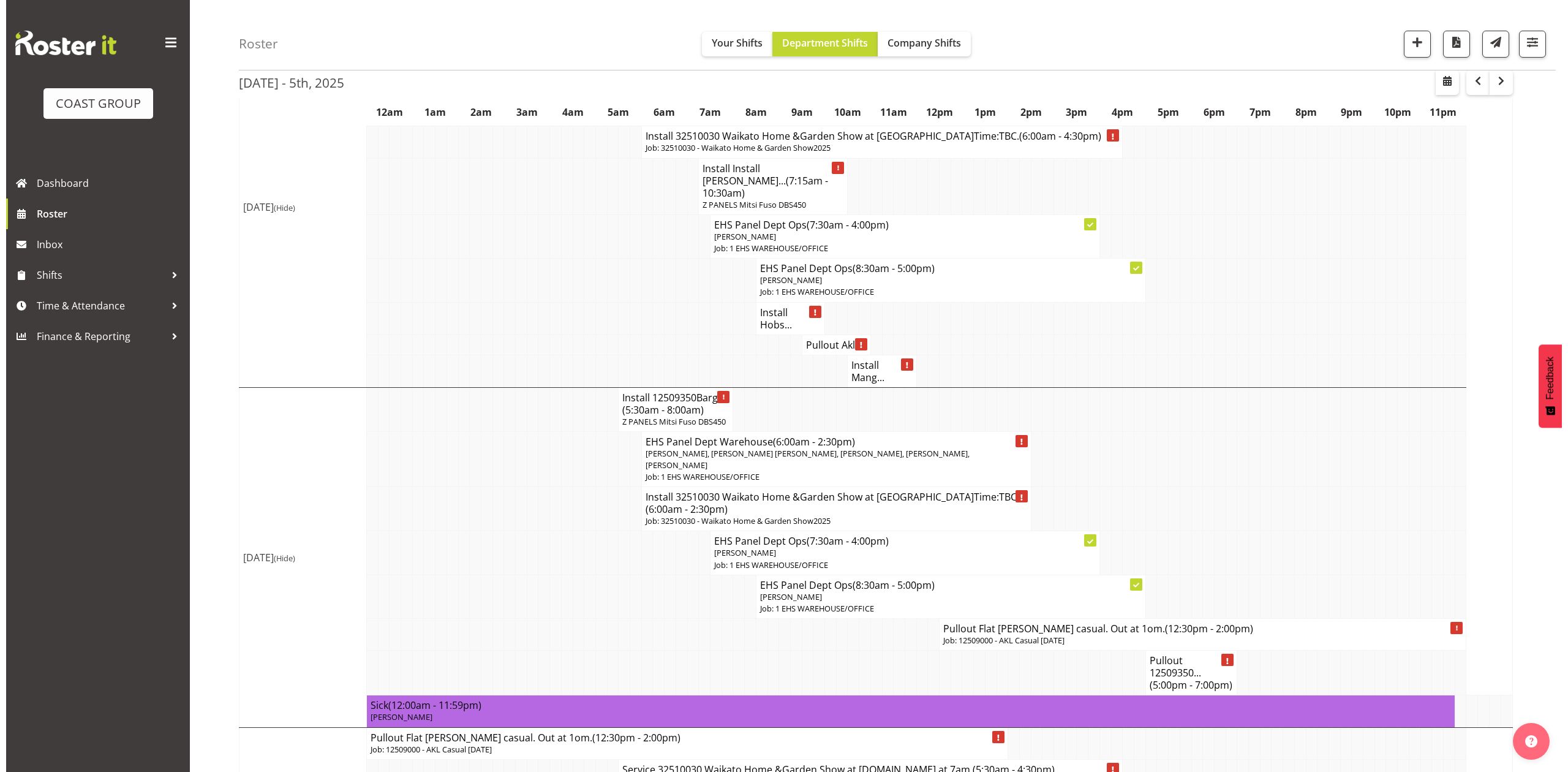
scroll to position [245, 0]
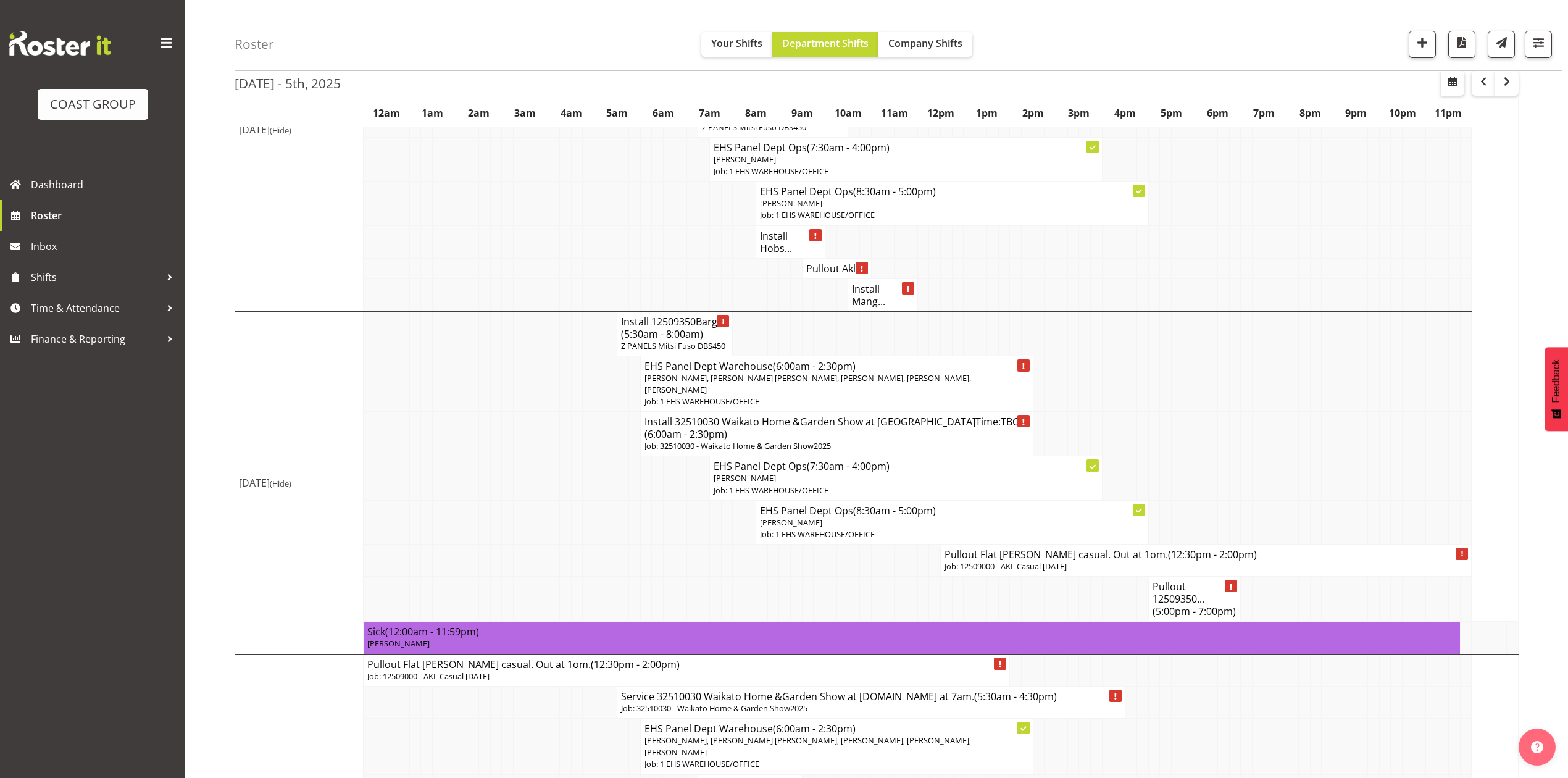
click at [1083, 549] on h4 "Pullout Flat Bush casual. Out at 1om. (12:30pm - 2:00pm)" at bounding box center [1206, 554] width 523 height 12
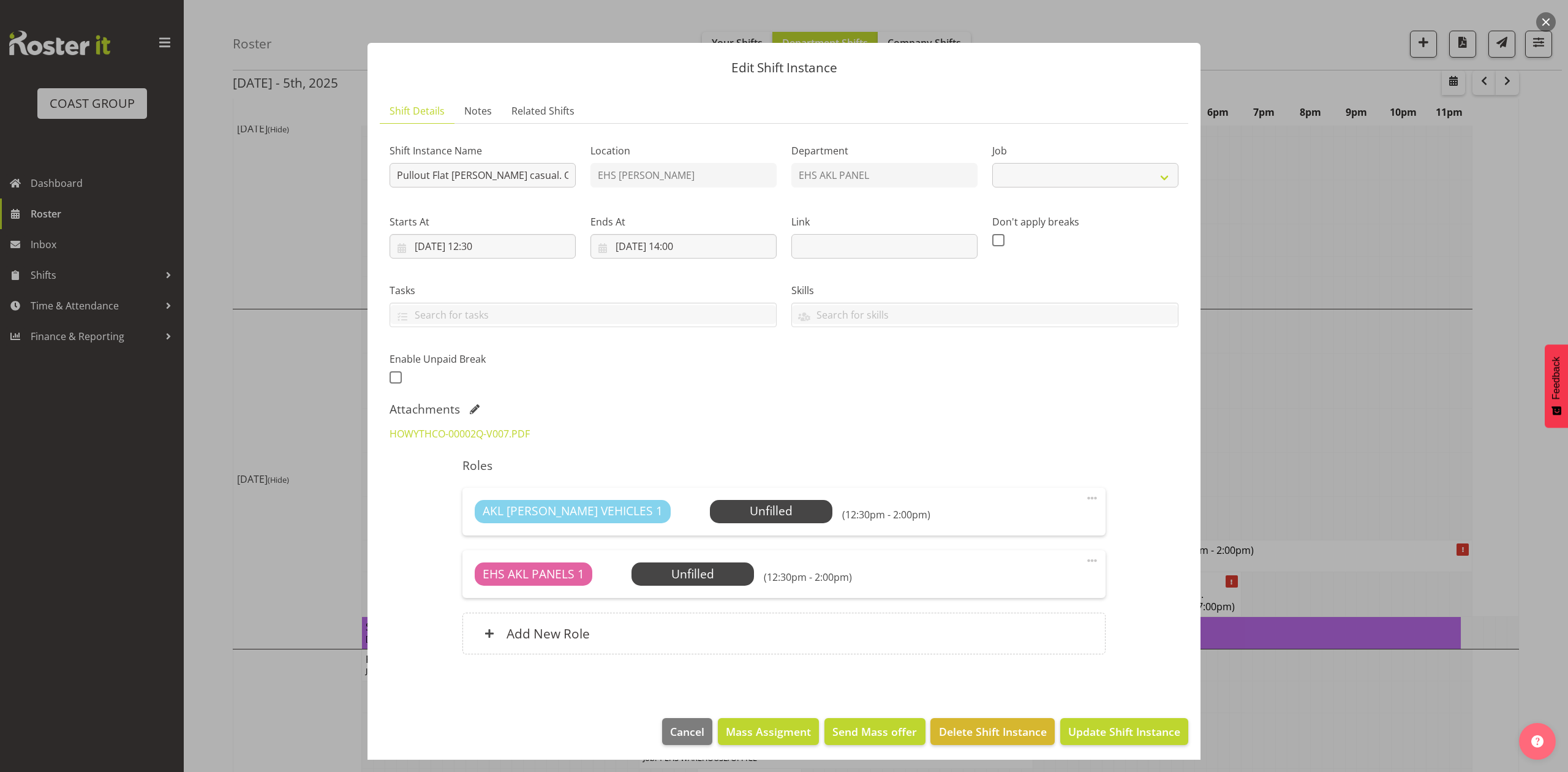
select select "8653"
click at [554, 174] on input "Pullout Flat Bush casual. Out at 1om." at bounding box center [483, 175] width 186 height 25
type input "Pullout Flat Bush casual. Out at 1pm."
click at [628, 245] on input "01/10/2025, 14:00" at bounding box center [683, 246] width 186 height 25
click at [665, 285] on select "January February March April May June July August September October November De…" at bounding box center [672, 282] width 80 height 25
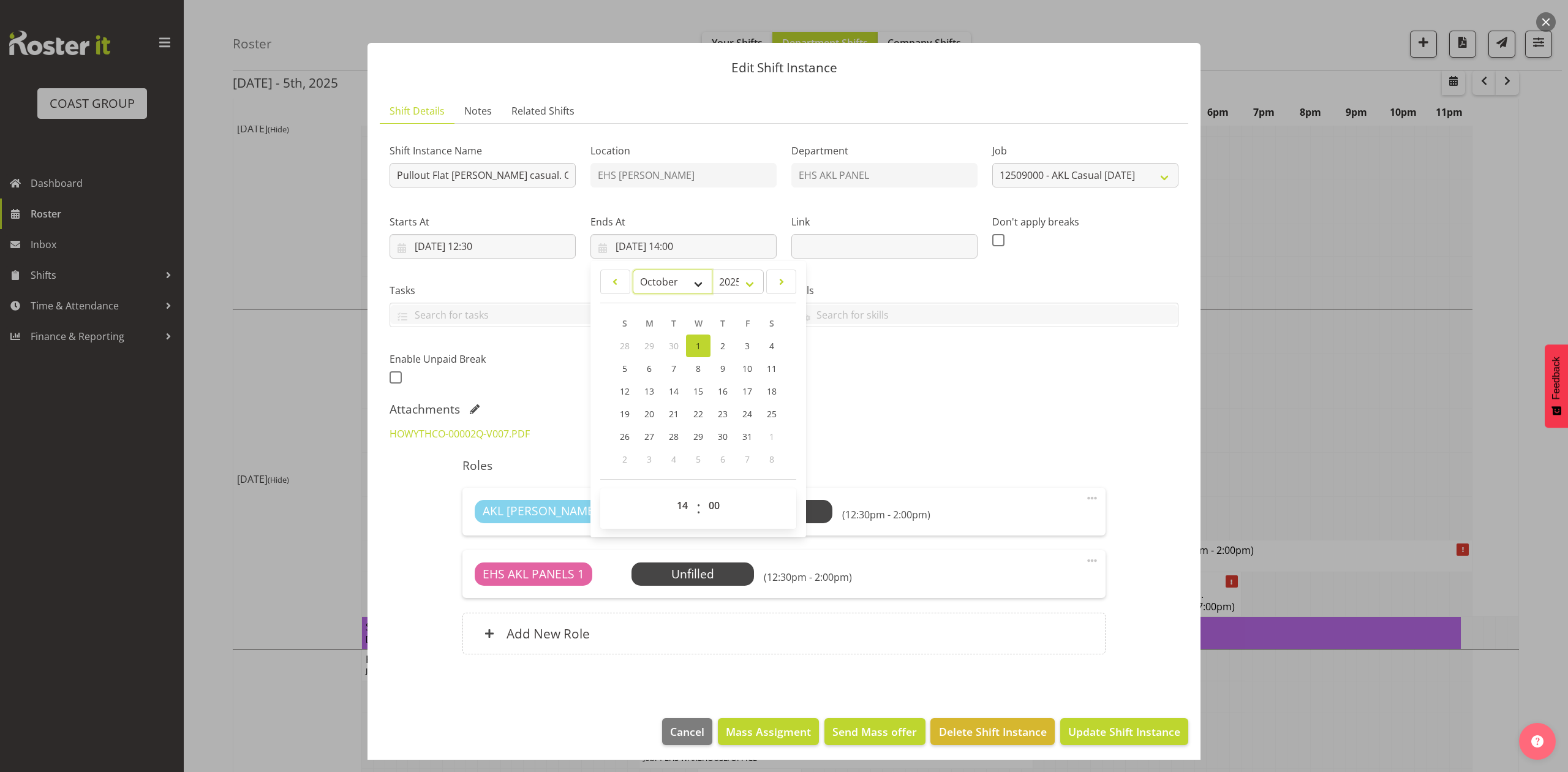
select select "8"
click at [632, 270] on select "January February March April May June July August September October November De…" at bounding box center [672, 282] width 80 height 25
click at [671, 436] on span "30" at bounding box center [673, 438] width 10 height 12
type input "30/09/2025, 14:00"
click at [919, 390] on div "Shift Instance Name Pullout Flat Bush casual. Out at 1pm. Location EHS RYMER De…" at bounding box center [784, 260] width 803 height 268
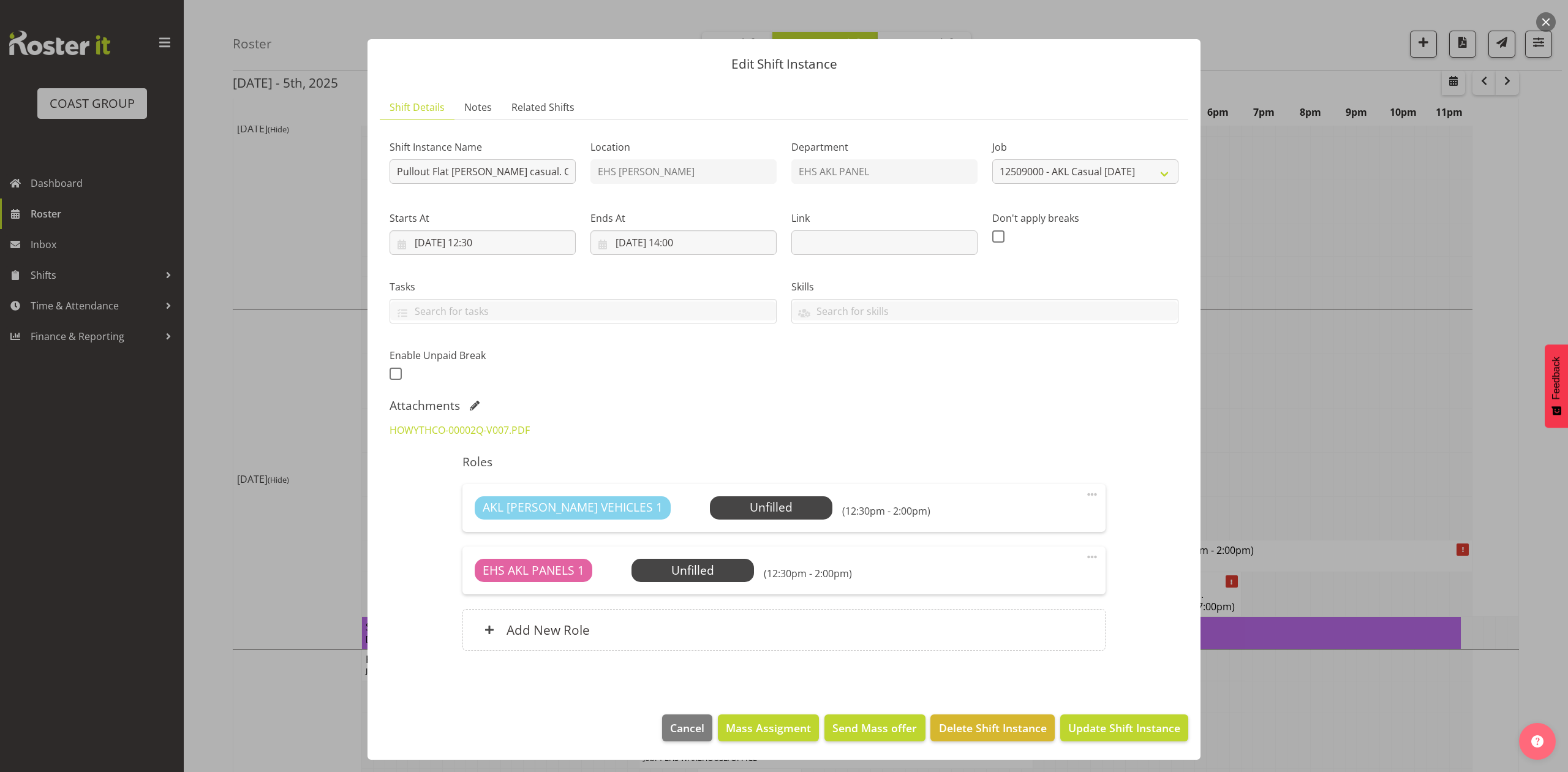
scroll to position [6, 0]
click at [1123, 717] on button "Update Shift Instance" at bounding box center [1124, 728] width 128 height 27
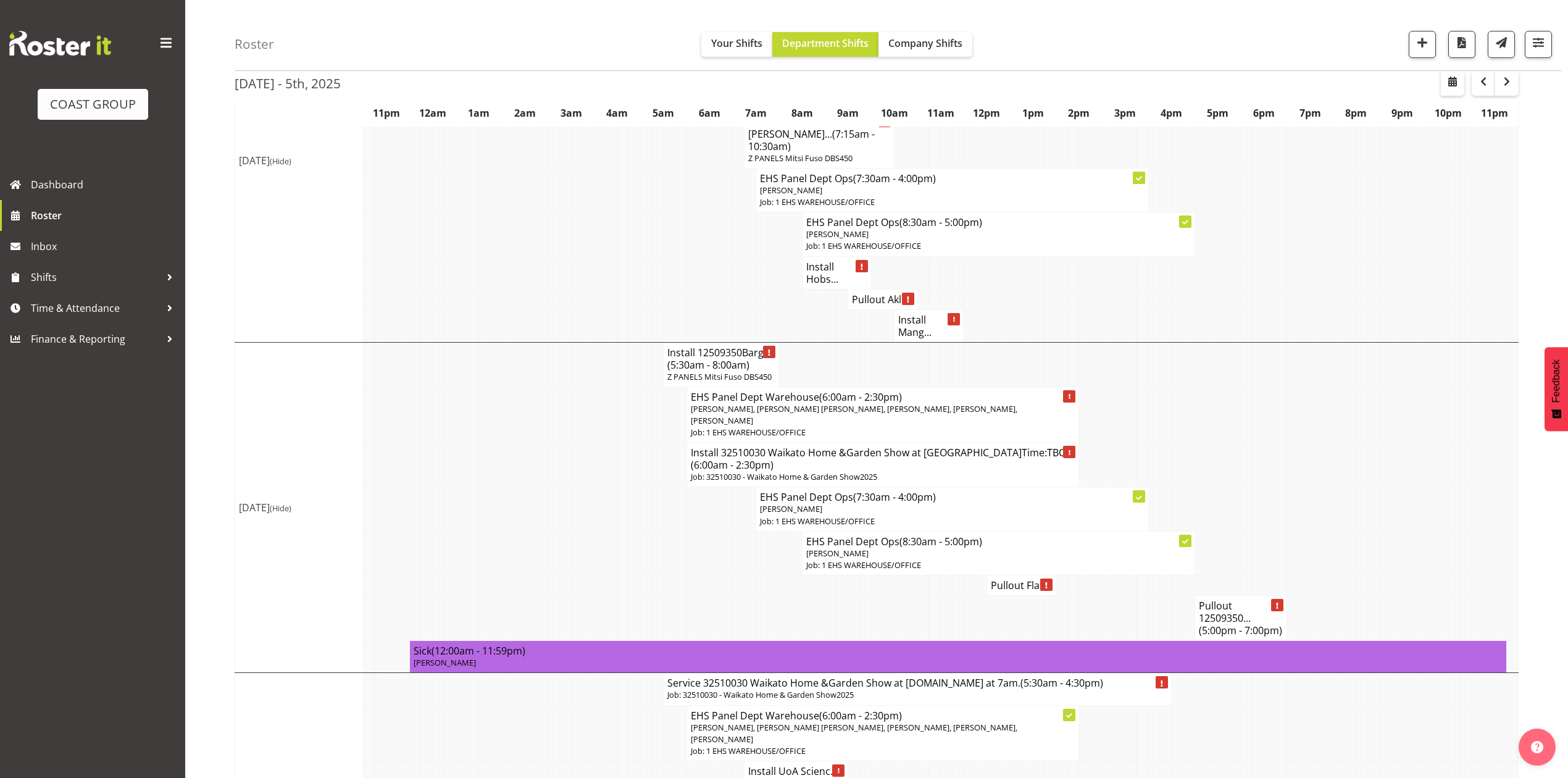
scroll to position [247, 0]
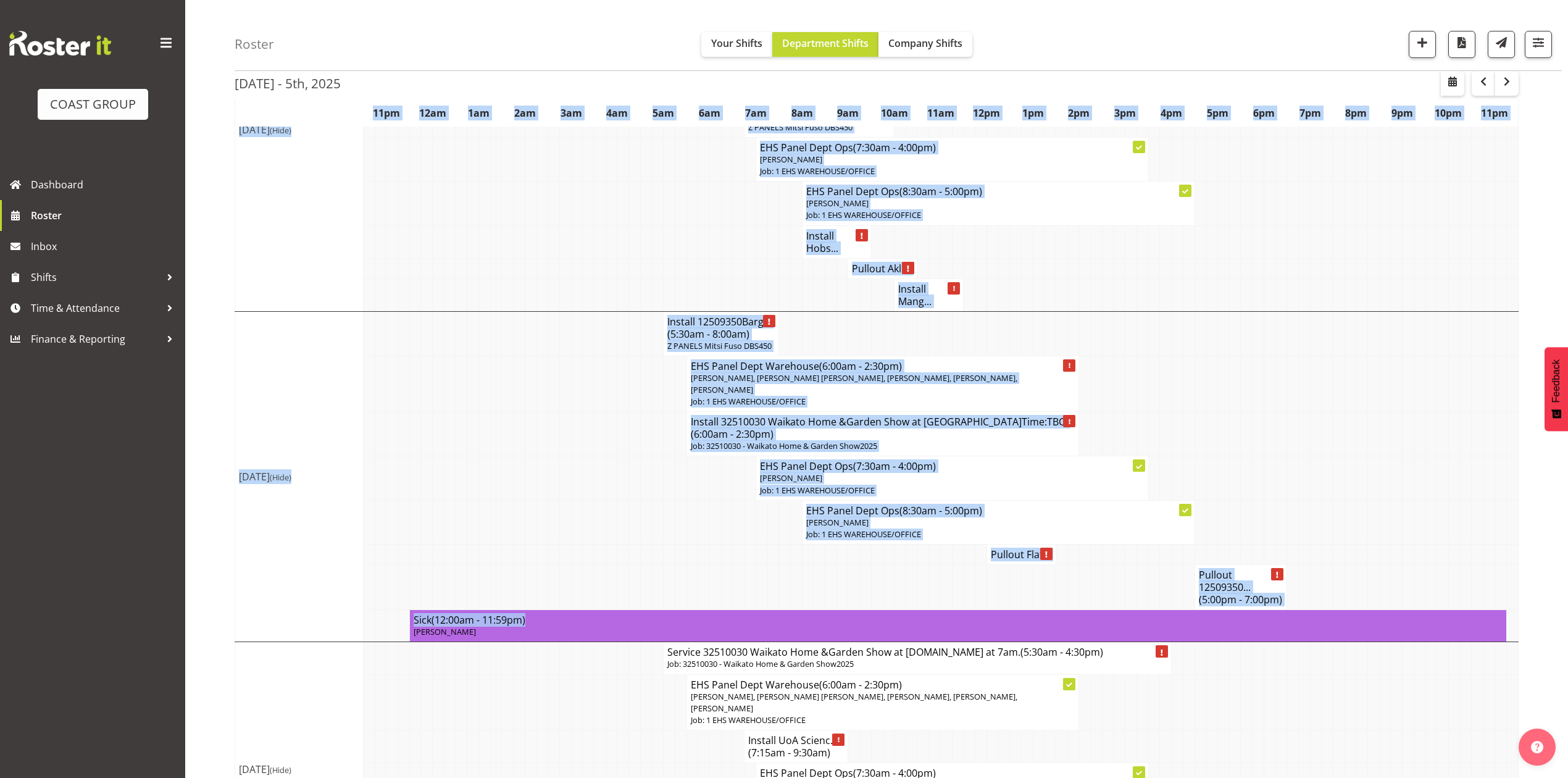
drag, startPoint x: 1424, startPoint y: 604, endPoint x: 1979, endPoint y: 509, distance: 563.1
click at [1568, 509] on html "COAST GROUP Dashboard Roster Inbox Shifts Time & Attendance Finance & Reporting…" at bounding box center [784, 142] width 1568 height 778
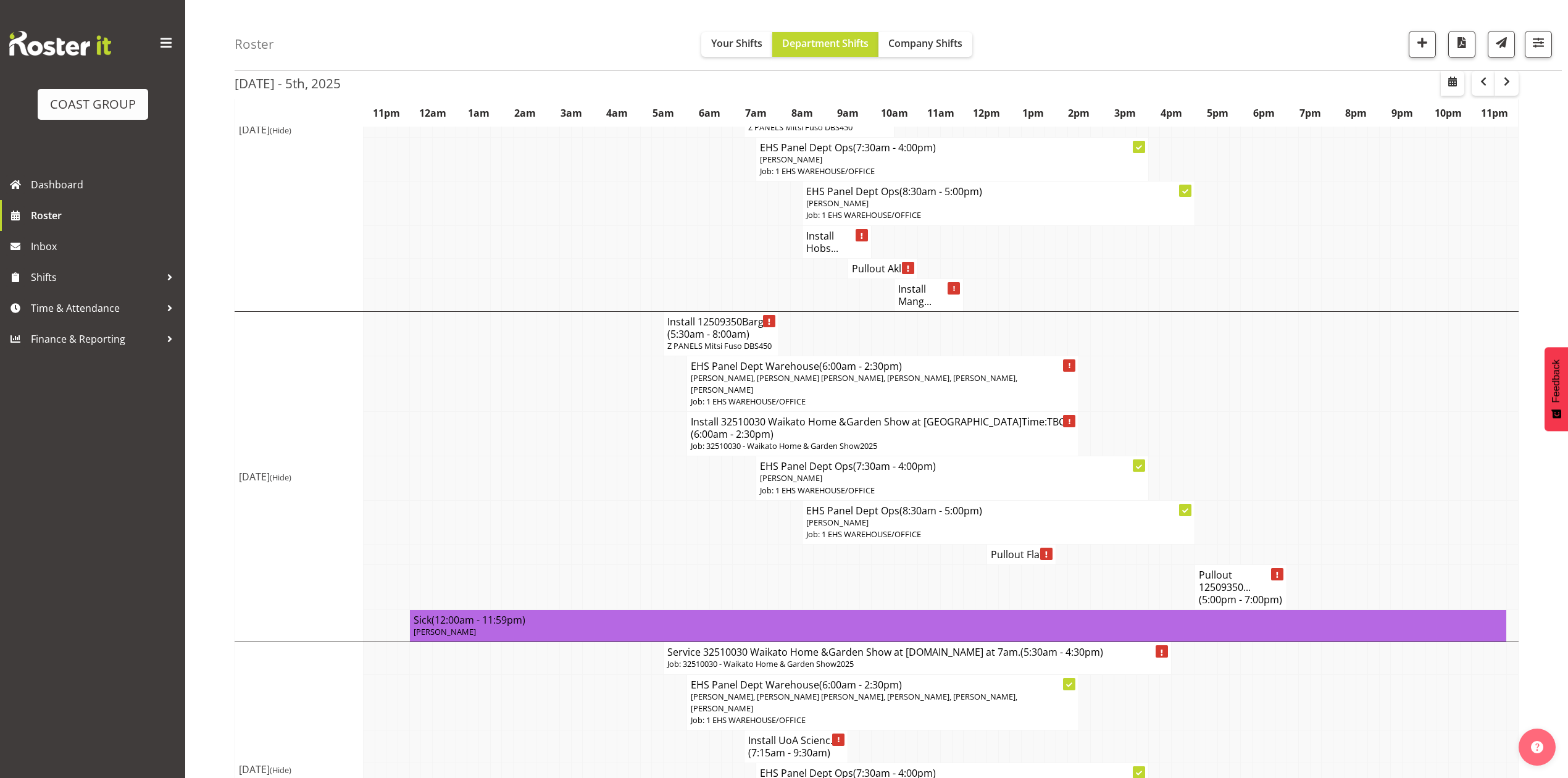
click at [1431, 432] on td at bounding box center [1432, 434] width 12 height 44
click at [1509, 87] on span "button" at bounding box center [1507, 81] width 14 height 14
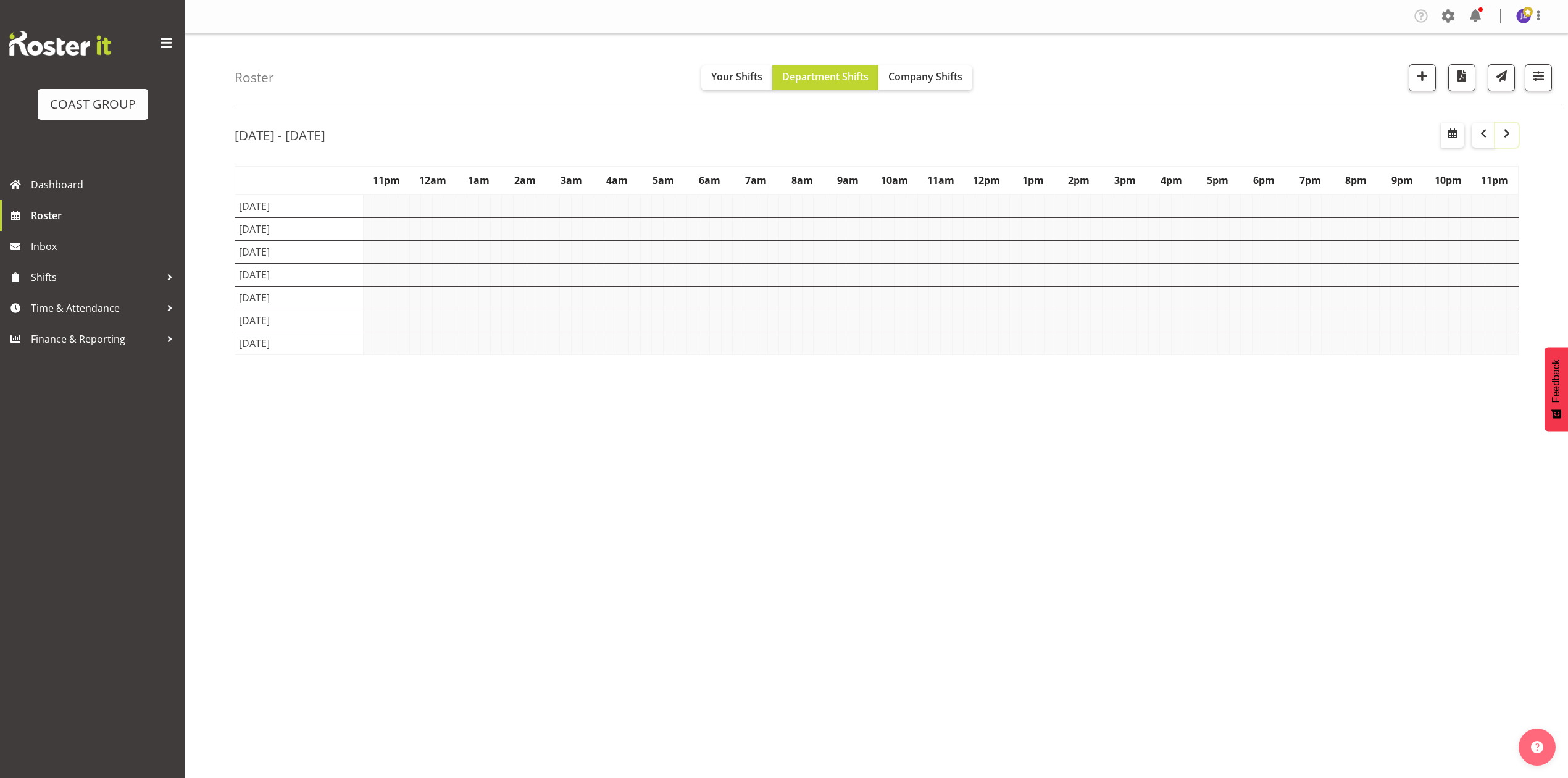
scroll to position [0, 0]
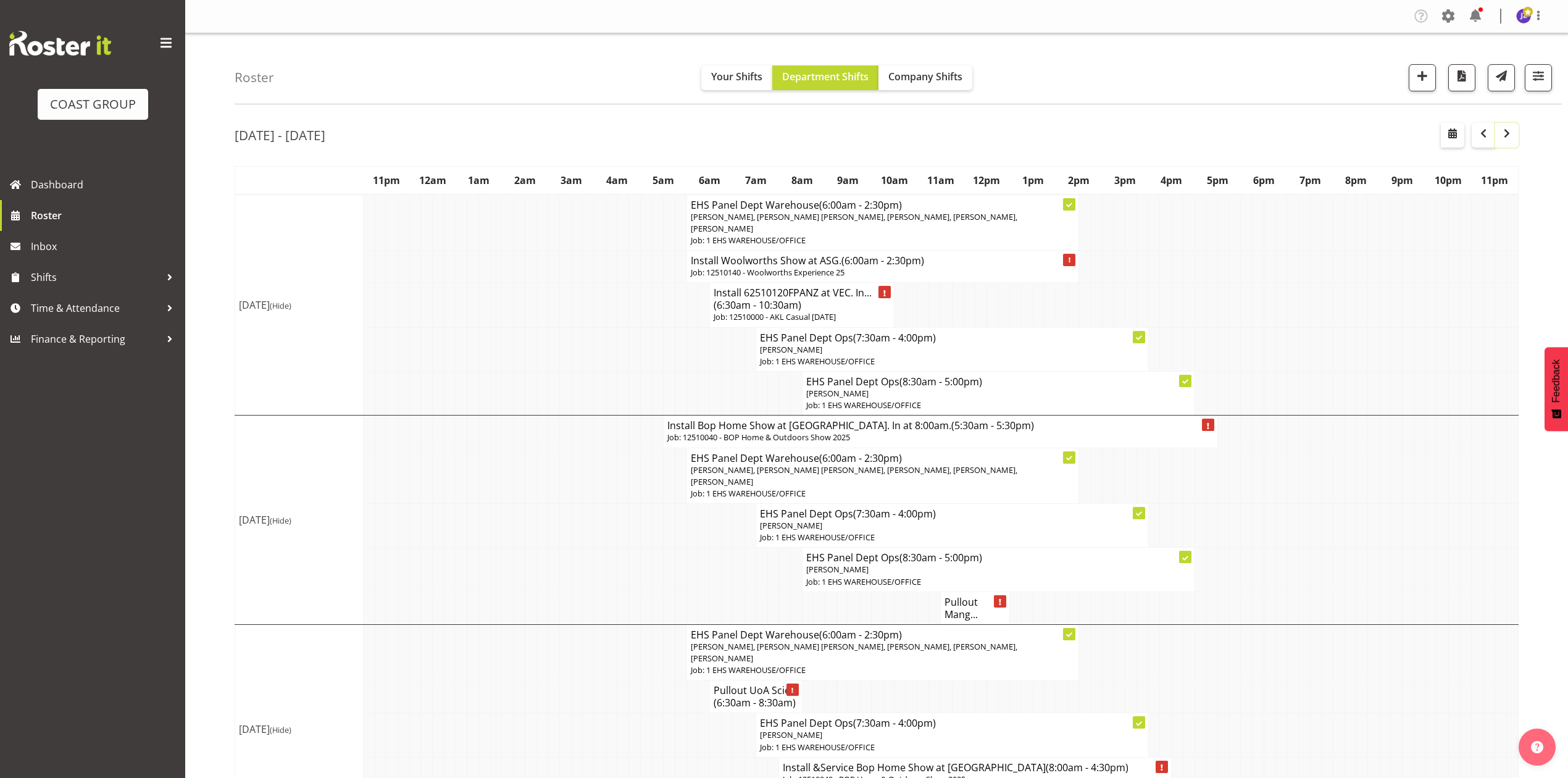
drag, startPoint x: 1509, startPoint y: 133, endPoint x: 1530, endPoint y: 174, distance: 46.1
click at [1512, 134] on span "button" at bounding box center [1507, 133] width 14 height 14
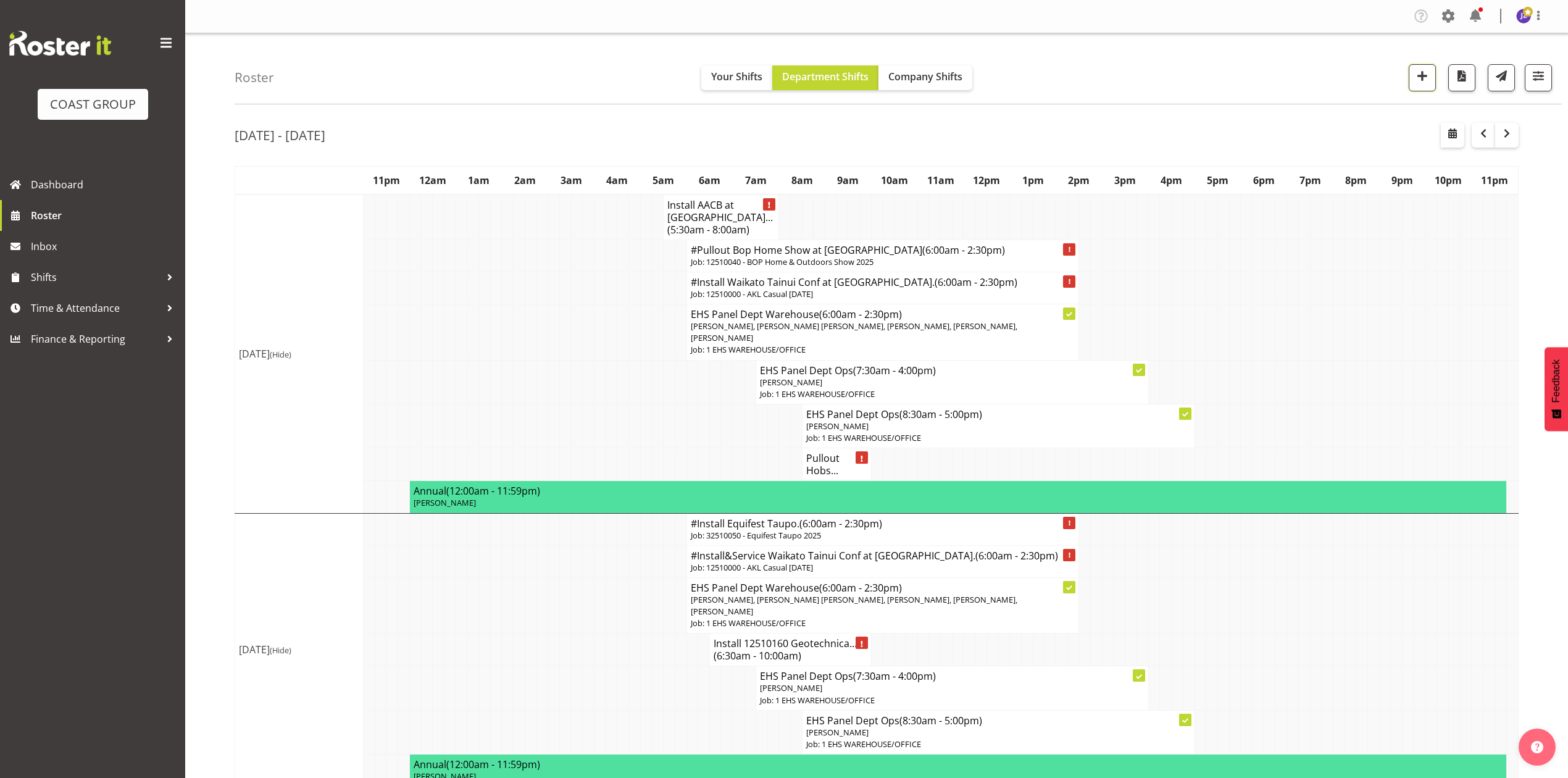
drag, startPoint x: 1421, startPoint y: 75, endPoint x: 1420, endPoint y: 125, distance: 50.0
click at [1423, 75] on span "button" at bounding box center [1423, 76] width 16 height 16
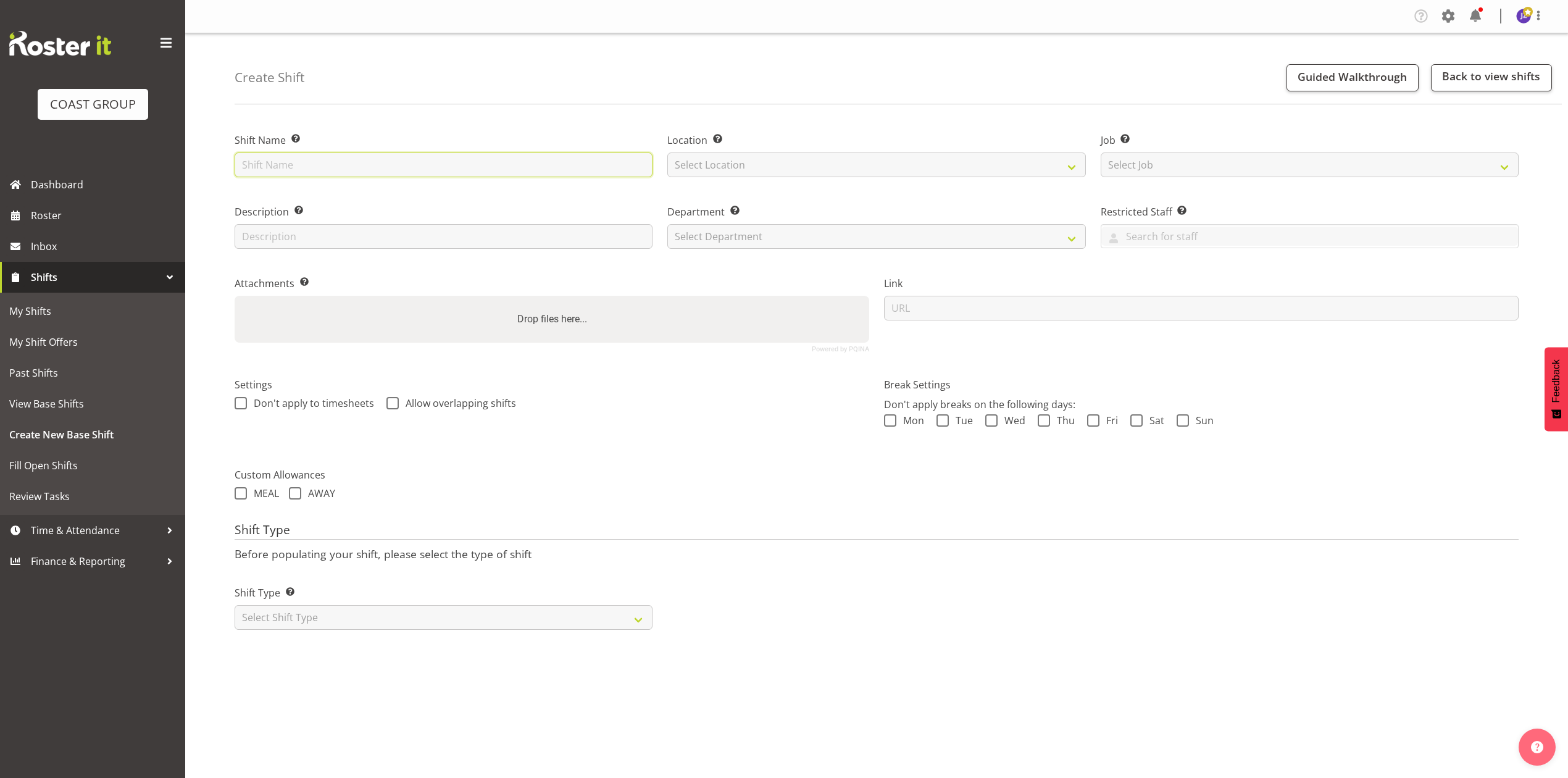
click at [496, 165] on input "text" at bounding box center [444, 164] width 418 height 25
type input "Holiday Inn casual."
click at [751, 159] on select "Select Location EHS RYMER" at bounding box center [876, 164] width 418 height 25
select select "35"
click at [667, 152] on select "Select Location EHS RYMER" at bounding box center [876, 164] width 418 height 25
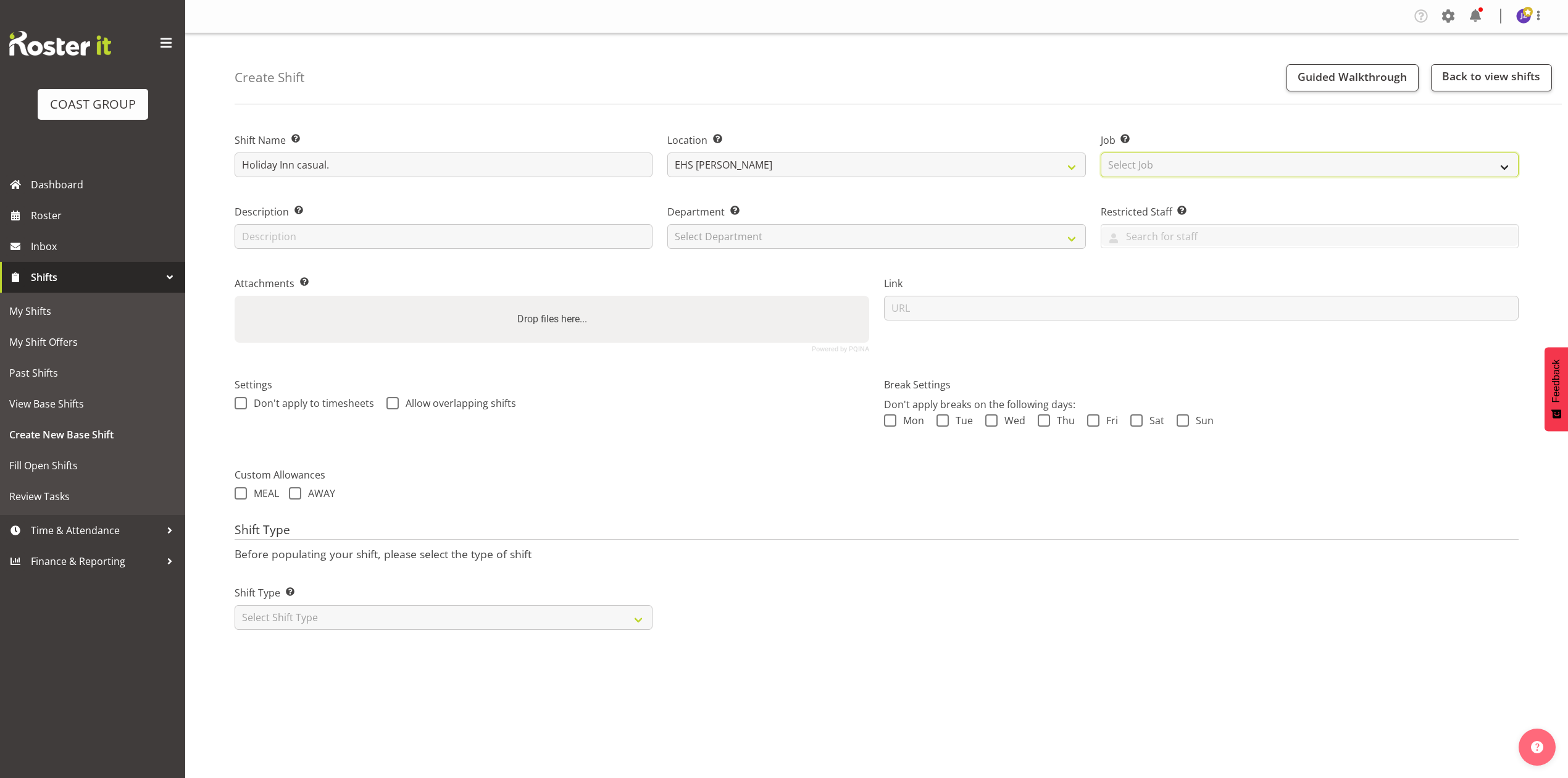
click at [1238, 157] on select "Select Job Create new job 1 Carlton Events 1 Carlton Hamilton 1 Carlton Welling…" at bounding box center [1310, 164] width 418 height 25
select select "8654"
click at [1101, 152] on select "Select Job Create new job 1 Carlton Events 1 Carlton Hamilton 1 Carlton Welling…" at bounding box center [1310, 164] width 418 height 25
click at [906, 243] on select "Select Department EHS AKL PANEL EHS AKL PANEL" at bounding box center [876, 236] width 418 height 25
select select "39"
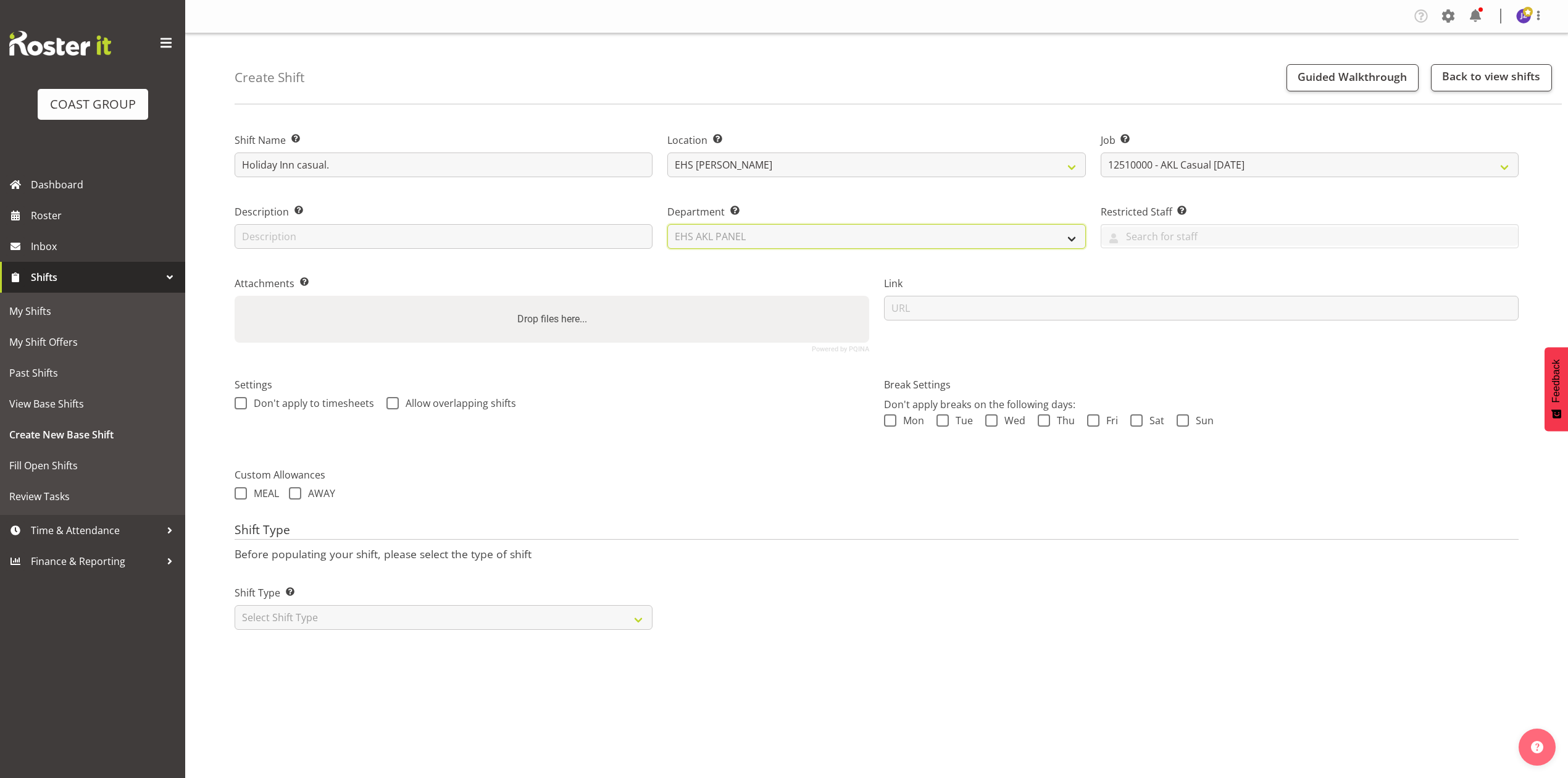
click at [667, 224] on select "Select Department EHS AKL PANEL EHS AKL PANEL" at bounding box center [876, 236] width 418 height 25
click at [787, 326] on div "Drop files here..." at bounding box center [552, 319] width 634 height 47
click at [235, 296] on input "Drop files here..." at bounding box center [552, 298] width 634 height 4
type input "C:\fakepath\FORESTGR-00003Q-V004.PDF"
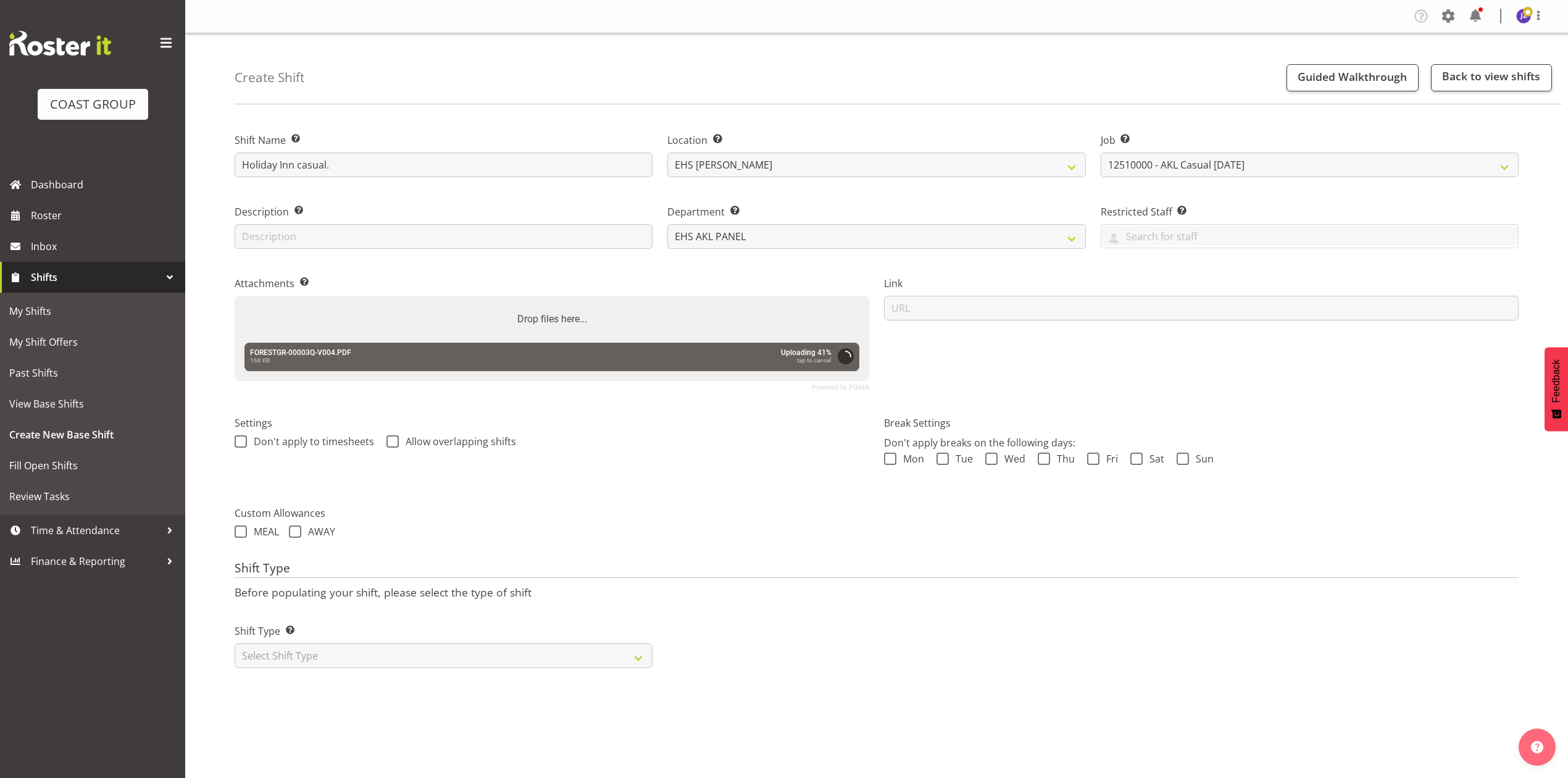
click at [448, 642] on div "Shift Type Shift Types: One Off – Select this if you would like a single shift …" at bounding box center [444, 646] width 418 height 44
drag, startPoint x: 446, startPoint y: 648, endPoint x: 442, endPoint y: 665, distance: 17.5
click at [446, 648] on select "Select Shift Type One Off Shift Recurring Shift Rotating Shift" at bounding box center [444, 655] width 418 height 25
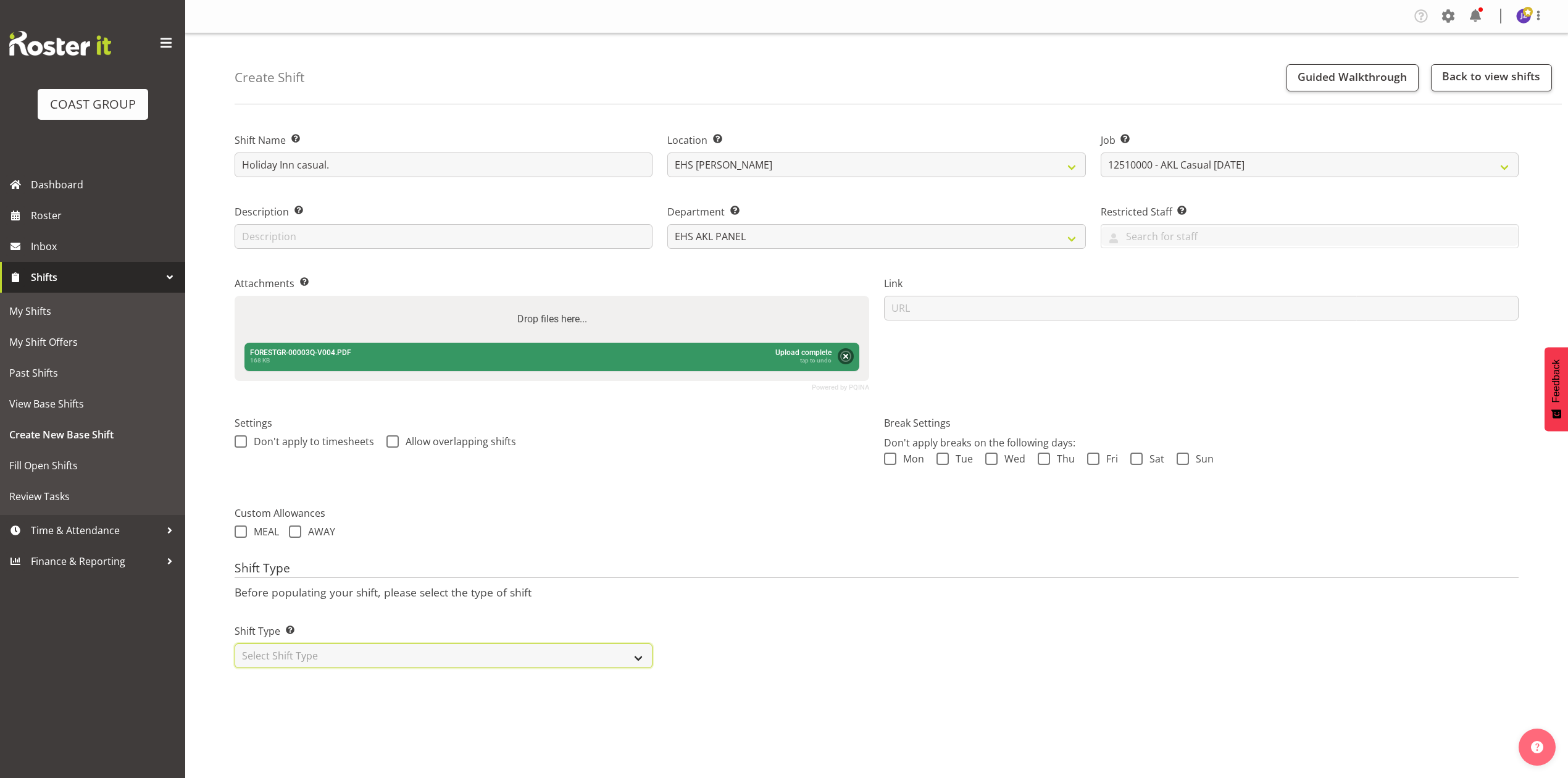
select select "recurring"
click at [235, 646] on select "Select Shift Type One Off Shift Recurring Shift Rotating Shift" at bounding box center [444, 655] width 418 height 25
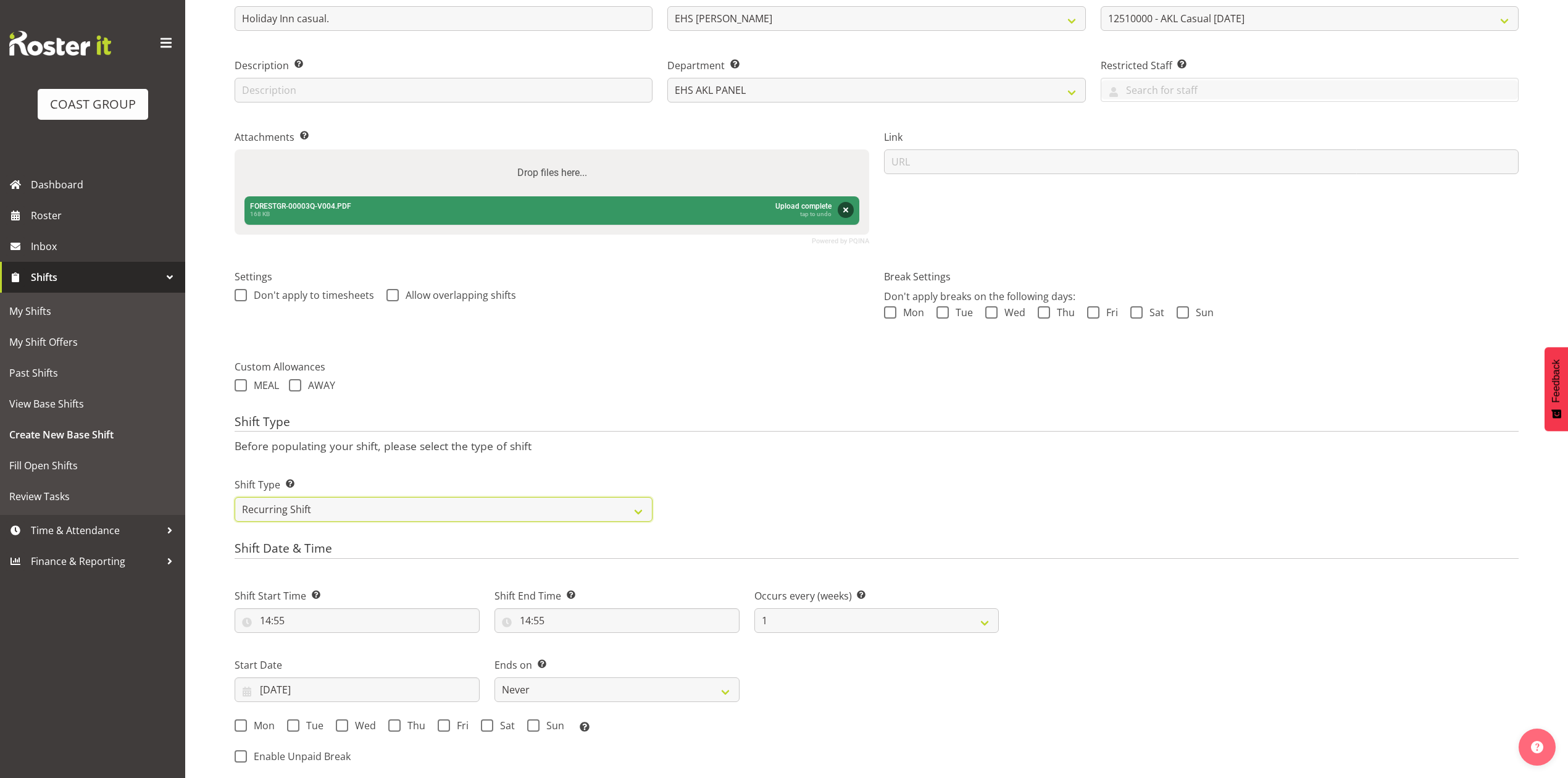
scroll to position [411, 0]
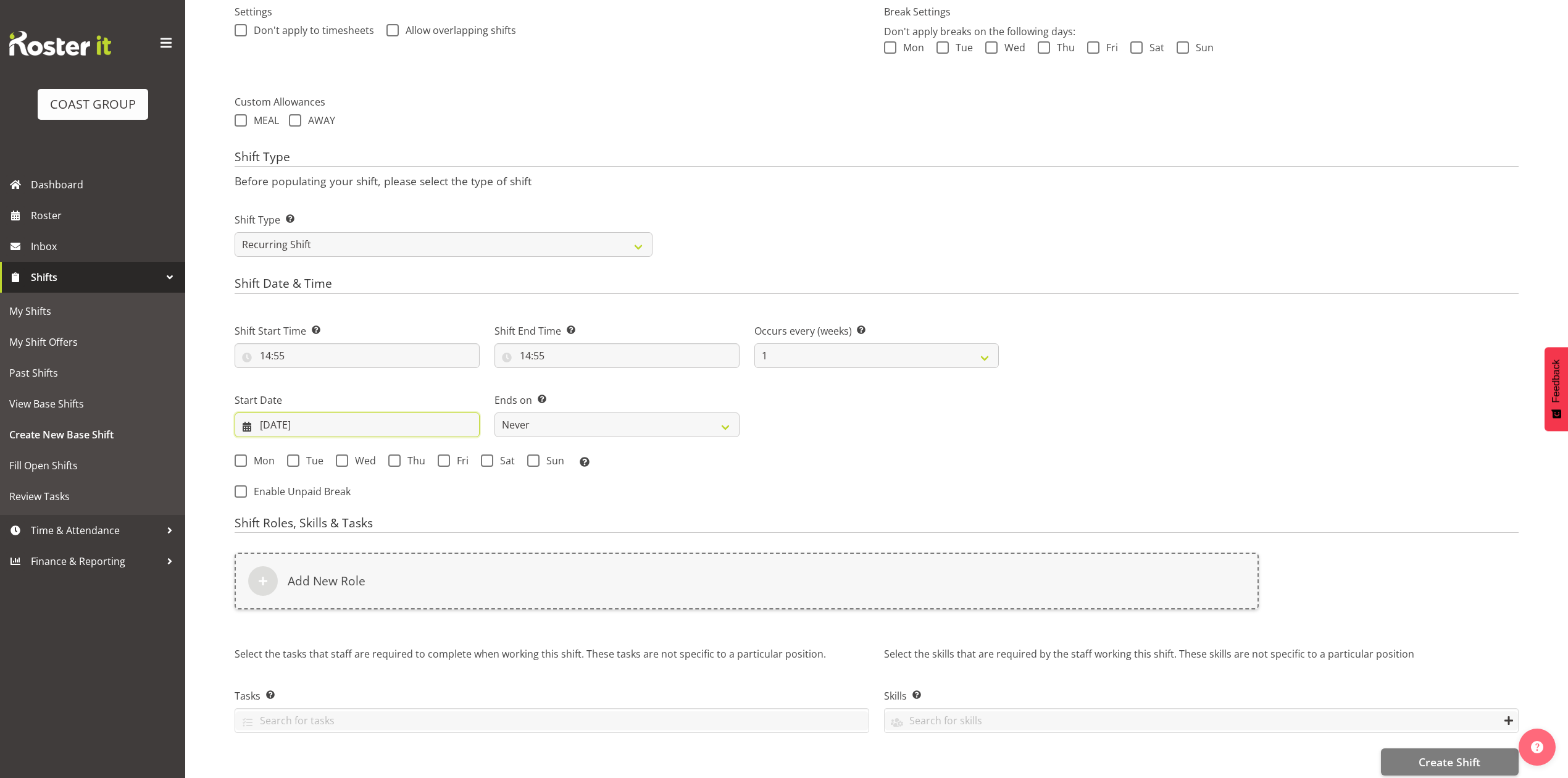
click at [297, 415] on input "24/09/2025" at bounding box center [358, 424] width 245 height 25
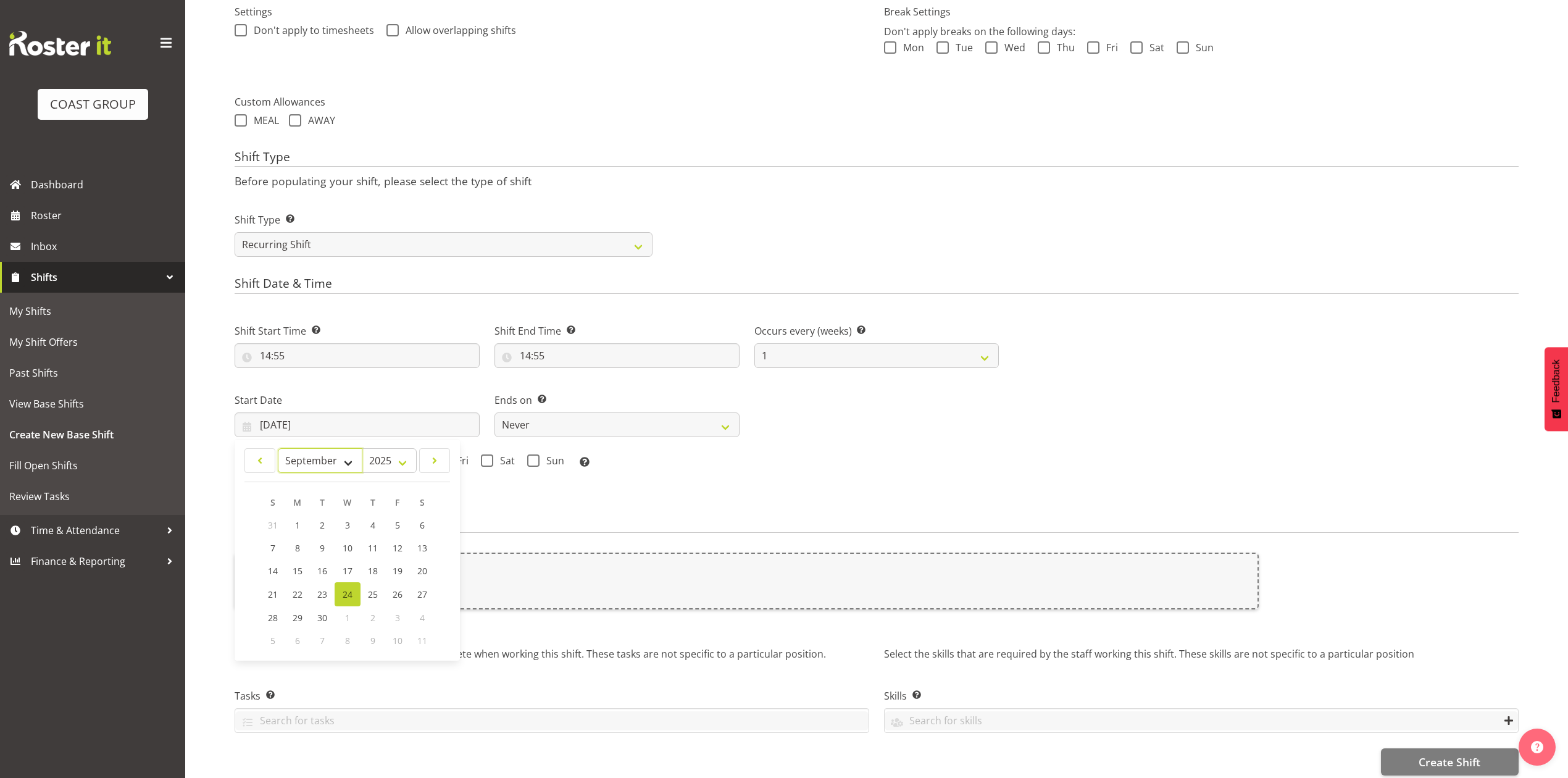
click at [323, 460] on select "January February March April May June July August September October November De…" at bounding box center [319, 460] width 84 height 25
select select "9"
click at [278, 449] on select "January February March April May June July August September October November De…" at bounding box center [319, 460] width 84 height 25
click at [290, 572] on link "13" at bounding box center [298, 571] width 25 height 22
type input "13/10/2025"
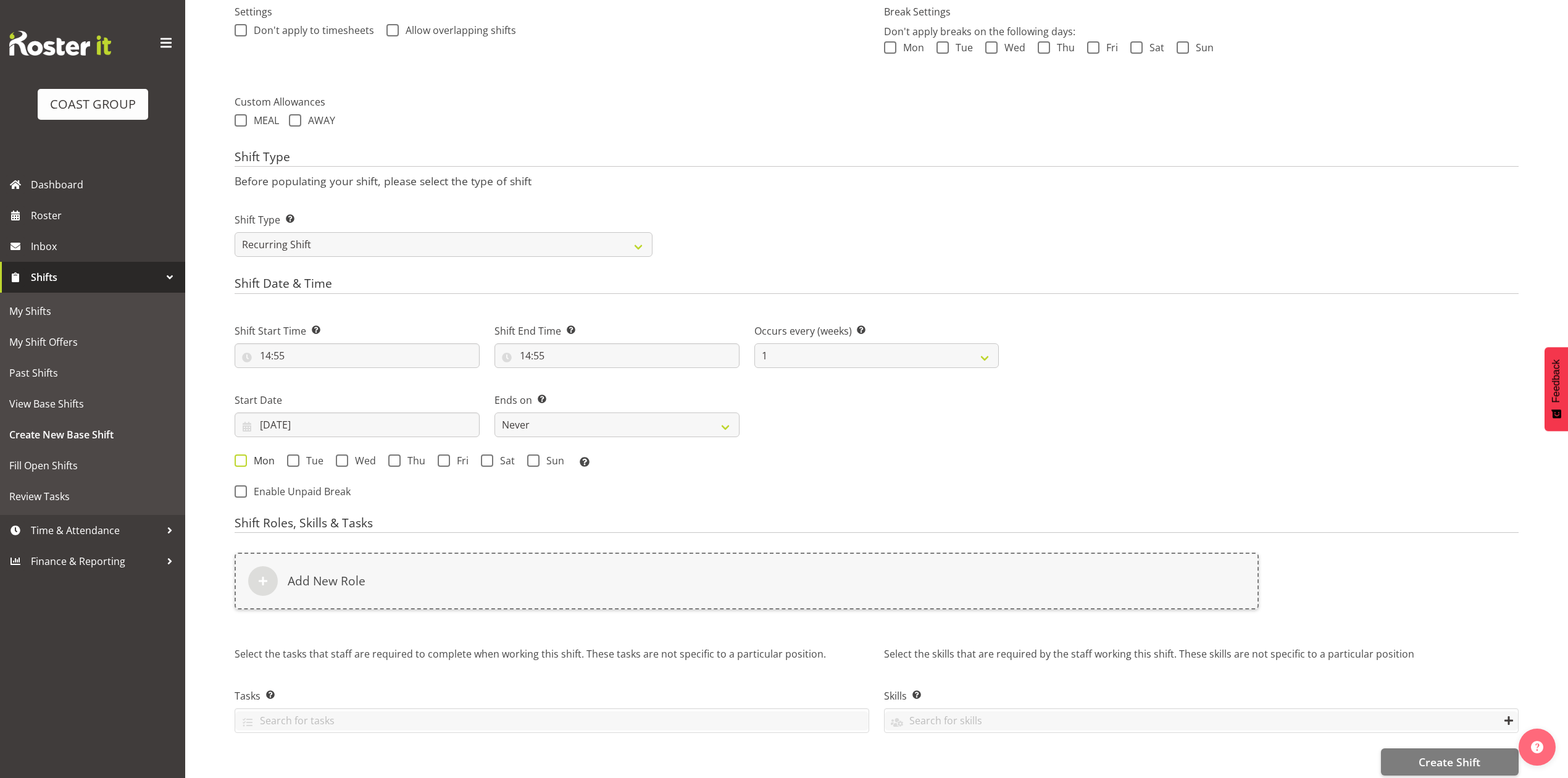
click at [253, 458] on span "Mon" at bounding box center [261, 460] width 28 height 12
click at [243, 458] on input "Mon" at bounding box center [239, 460] width 8 height 8
checkbox input "true"
click at [576, 430] on select "Never On Date" at bounding box center [618, 424] width 245 height 25
select select "date"
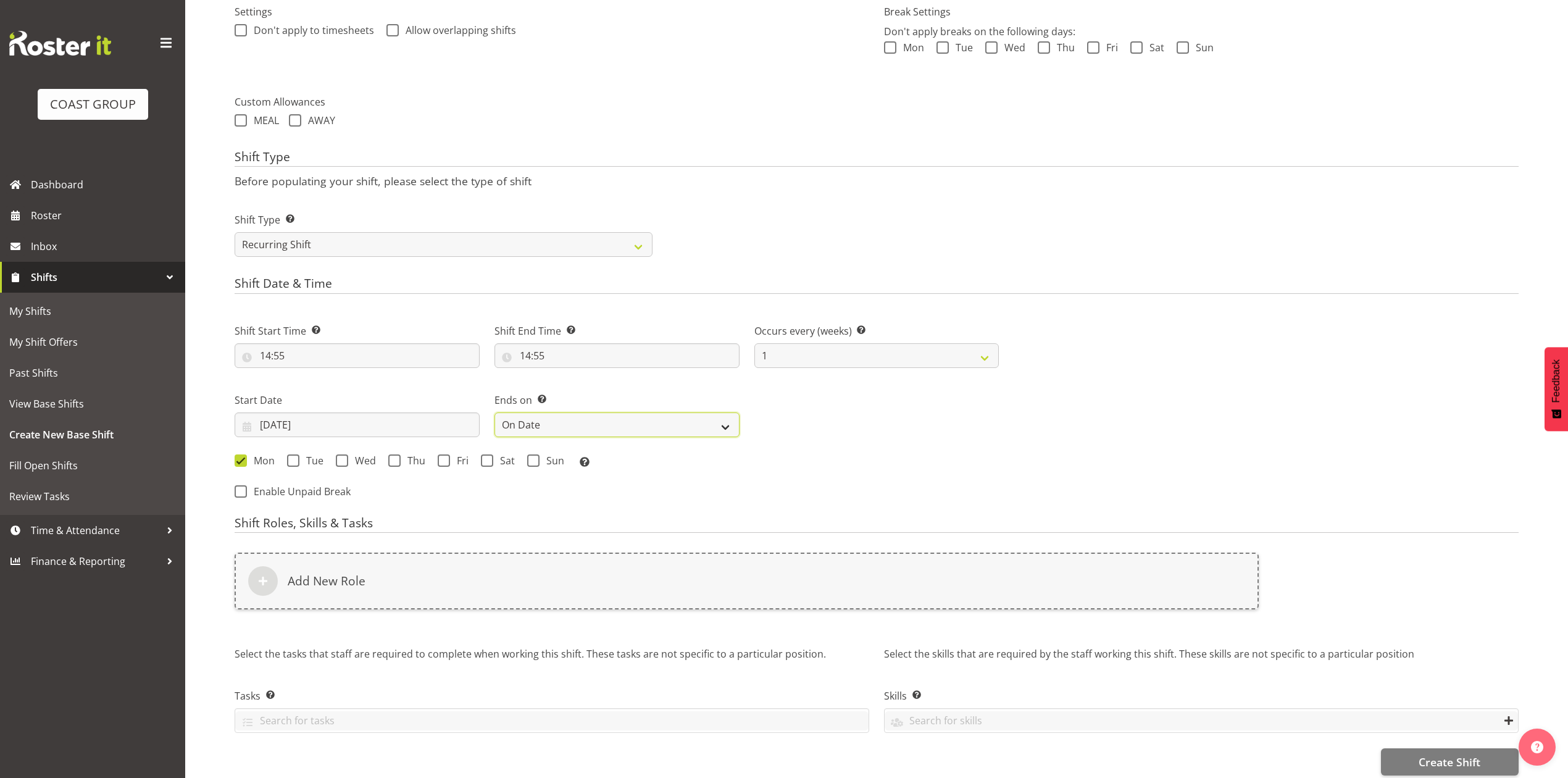
click at [495, 414] on select "Never On Date" at bounding box center [618, 424] width 245 height 25
click at [798, 423] on input "24/09/2025" at bounding box center [877, 424] width 245 height 25
drag, startPoint x: 872, startPoint y: 452, endPoint x: 870, endPoint y: 460, distance: 8.2
click at [872, 452] on select "January February March April May June July August September October November De…" at bounding box center [859, 460] width 84 height 25
select select "9"
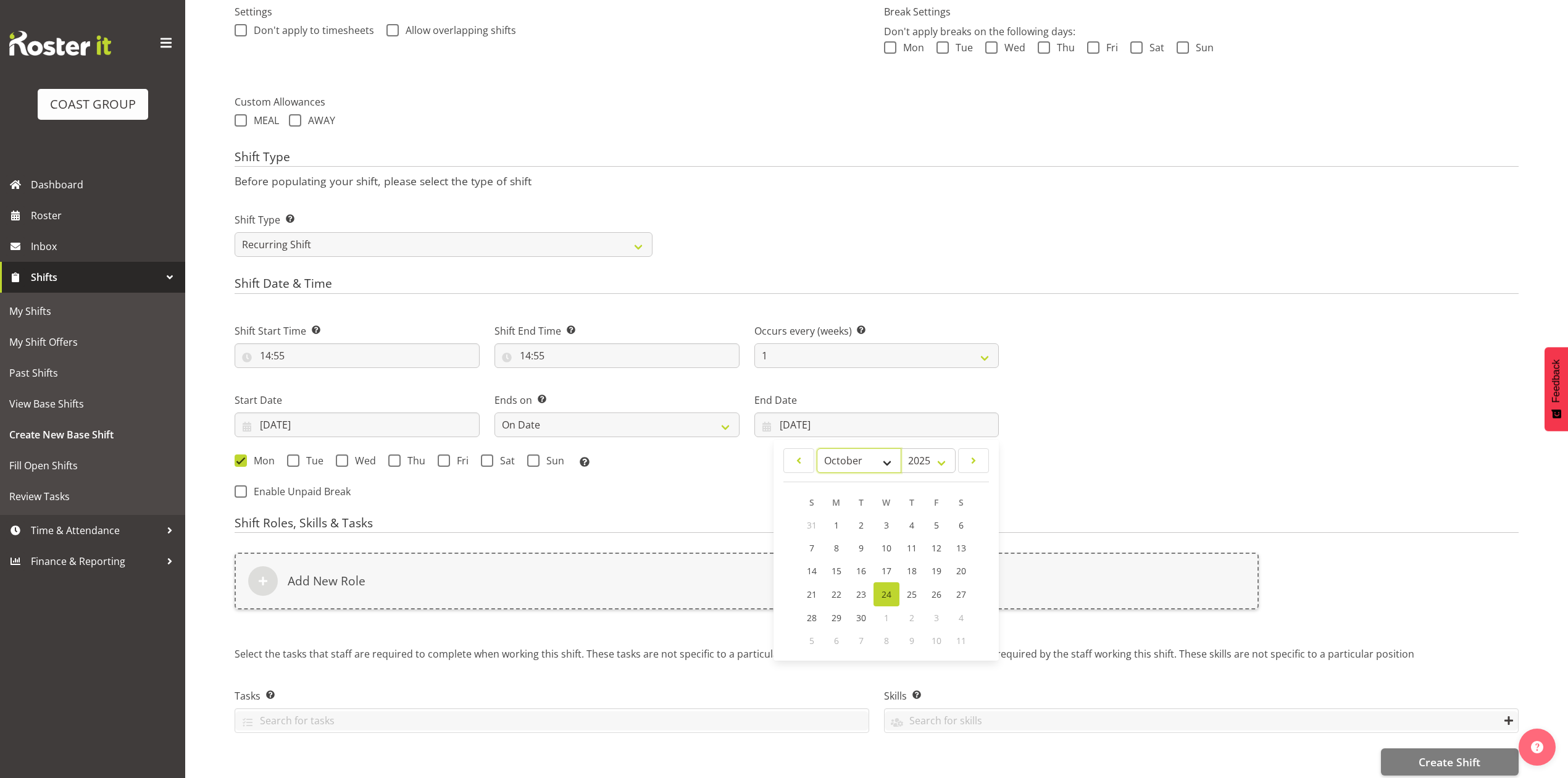
click at [817, 449] on select "January February March April May June July August September October November De…" at bounding box center [859, 460] width 84 height 25
click at [913, 569] on span "16" at bounding box center [911, 570] width 10 height 12
type input "16/10/2025"
click at [407, 463] on span "Thu" at bounding box center [413, 460] width 25 height 12
click at [396, 463] on input "Thu" at bounding box center [392, 460] width 8 height 8
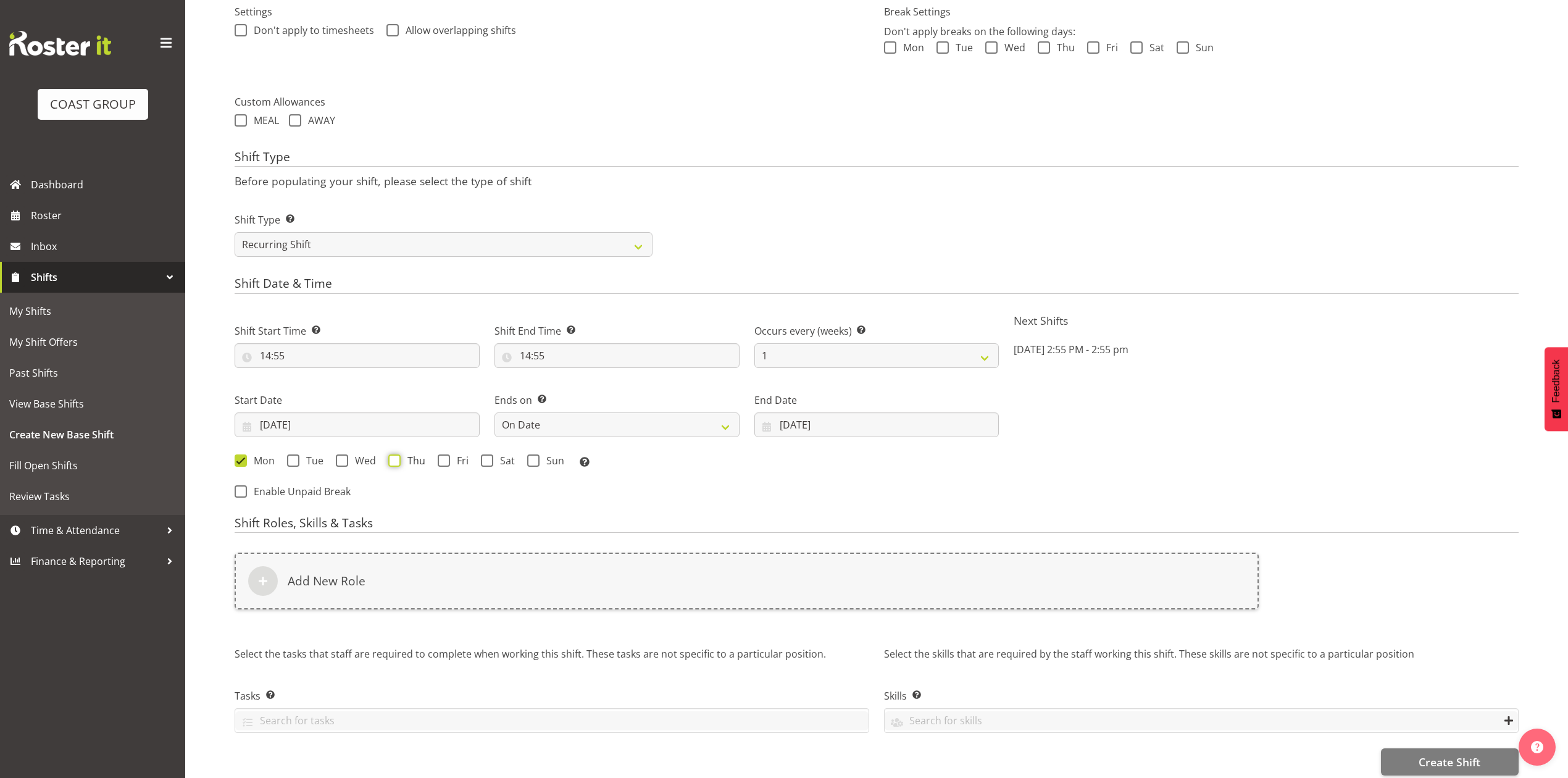
checkbox input "true"
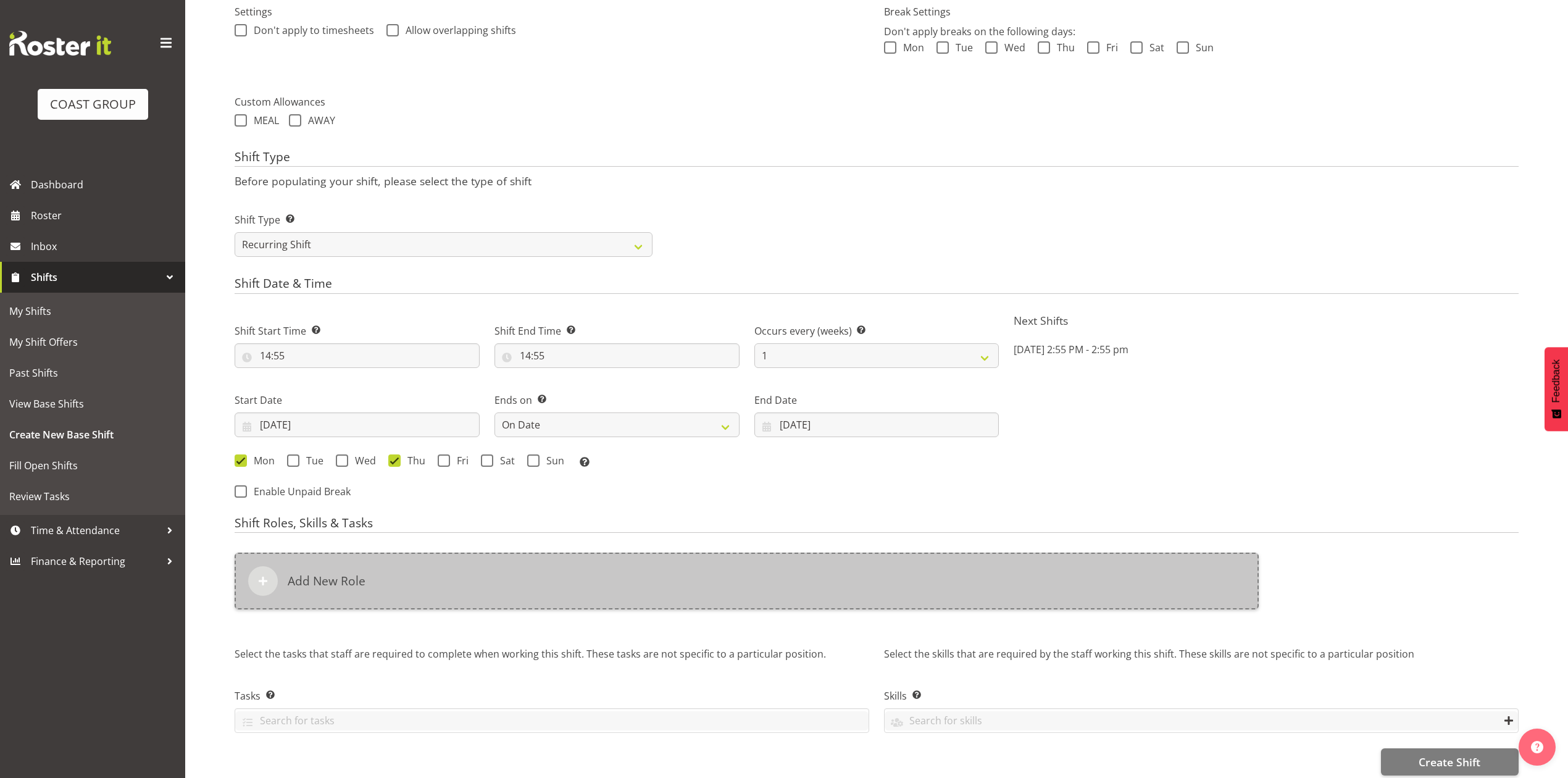
click at [452, 571] on div "Add New Role" at bounding box center [747, 581] width 1024 height 57
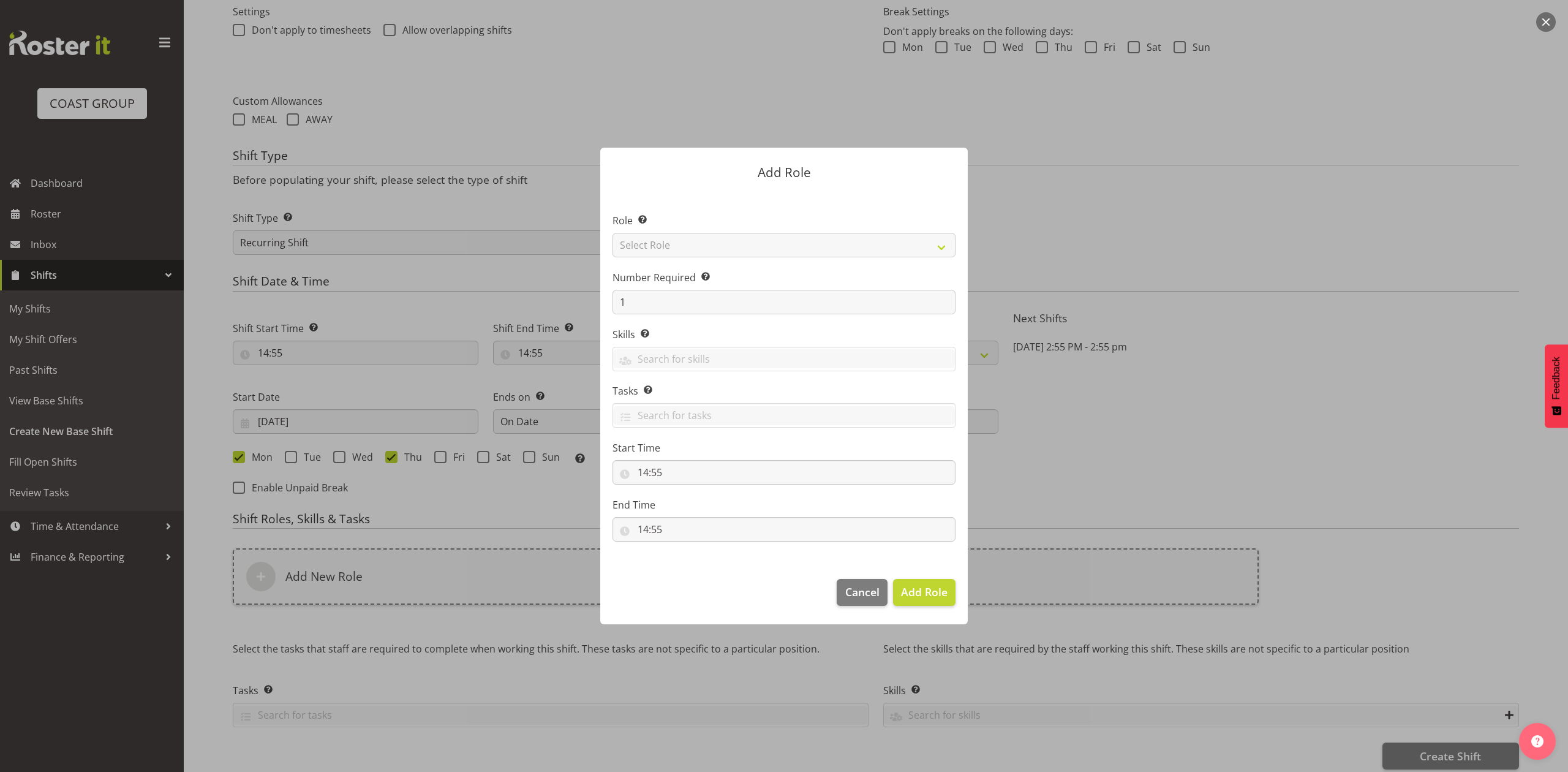
click at [776, 238] on div at bounding box center [784, 385] width 392 height 537
click at [776, 238] on select "Select Role ACCOUNT MANAGER ACCOUNT MANAGER DW ACCOUNTS AKL DIANNA VEHICLES AKL…" at bounding box center [784, 245] width 343 height 25
select select "81"
click at [613, 233] on select "Select Role ACCOUNT MANAGER ACCOUNT MANAGER DW ACCOUNTS AKL DIANNA VEHICLES AKL…" at bounding box center [784, 245] width 343 height 25
click at [916, 591] on span "Add Role" at bounding box center [924, 591] width 47 height 14
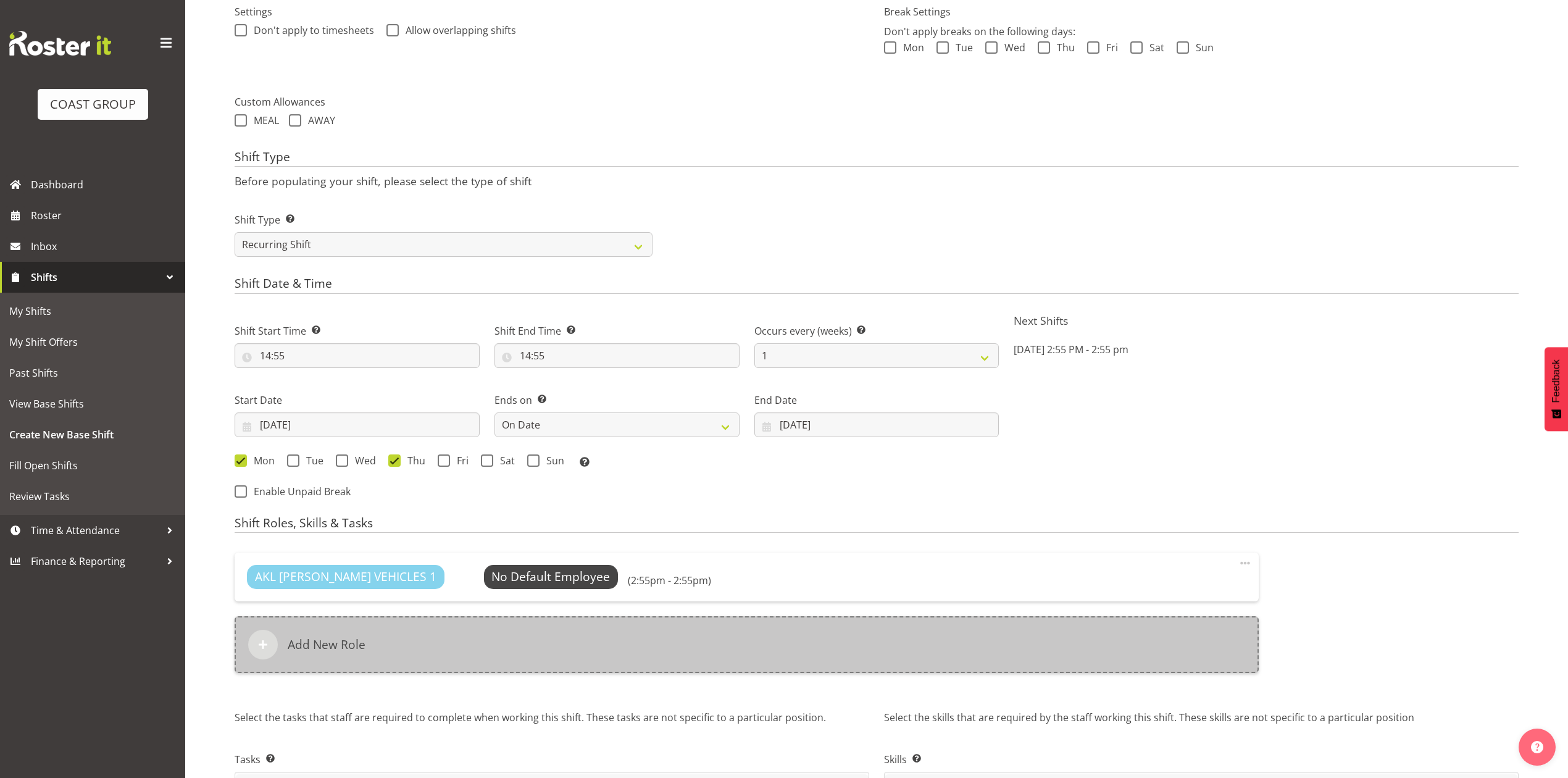
click at [641, 629] on div "Add New Role" at bounding box center [747, 644] width 1024 height 57
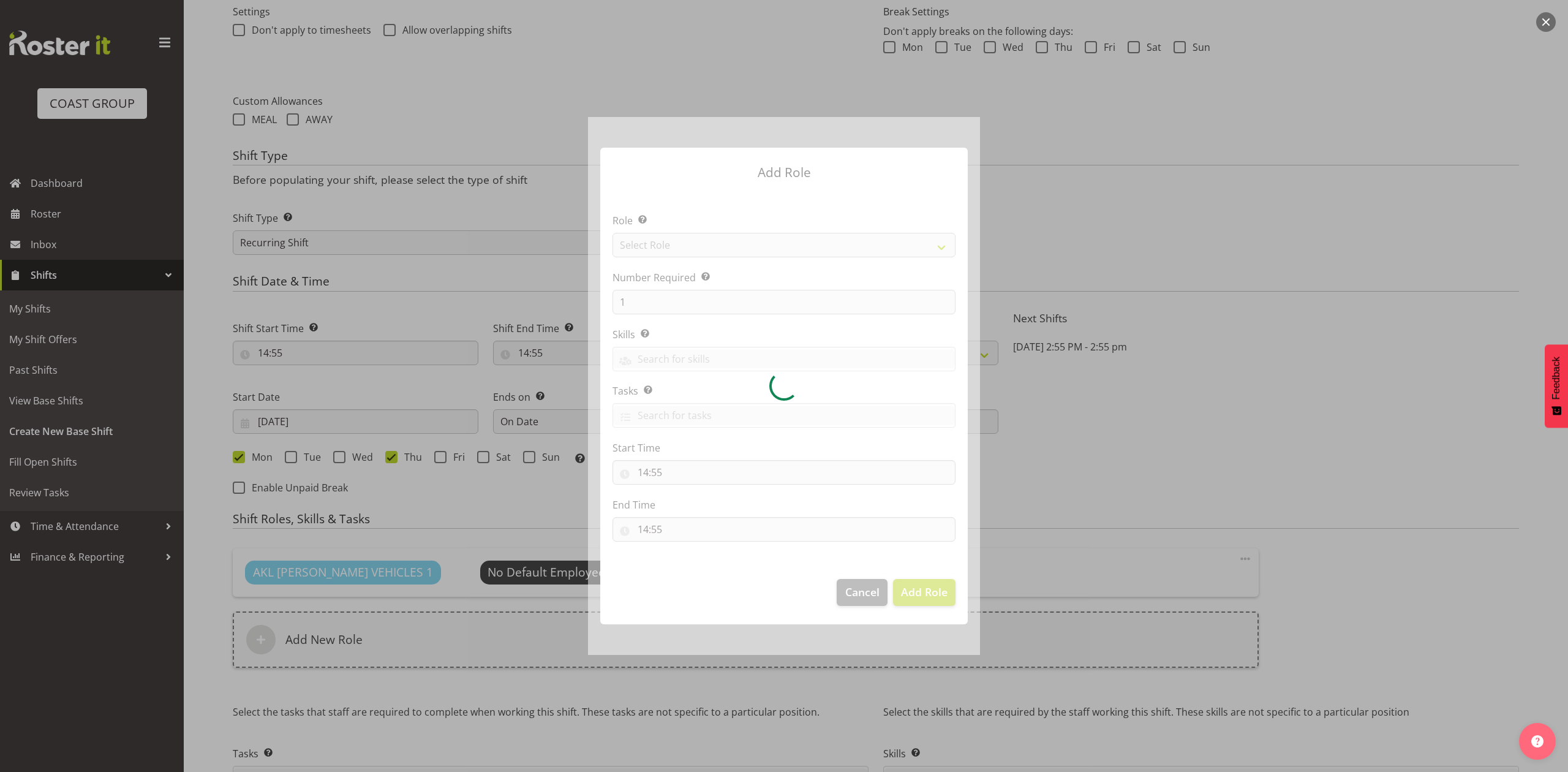
click at [697, 245] on div at bounding box center [784, 385] width 392 height 537
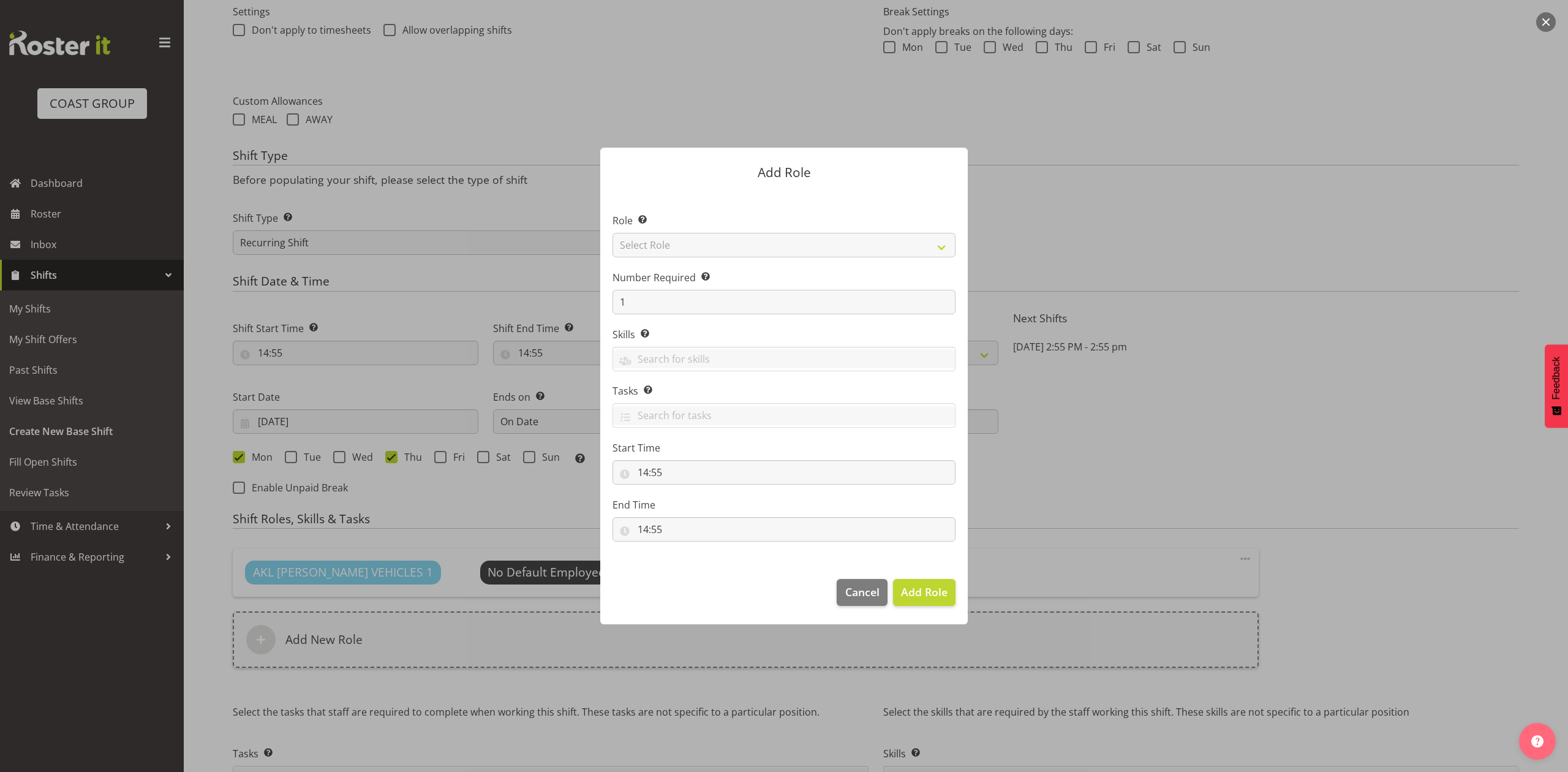
click at [697, 245] on section "Role Select the role you wish to add to the shift. Select Role ACCOUNT MANAGER …" at bounding box center [784, 378] width 368 height 375
click at [697, 245] on select "Select Role ACCOUNT MANAGER ACCOUNT MANAGER DW ACCOUNTS AKL DIANNA VEHICLES AKL…" at bounding box center [784, 245] width 343 height 25
select select "188"
click at [613, 233] on select "Select Role ACCOUNT MANAGER ACCOUNT MANAGER DW ACCOUNTS AKL DIANNA VEHICLES AKL…" at bounding box center [784, 245] width 343 height 25
click at [681, 306] on input "1" at bounding box center [784, 302] width 343 height 25
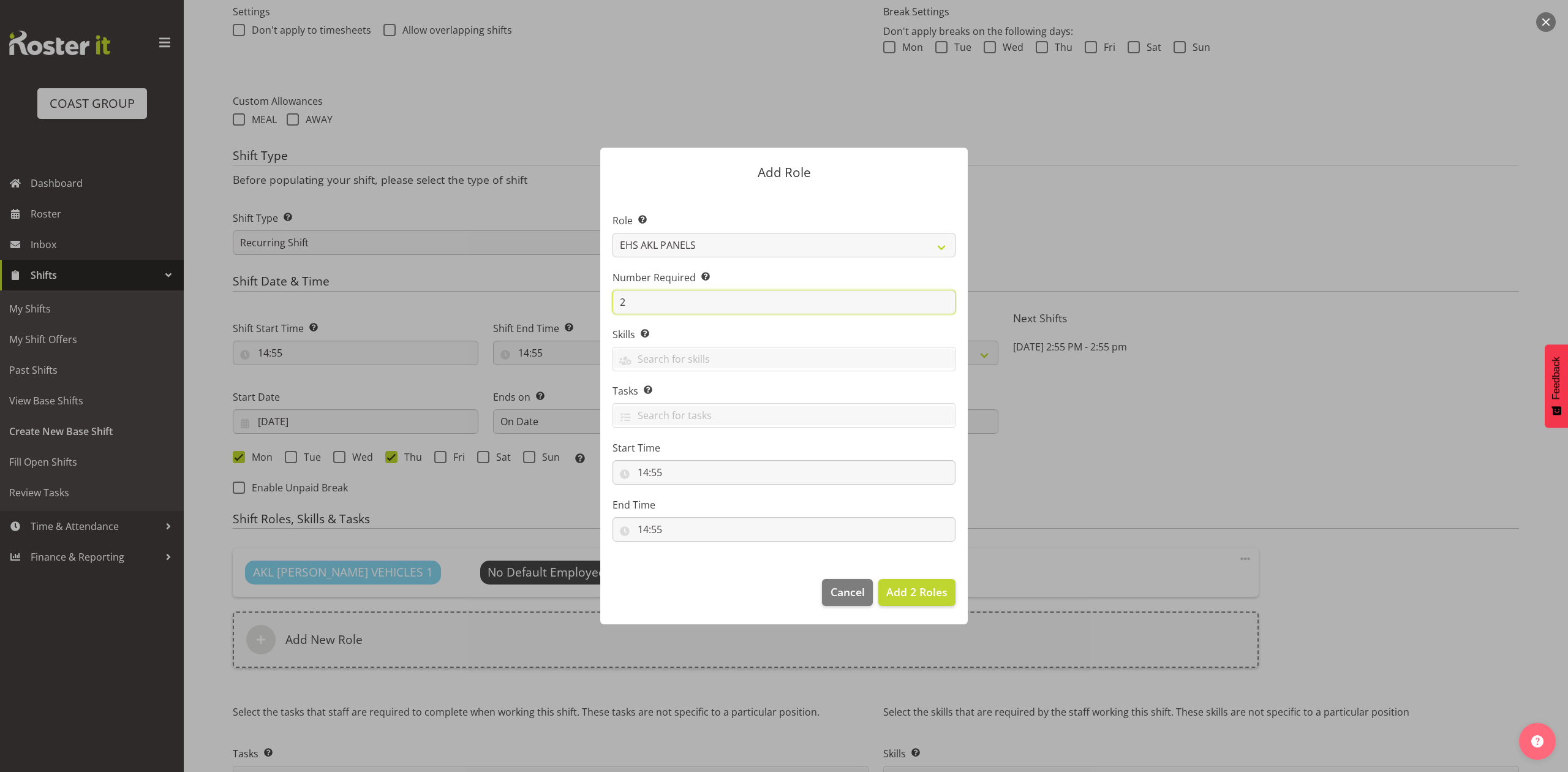
type input "2"
click at [878, 579] on button "Add 2 Roles" at bounding box center [916, 593] width 77 height 27
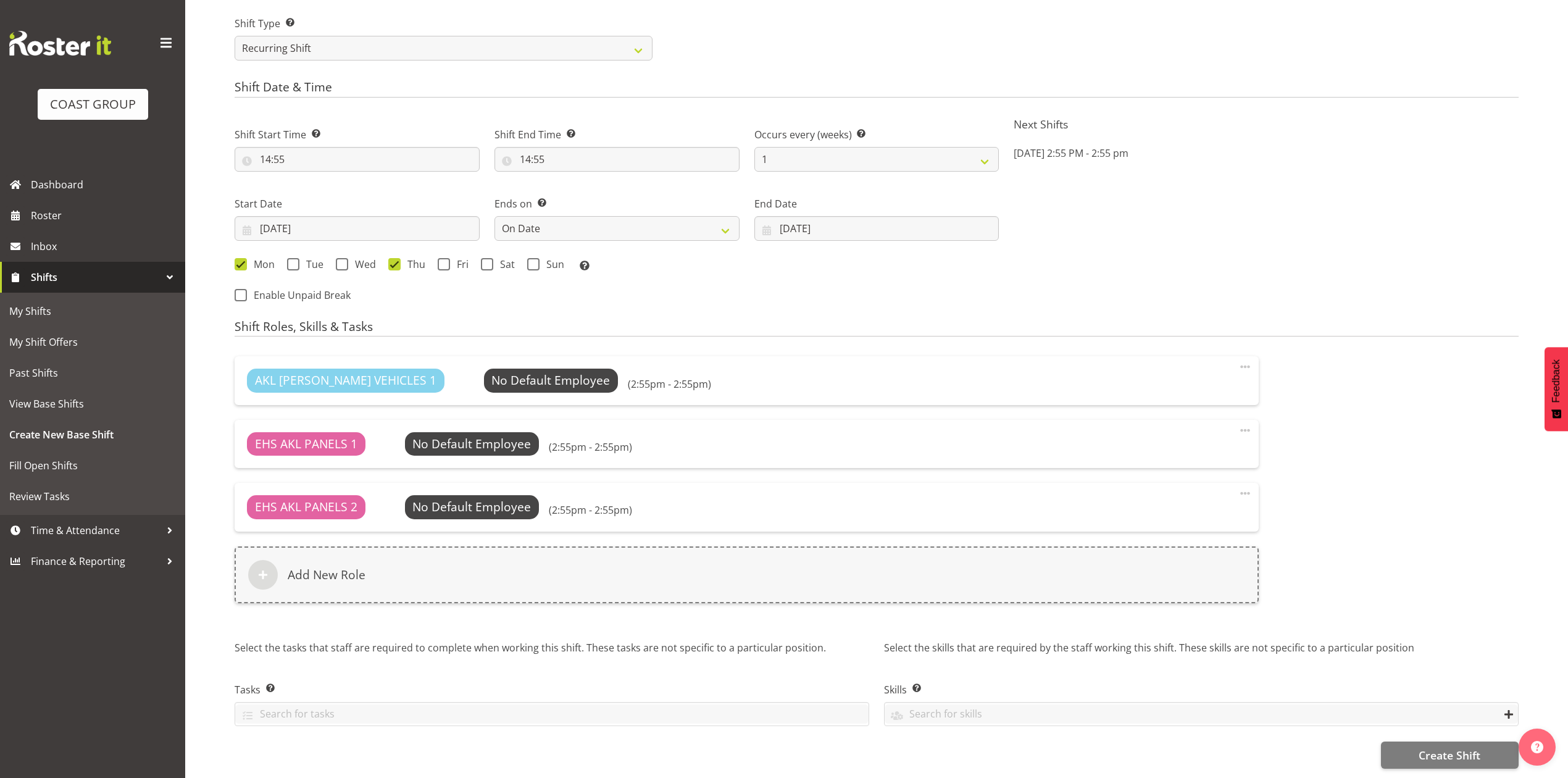
scroll to position [622, 0]
click at [1456, 750] on span "Create Shift" at bounding box center [1449, 756] width 62 height 16
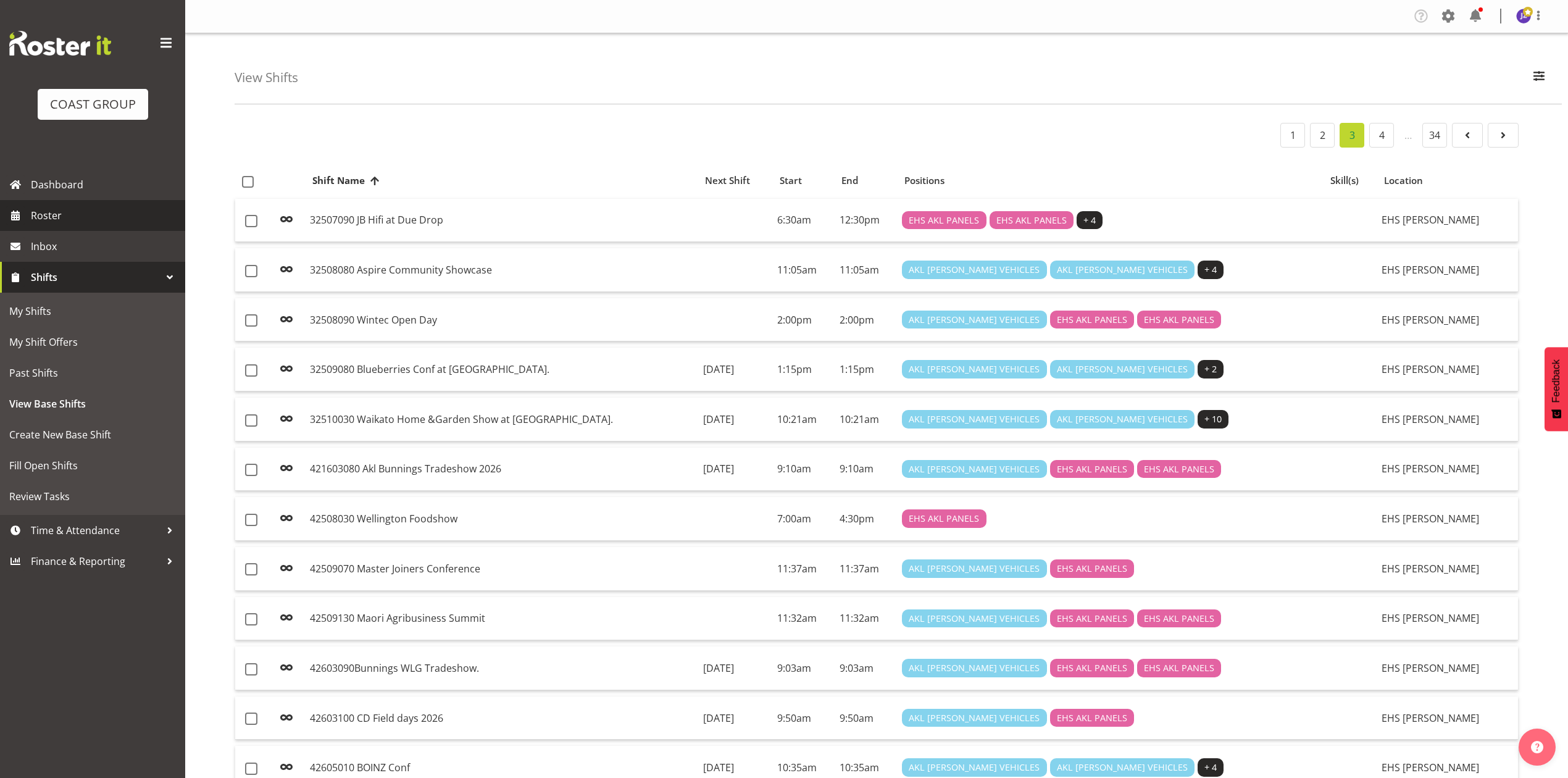
click at [82, 209] on span "Roster" at bounding box center [104, 215] width 148 height 18
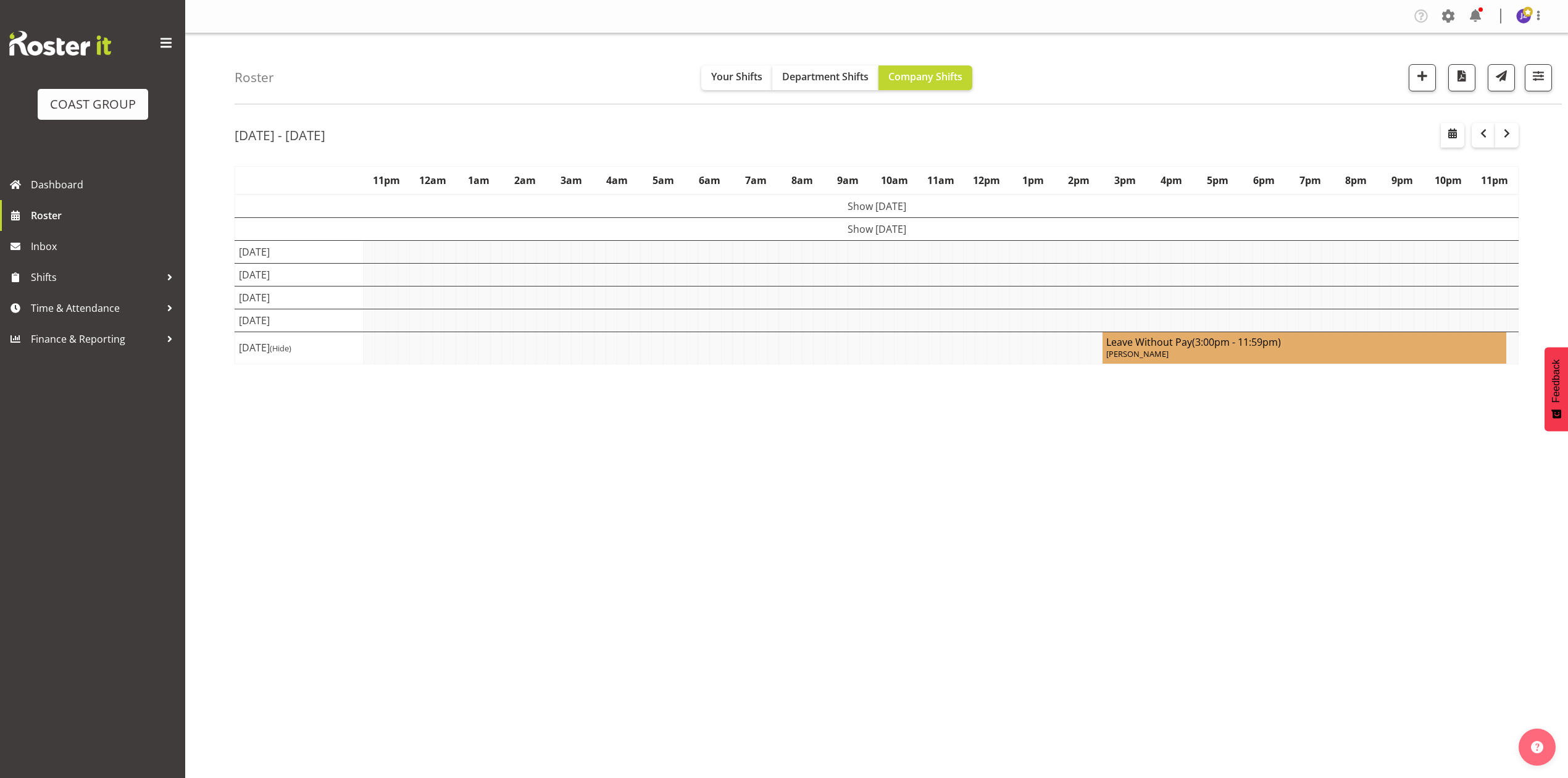
click at [833, 137] on div "[DATE] - [DATE]" at bounding box center [877, 136] width 1284 height 28
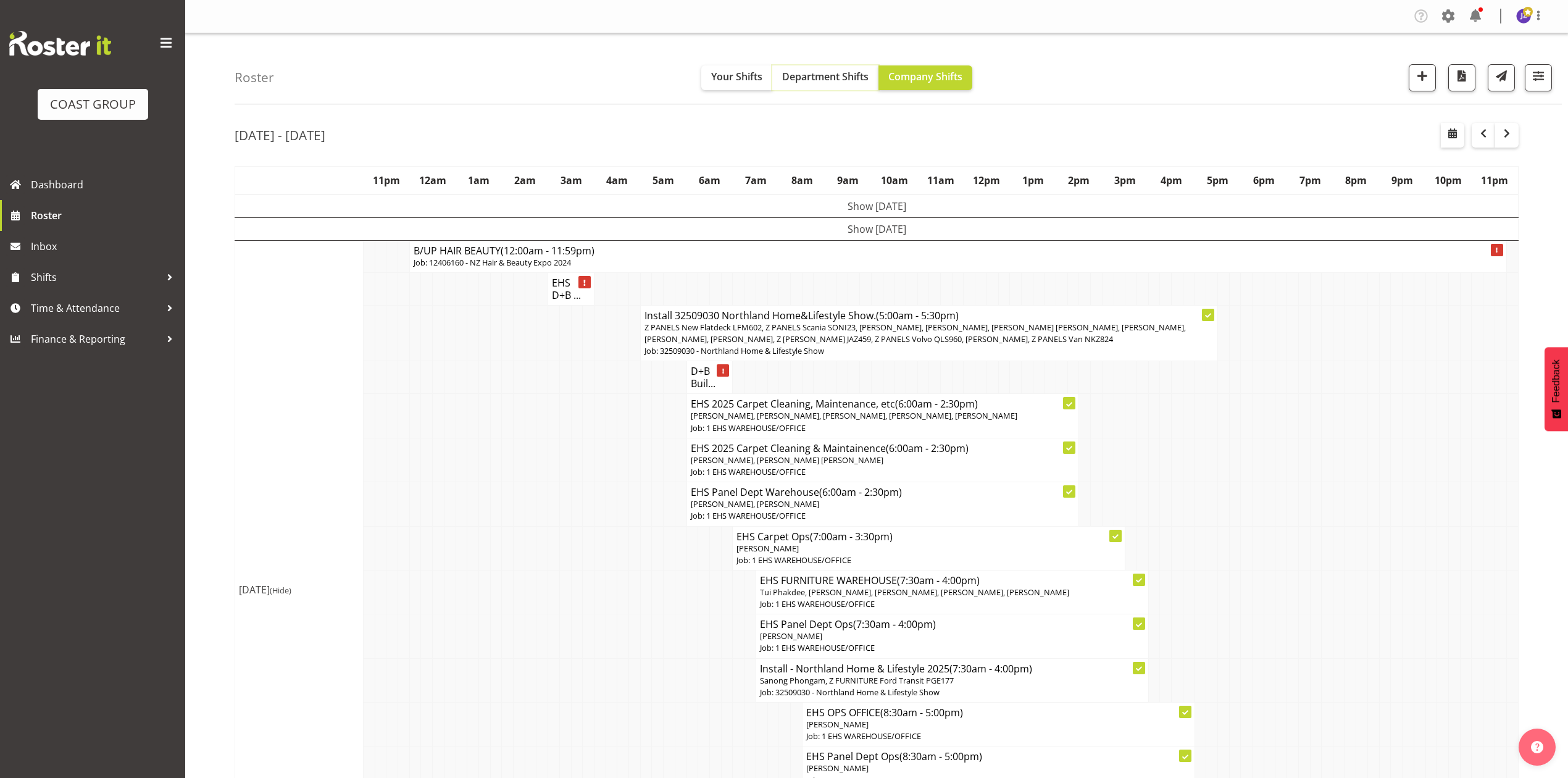
click at [830, 67] on button "Department Shifts" at bounding box center [825, 78] width 106 height 25
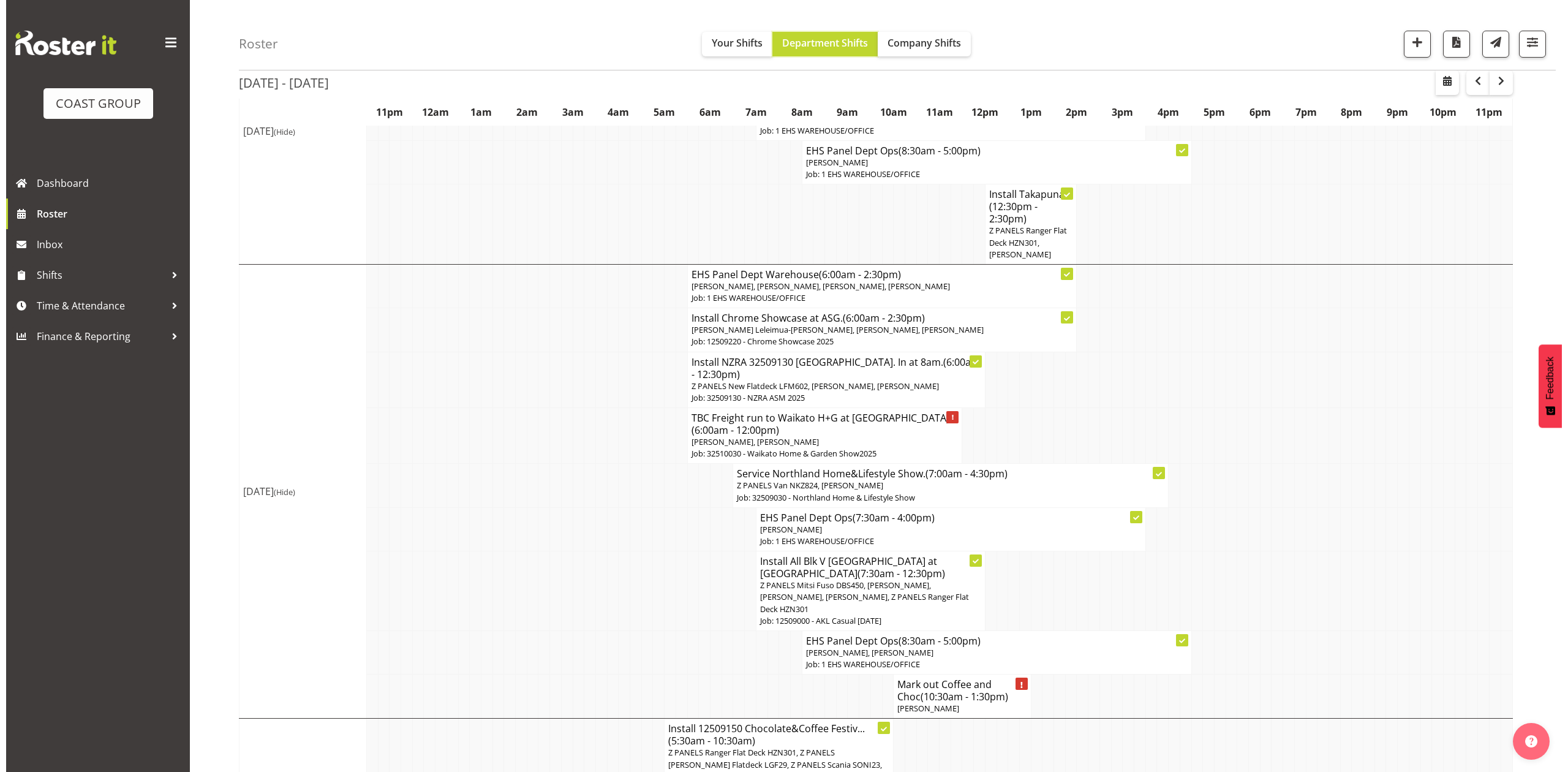
scroll to position [245, 0]
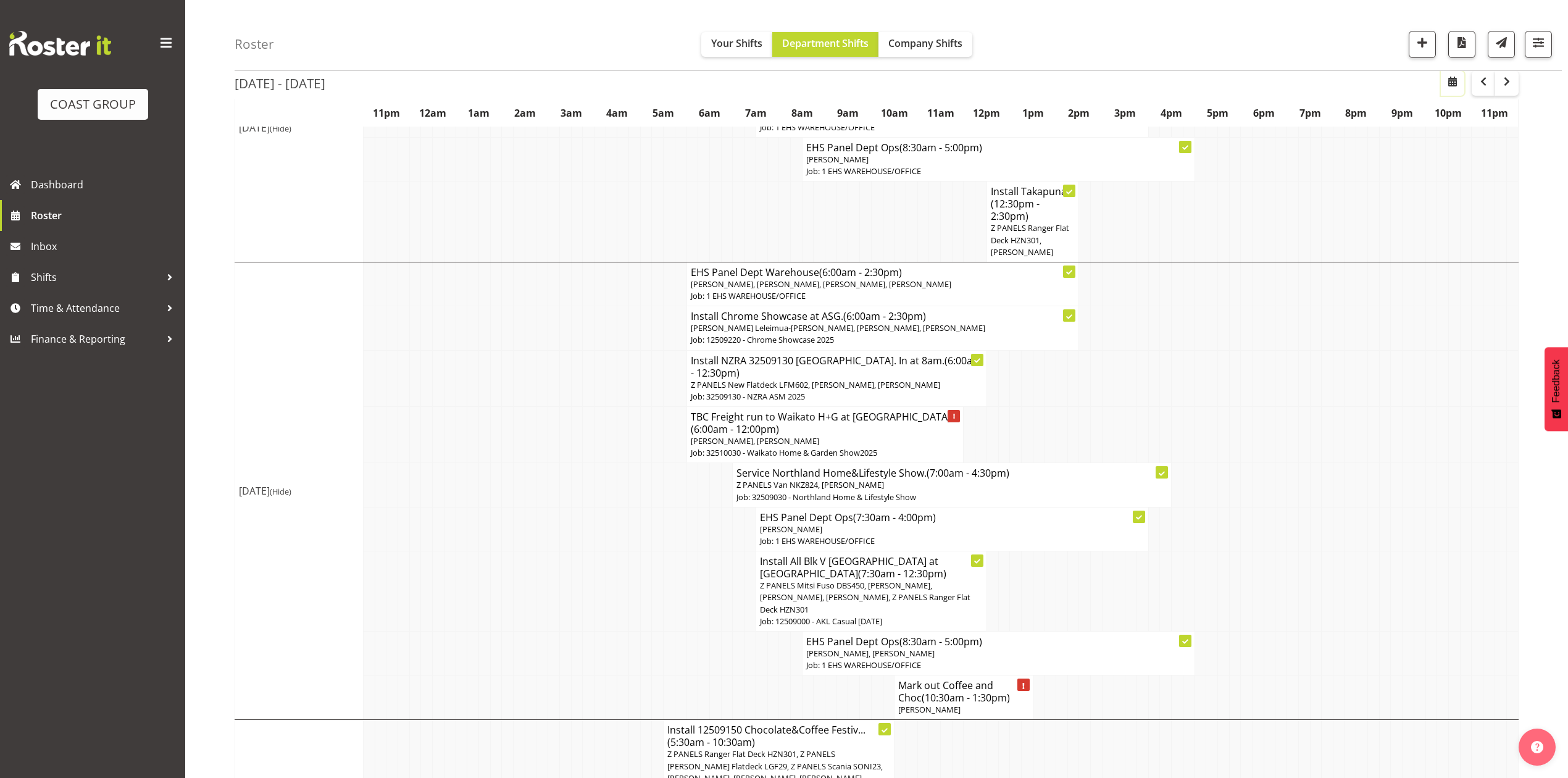
click at [1453, 82] on span "button" at bounding box center [1453, 81] width 14 height 14
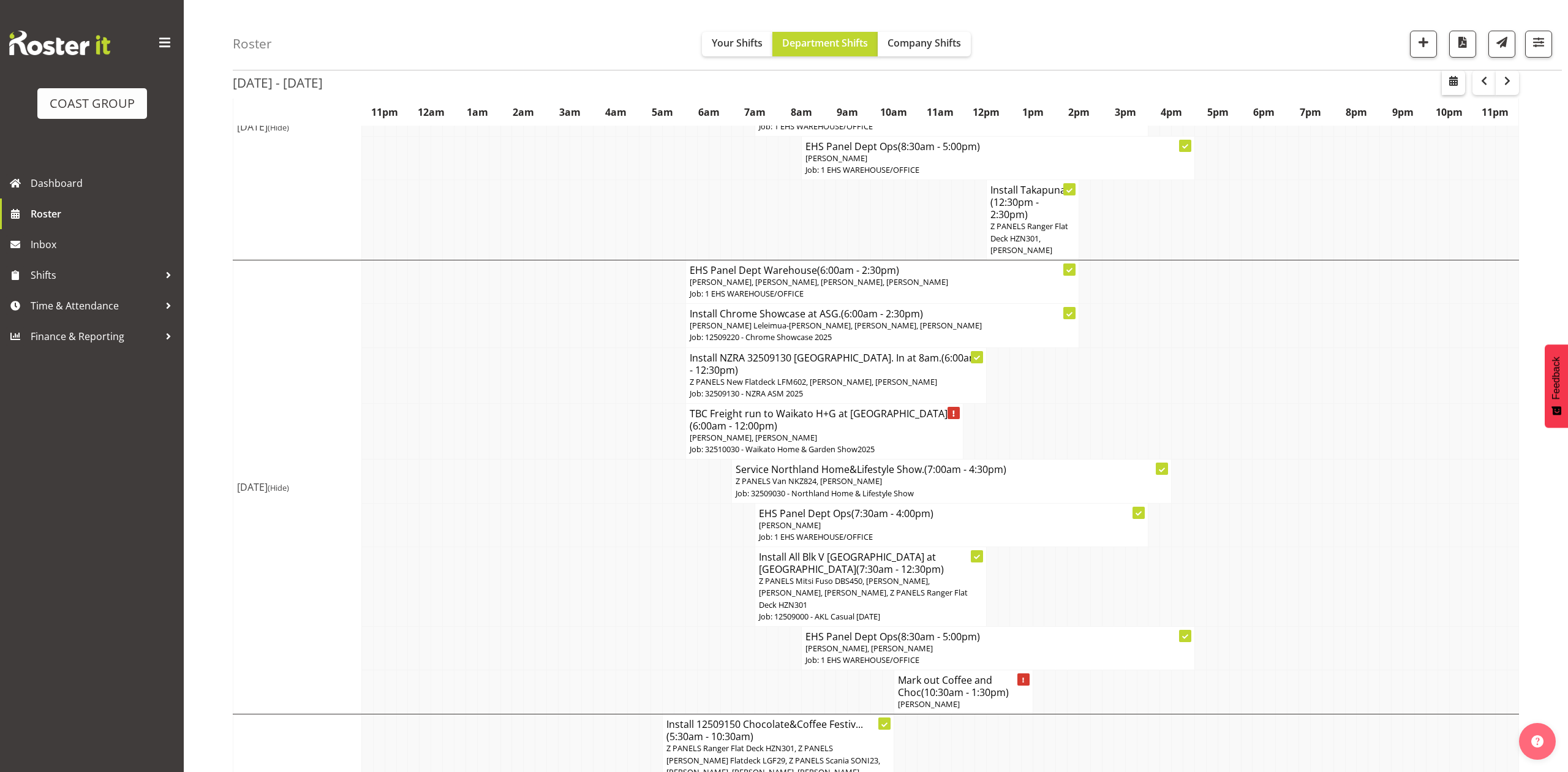
select select "8"
select select "2025"
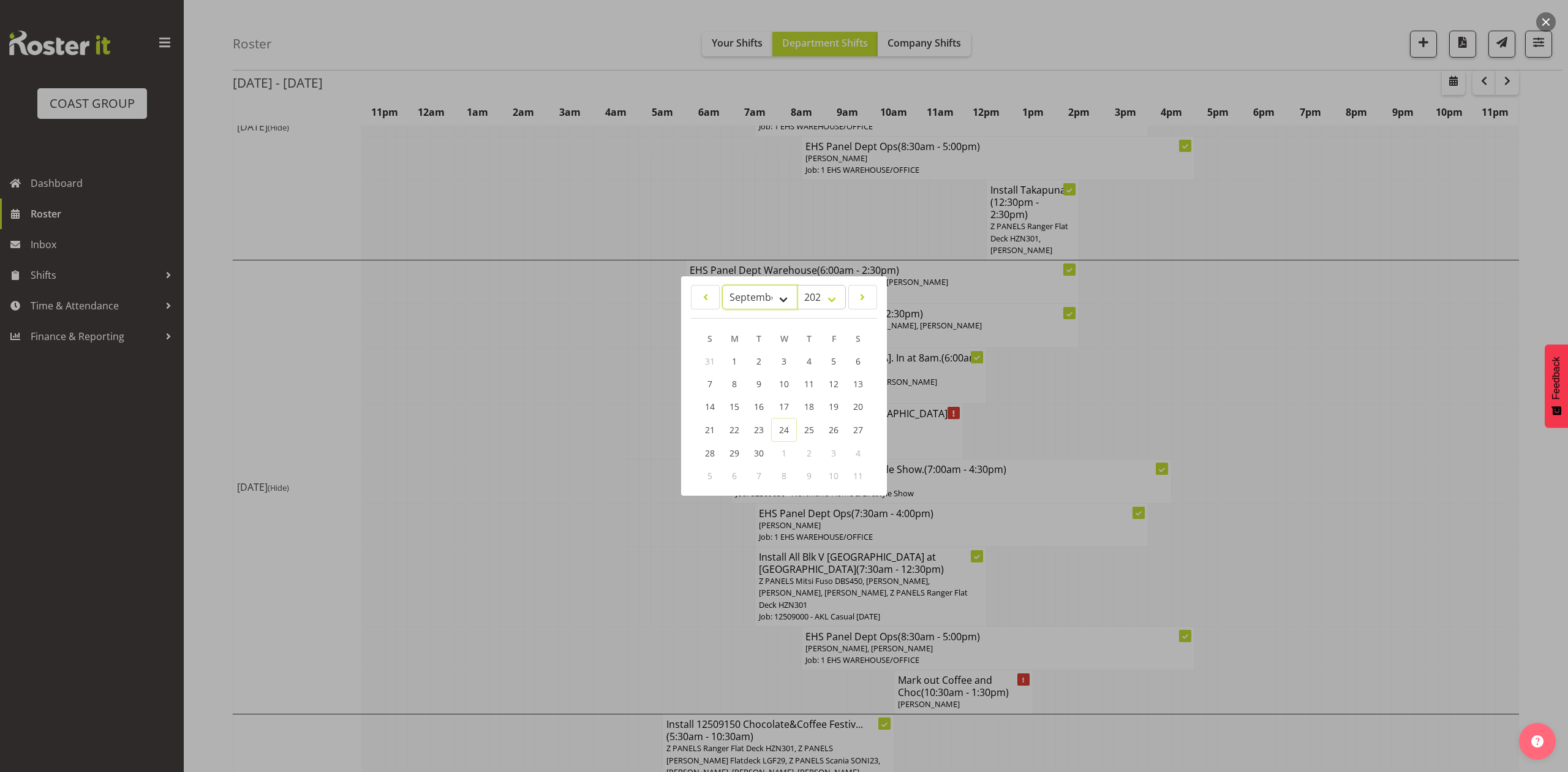
click at [753, 297] on select "January February March April May June July August September October November De…" at bounding box center [760, 297] width 76 height 25
select select "9"
click at [722, 285] on select "January February March April May June July August September October November De…" at bounding box center [760, 297] width 76 height 25
click at [738, 407] on span "13" at bounding box center [735, 407] width 10 height 12
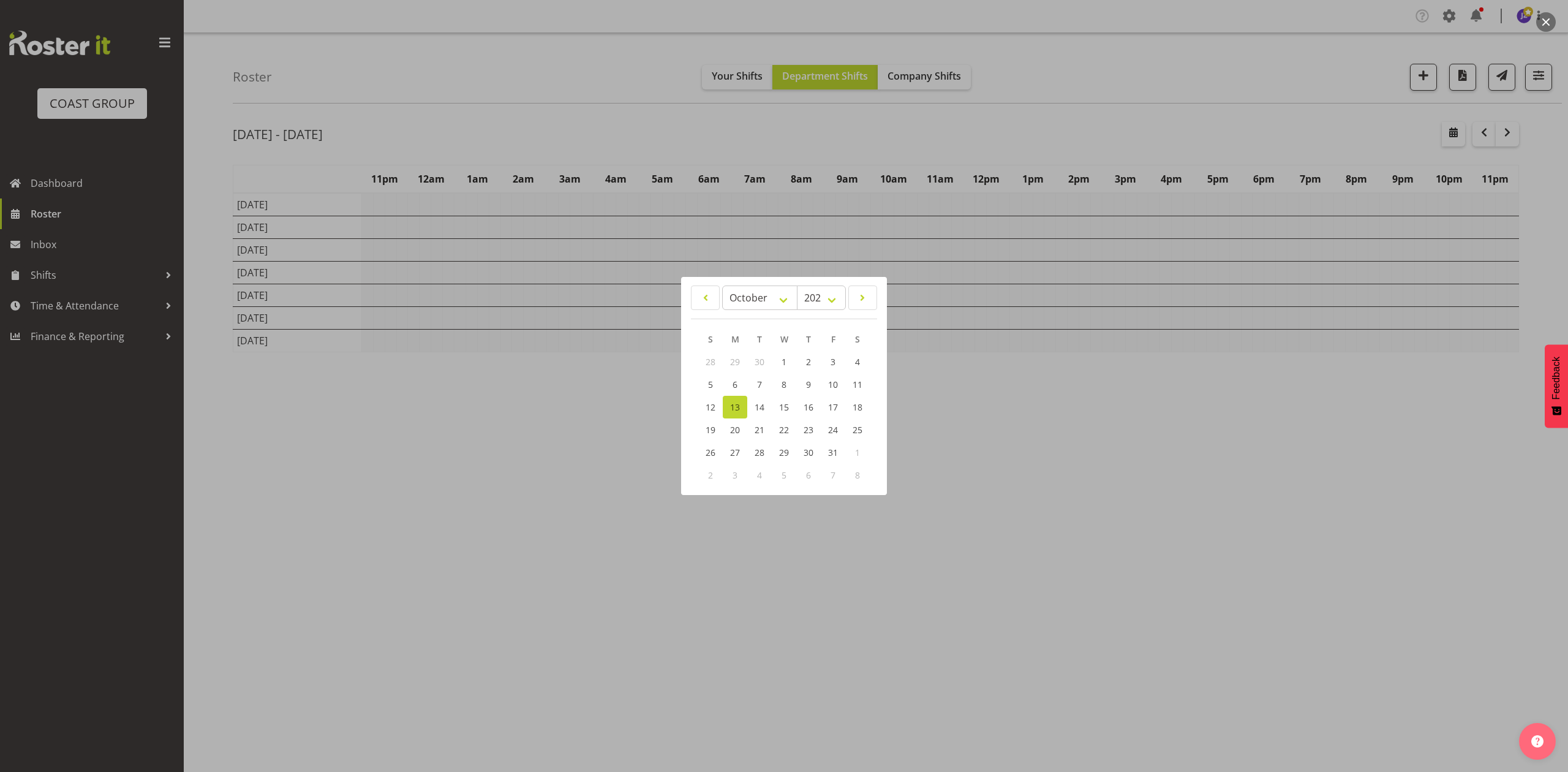
scroll to position [0, 0]
click at [1023, 142] on div at bounding box center [784, 386] width 1568 height 772
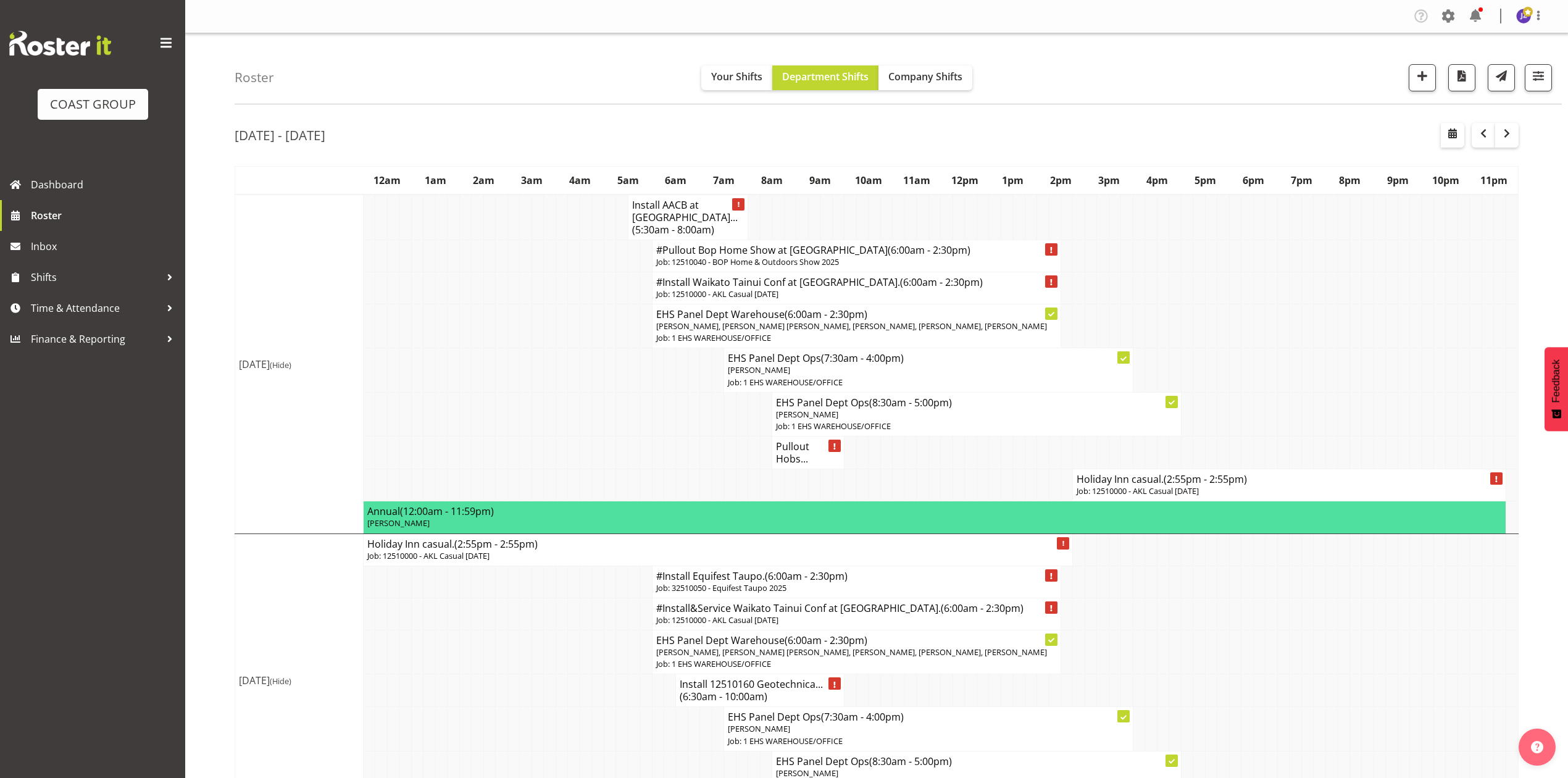
click at [1174, 480] on span "(2:55pm - 2:55pm)" at bounding box center [1205, 479] width 83 height 14
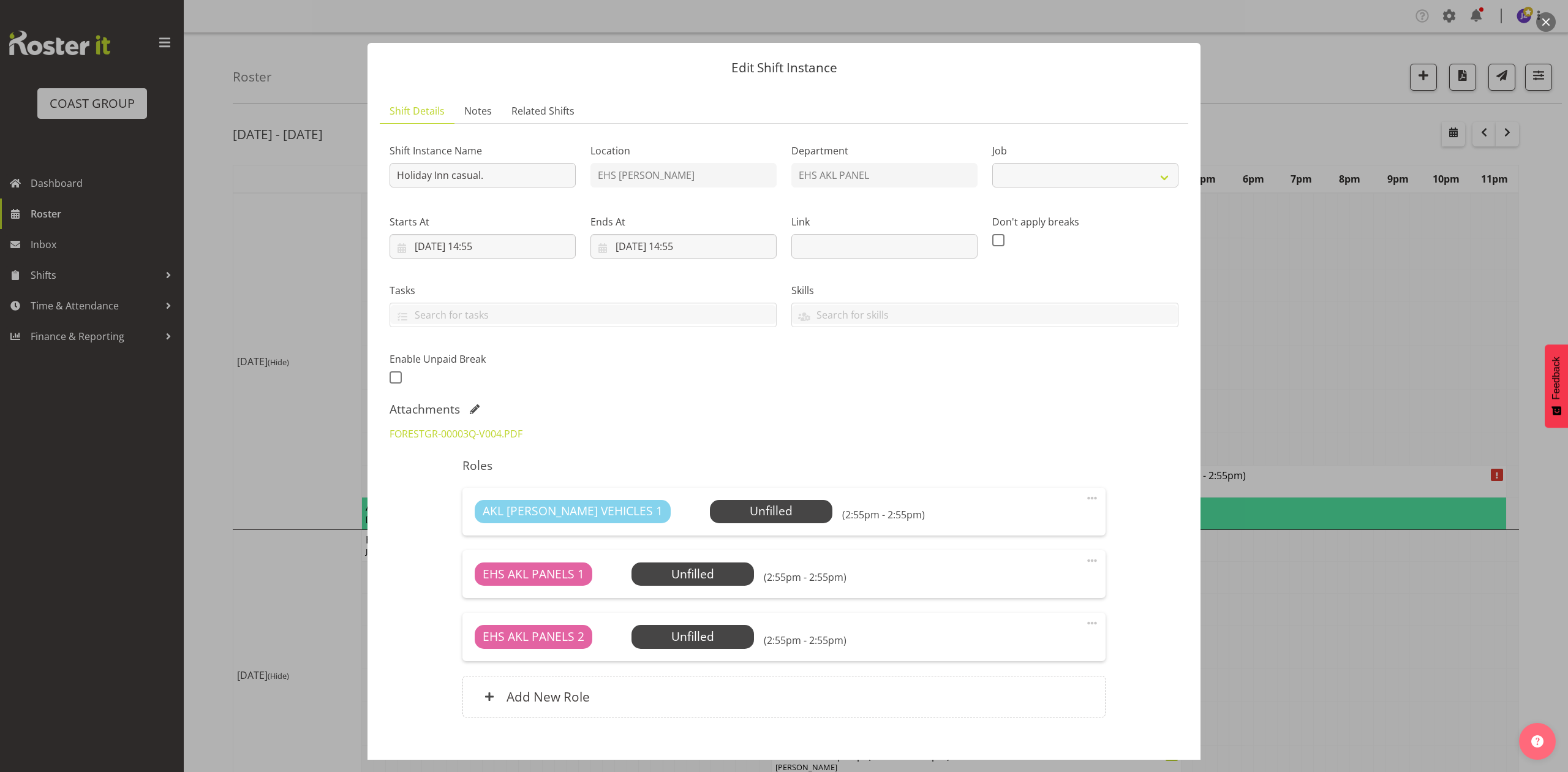
select select "8654"
click at [397, 173] on input "Holiday Inn casual." at bounding box center [483, 175] width 186 height 25
click at [543, 163] on input "Install Holiday Inn casual." at bounding box center [483, 175] width 186 height 25
type input "Install Holiday Inn casual. In at 11am."
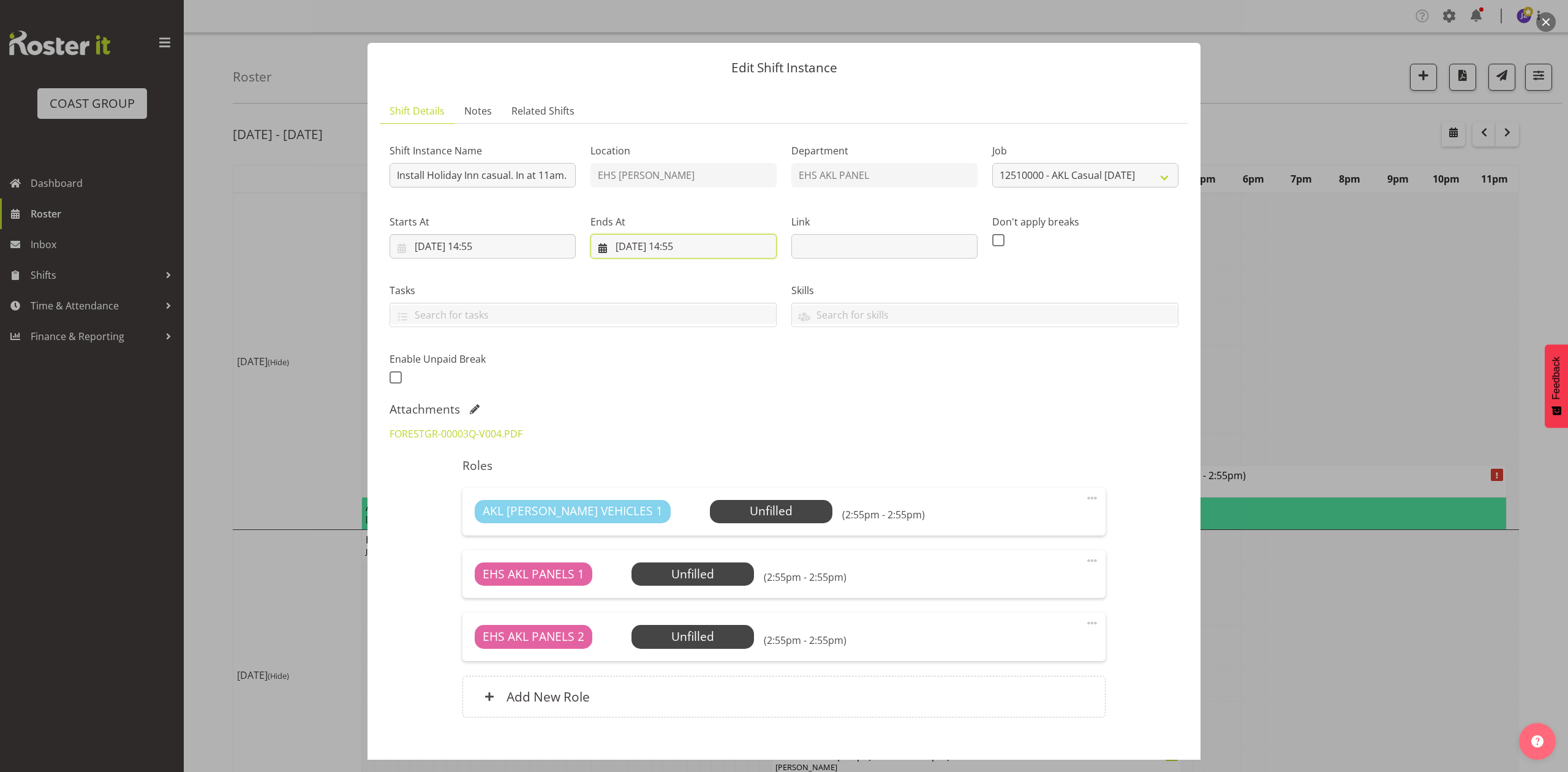
click at [644, 246] on input "14/10/2025, 14:55" at bounding box center [683, 246] width 186 height 25
drag, startPoint x: 645, startPoint y: 396, endPoint x: 608, endPoint y: 356, distance: 54.5
click at [645, 396] on span "13" at bounding box center [649, 391] width 10 height 12
type input "13/10/2025, 14:55"
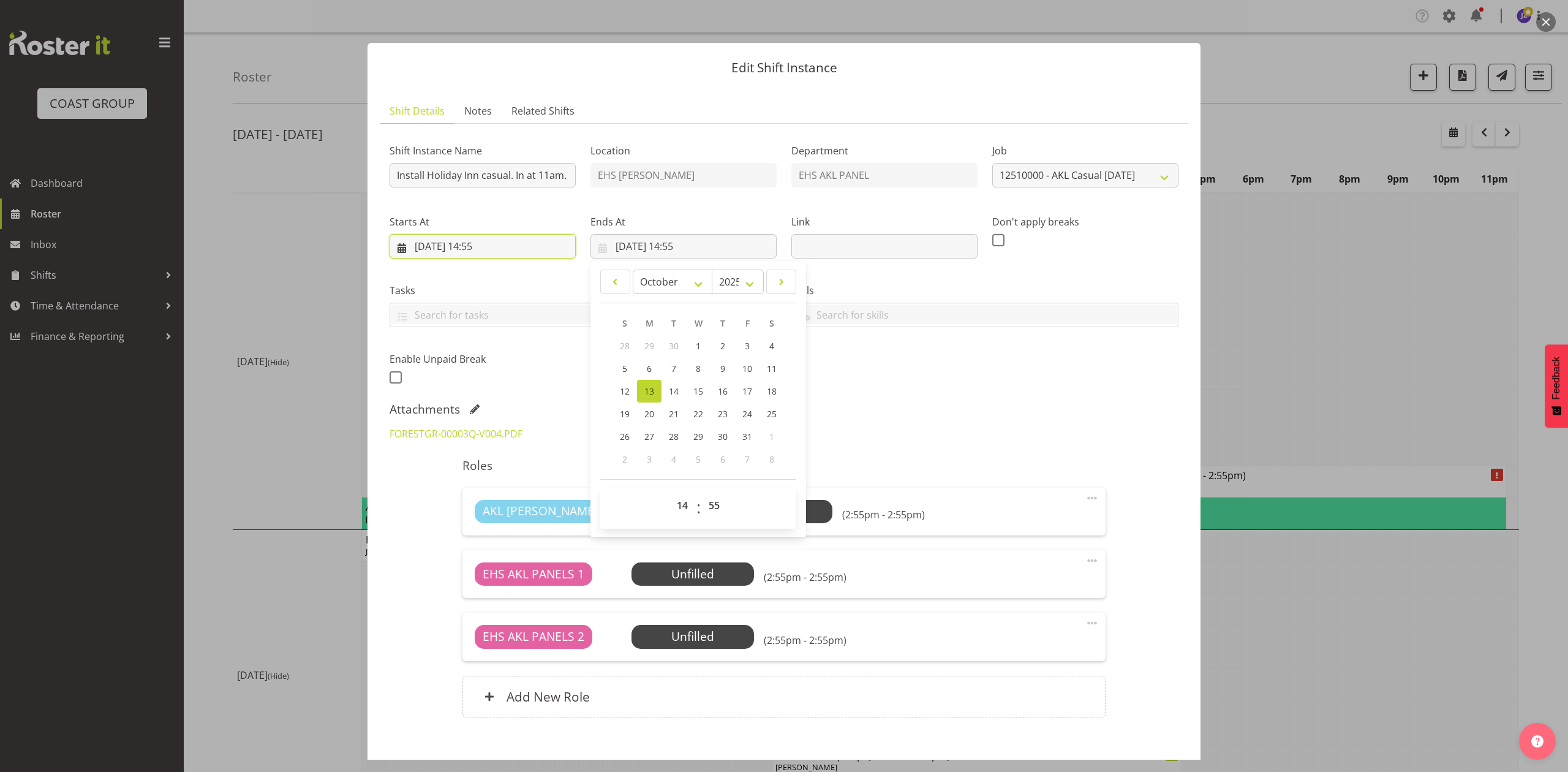
click at [481, 246] on input "13/10/2025, 14:55" at bounding box center [483, 246] width 186 height 25
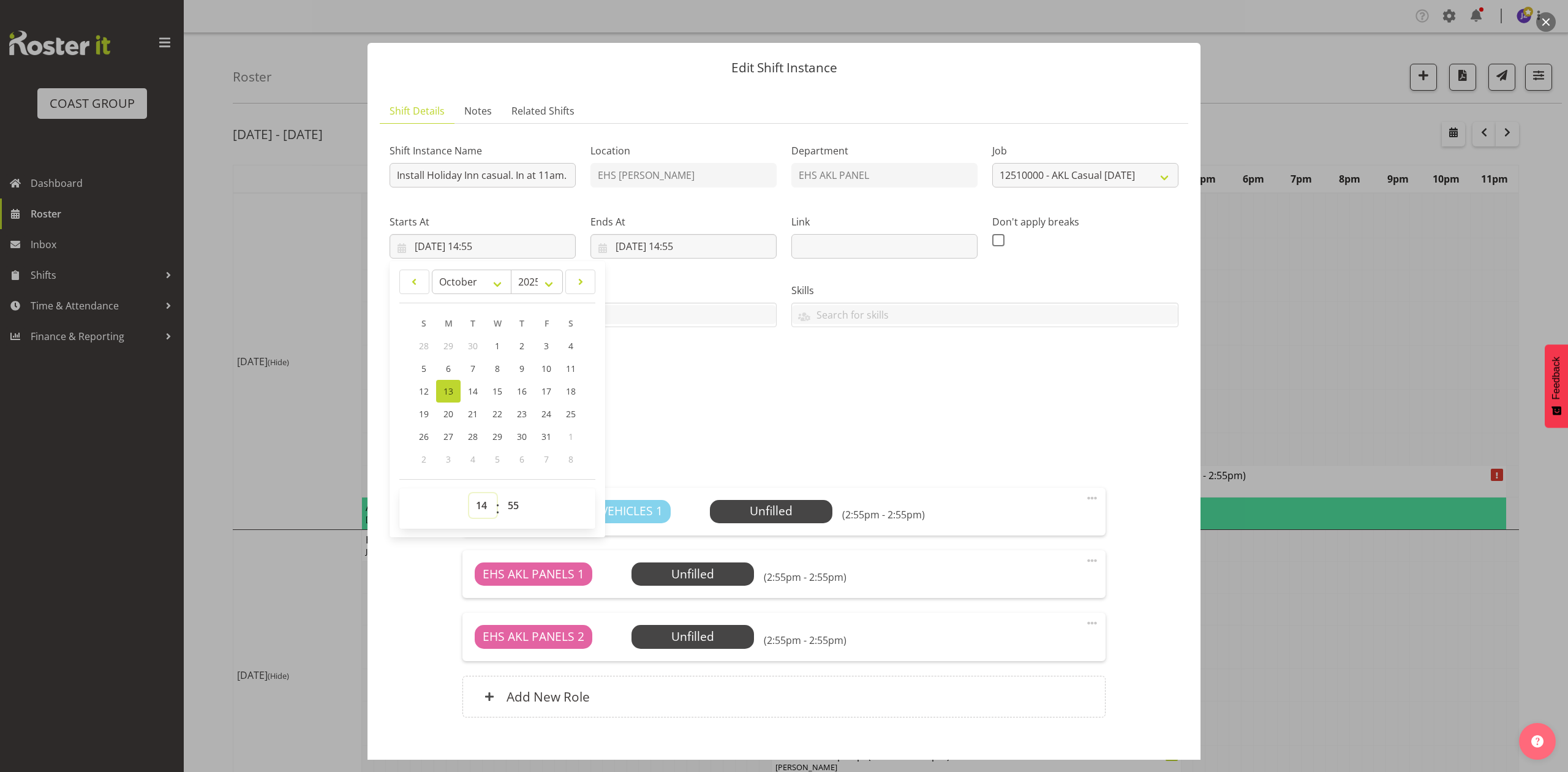
click at [483, 493] on select "00 01 02 03 04 05 06 07 08 09 10 11 12 13 14 15 16 17 18 19 20 21 22 23" at bounding box center [483, 505] width 28 height 25
select select "10"
click at [469, 494] on select "00 01 02 03 04 05 06 07 08 09 10 11 12 13 14 15 16 17 18 19 20 21 22 23" at bounding box center [483, 505] width 28 height 25
type input "13/10/2025, 10:55"
drag, startPoint x: 515, startPoint y: 504, endPoint x: 513, endPoint y: 494, distance: 10.2
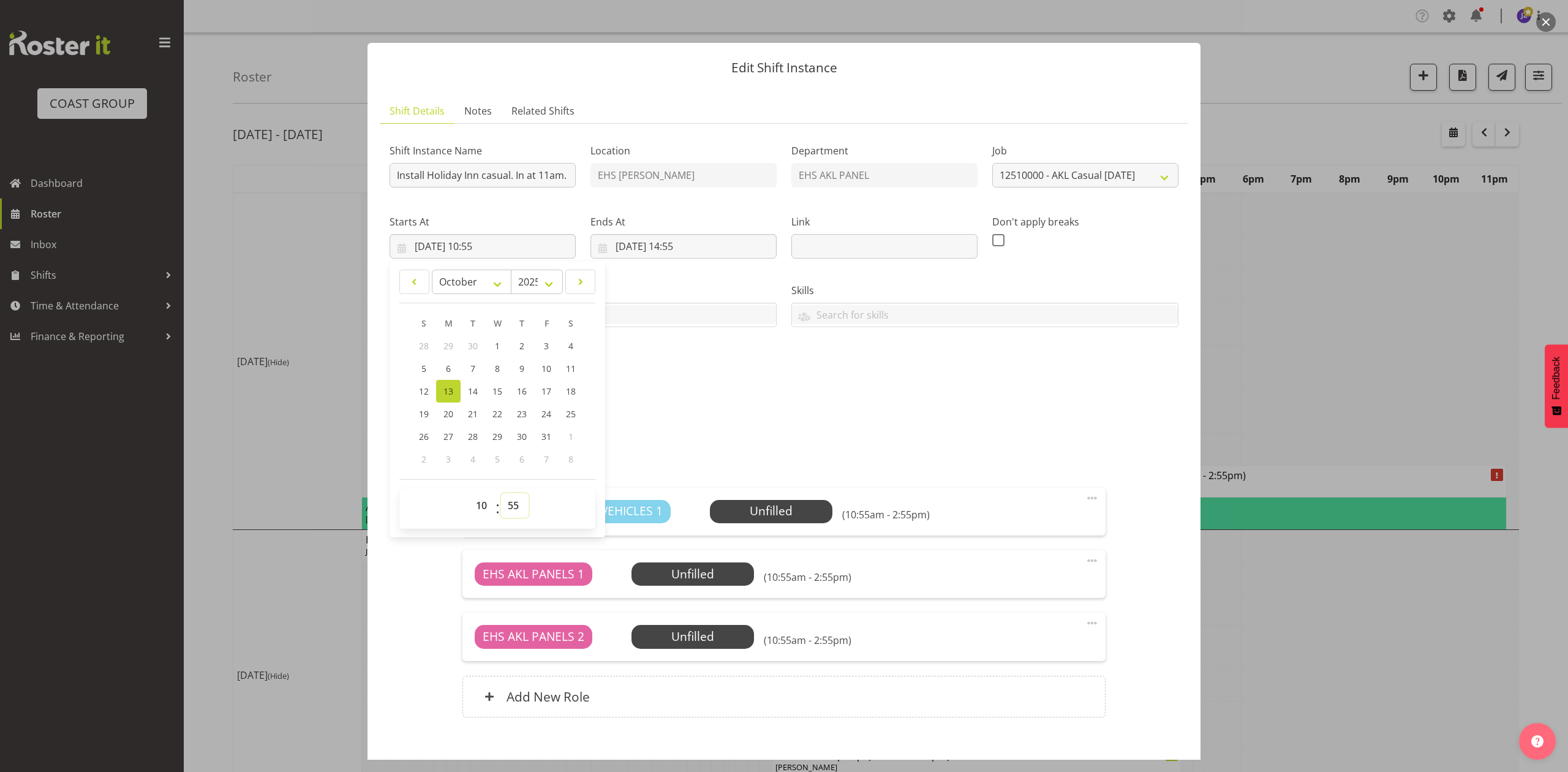
click at [515, 504] on select "00 01 02 03 04 05 06 07 08 09 10 11 12 13 14 15 16 17 18 19 20 21 22 23 24 25 2…" at bounding box center [515, 505] width 28 height 25
select select "30"
click at [501, 494] on select "00 01 02 03 04 05 06 07 08 09 10 11 12 13 14 15 16 17 18 19 20 21 22 23 24 25 2…" at bounding box center [515, 505] width 28 height 25
type input "13/10/2025, 10:30"
click at [714, 417] on div "Attachments FORESTGR-00003Q-V004.PDF" at bounding box center [784, 425] width 789 height 47
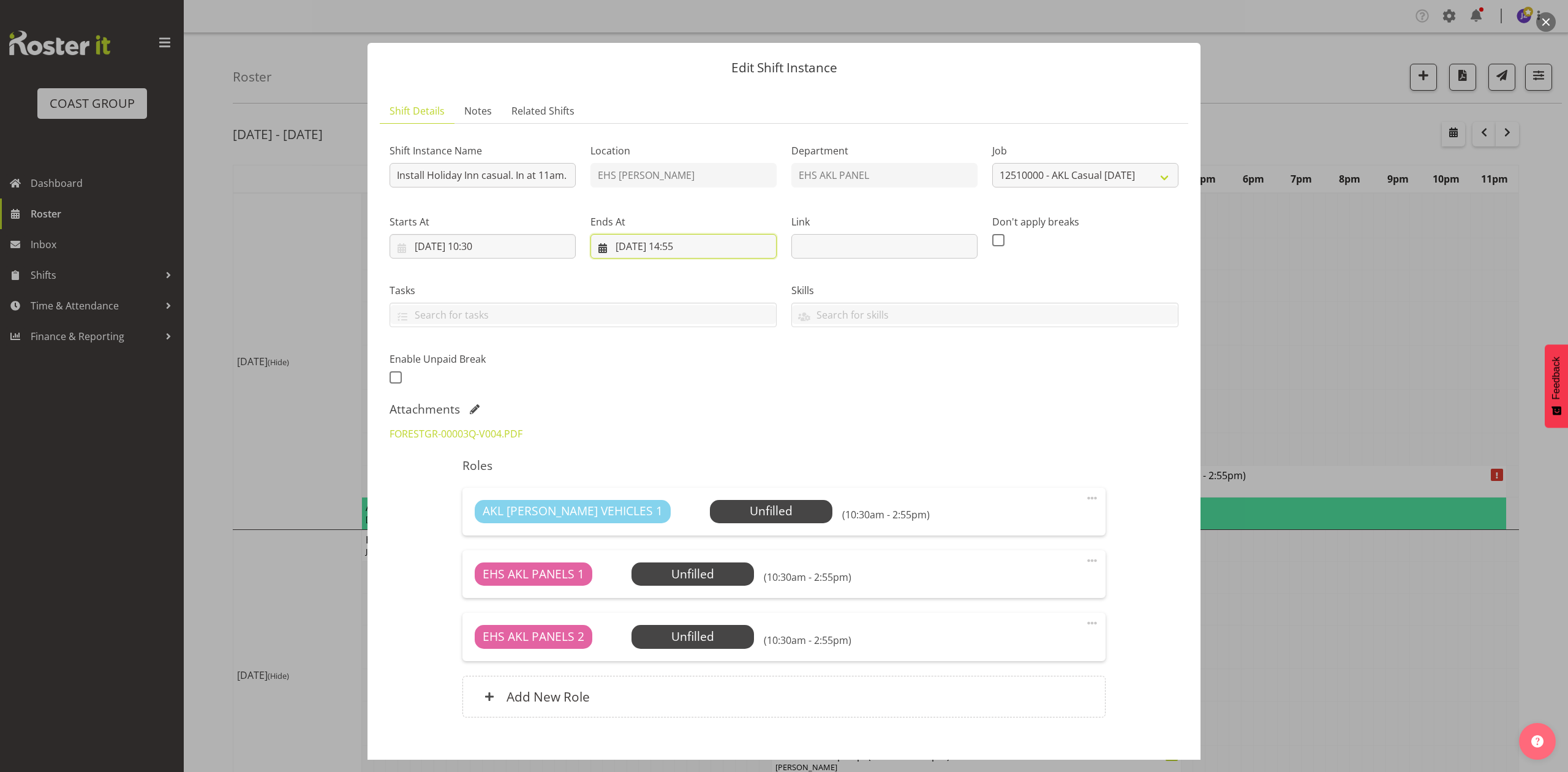
click at [686, 245] on input "13/10/2025, 14:55" at bounding box center [683, 246] width 186 height 25
drag, startPoint x: 671, startPoint y: 505, endPoint x: 672, endPoint y: 497, distance: 8.1
click at [672, 505] on select "00 01 02 03 04 05 06 07 08 09 10 11 12 13 14 15 16 17 18 19 20 21 22 23" at bounding box center [683, 505] width 28 height 25
select select "12"
click at [670, 494] on select "00 01 02 03 04 05 06 07 08 09 10 11 12 13 14 15 16 17 18 19 20 21 22 23" at bounding box center [683, 505] width 28 height 25
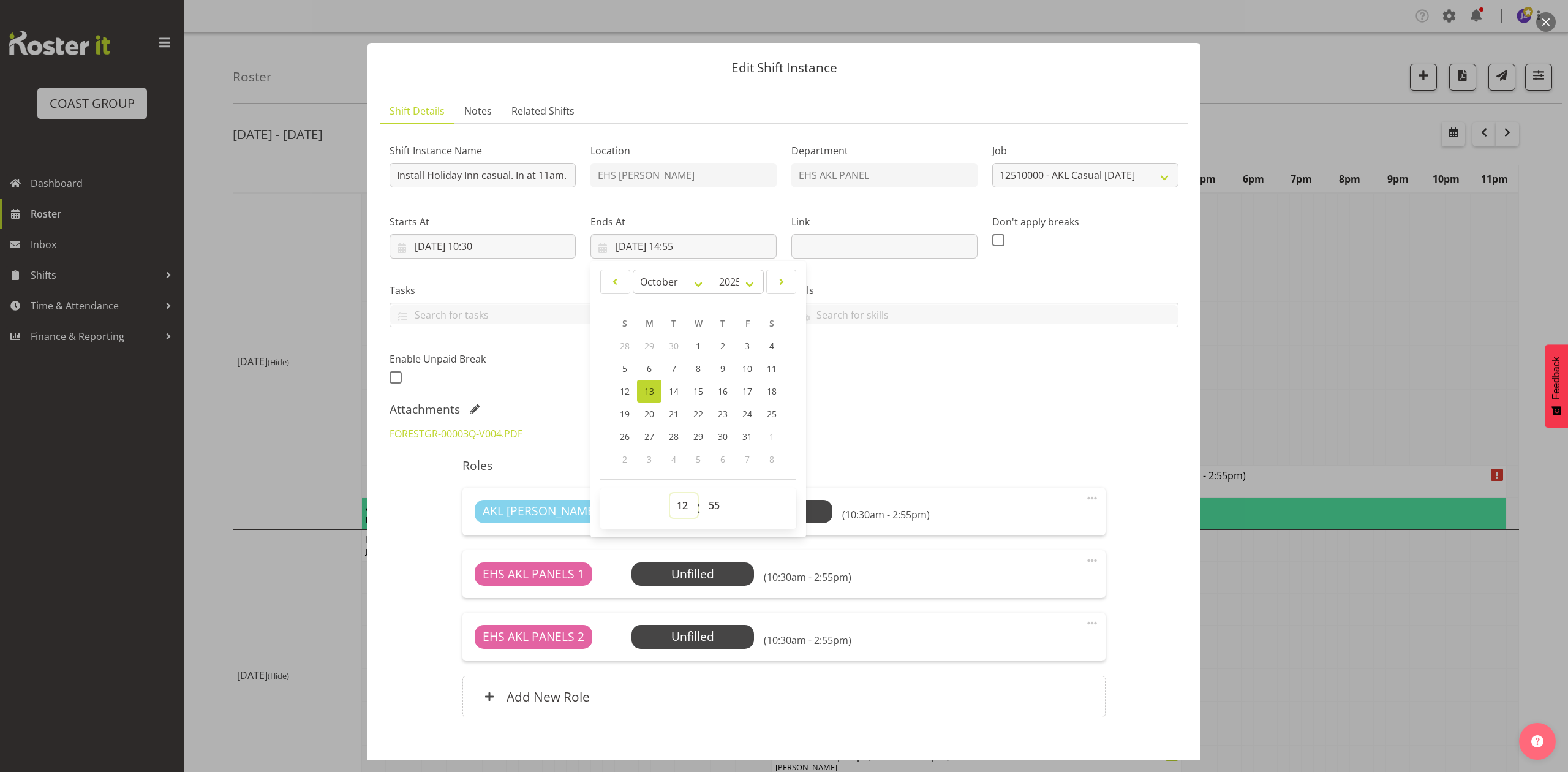
type input "13/10/2025, 12:55"
click at [718, 502] on select "00 01 02 03 04 05 06 07 08 09 10 11 12 13 14 15 16 17 18 19 20 21 22 23 24 25 2…" at bounding box center [715, 505] width 28 height 25
select select "0"
click at [702, 494] on select "00 01 02 03 04 05 06 07 08 09 10 11 12 13 14 15 16 17 18 19 20 21 22 23 24 25 2…" at bounding box center [715, 505] width 28 height 25
type input "13/10/2025, 12:00"
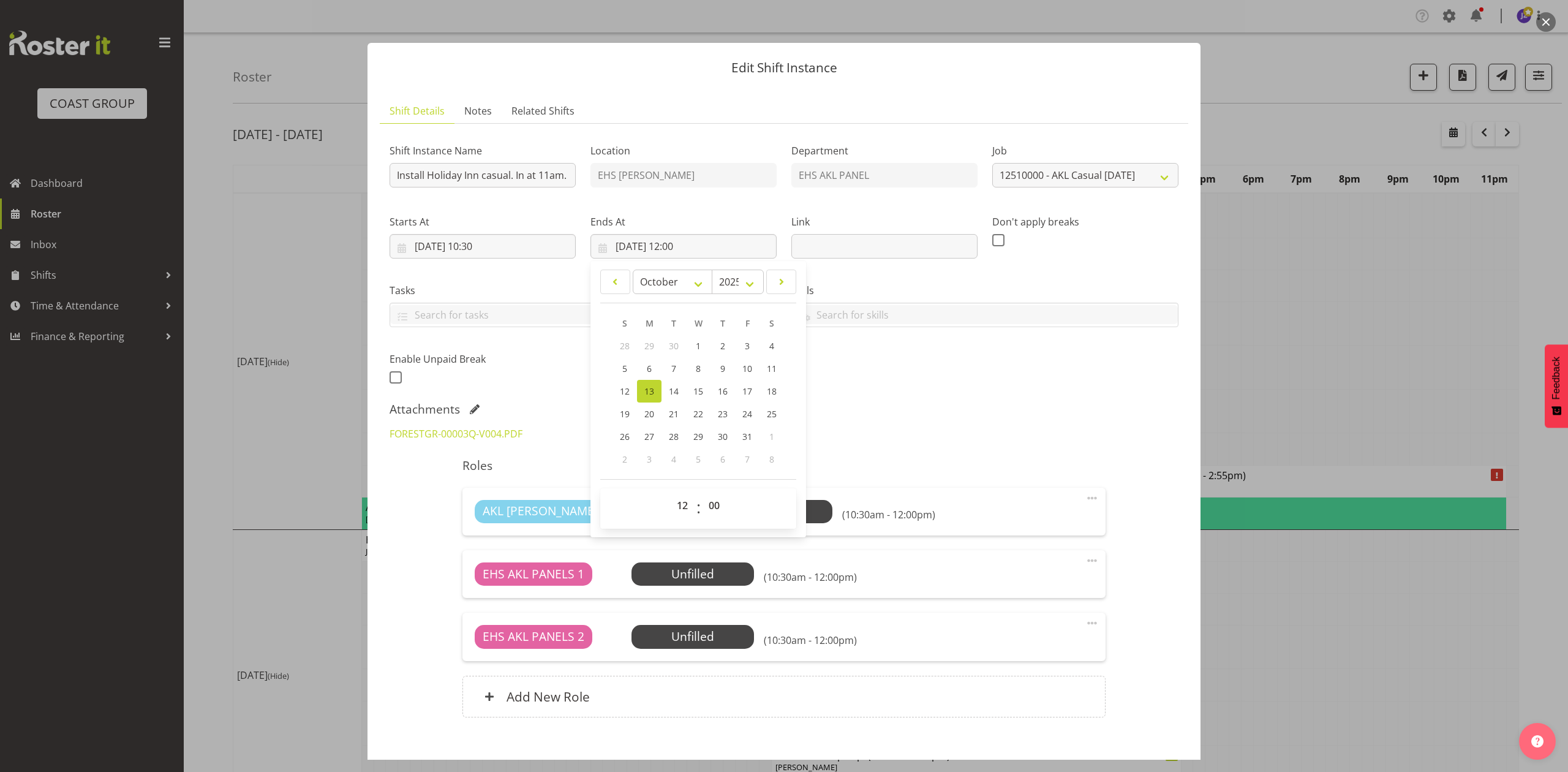
drag, startPoint x: 941, startPoint y: 449, endPoint x: 1029, endPoint y: 495, distance: 99.3
click at [949, 450] on div "Shift Instance Name Install Holiday Inn casual. In at 11am. Location EHS RYMER …" at bounding box center [784, 433] width 789 height 598
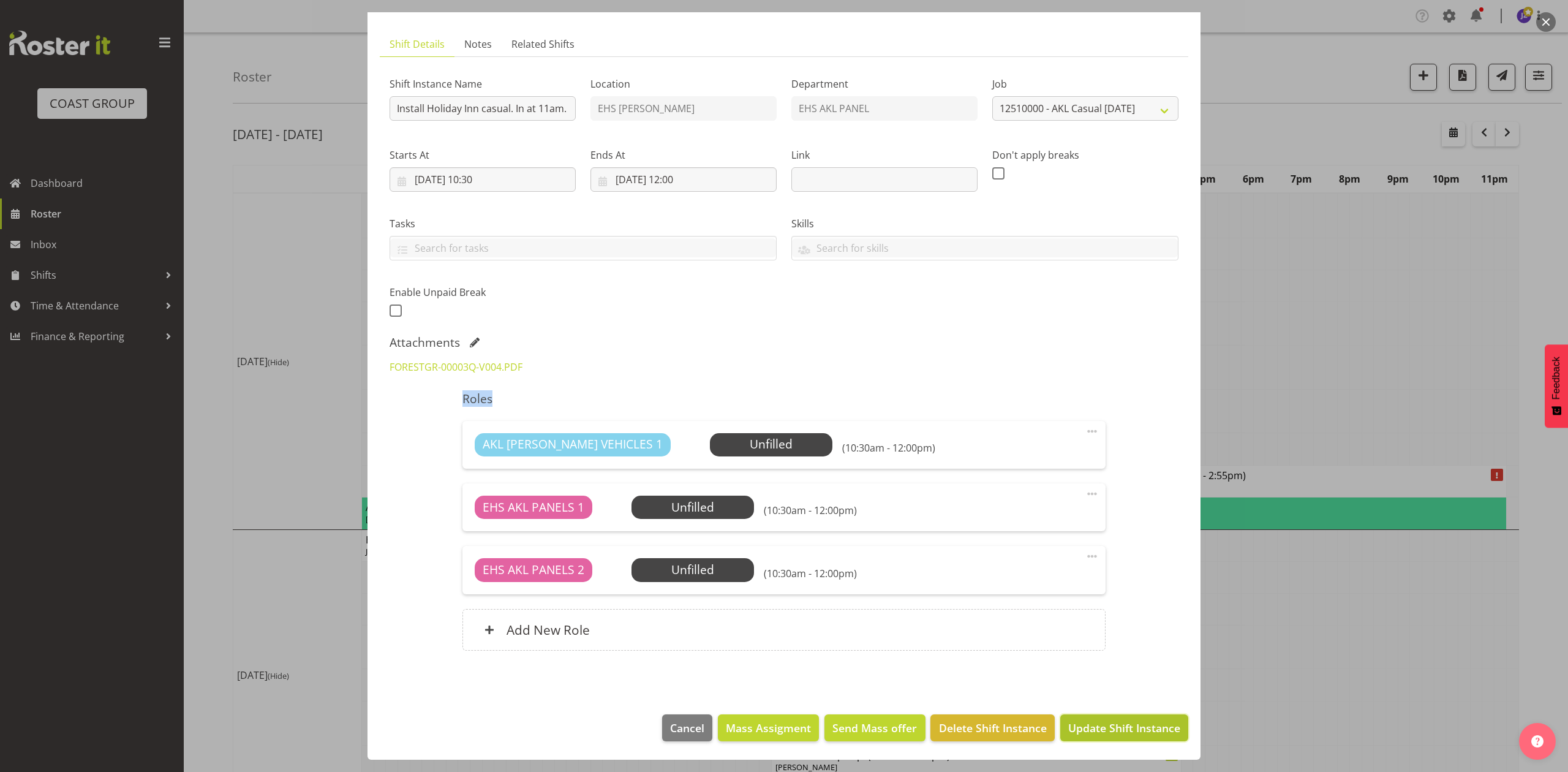
click at [1130, 728] on span "Update Shift Instance" at bounding box center [1124, 728] width 112 height 16
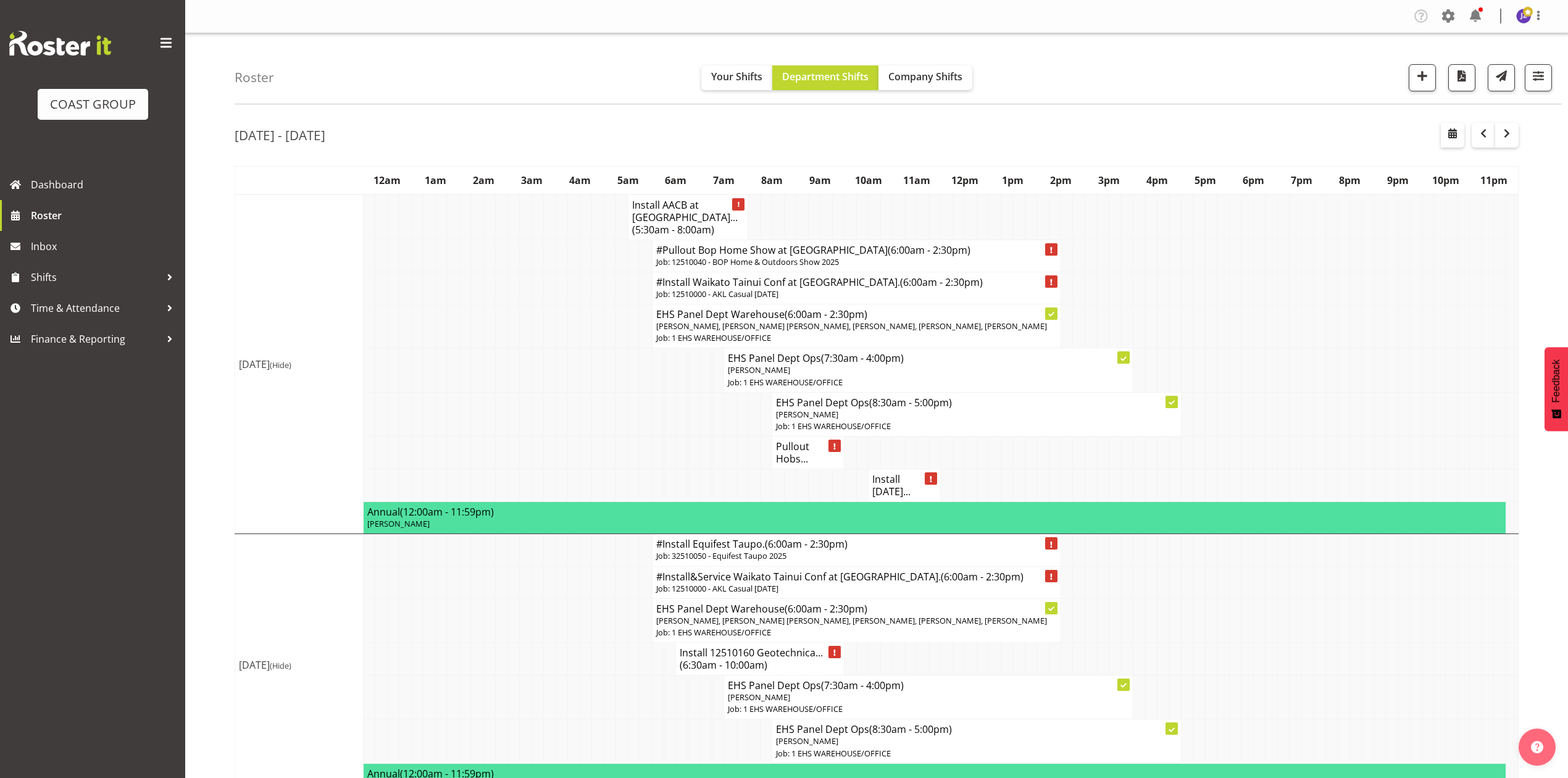
click at [894, 484] on h4 "Install Holi..." at bounding box center [905, 485] width 64 height 25
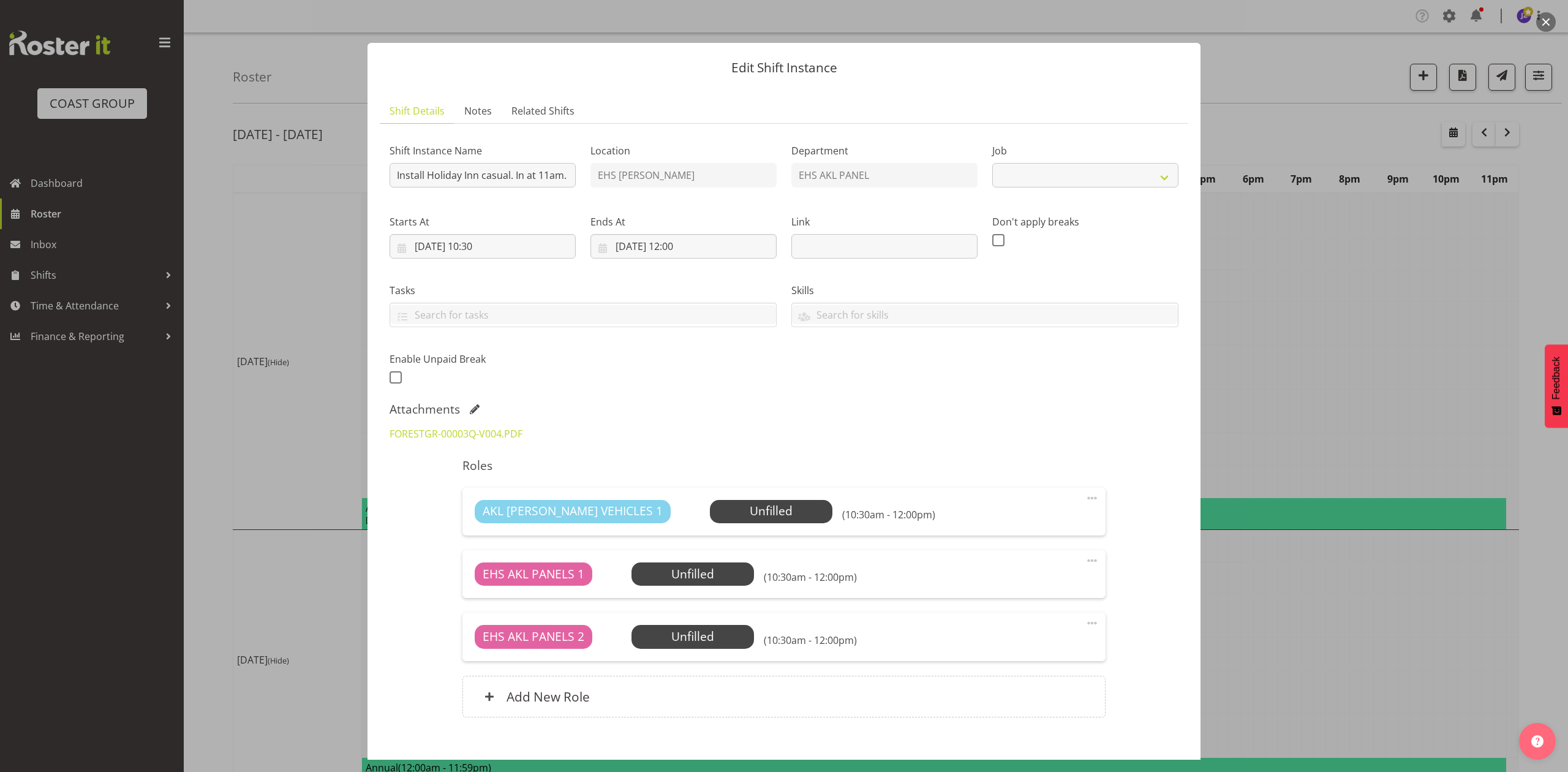
select select "8654"
click at [1340, 390] on div at bounding box center [784, 386] width 1568 height 772
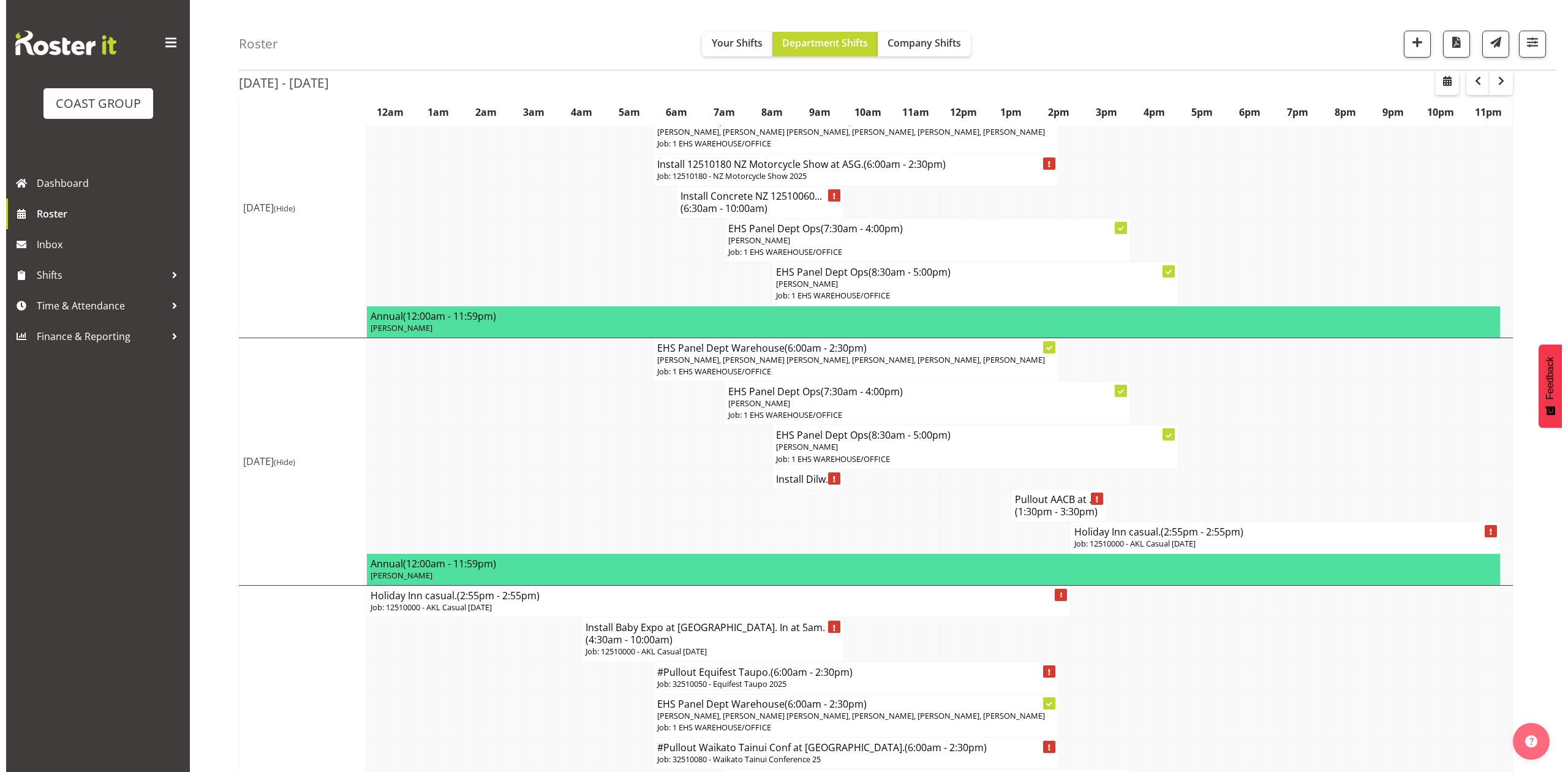
scroll to position [735, 0]
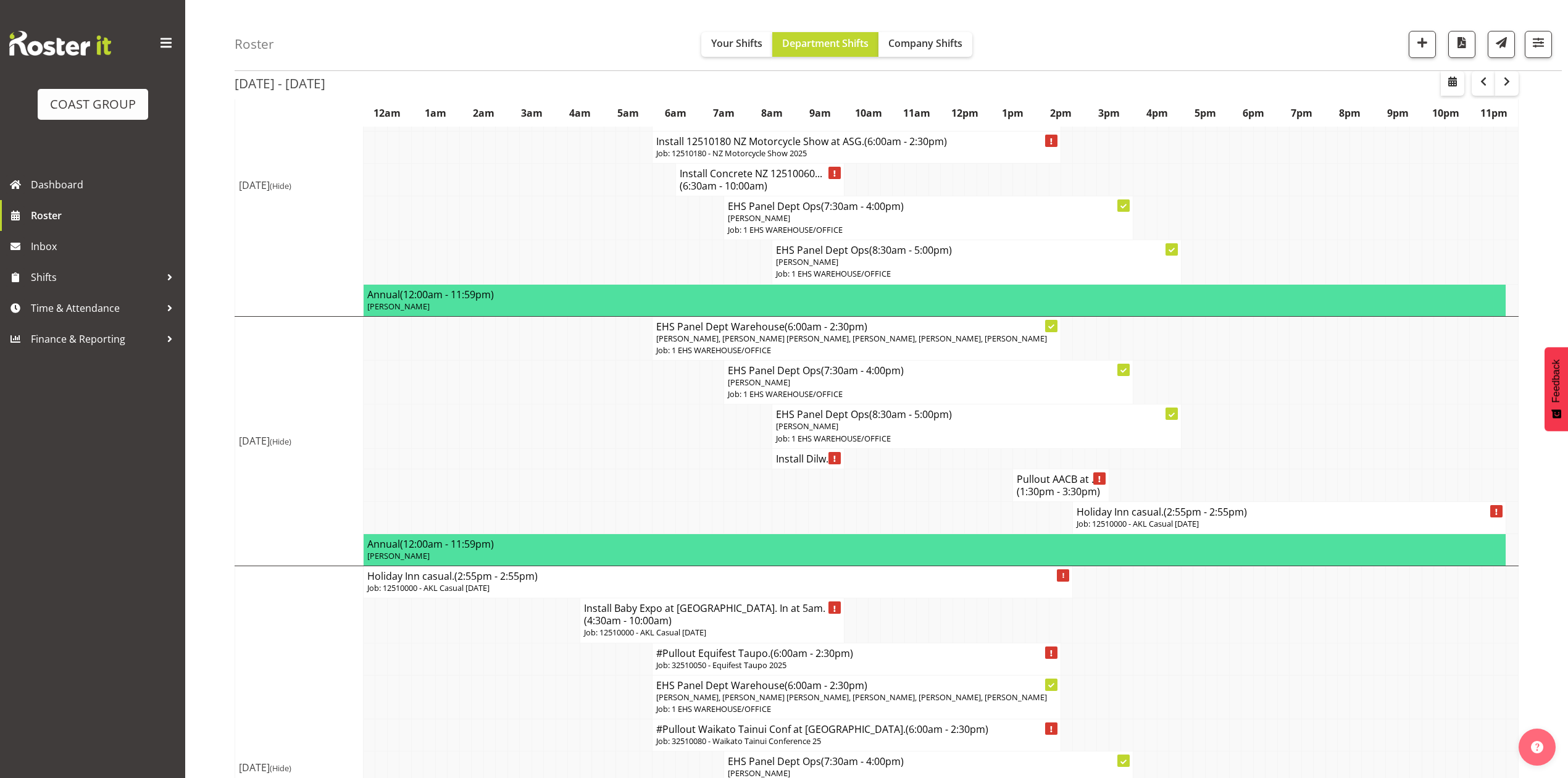
click at [1109, 530] on p "Job: 12510000 - AKL Casual Oct 2025" at bounding box center [1290, 524] width 425 height 12
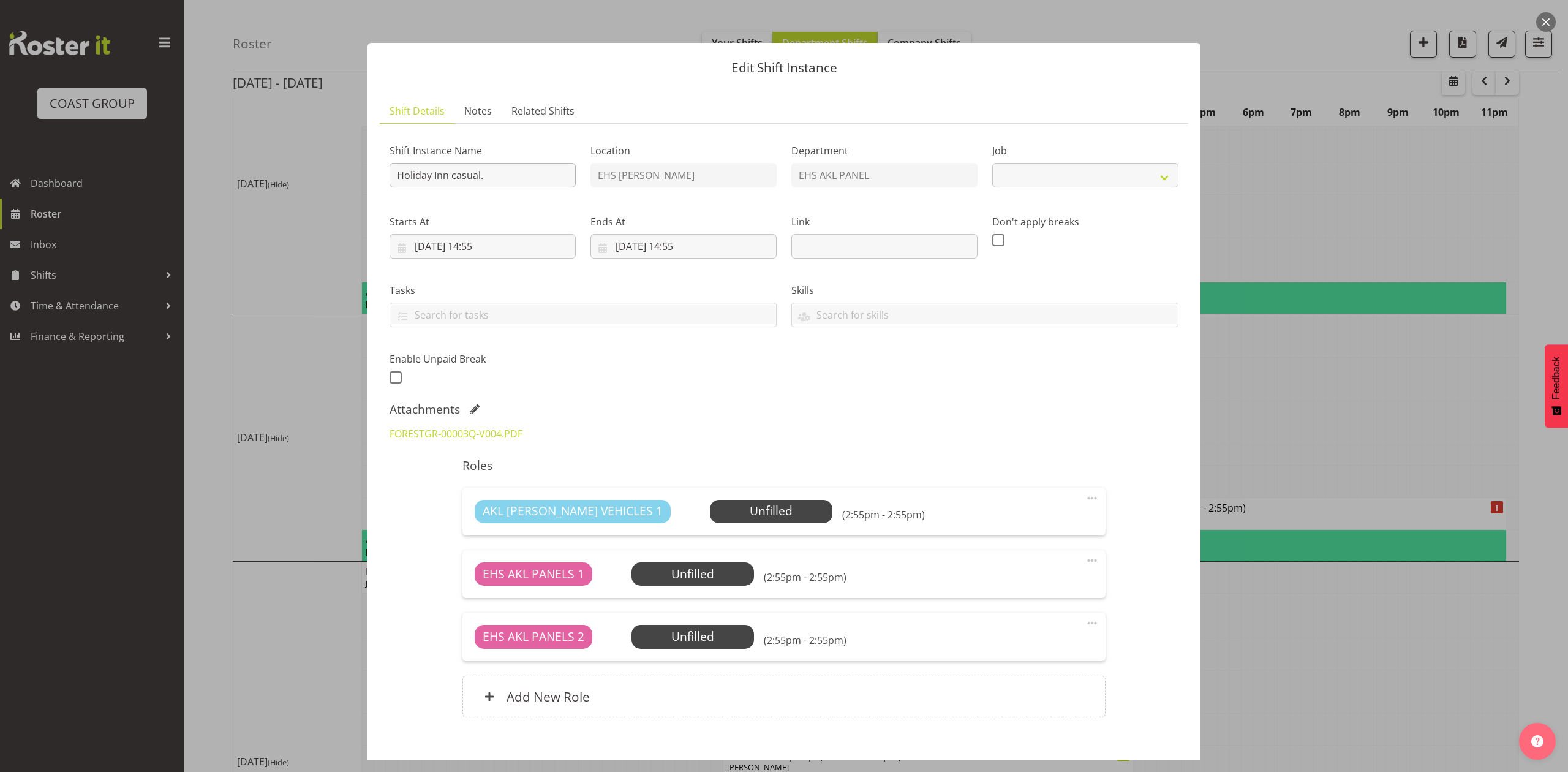
select select "8654"
click at [395, 174] on input "Holiday Inn casual." at bounding box center [483, 175] width 186 height 25
click at [520, 169] on input "Pullout Holiday Inn casual." at bounding box center [483, 175] width 186 height 25
type input "Pullout Holiday Inn casual. Out at 10am."
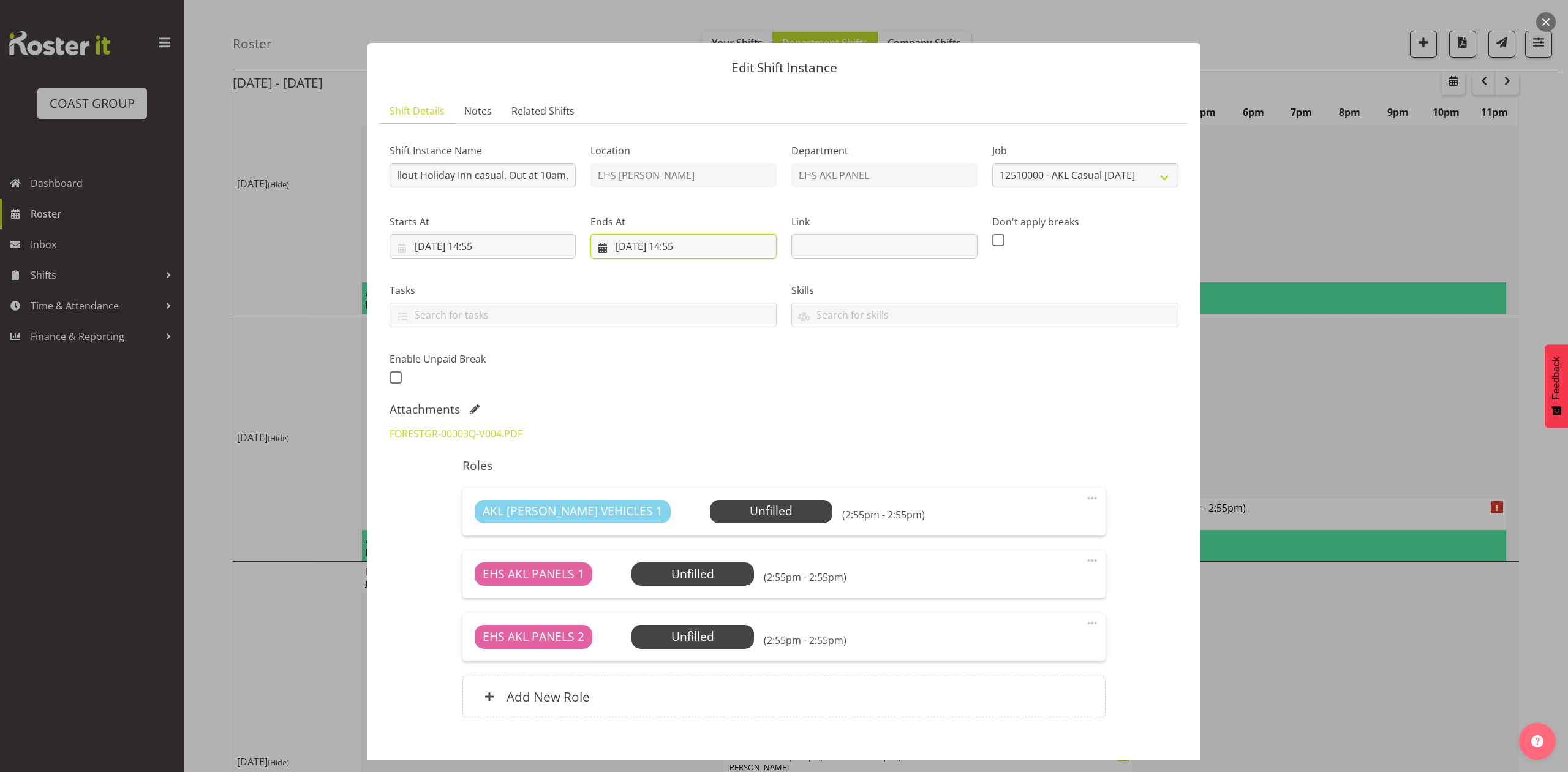
click at [649, 238] on input "17/10/2025, 14:55" at bounding box center [683, 246] width 186 height 25
click at [728, 388] on link "16" at bounding box center [722, 391] width 25 height 22
type input "16/10/2025, 14:55"
click at [501, 231] on div "Starts At 16/10/2025, 14:55 January February March April May June July August S…" at bounding box center [483, 236] width 186 height 44
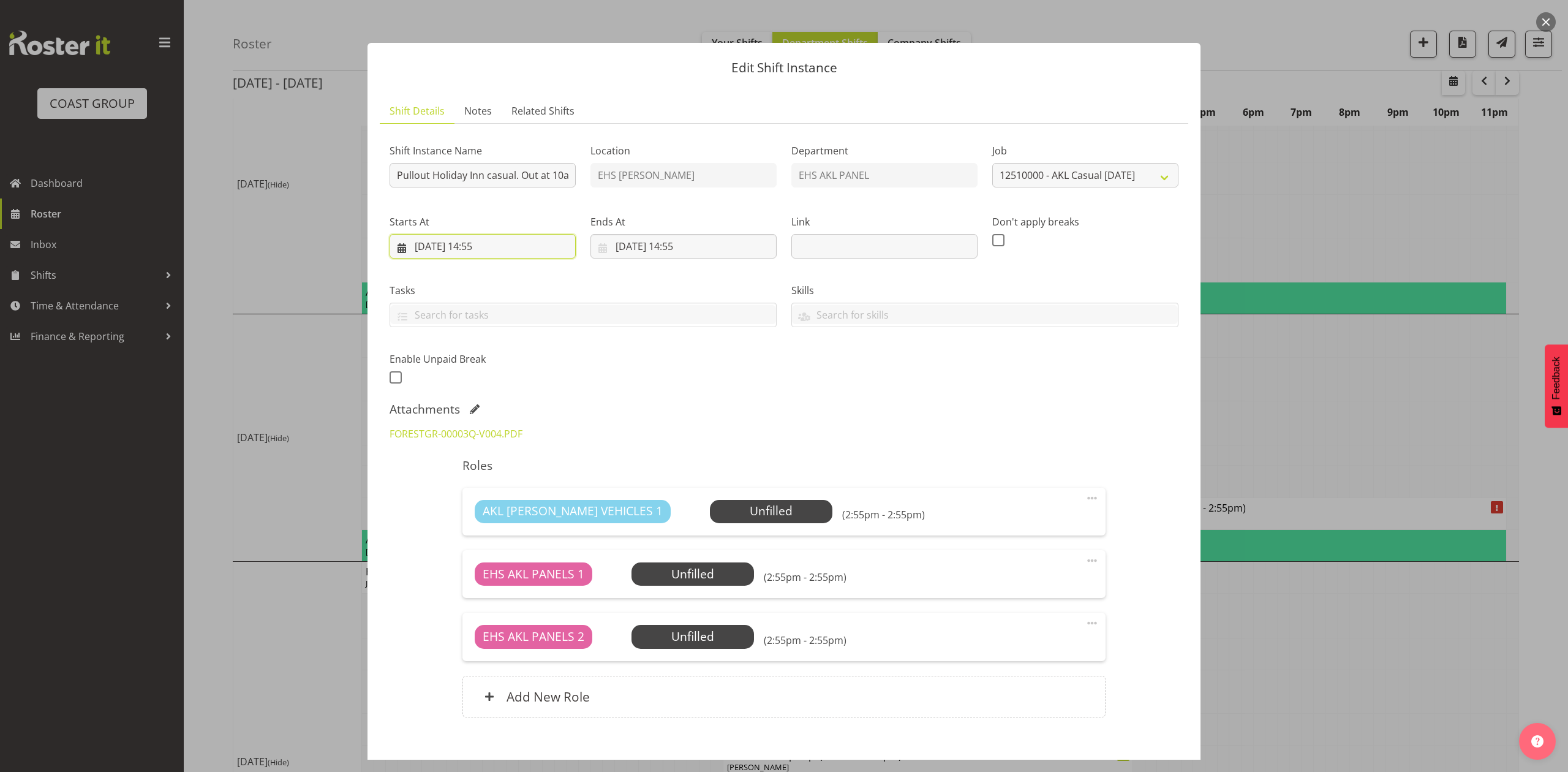
click at [500, 244] on input "16/10/2025, 14:55" at bounding box center [483, 246] width 186 height 25
click at [484, 507] on select "00 01 02 03 04 05 06 07 08 09 10 11 12 13 14 15 16 17 18 19 20 21 22 23" at bounding box center [483, 505] width 28 height 25
select select "9"
click at [469, 494] on select "00 01 02 03 04 05 06 07 08 09 10 11 12 13 14 15 16 17 18 19 20 21 22 23" at bounding box center [483, 505] width 28 height 25
type input "16/10/2025, 09:55"
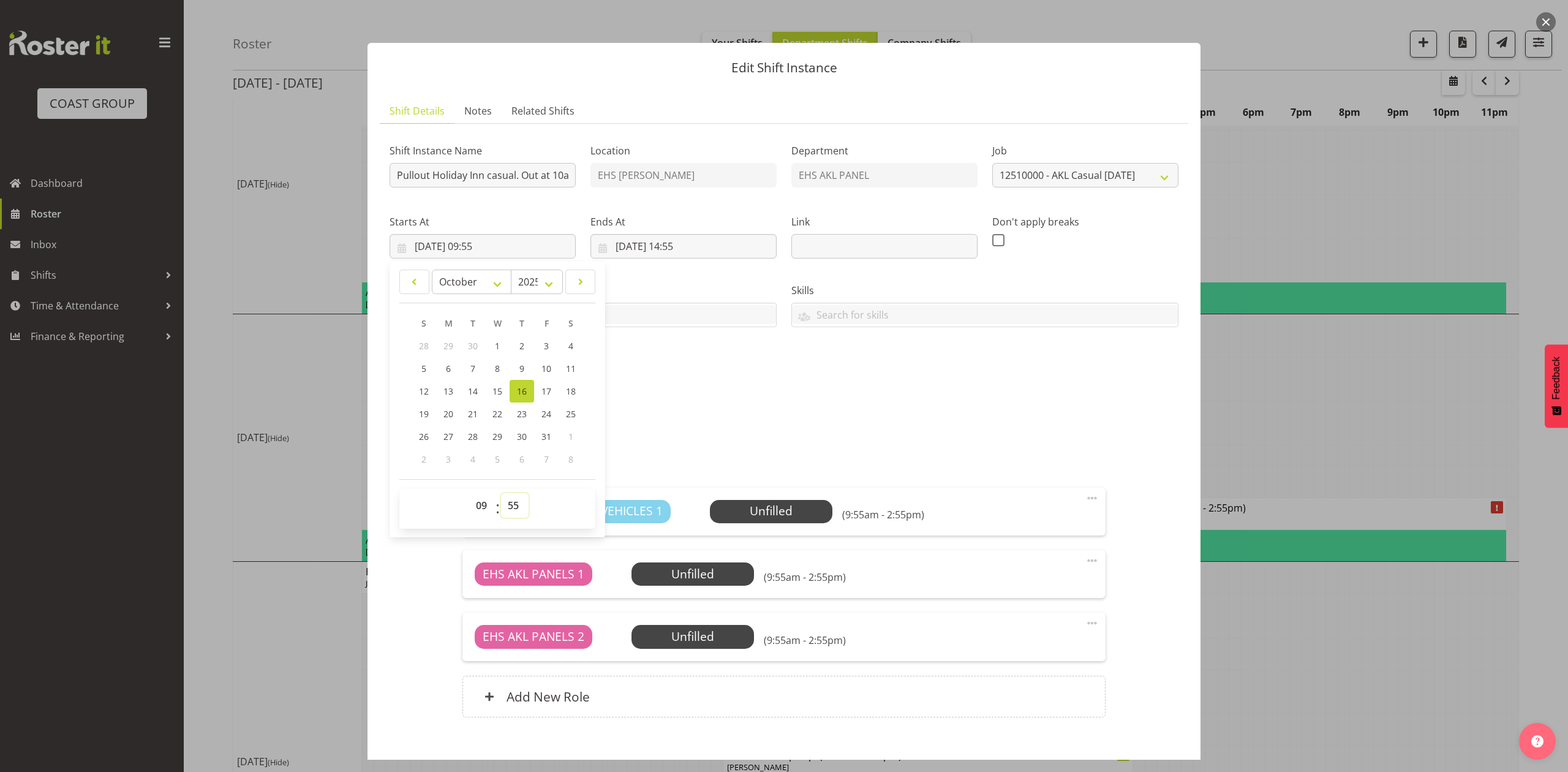
click at [515, 501] on select "00 01 02 03 04 05 06 07 08 09 10 11 12 13 14 15 16 17 18 19 20 21 22 23 24 25 2…" at bounding box center [515, 505] width 28 height 25
select select "30"
click at [501, 494] on select "00 01 02 03 04 05 06 07 08 09 10 11 12 13 14 15 16 17 18 19 20 21 22 23 24 25 2…" at bounding box center [515, 505] width 28 height 25
type input "16/10/2025, 09:30"
click at [710, 422] on div "FORESTGR-00003Q-V004.PDF" at bounding box center [784, 434] width 803 height 29
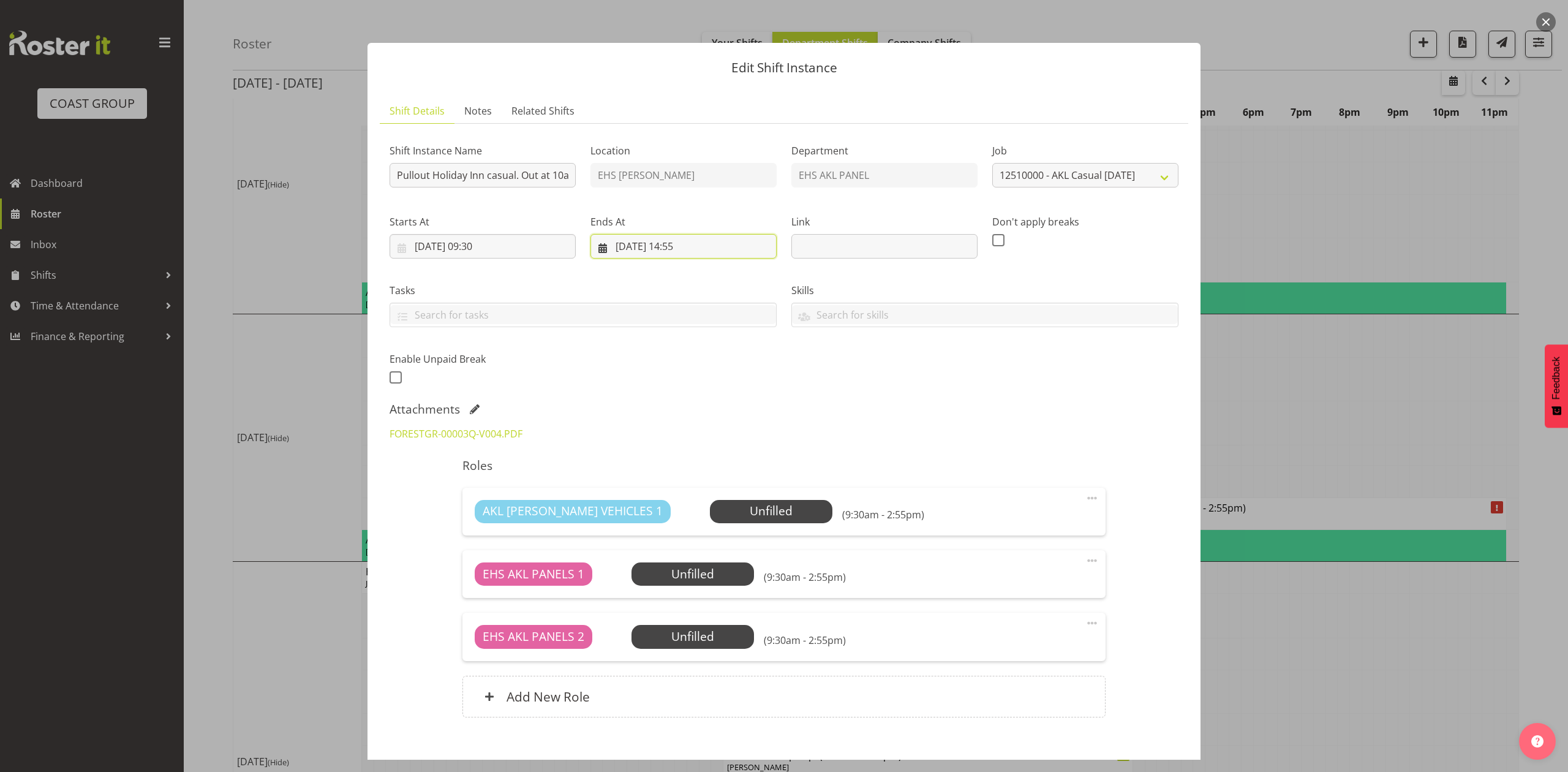
click at [695, 248] on input "16/10/2025, 14:55" at bounding box center [683, 246] width 186 height 25
drag, startPoint x: 671, startPoint y: 503, endPoint x: 669, endPoint y: 495, distance: 8.2
click at [671, 503] on select "00 01 02 03 04 05 06 07 08 09 10 11 12 13 14 15 16 17 18 19 20 21 22 23" at bounding box center [683, 505] width 28 height 25
select select "11"
click at [670, 494] on select "00 01 02 03 04 05 06 07 08 09 10 11 12 13 14 15 16 17 18 19 20 21 22 23" at bounding box center [683, 505] width 28 height 25
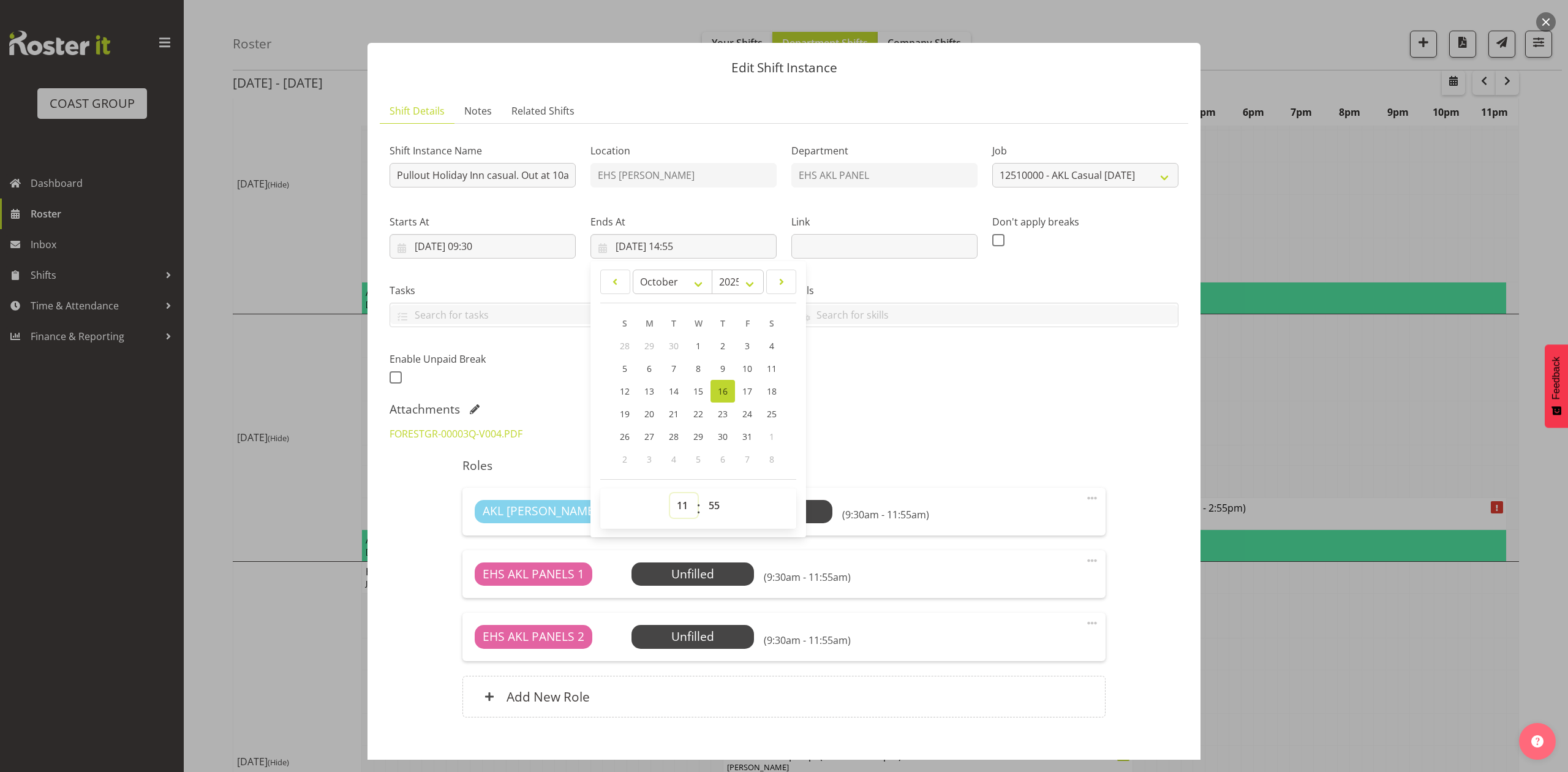
type input "16/10/2025, 11:55"
click at [720, 499] on select "00 01 02 03 04 05 06 07 08 09 10 11 12 13 14 15 16 17 18 19 20 21 22 23 24 25 2…" at bounding box center [715, 505] width 28 height 25
select select "0"
click at [702, 494] on select "00 01 02 03 04 05 06 07 08 09 10 11 12 13 14 15 16 17 18 19 20 21 22 23 24 25 2…" at bounding box center [715, 505] width 28 height 25
type input "16/10/2025, 11:00"
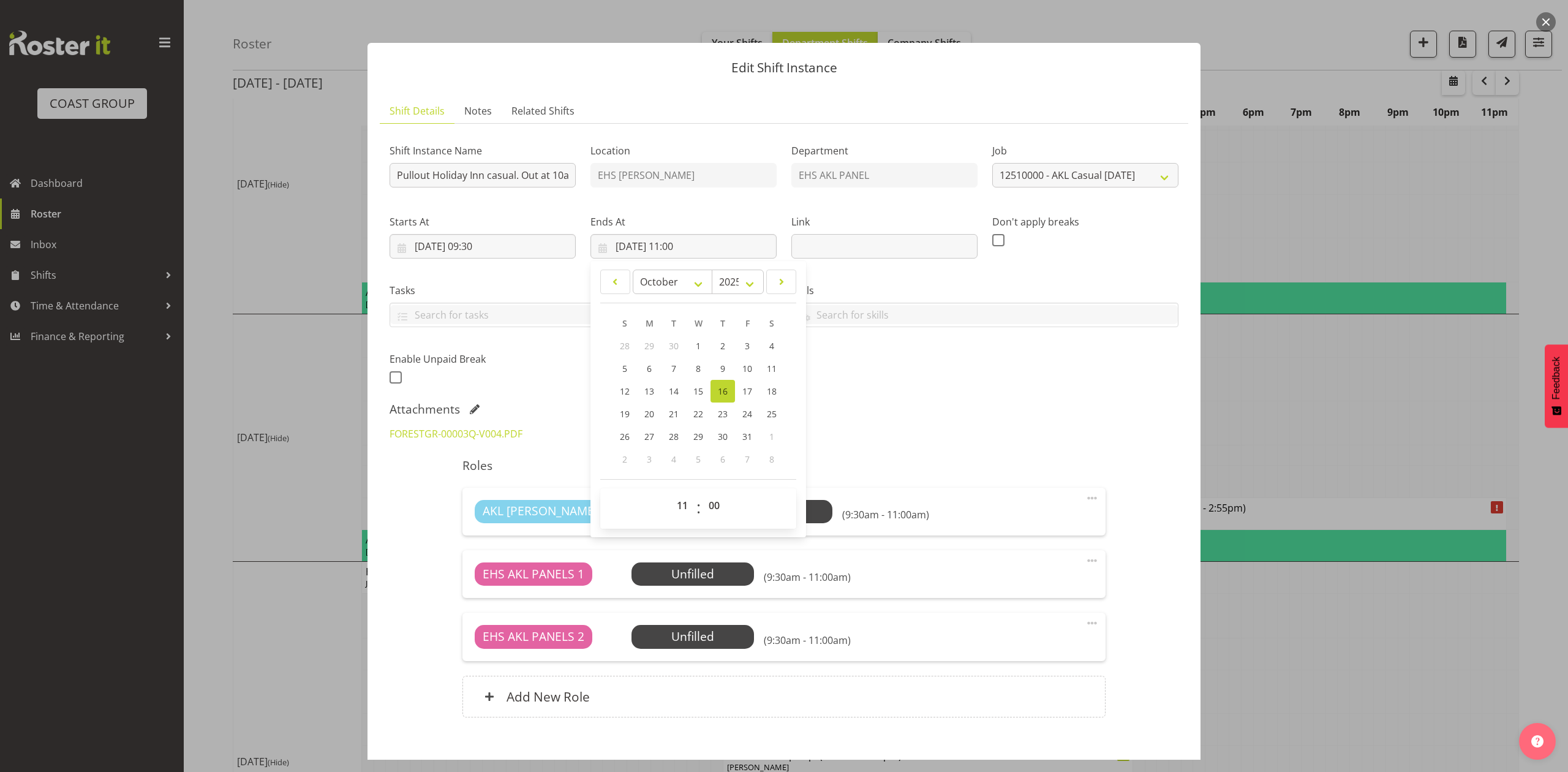
drag, startPoint x: 912, startPoint y: 493, endPoint x: 926, endPoint y: 493, distance: 14.0
click at [914, 493] on div "AKL RYMER VEHICLES 1 Unfilled Select Employee (9:30am - 11:00am) Edit Cover Rol…" at bounding box center [784, 512] width 643 height 48
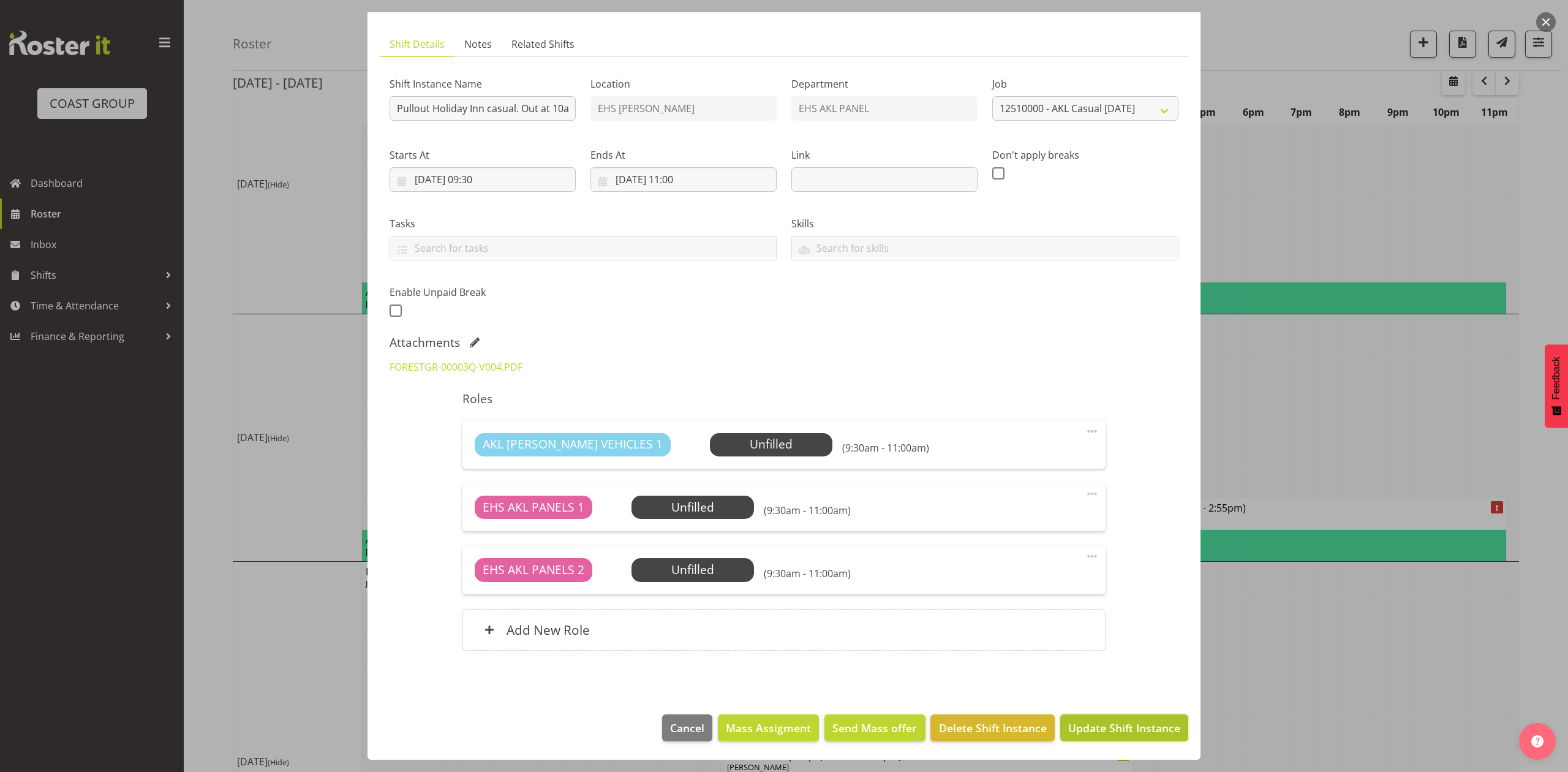
click at [1117, 726] on span "Update Shift Instance" at bounding box center [1124, 728] width 112 height 16
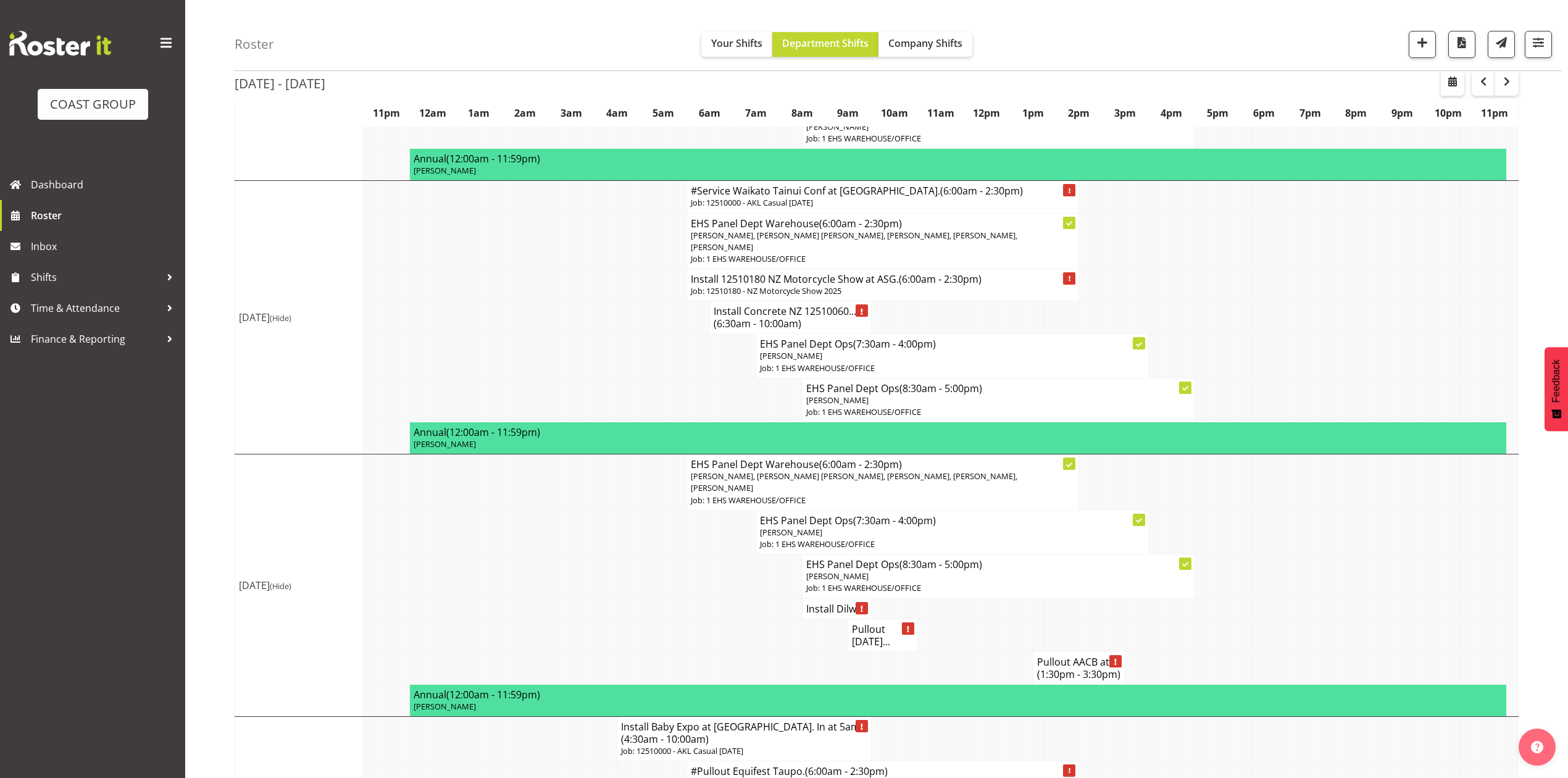
scroll to position [658, 0]
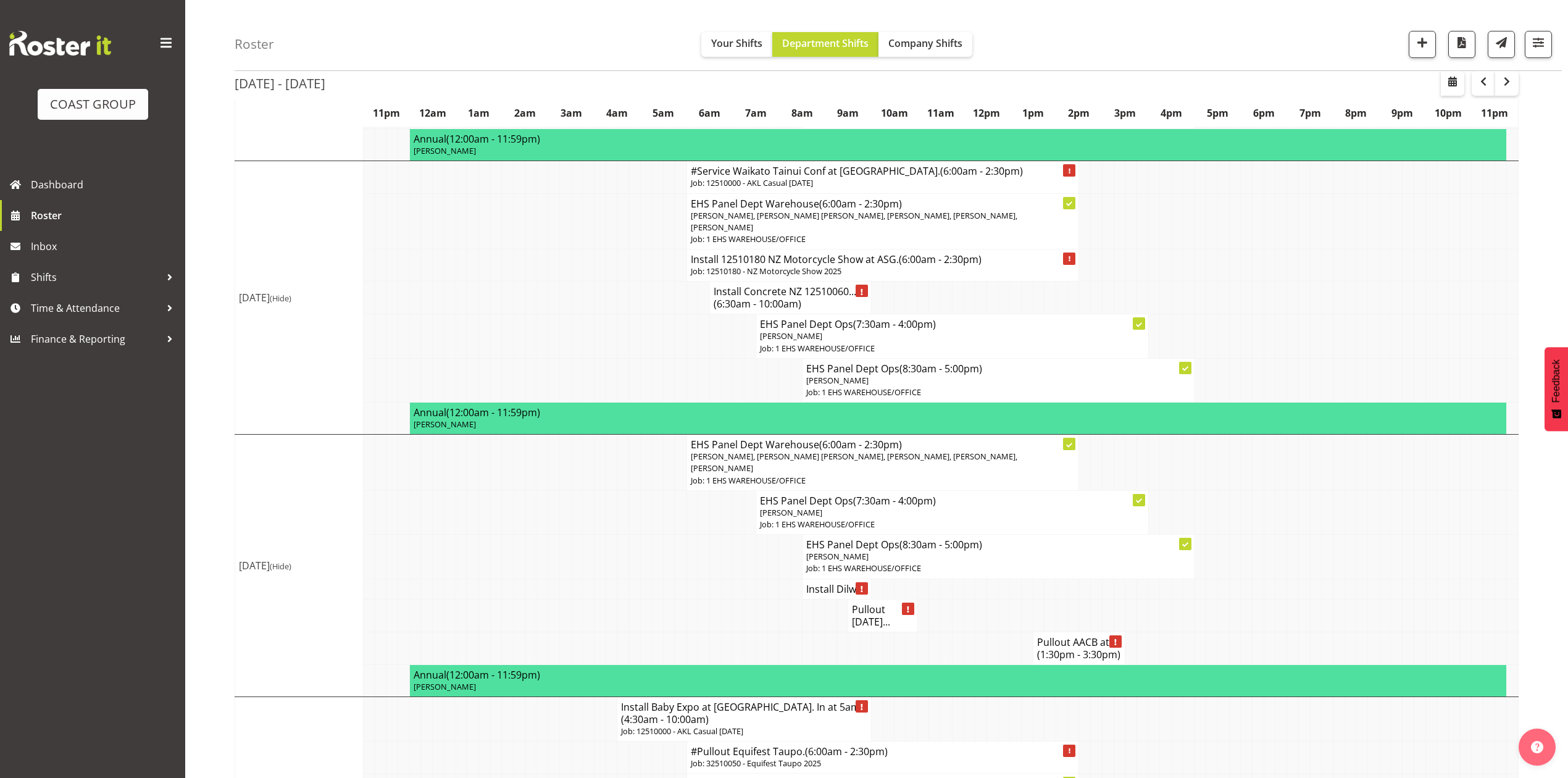
click at [1268, 603] on td at bounding box center [1270, 615] width 12 height 33
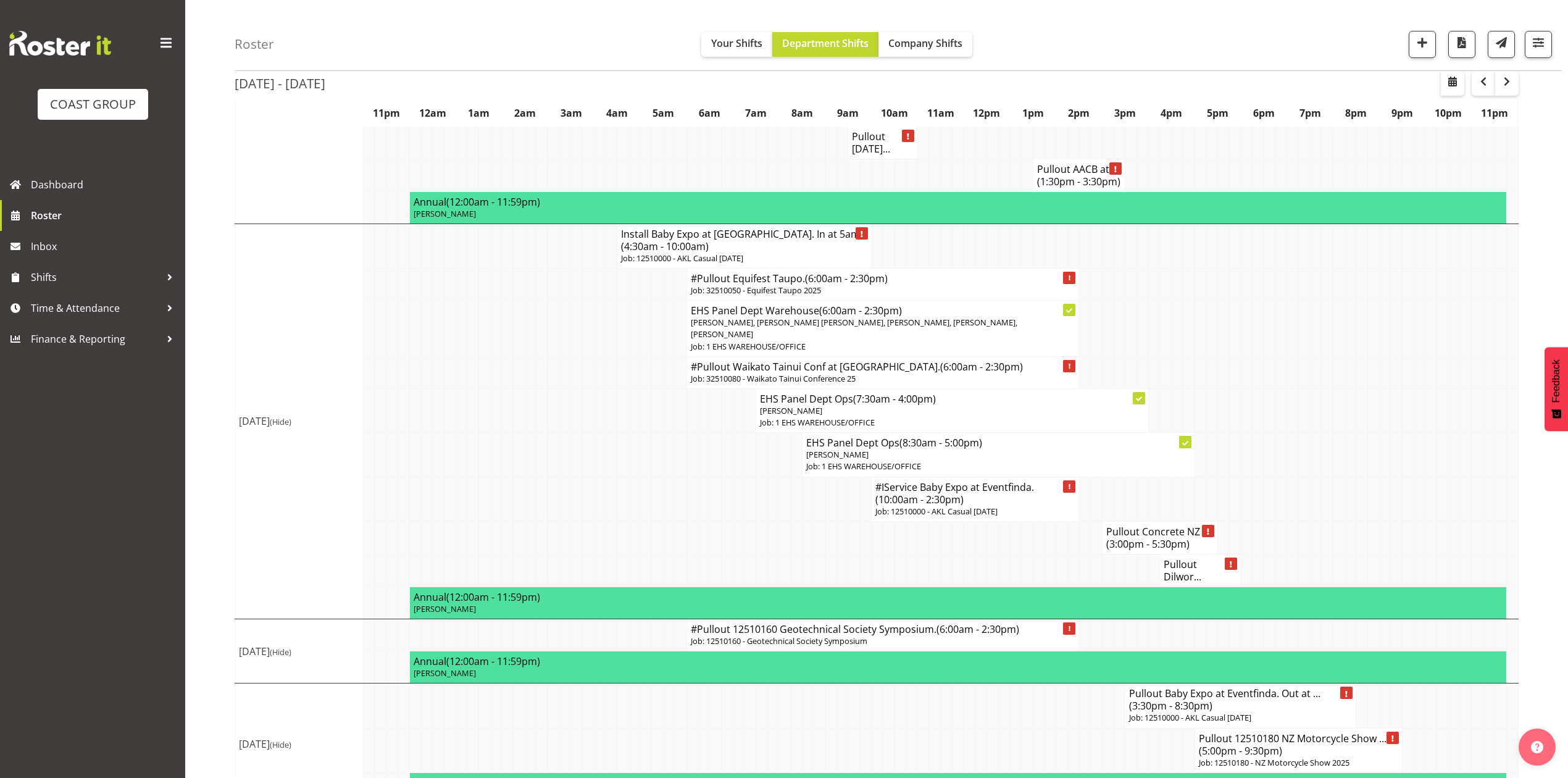
scroll to position [1153, 0]
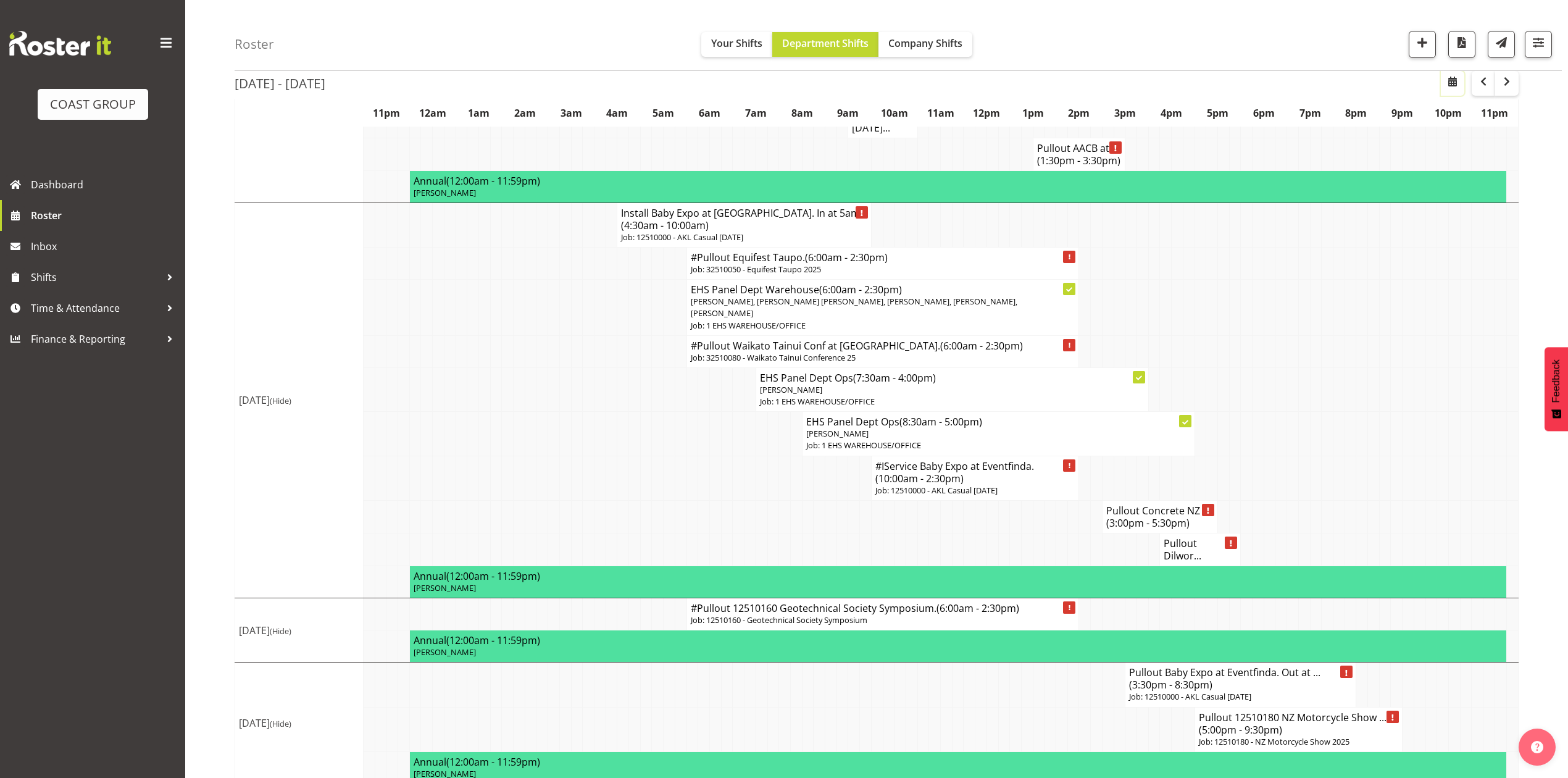
click at [1453, 78] on span "button" at bounding box center [1453, 81] width 14 height 14
select select "8"
select select "2025"
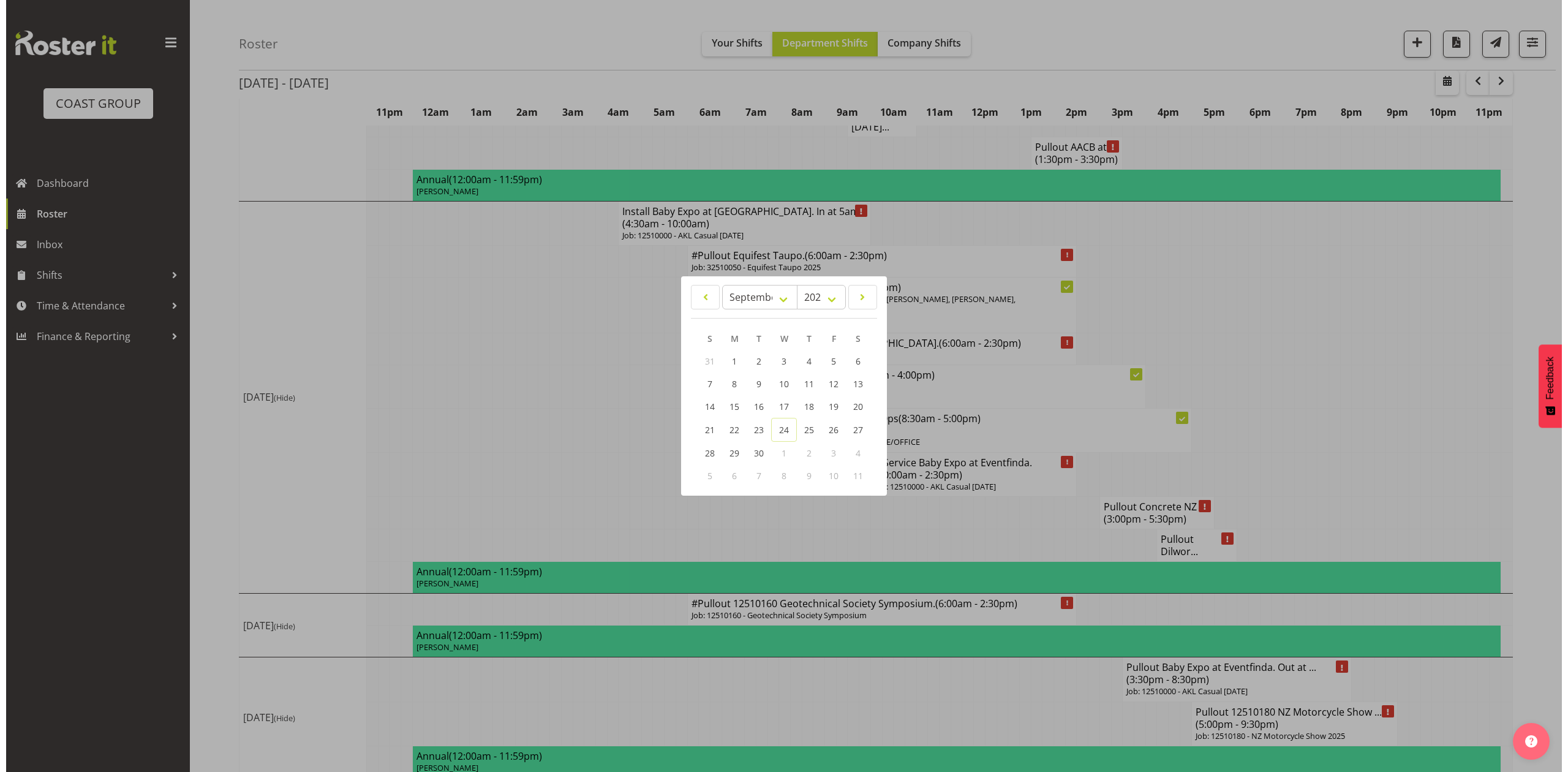
scroll to position [1119, 0]
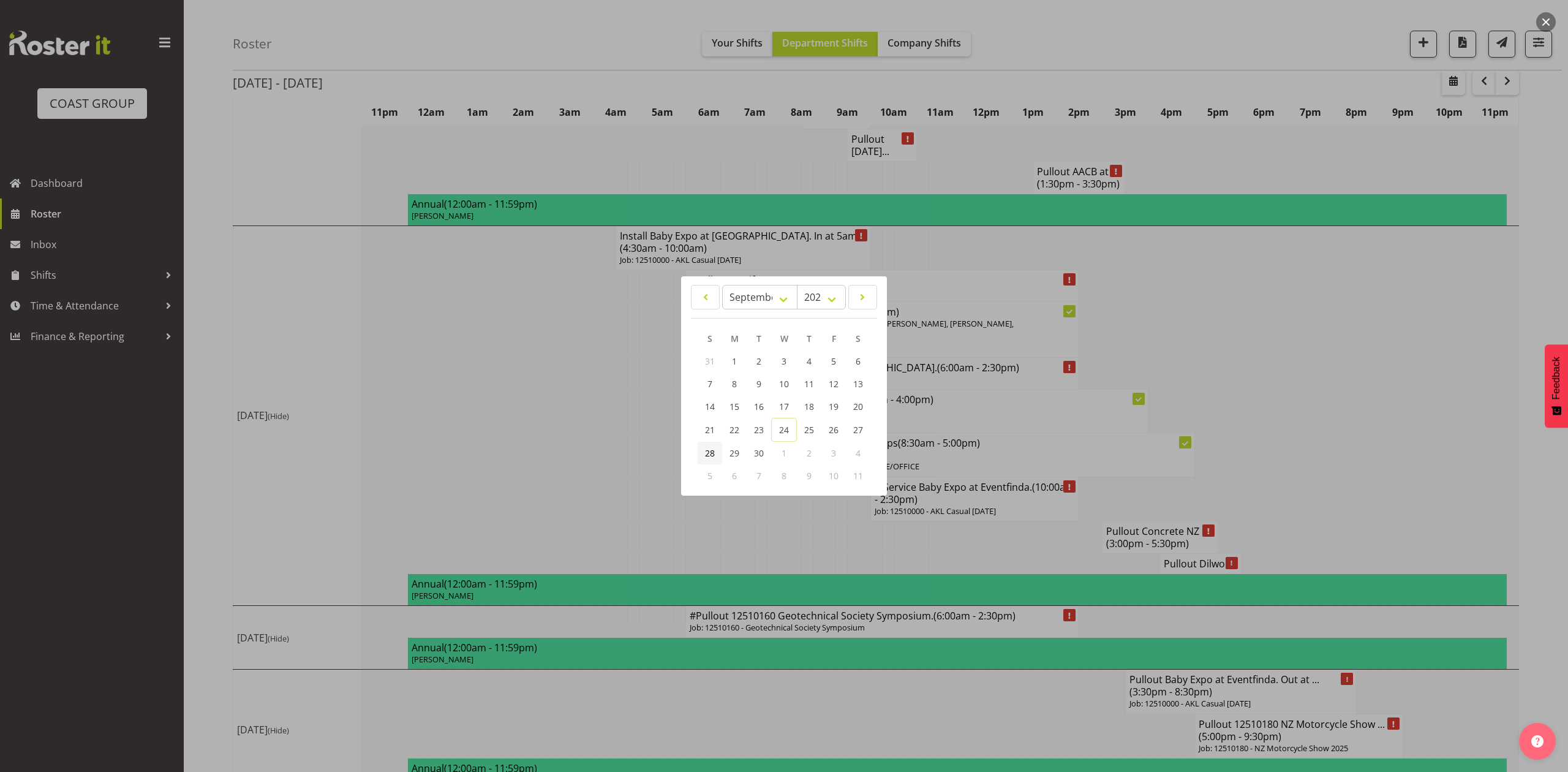
click at [714, 457] on link "28" at bounding box center [710, 453] width 25 height 22
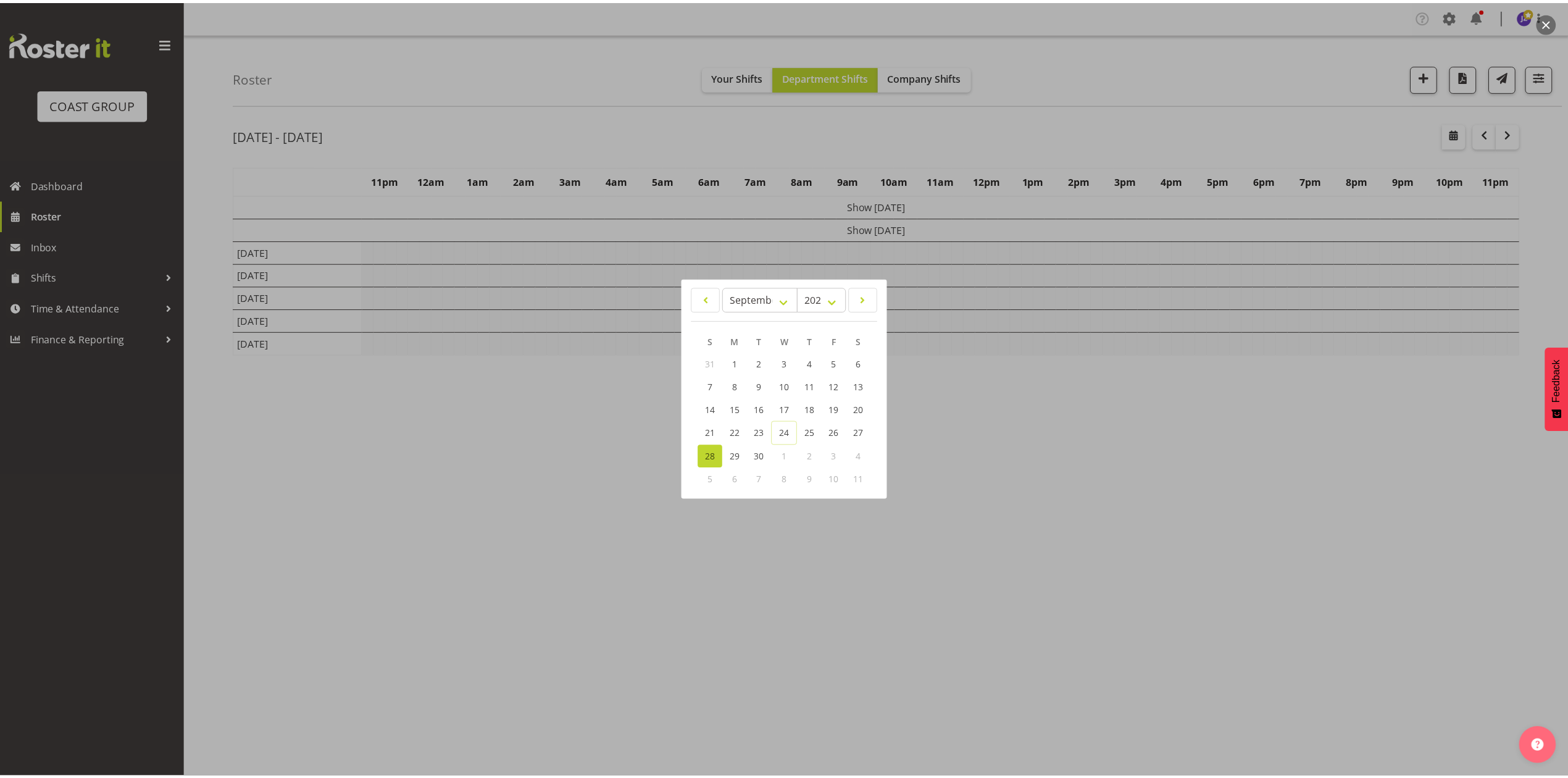
scroll to position [0, 0]
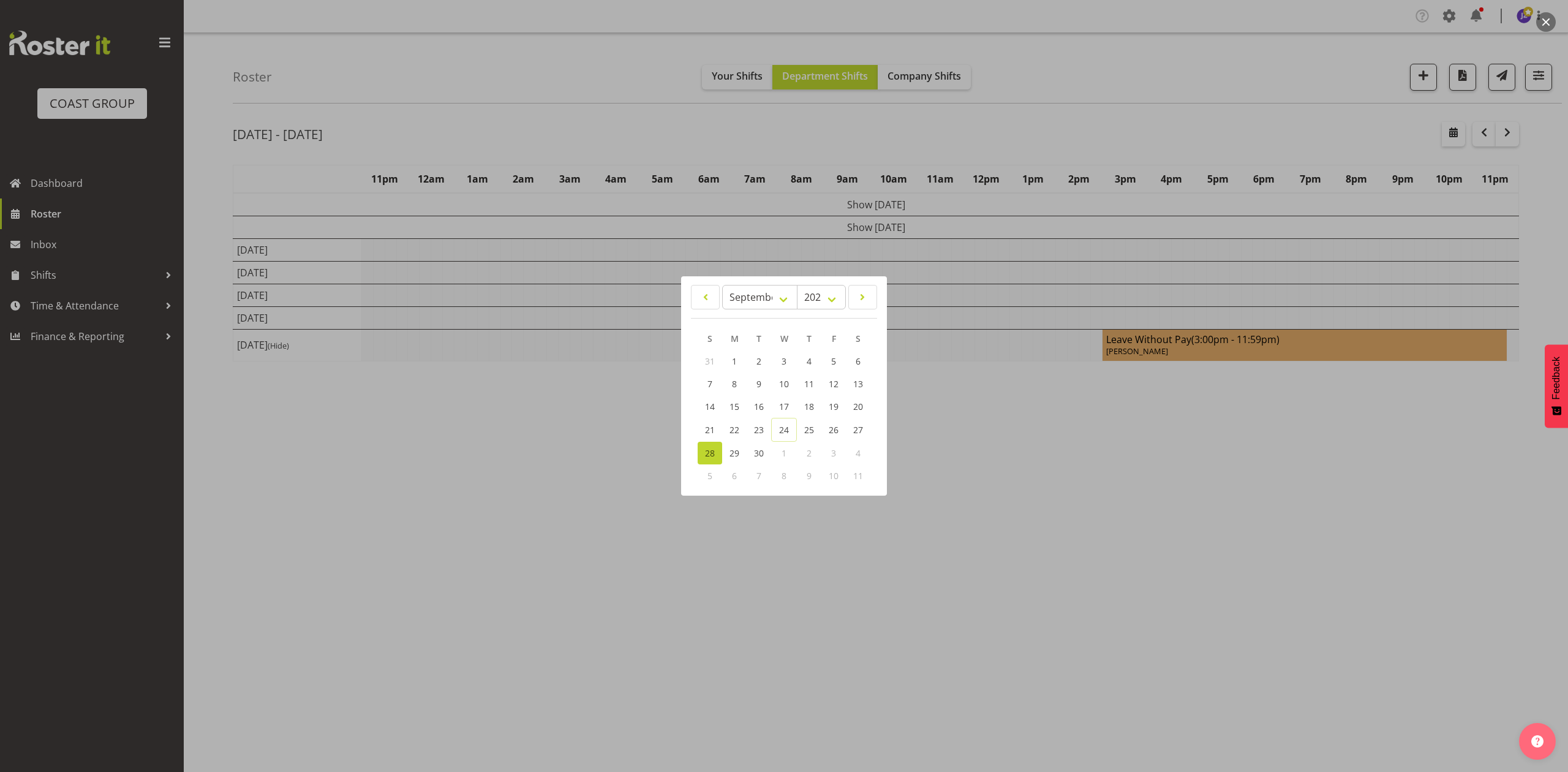
click at [1088, 137] on div at bounding box center [784, 386] width 1568 height 772
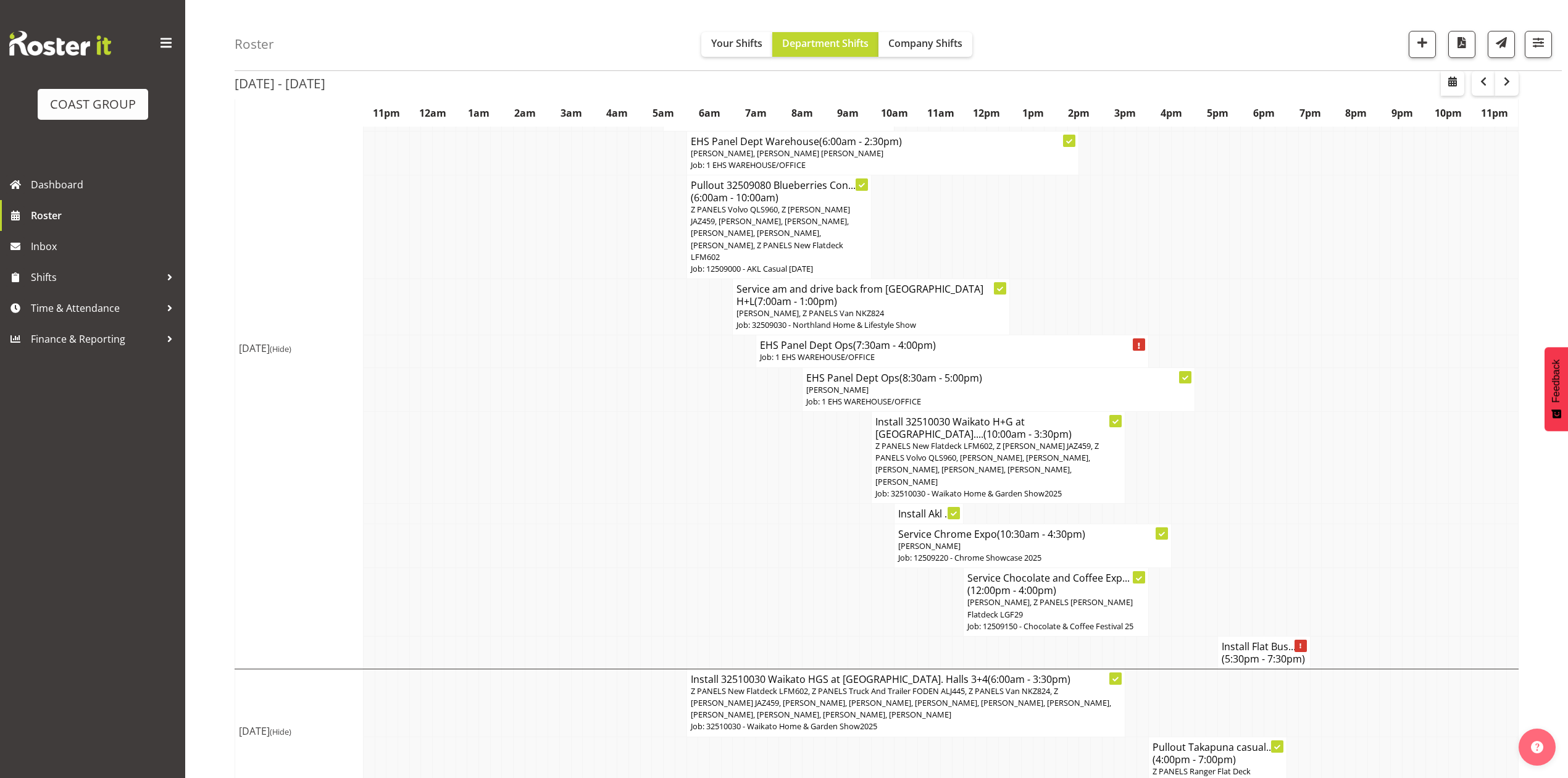
scroll to position [897, 0]
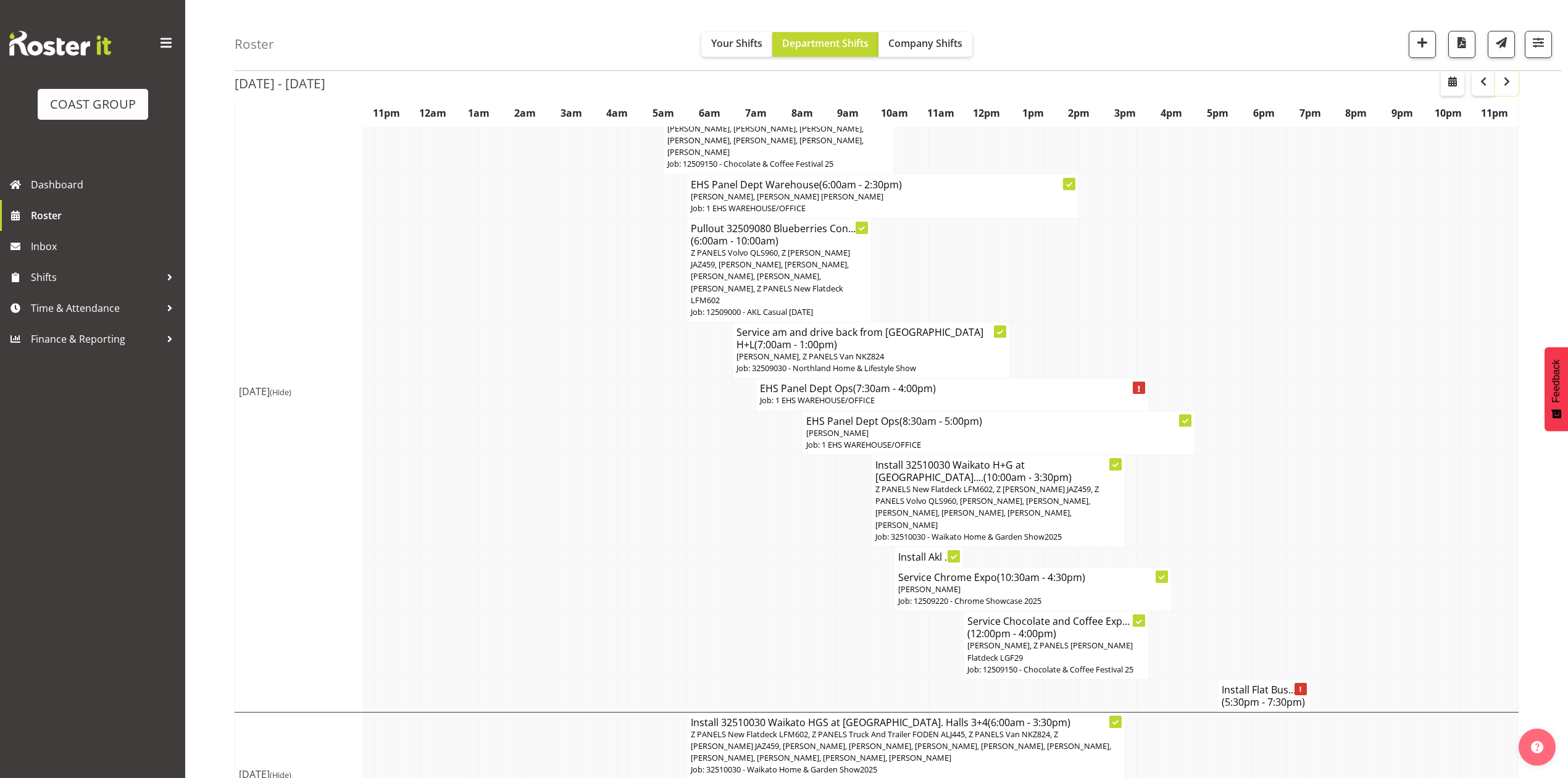
click at [1514, 76] on span "button" at bounding box center [1507, 81] width 14 height 14
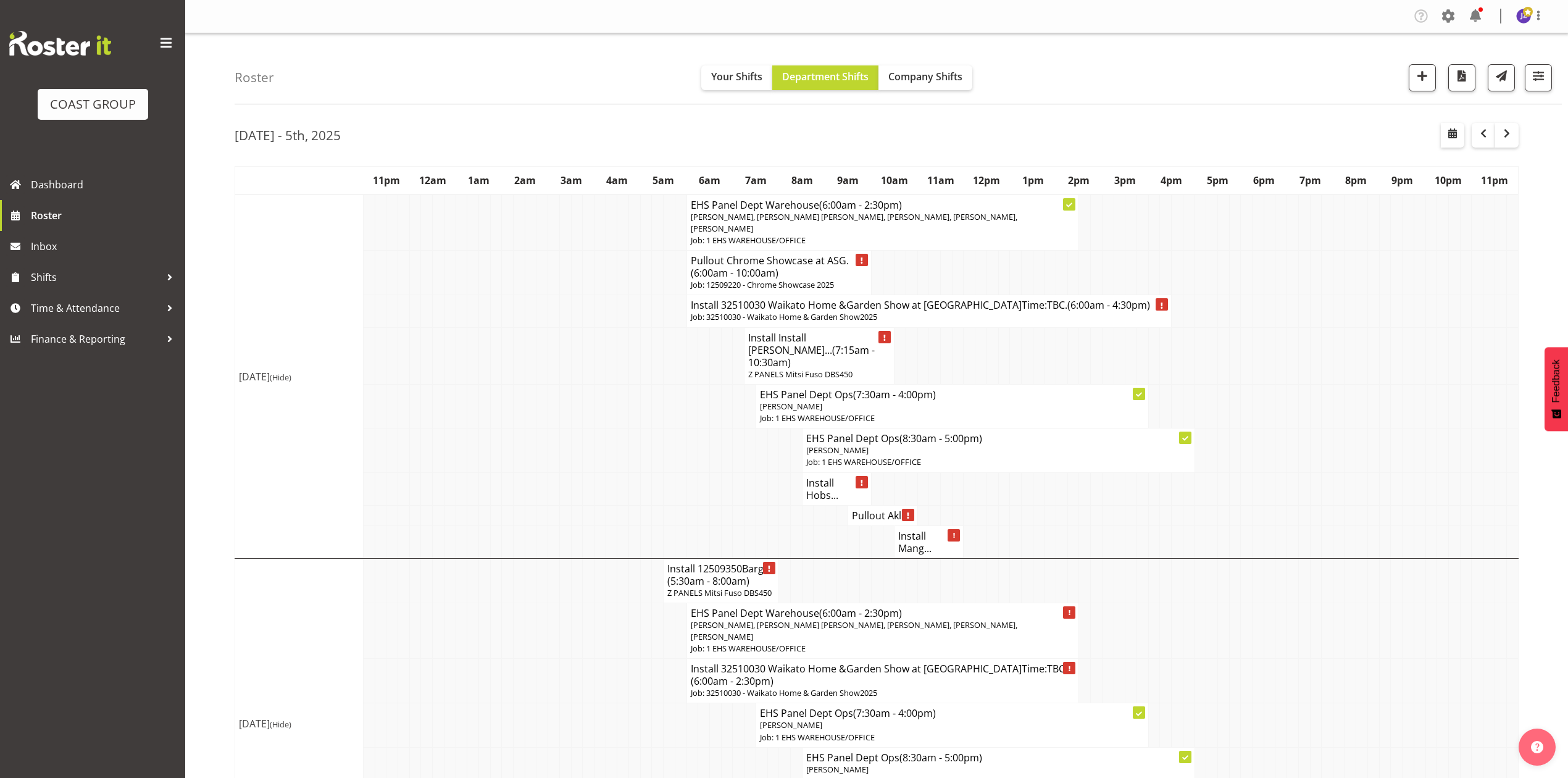
click at [816, 476] on h4 "Install Hobs..." at bounding box center [837, 488] width 61 height 25
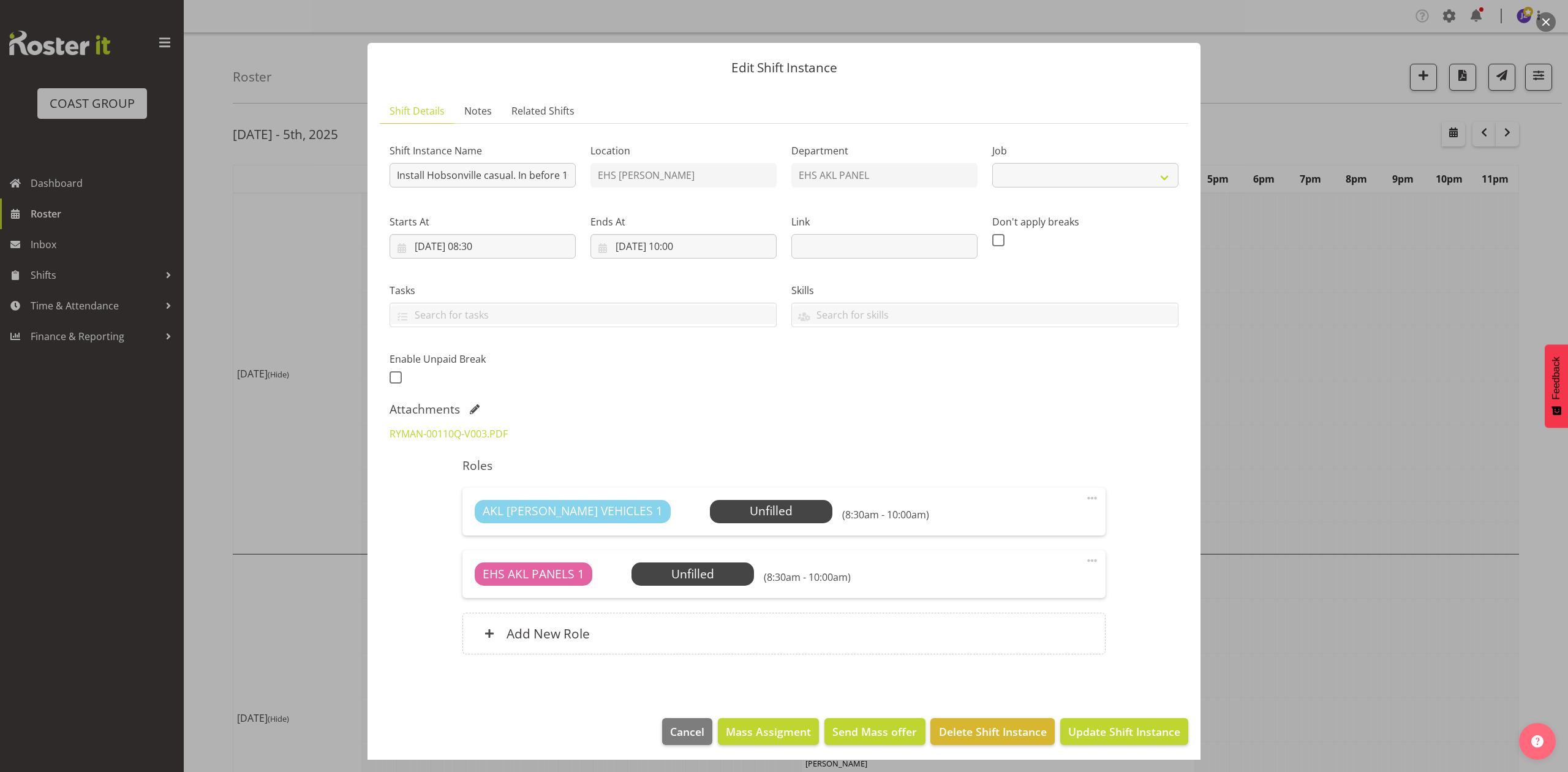
click at [1434, 413] on div at bounding box center [784, 386] width 1568 height 772
select select "8653"
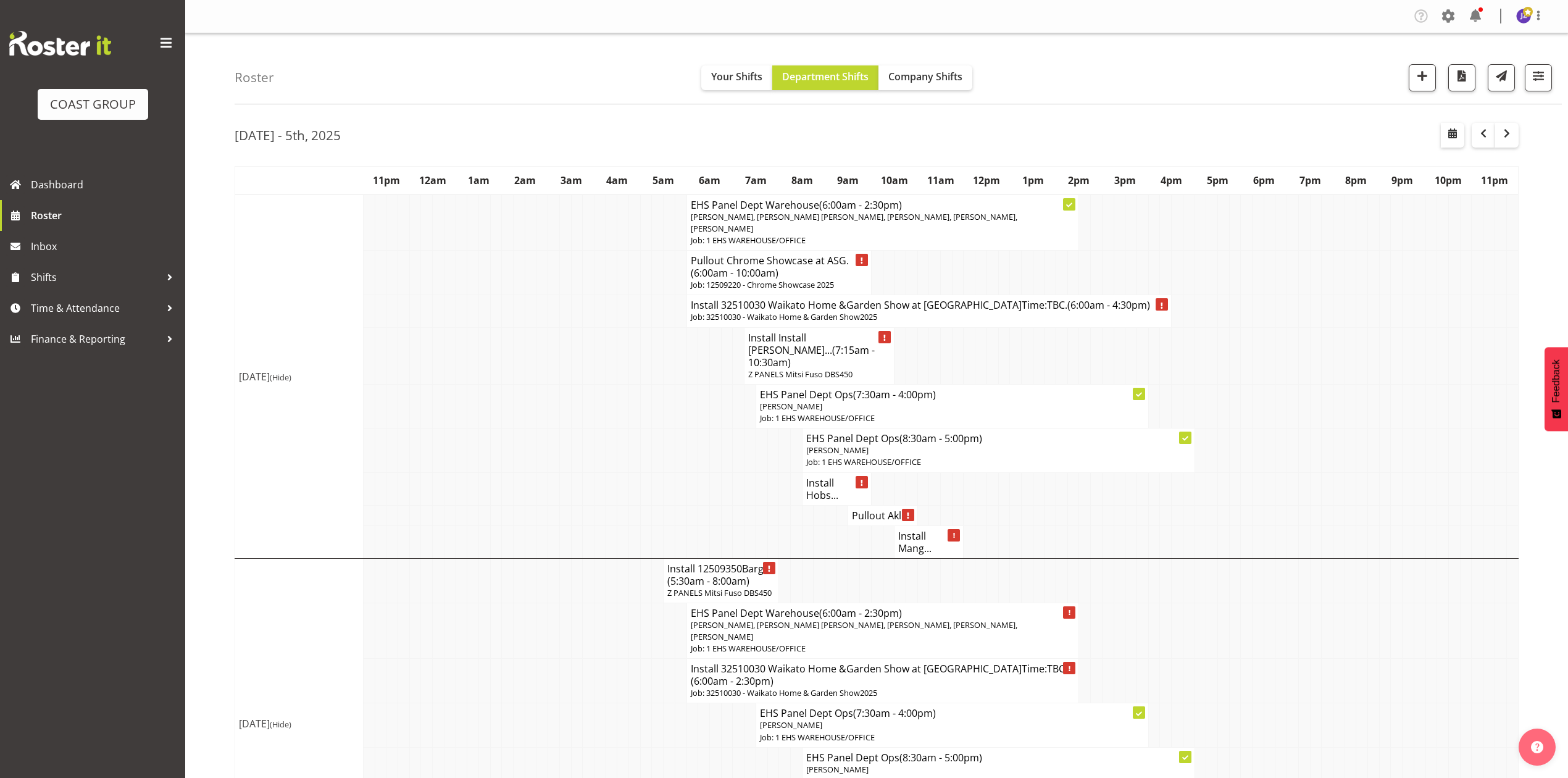
click at [865, 509] on h4 "Pullout Akl ..." at bounding box center [882, 515] width 61 height 12
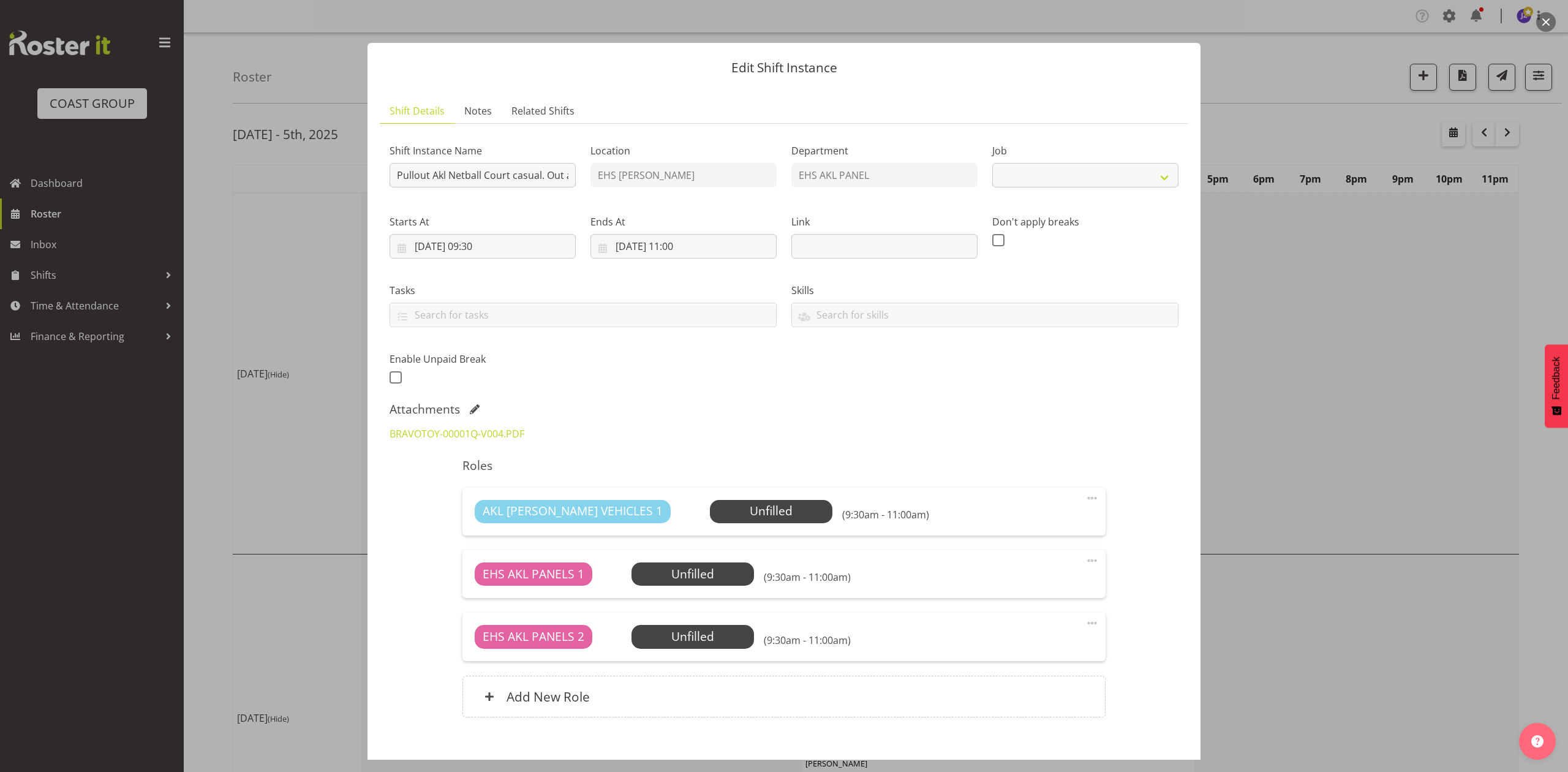
select select "8653"
click at [1334, 393] on div at bounding box center [784, 386] width 1568 height 772
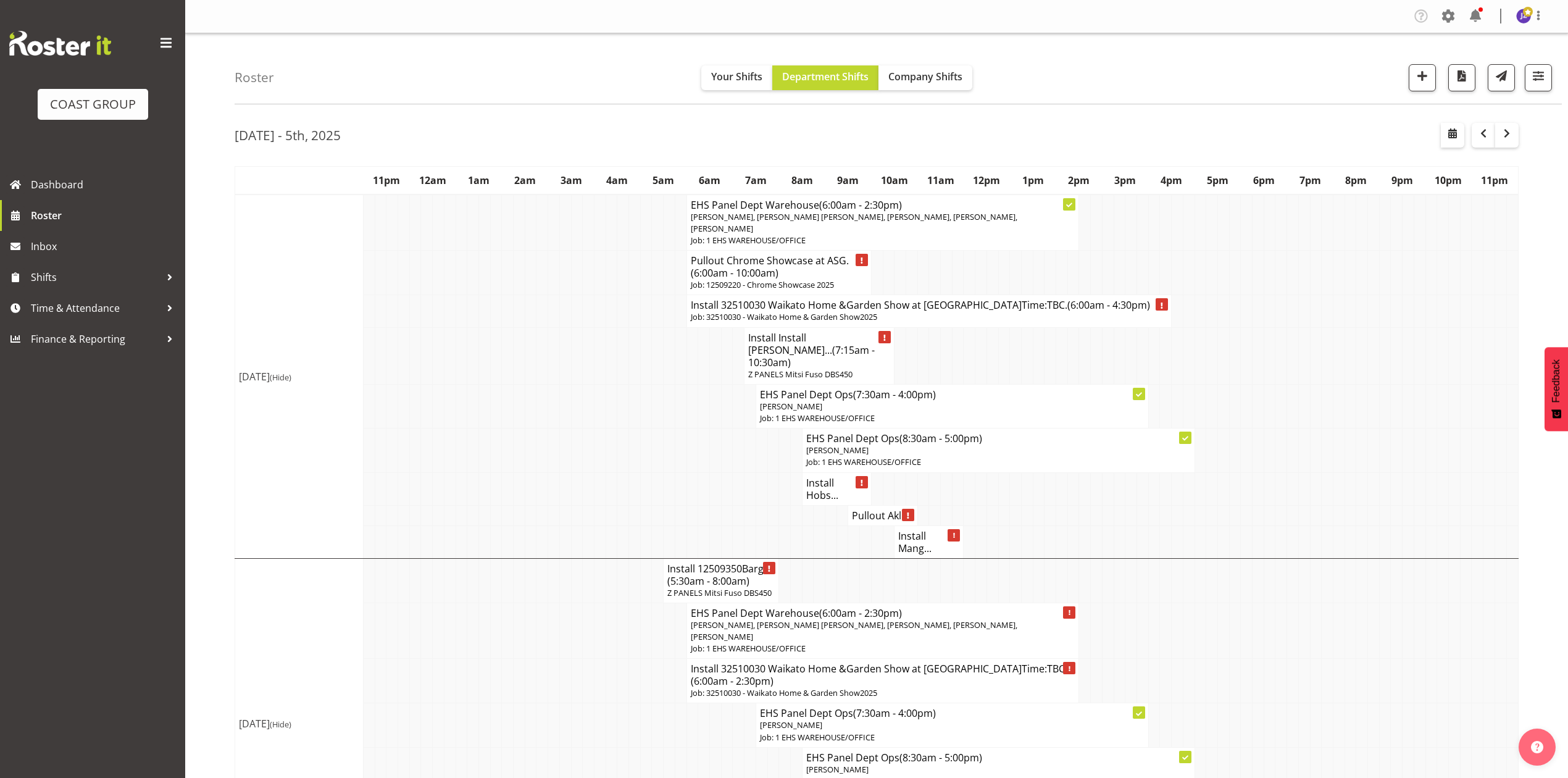
click at [906, 530] on h4 "Install Mang..." at bounding box center [929, 542] width 61 height 25
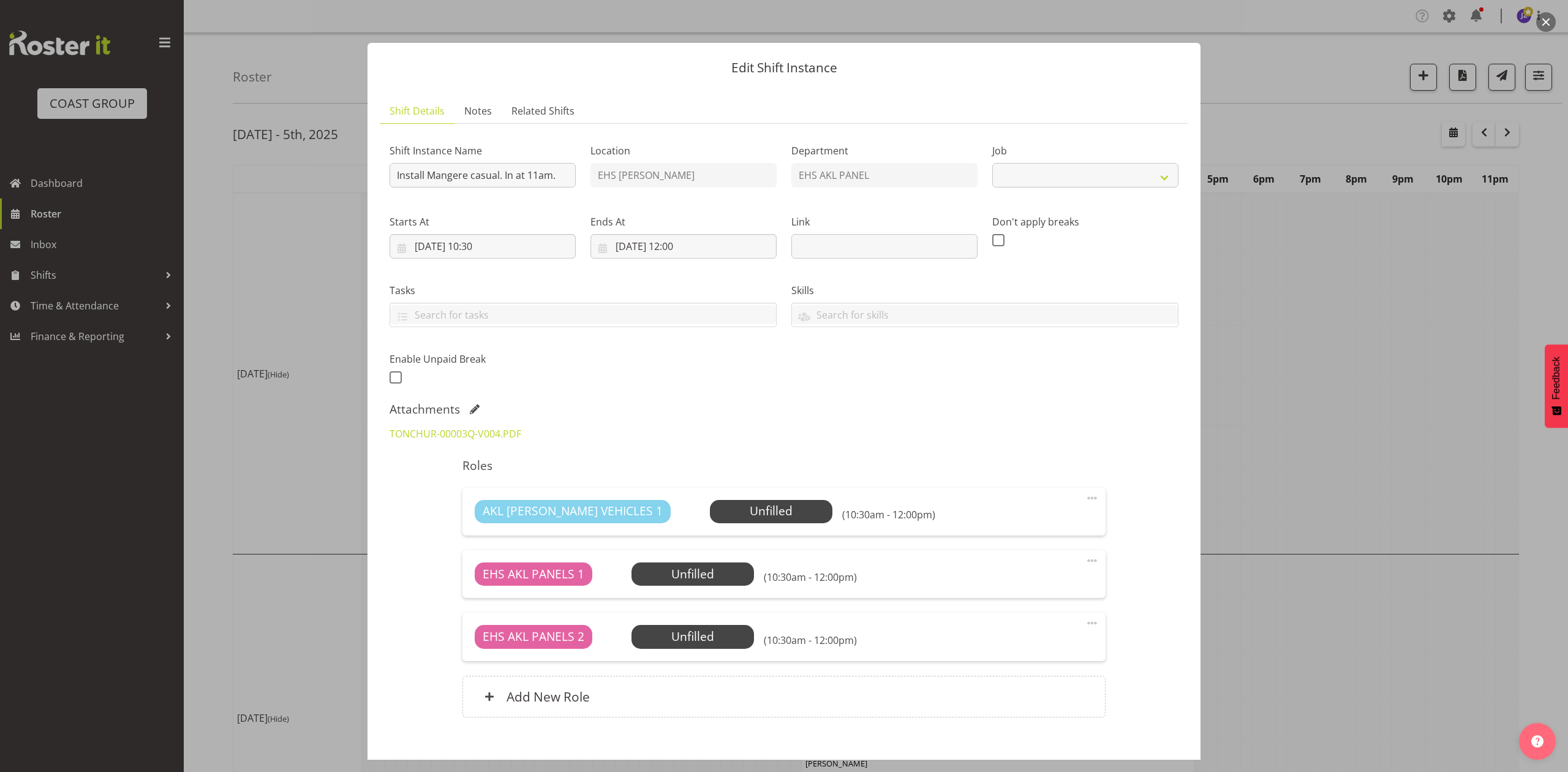
select select "8653"
click at [1309, 413] on div at bounding box center [784, 386] width 1568 height 772
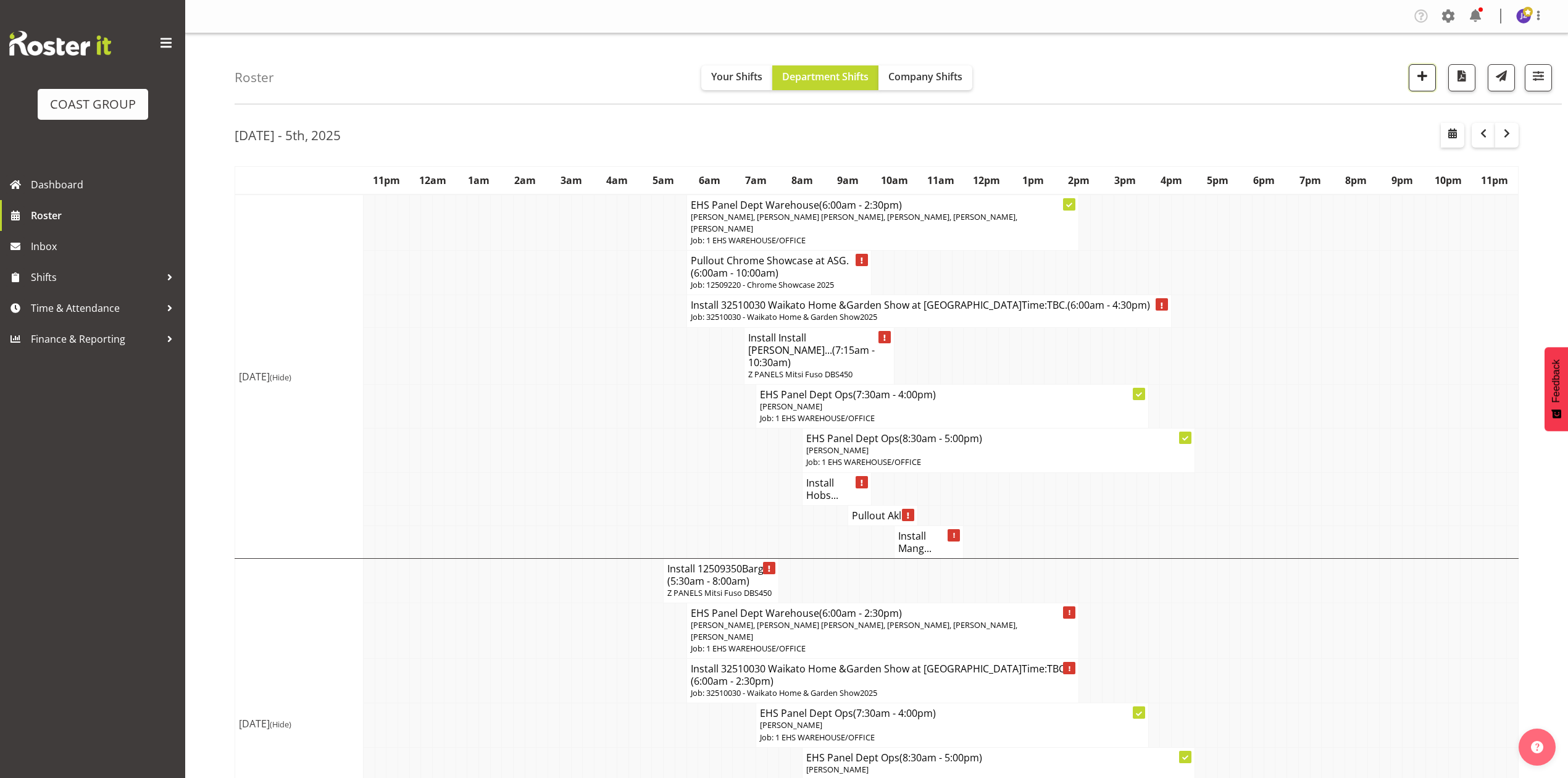
click at [1412, 66] on button "button" at bounding box center [1423, 78] width 27 height 27
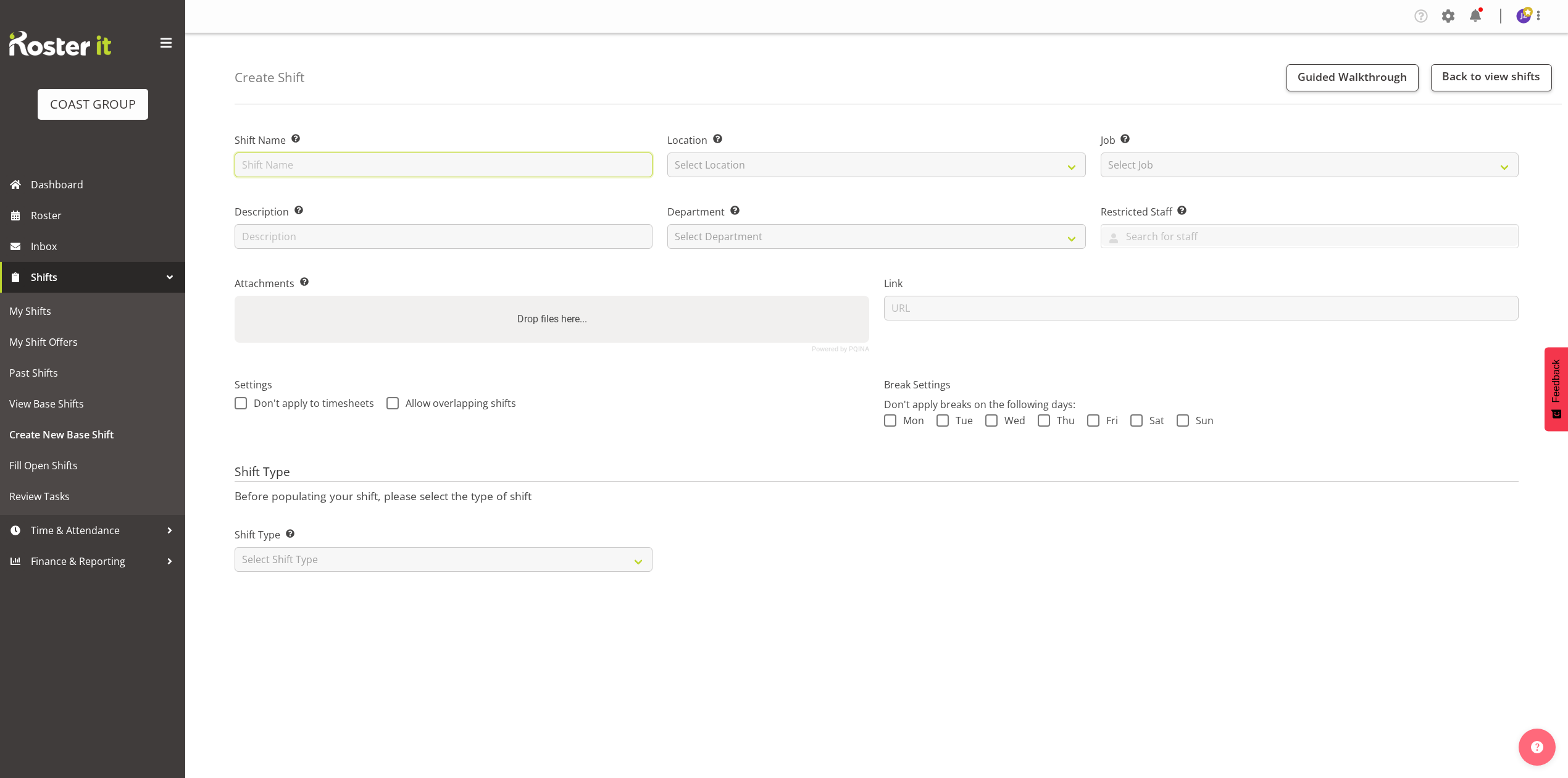
click at [449, 156] on input "text" at bounding box center [444, 164] width 418 height 25
click at [388, 162] on input "text" at bounding box center [444, 164] width 418 height 25
type input "Eden Park casual."
click at [772, 164] on select "Select Location EHS [PERSON_NAME]" at bounding box center [876, 164] width 418 height 25
select select "35"
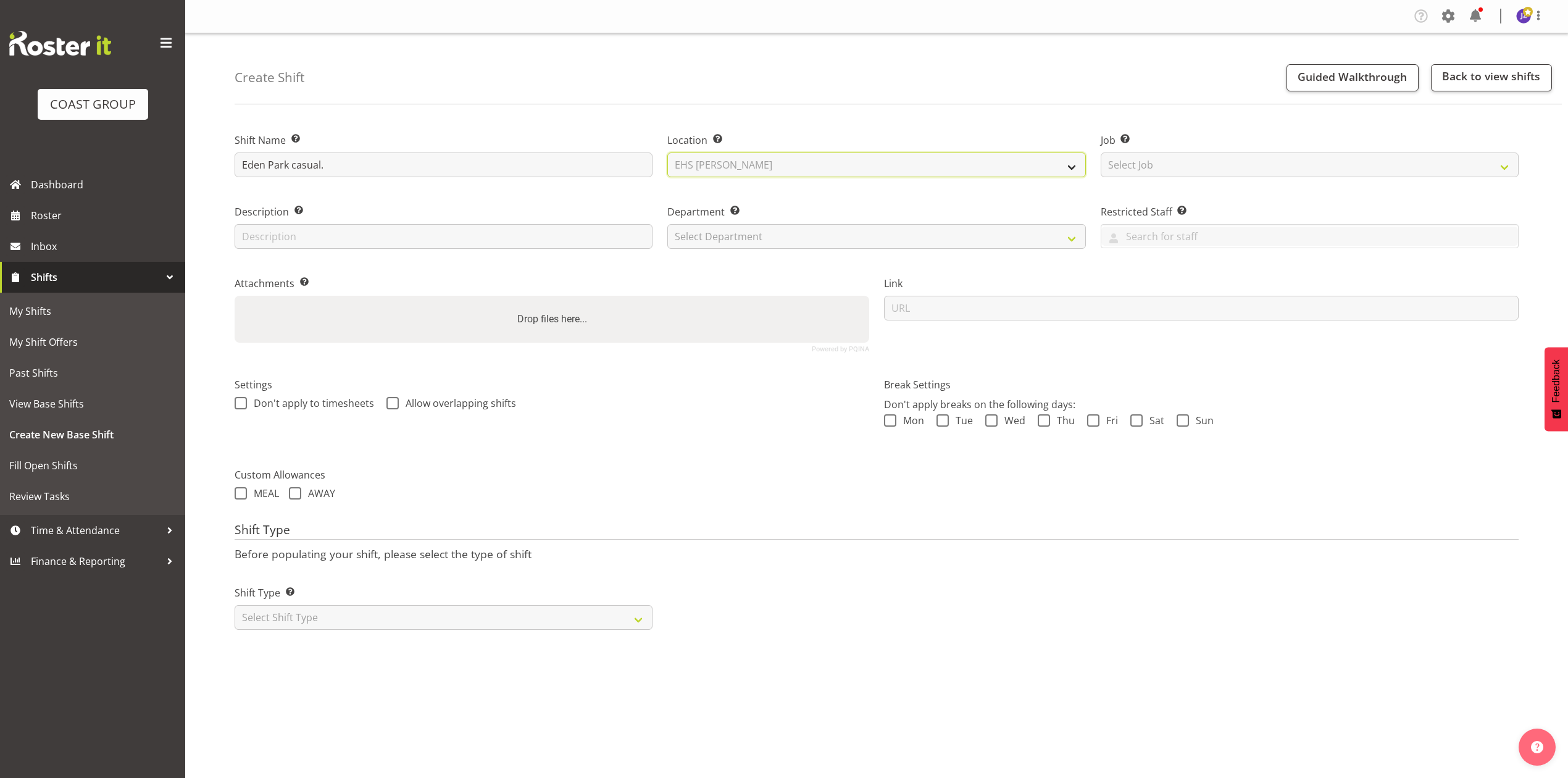
click at [667, 152] on select "Select Location EHS [PERSON_NAME]" at bounding box center [876, 164] width 418 height 25
click at [1206, 161] on select "Select Job Create new job 1 Carlton Events 1 [PERSON_NAME][GEOGRAPHIC_DATA] 1 […" at bounding box center [1310, 164] width 418 height 25
select select "8653"
click at [1101, 152] on select "Select Job Create new job 1 Carlton Events 1 [PERSON_NAME][GEOGRAPHIC_DATA] 1 […" at bounding box center [1310, 164] width 418 height 25
click at [909, 216] on label "Department Set the department that the shift relates to." at bounding box center [876, 212] width 418 height 14
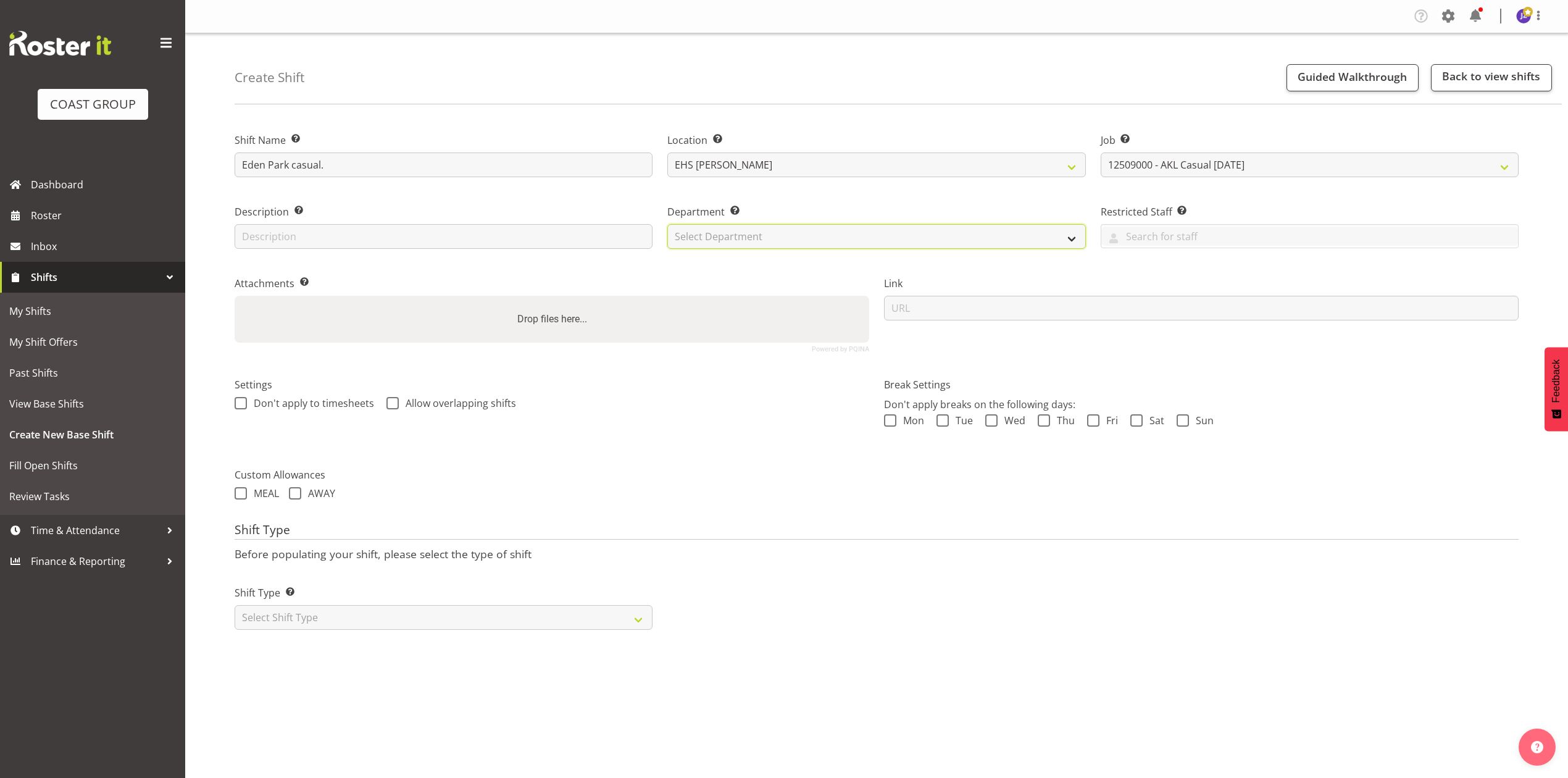
drag, startPoint x: 906, startPoint y: 232, endPoint x: 904, endPoint y: 241, distance: 9.2
click at [906, 232] on select "Select Department EHS AKL PANEL EHS AKL PANEL" at bounding box center [876, 236] width 418 height 25
select select "39"
click at [667, 224] on select "Select Department EHS AKL PANEL EHS AKL PANEL" at bounding box center [876, 236] width 418 height 25
click at [790, 318] on div "Drop files here..." at bounding box center [552, 319] width 634 height 47
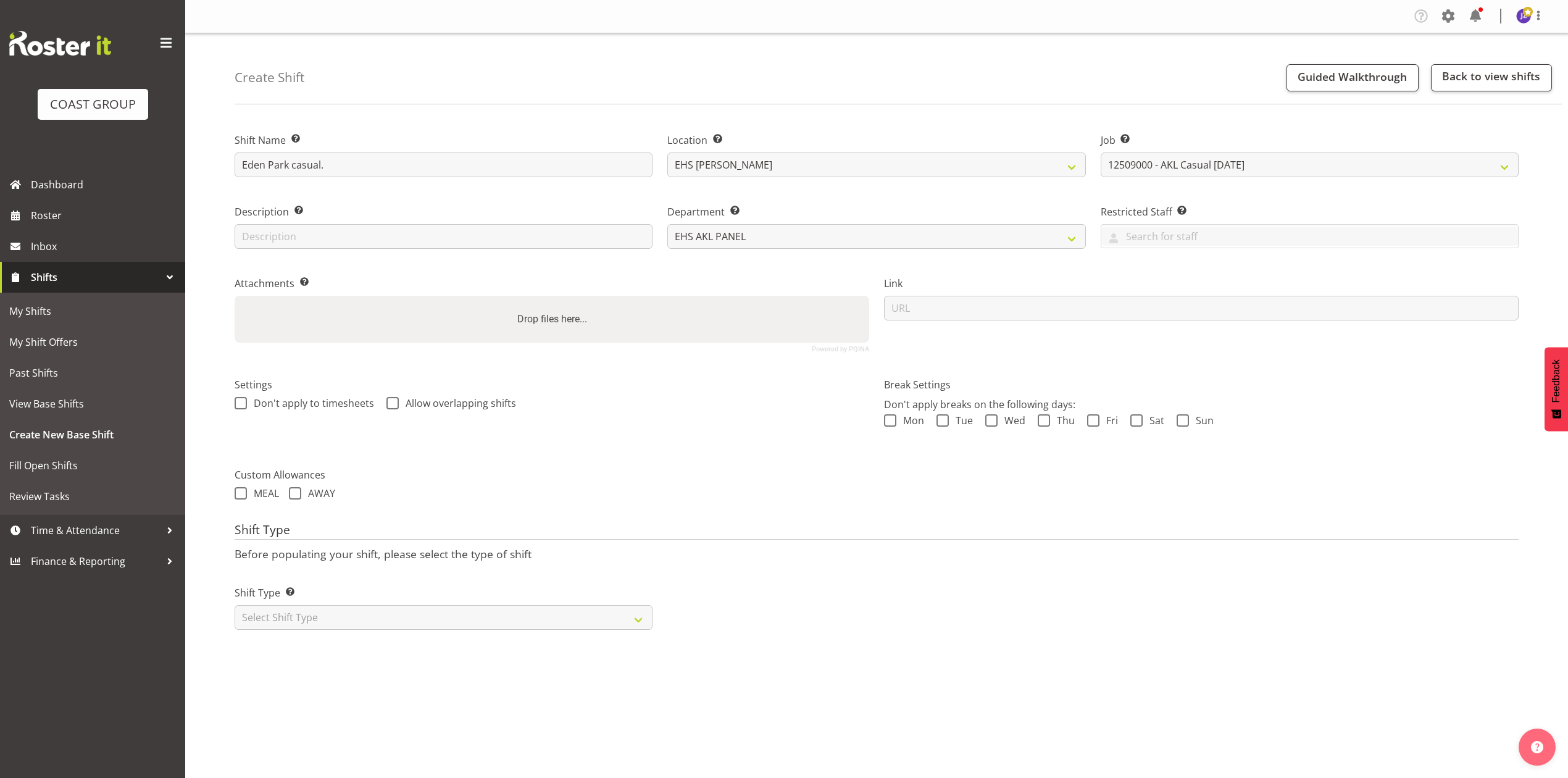
click at [235, 296] on input "Drop files here..." at bounding box center [552, 298] width 634 height 4
click at [671, 321] on div "Drop files here..." at bounding box center [552, 319] width 634 height 47
click at [235, 296] on input "Drop files here..." at bounding box center [552, 298] width 634 height 4
type input "C:\fakepath\BELUMINO-00002Q-V002.PDF"
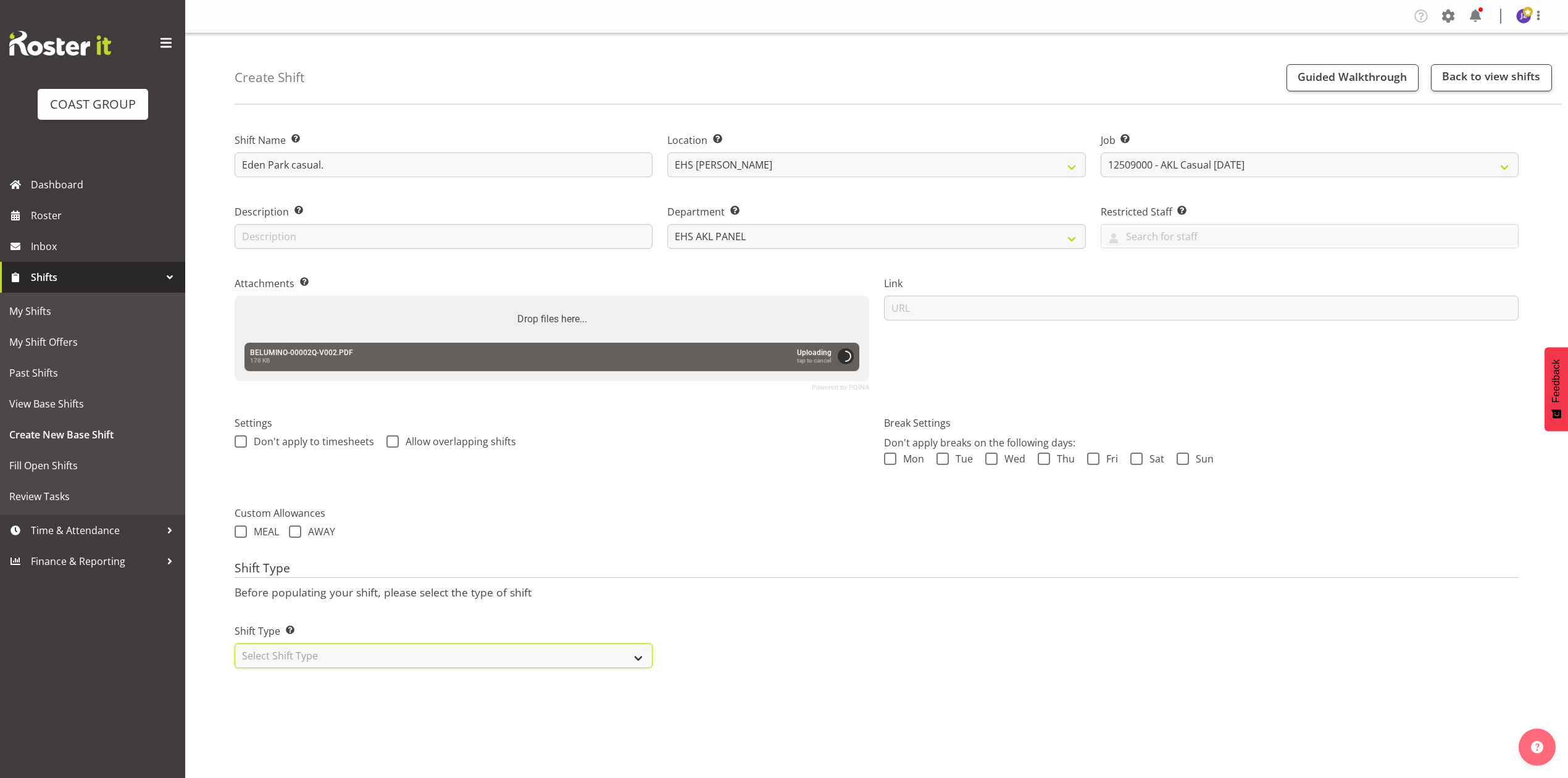
click at [416, 658] on select "Select Shift Type One Off Shift Recurring Shift Rotating Shift" at bounding box center [444, 655] width 418 height 25
select select "recurring"
click at [235, 646] on select "Select Shift Type One Off Shift Recurring Shift Rotating Shift" at bounding box center [444, 655] width 418 height 25
select select "8"
select select "2025"
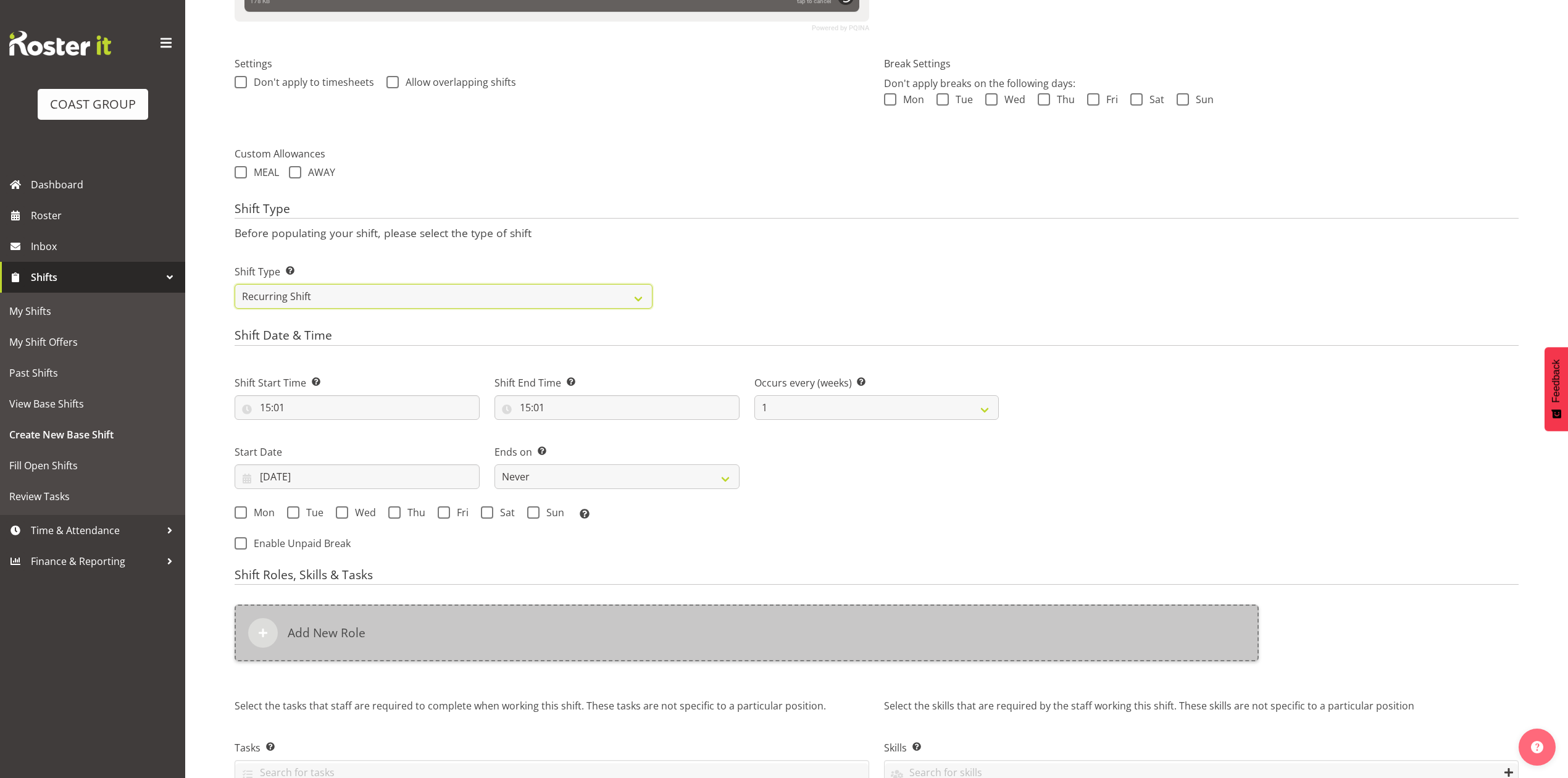
scroll to position [433, 0]
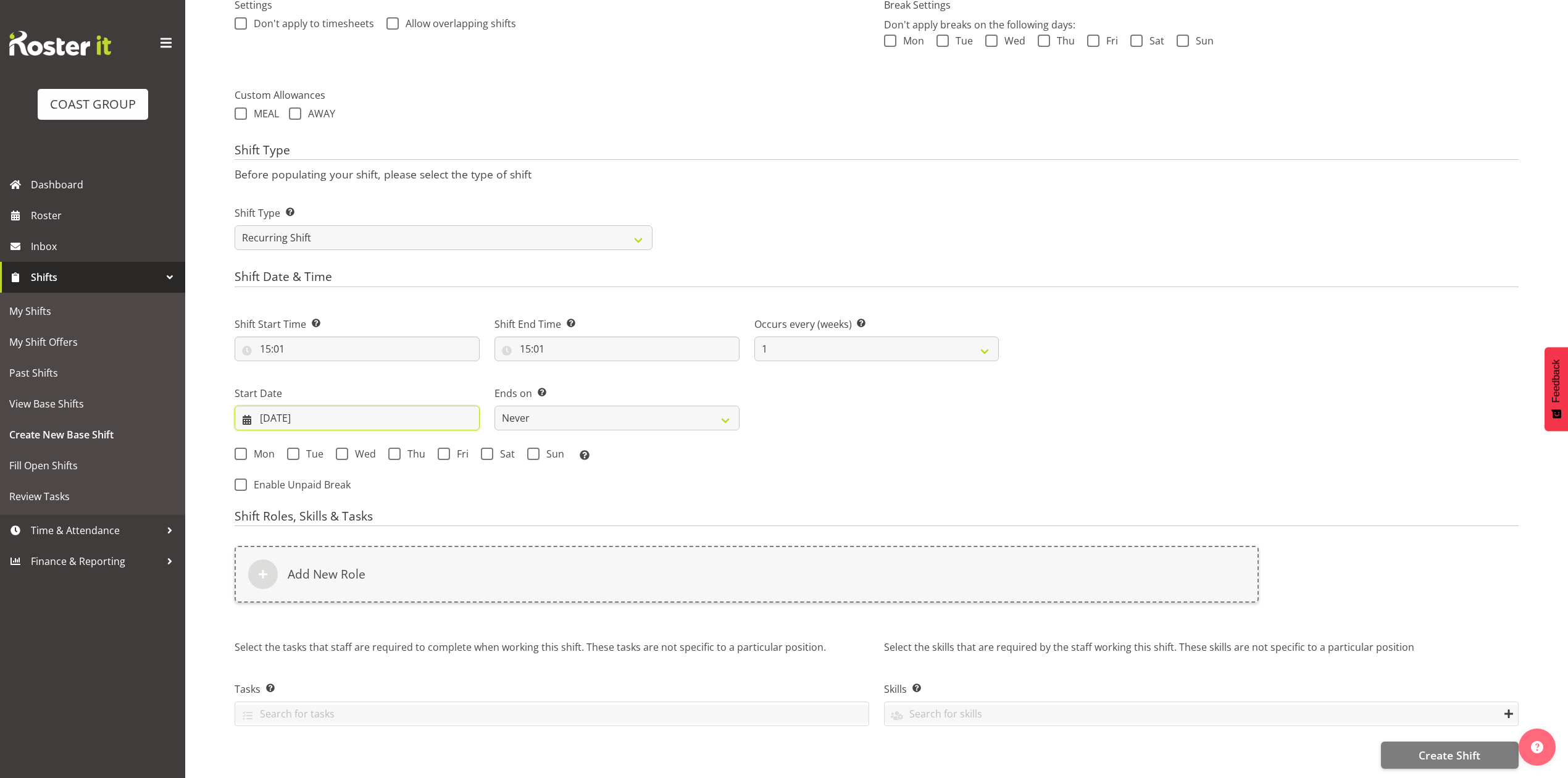
click at [283, 406] on input "[DATE]" at bounding box center [358, 418] width 245 height 25
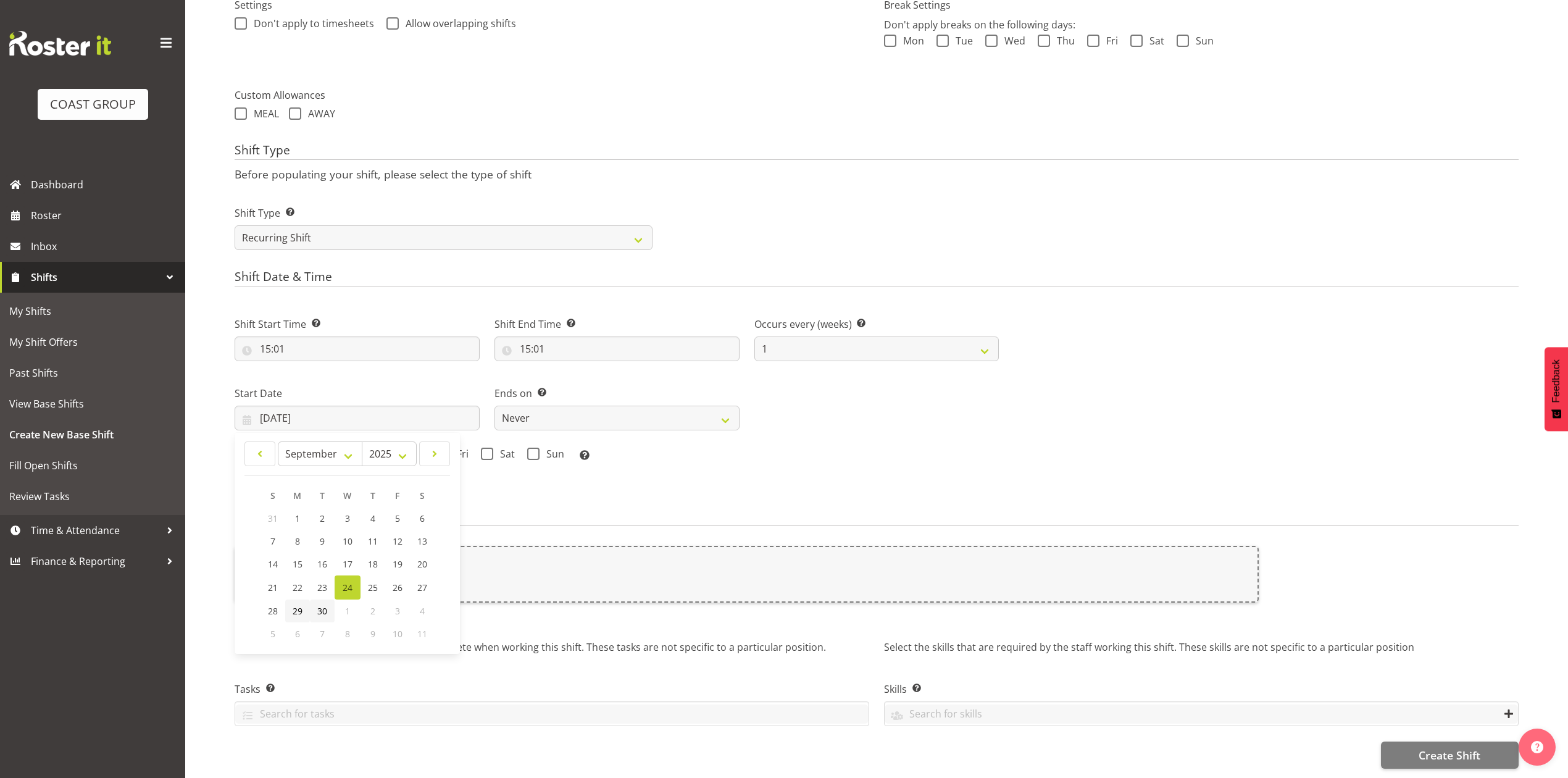
drag, startPoint x: 305, startPoint y: 601, endPoint x: 317, endPoint y: 590, distance: 16.3
click at [305, 601] on link "29" at bounding box center [298, 611] width 25 height 22
type input "[DATE]"
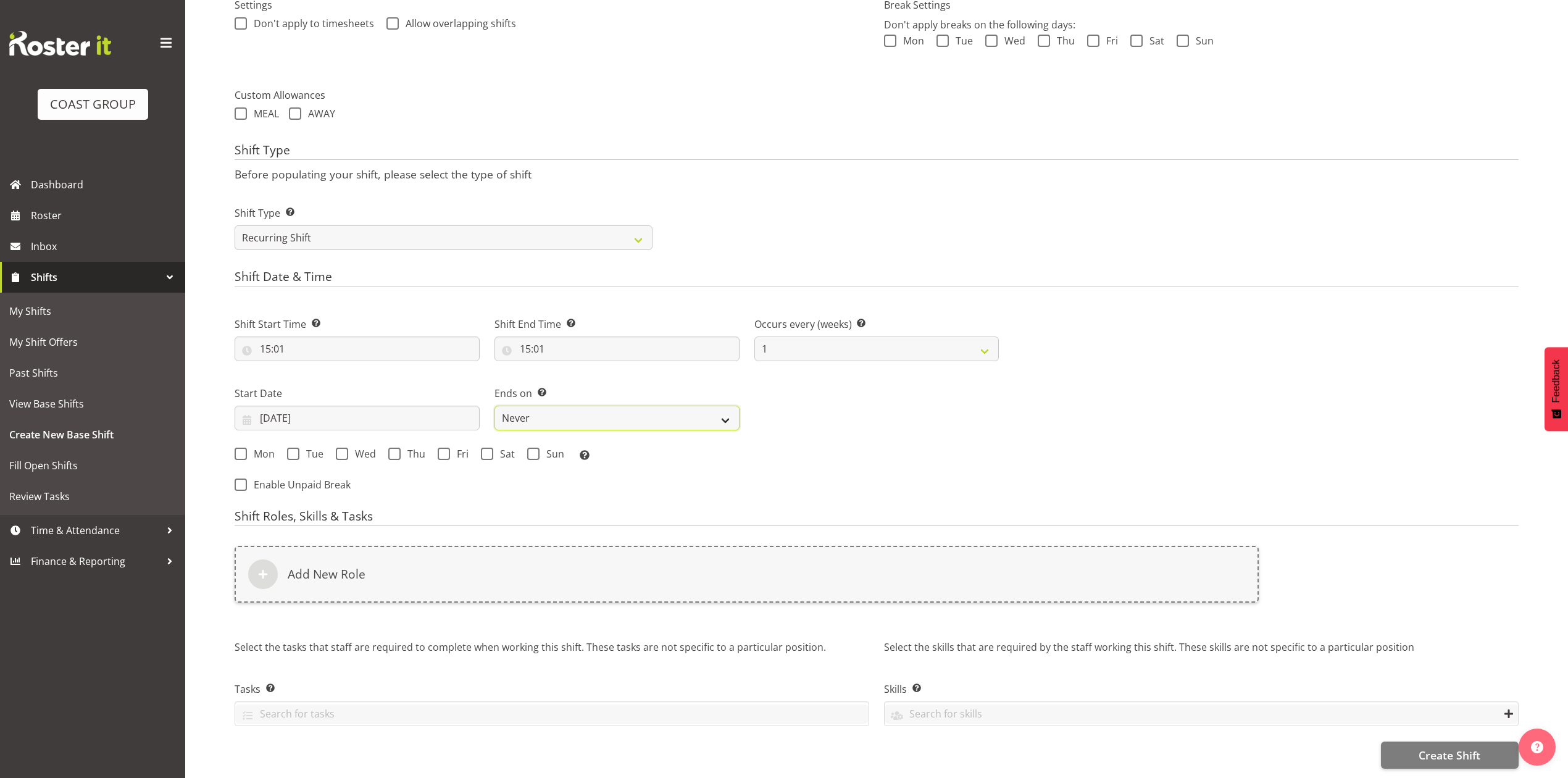
click at [540, 406] on select "Never On Date" at bounding box center [618, 418] width 245 height 25
select select "date"
click at [495, 406] on select "Never On Date" at bounding box center [618, 418] width 245 height 25
select select "8"
select select "2025"
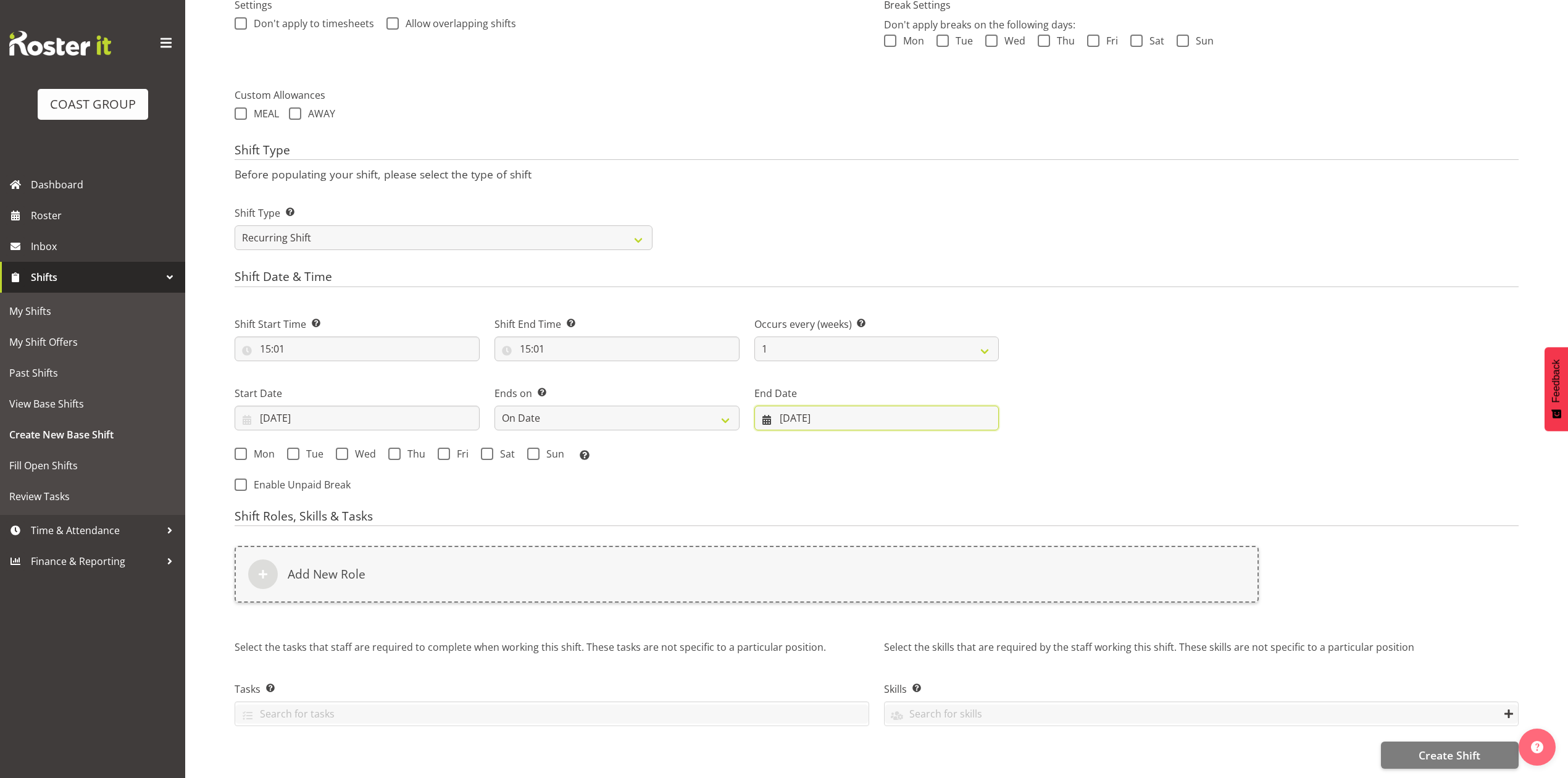
click at [801, 406] on input "[DATE]" at bounding box center [877, 418] width 245 height 25
click at [855, 449] on select "January February March April May June July August September October November De…" at bounding box center [859, 453] width 84 height 25
click at [817, 441] on select "January February March April May June July August September October November De…" at bounding box center [859, 453] width 84 height 25
click at [854, 441] on select "January February March April May June July August September October November De…" at bounding box center [859, 453] width 84 height 25
select select "8"
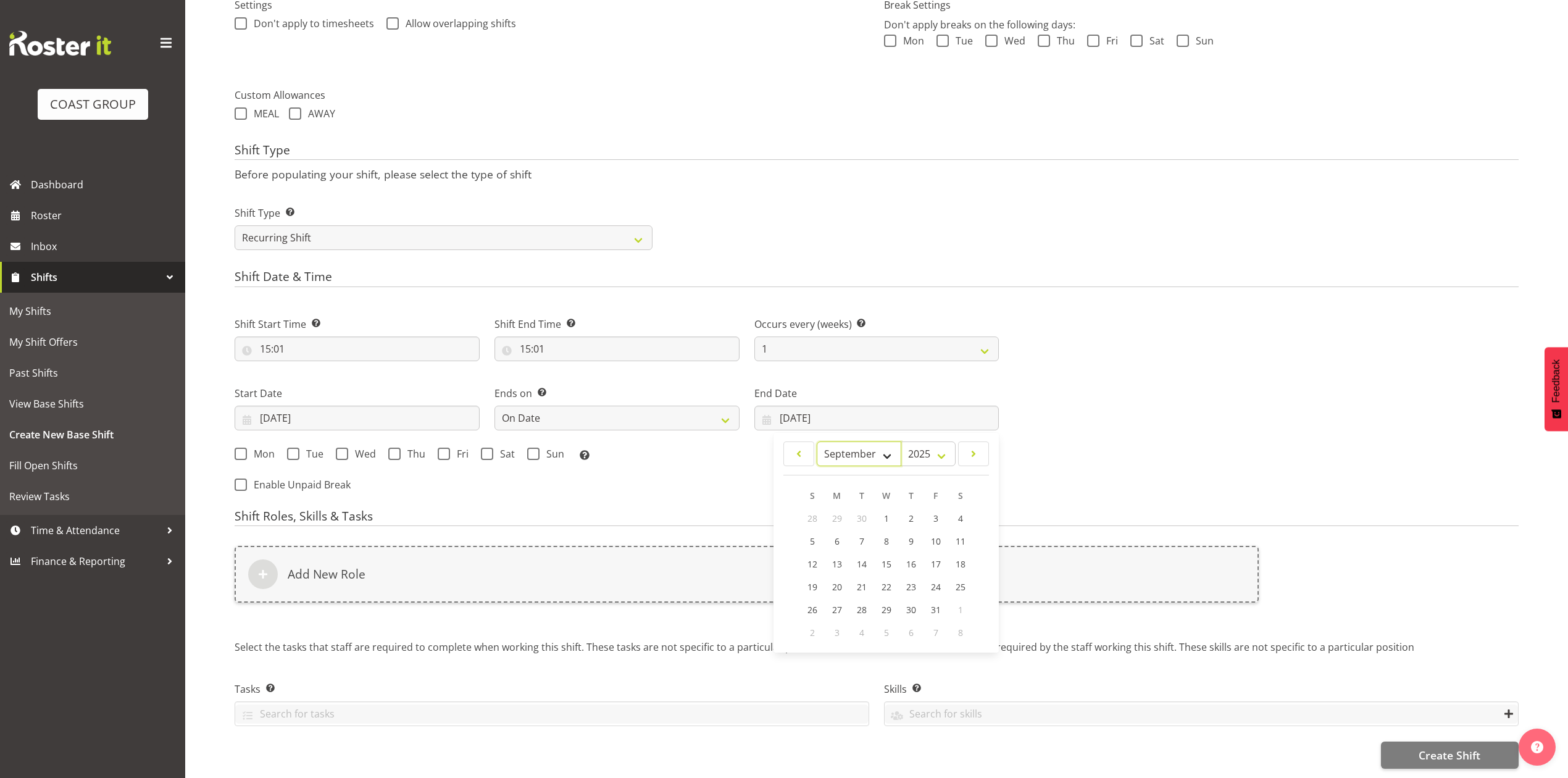
click at [817, 441] on select "January February March April May June July August September October November De…" at bounding box center [859, 453] width 84 height 25
click at [857, 605] on span "30" at bounding box center [861, 610] width 10 height 12
type input "[DATE]"
click at [237, 448] on span at bounding box center [241, 453] width 12 height 12
click at [237, 449] on input "Mon" at bounding box center [239, 453] width 8 height 8
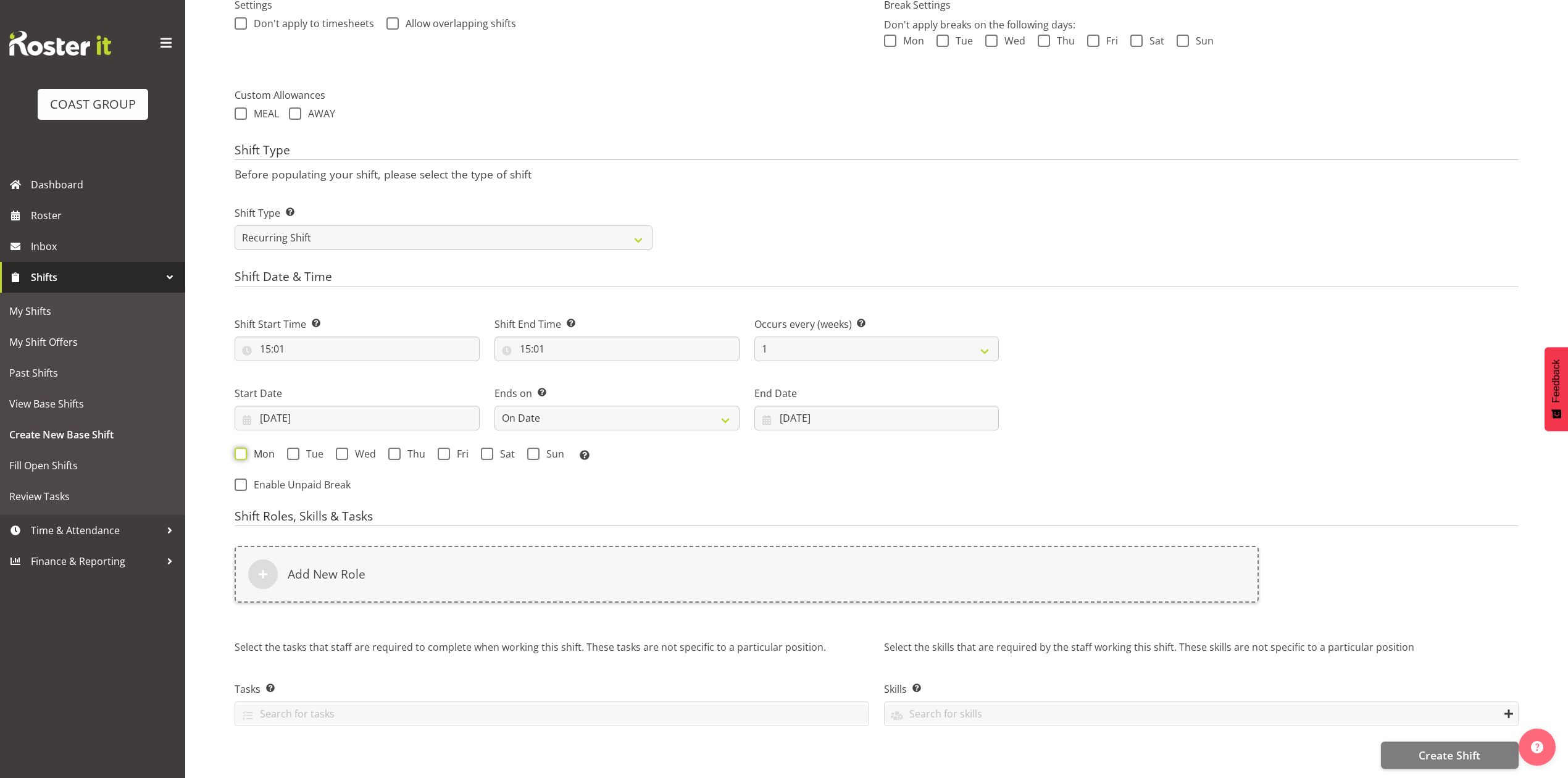
checkbox input "true"
click at [287, 448] on span at bounding box center [293, 453] width 12 height 12
click at [287, 449] on input "Tue" at bounding box center [291, 453] width 8 height 8
checkbox input "true"
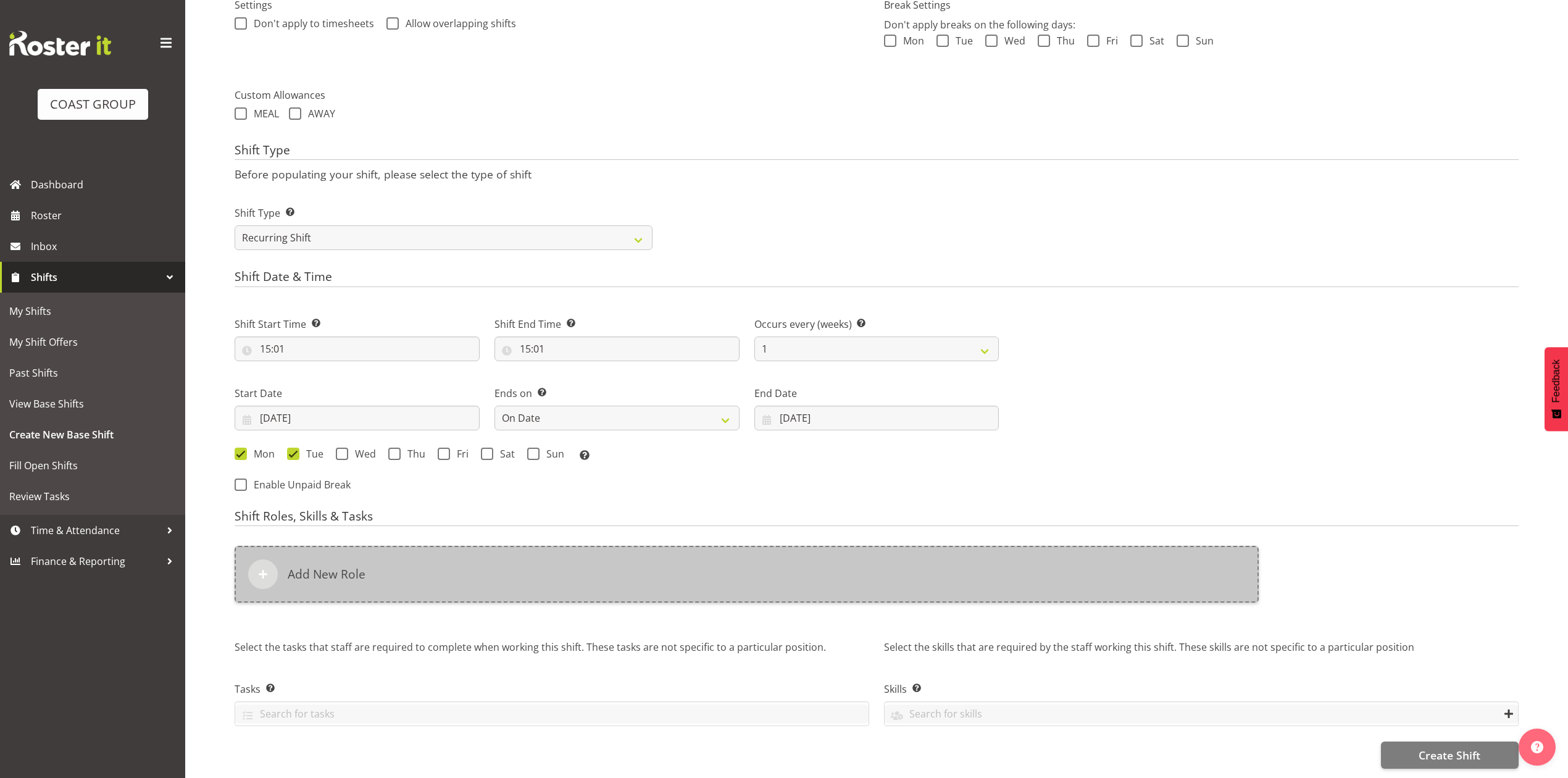
click at [559, 552] on div "Add New Role" at bounding box center [747, 574] width 1024 height 57
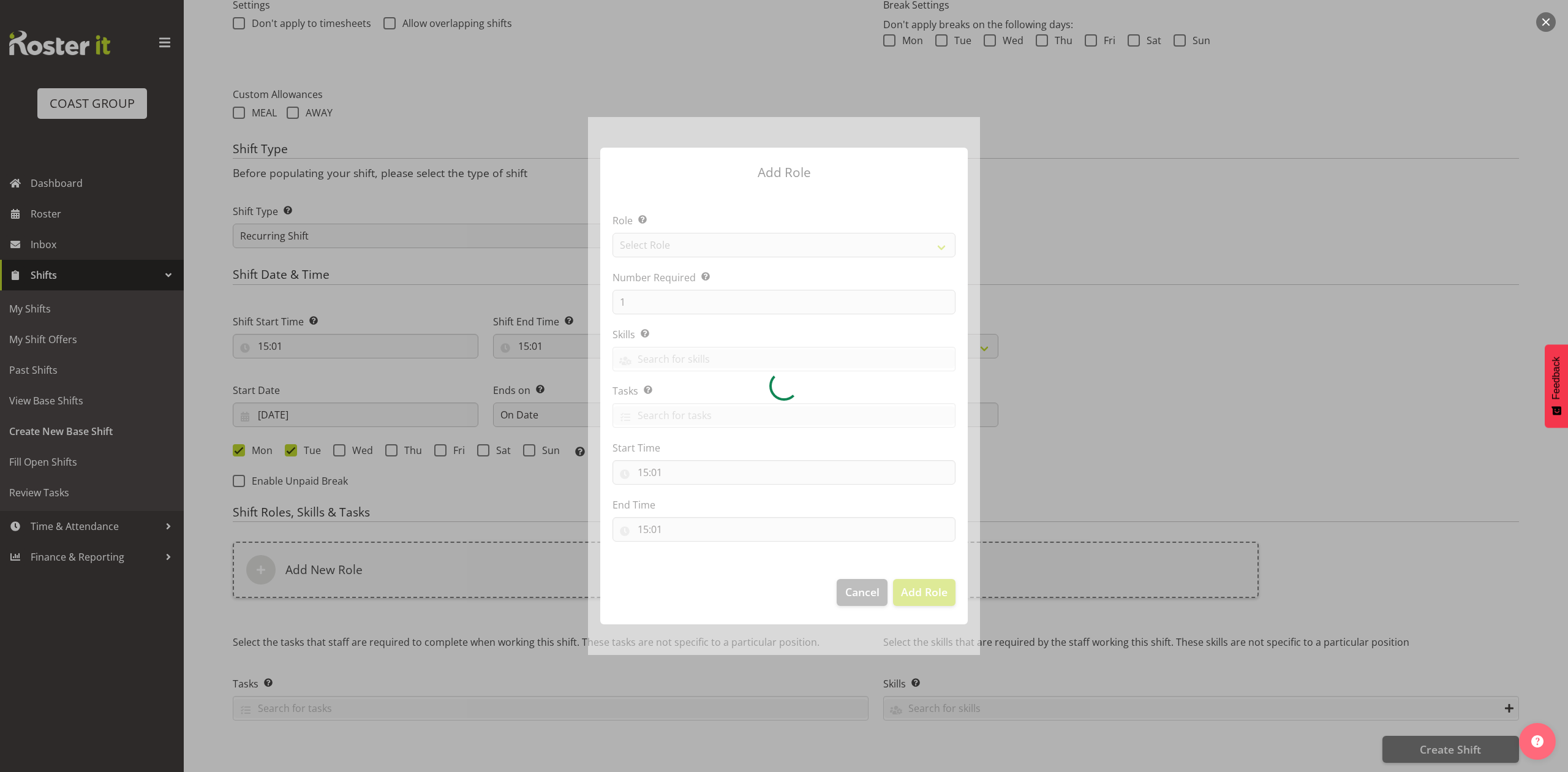
click at [758, 244] on div at bounding box center [784, 385] width 392 height 537
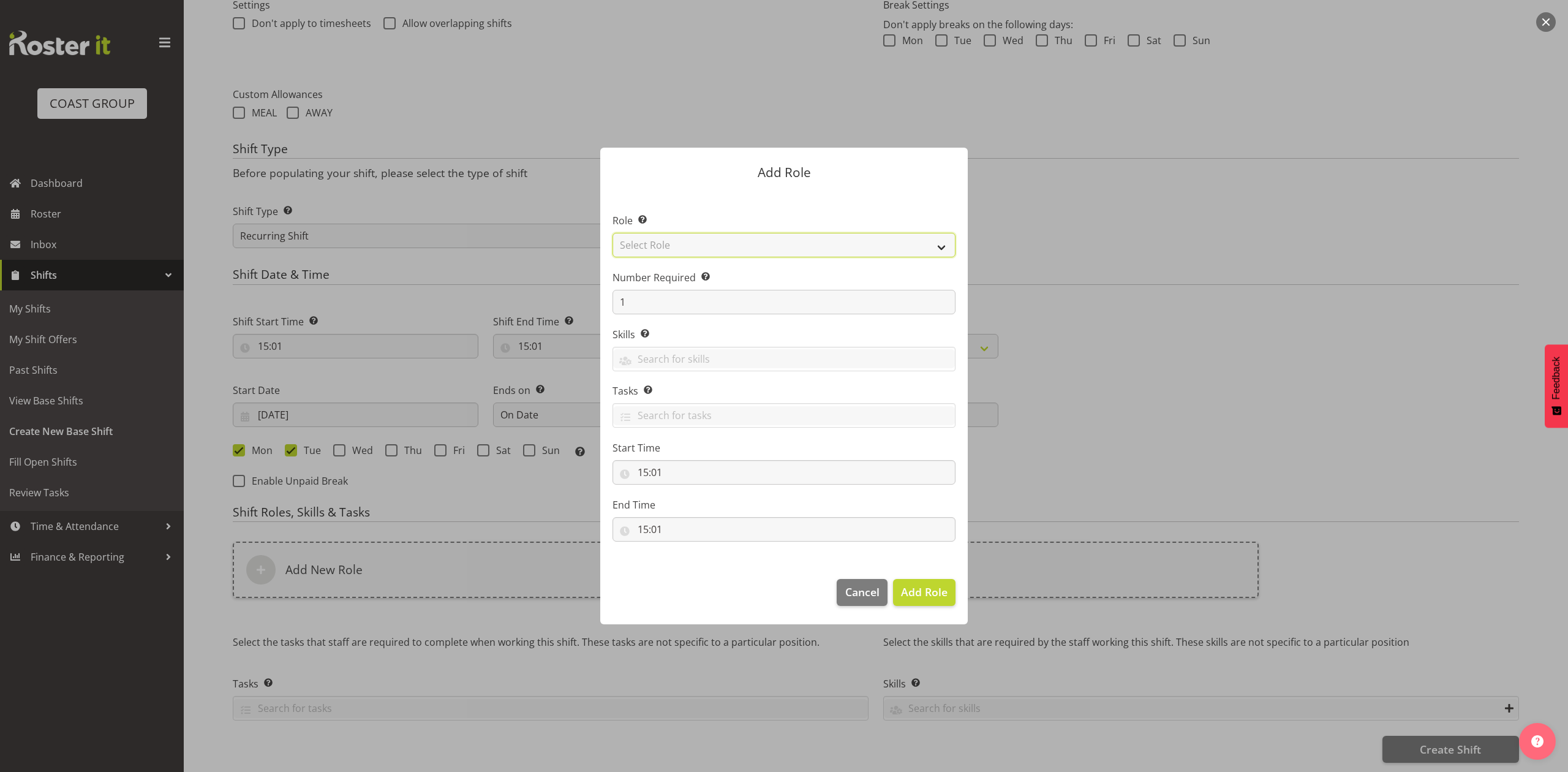
click at [758, 244] on select "Select Role ACCOUNT MANAGER ACCOUNT MANAGER DW ACCOUNTS [PERSON_NAME] VEHICLES …" at bounding box center [784, 245] width 343 height 25
select select "81"
click at [613, 233] on select "Select Role ACCOUNT MANAGER ACCOUNT MANAGER DW ACCOUNTS [PERSON_NAME] VEHICLES …" at bounding box center [784, 245] width 343 height 25
click at [940, 590] on span "Add Role" at bounding box center [924, 591] width 47 height 14
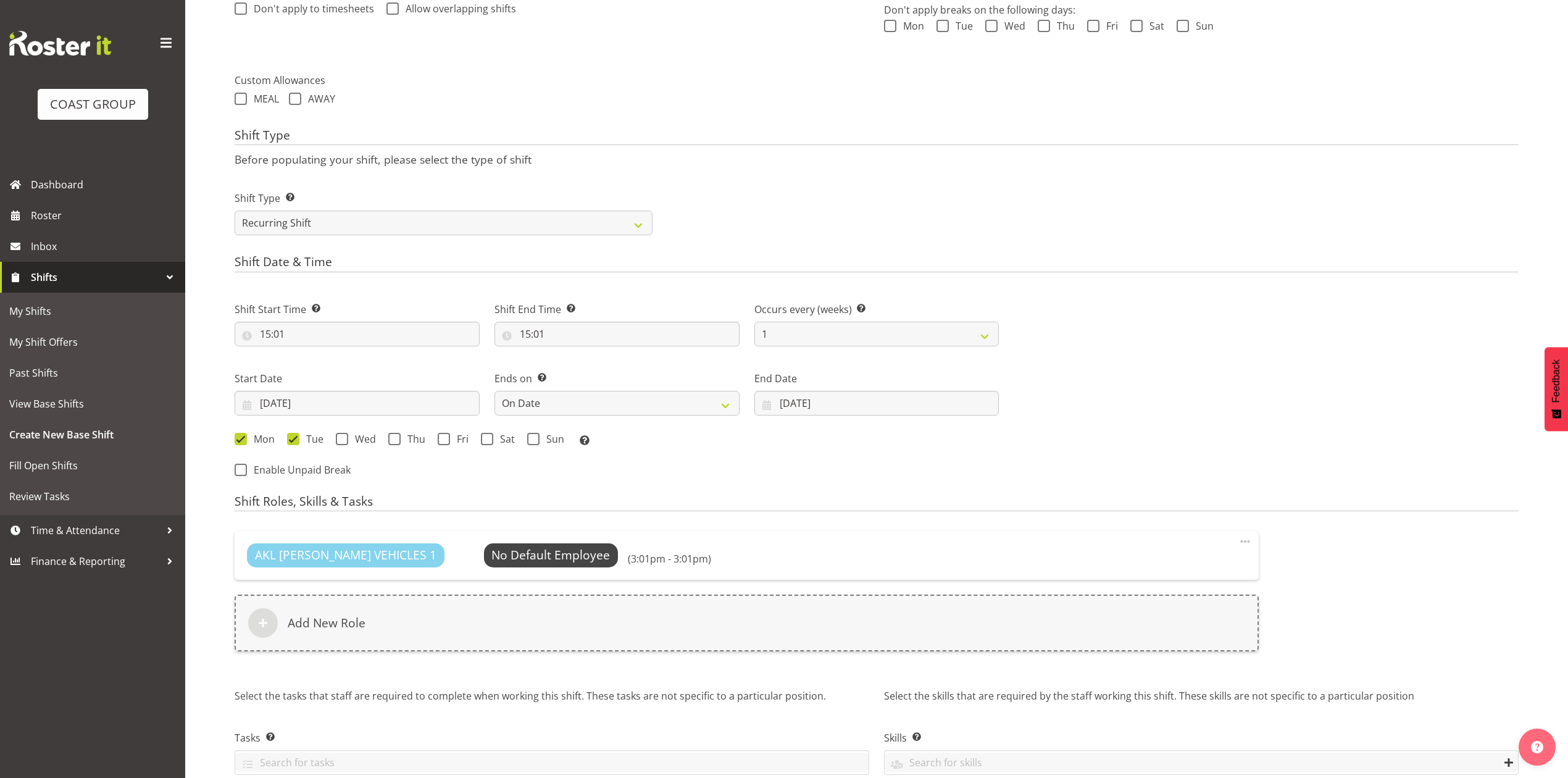
click at [691, 655] on div "AKL [PERSON_NAME] VEHICLES 1 No Default Employee Select Employee (3:01pm - 3:01…" at bounding box center [747, 598] width 1039 height 149
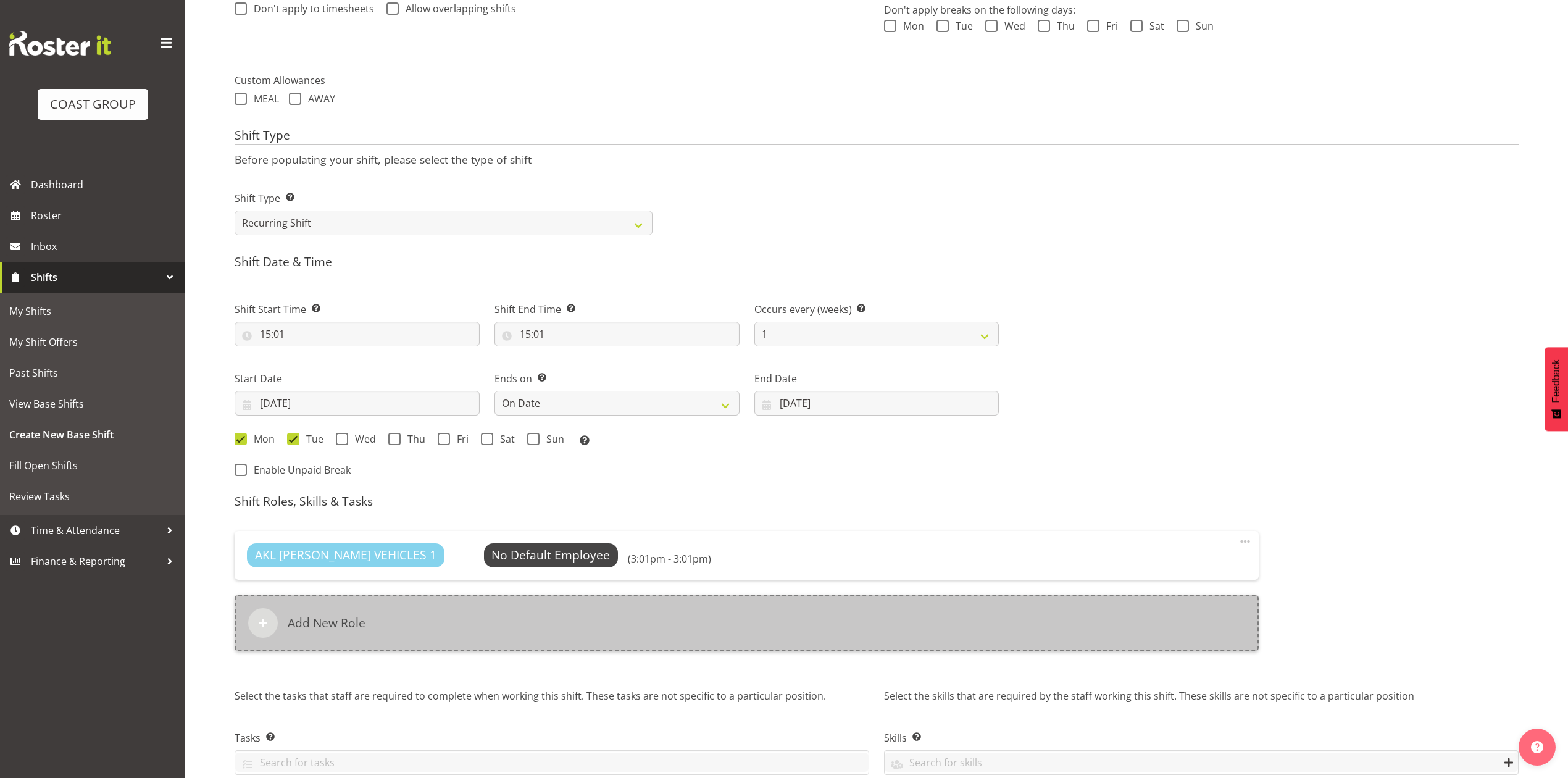
click at [691, 630] on div "Add New Role" at bounding box center [747, 622] width 1024 height 57
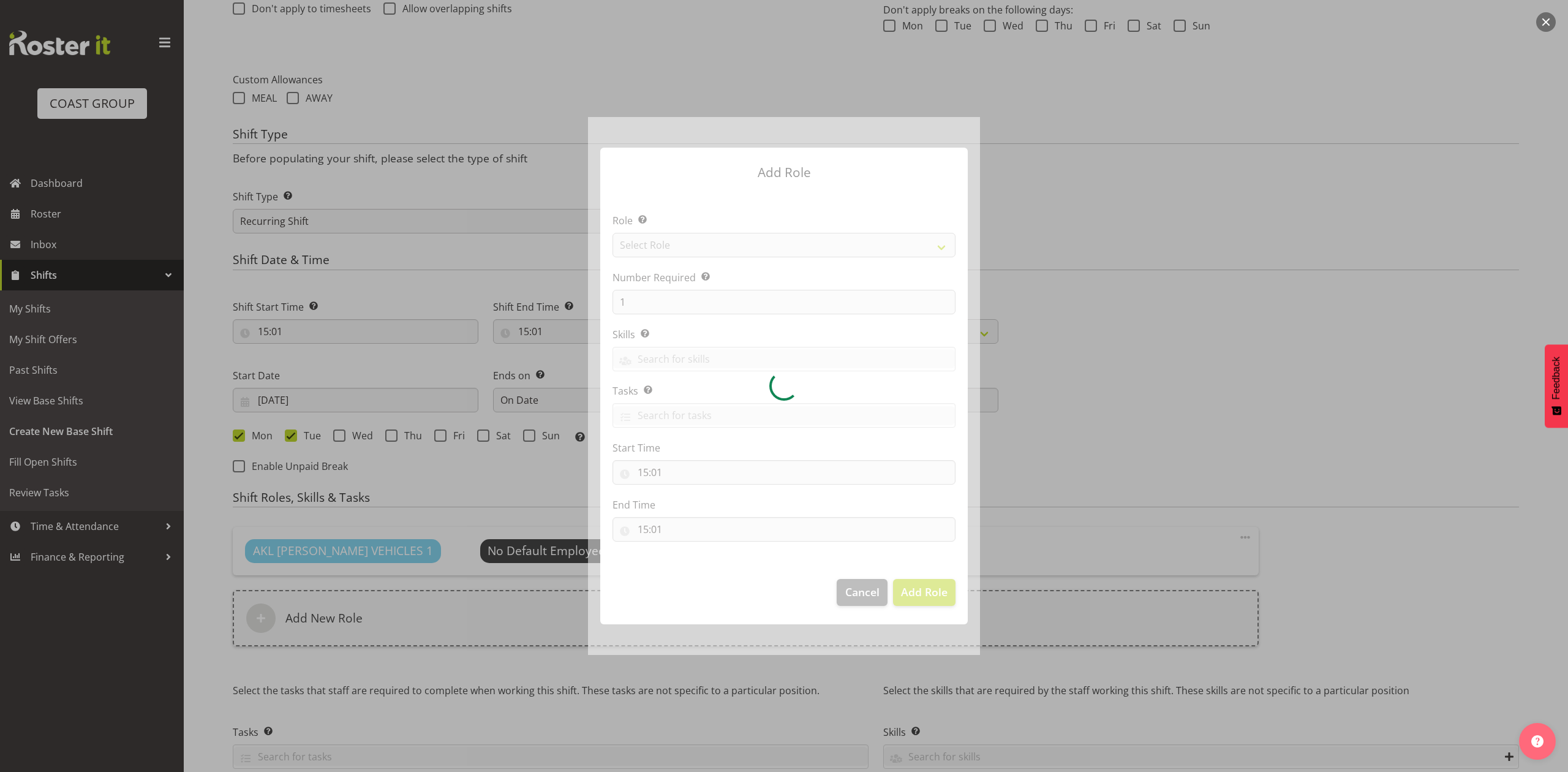
click at [661, 251] on div at bounding box center [784, 385] width 392 height 537
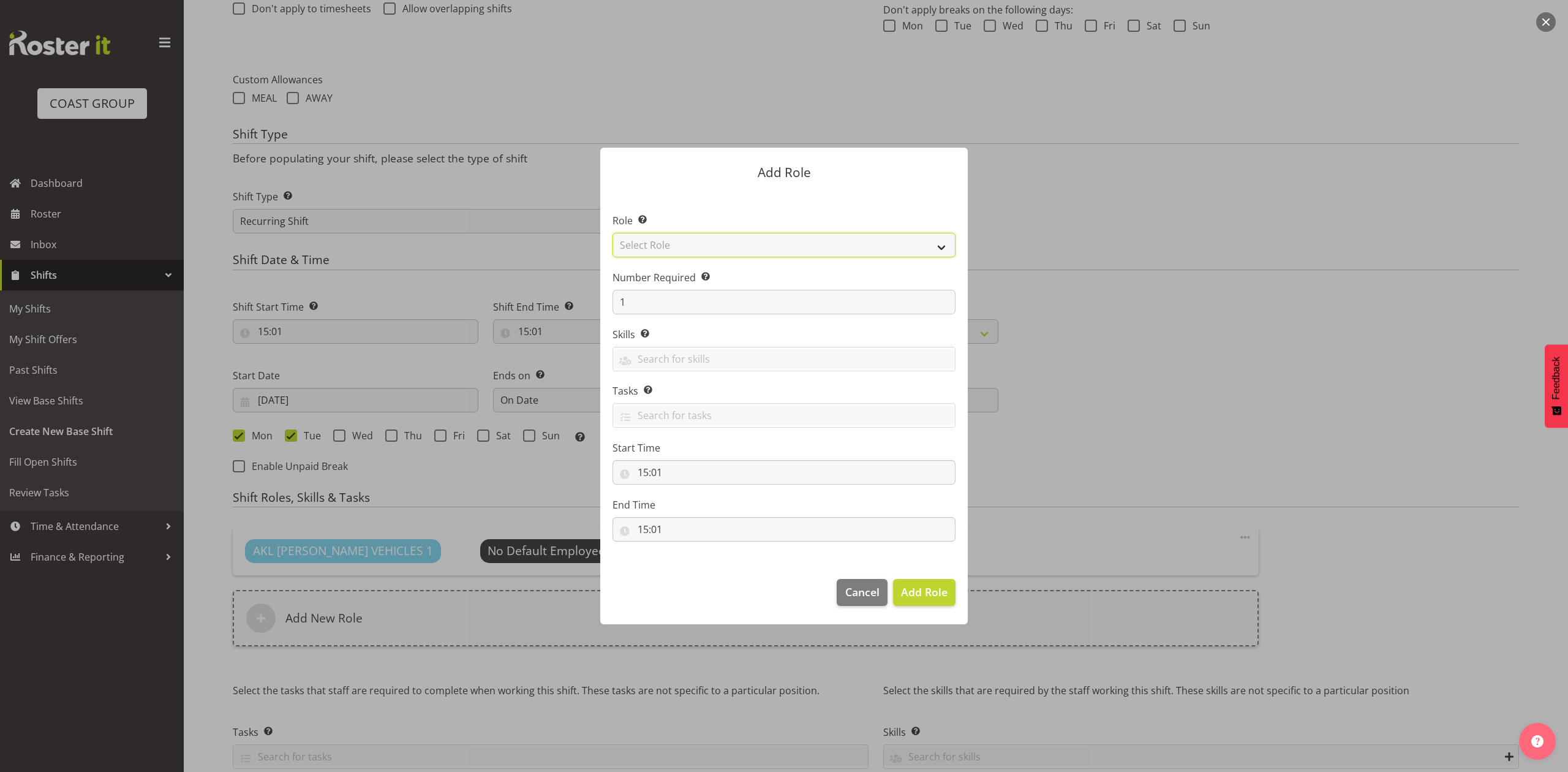
click at [670, 236] on select "Select Role ACCOUNT MANAGER ACCOUNT MANAGER DW ACCOUNTS [PERSON_NAME] VEHICLES …" at bounding box center [784, 245] width 343 height 25
select select "188"
click at [613, 233] on select "Select Role ACCOUNT MANAGER ACCOUNT MANAGER DW ACCOUNTS [PERSON_NAME] VEHICLES …" at bounding box center [784, 245] width 343 height 25
click at [653, 311] on input "1" at bounding box center [784, 302] width 343 height 25
type input "2"
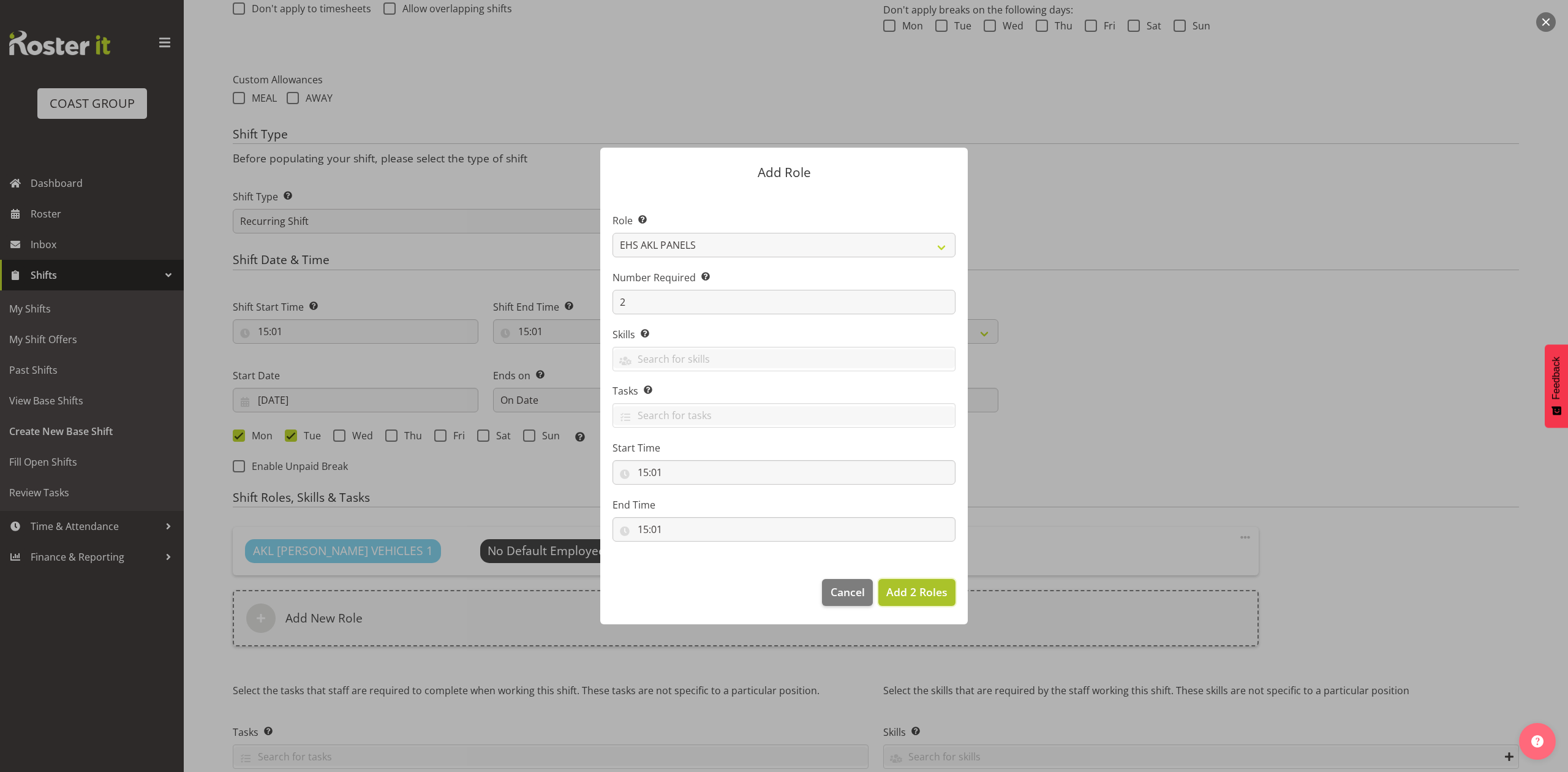
click at [912, 596] on span "Add 2 Roles" at bounding box center [916, 591] width 61 height 14
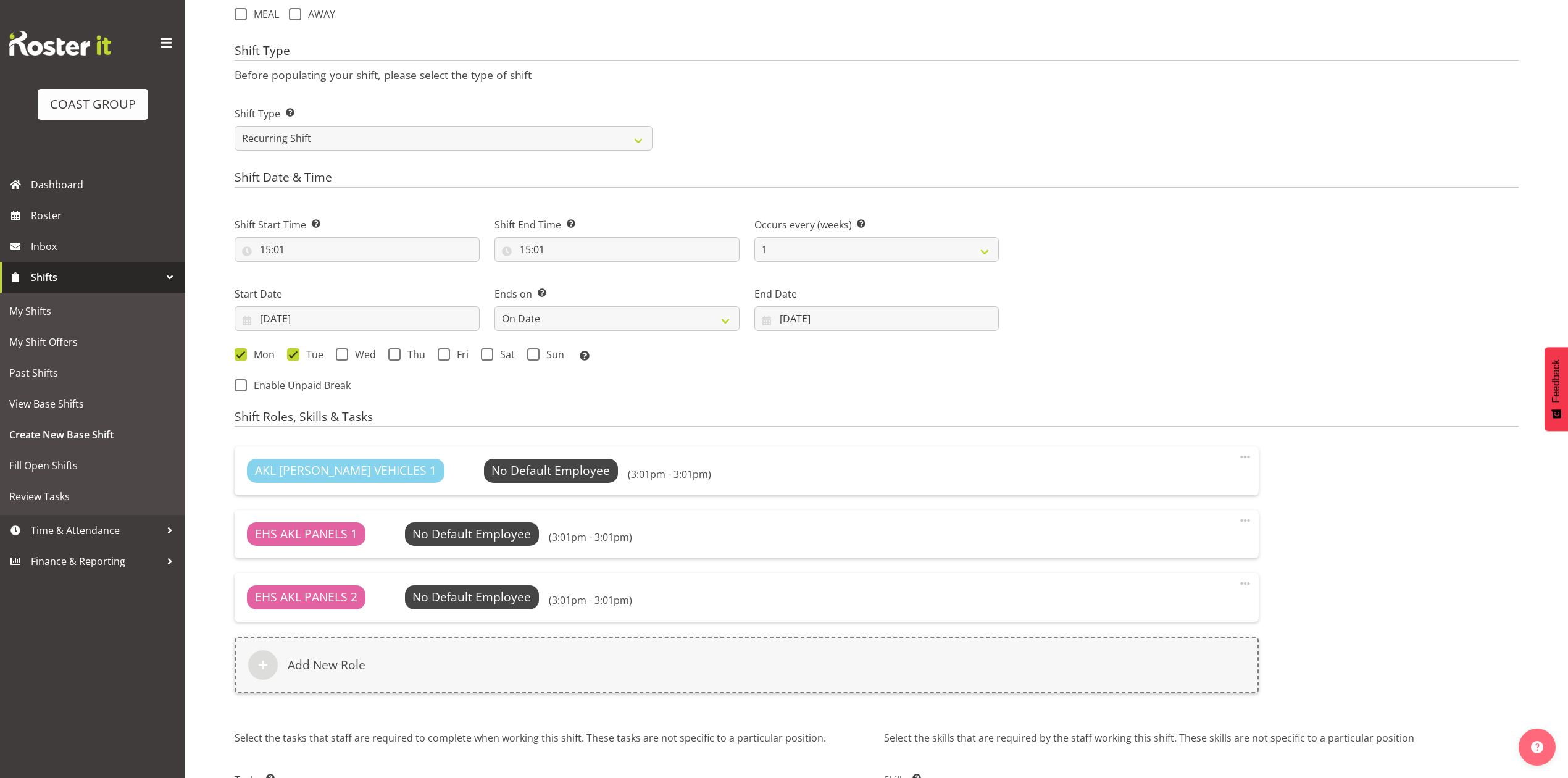
scroll to position [622, 0]
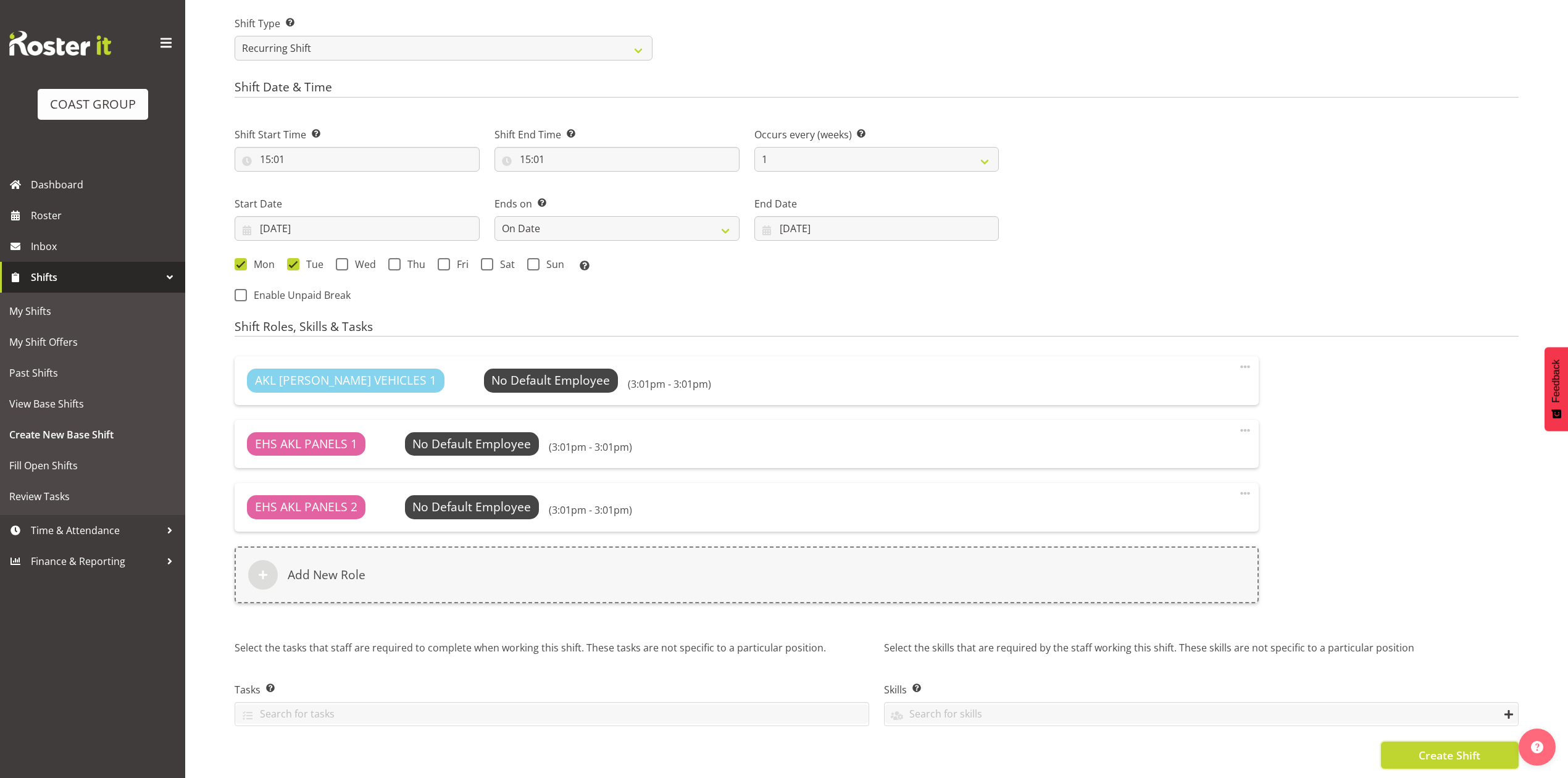
click at [1421, 748] on span "Create Shift" at bounding box center [1449, 756] width 62 height 16
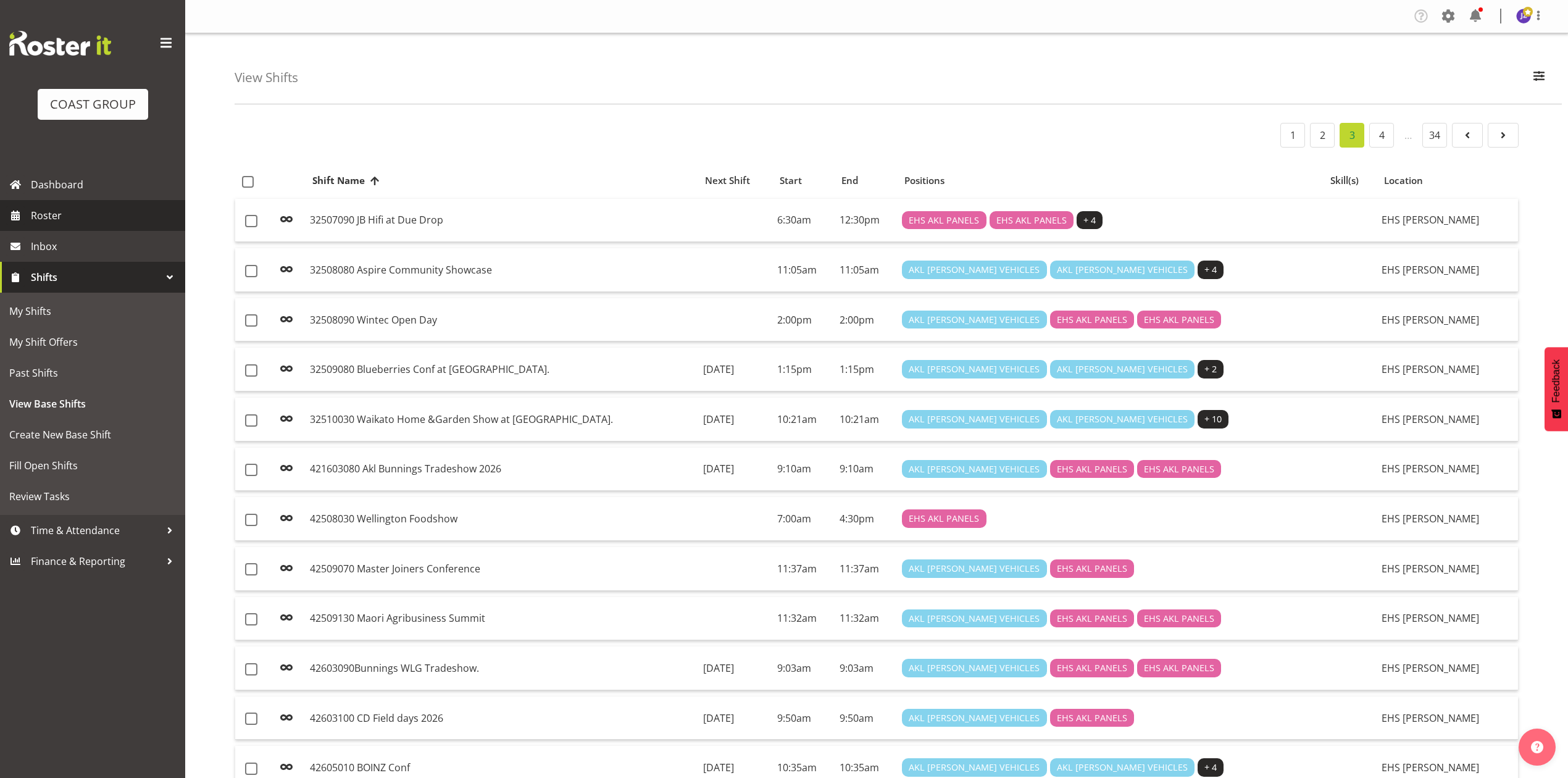
click at [91, 206] on span "Roster" at bounding box center [104, 215] width 148 height 18
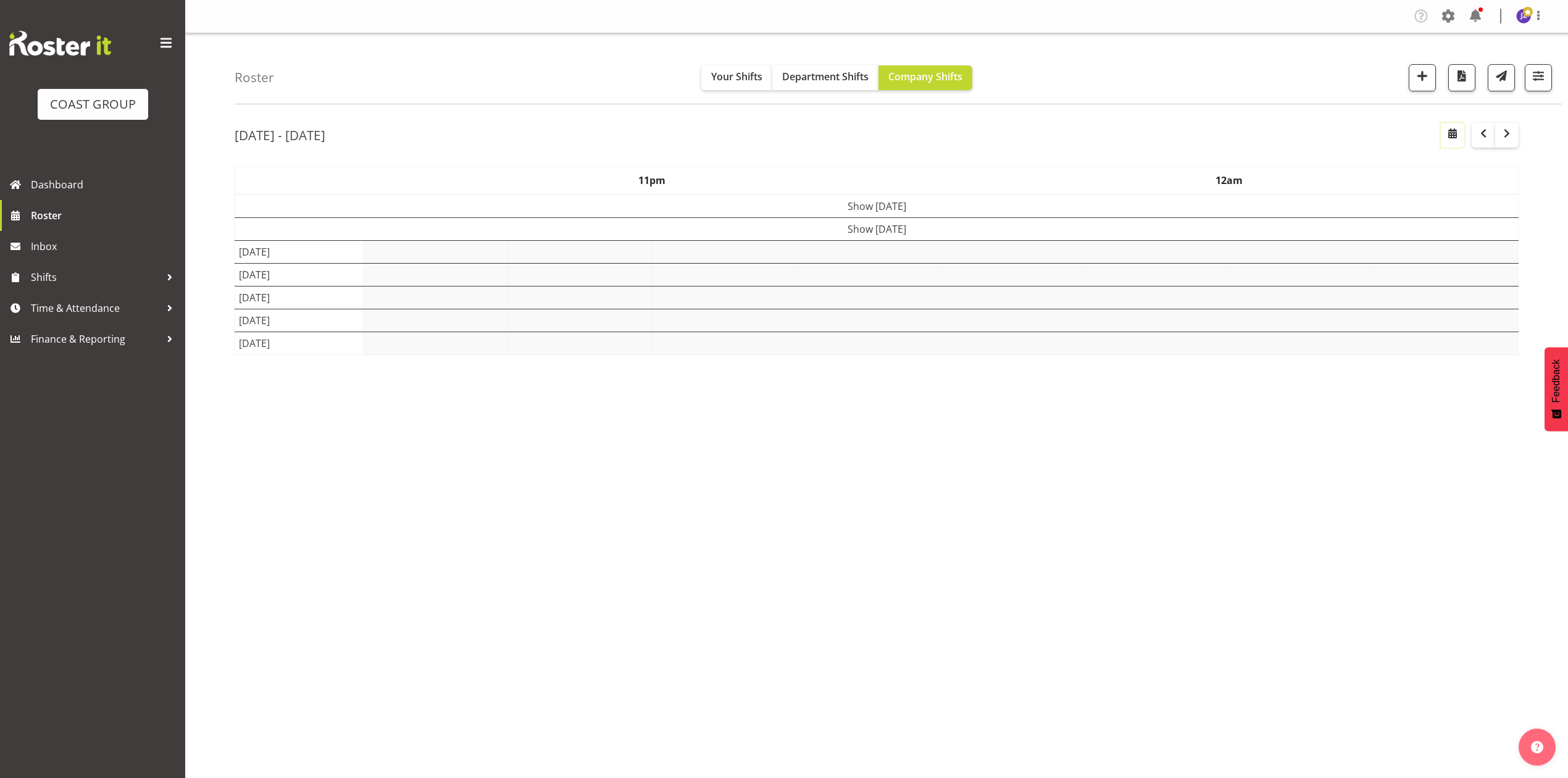
click at [1441, 136] on button "button" at bounding box center [1453, 135] width 23 height 25
select select "8"
select select "2025"
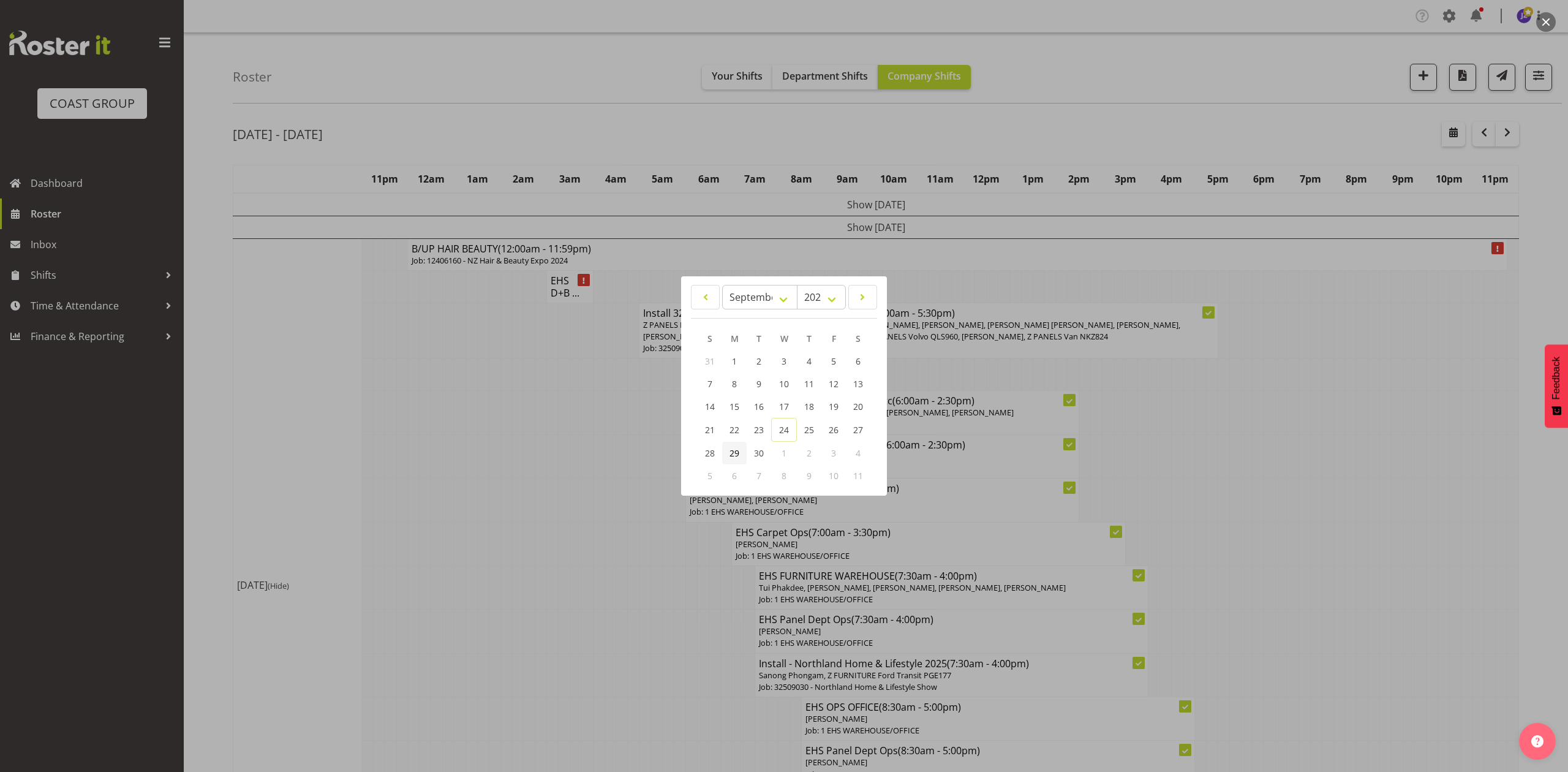
click at [740, 450] on link "29" at bounding box center [734, 453] width 25 height 22
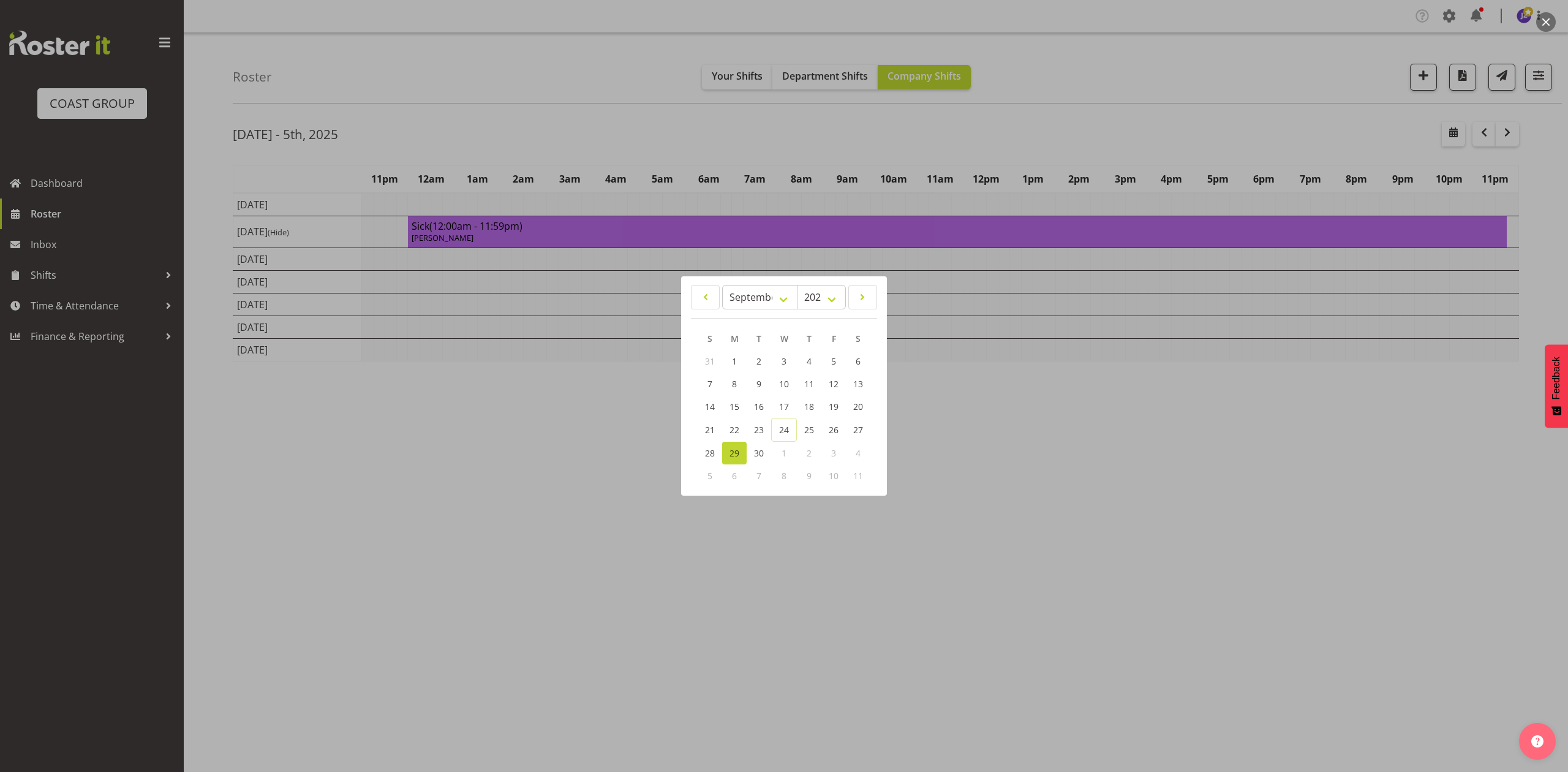
click at [1076, 169] on div at bounding box center [784, 386] width 1568 height 772
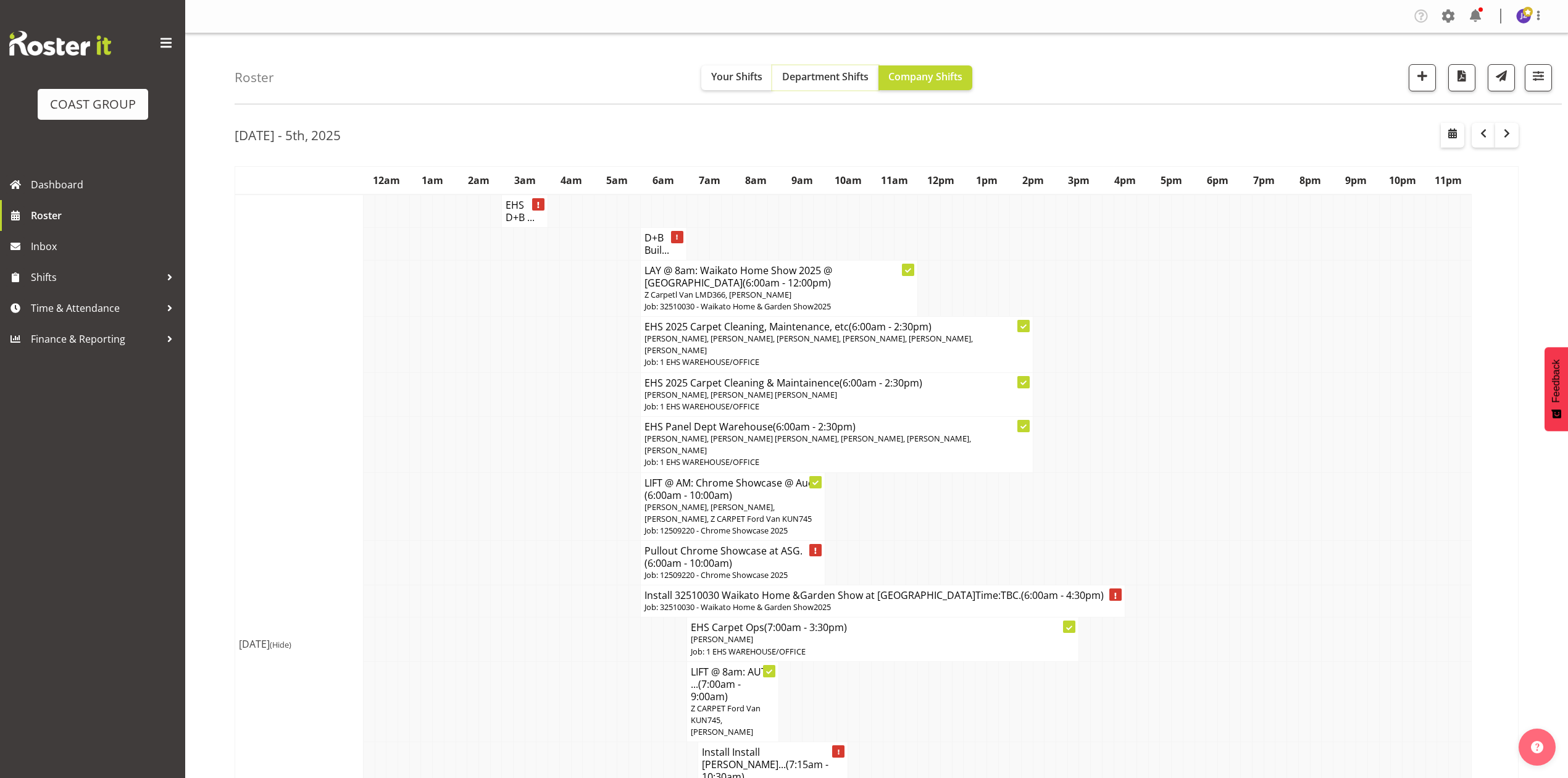
click at [808, 71] on span "Department Shifts" at bounding box center [825, 76] width 87 height 14
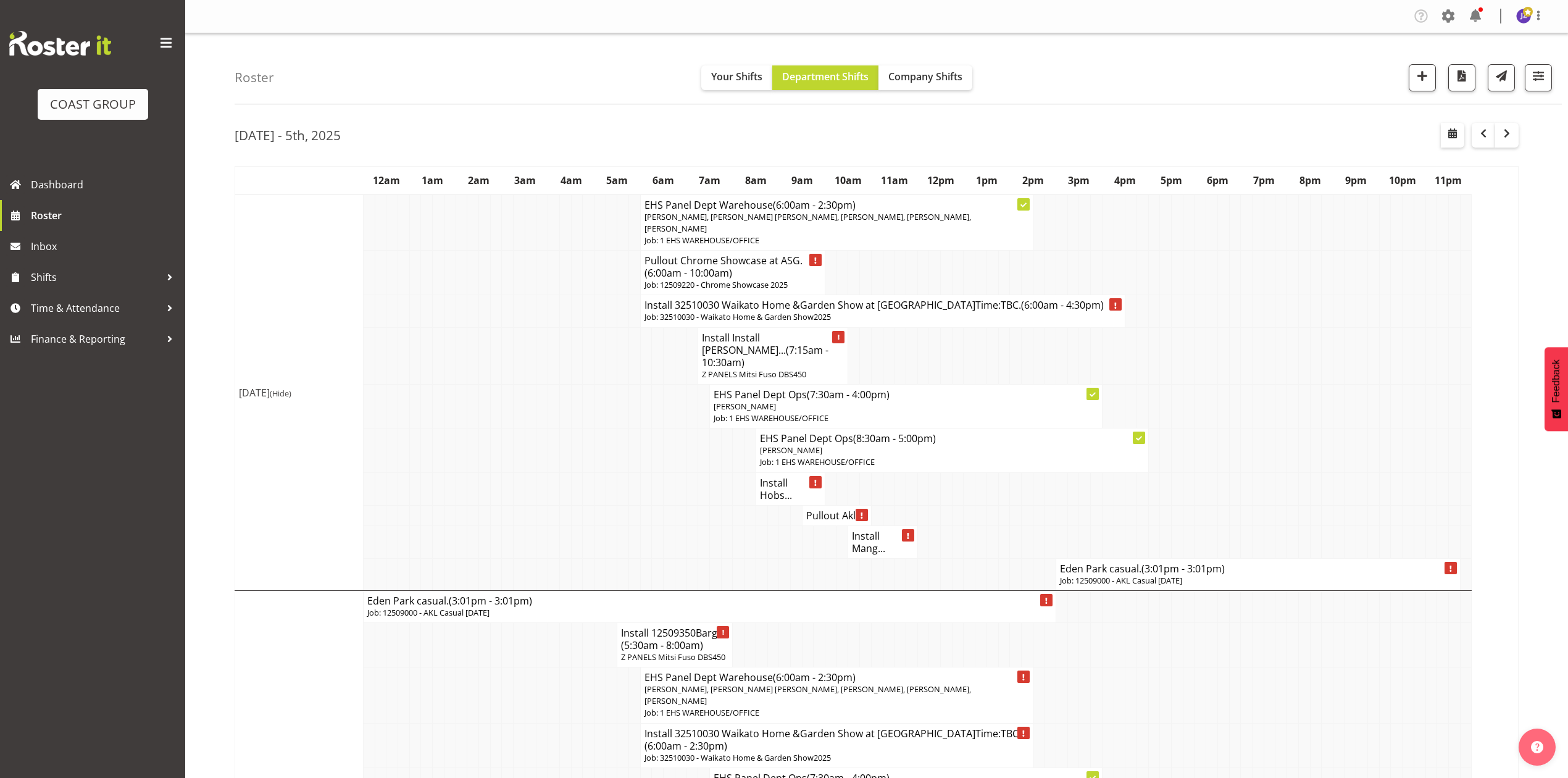
click at [1099, 562] on h4 "Eden Park casual. (3:01pm - 3:01pm)" at bounding box center [1258, 568] width 396 height 12
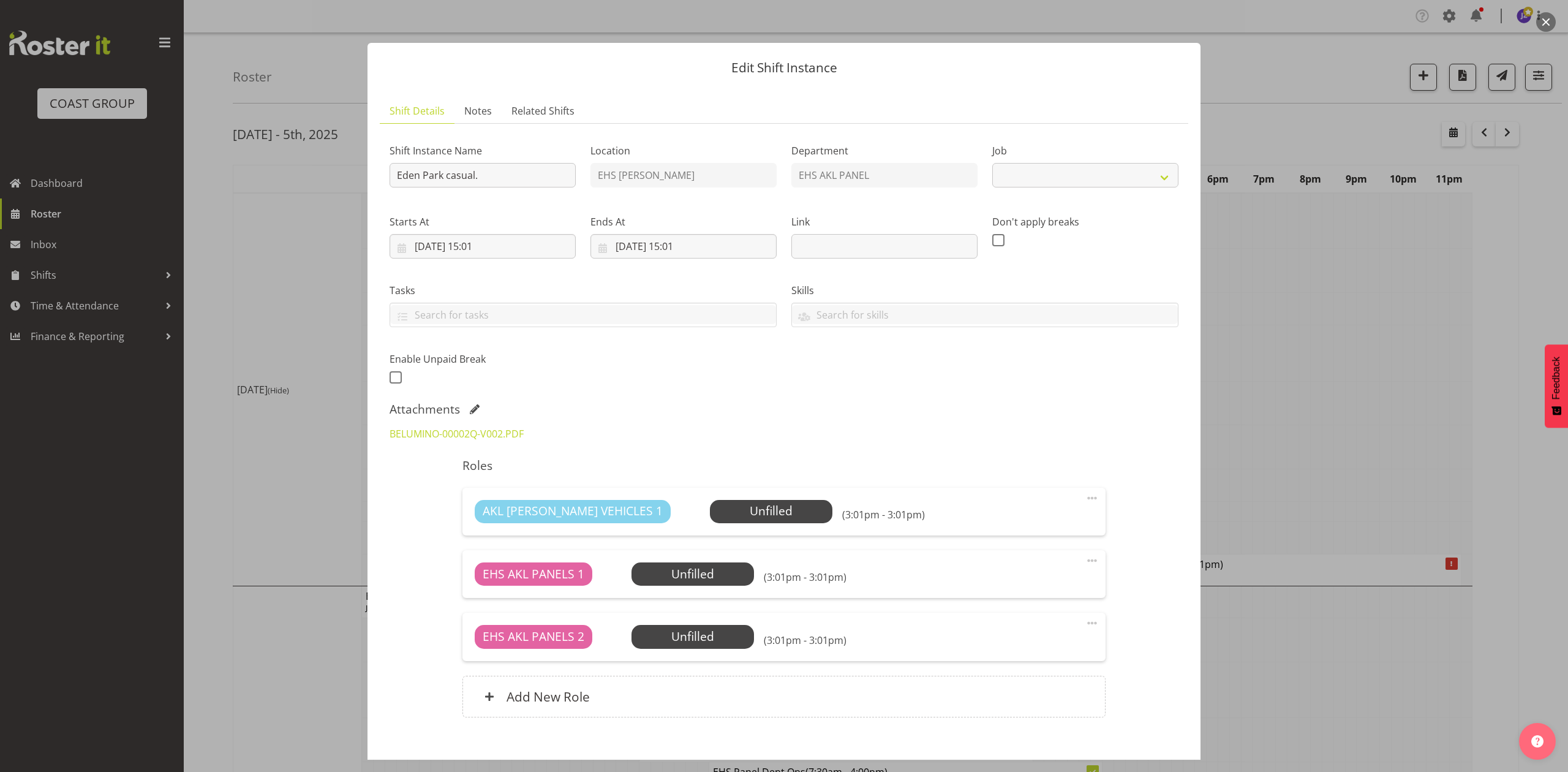
select select "8653"
click at [398, 174] on input "Eden Park casual." at bounding box center [483, 175] width 186 height 25
click at [524, 180] on input "Install [GEOGRAPHIC_DATA] casual." at bounding box center [483, 175] width 186 height 25
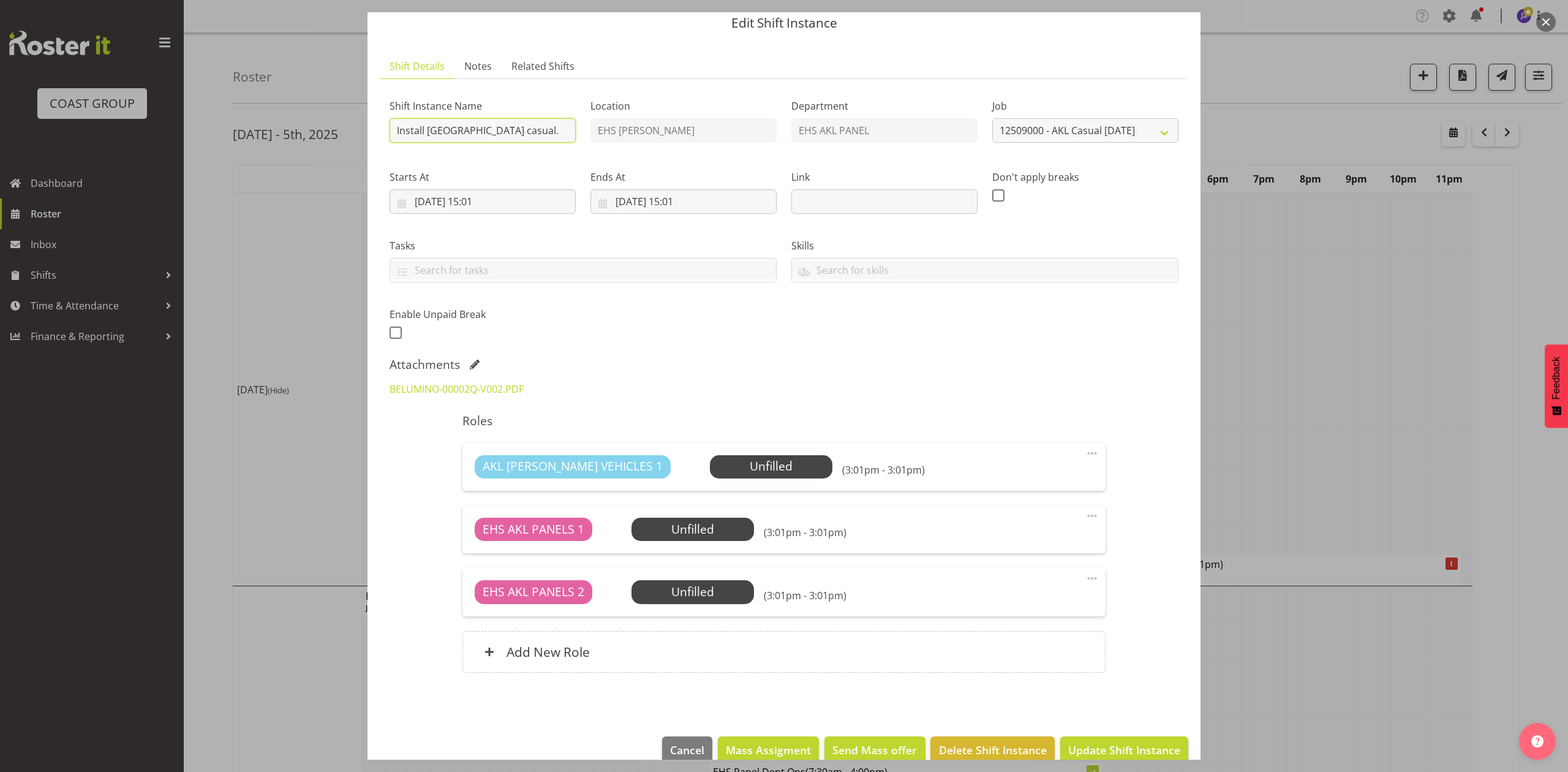
scroll to position [68, 0]
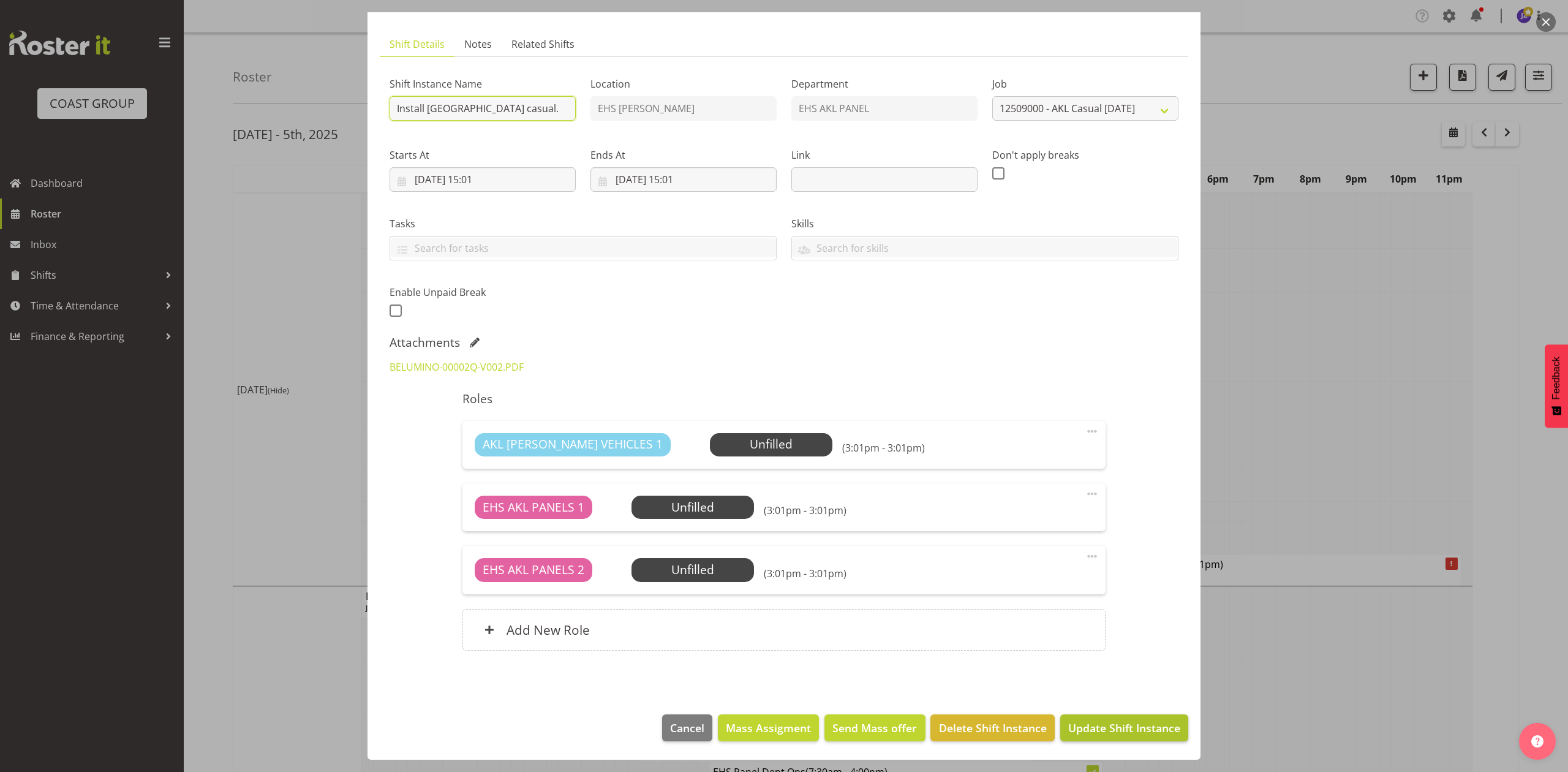
type input "Install [GEOGRAPHIC_DATA] casual."
click at [1143, 722] on span "Update Shift Instance" at bounding box center [1124, 728] width 112 height 16
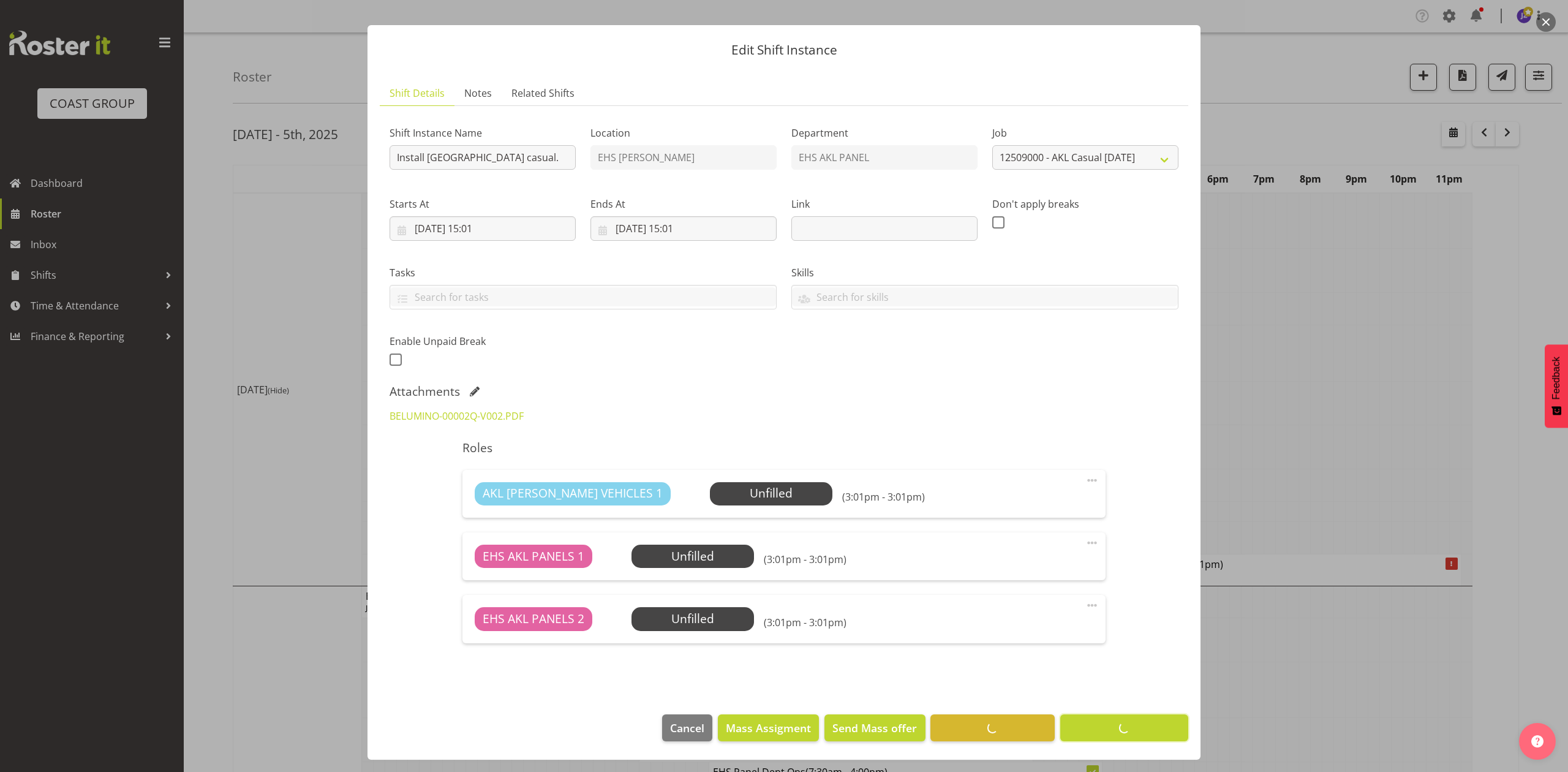
scroll to position [18, 0]
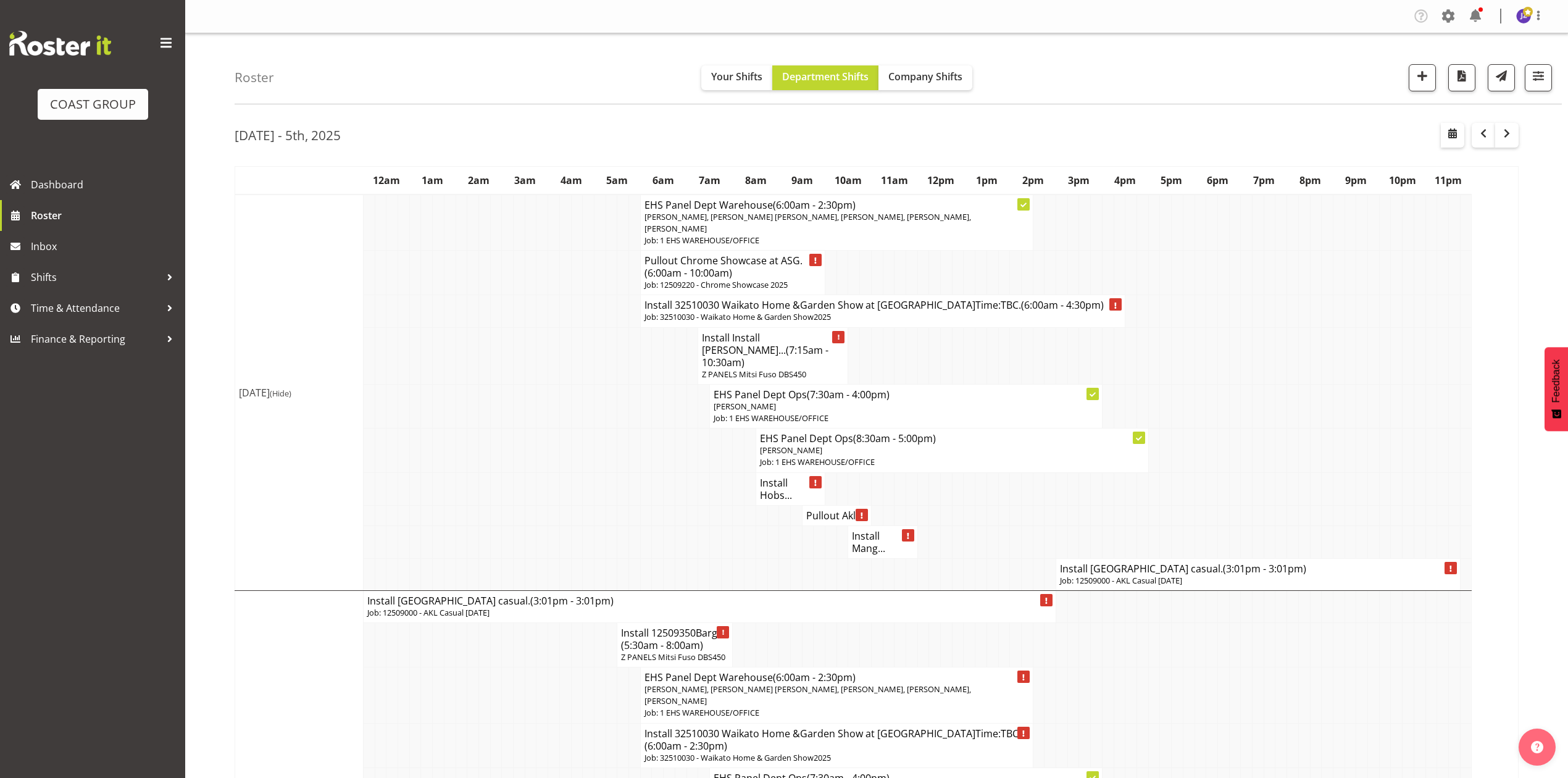
click at [1250, 562] on span "(3:01pm - 3:01pm)" at bounding box center [1265, 569] width 83 height 14
select select
select select "8"
select select "2025"
select select "15"
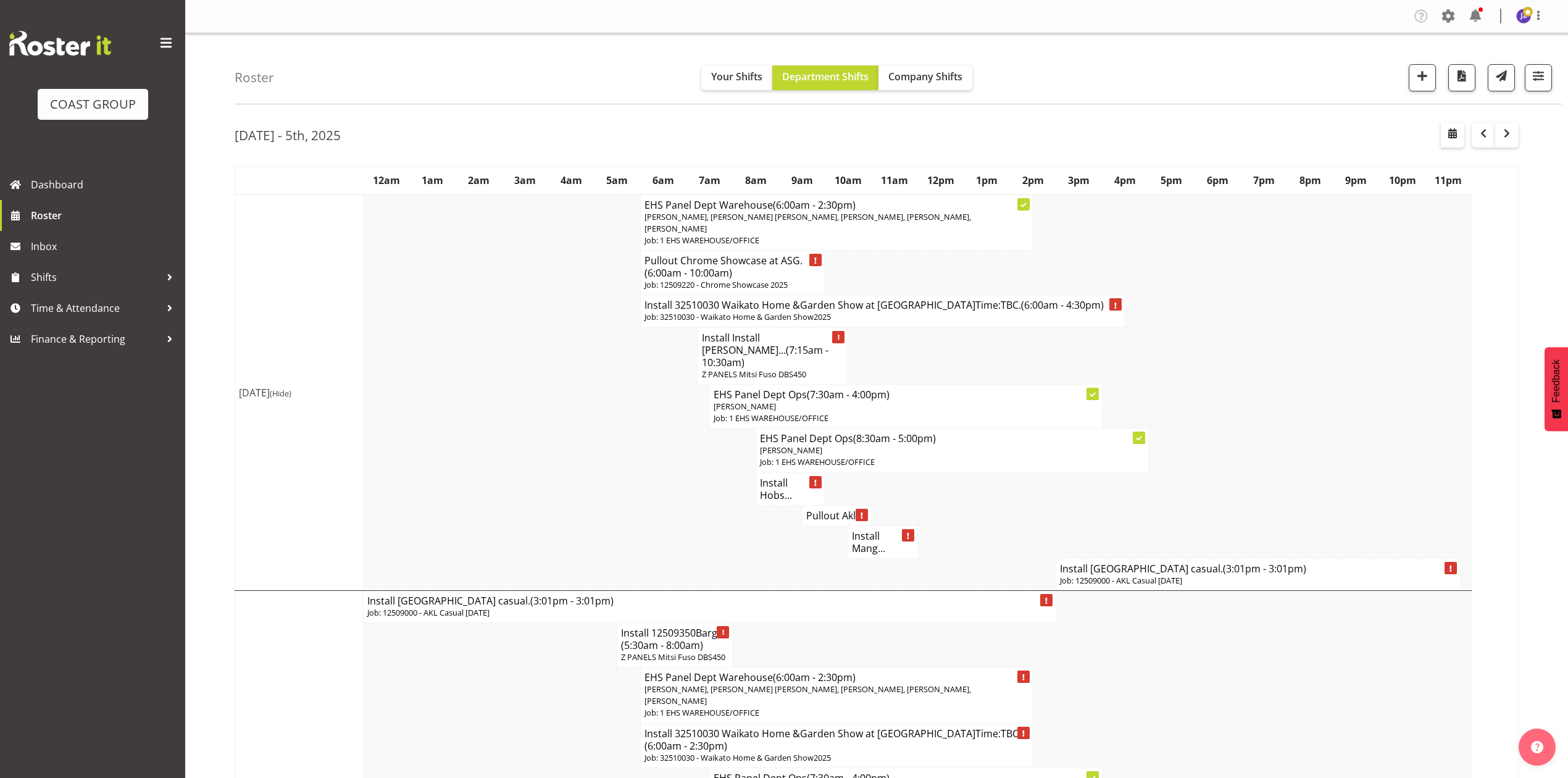
select select "1"
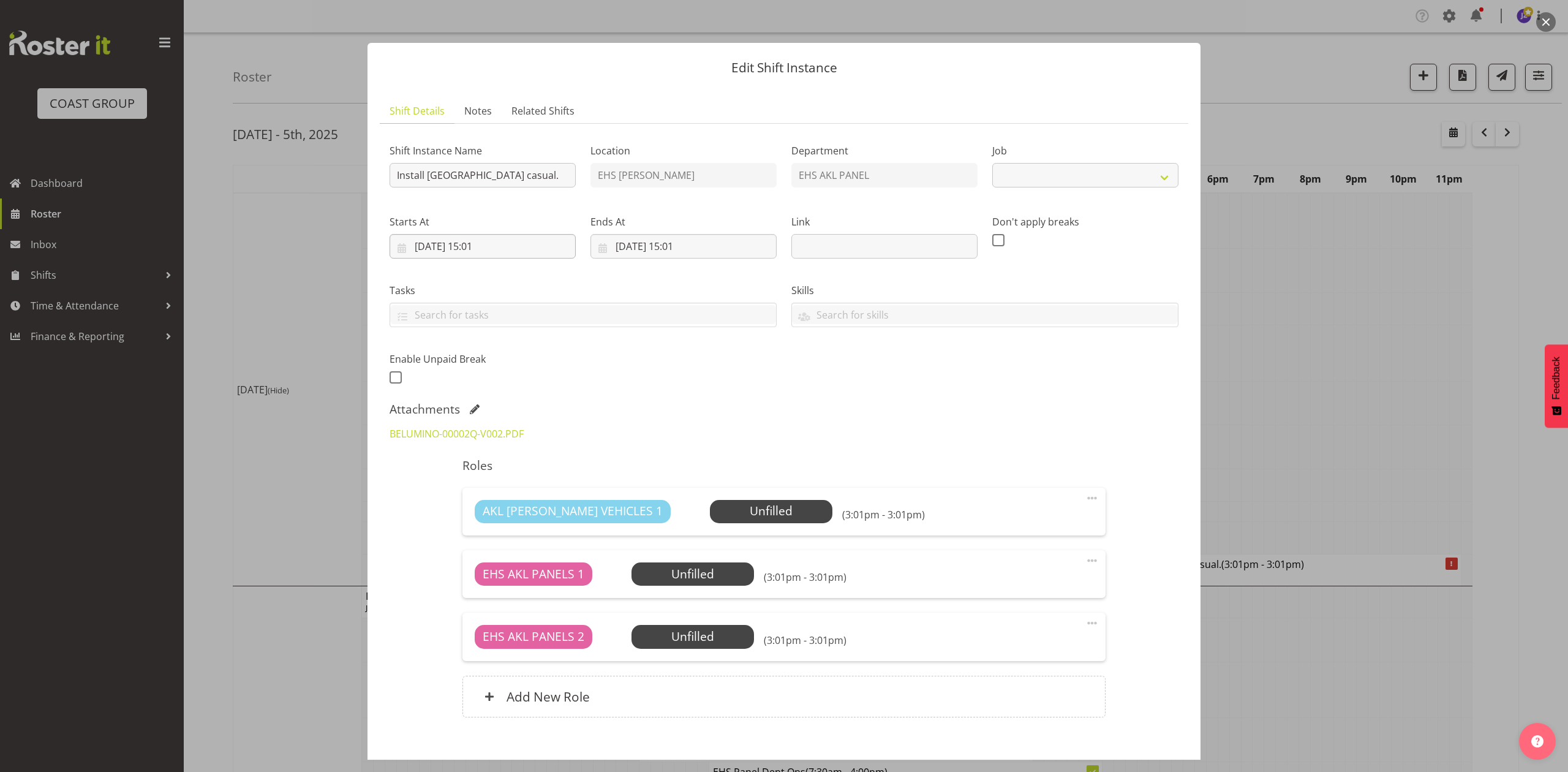
select select "8653"
click at [488, 244] on input "[DATE] 15:01" at bounding box center [483, 246] width 186 height 25
click at [475, 497] on select "00 01 02 03 04 05 06 07 08 09 10 11 12 13 14 15 16 17 18 19 20 21 22 23" at bounding box center [483, 506] width 28 height 25
select select "10"
click at [469, 495] on select "00 01 02 03 04 05 06 07 08 09 10 11 12 13 14 15 16 17 18 19 20 21 22 23" at bounding box center [483, 506] width 28 height 25
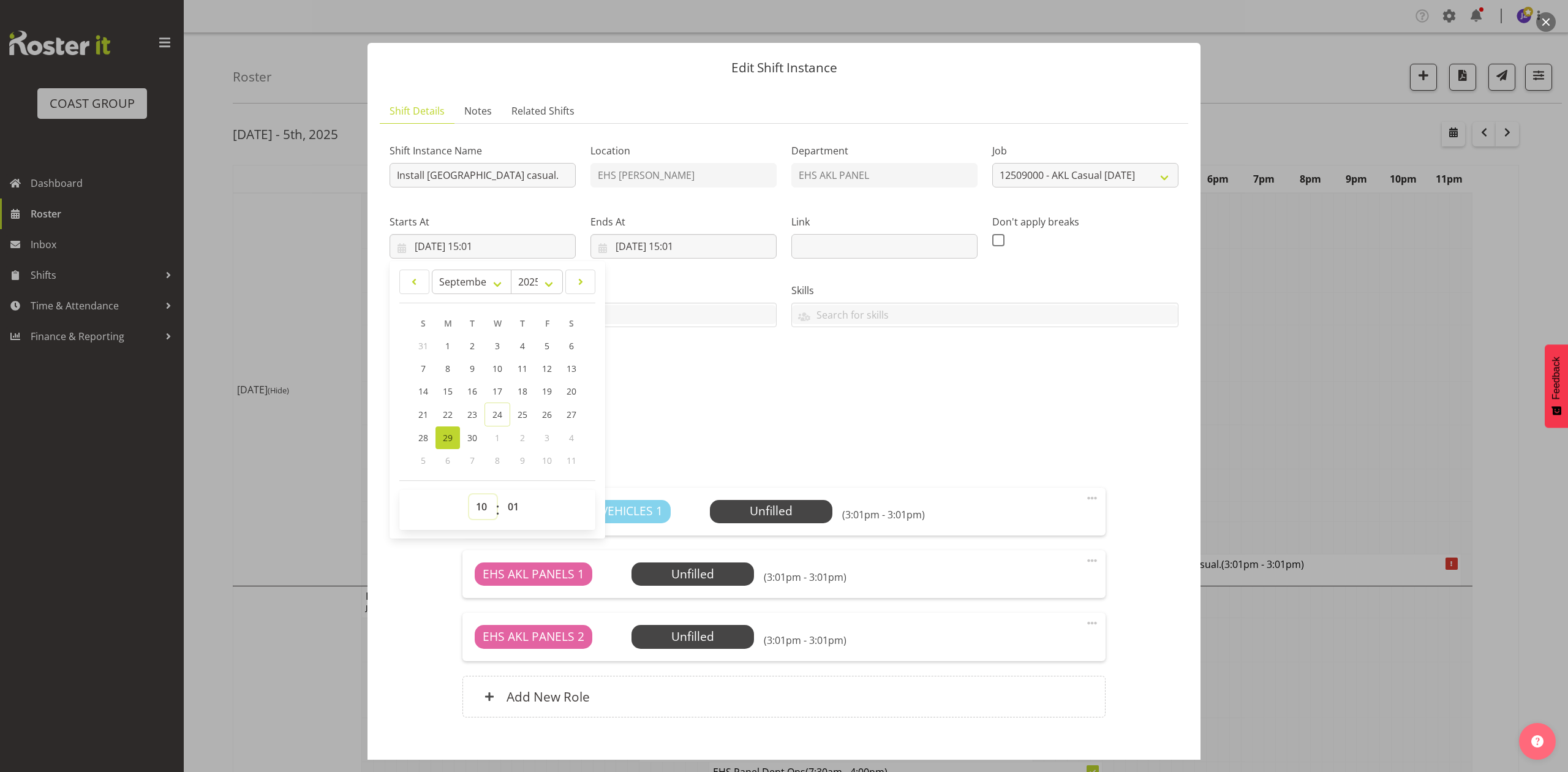
type input "[DATE] 10:01"
click at [512, 511] on select "00 01 02 03 04 05 06 07 08 09 10 11 12 13 14 15 16 17 18 19 20 21 22 23 24 25 2…" at bounding box center [515, 506] width 28 height 25
select select "10"
click at [501, 495] on select "00 01 02 03 04 05 06 07 08 09 10 11 12 13 14 15 16 17 18 19 20 21 22 23 24 25 2…" at bounding box center [515, 506] width 28 height 25
type input "[DATE] 10:10"
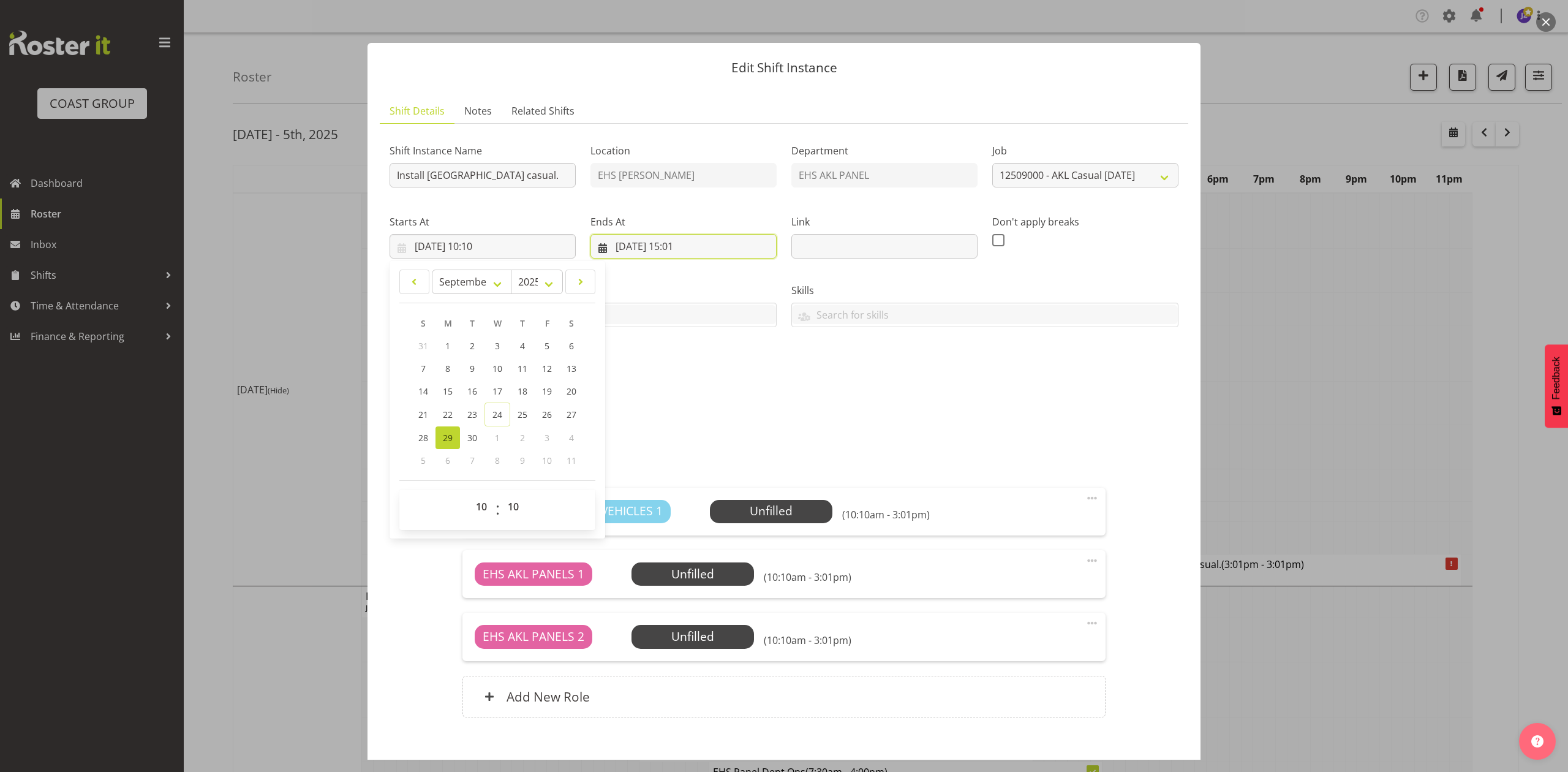
click at [681, 243] on input "[DATE] 15:01" at bounding box center [683, 246] width 186 height 25
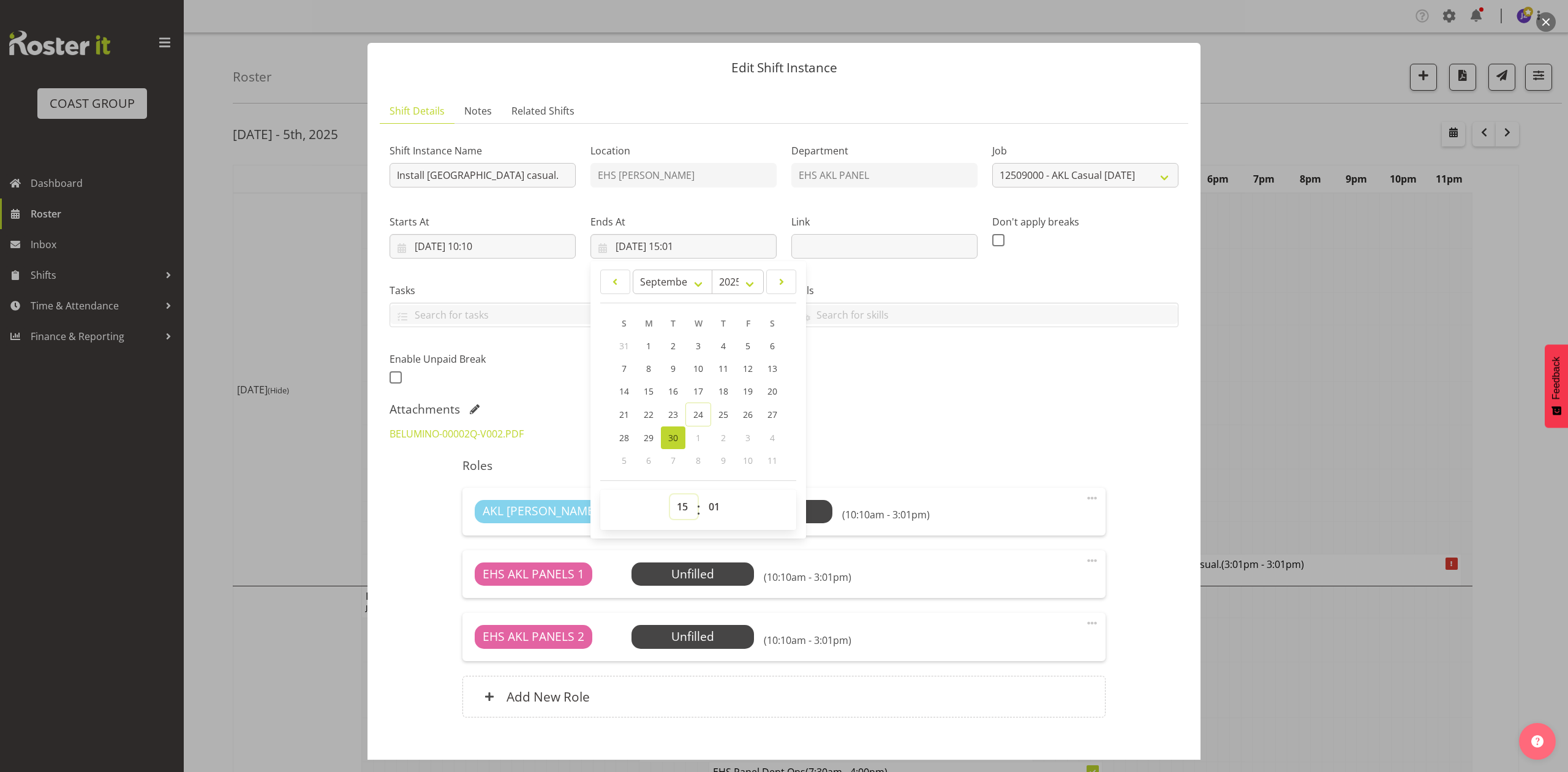
click at [679, 501] on select "00 01 02 03 04 05 06 07 08 09 10 11 12 13 14 15 16 17 18 19 20 21 22 23" at bounding box center [683, 506] width 28 height 25
select select "11"
click at [670, 495] on select "00 01 02 03 04 05 06 07 08 09 10 11 12 13 14 15 16 17 18 19 20 21 22 23" at bounding box center [683, 506] width 28 height 25
type input "30/09/2025, 11:01"
drag, startPoint x: 706, startPoint y: 510, endPoint x: 706, endPoint y: 497, distance: 13.0
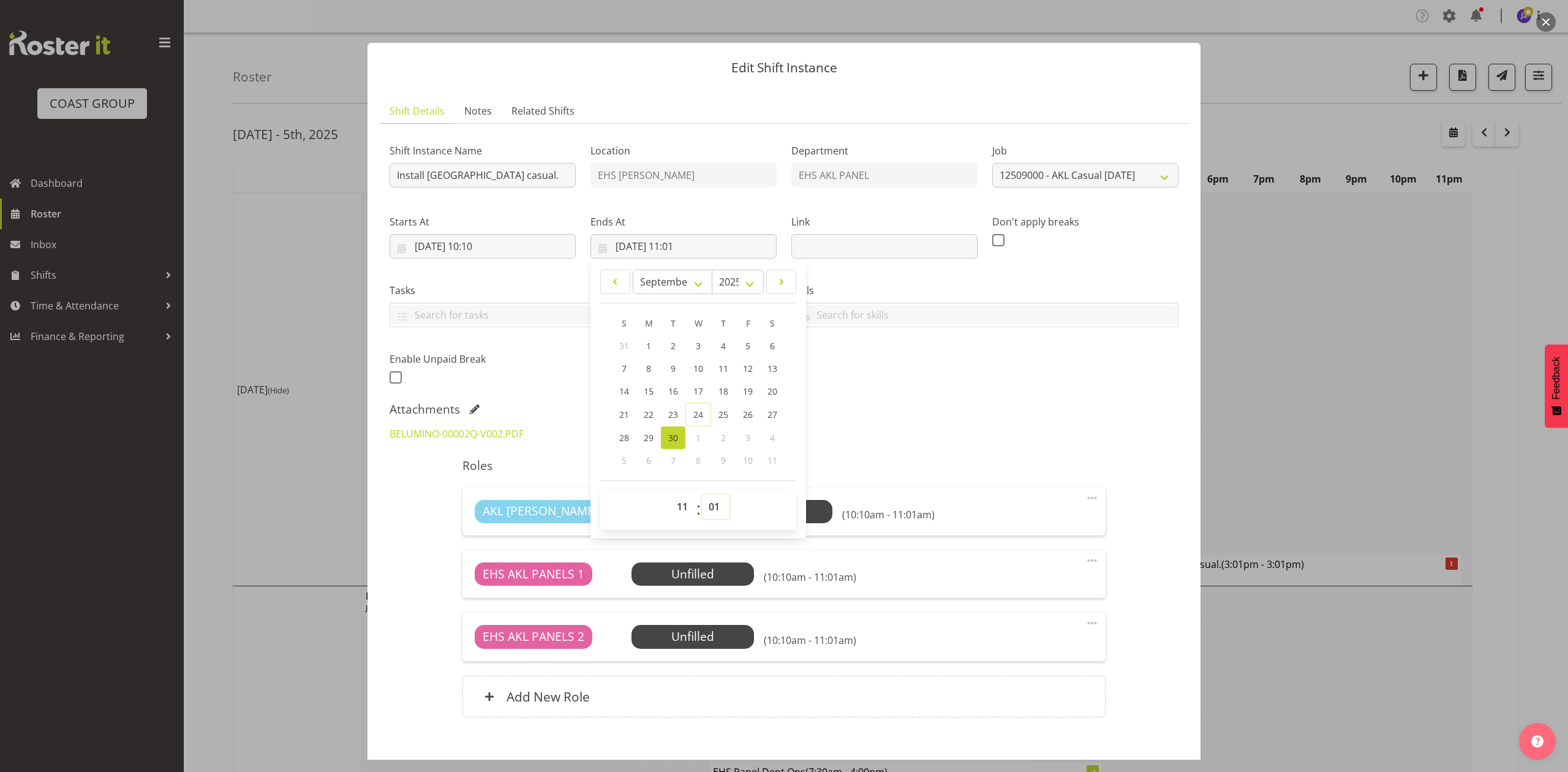
click at [706, 510] on select "00 01 02 03 04 05 06 07 08 09 10 11 12 13 14 15 16 17 18 19 20 21 22 23 24 25 2…" at bounding box center [715, 506] width 28 height 25
select select "30"
click at [702, 495] on select "00 01 02 03 04 05 06 07 08 09 10 11 12 13 14 15 16 17 18 19 20 21 22 23 24 25 2…" at bounding box center [715, 506] width 28 height 25
type input "30/09/2025, 11:30"
click at [1294, 363] on div at bounding box center [784, 386] width 1568 height 772
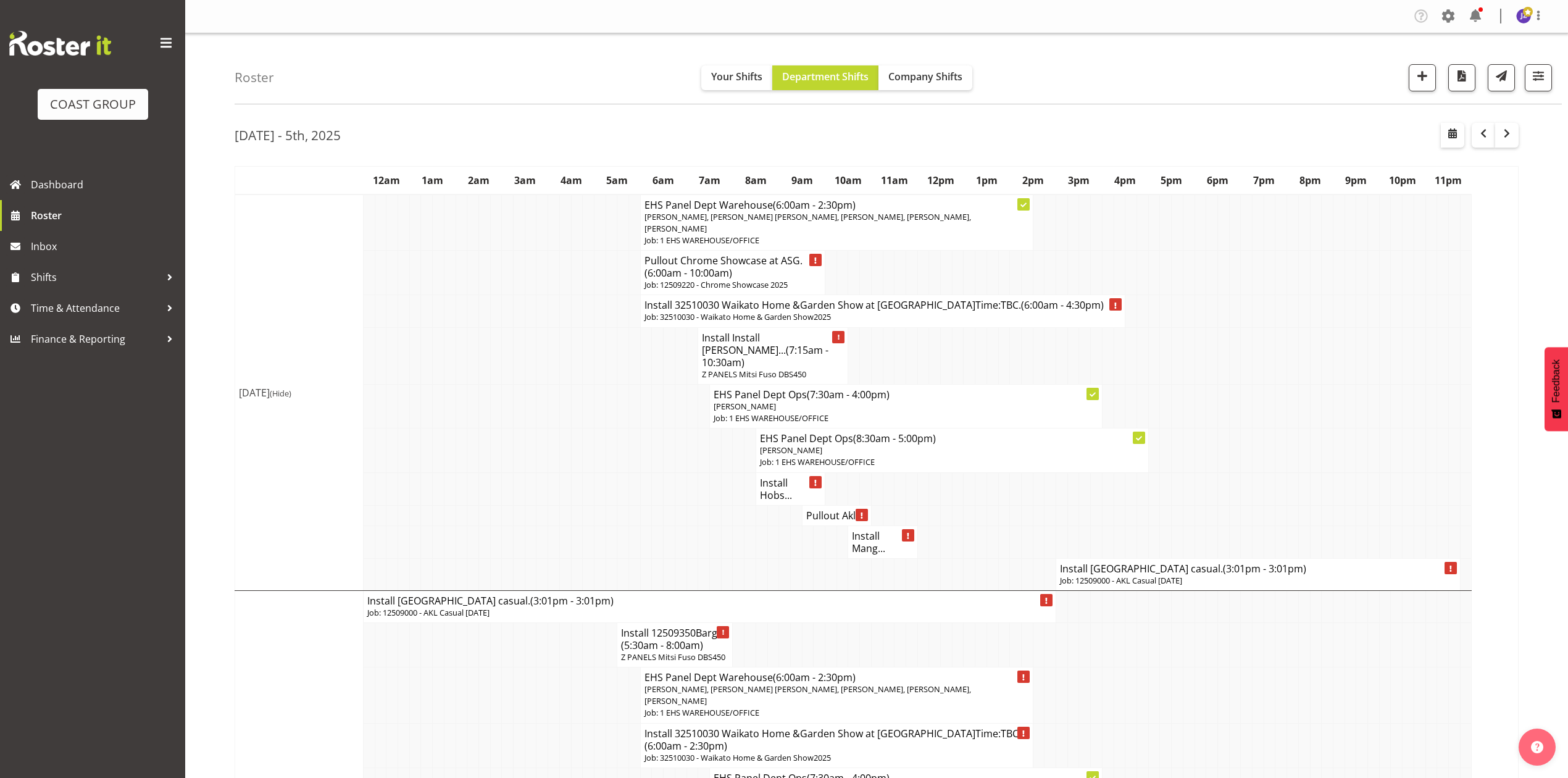
click at [1097, 562] on h4 "Install Eden Park casual. (3:01pm - 3:01pm)" at bounding box center [1258, 568] width 396 height 12
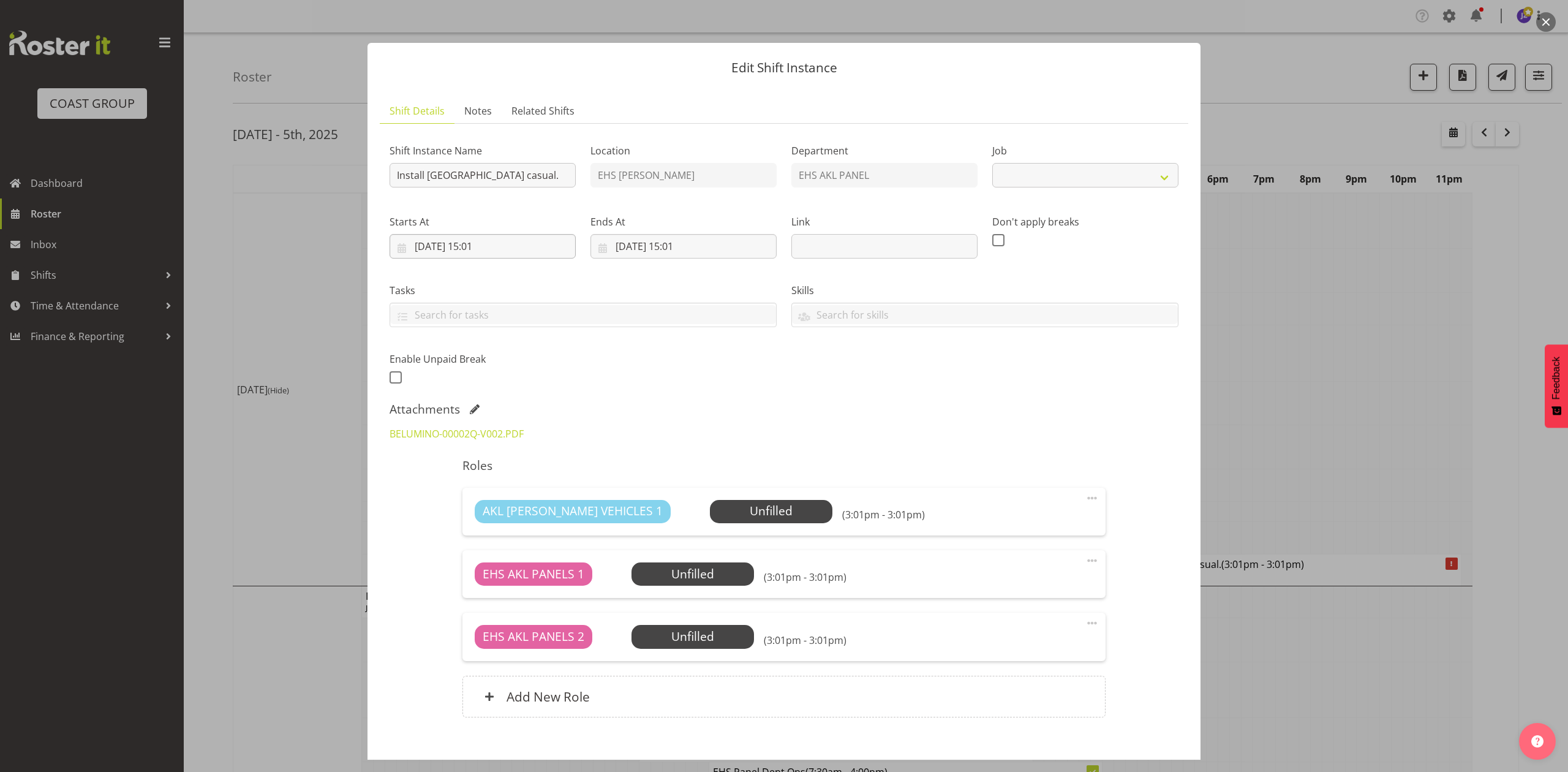
select select "8653"
click at [484, 244] on input "29/09/2025, 15:01" at bounding box center [483, 246] width 186 height 25
drag, startPoint x: 481, startPoint y: 508, endPoint x: 483, endPoint y: 496, distance: 12.2
click at [481, 508] on select "00 01 02 03 04 05 06 07 08 09 10 11 12 13 14 15 16 17 18 19 20 21 22 23" at bounding box center [483, 506] width 28 height 25
select select "10"
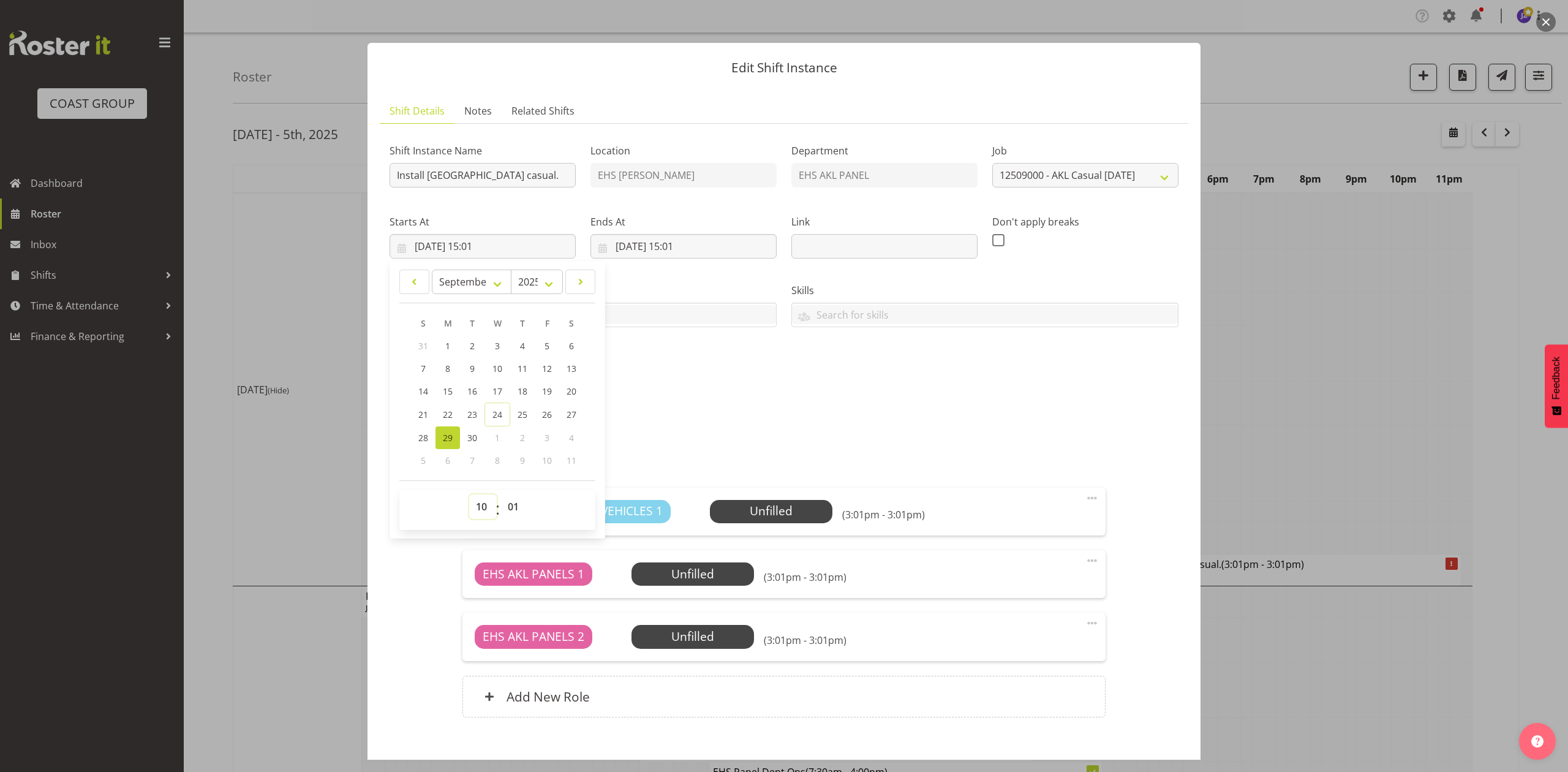
click at [469, 495] on select "00 01 02 03 04 05 06 07 08 09 10 11 12 13 14 15 16 17 18 19 20 21 22 23" at bounding box center [483, 506] width 28 height 25
type input "29/09/2025, 10:01"
click at [510, 504] on select "00 01 02 03 04 05 06 07 08 09 10 11 12 13 14 15 16 17 18 19 20 21 22 23 24 25 2…" at bounding box center [515, 506] width 28 height 25
select select "0"
click at [501, 495] on select "00 01 02 03 04 05 06 07 08 09 10 11 12 13 14 15 16 17 18 19 20 21 22 23 24 25 2…" at bounding box center [515, 506] width 28 height 25
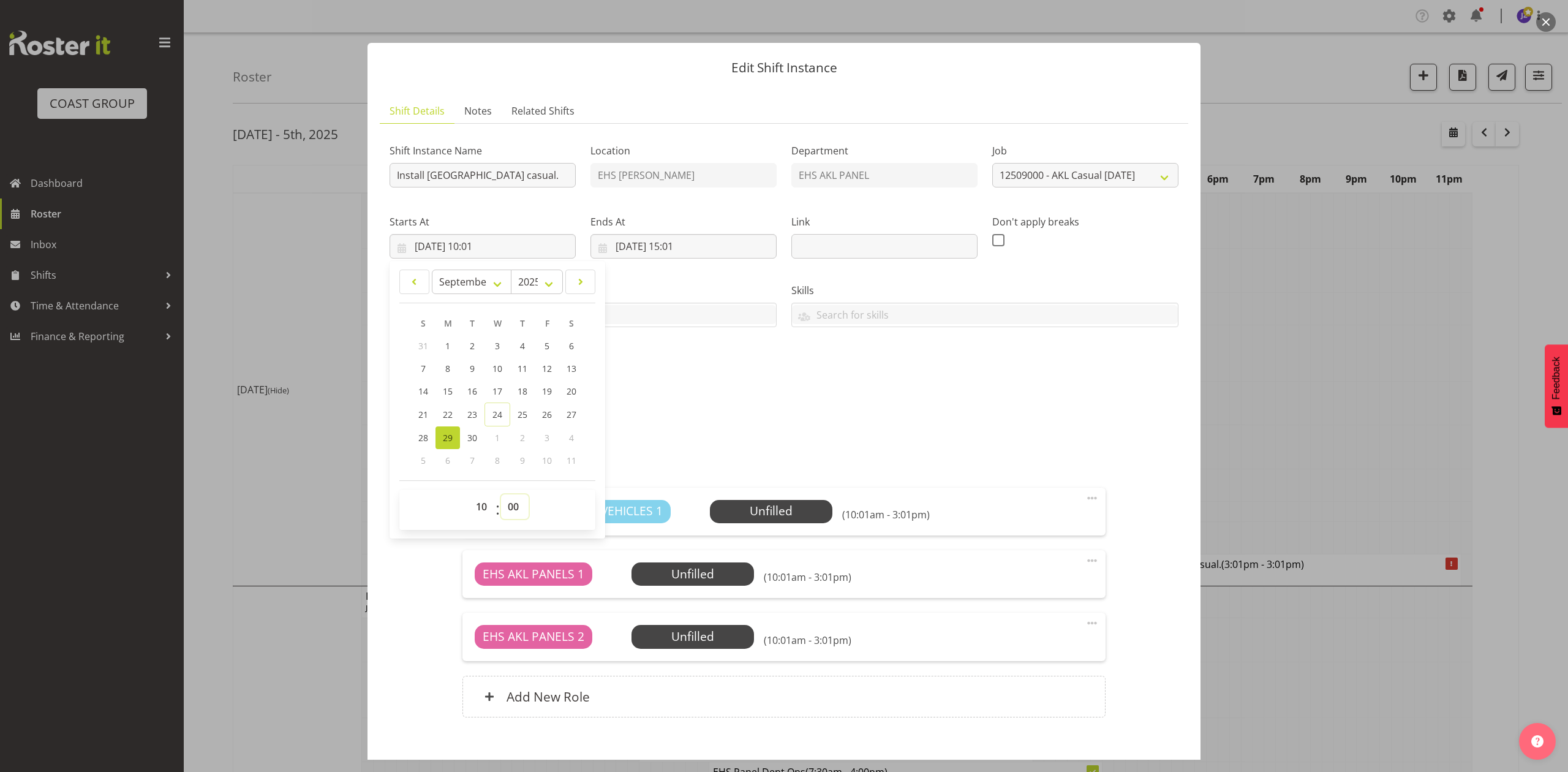
type input "29/09/2025, 10:00"
click at [686, 238] on input "30/09/2025, 15:01" at bounding box center [683, 246] width 186 height 25
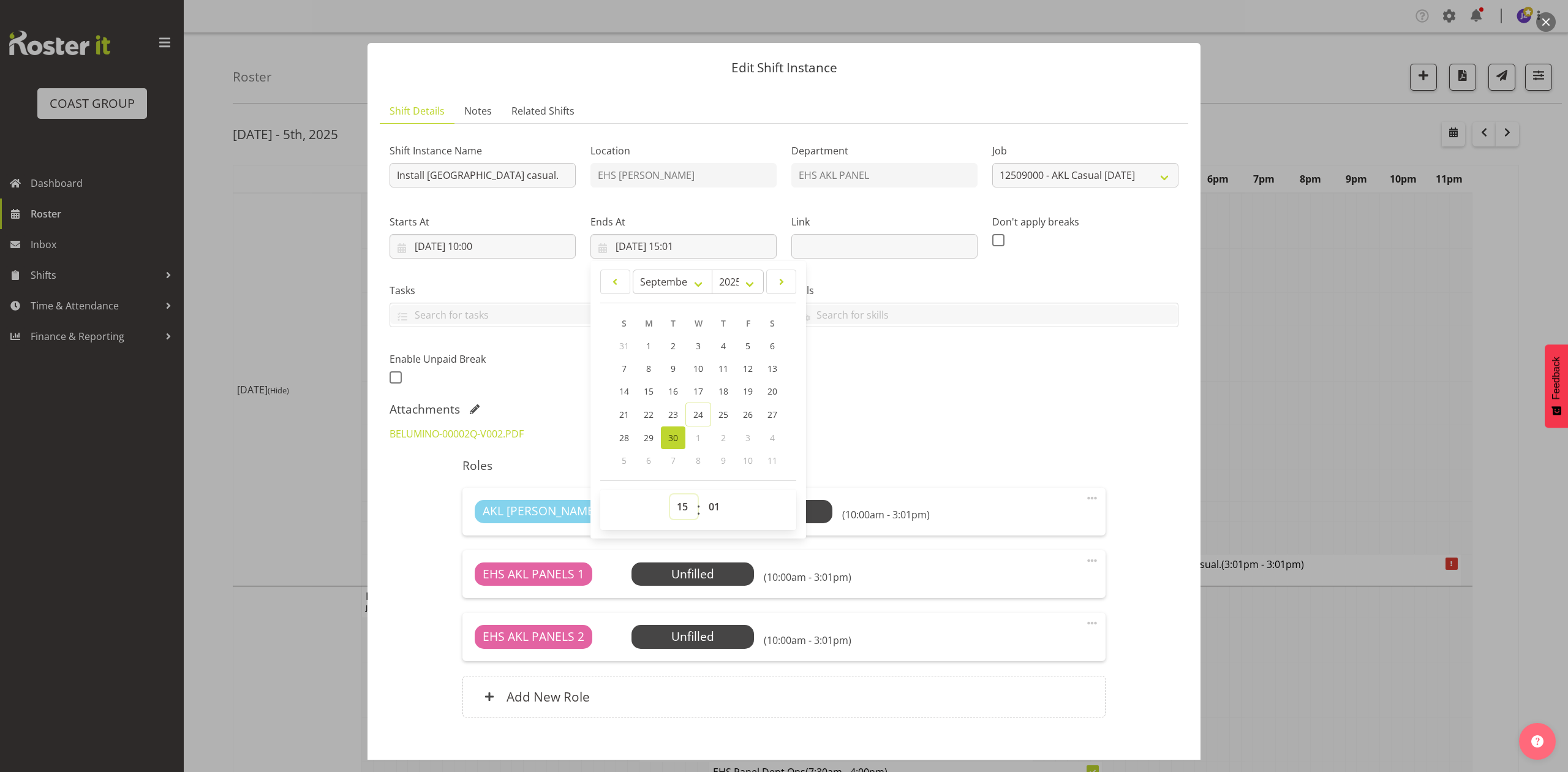
click at [670, 506] on select "00 01 02 03 04 05 06 07 08 09 10 11 12 13 14 15 16 17 18 19 20 21 22 23" at bounding box center [683, 506] width 28 height 25
select select "11"
click at [670, 495] on select "00 01 02 03 04 05 06 07 08 09 10 11 12 13 14 15 16 17 18 19 20 21 22 23" at bounding box center [683, 506] width 28 height 25
type input "30/09/2025, 11:01"
drag, startPoint x: 718, startPoint y: 507, endPoint x: 716, endPoint y: 497, distance: 10.2
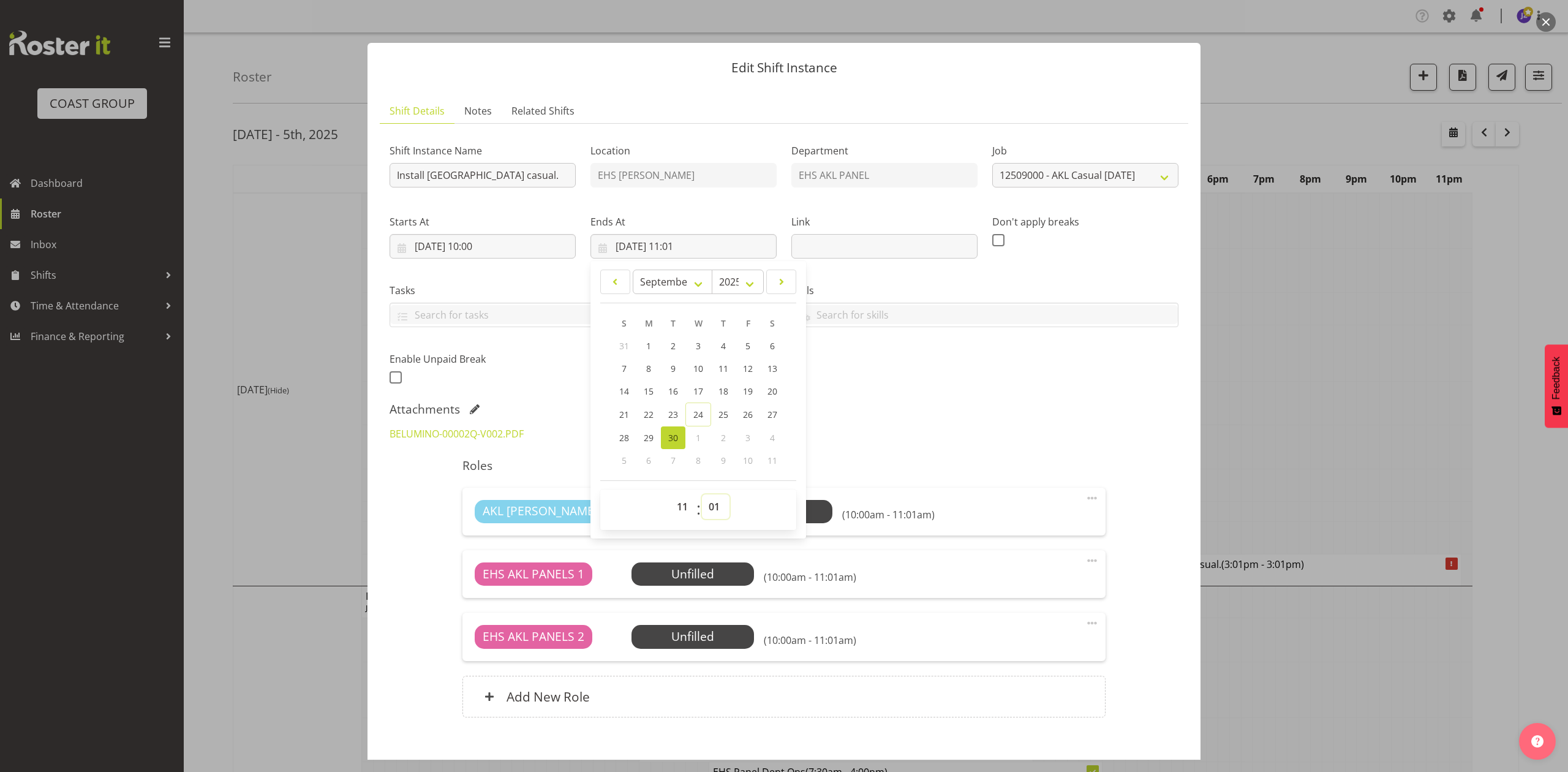
click at [718, 507] on select "00 01 02 03 04 05 06 07 08 09 10 11 12 13 14 15 16 17 18 19 20 21 22 23 24 25 2…" at bounding box center [715, 506] width 28 height 25
select select "30"
click at [702, 495] on select "00 01 02 03 04 05 06 07 08 09 10 11 12 13 14 15 16 17 18 19 20 21 22 23 24 25 2…" at bounding box center [715, 506] width 28 height 25
click at [975, 427] on div "BELUMINO-00002Q-V002.PDF" at bounding box center [784, 434] width 803 height 29
drag, startPoint x: 640, startPoint y: 246, endPoint x: 694, endPoint y: 320, distance: 91.6
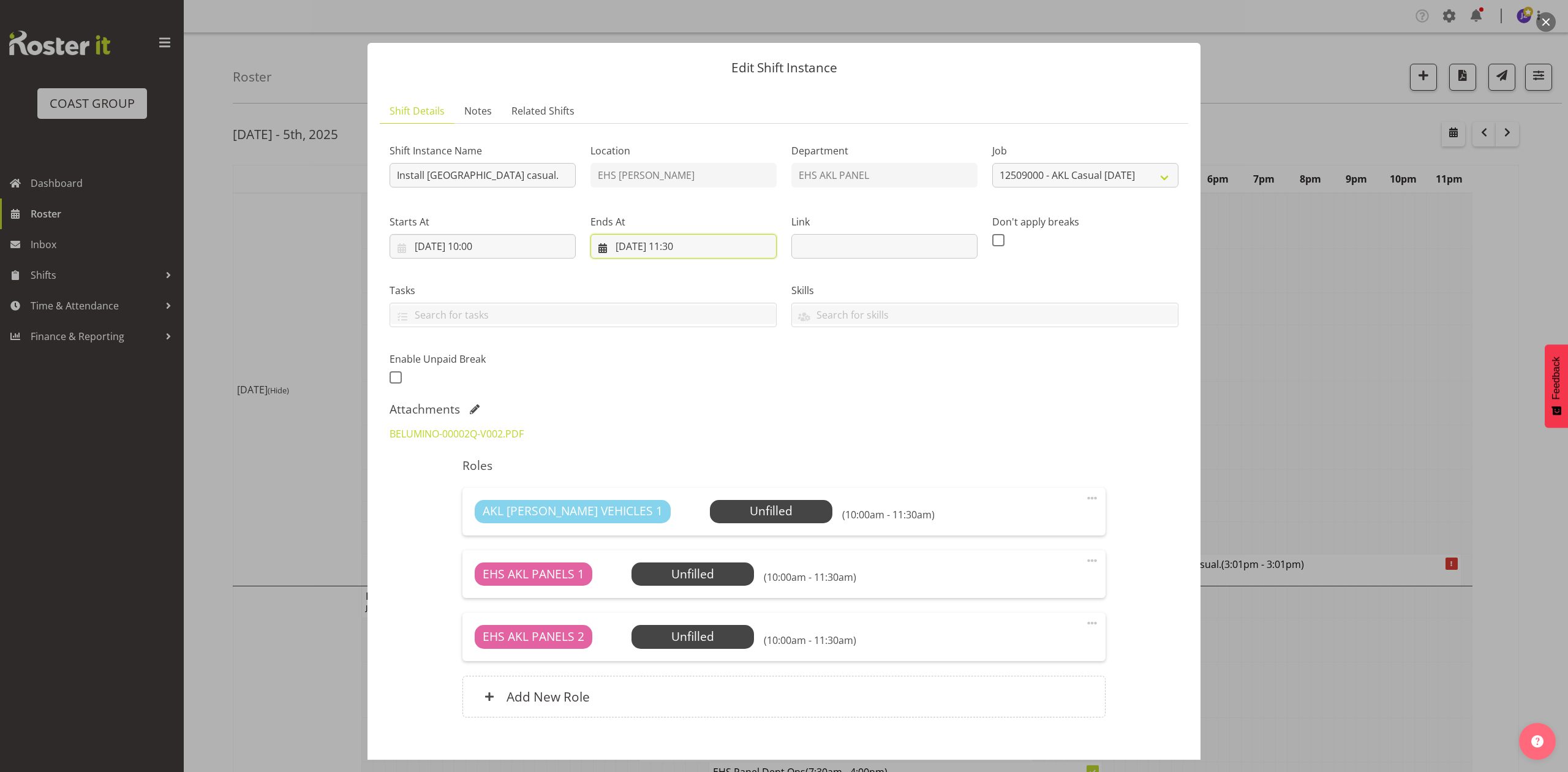
click at [640, 246] on input "30/09/2025, 11:30" at bounding box center [683, 246] width 186 height 25
click at [645, 443] on span "29" at bounding box center [648, 438] width 10 height 12
type input "29/09/2025, 11:30"
click at [988, 407] on div "Attachments" at bounding box center [784, 409] width 789 height 14
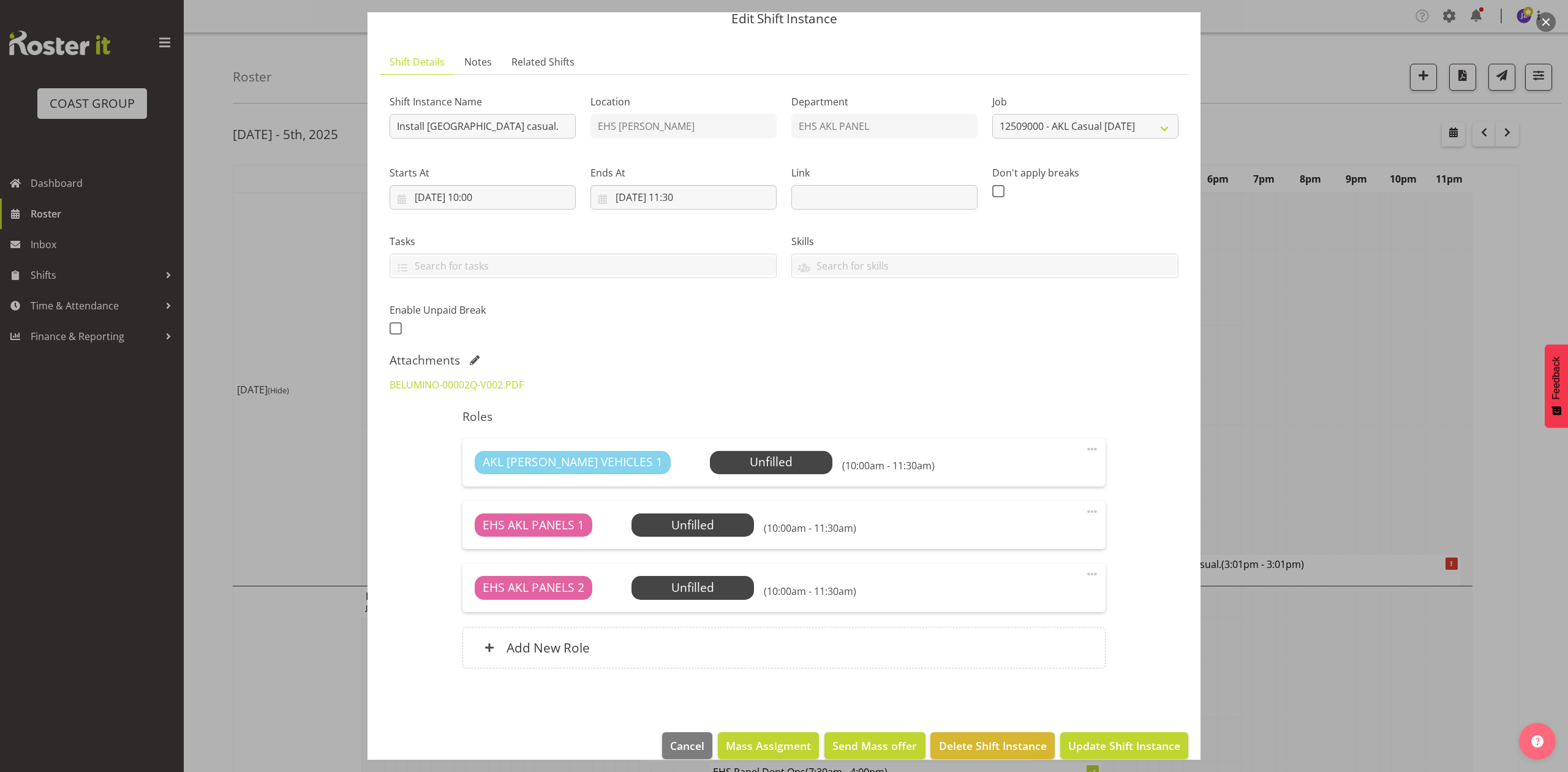
scroll to position [68, 0]
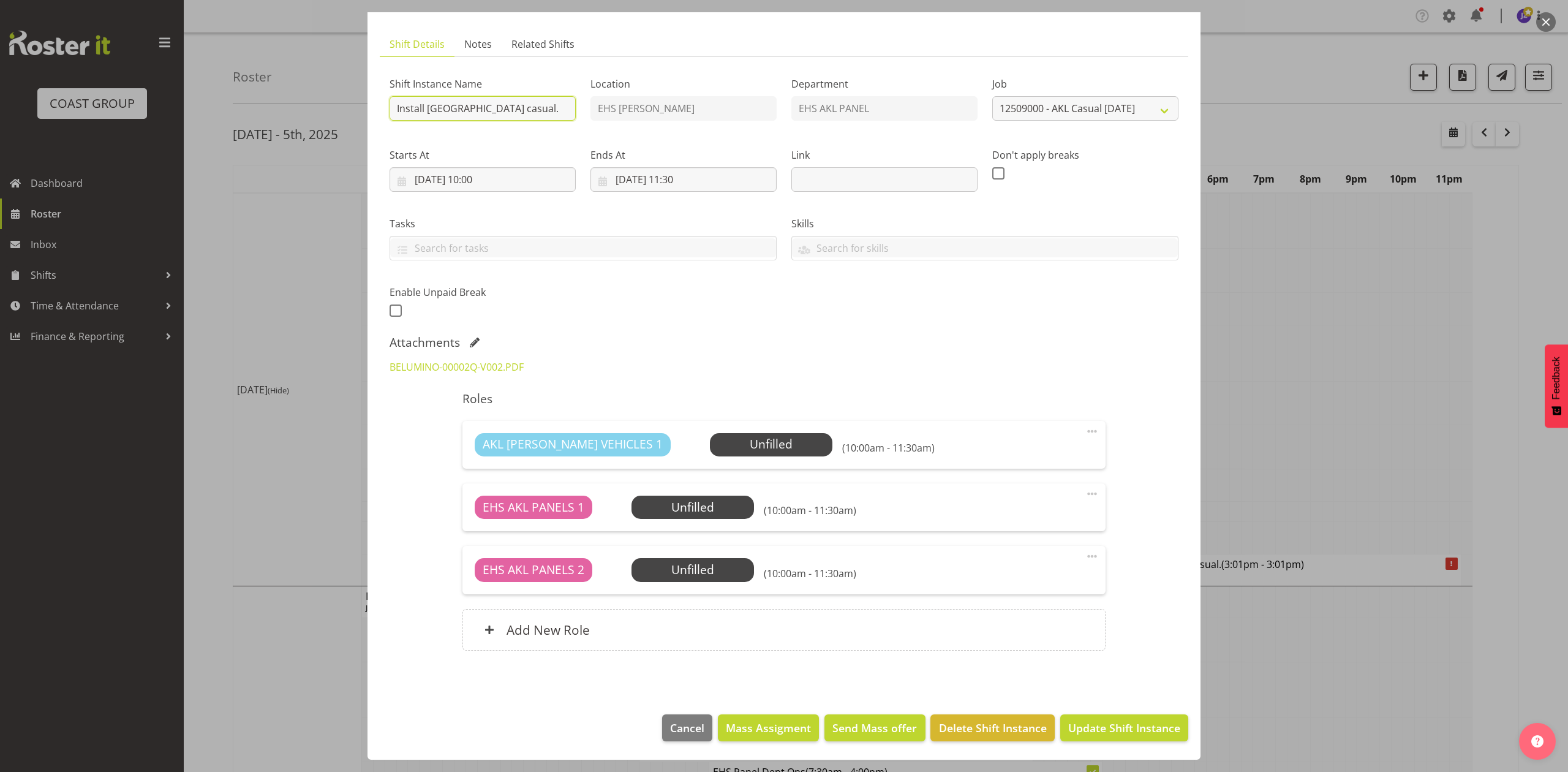
click at [534, 107] on input "Install Eden Park casual." at bounding box center [483, 108] width 186 height 25
type input "Install Eden Park casual. before midday."
click at [1081, 716] on button "Update Shift Instance" at bounding box center [1124, 728] width 128 height 27
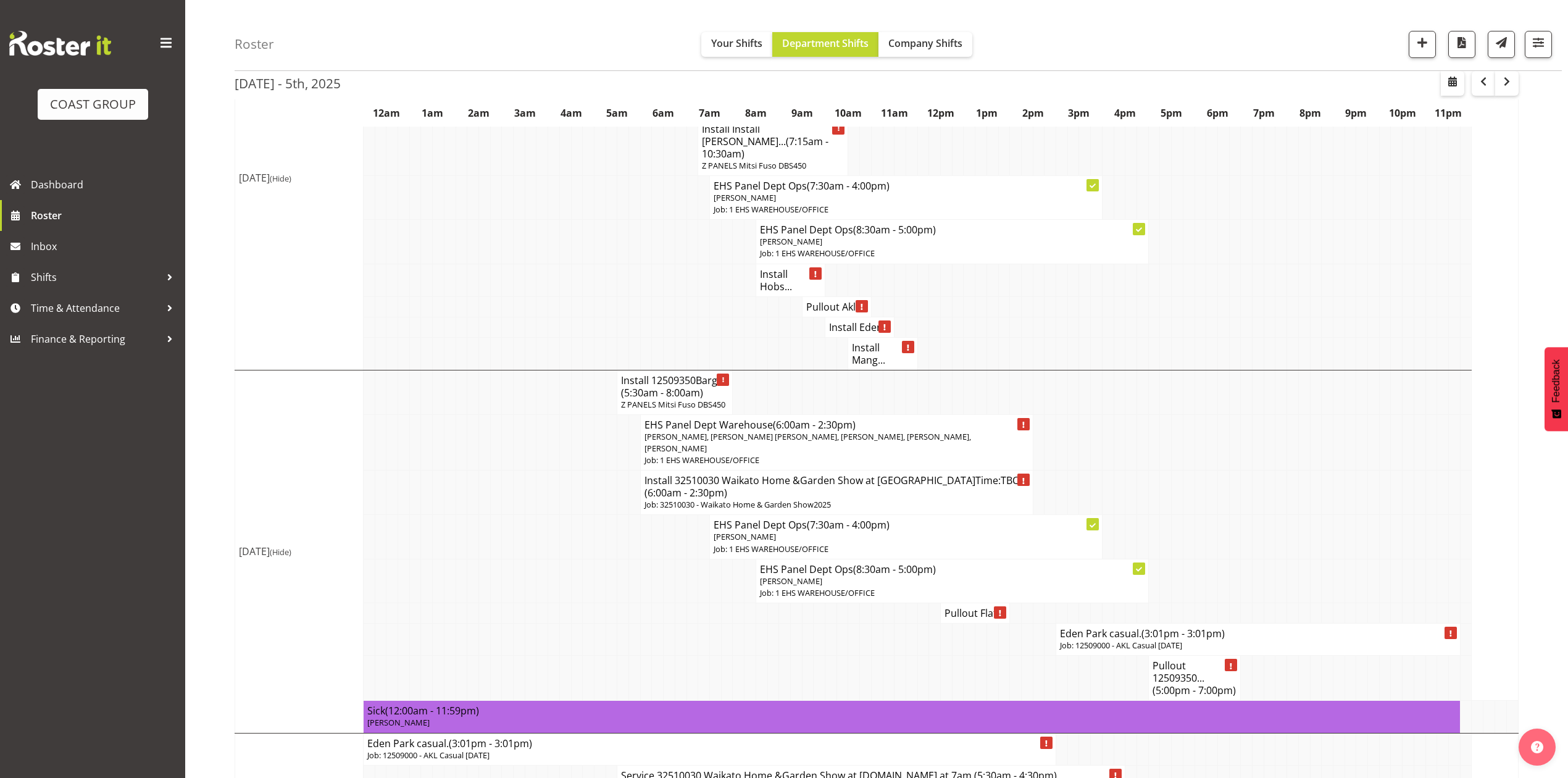
scroll to position [247, 0]
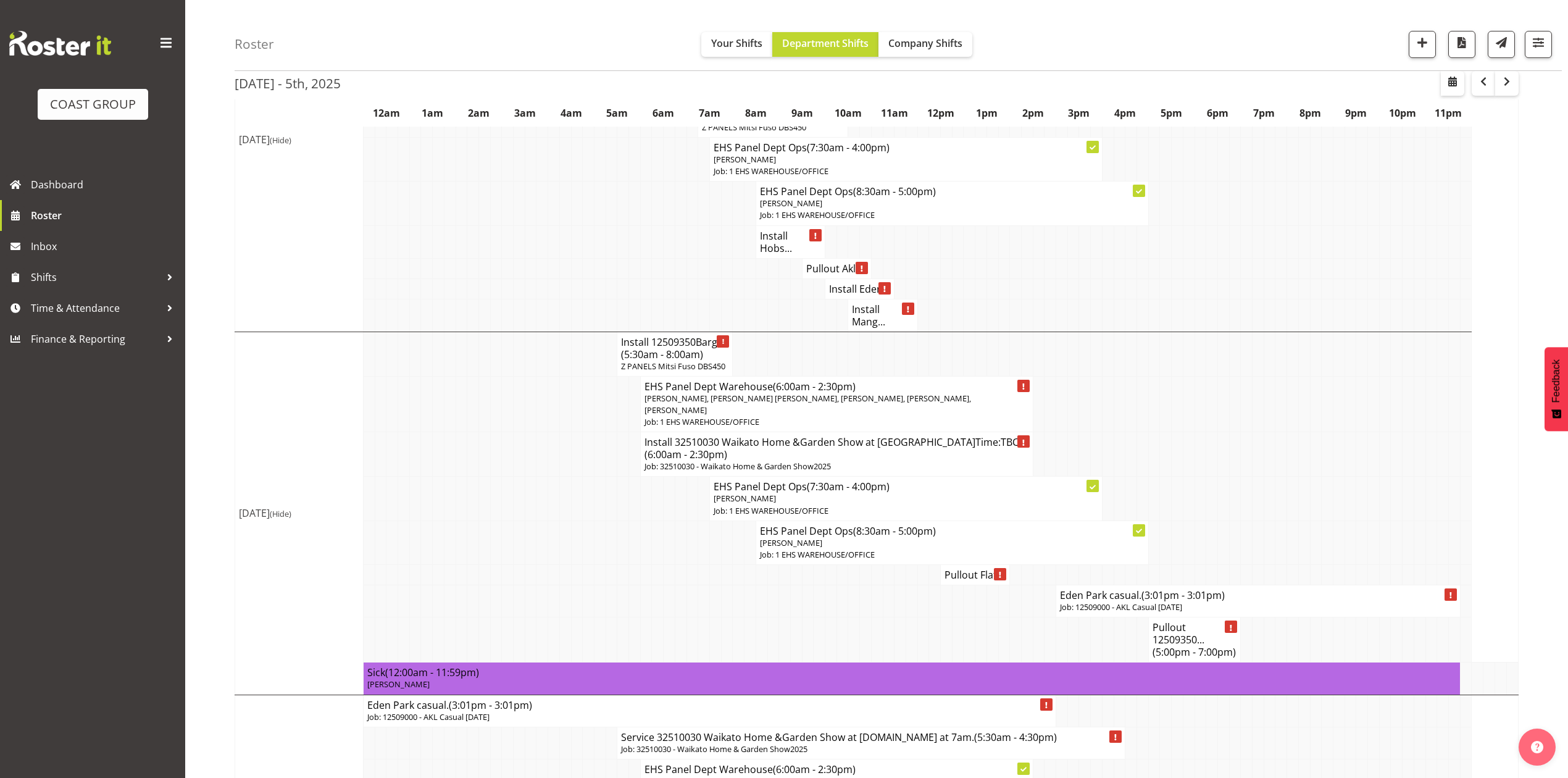
click at [1136, 597] on h4 "Eden Park casual. (3:01pm - 3:01pm)" at bounding box center [1258, 594] width 396 height 12
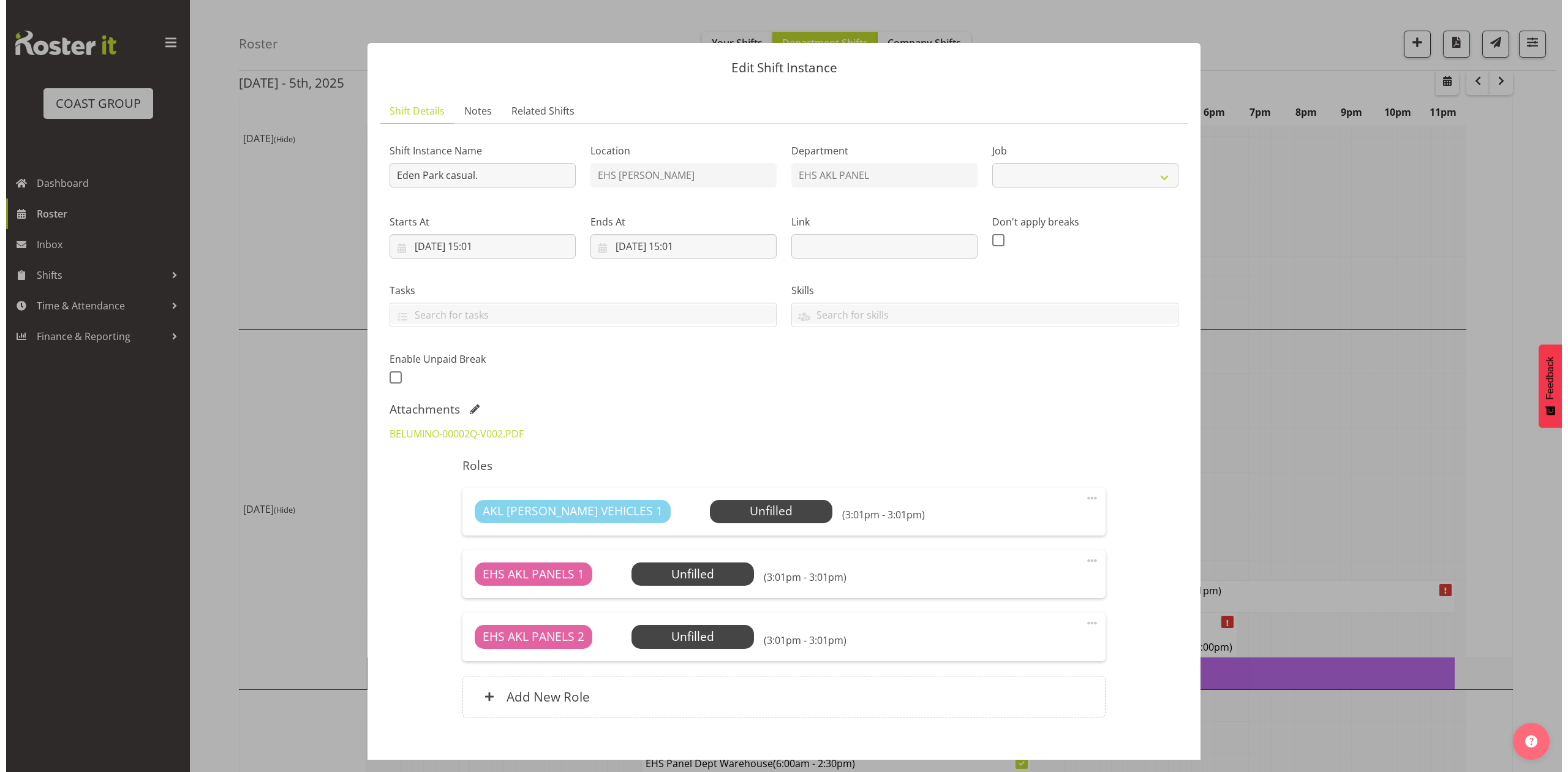
scroll to position [239, 0]
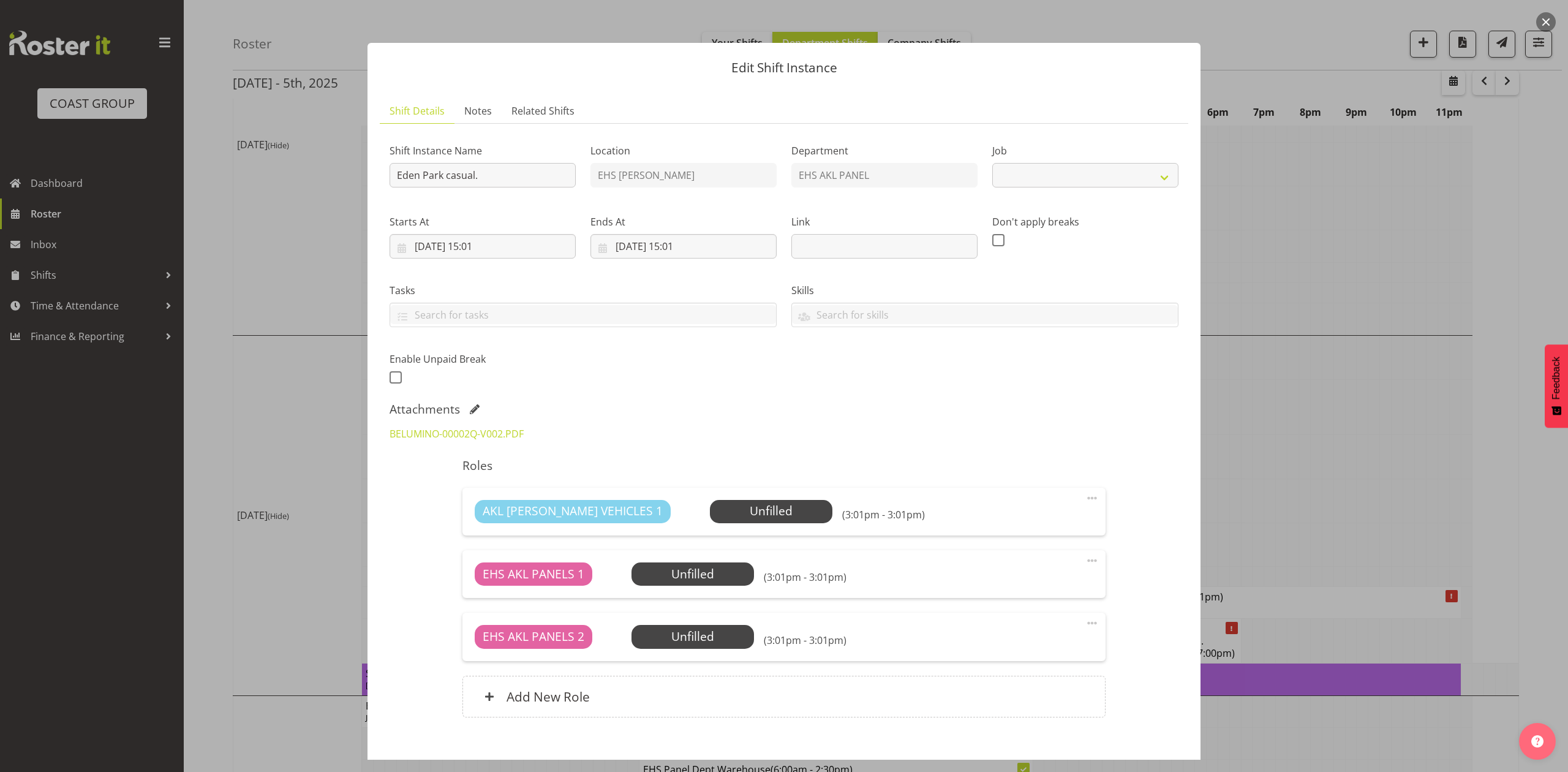
select select "8653"
click at [1309, 377] on div at bounding box center [784, 386] width 1568 height 772
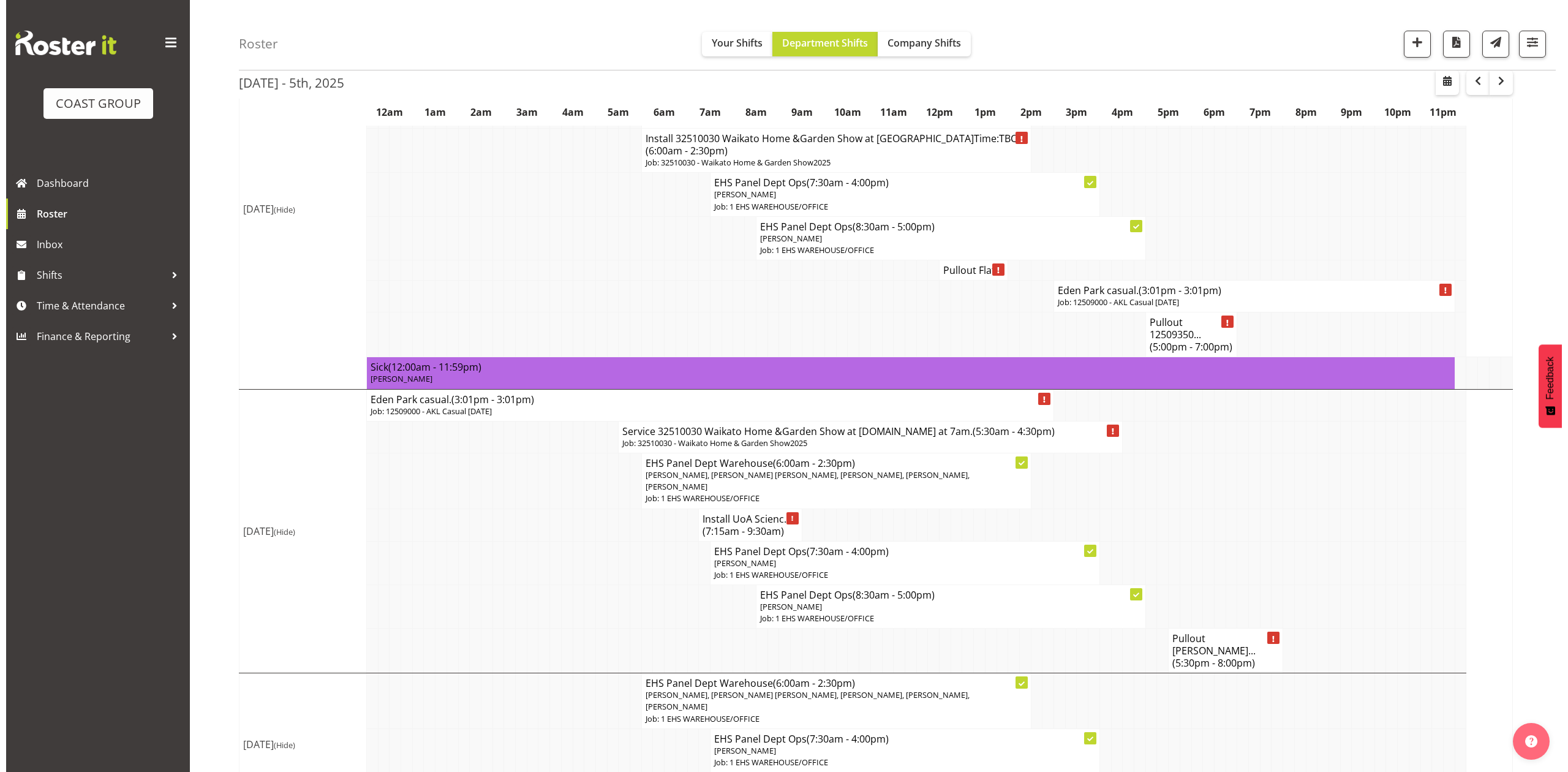
scroll to position [571, 0]
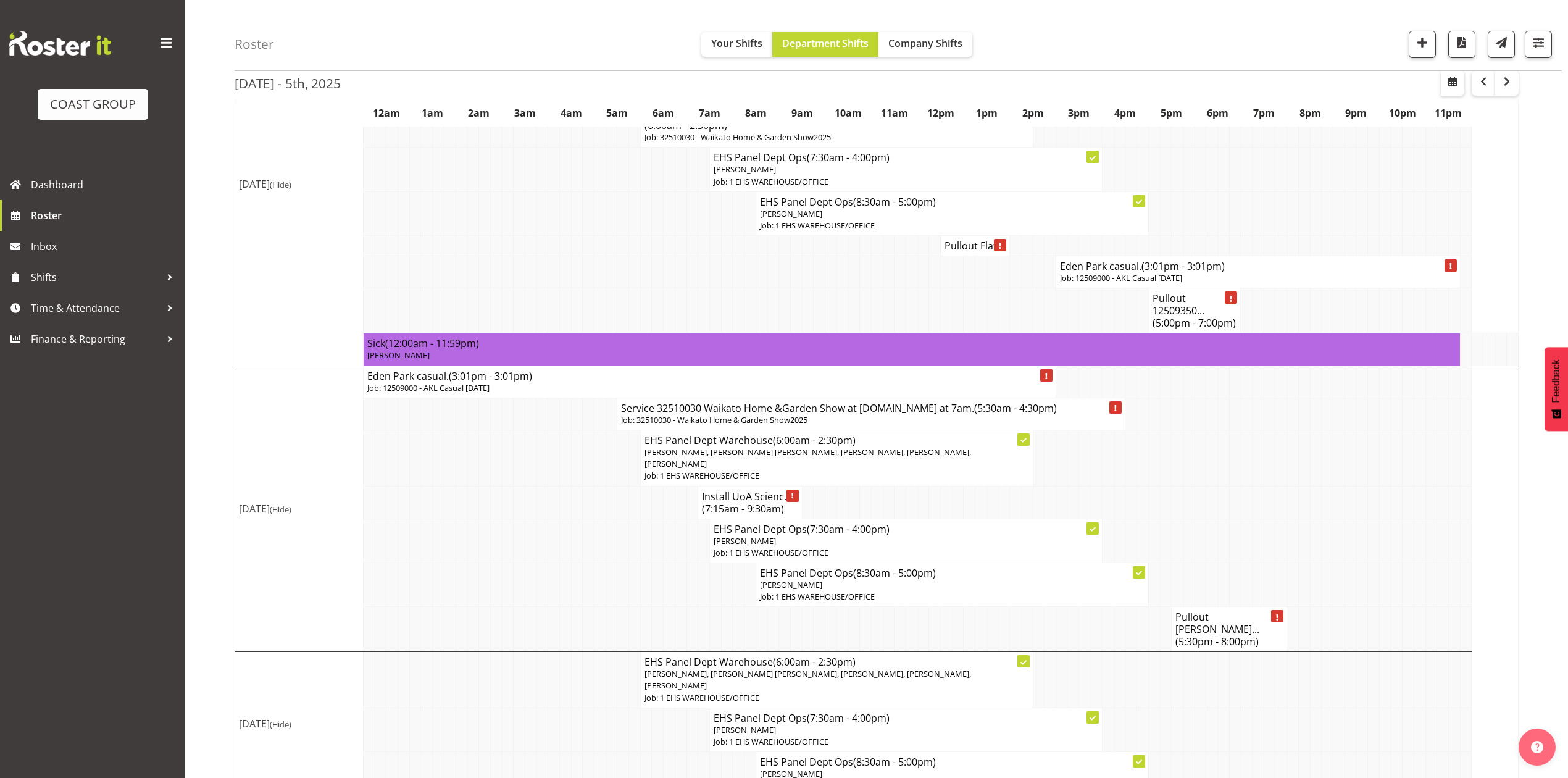
click at [1090, 267] on h4 "Eden Park casual. (3:01pm - 3:01pm)" at bounding box center [1258, 265] width 396 height 12
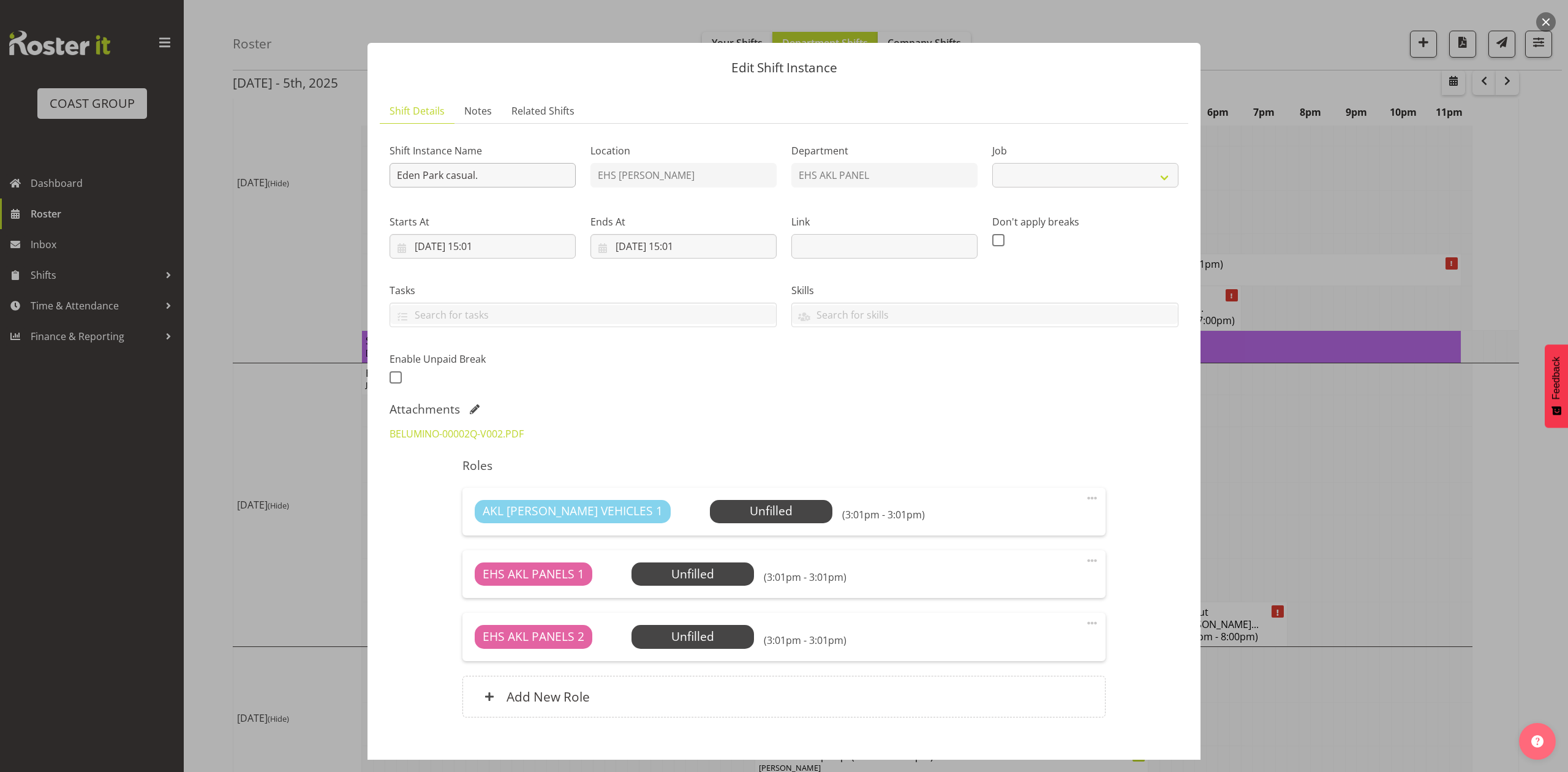
select select "8653"
click at [392, 166] on input "Eden Park casual." at bounding box center [483, 175] width 186 height 25
click at [550, 173] on input "Pullout Eden Park casual." at bounding box center [483, 175] width 186 height 25
type input "Pullout Eden Park casual. before9am."
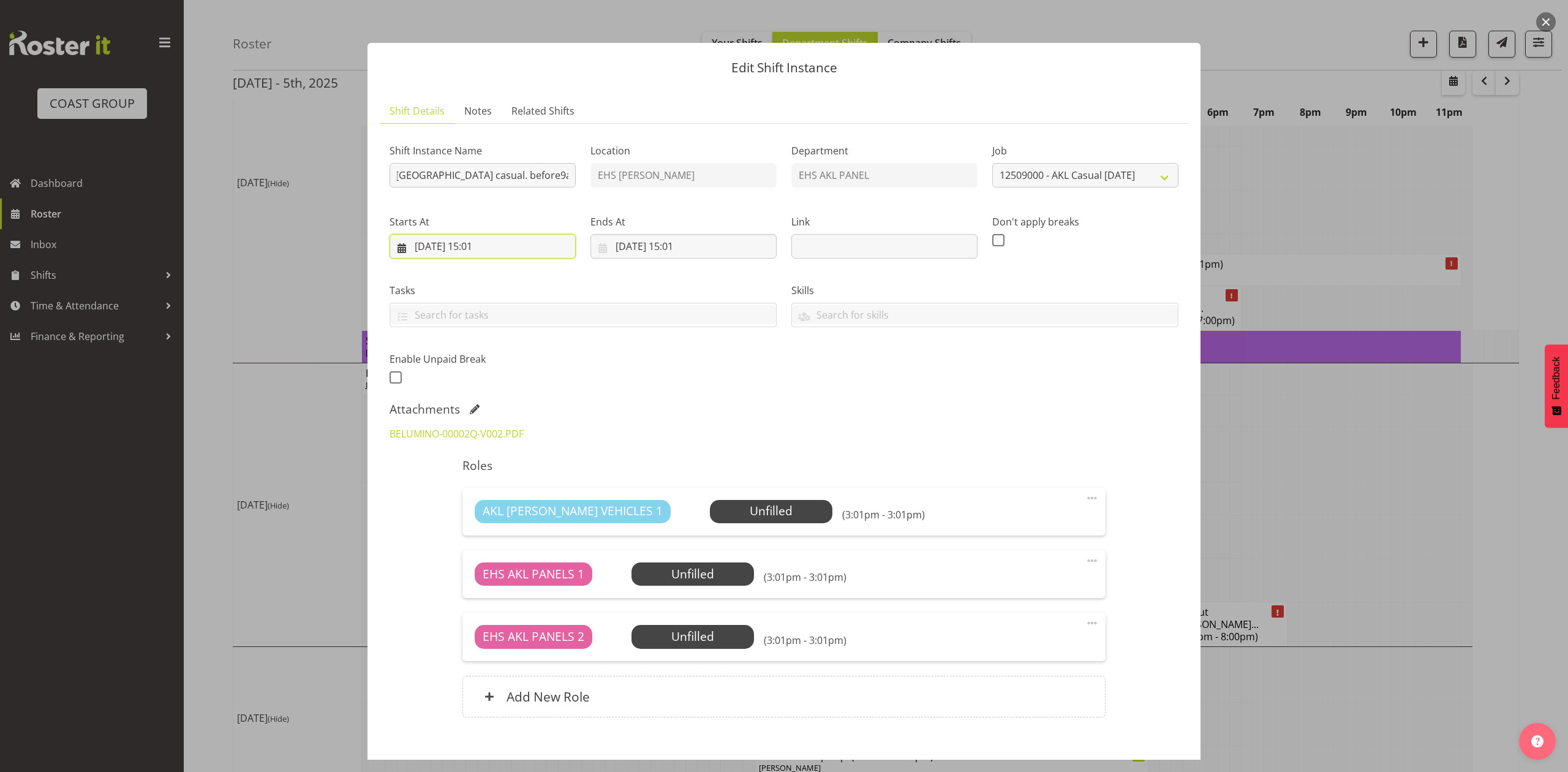
click at [432, 246] on input "30/09/2025, 15:01" at bounding box center [483, 246] width 186 height 25
click at [457, 285] on select "January February March April May June July August September October November De…" at bounding box center [472, 282] width 80 height 25
select select "9"
click at [432, 270] on select "January February March April May June July August September October November De…" at bounding box center [472, 282] width 80 height 25
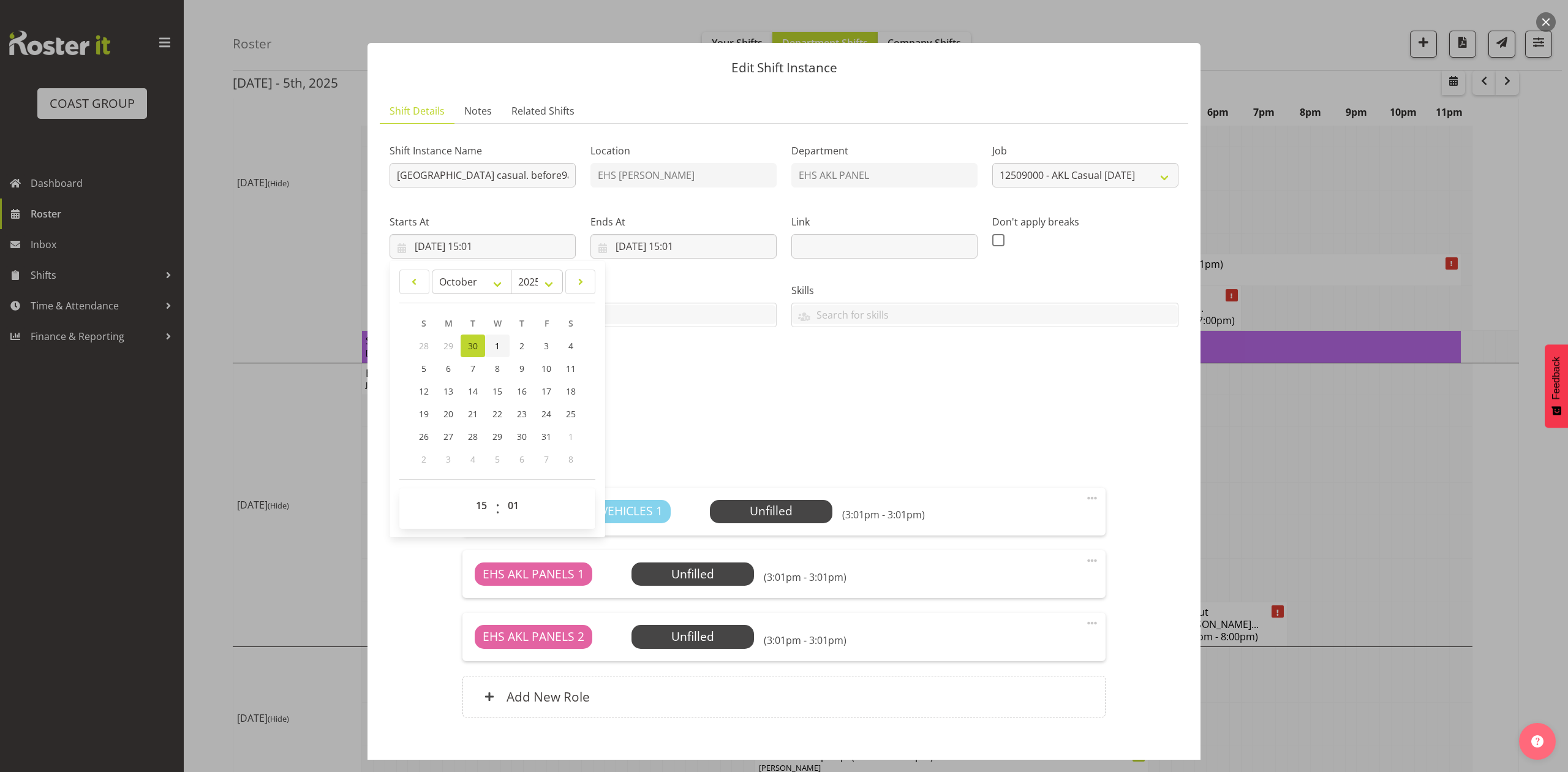
click at [504, 345] on link "1" at bounding box center [497, 345] width 25 height 22
type input "01/10/2025, 15:01"
click at [454, 244] on input "01/10/2025, 15:01" at bounding box center [483, 246] width 186 height 25
click at [488, 243] on input "01/10/2025, 15:01" at bounding box center [483, 246] width 186 height 25
drag, startPoint x: 488, startPoint y: 505, endPoint x: 502, endPoint y: 446, distance: 60.6
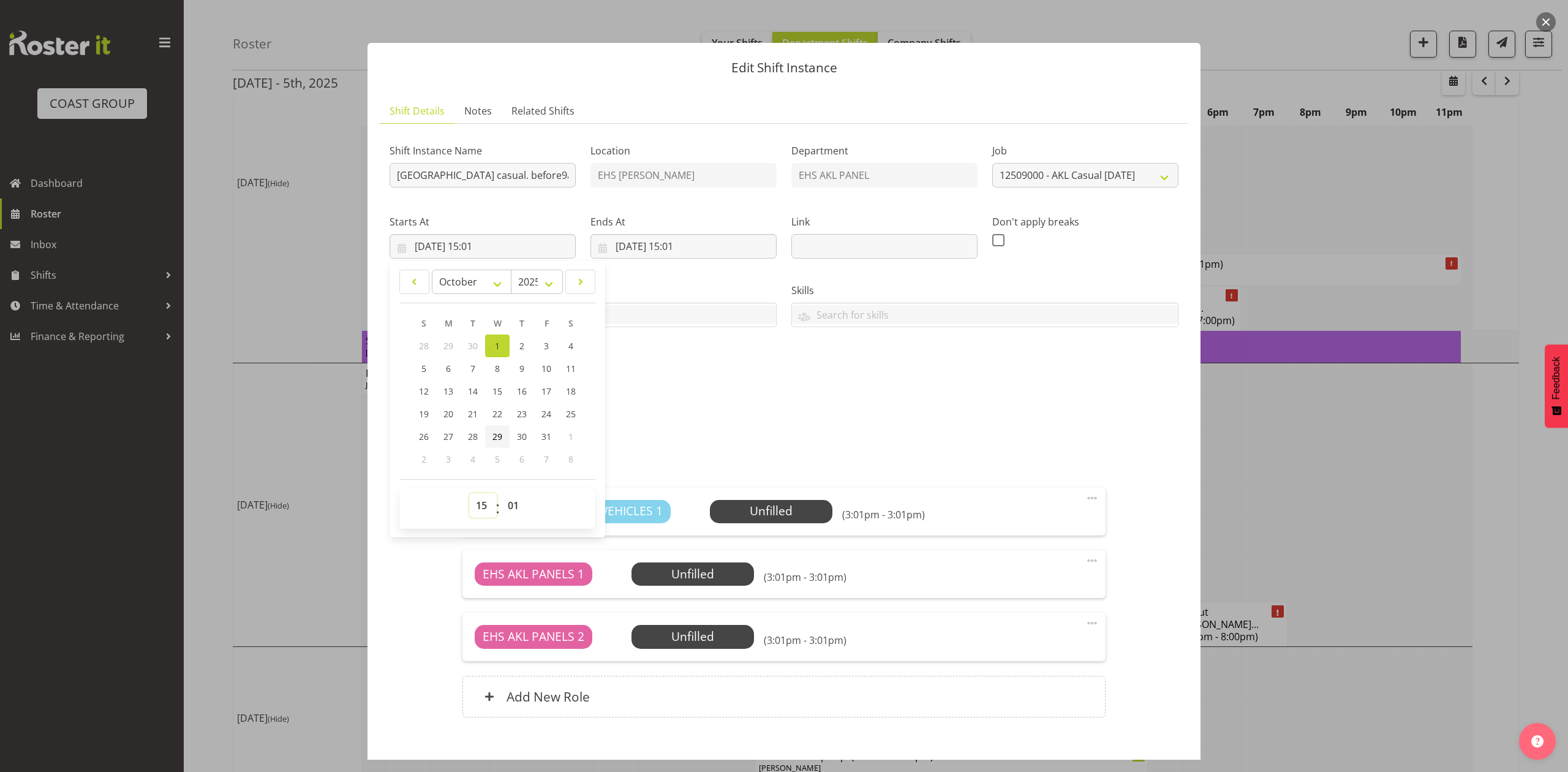
click at [488, 505] on select "00 01 02 03 04 05 06 07 08 09 10 11 12 13 14 15 16 17 18 19 20 21 22 23" at bounding box center [483, 505] width 28 height 25
select select "8"
click at [469, 494] on select "00 01 02 03 04 05 06 07 08 09 10 11 12 13 14 15 16 17 18 19 20 21 22 23" at bounding box center [483, 505] width 28 height 25
type input "01/10/2025, 08:01"
click at [508, 500] on select "00 01 02 03 04 05 06 07 08 09 10 11 12 13 14 15 16 17 18 19 20 21 22 23 24 25 2…" at bounding box center [515, 505] width 28 height 25
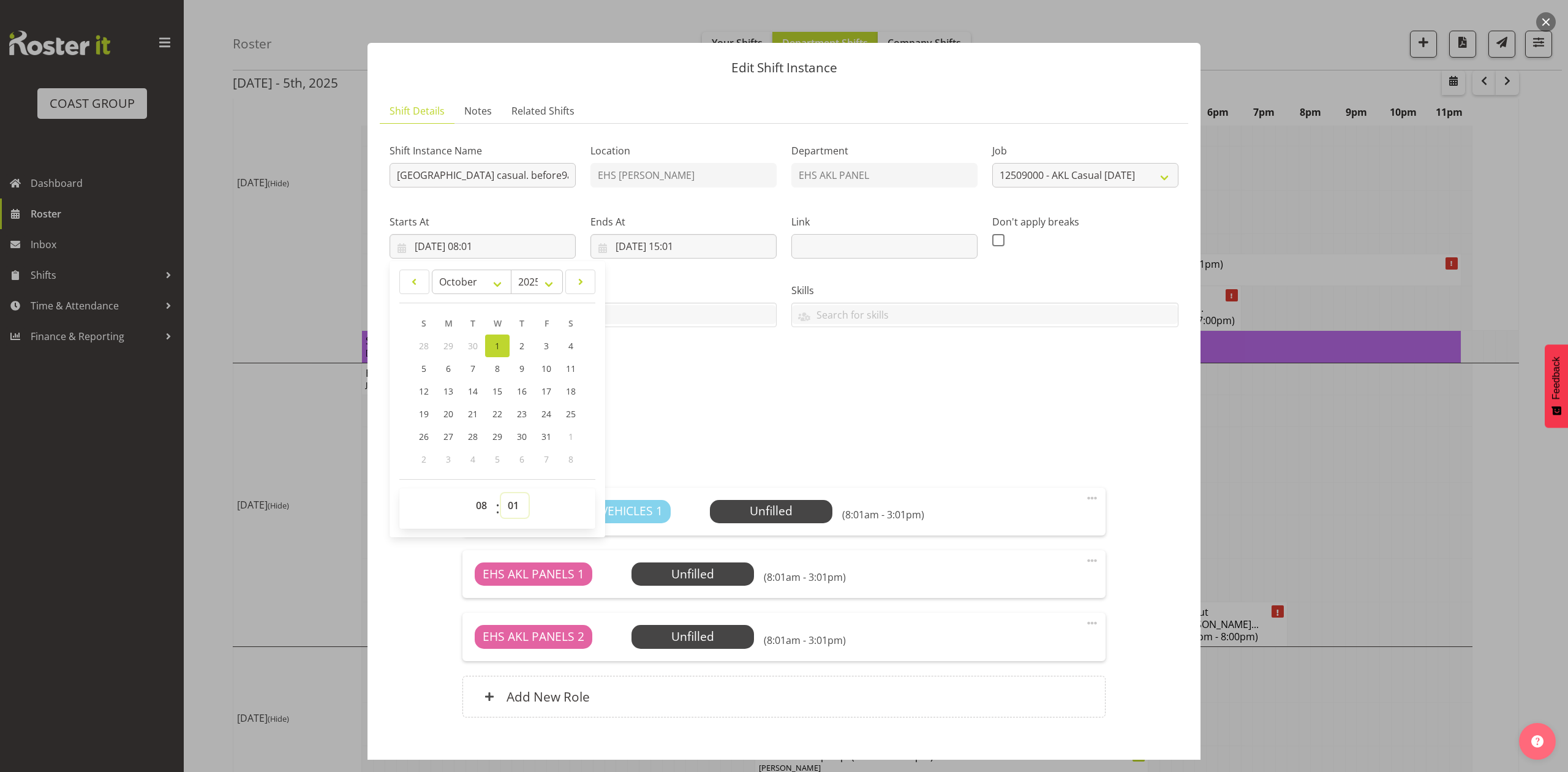
select select "0"
click at [501, 494] on select "00 01 02 03 04 05 06 07 08 09 10 11 12 13 14 15 16 17 18 19 20 21 22 23 24 25 2…" at bounding box center [515, 505] width 28 height 25
type input "01/10/2025, 08:00"
click at [686, 240] on input "01/10/2025, 15:01" at bounding box center [683, 246] width 186 height 25
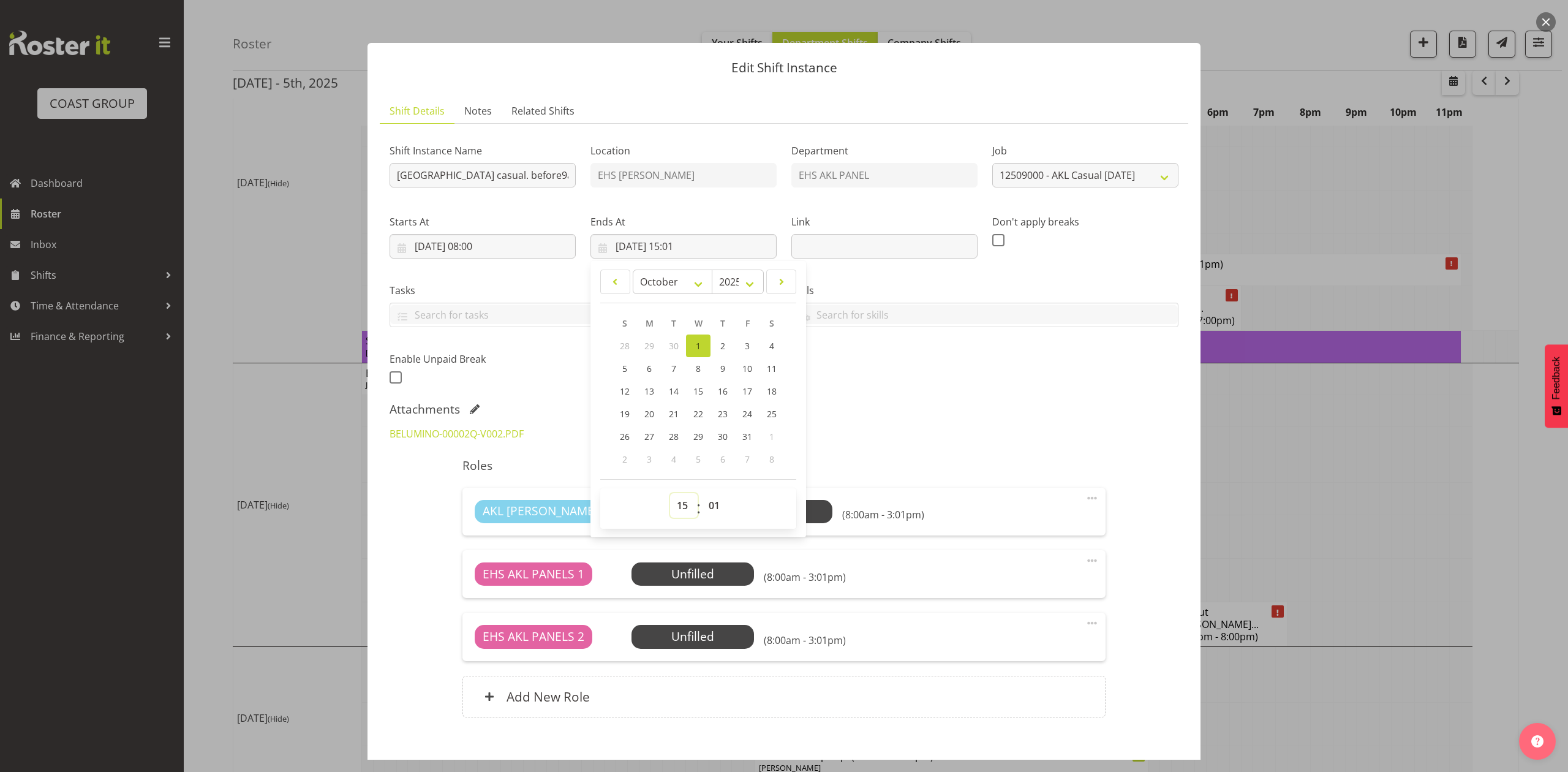
click at [677, 500] on select "00 01 02 03 04 05 06 07 08 09 10 11 12 13 14 15 16 17 18 19 20 21 22 23" at bounding box center [683, 505] width 28 height 25
select select "9"
click at [670, 494] on select "00 01 02 03 04 05 06 07 08 09 10 11 12 13 14 15 16 17 18 19 20 21 22 23" at bounding box center [683, 505] width 28 height 25
type input "01/10/2025, 09:01"
drag, startPoint x: 722, startPoint y: 503, endPoint x: 722, endPoint y: 496, distance: 7.0
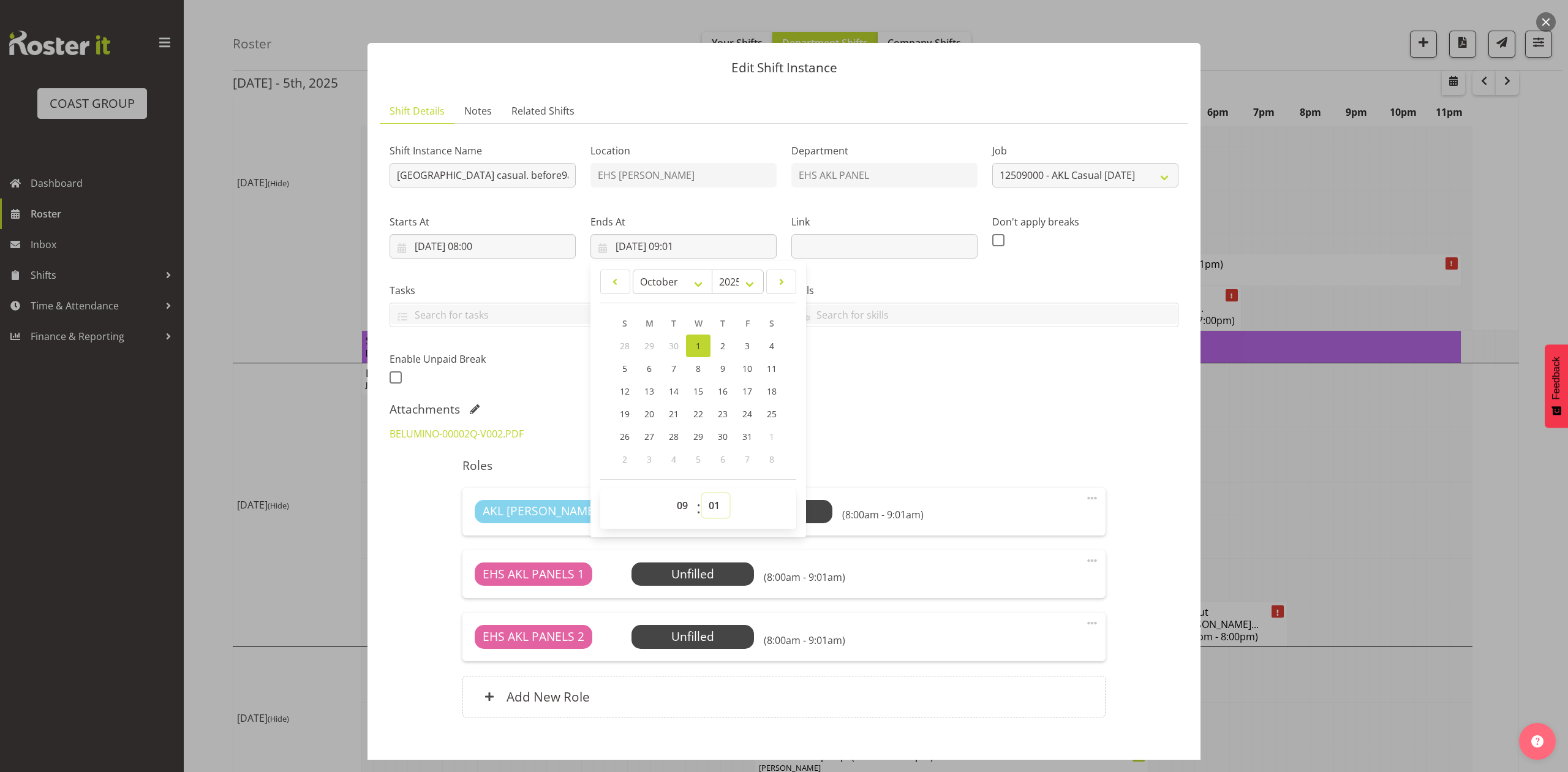
click at [722, 503] on select "00 01 02 03 04 05 06 07 08 09 10 11 12 13 14 15 16 17 18 19 20 21 22 23 24 25 2…" at bounding box center [715, 505] width 28 height 25
select select "30"
click at [702, 494] on select "00 01 02 03 04 05 06 07 08 09 10 11 12 13 14 15 16 17 18 19 20 21 22 23 24 25 2…" at bounding box center [715, 505] width 28 height 25
type input "01/10/2025, 09:30"
click at [906, 422] on div "BELUMINO-00002Q-V002.PDF" at bounding box center [784, 434] width 803 height 29
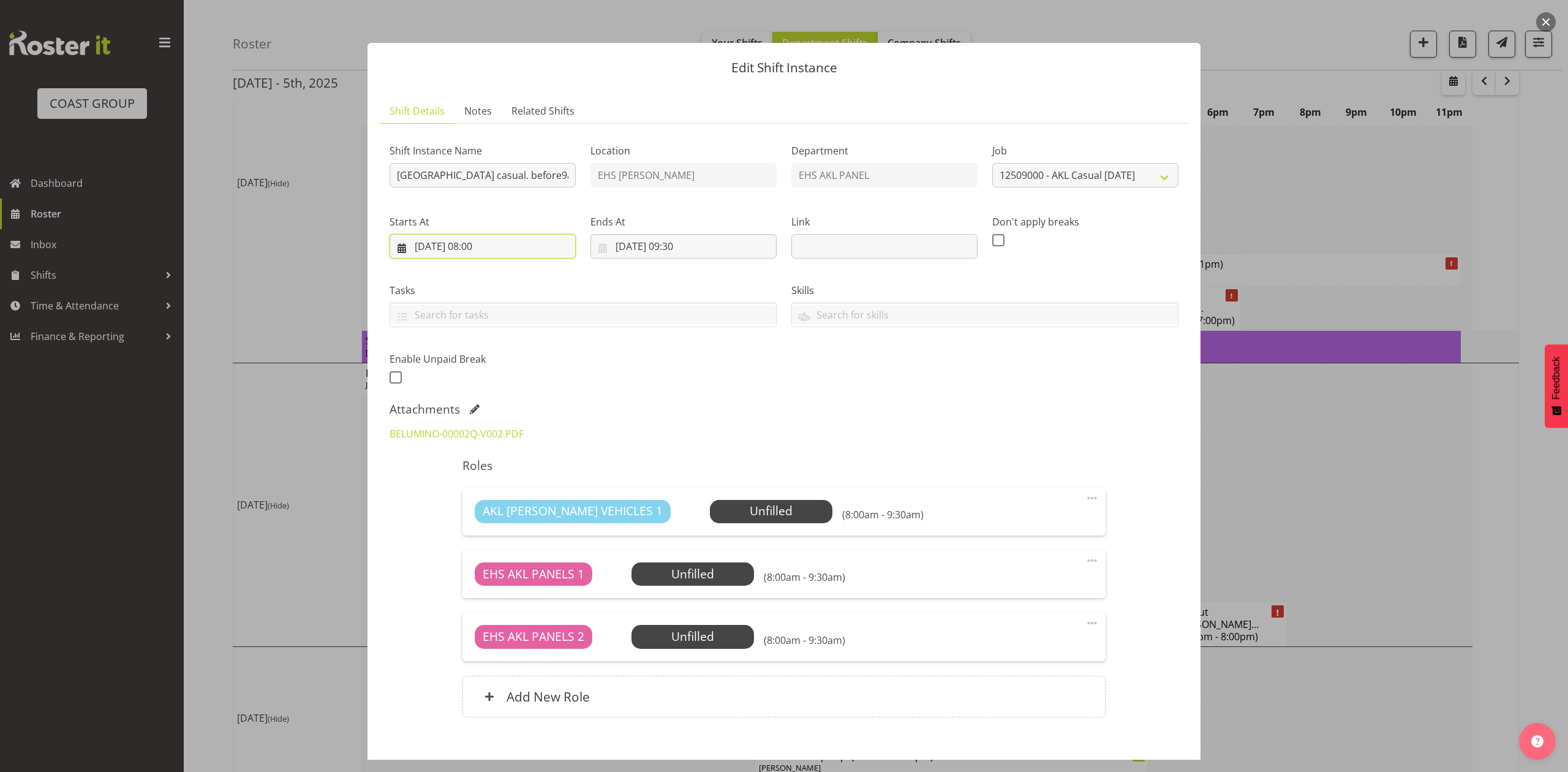
click at [483, 244] on input "01/10/2025, 08:00" at bounding box center [483, 246] width 186 height 25
click at [473, 505] on select "00 01 02 03 04 05 06 07 08 09 10 11 12 13 14 15 16 17 18 19 20 21 22 23" at bounding box center [483, 505] width 28 height 25
select select "7"
click at [469, 494] on select "00 01 02 03 04 05 06 07 08 09 10 11 12 13 14 15 16 17 18 19 20 21 22 23" at bounding box center [483, 505] width 28 height 25
type input "01/10/2025, 07:00"
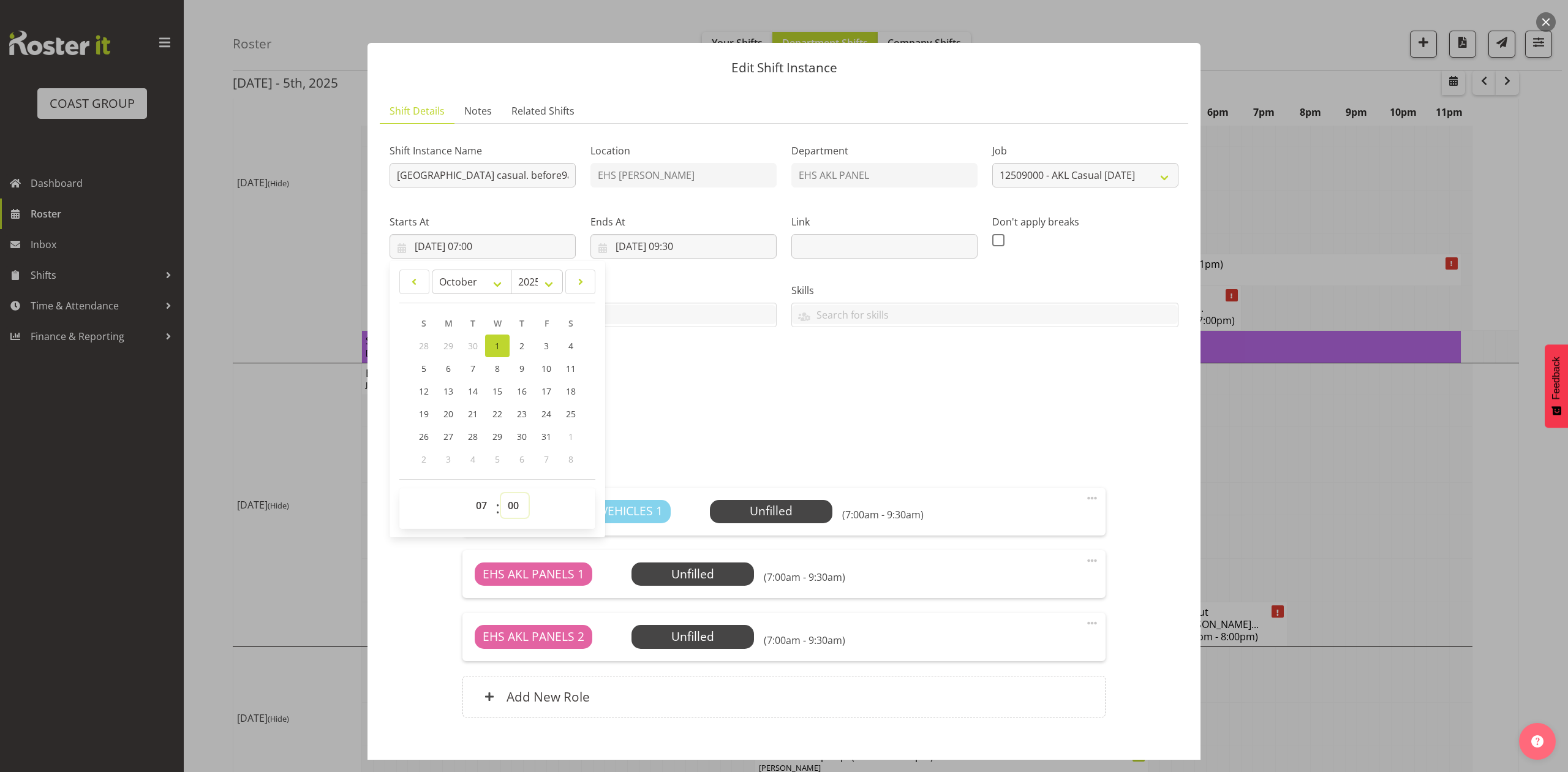
click at [517, 500] on select "00 01 02 03 04 05 06 07 08 09 10 11 12 13 14 15 16 17 18 19 20 21 22 23 24 25 2…" at bounding box center [515, 505] width 28 height 25
select select "30"
click at [501, 494] on select "00 01 02 03 04 05 06 07 08 09 10 11 12 13 14 15 16 17 18 19 20 21 22 23 24 25 2…" at bounding box center [515, 505] width 28 height 25
type input "01/10/2025, 07:30"
click at [851, 439] on div "BELUMINO-00002Q-V002.PDF" at bounding box center [784, 434] width 803 height 29
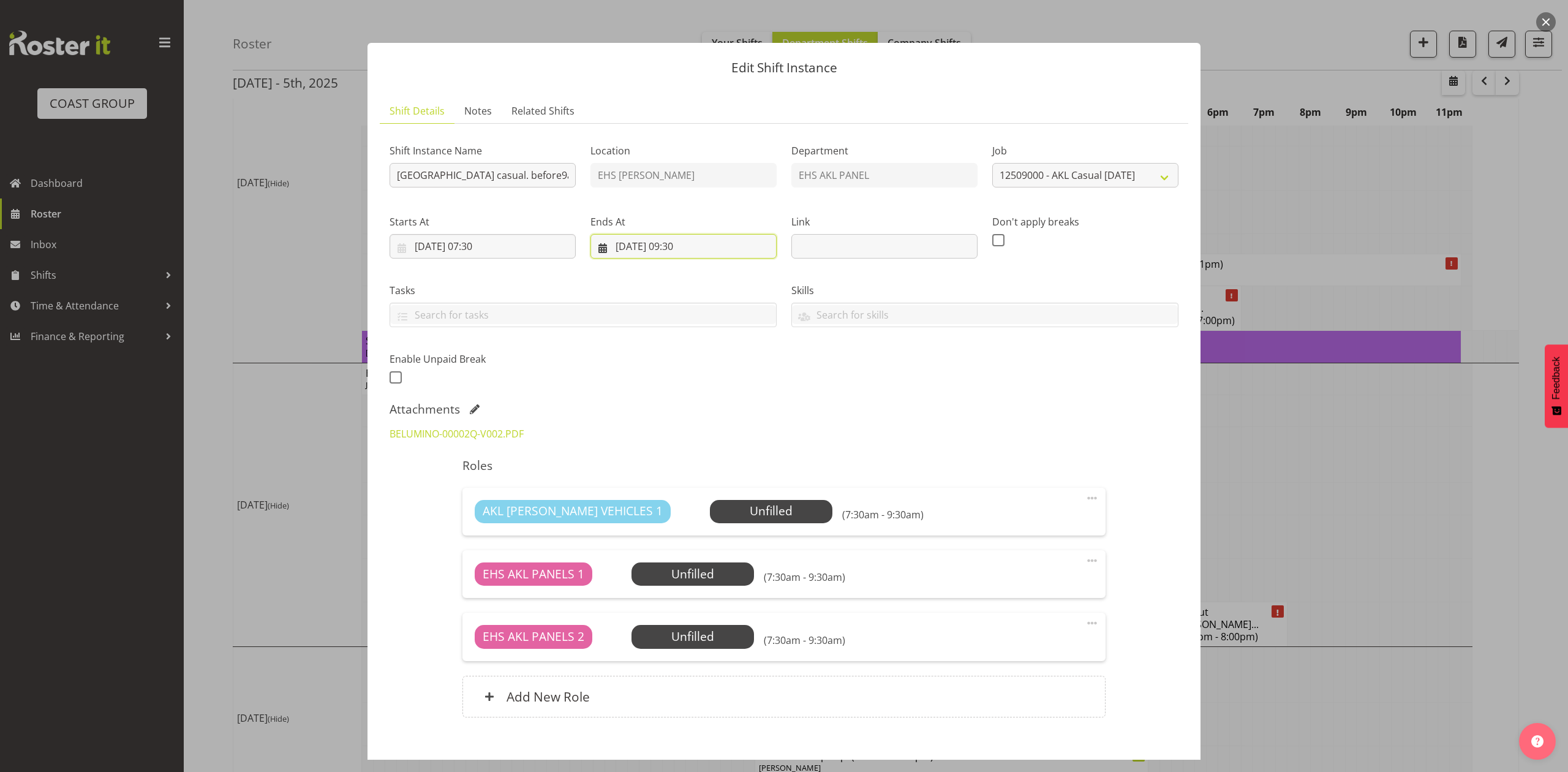
click at [692, 244] on input "01/10/2025, 09:30" at bounding box center [683, 246] width 186 height 25
click at [713, 510] on select "00 01 02 03 04 05 06 07 08 09 10 11 12 13 14 15 16 17 18 19 20 21 22 23 24 25 2…" at bounding box center [715, 505] width 28 height 25
select select "0"
click at [702, 494] on select "00 01 02 03 04 05 06 07 08 09 10 11 12 13 14 15 16 17 18 19 20 21 22 23 24 25 2…" at bounding box center [715, 505] width 28 height 25
type input "01/10/2025, 09:00"
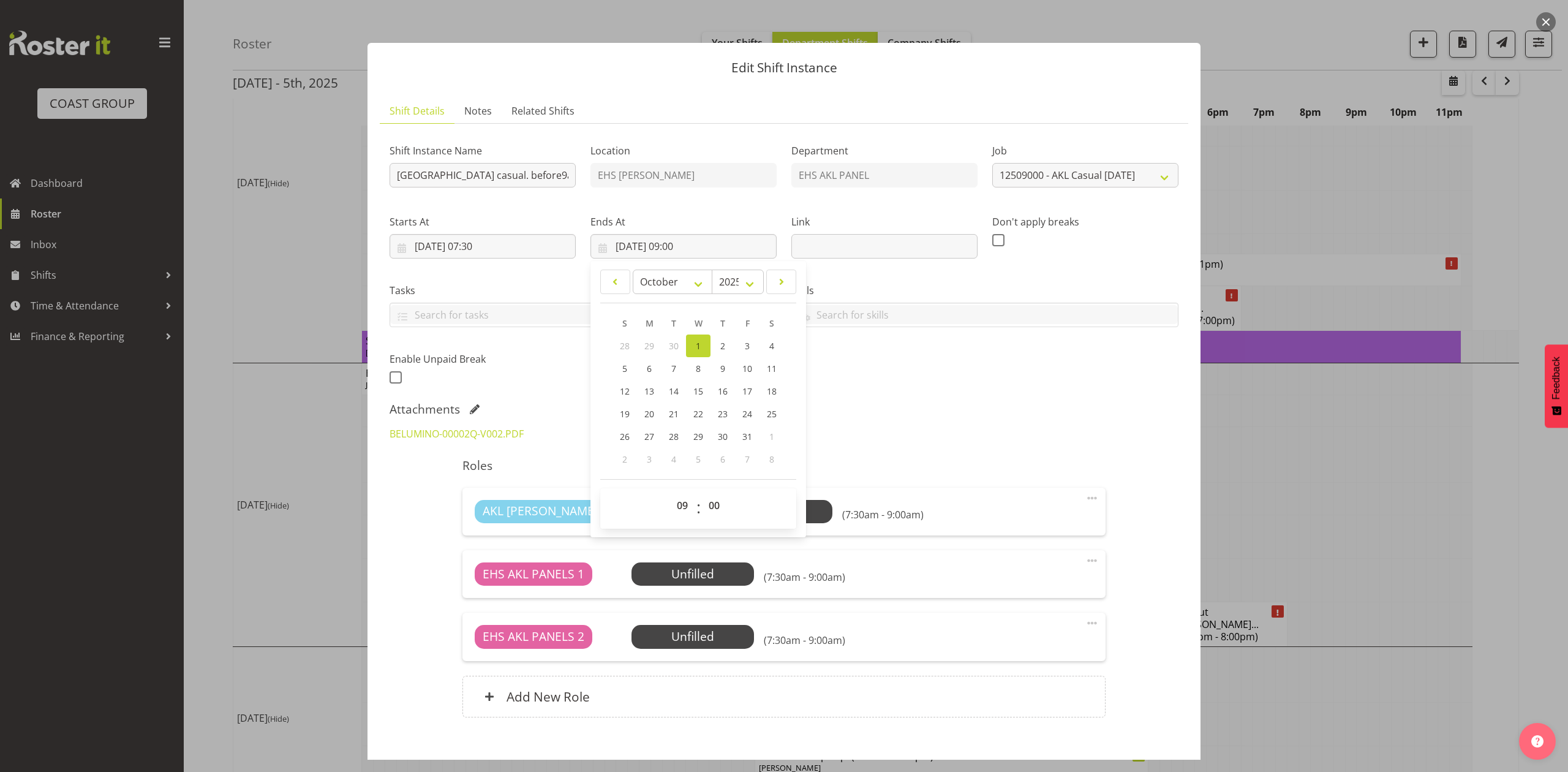
click at [947, 400] on div "Shift Instance Name Pullout Eden Park casual. before9am. Location EHS RYMER Dep…" at bounding box center [784, 433] width 789 height 598
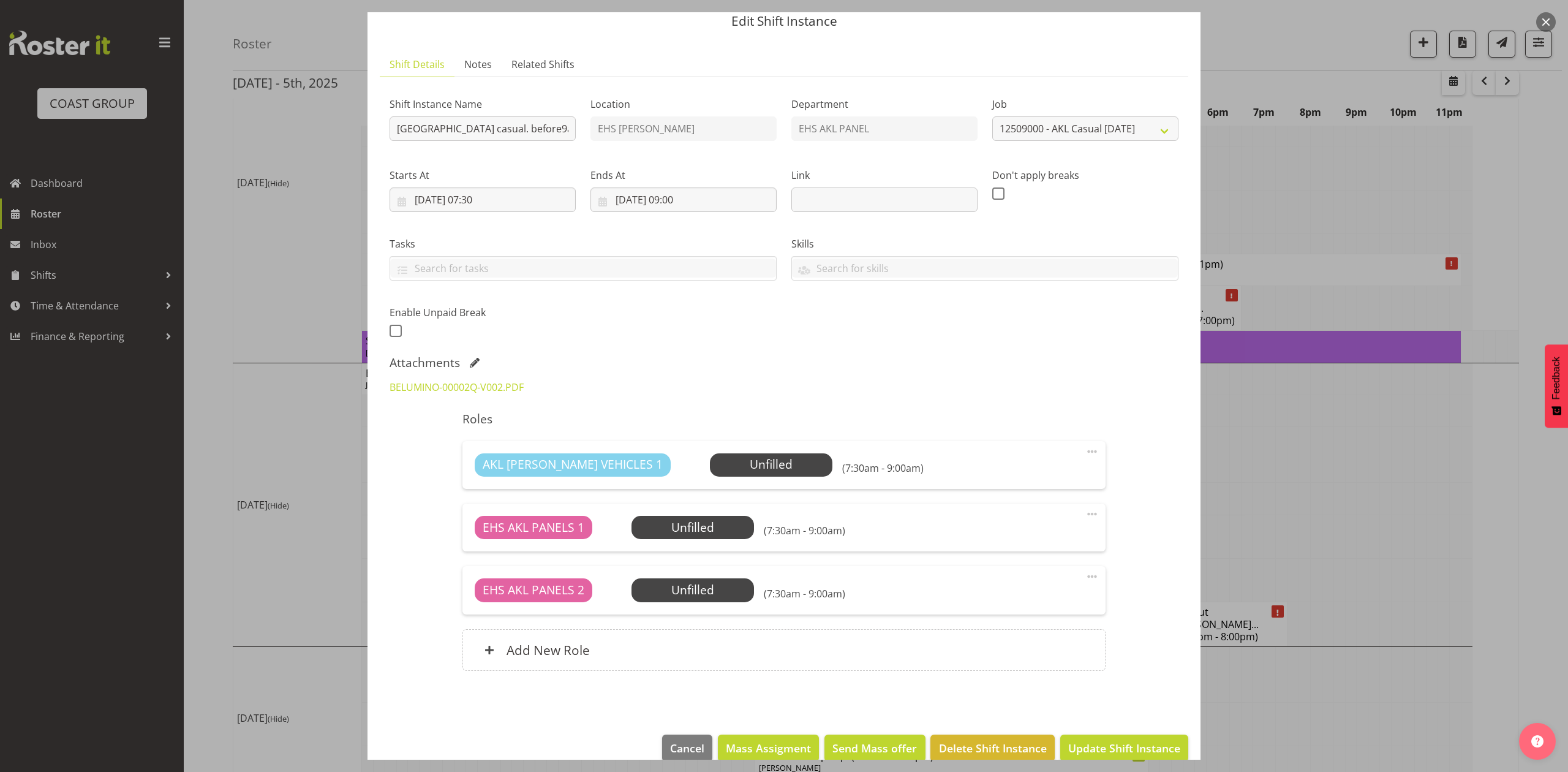
scroll to position [68, 0]
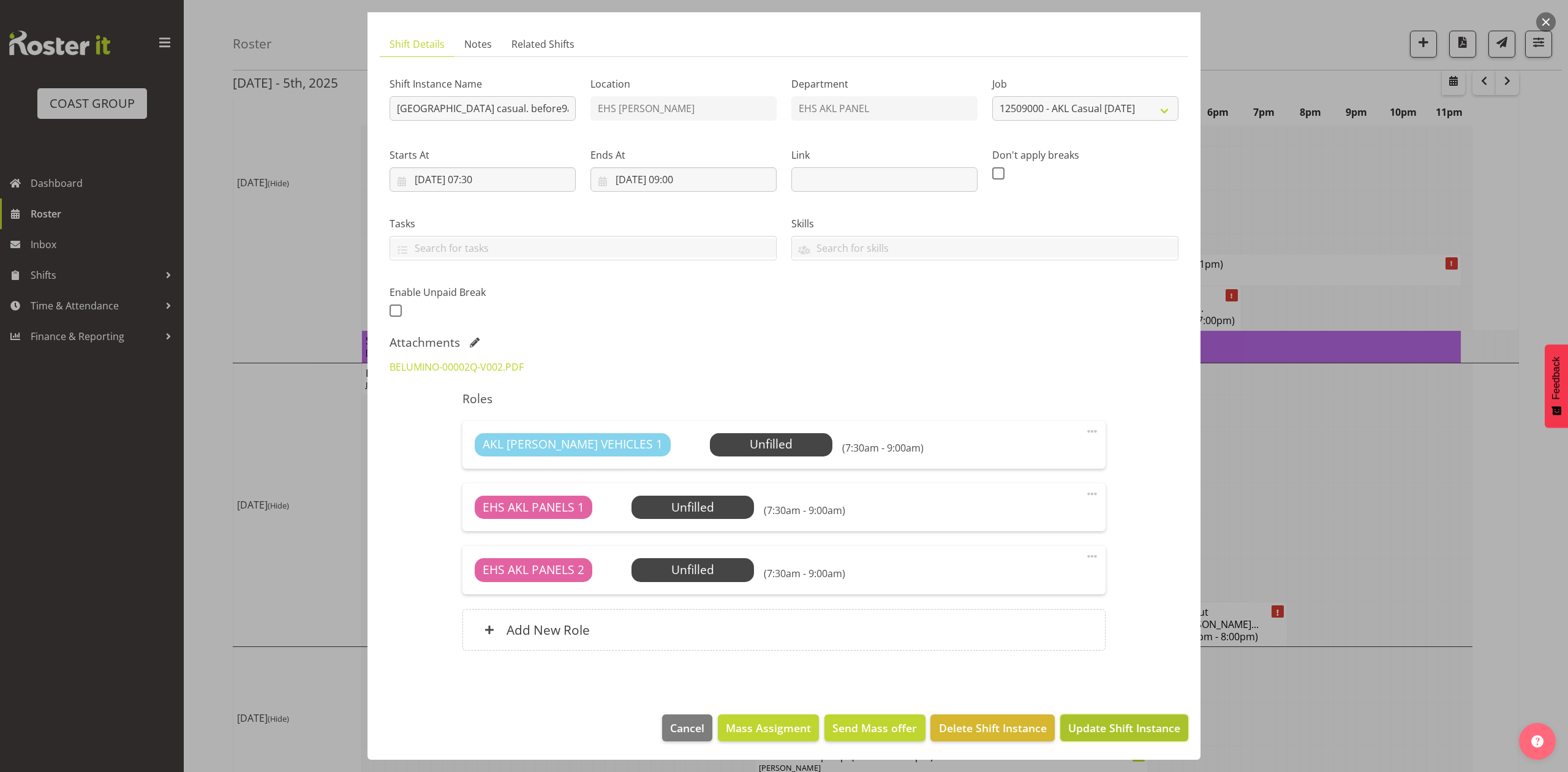
click at [1115, 723] on span "Update Shift Instance" at bounding box center [1124, 728] width 112 height 16
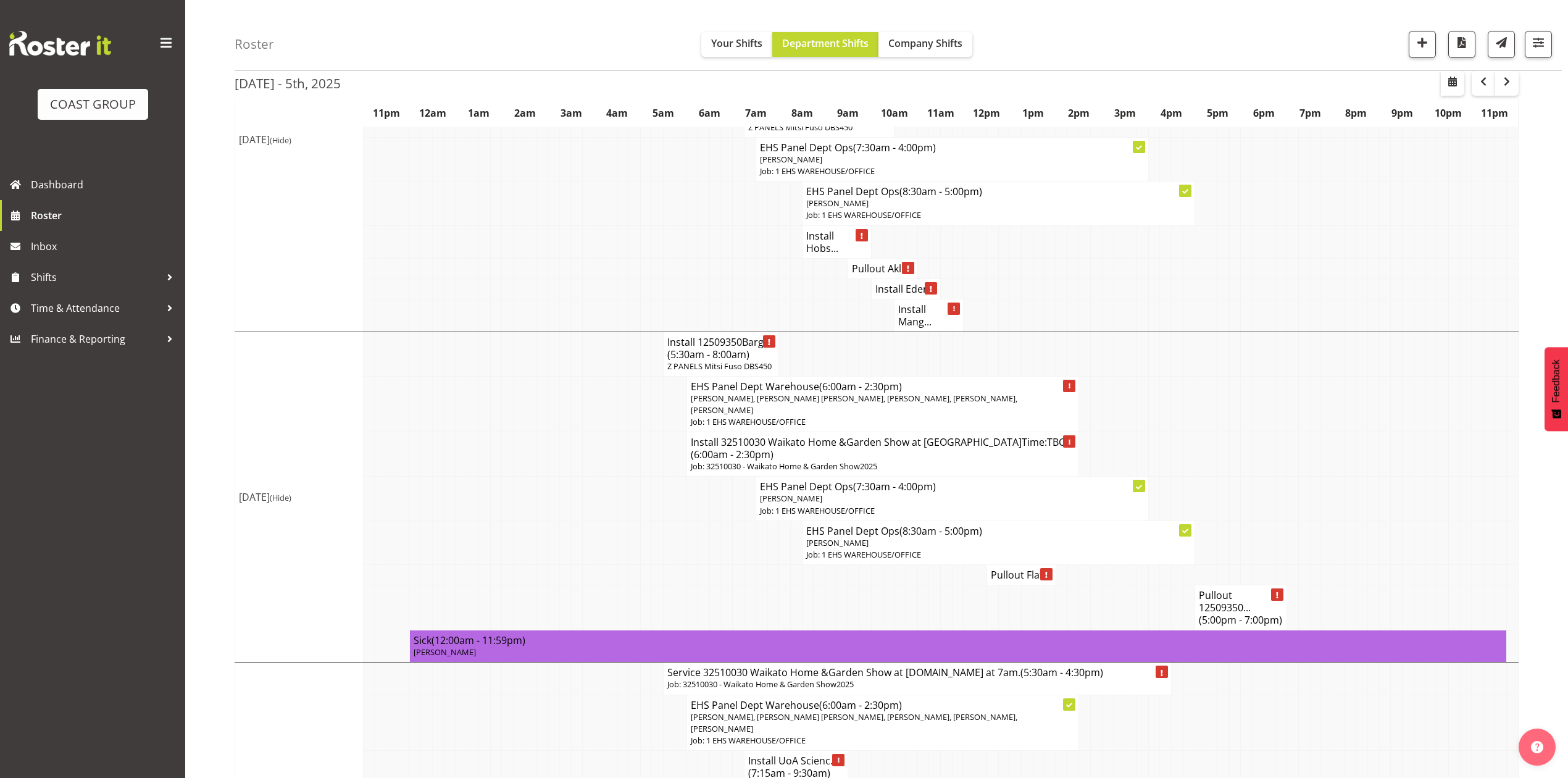
scroll to position [0, 0]
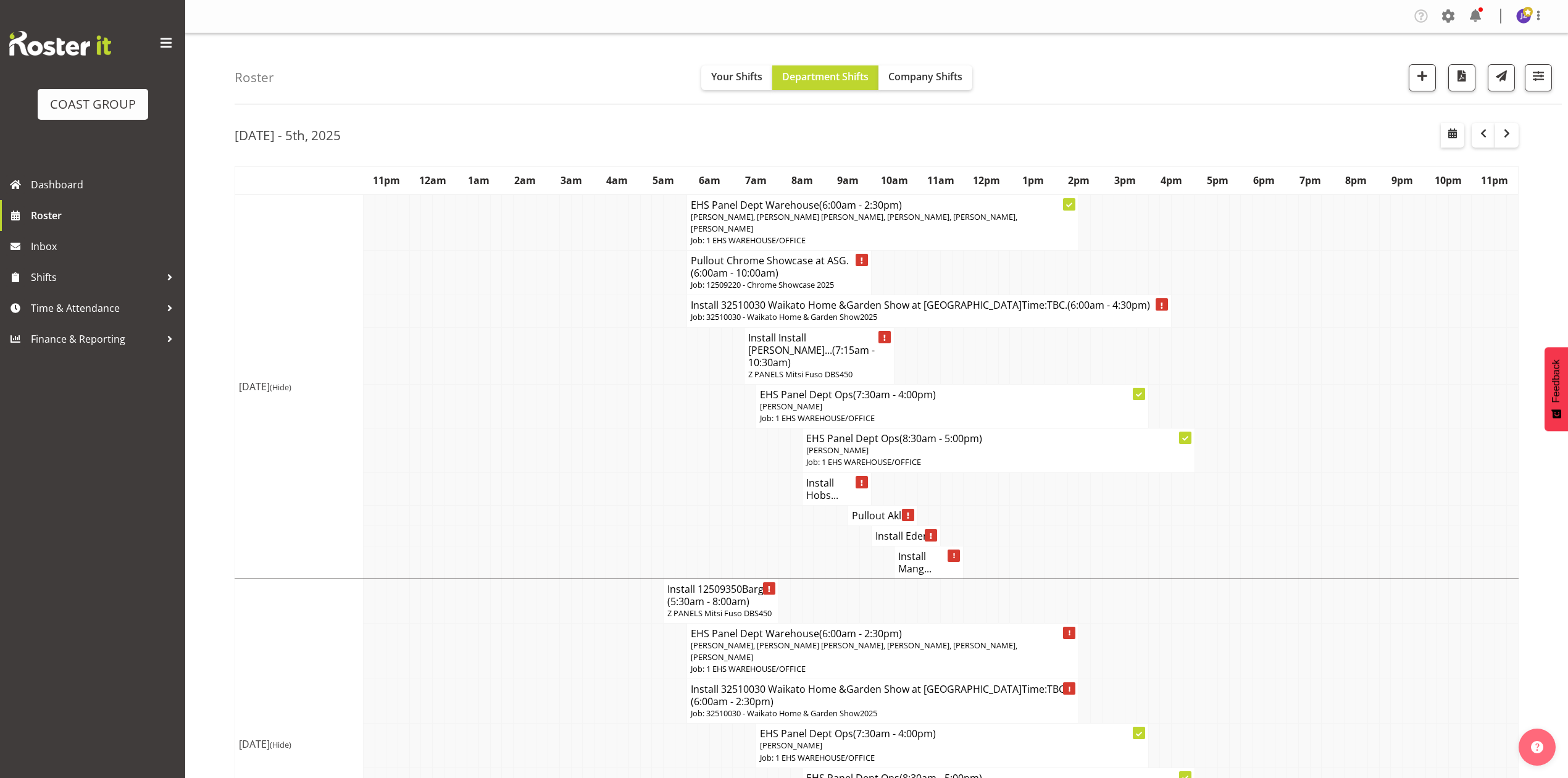
click at [887, 532] on h4 "Install Eden..." at bounding box center [906, 536] width 61 height 12
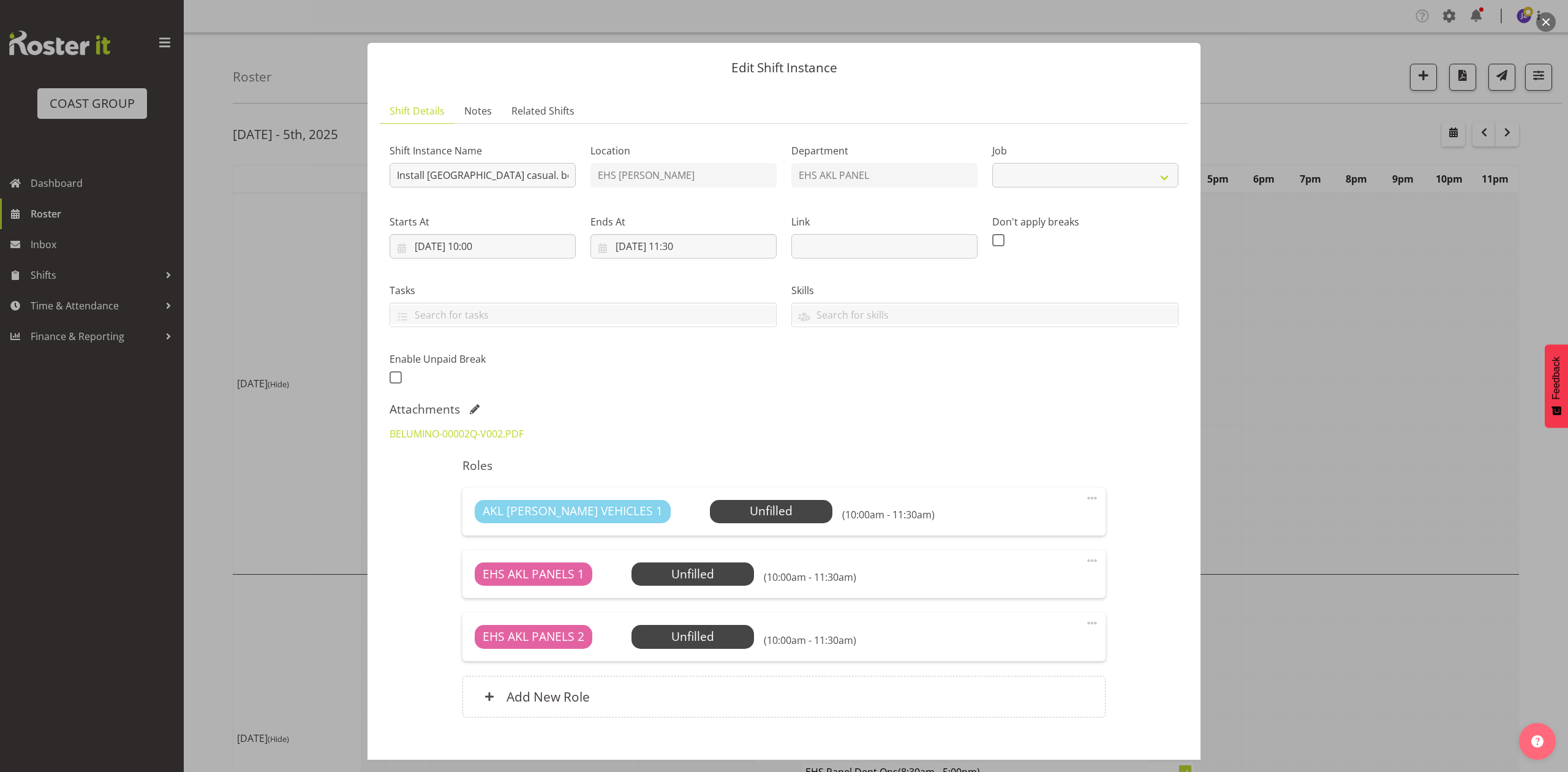
select select "8653"
click at [1309, 418] on div at bounding box center [784, 386] width 1568 height 772
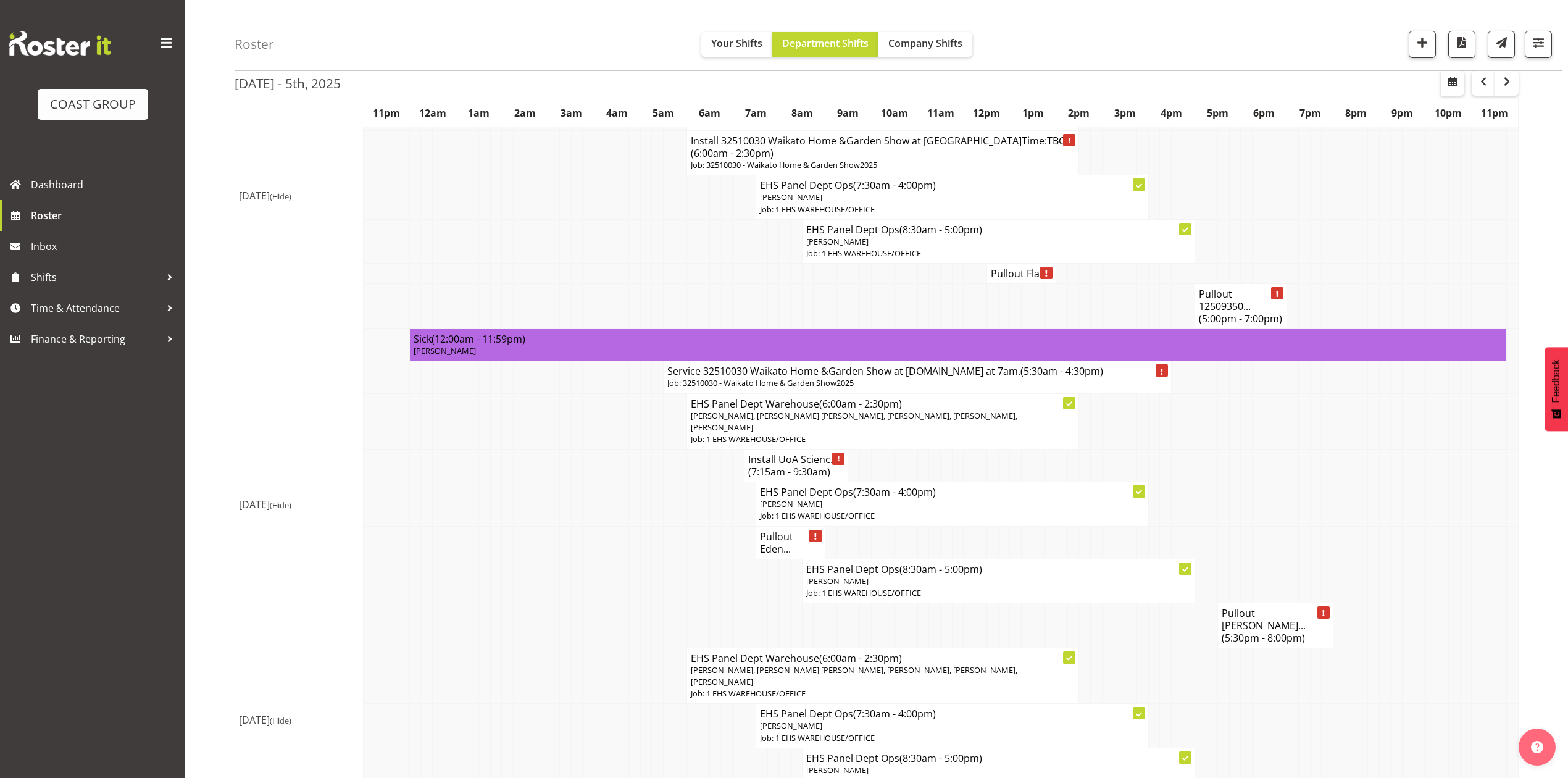
scroll to position [524, 0]
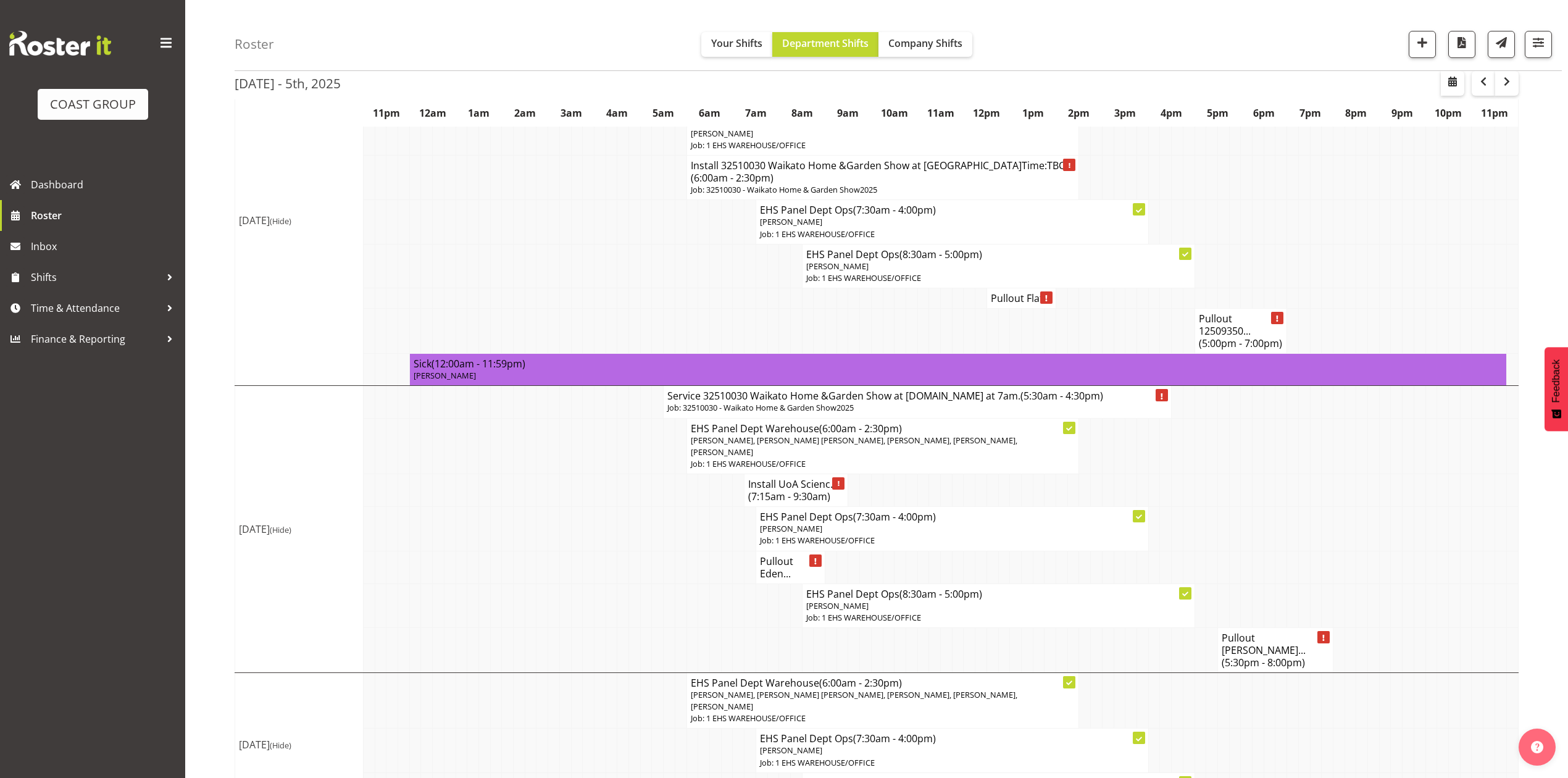
drag, startPoint x: 783, startPoint y: 566, endPoint x: 798, endPoint y: 566, distance: 15.0
click at [783, 566] on h4 "Pullout Eden..." at bounding box center [791, 567] width 61 height 25
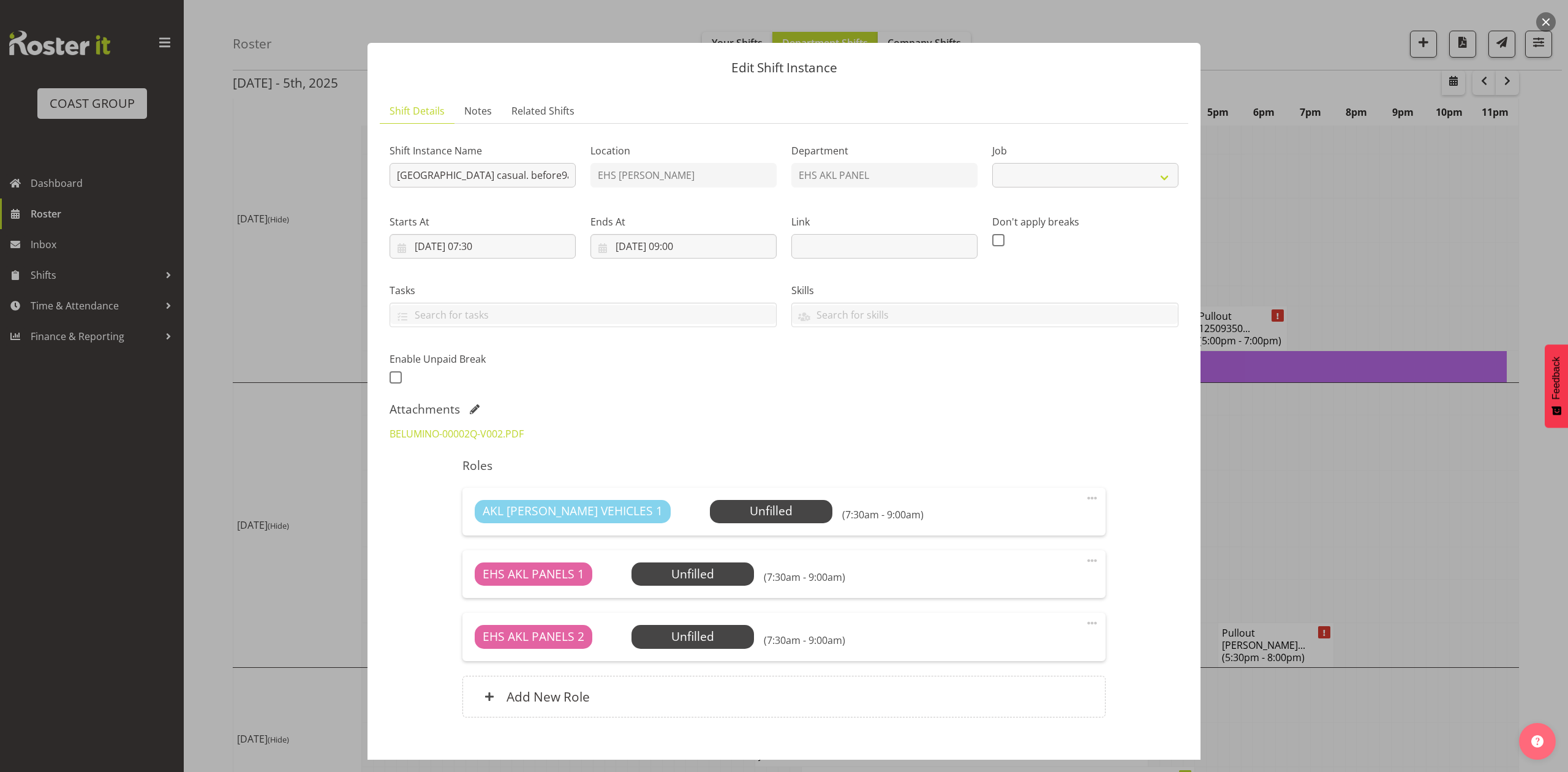
select select "8653"
drag, startPoint x: 1372, startPoint y: 513, endPoint x: 1496, endPoint y: 555, distance: 130.9
click at [1377, 513] on div at bounding box center [784, 386] width 1568 height 772
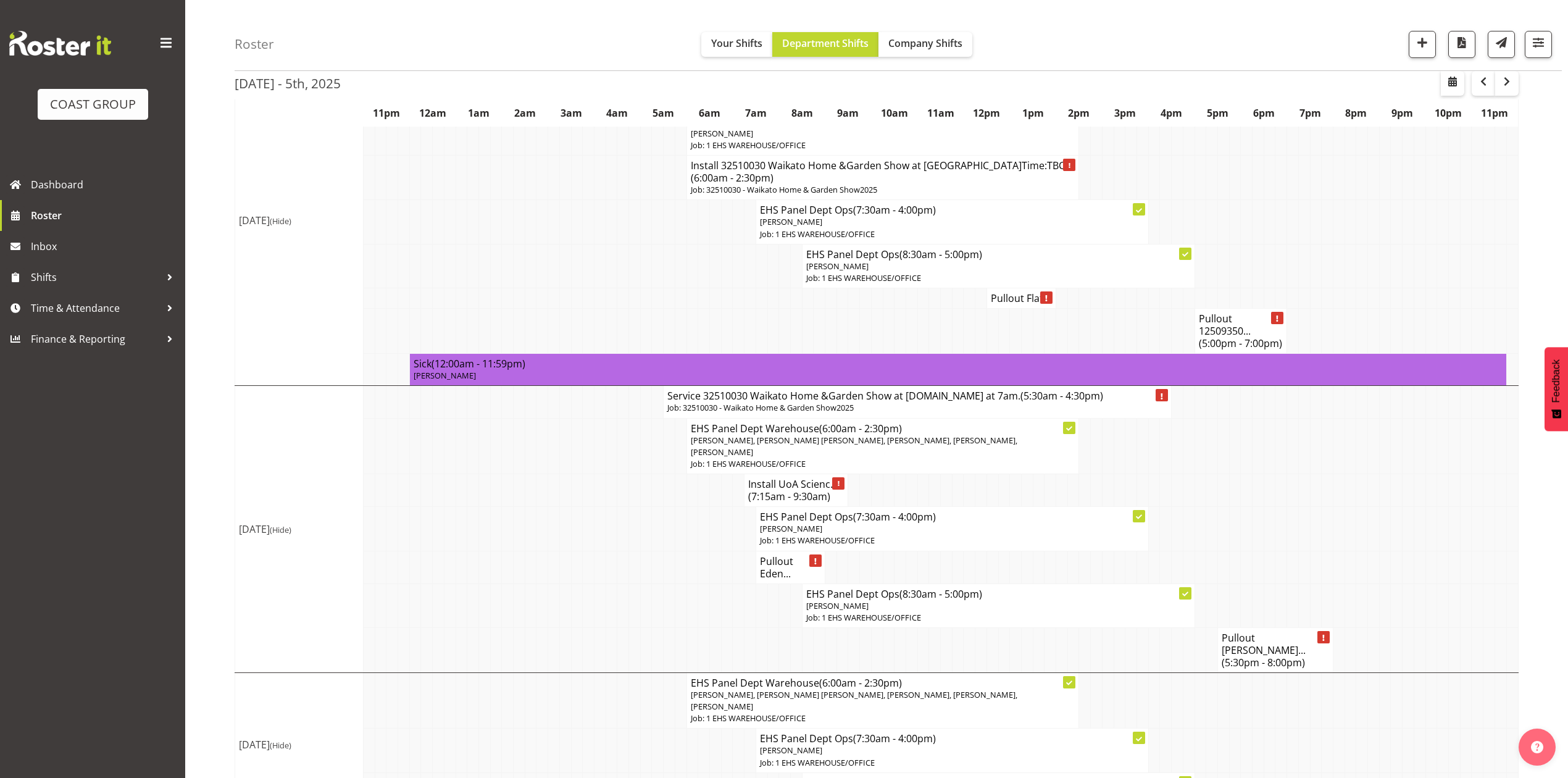
click at [762, 577] on h4 "Pullout Eden..." at bounding box center [791, 567] width 61 height 25
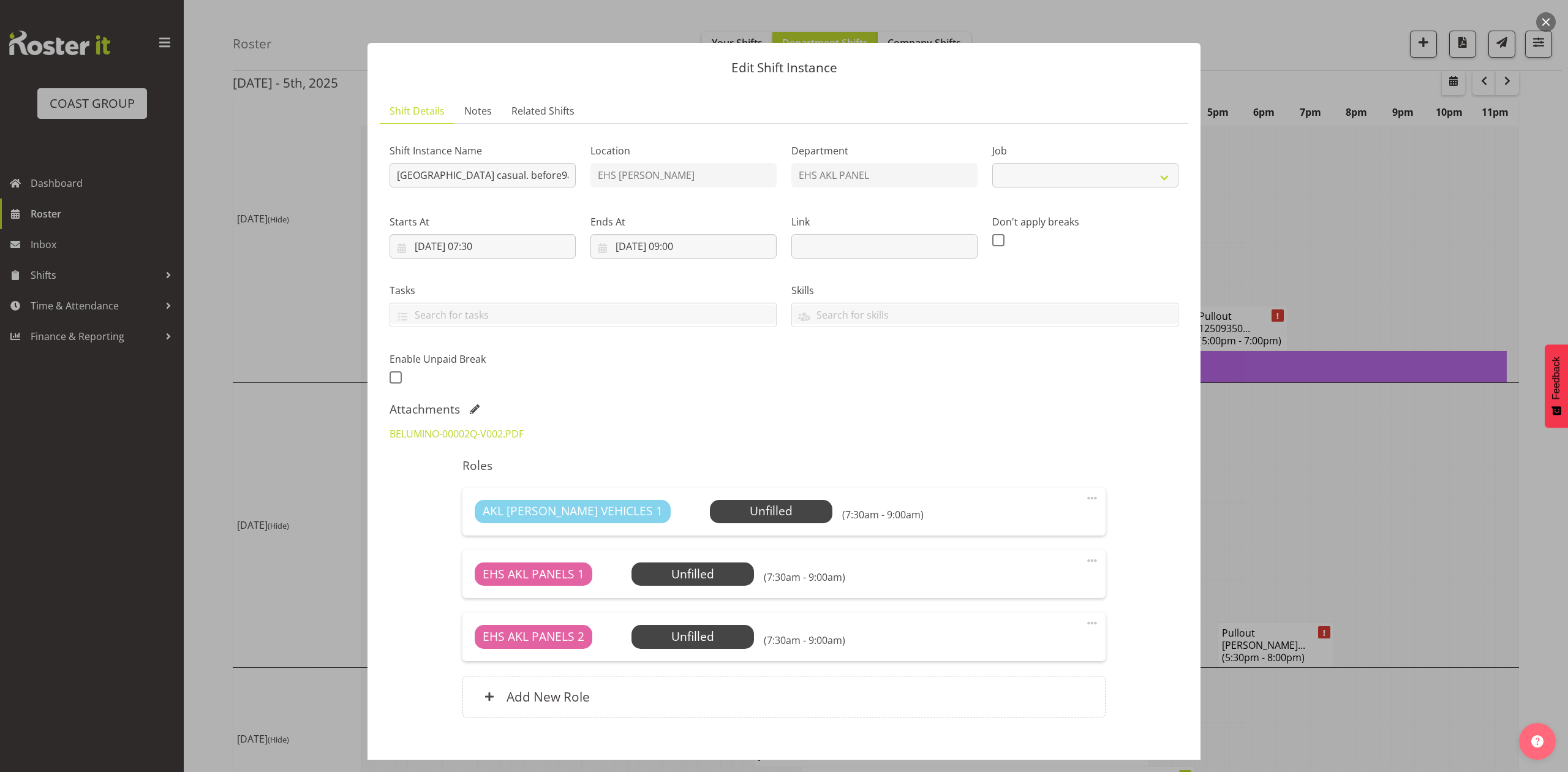
select select
click at [1301, 517] on div at bounding box center [784, 386] width 1568 height 772
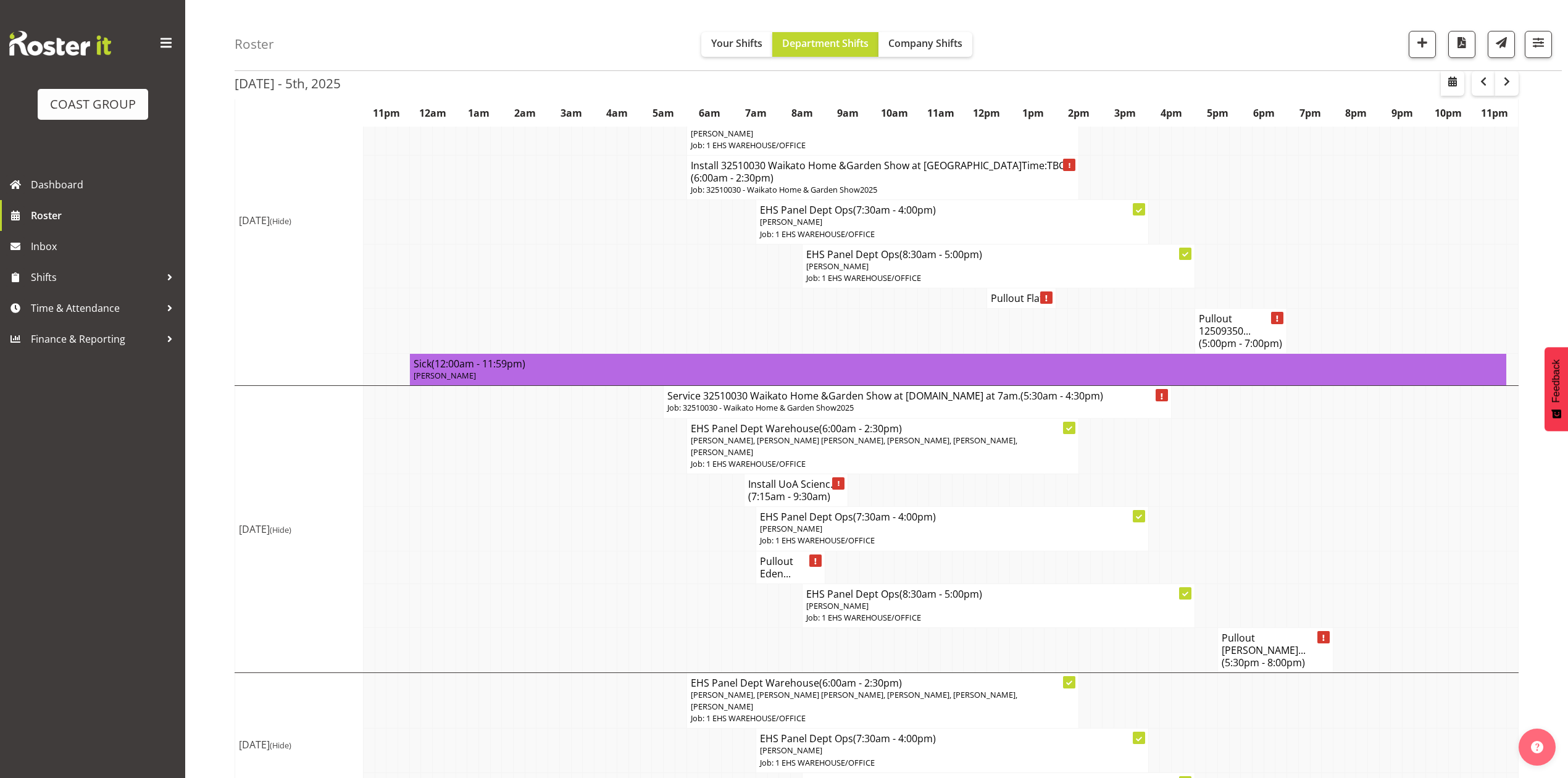
click at [1257, 473] on td at bounding box center [1258, 446] width 12 height 56
click at [1487, 176] on td at bounding box center [1489, 177] width 12 height 44
click at [1428, 44] on span "button" at bounding box center [1423, 43] width 16 height 16
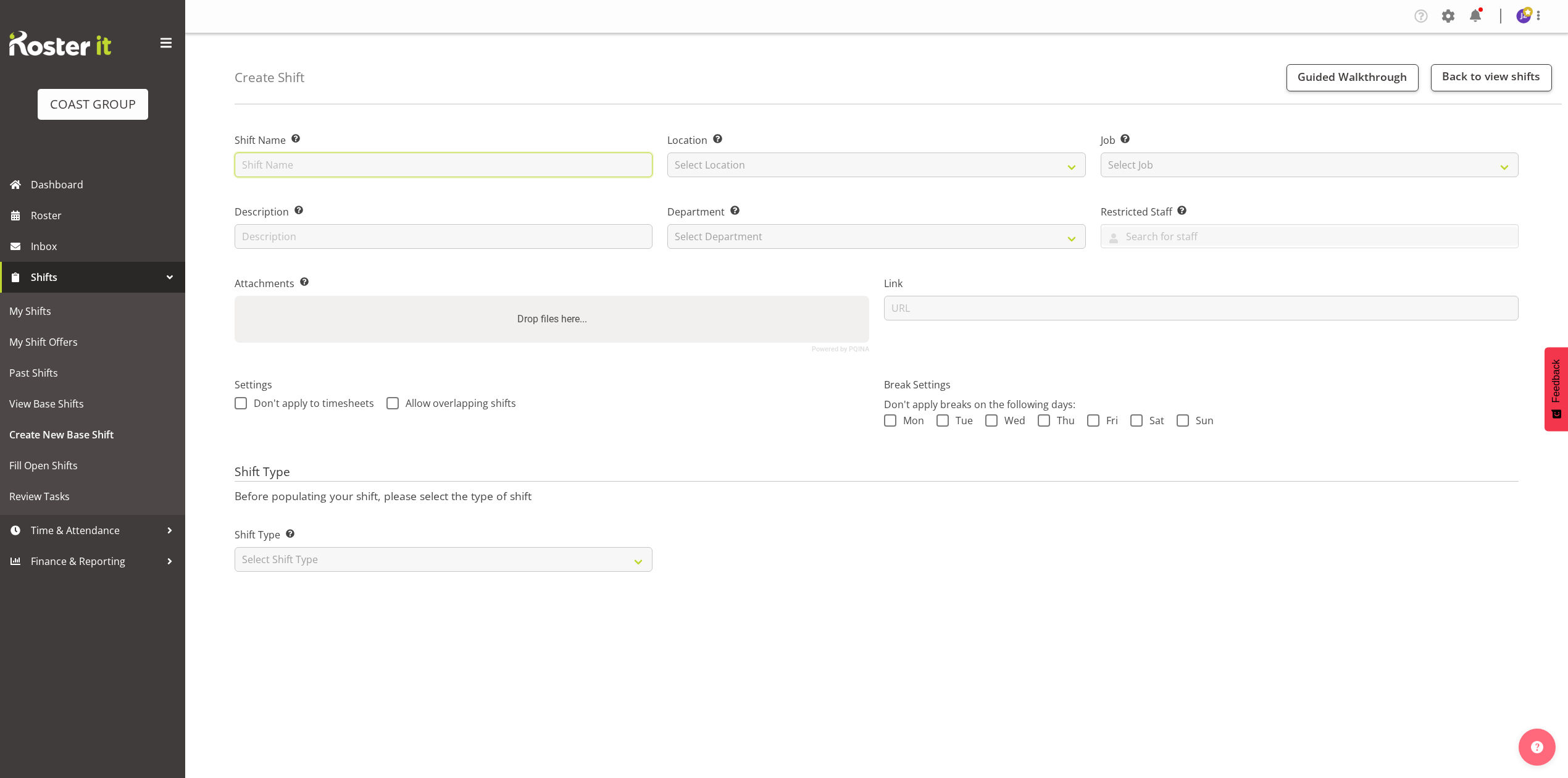
click at [556, 164] on input "text" at bounding box center [444, 164] width 418 height 25
click at [243, 163] on input "RVA Conf 2026" at bounding box center [444, 164] width 418 height 25
type input "42608020 RVA Conf 2026"
drag, startPoint x: 796, startPoint y: 160, endPoint x: 796, endPoint y: 170, distance: 10.0
click at [796, 160] on select "Select Location EHS [PERSON_NAME]" at bounding box center [876, 164] width 418 height 25
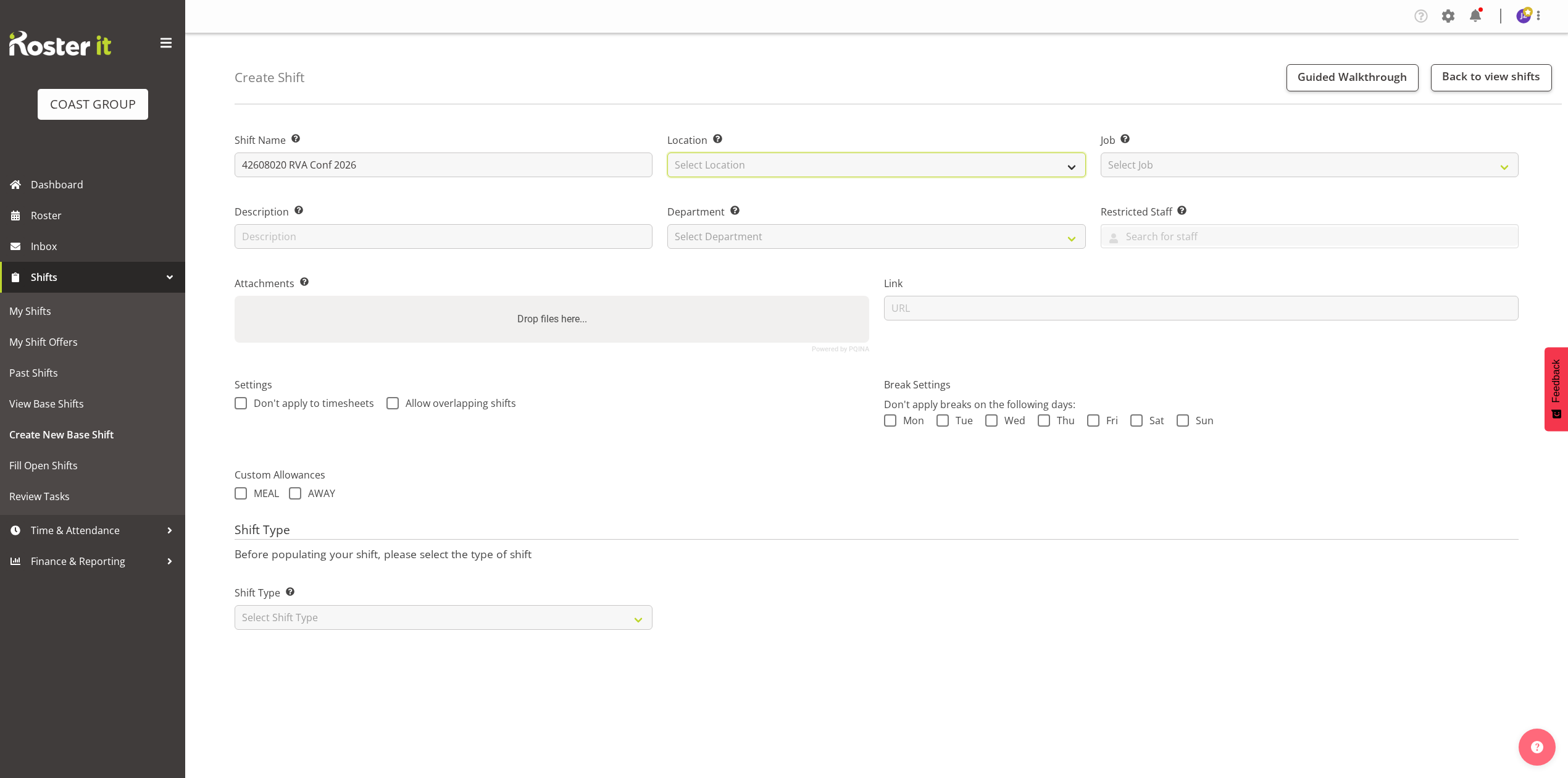
select select "35"
click at [667, 152] on select "Select Location EHS [PERSON_NAME]" at bounding box center [876, 164] width 418 height 25
click at [1145, 167] on select "Select Job Create new job 1 Carlton Events 1 [PERSON_NAME][GEOGRAPHIC_DATA] 1 […" at bounding box center [1310, 164] width 418 height 25
select select "10617"
click at [1101, 152] on select "Select Job Create new job 1 Carlton Events 1 [PERSON_NAME][GEOGRAPHIC_DATA] 1 […" at bounding box center [1310, 164] width 418 height 25
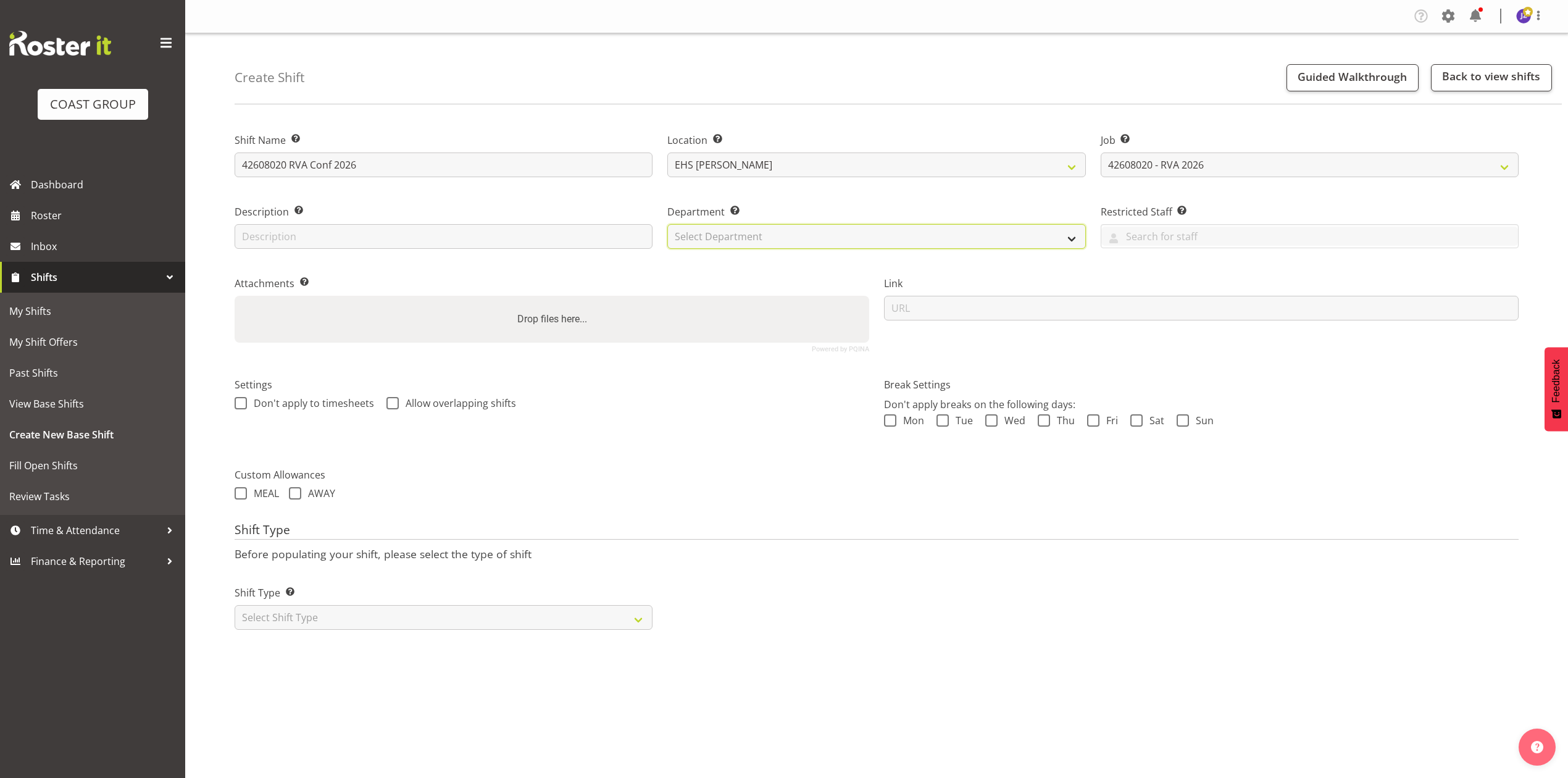
click at [949, 243] on select "Select Department EHS AKL PANEL EHS AKL PANEL" at bounding box center [876, 236] width 418 height 25
select select "39"
click at [667, 224] on select "Select Department EHS AKL PANEL EHS AKL PANEL" at bounding box center [876, 236] width 418 height 25
click at [784, 329] on div "Drop files here..." at bounding box center [552, 319] width 634 height 47
click at [235, 296] on input "Drop files here..." at bounding box center [552, 298] width 634 height 4
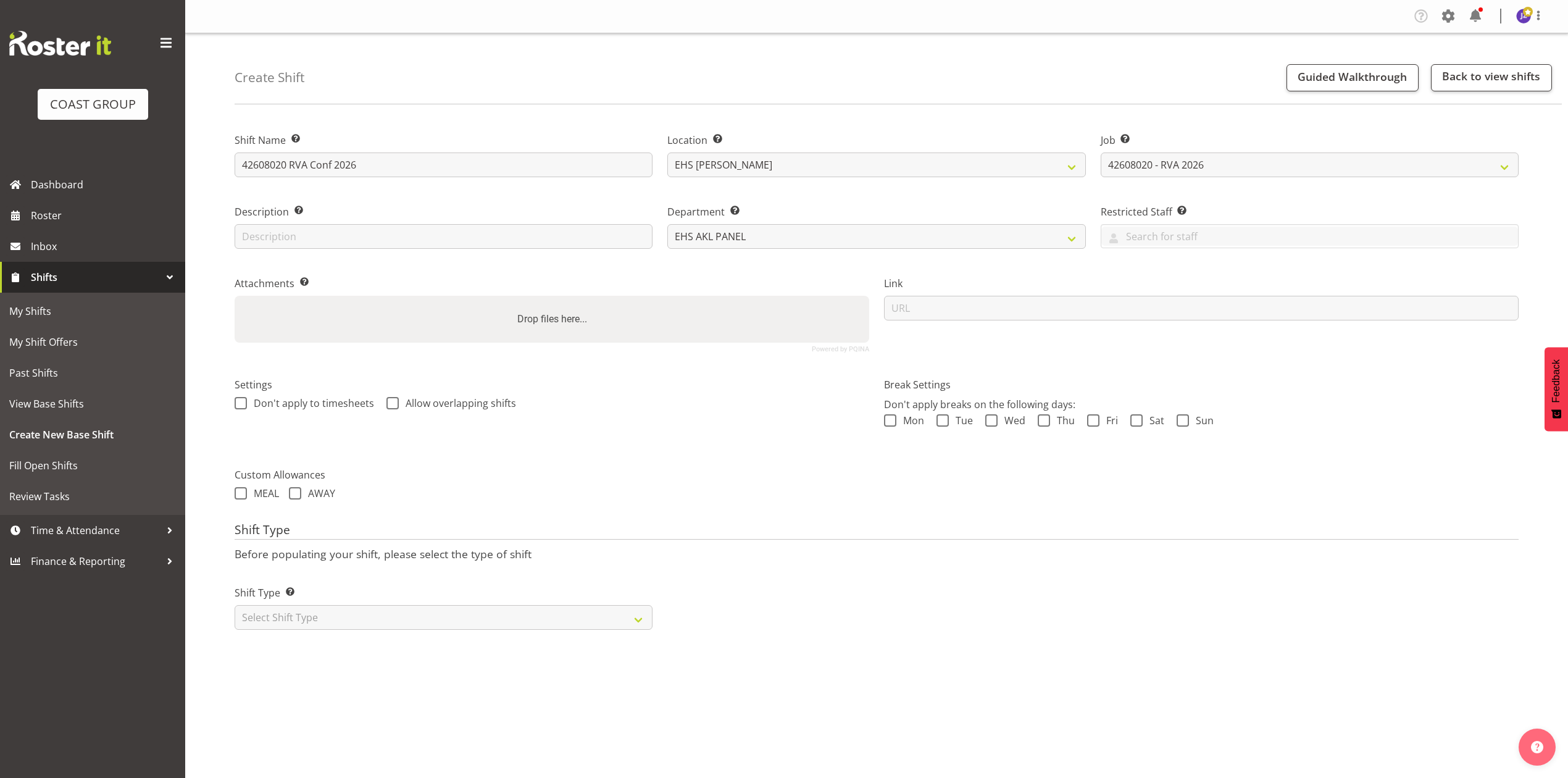
type input "C:\fakepath\42608020 - RVA Conference 2026 - Job Details.pdf"
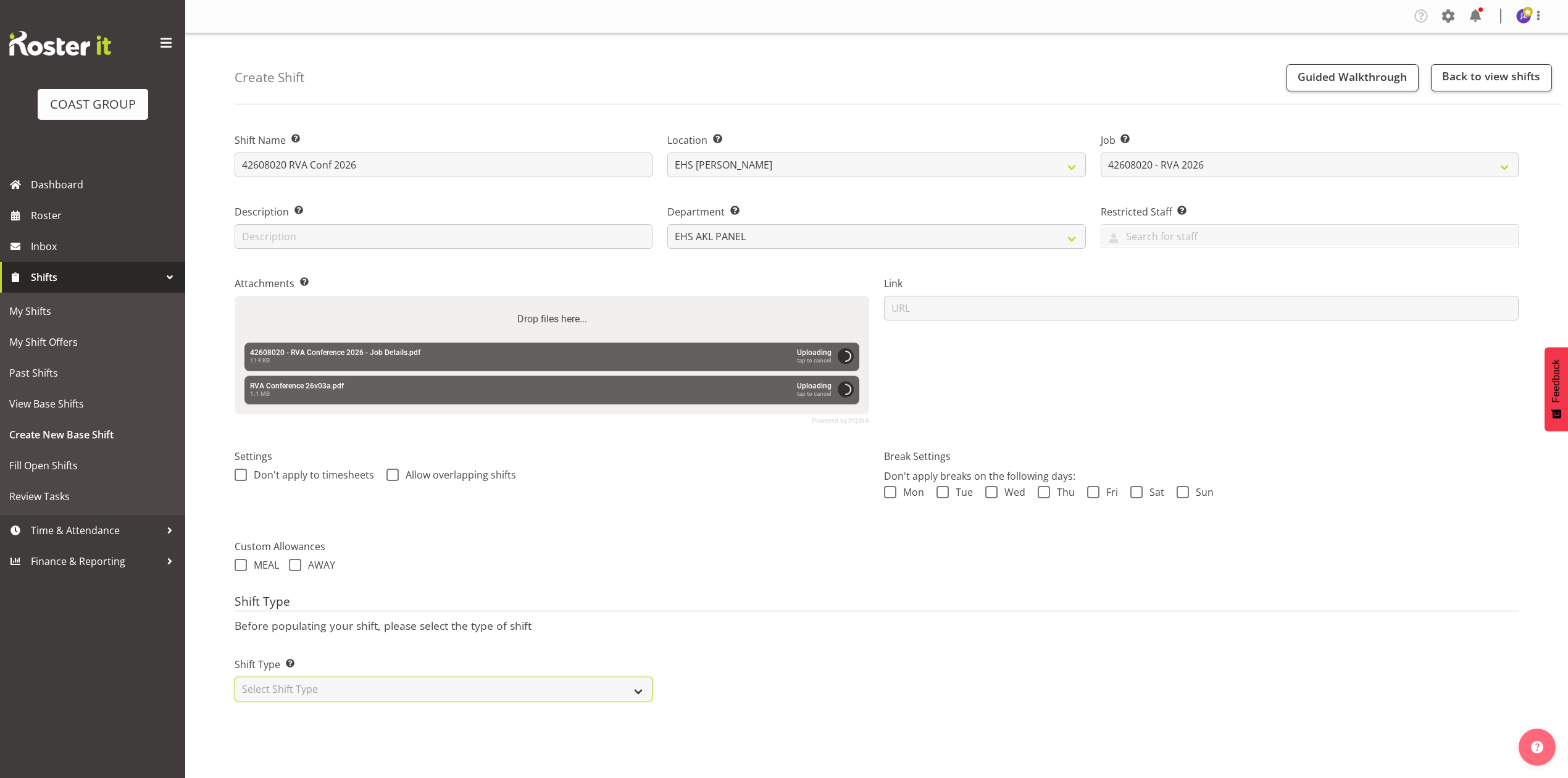
click at [451, 686] on select "Select Shift Type One Off Shift Recurring Shift Rotating Shift" at bounding box center [444, 689] width 418 height 25
select select "recurring"
click at [235, 679] on select "Select Shift Type One Off Shift Recurring Shift Rotating Shift" at bounding box center [444, 689] width 418 height 25
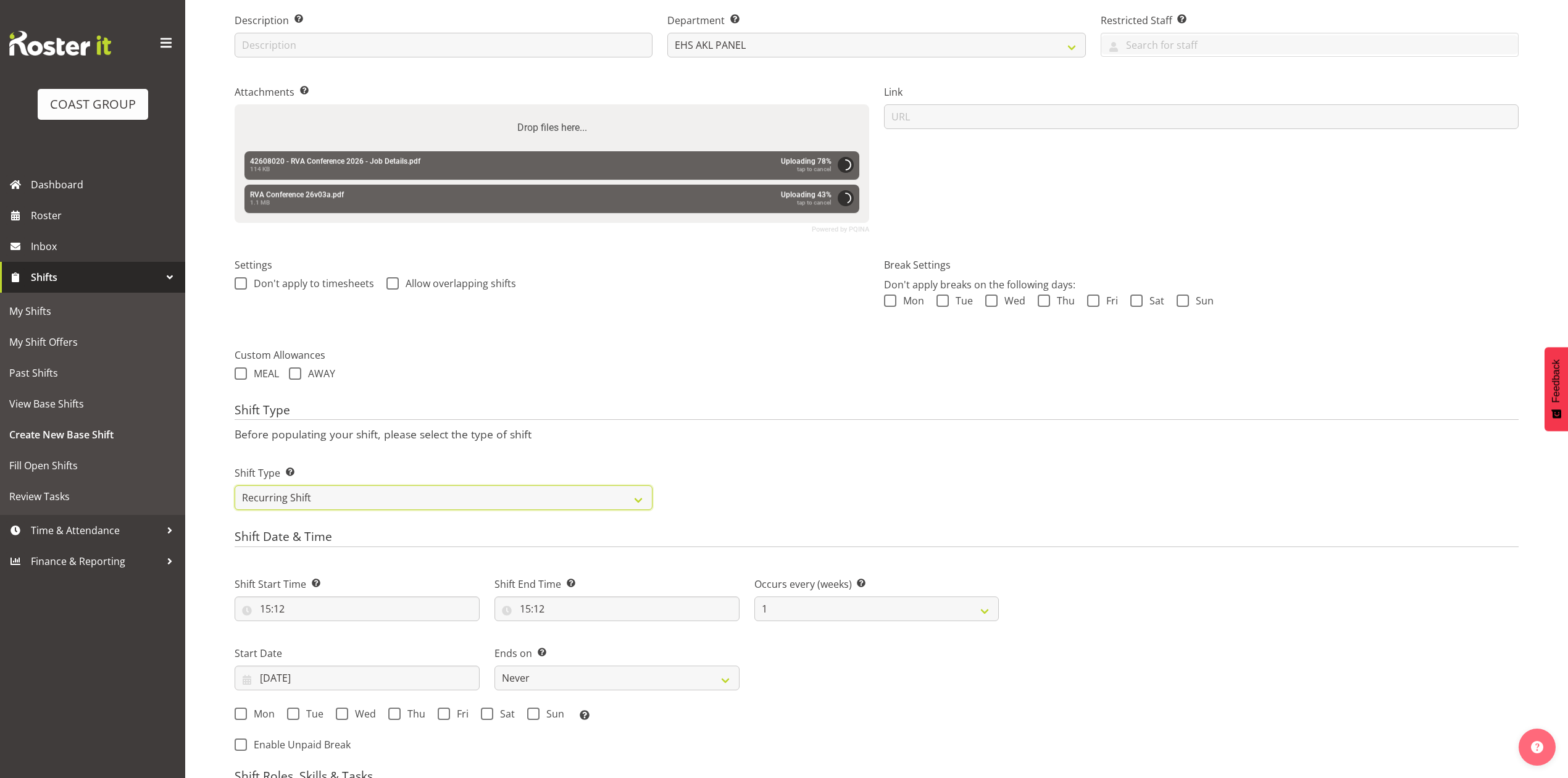
scroll to position [411, 0]
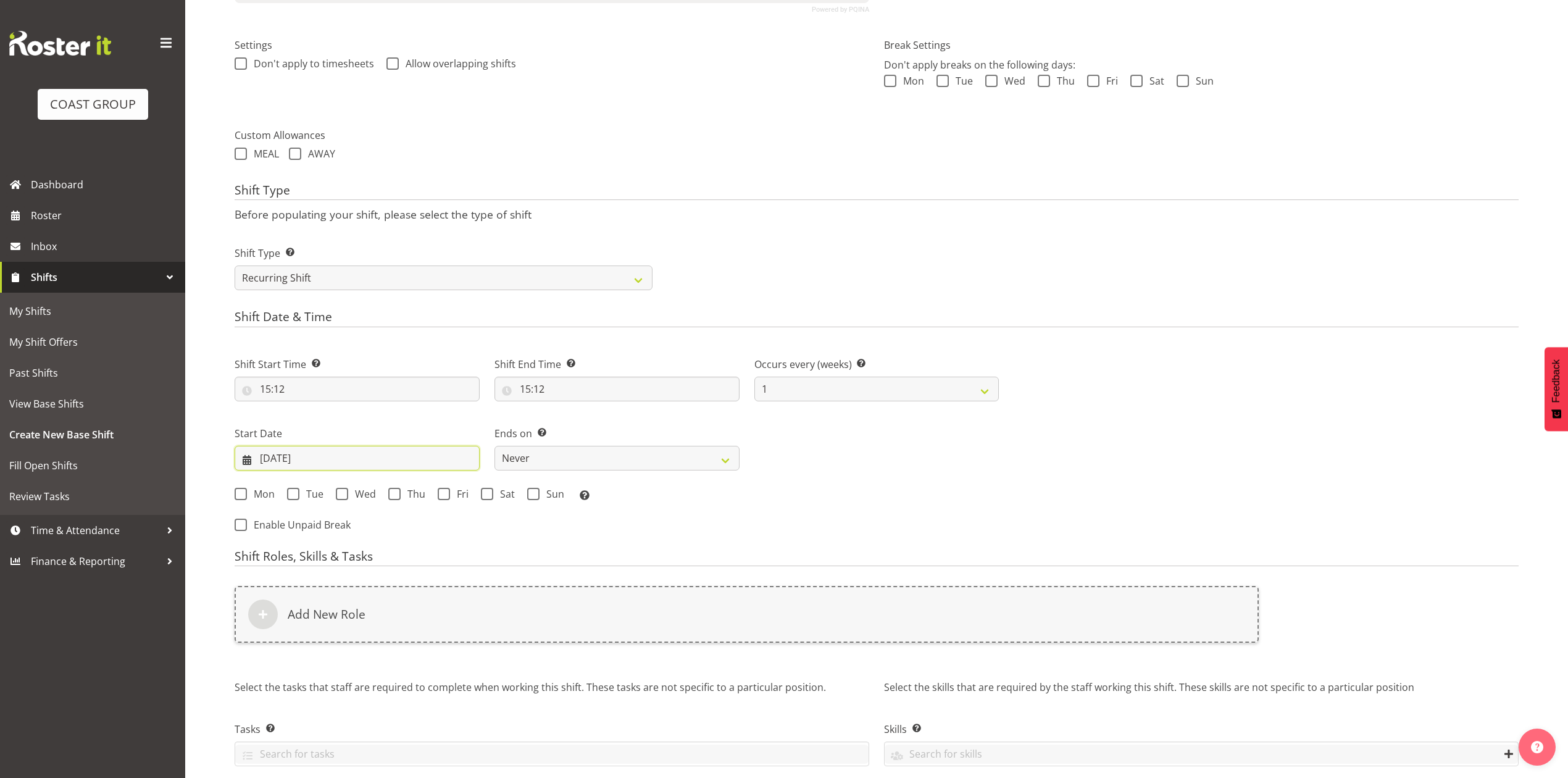
click at [288, 462] on input "24/09/2025" at bounding box center [358, 458] width 245 height 25
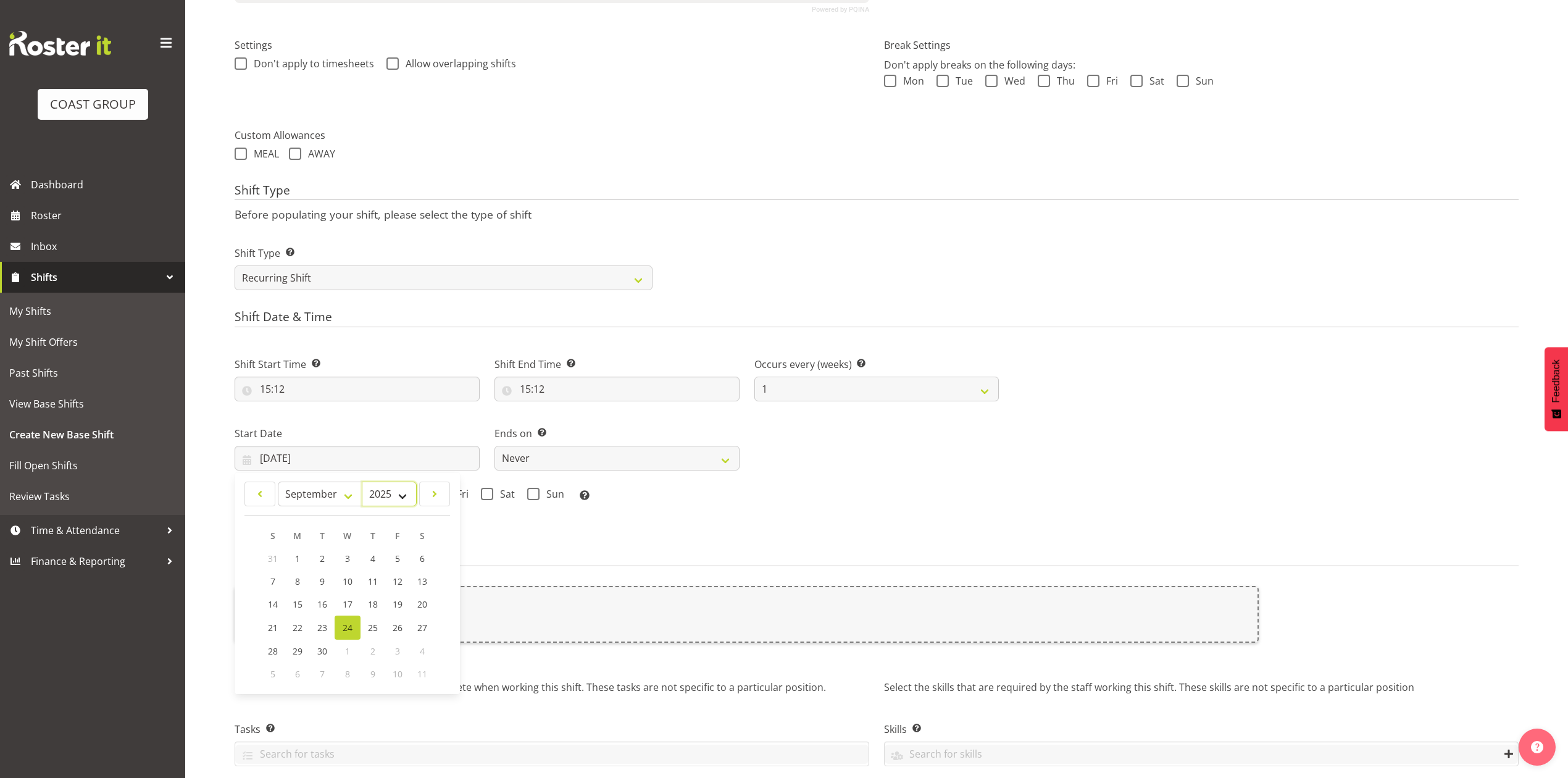
click at [378, 492] on select "2035 2034 2033 2032 2031 2030 2029 2028 2027 2026 2025 2024 2023 2022 2021 2020…" at bounding box center [389, 493] width 55 height 25
select select "2026"
click at [362, 483] on select "2035 2034 2033 2032 2031 2030 2029 2028 2027 2026 2025 2024 2023 2022 2021 2020…" at bounding box center [389, 493] width 55 height 25
click at [305, 495] on select "January February March April May June July August September October November De…" at bounding box center [319, 493] width 84 height 25
select select "7"
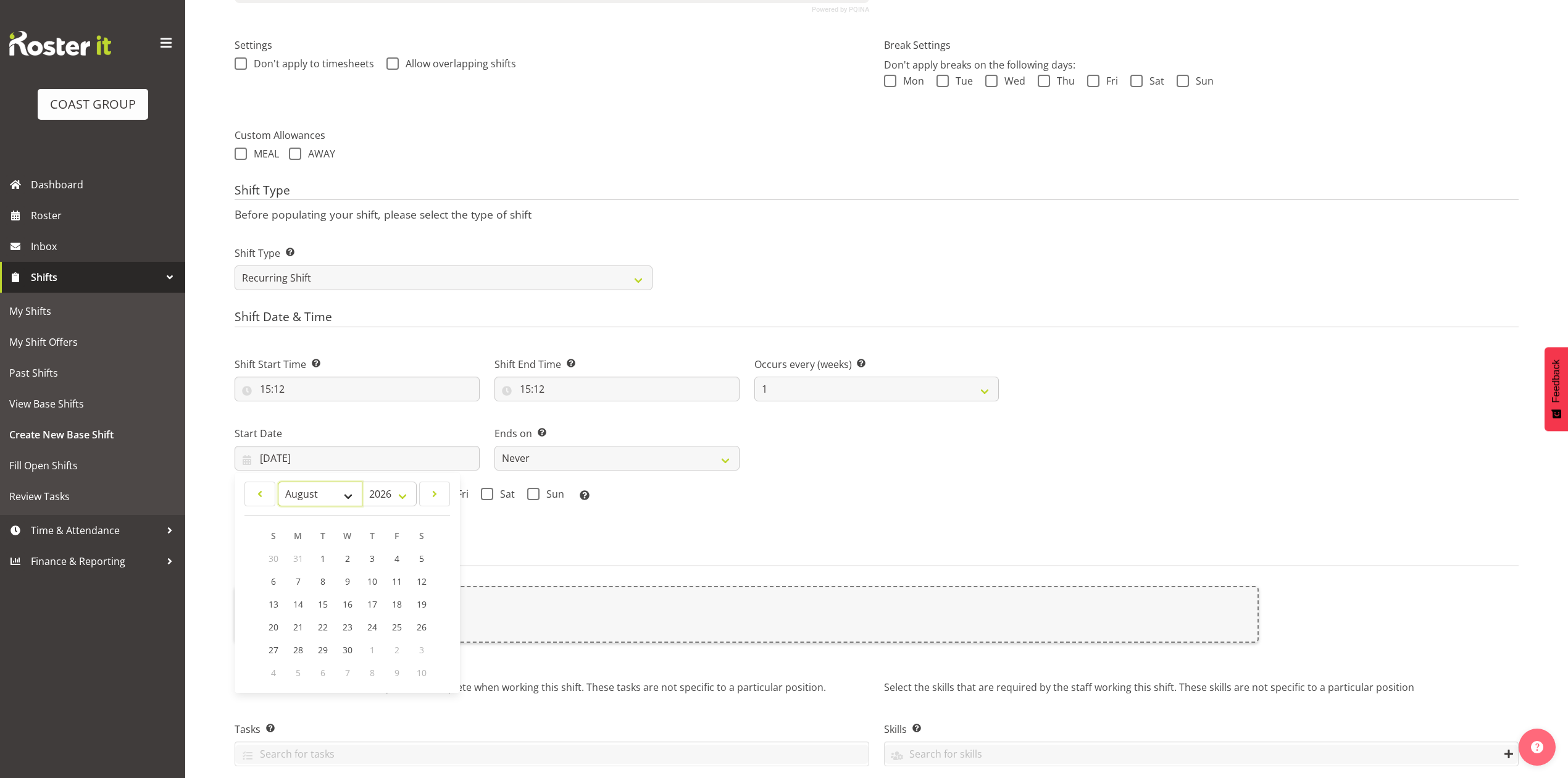
click at [278, 483] on select "January February March April May June July August September October November De…" at bounding box center [319, 493] width 84 height 25
click at [302, 581] on link "3" at bounding box center [298, 581] width 25 height 22
type input "03/08/2026"
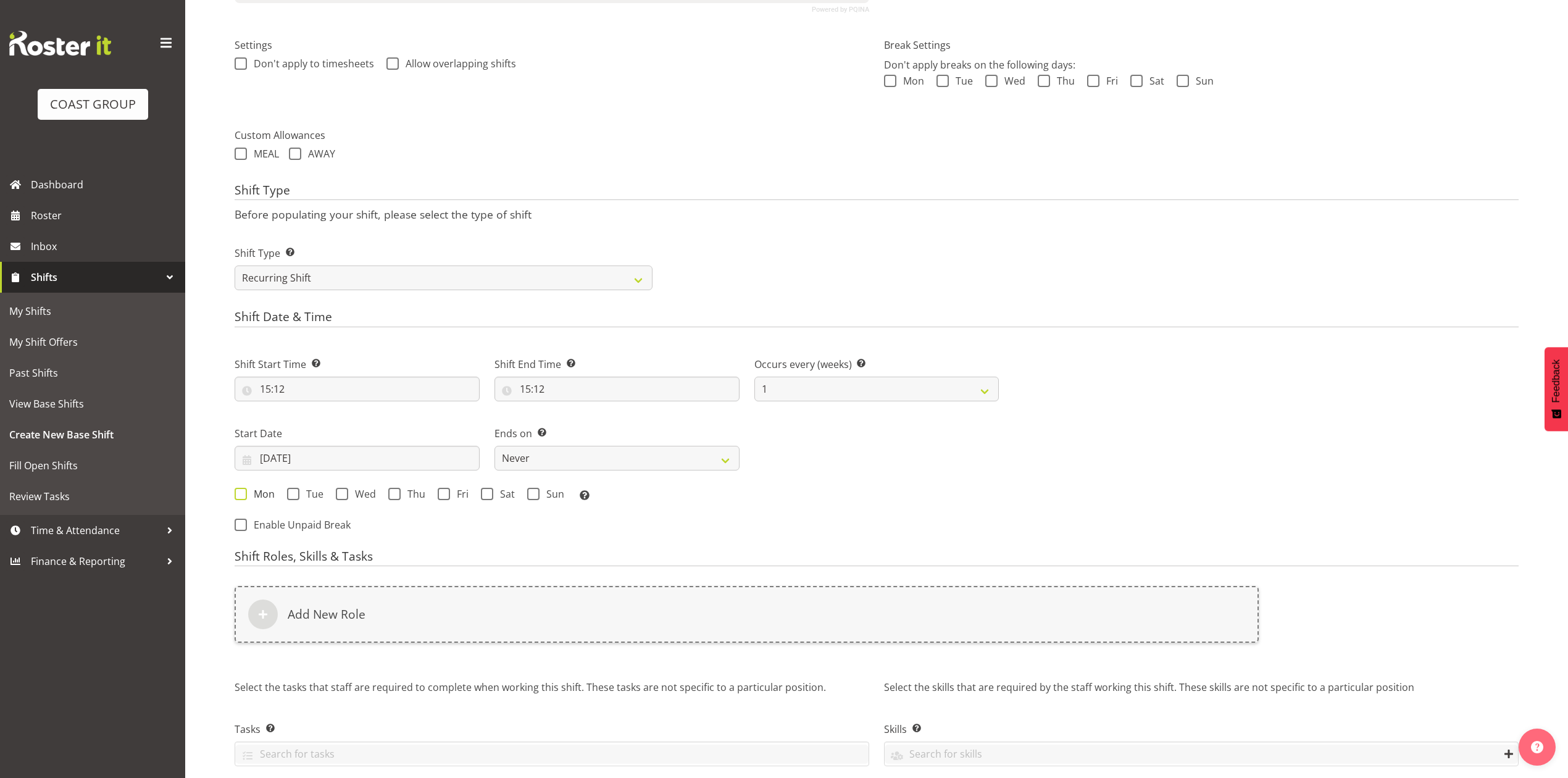
click at [243, 492] on span at bounding box center [241, 493] width 12 height 12
click at [243, 492] on input "Mon" at bounding box center [239, 494] width 8 height 8
checkbox input "true"
click at [529, 462] on select "Never On Date" at bounding box center [618, 458] width 245 height 25
select select "date"
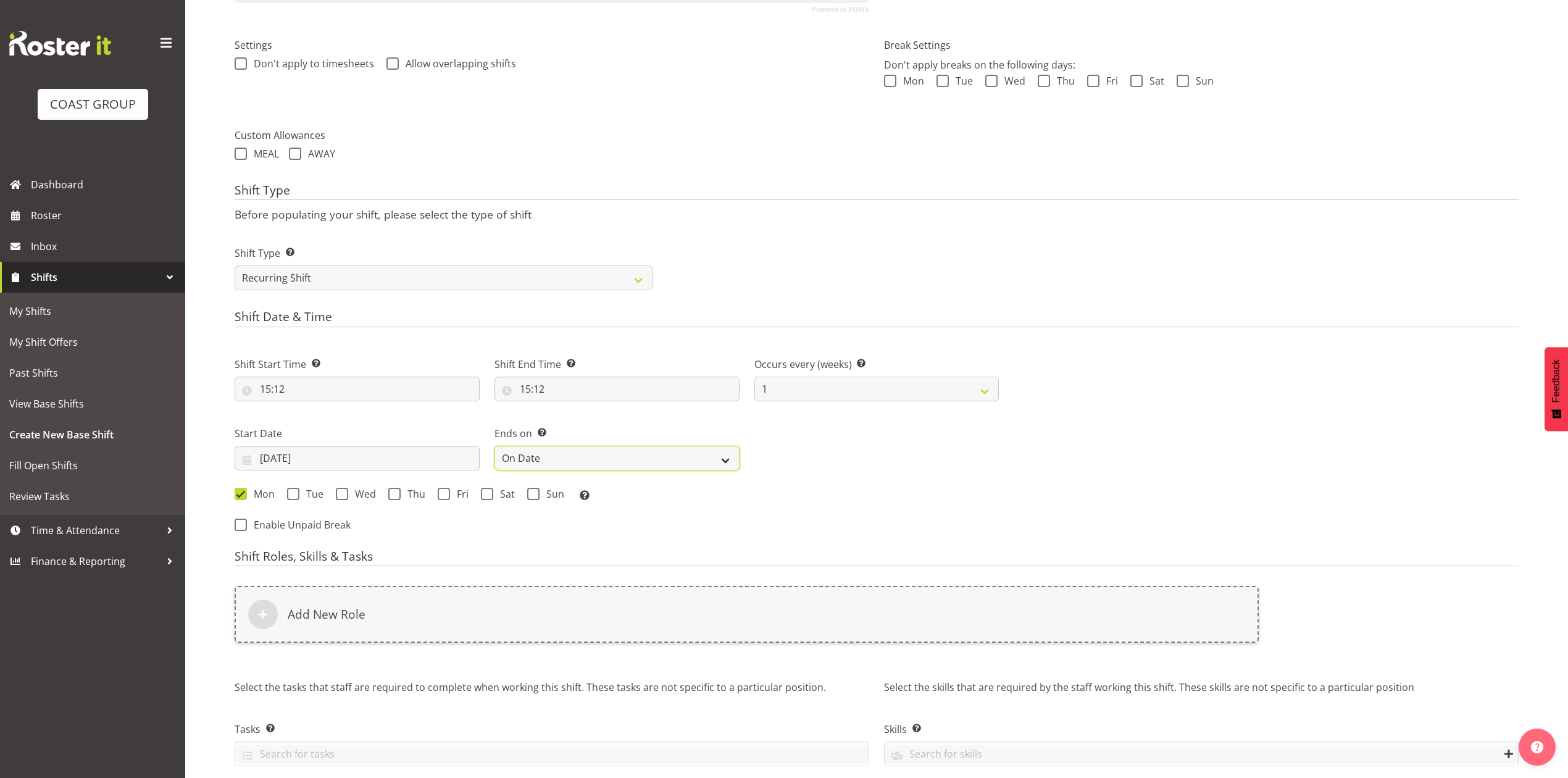
click at [495, 447] on select "Never On Date" at bounding box center [618, 458] width 245 height 25
select select "8"
click at [835, 458] on input "24/09/2025" at bounding box center [877, 458] width 245 height 25
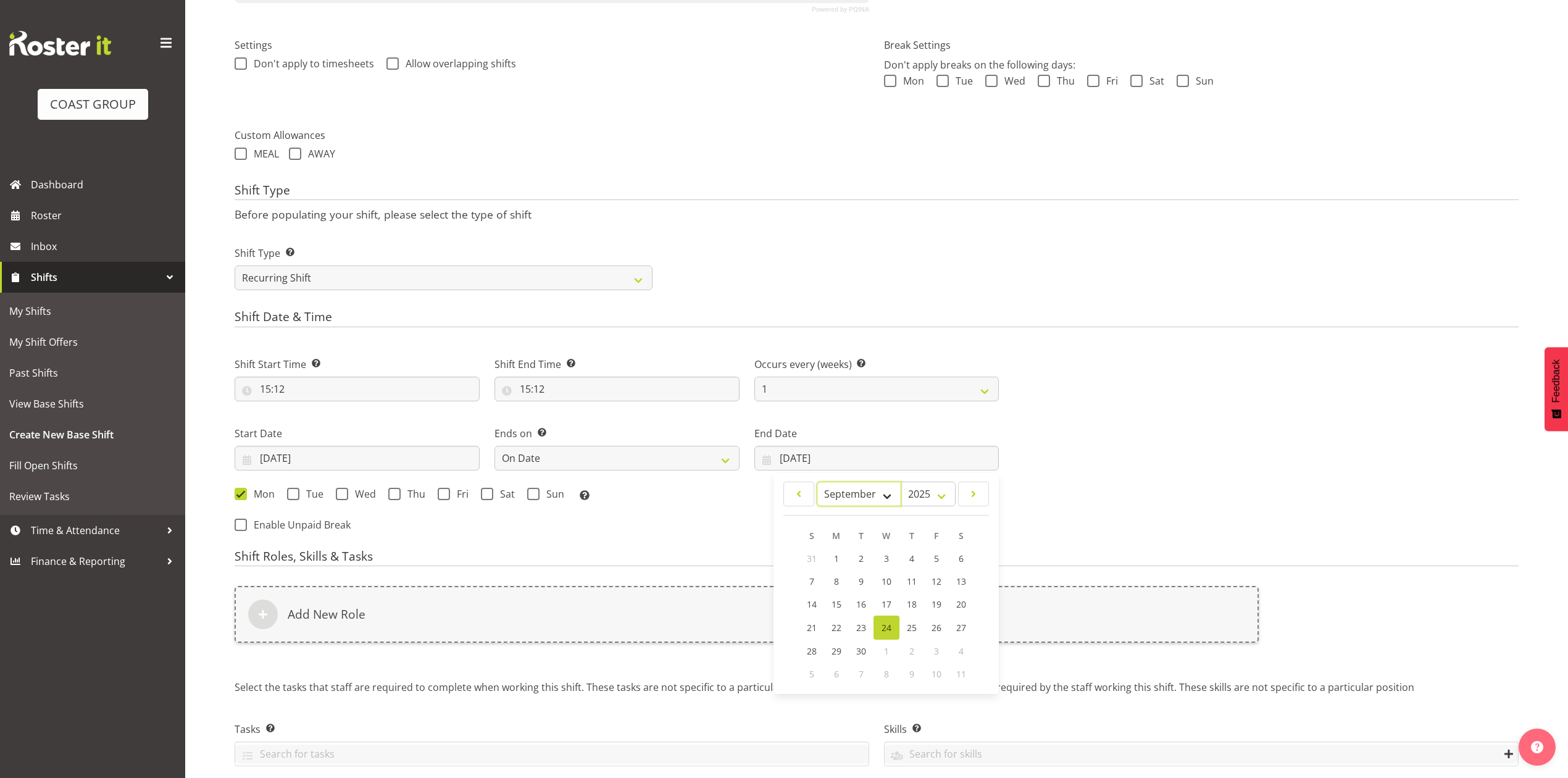
click at [856, 485] on select "January February March April May June July August September October November De…" at bounding box center [859, 493] width 84 height 25
click at [916, 488] on select "2035 2034 2033 2032 2031 2030 2029 2028 2027 2026 2025 2024 2023 2022 2021 2020…" at bounding box center [928, 493] width 55 height 25
select select "2026"
click at [901, 483] on select "2035 2034 2033 2032 2031 2030 2029 2028 2027 2026 2025 2024 2023 2022 2021 2020…" at bounding box center [928, 493] width 55 height 25
click at [853, 504] on select "January February March April May June July August September October November De…" at bounding box center [859, 493] width 84 height 25
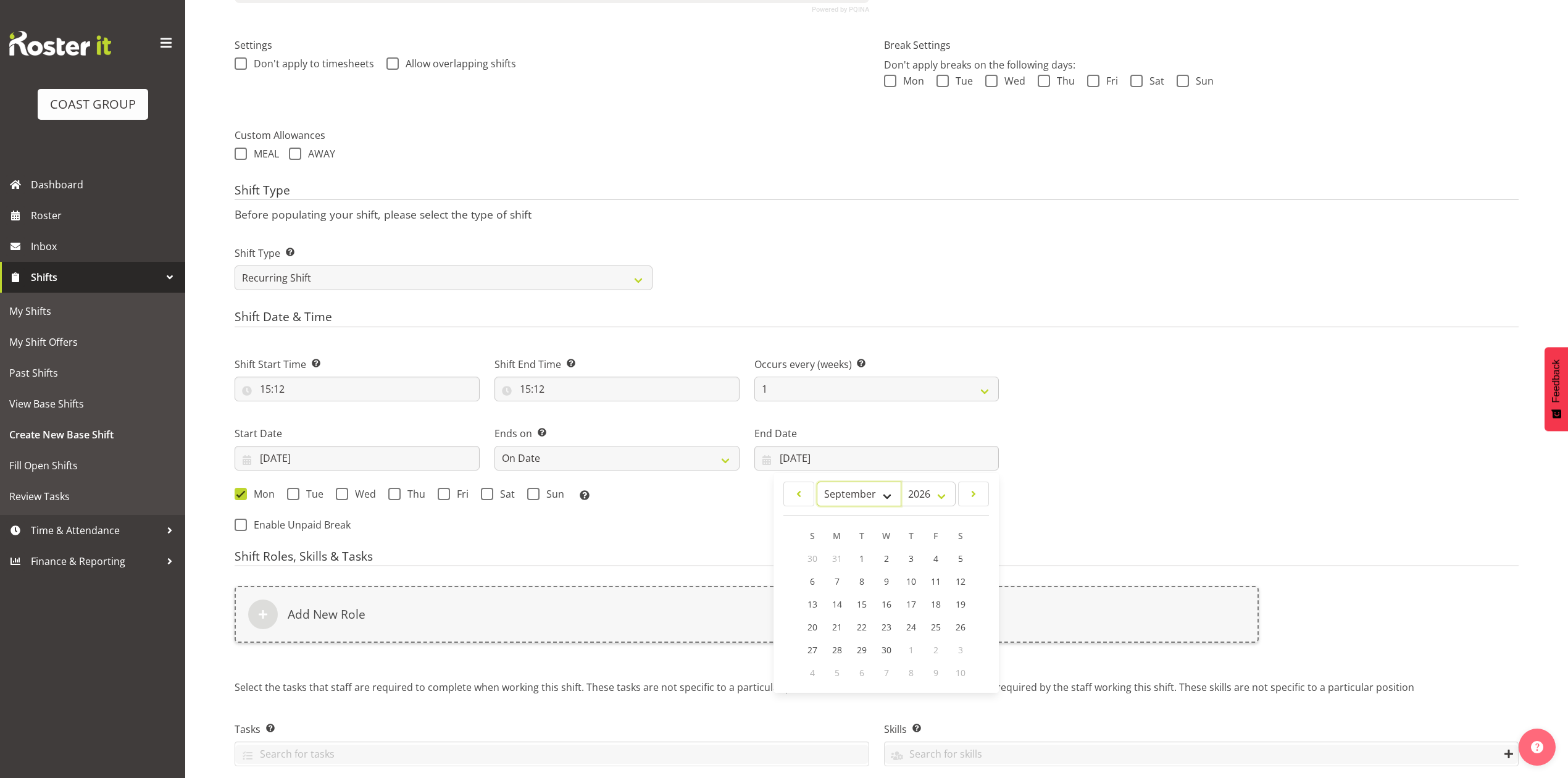
select select "7"
click at [817, 483] on select "January February March April May June July August September October November De…" at bounding box center [859, 493] width 84 height 25
click at [887, 584] on span "5" at bounding box center [886, 581] width 5 height 12
type input "05/08/2026"
click at [339, 498] on span at bounding box center [342, 493] width 12 height 12
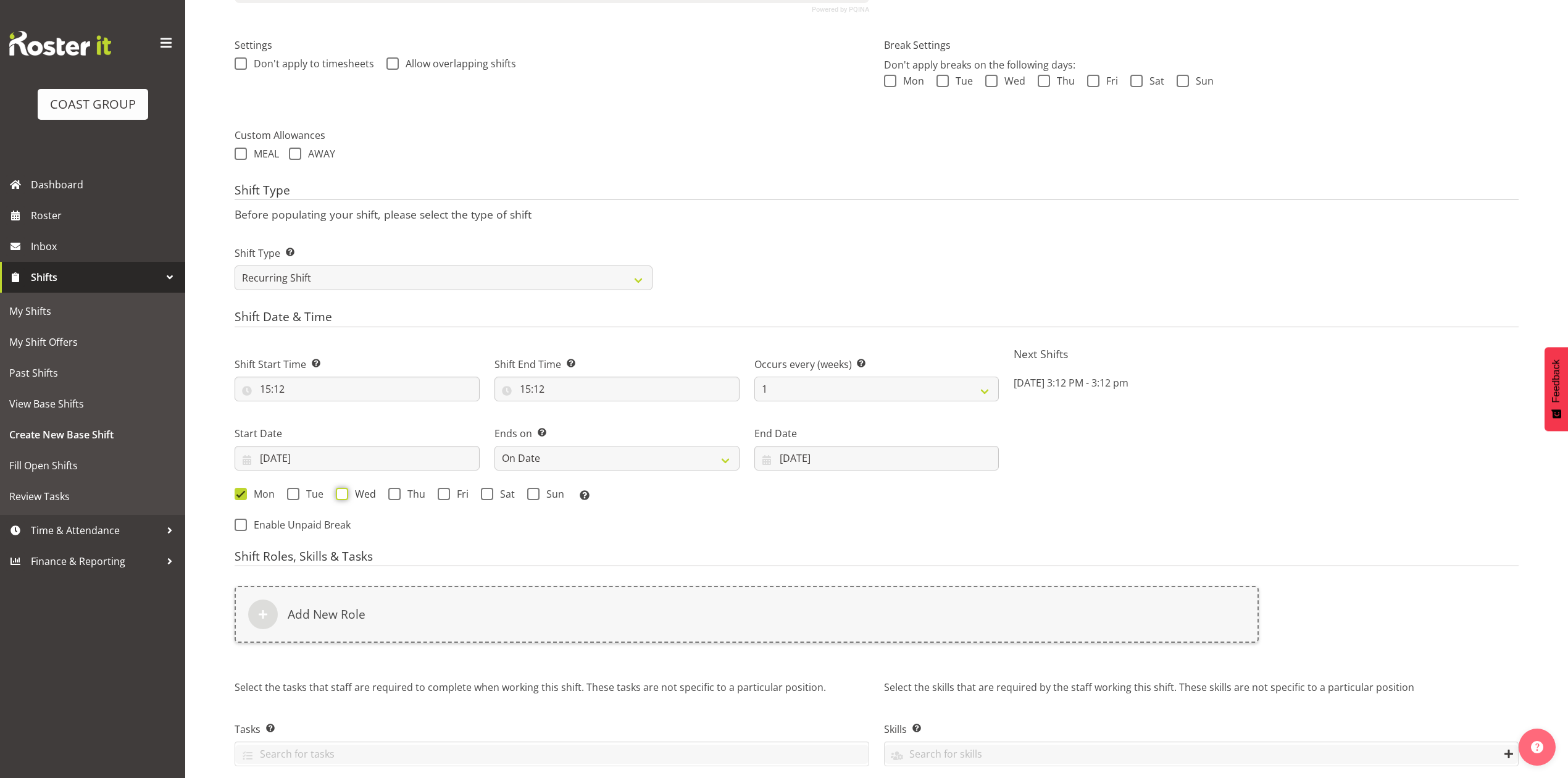
click at [339, 498] on input "Wed" at bounding box center [340, 494] width 8 height 8
checkbox input "true"
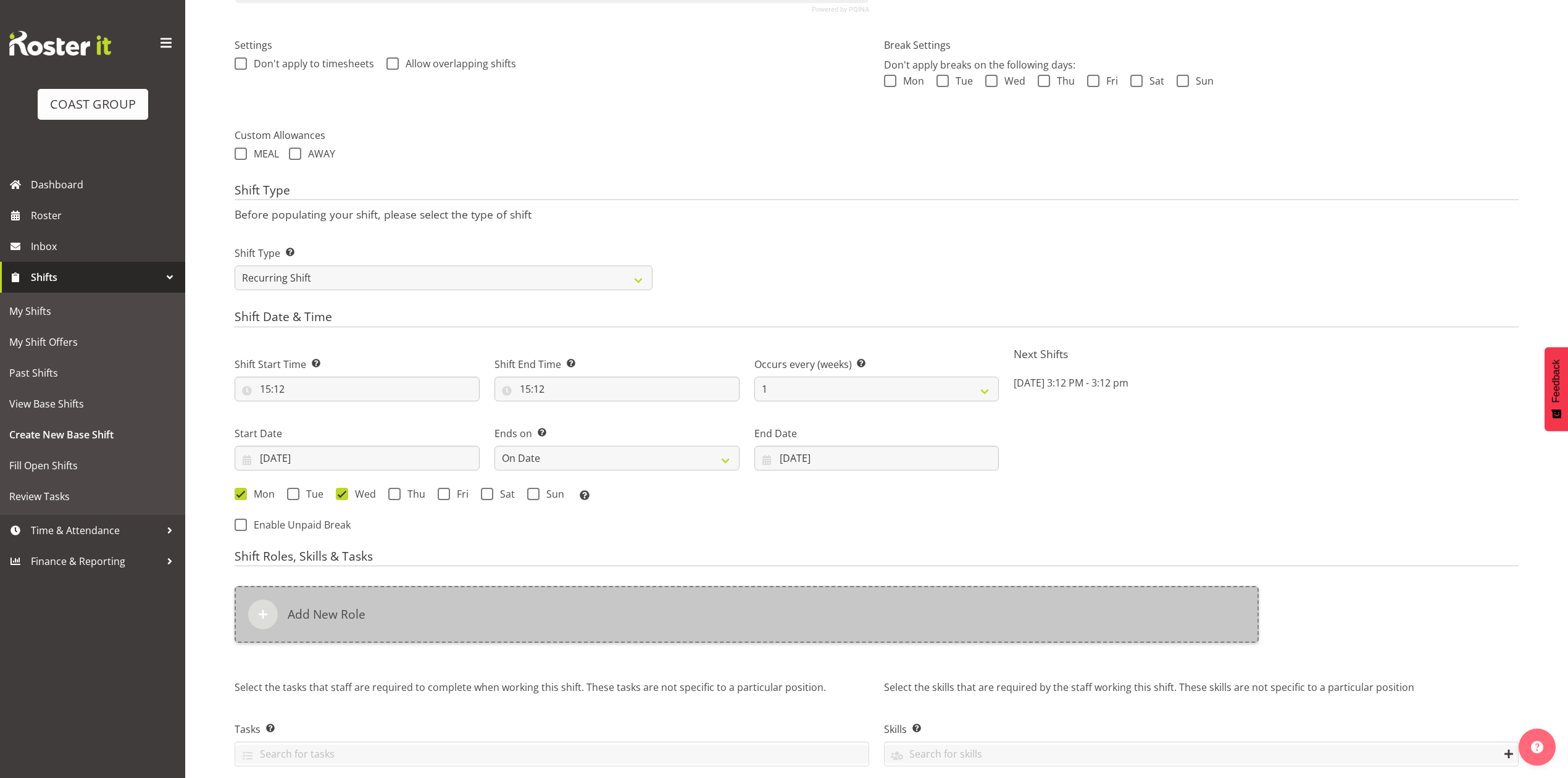
click at [412, 611] on div "Add New Role" at bounding box center [747, 614] width 1024 height 57
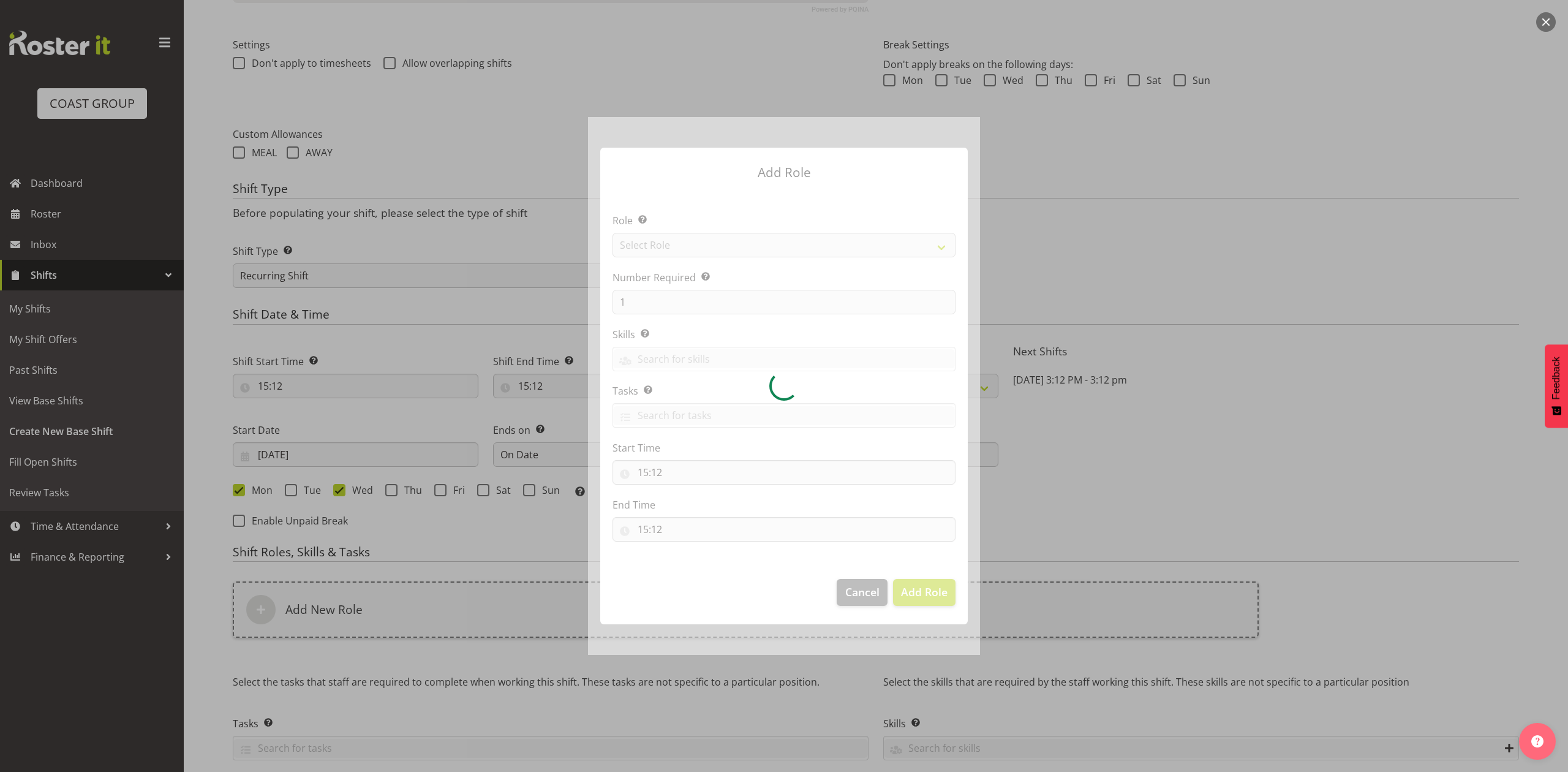
click at [672, 238] on div at bounding box center [784, 385] width 392 height 537
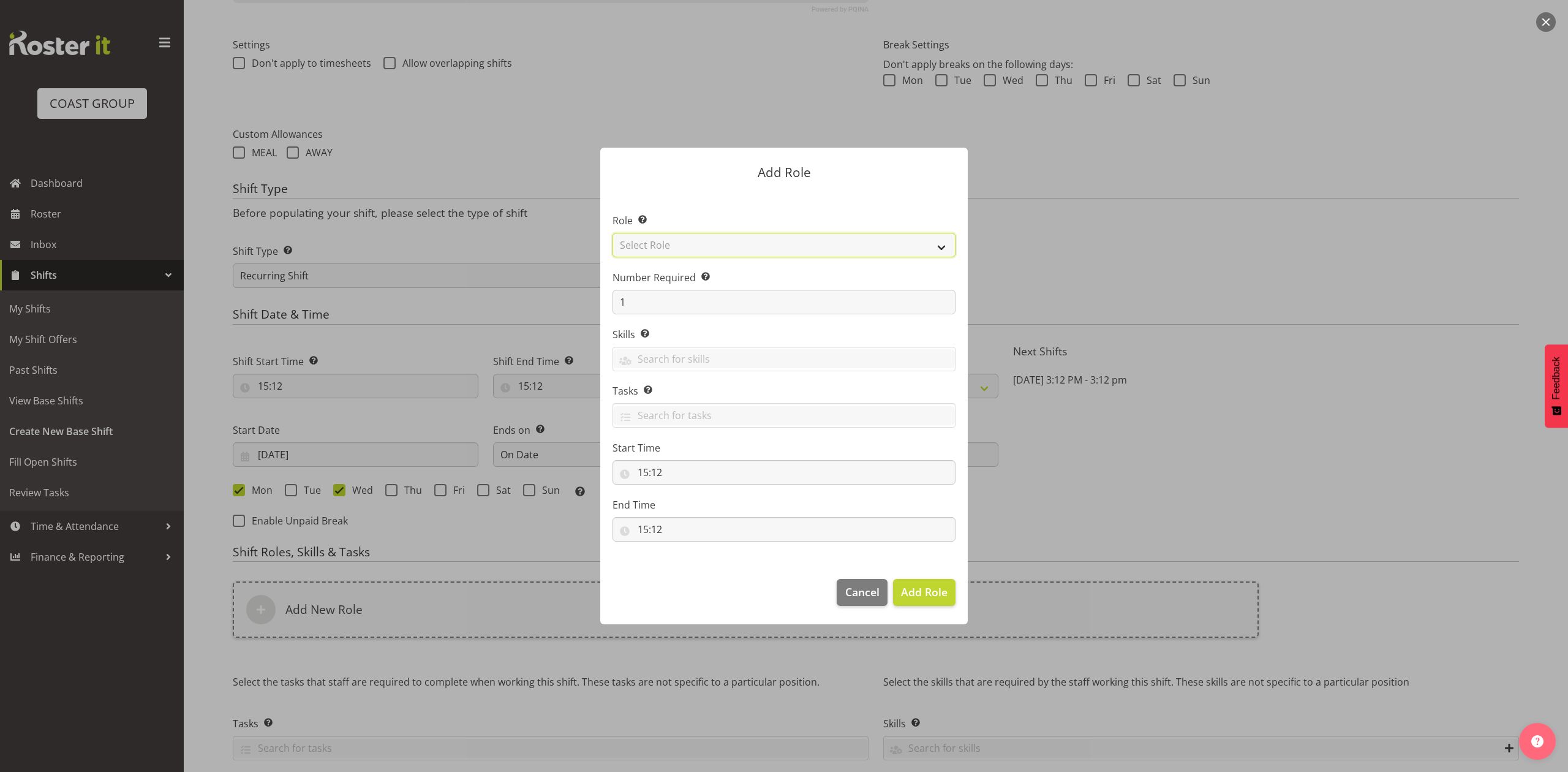
click at [680, 238] on select "Select Role ACCOUNT MANAGER ACCOUNT MANAGER DW ACCOUNTS AKL DIANNA VEHICLES AKL…" at bounding box center [784, 245] width 343 height 25
select select "81"
click at [613, 233] on select "Select Role ACCOUNT MANAGER ACCOUNT MANAGER DW ACCOUNTS AKL DIANNA VEHICLES AKL…" at bounding box center [784, 245] width 343 height 25
click at [655, 315] on section "Role Select the role you wish to add to the shift. ACCOUNT MANAGER ACCOUNT MANA…" at bounding box center [784, 378] width 368 height 375
click at [654, 310] on input "1" at bounding box center [784, 302] width 343 height 25
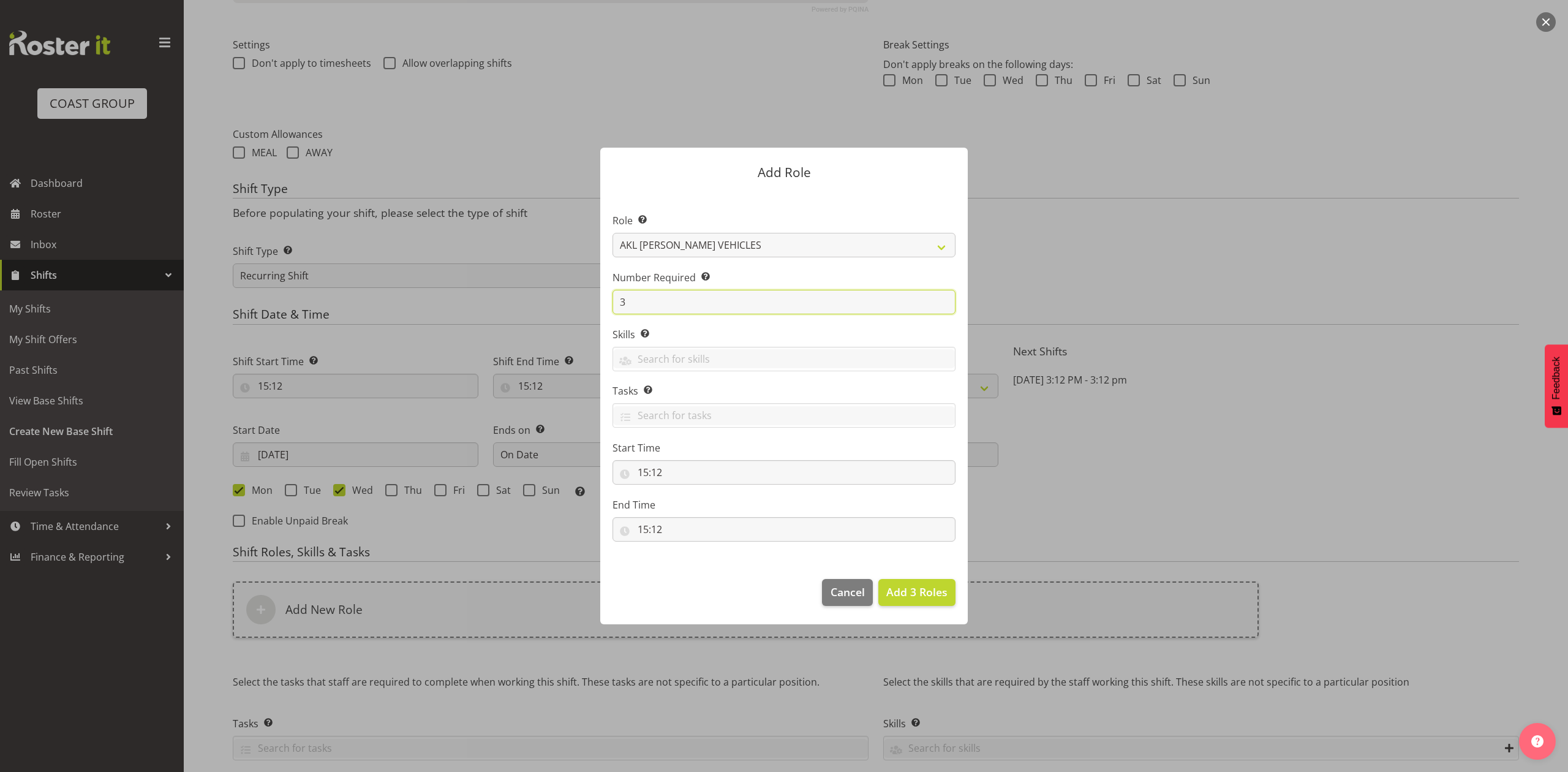
type input "3"
click at [878, 579] on button "Add 3 Roles" at bounding box center [916, 593] width 77 height 27
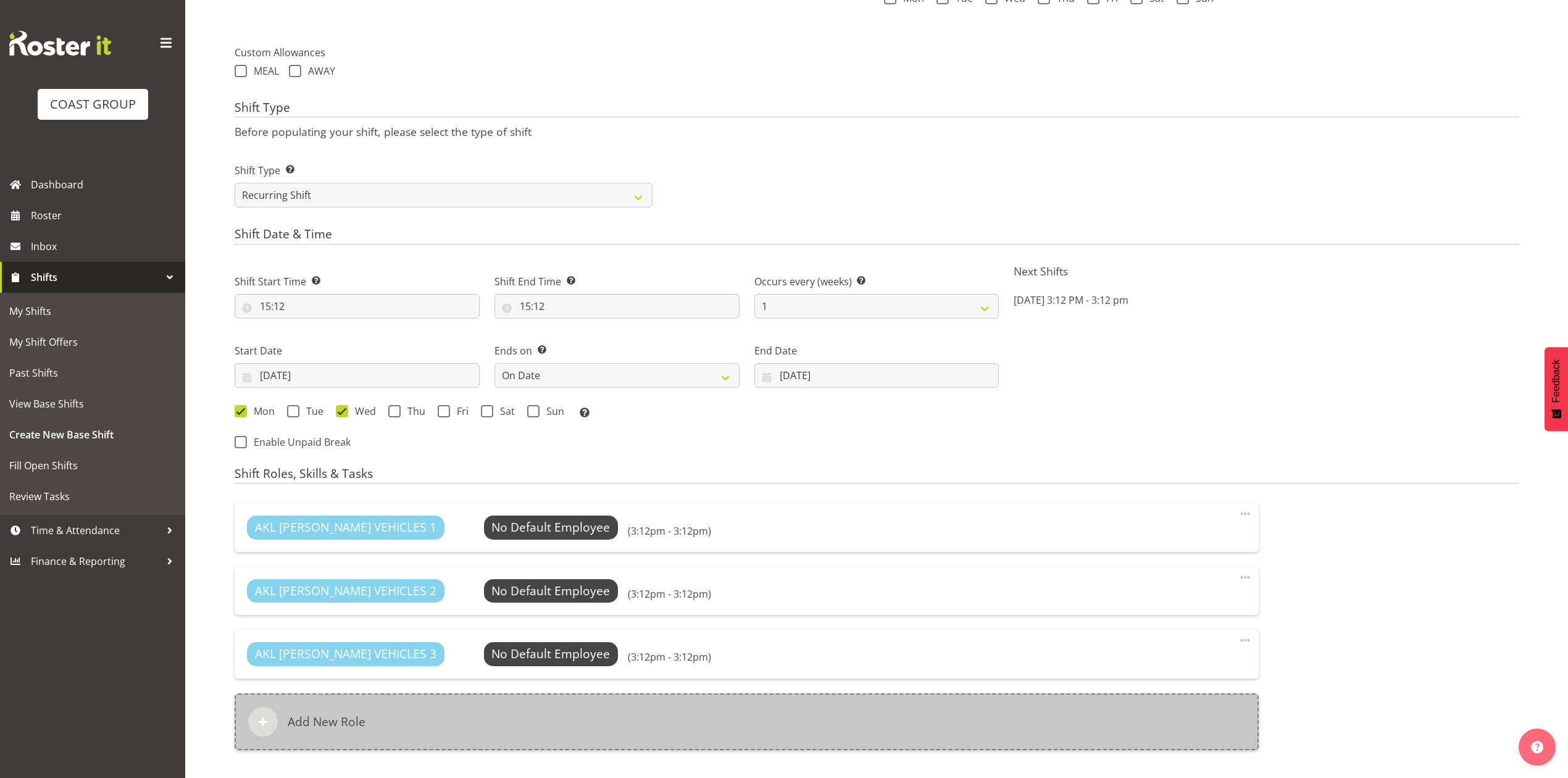
scroll to position [656, 0]
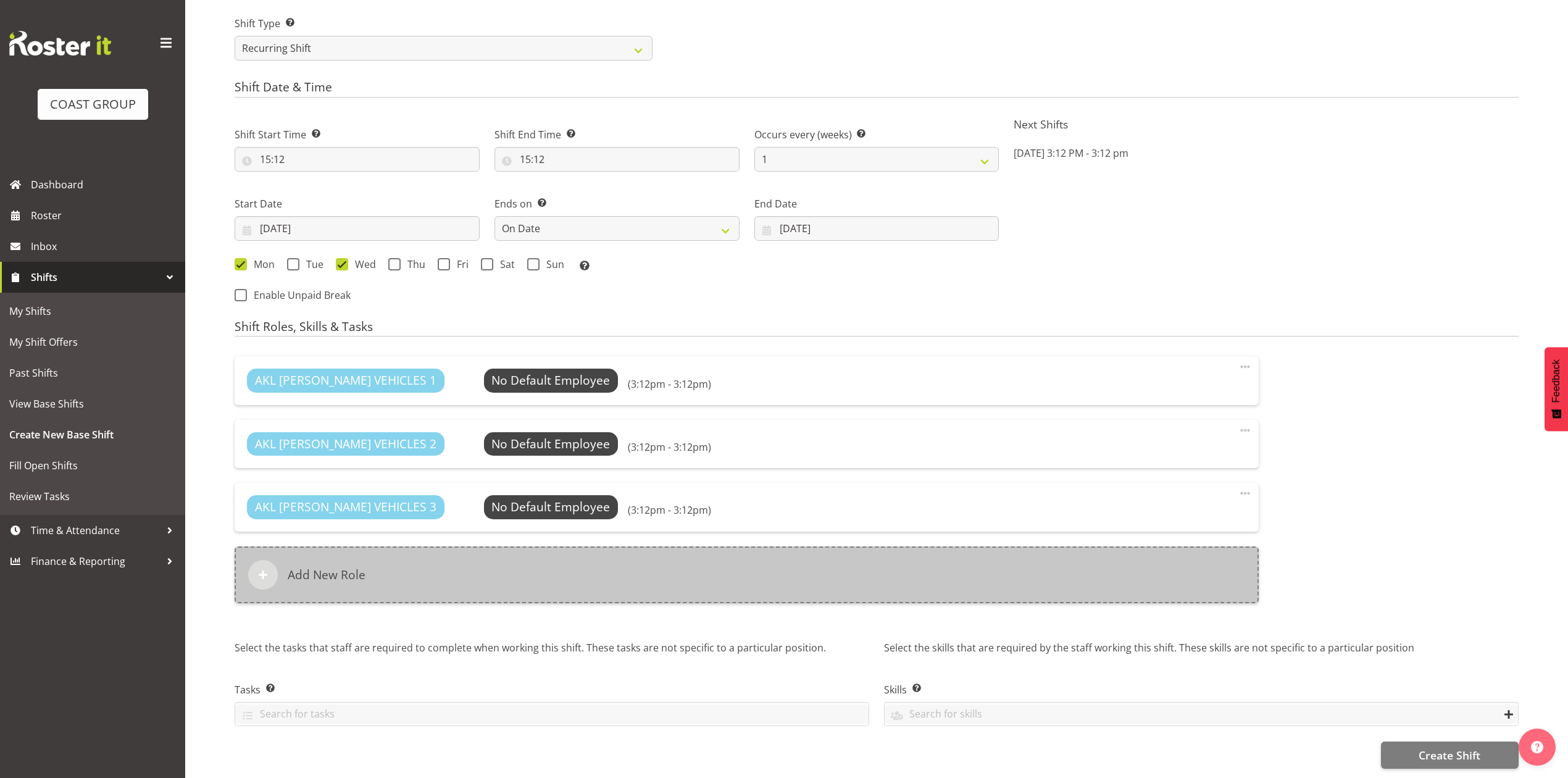
click at [678, 554] on div "Add New Role" at bounding box center [747, 574] width 1024 height 57
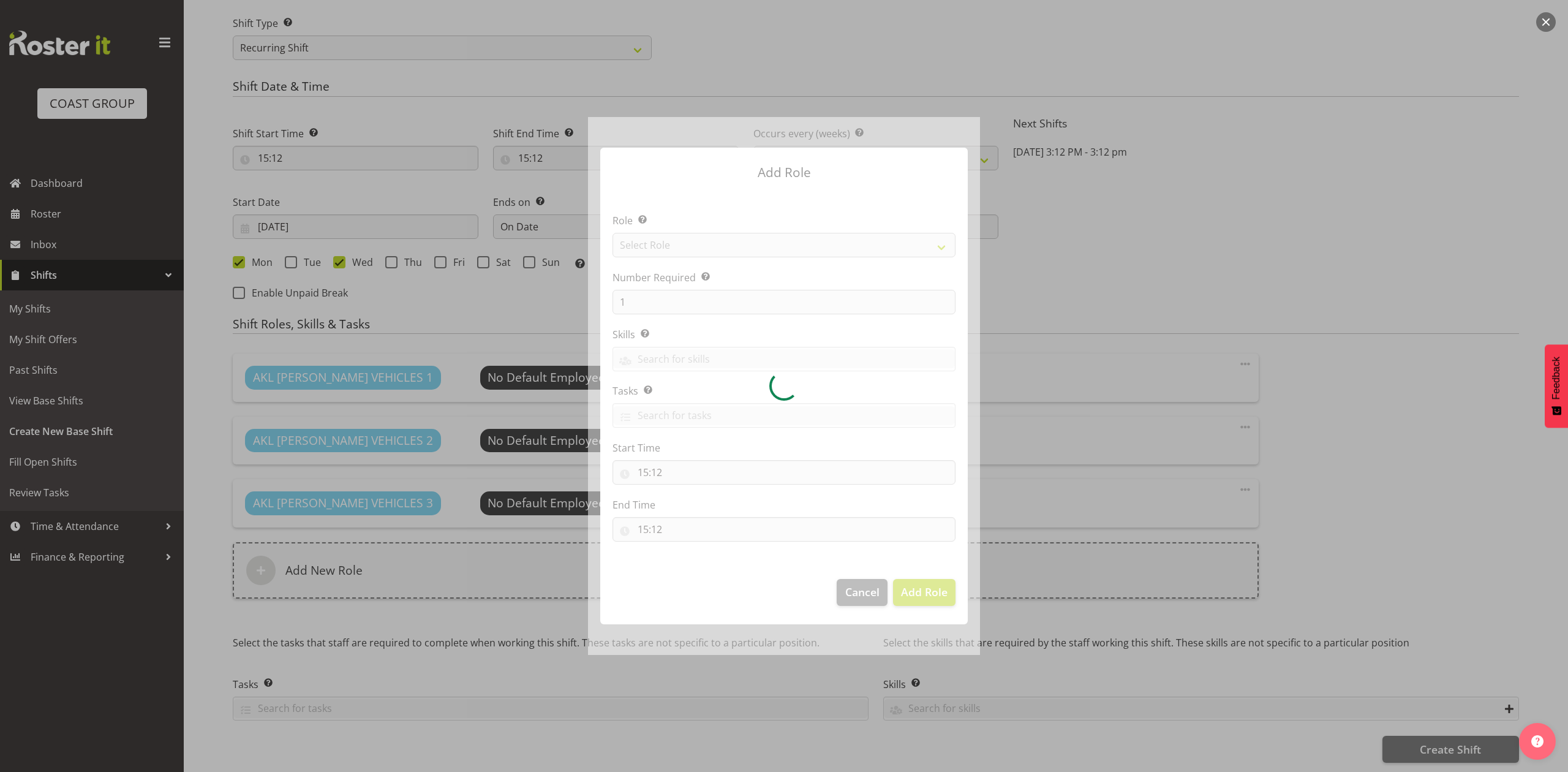
click at [744, 244] on div at bounding box center [784, 385] width 392 height 537
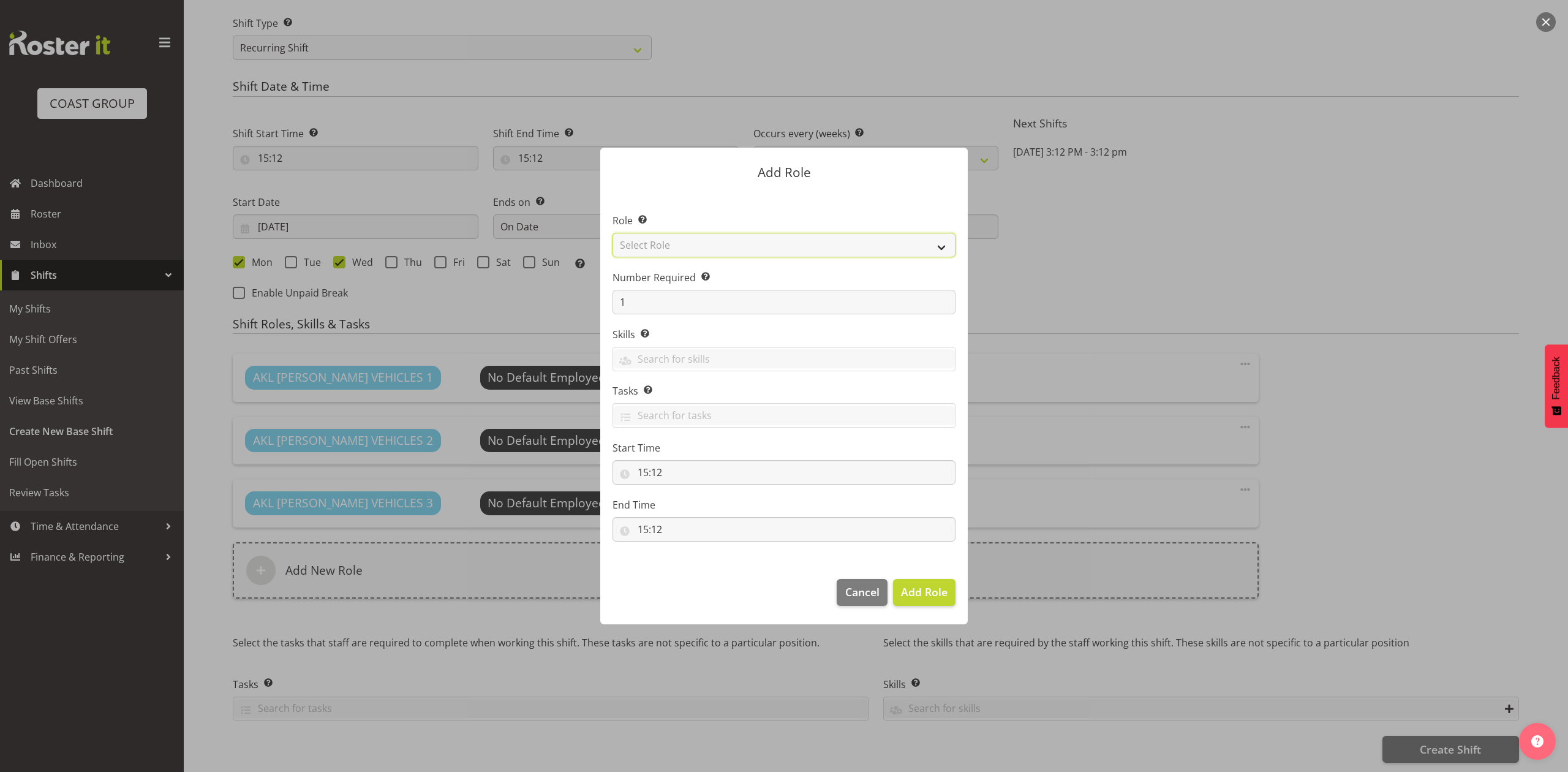
click at [744, 244] on select "Select Role ACCOUNT MANAGER ACCOUNT MANAGER DW ACCOUNTS AKL DIANNA VEHICLES AKL…" at bounding box center [784, 245] width 343 height 25
select select "188"
click at [613, 233] on select "Select Role ACCOUNT MANAGER ACCOUNT MANAGER DW ACCOUNTS AKL DIANNA VEHICLES AKL…" at bounding box center [784, 245] width 343 height 25
click at [659, 310] on input "1" at bounding box center [784, 302] width 343 height 25
type input "6"
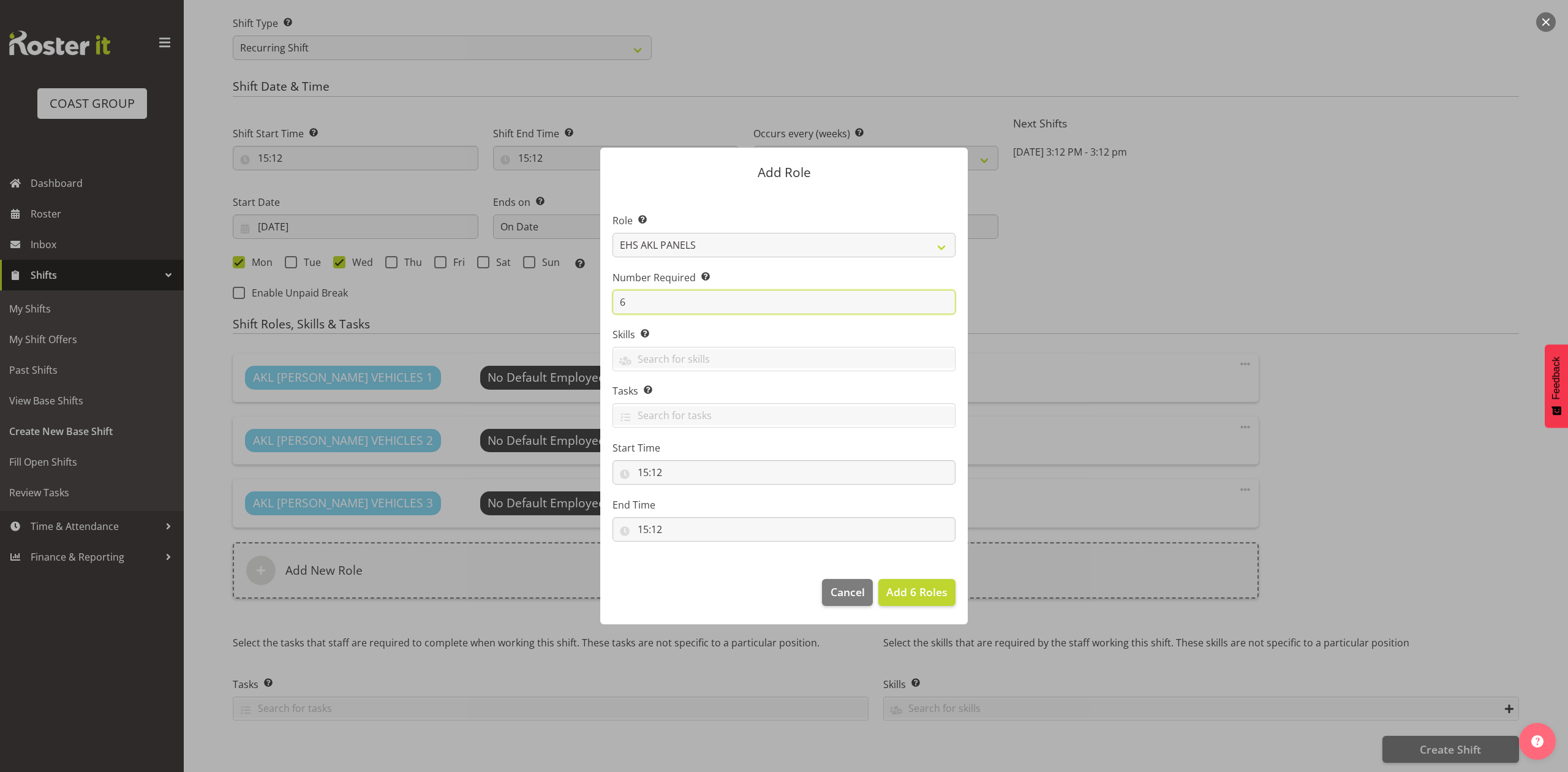
click at [878, 579] on button "Add 6 Roles" at bounding box center [916, 593] width 77 height 27
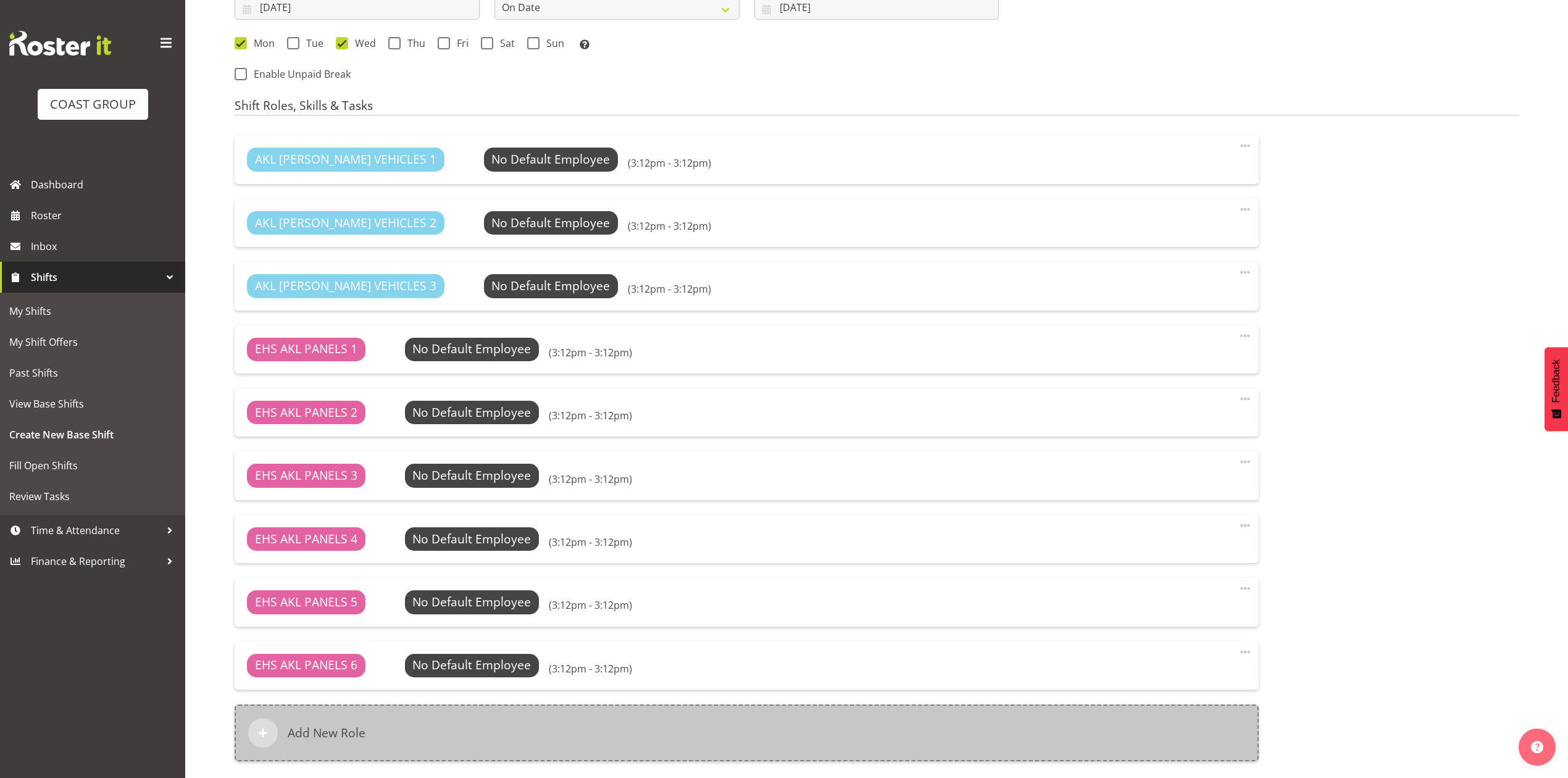
scroll to position [1035, 0]
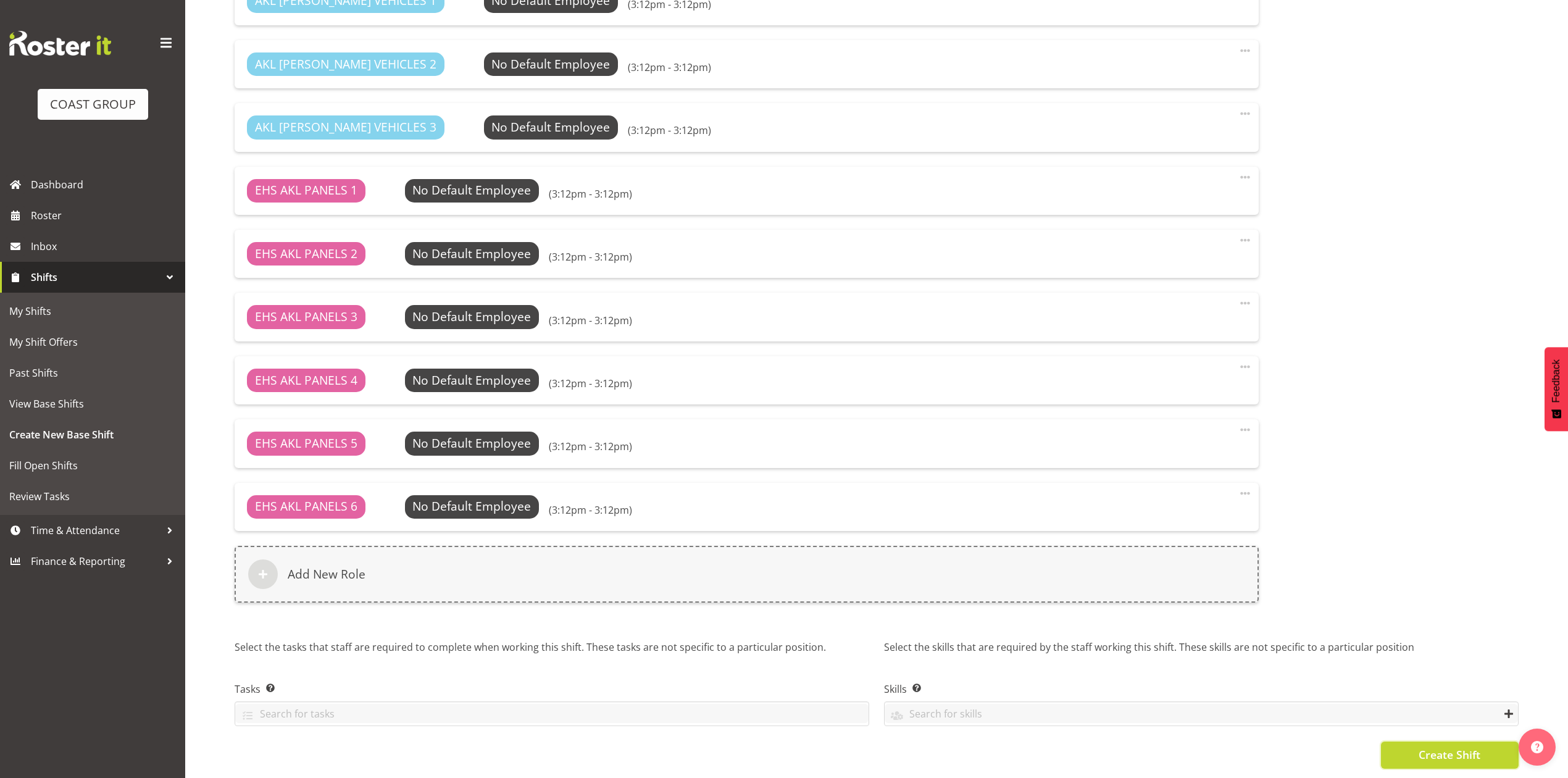
click at [1412, 742] on button "Create Shift" at bounding box center [1450, 756] width 138 height 27
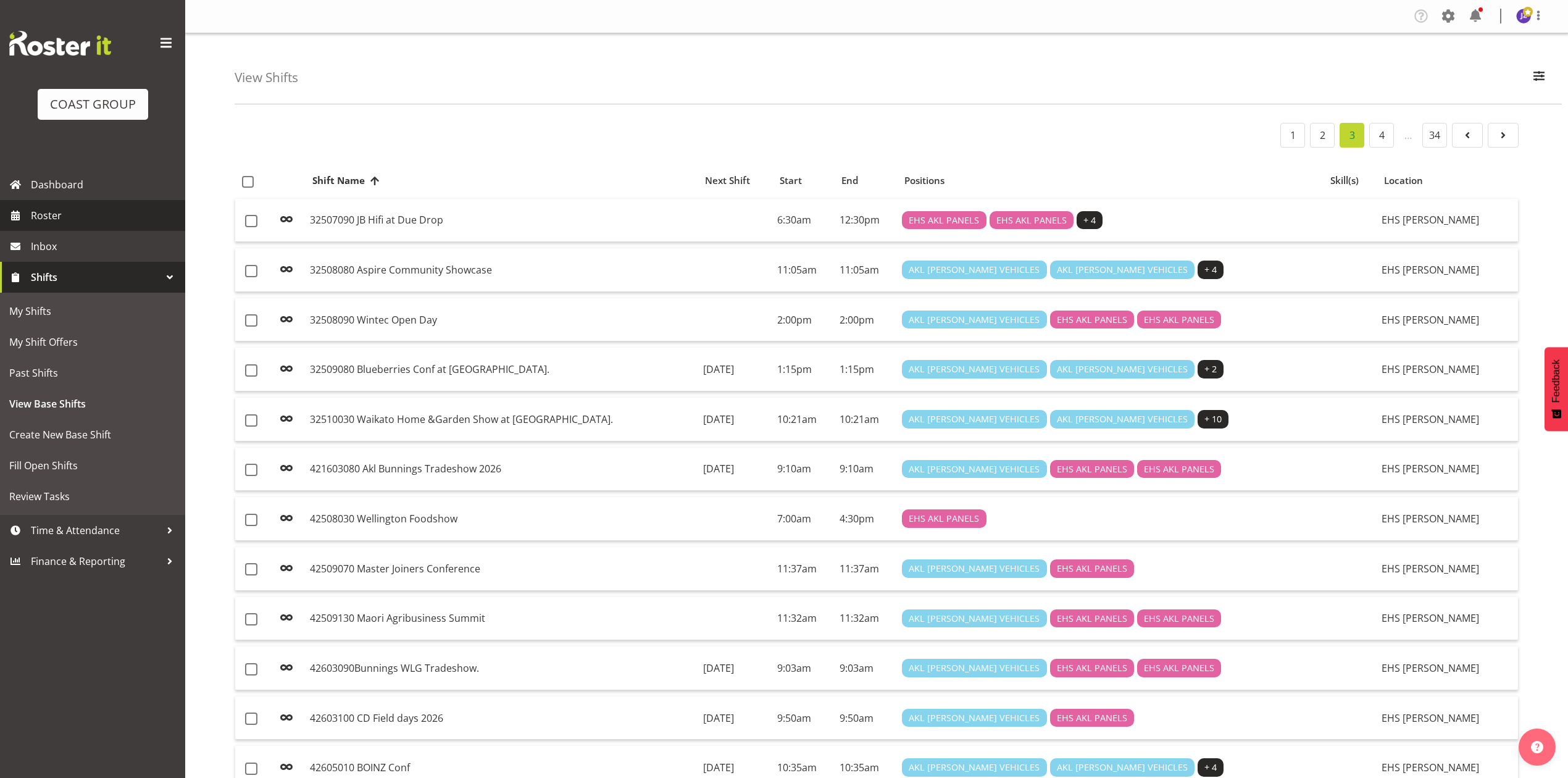
click at [67, 213] on span "Roster" at bounding box center [104, 215] width 148 height 18
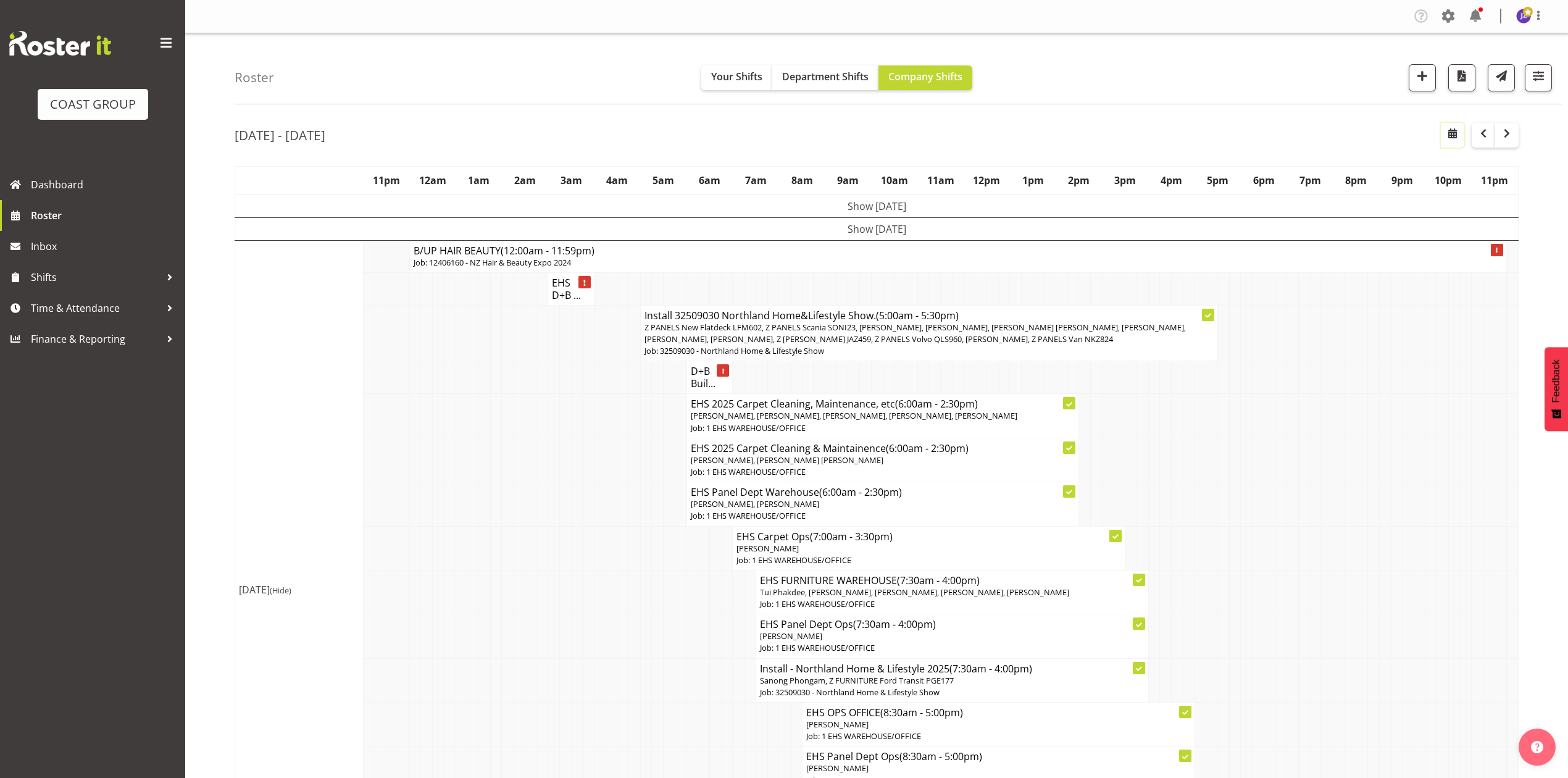
click at [1453, 136] on span "button" at bounding box center [1453, 133] width 14 height 14
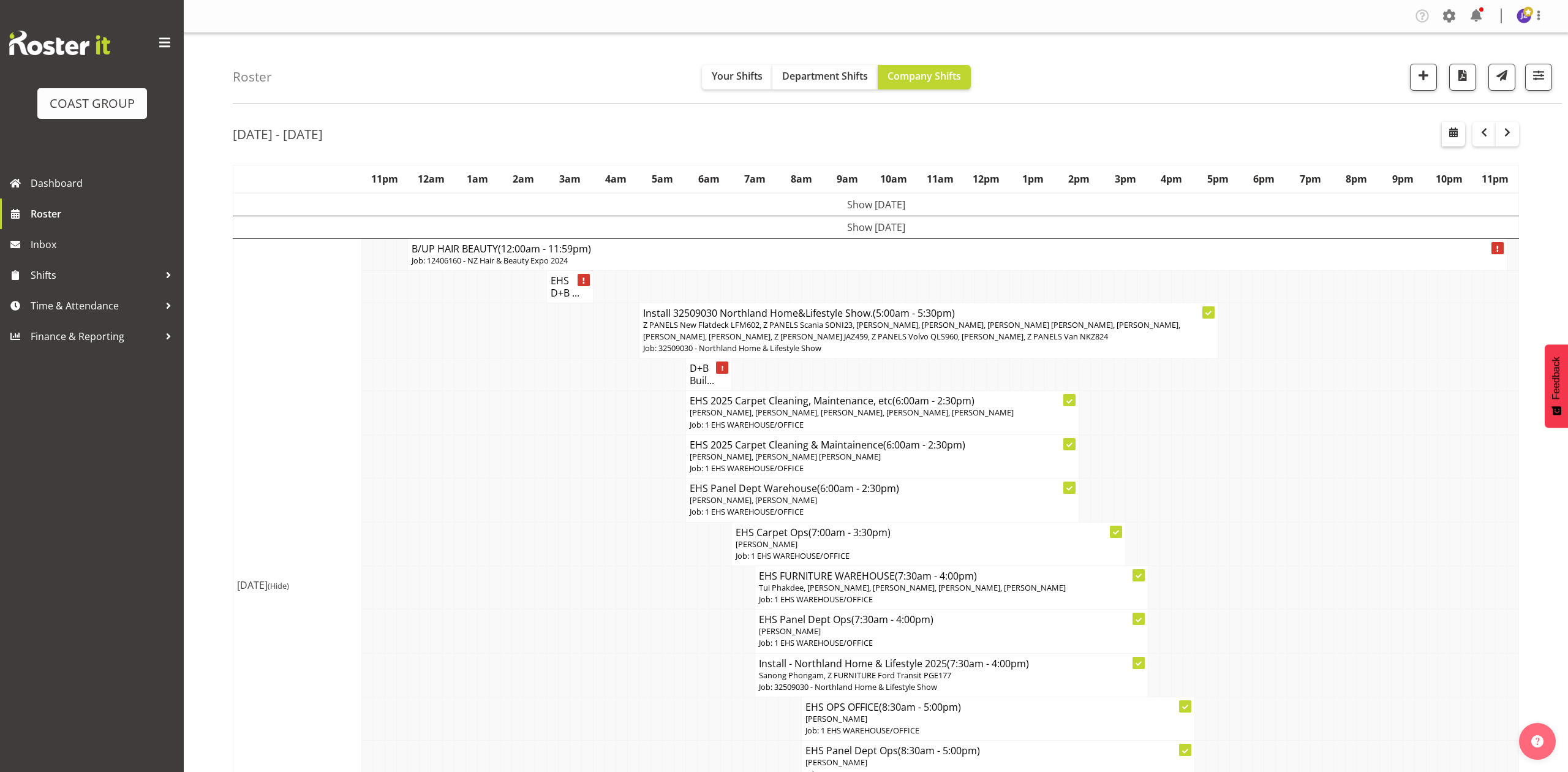
select select "8"
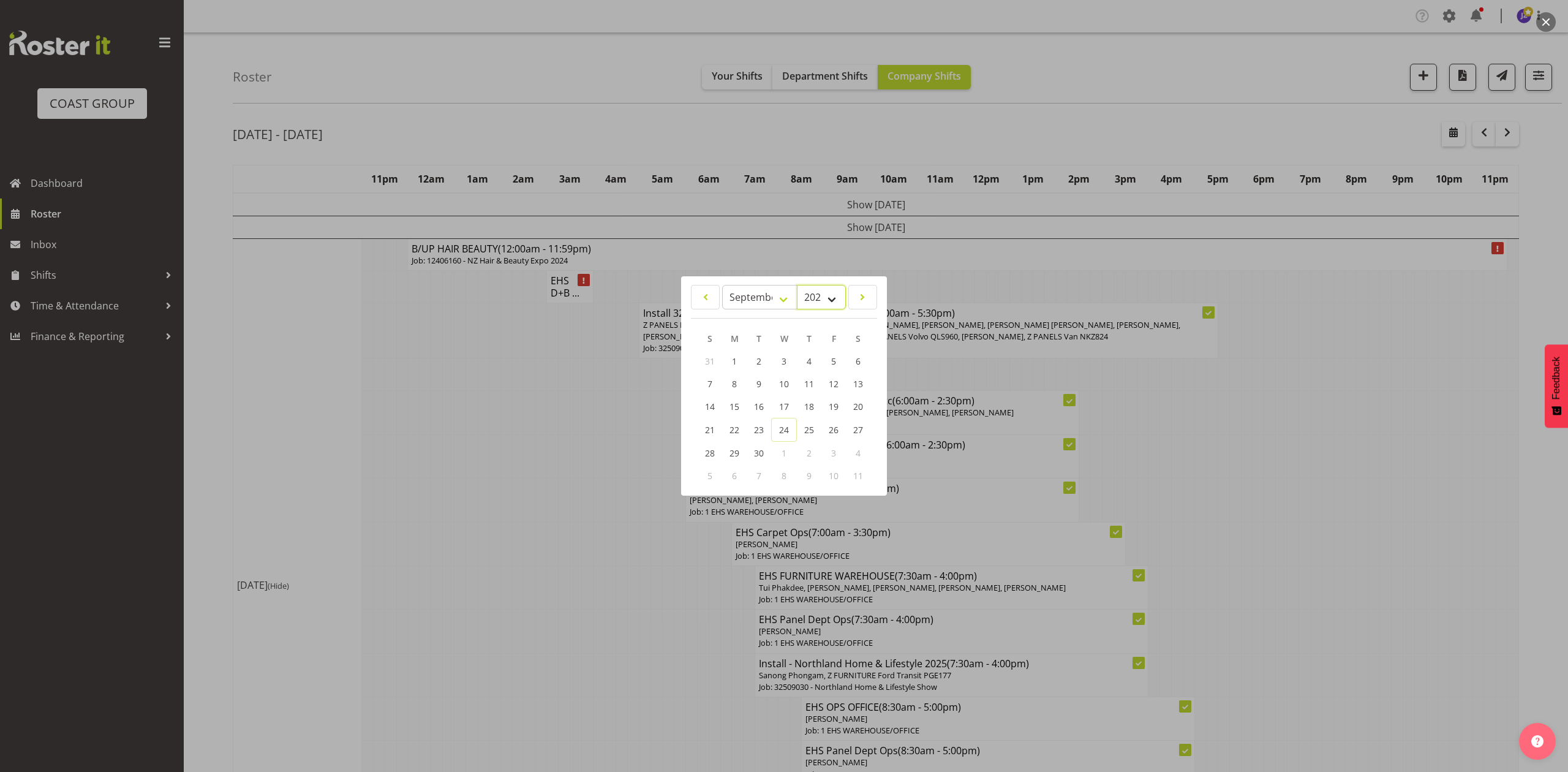
click at [811, 292] on select "2035 2034 2033 2032 2031 2030 2029 2028 2027 2026 2025 2024 2023 2022 2021 2020…" at bounding box center [822, 297] width 49 height 25
select select "2026"
click at [797, 285] on select "2035 2034 2033 2032 2031 2030 2029 2028 2027 2026 2025 2024 2023 2022 2021 2020…" at bounding box center [822, 297] width 49 height 25
click at [757, 290] on select "January February March April May June July August September October November De…" at bounding box center [760, 298] width 76 height 25
select select "7"
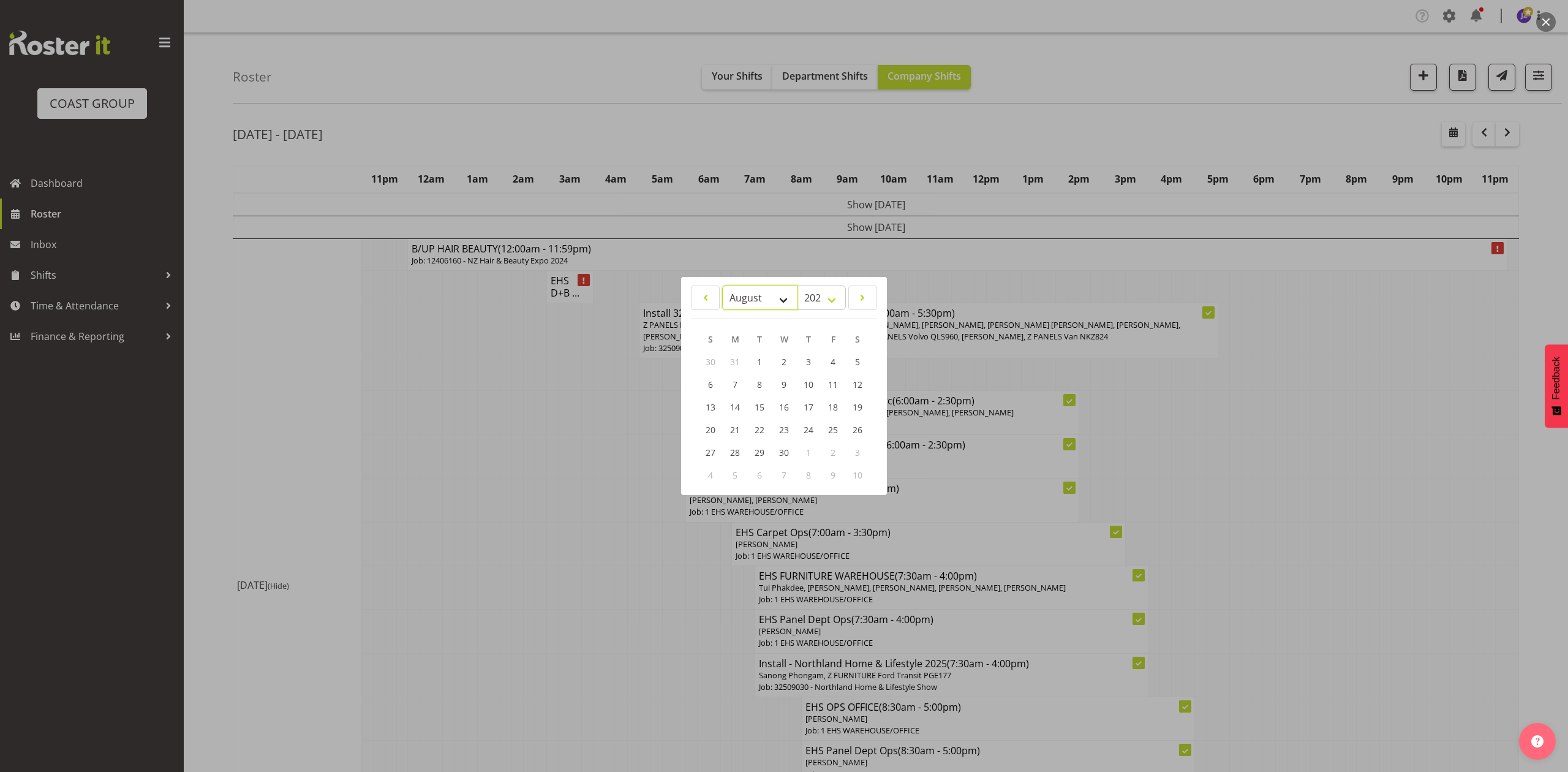
click at [722, 286] on select "January February March April May June July August September October November De…" at bounding box center [760, 298] width 76 height 25
click at [744, 376] on link "3" at bounding box center [734, 384] width 25 height 22
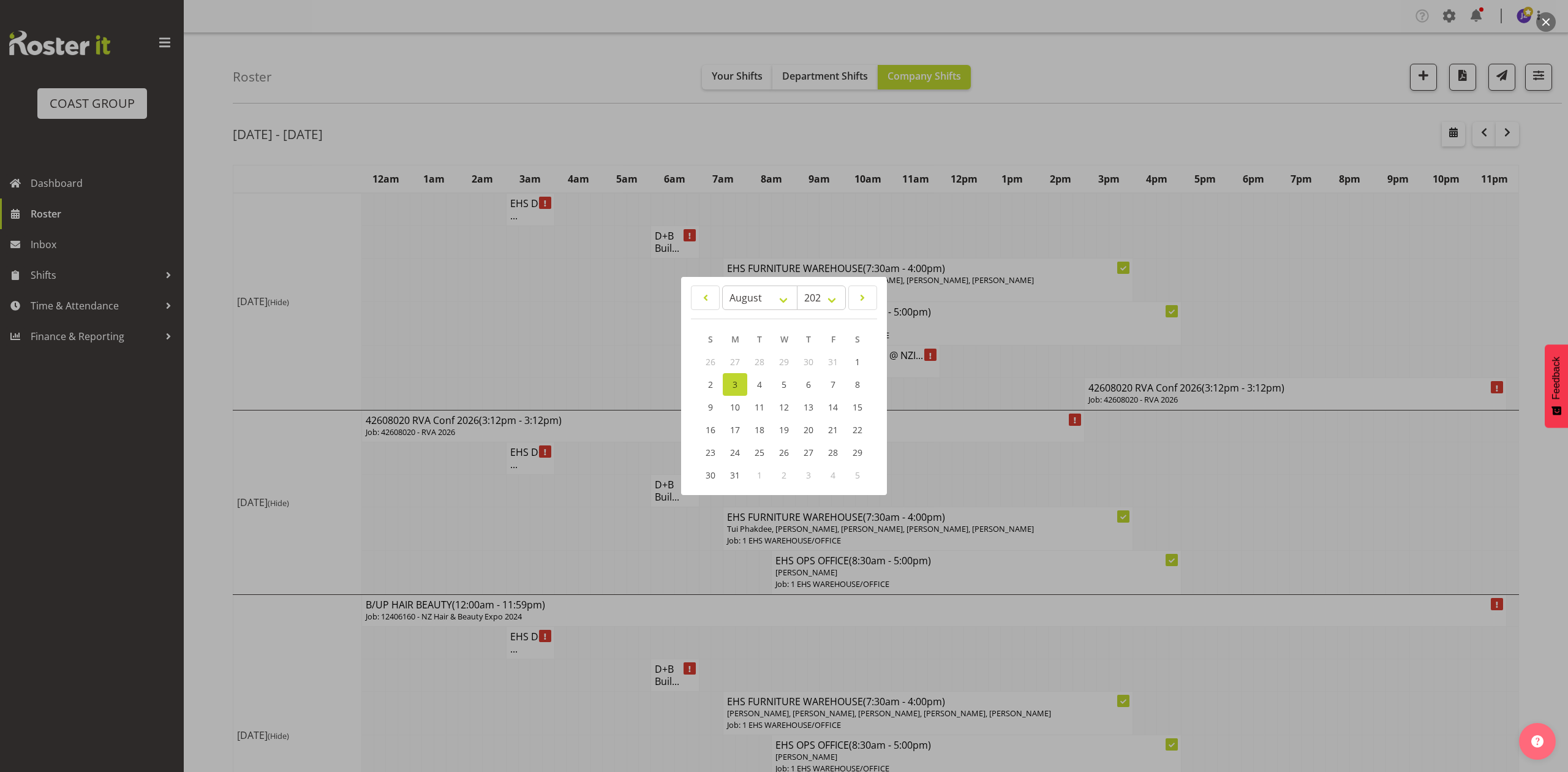
click at [1185, 478] on div at bounding box center [784, 386] width 1568 height 772
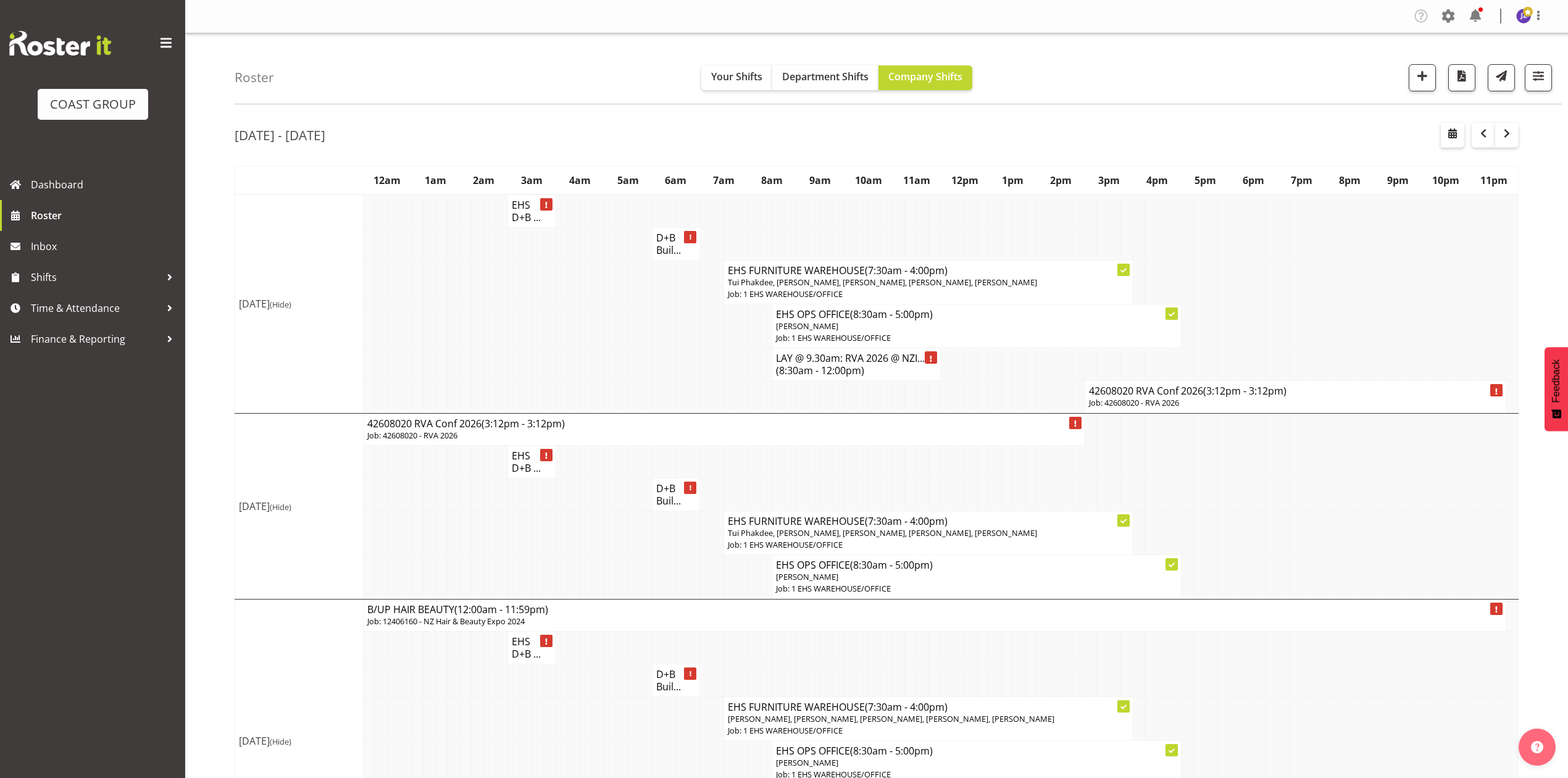
click at [1161, 401] on p "Job: 42608020 - RVA 2026" at bounding box center [1295, 403] width 413 height 12
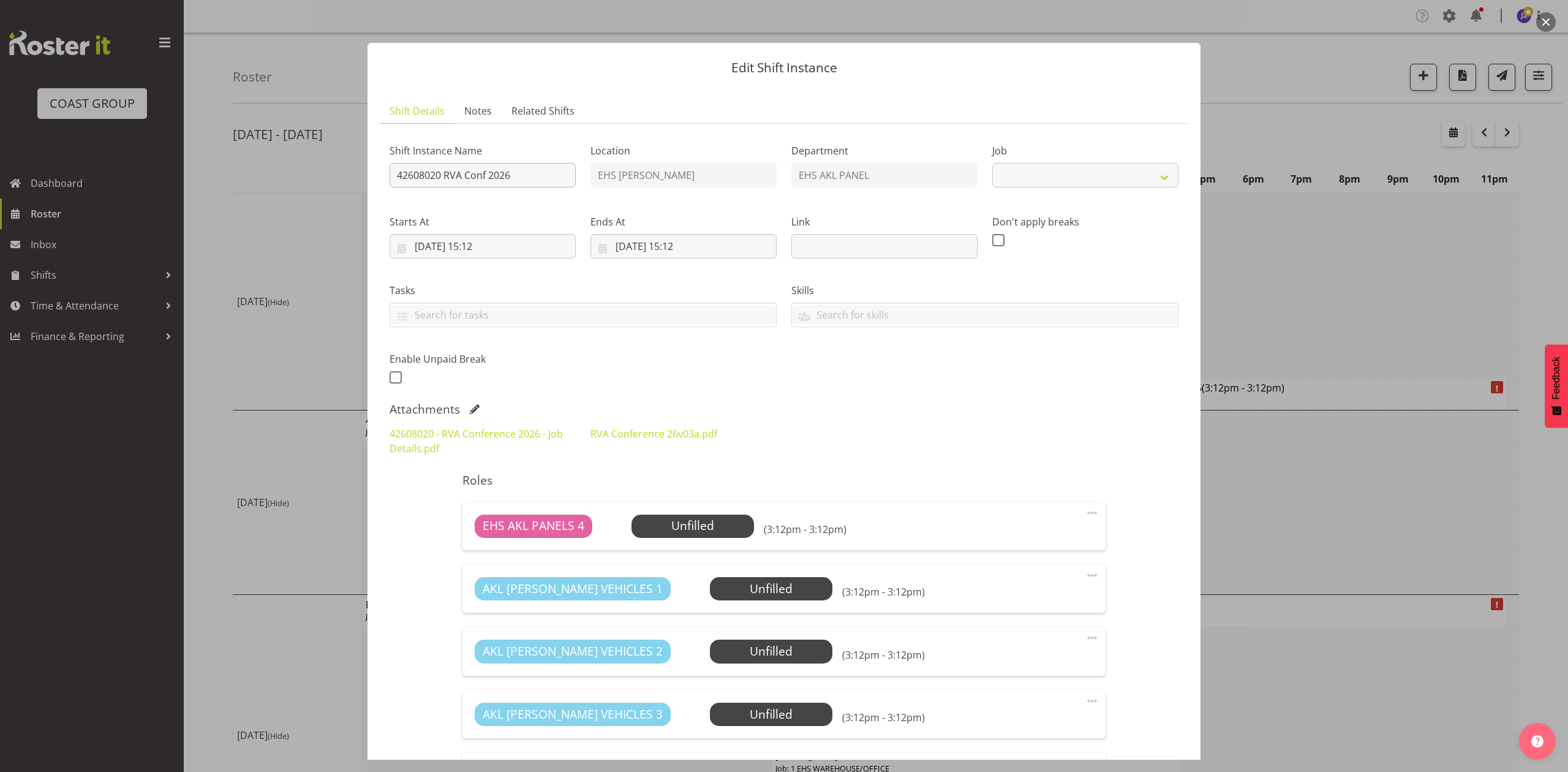
select select "10617"
click at [398, 172] on input "42608020 RVA Conf 2026" at bounding box center [483, 175] width 186 height 25
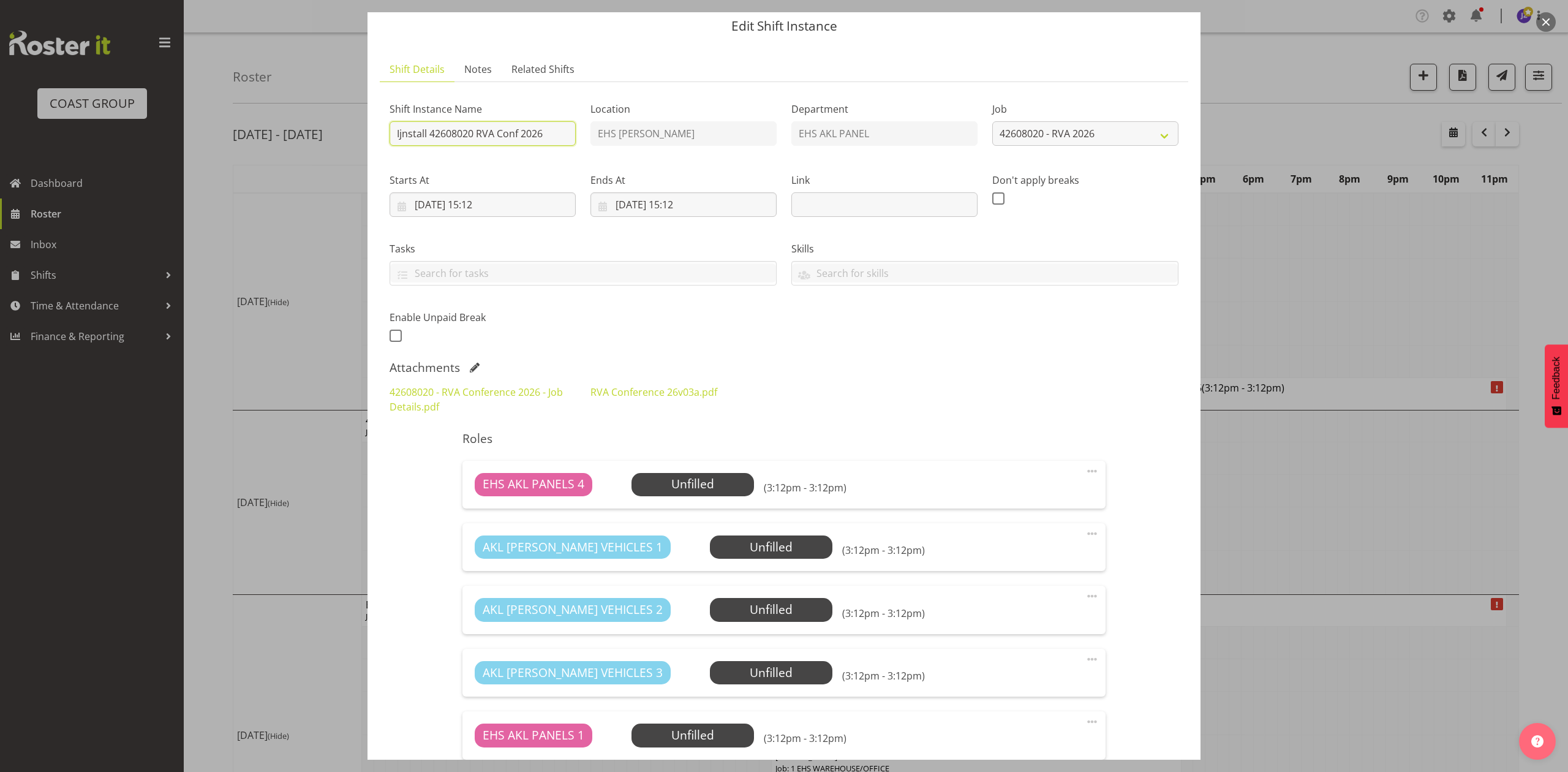
scroll to position [81, 0]
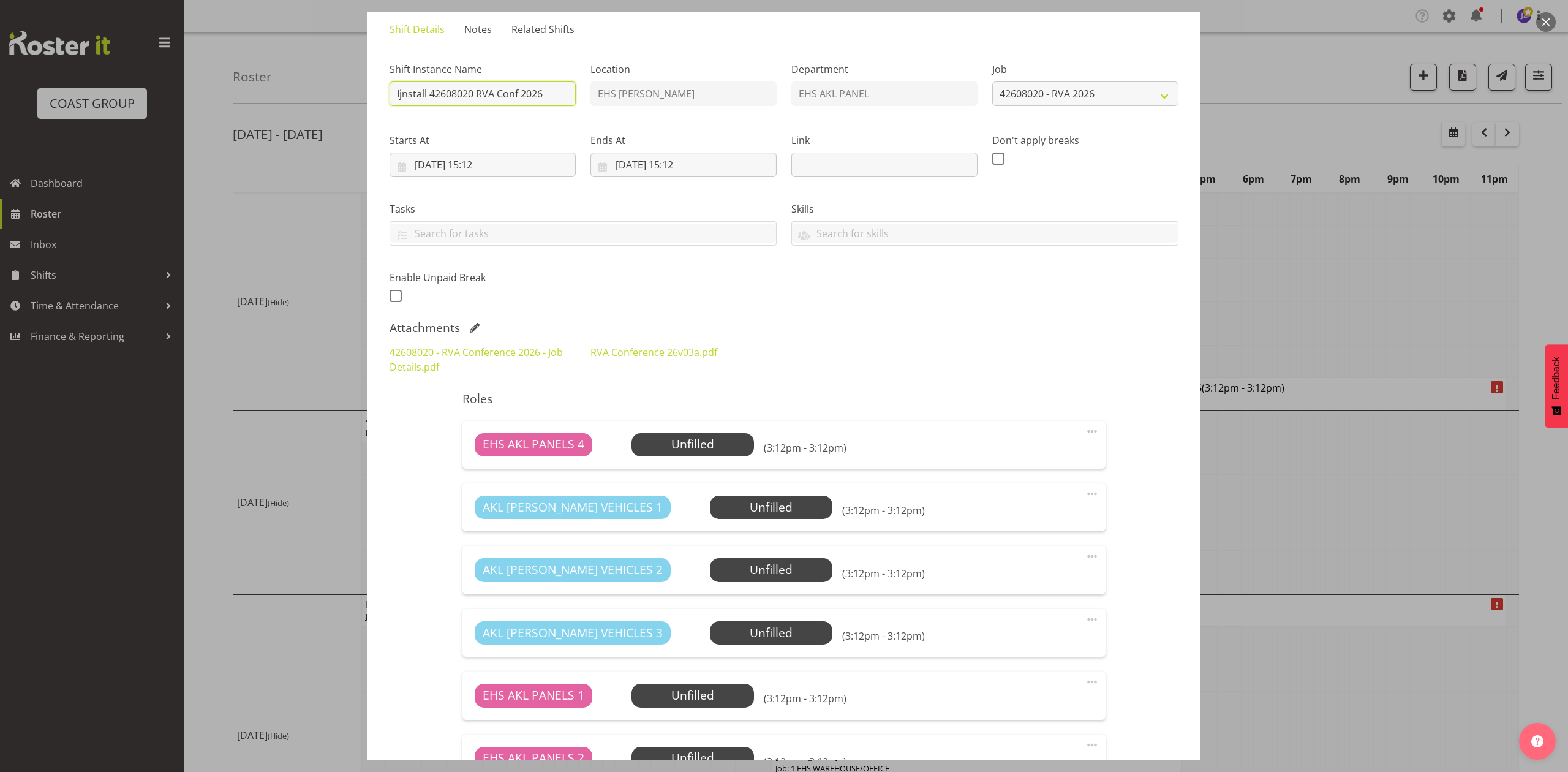
click at [404, 100] on input "Ijnstall 42608020 RVA Conf 2026" at bounding box center [483, 93] width 186 height 25
click at [556, 98] on input "Install 42608020 RVA Conf 2026" at bounding box center [483, 93] width 186 height 25
type input "Install 42608020 RVA Conf 2026. In at 7am."
drag, startPoint x: 616, startPoint y: 161, endPoint x: 676, endPoint y: 225, distance: 87.7
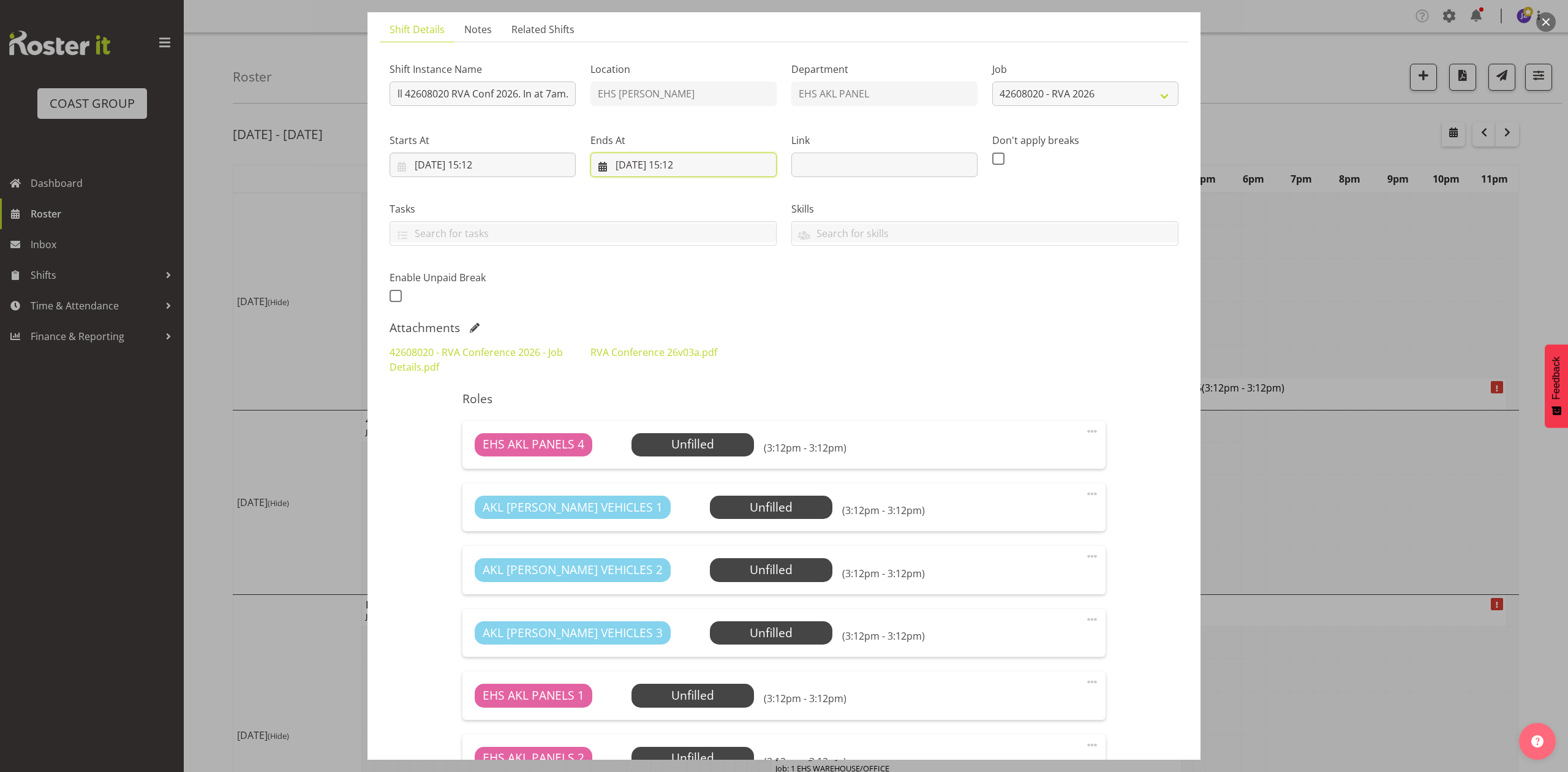
click at [616, 161] on input "[DATE] 15:12" at bounding box center [683, 165] width 186 height 25
click at [643, 285] on link "3" at bounding box center [649, 287] width 25 height 22
type input "[DATE] 15:12"
click at [491, 160] on input "[DATE] 15:12" at bounding box center [483, 165] width 186 height 25
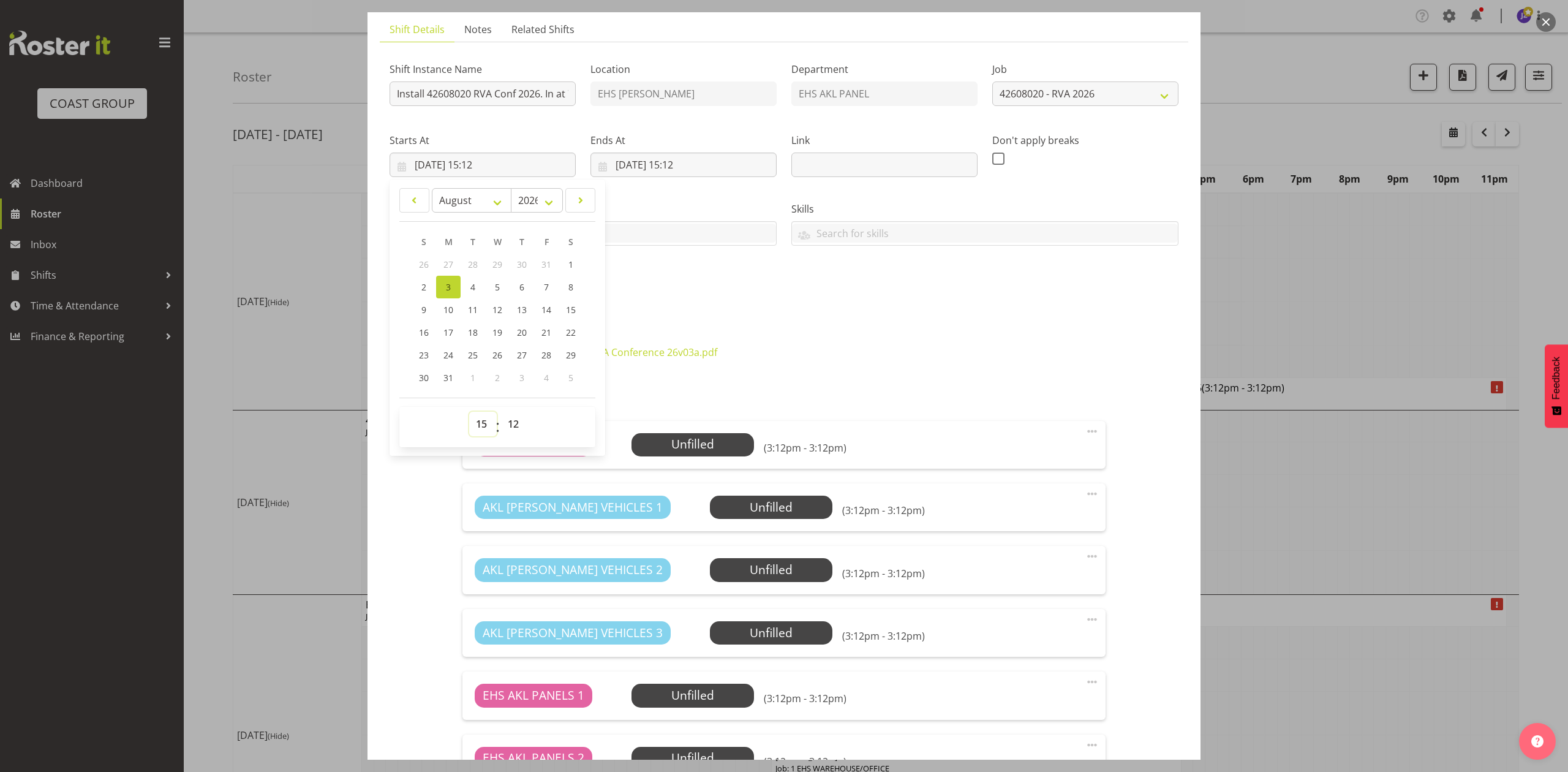
click at [483, 418] on select "00 01 02 03 04 05 06 07 08 09 10 11 12 13 14 15 16 17 18 19 20 21 22 23" at bounding box center [483, 423] width 28 height 25
select select "6"
click at [469, 411] on select "00 01 02 03 04 05 06 07 08 09 10 11 12 13 14 15 16 17 18 19 20 21 22 23" at bounding box center [483, 423] width 28 height 25
type input "[DATE] 06:12"
click at [515, 425] on select "00 01 02 03 04 05 06 07 08 09 10 11 12 13 14 15 16 17 18 19 20 21 22 23 24 25 2…" at bounding box center [515, 423] width 28 height 25
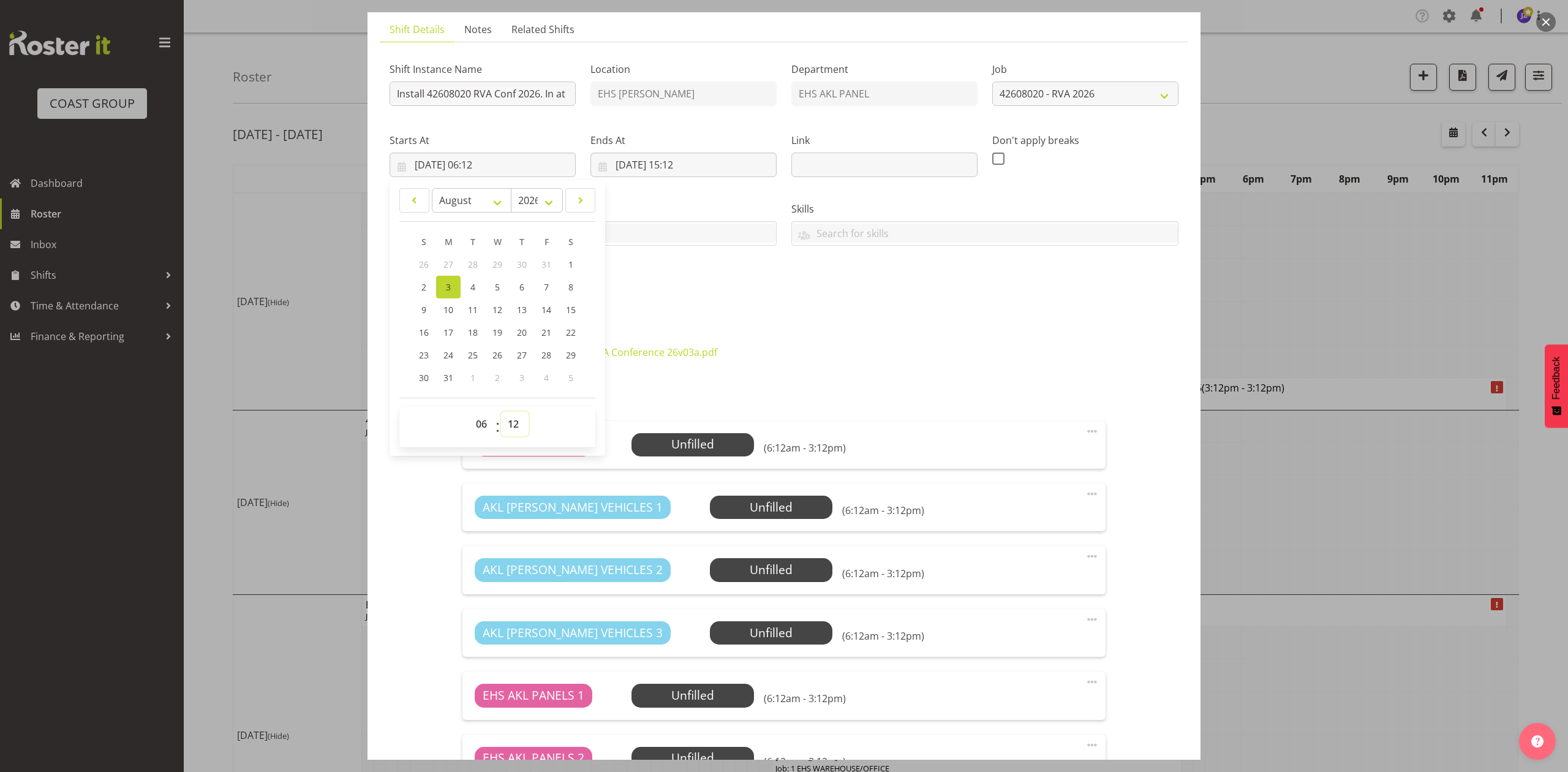
select select "30"
click at [501, 411] on select "00 01 02 03 04 05 06 07 08 09 10 11 12 13 14 15 16 17 18 19 20 21 22 23 24 25 2…" at bounding box center [515, 423] width 28 height 25
type input "[DATE] 06:30"
drag, startPoint x: 1061, startPoint y: 290, endPoint x: 982, endPoint y: 270, distance: 81.5
click at [1060, 290] on div "Shift Instance Name Install 42608020 RVA Conf 2026. In at 7am. Location EHS [PE…" at bounding box center [784, 178] width 803 height 268
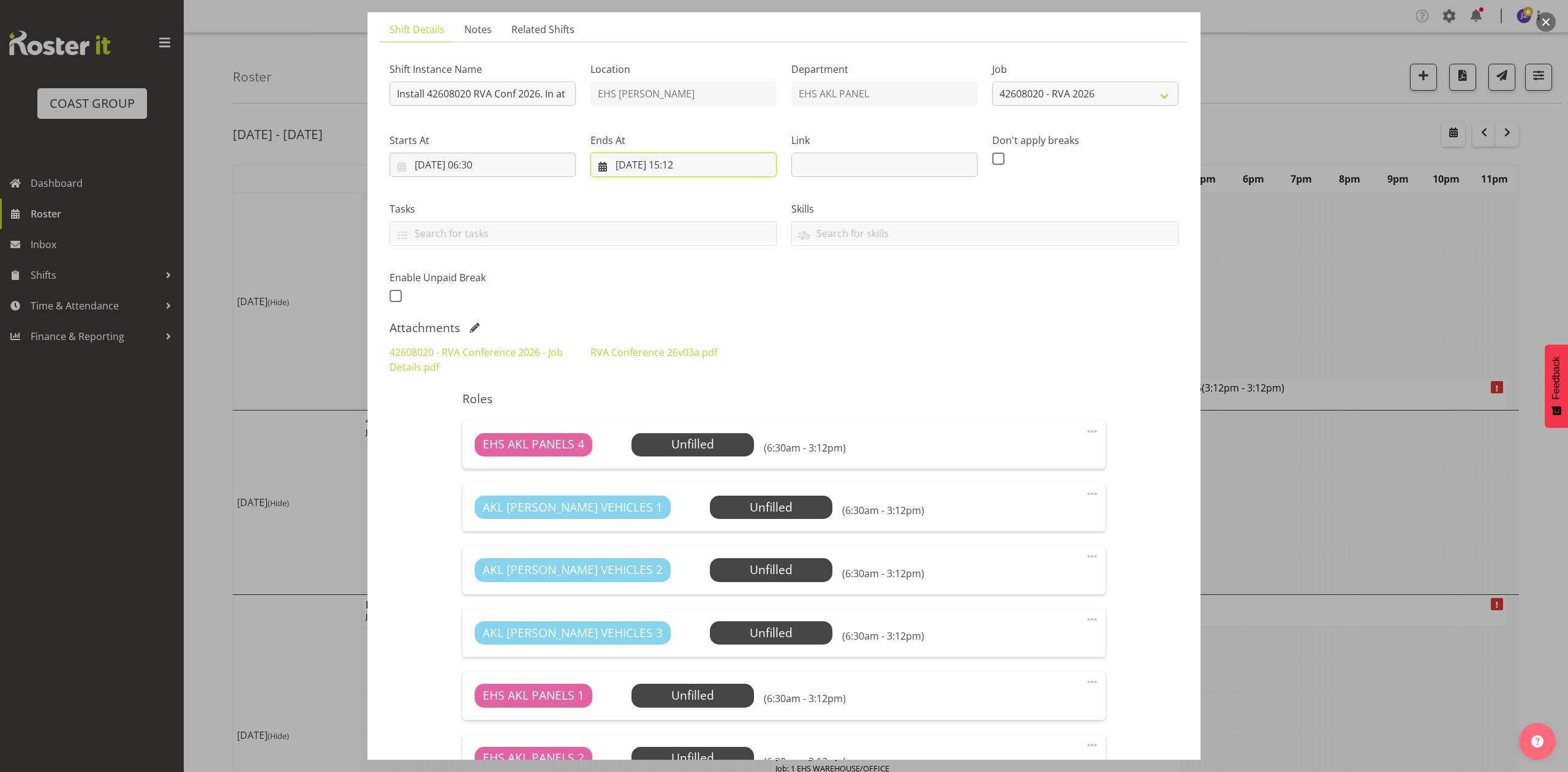
click at [702, 160] on input "[DATE] 15:12" at bounding box center [683, 165] width 186 height 25
click at [677, 423] on select "00 01 02 03 04 05 06 07 08 09 10 11 12 13 14 15 16 17 18 19 20 21 22 23" at bounding box center [683, 423] width 28 height 25
select select "10"
click at [670, 411] on select "00 01 02 03 04 05 06 07 08 09 10 11 12 13 14 15 16 17 18 19 20 21 22 23" at bounding box center [683, 423] width 28 height 25
type input "[DATE] 10:12"
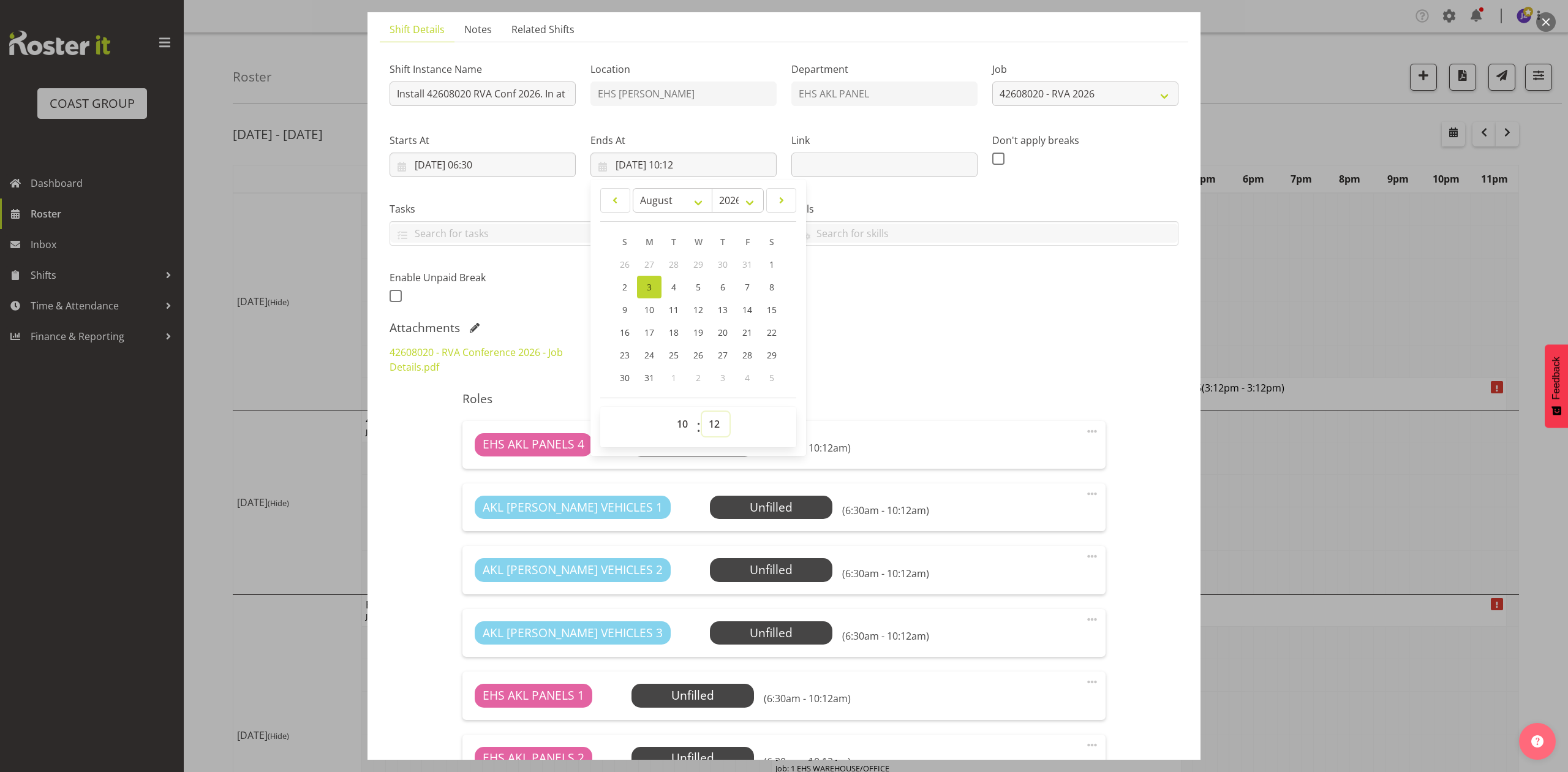
click at [710, 427] on select "00 01 02 03 04 05 06 07 08 09 10 11 12 13 14 15 16 17 18 19 20 21 22 23 24 25 2…" at bounding box center [715, 423] width 28 height 25
select select "30"
click at [702, 411] on select "00 01 02 03 04 05 06 07 08 09 10 11 12 13 14 15 16 17 18 19 20 21 22 23 24 25 2…" at bounding box center [715, 423] width 28 height 25
type input "[DATE] 10:30"
drag, startPoint x: 947, startPoint y: 345, endPoint x: 1010, endPoint y: 462, distance: 132.9
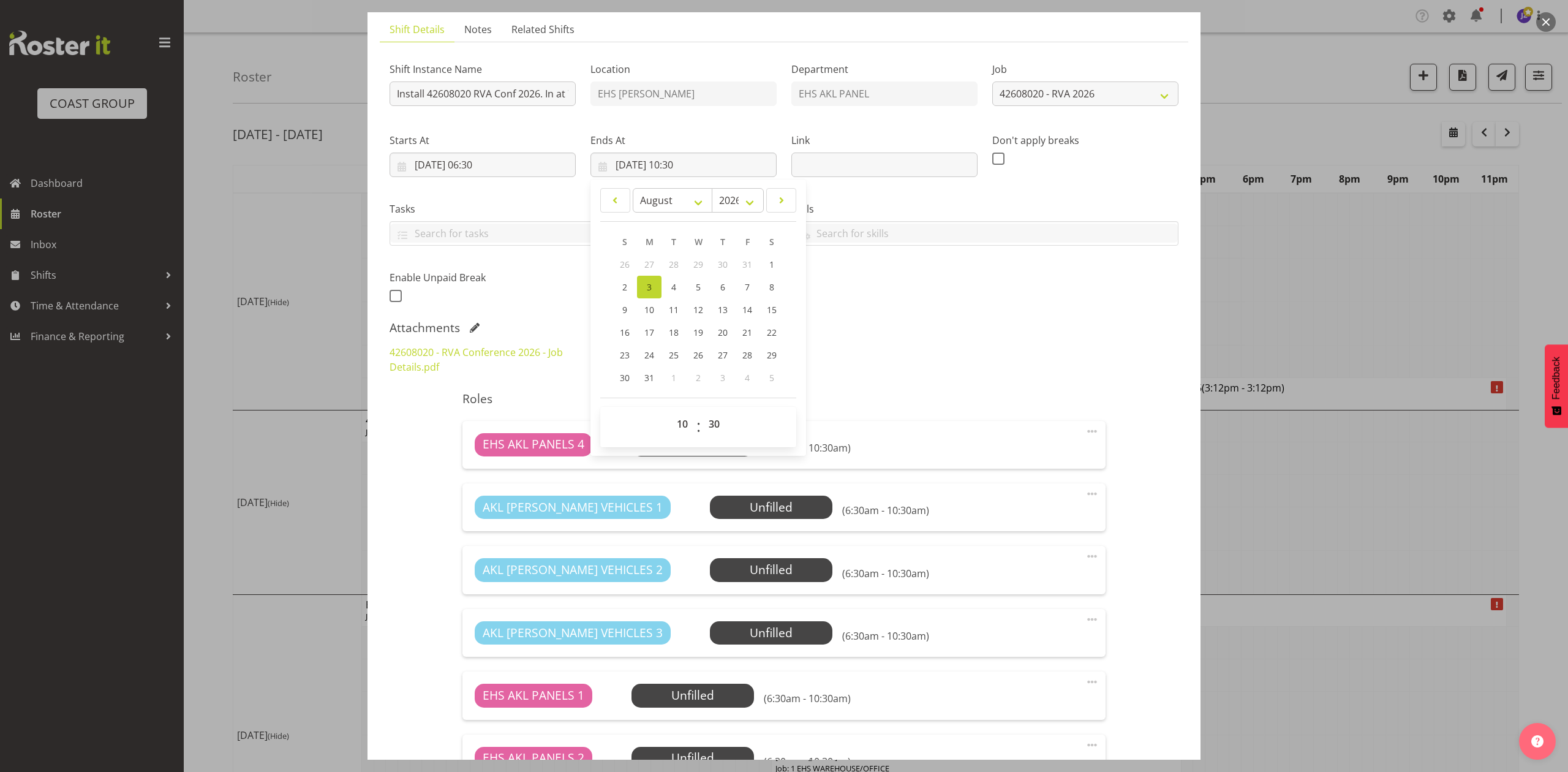
click at [956, 354] on div "42608020 - RVA Conference 2026 - Job Details.pdf RVA Conference 26v03a.pdf" at bounding box center [784, 359] width 803 height 44
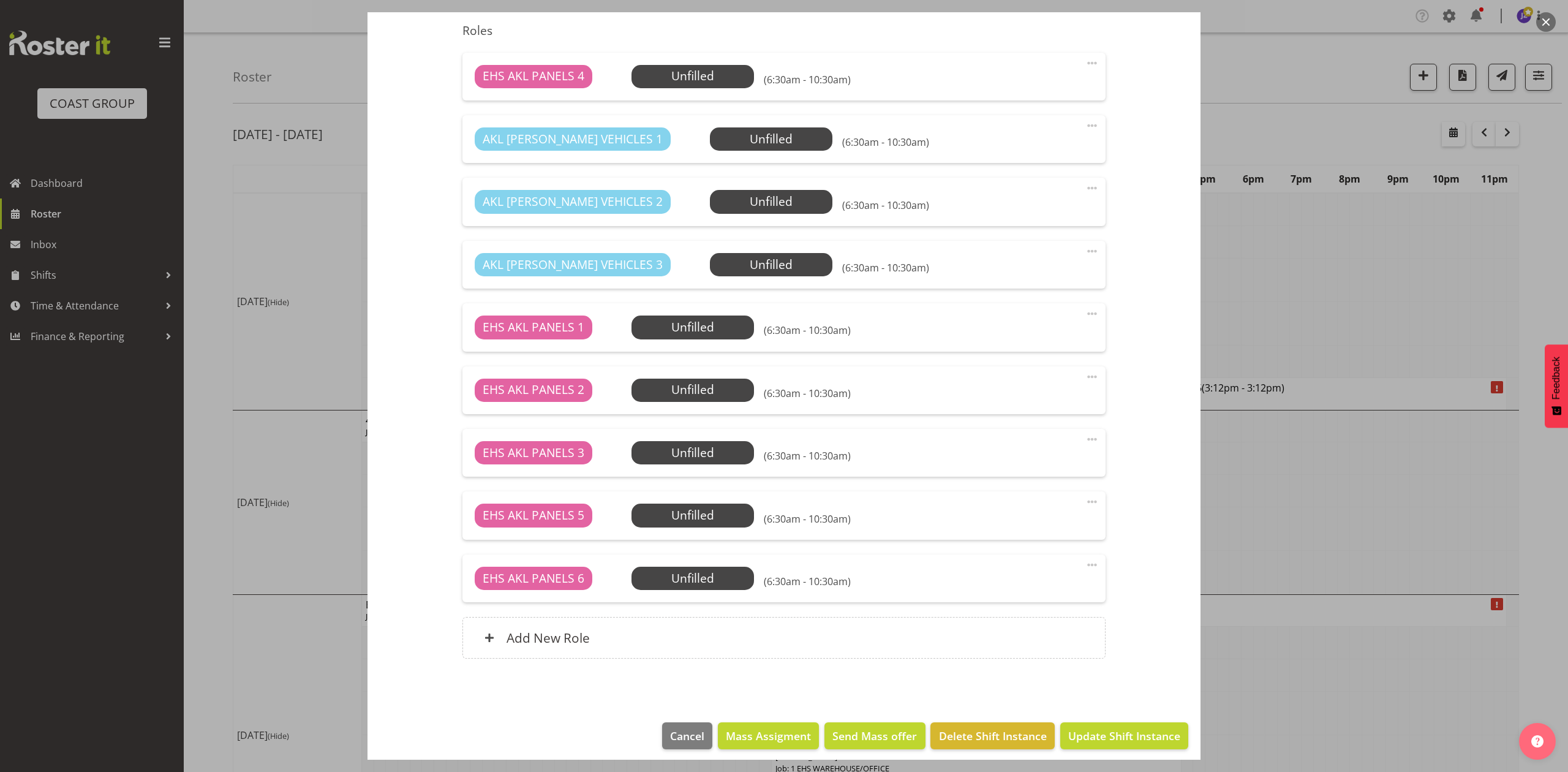
scroll to position [459, 0]
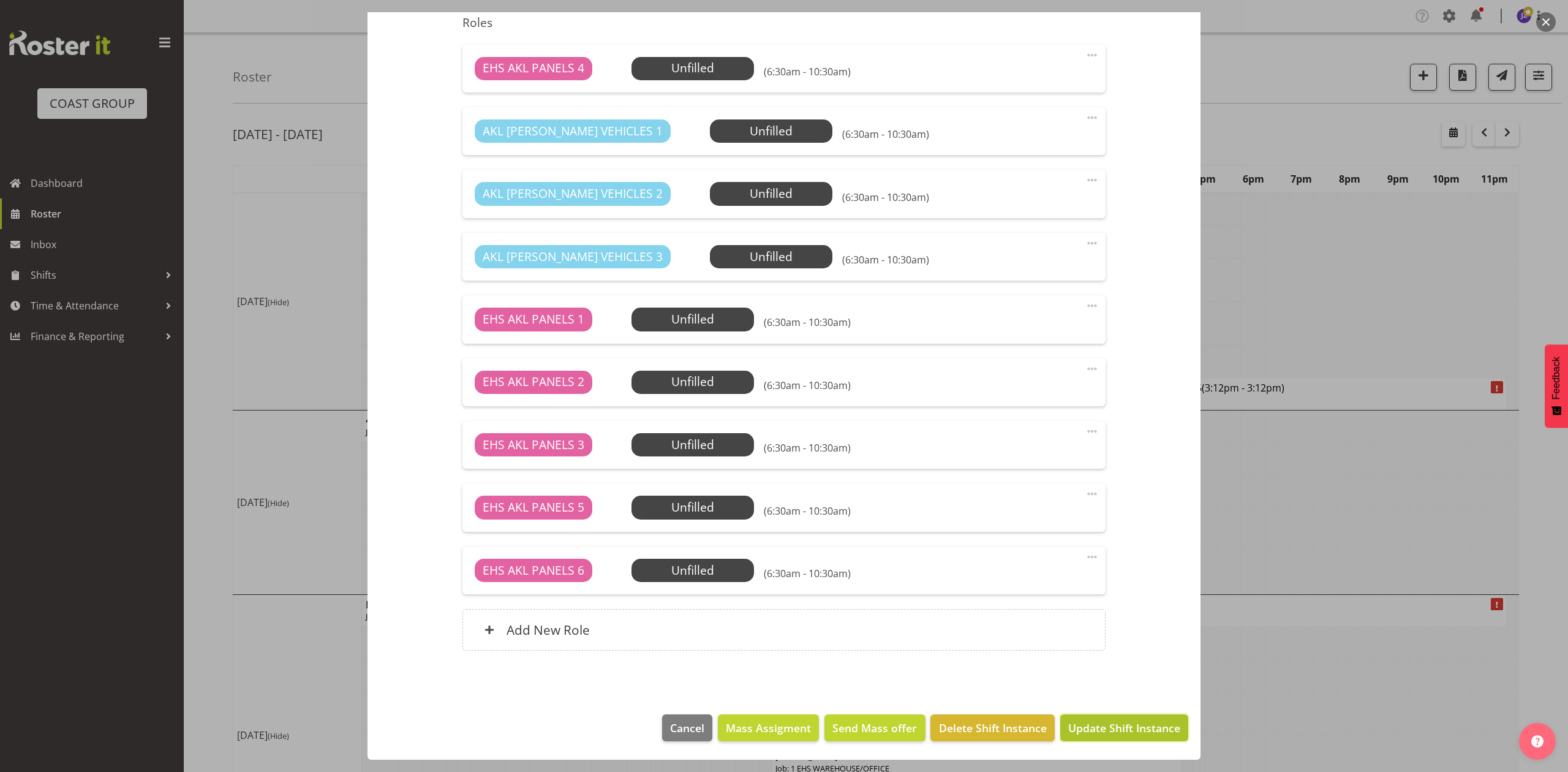
click at [1110, 734] on span "Update Shift Instance" at bounding box center [1124, 728] width 112 height 16
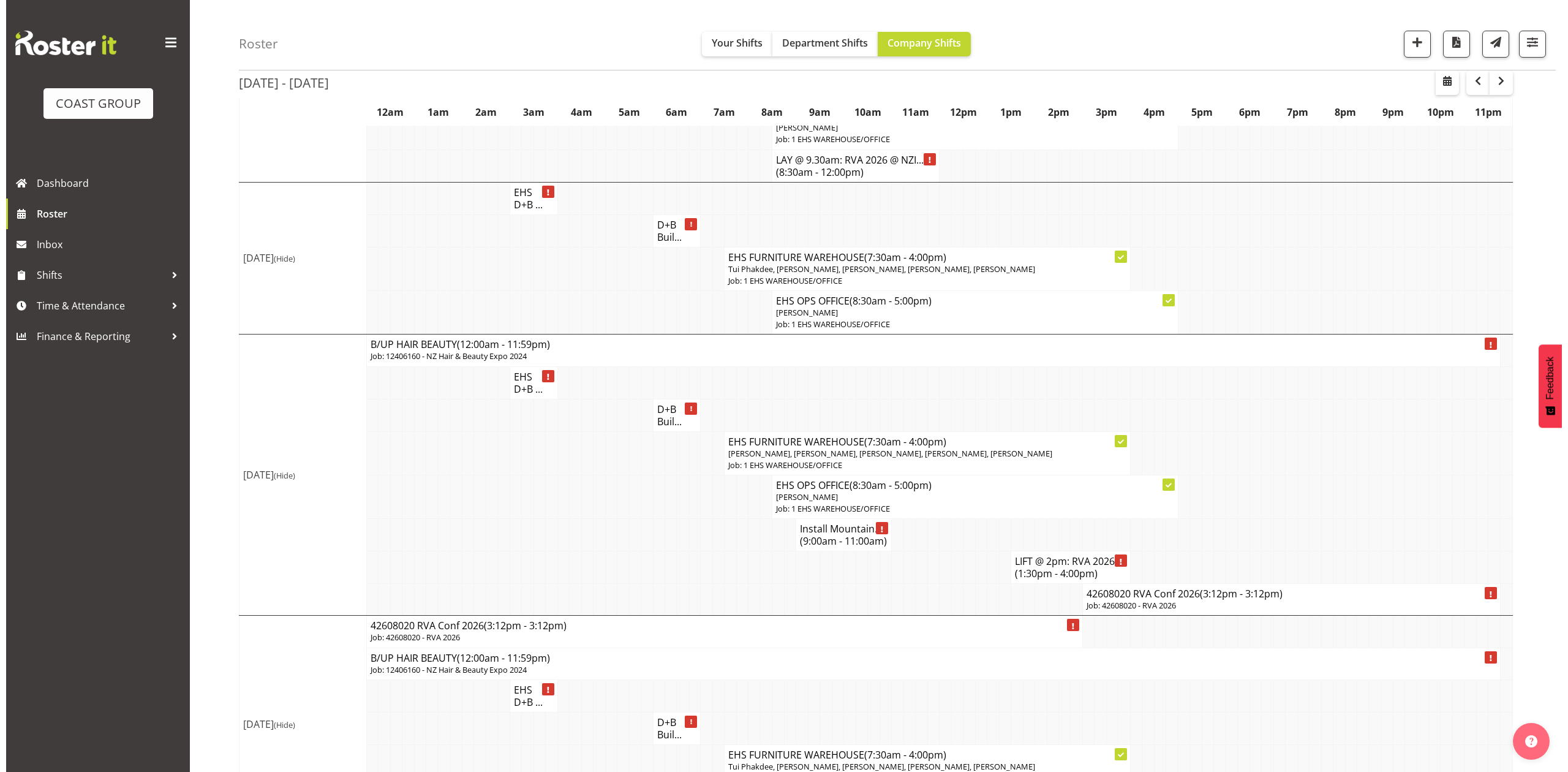
scroll to position [245, 0]
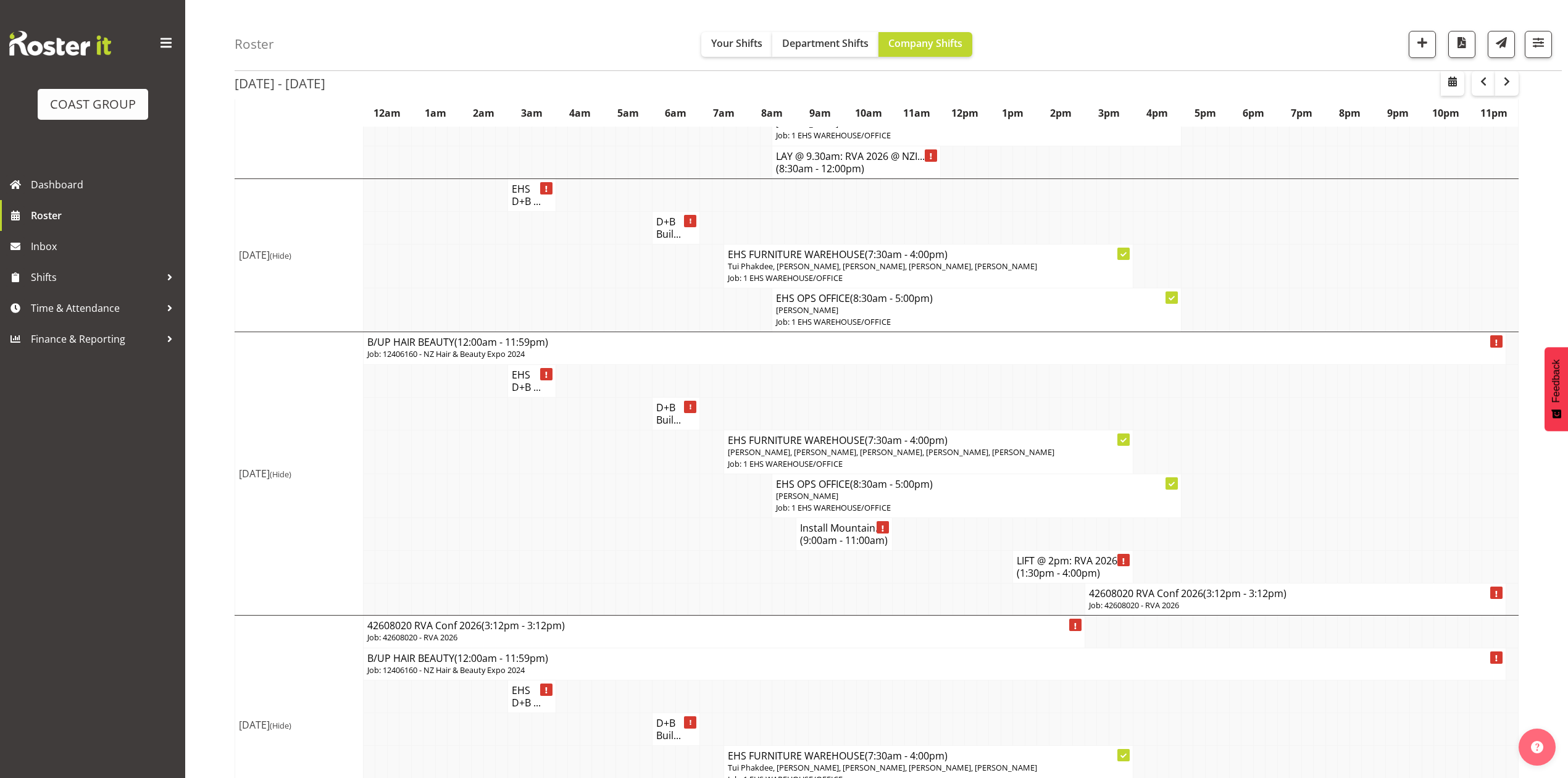
click at [1136, 600] on h4 "42608020 RVA Conf 2026 (3:12pm - 3:12pm)" at bounding box center [1295, 593] width 413 height 12
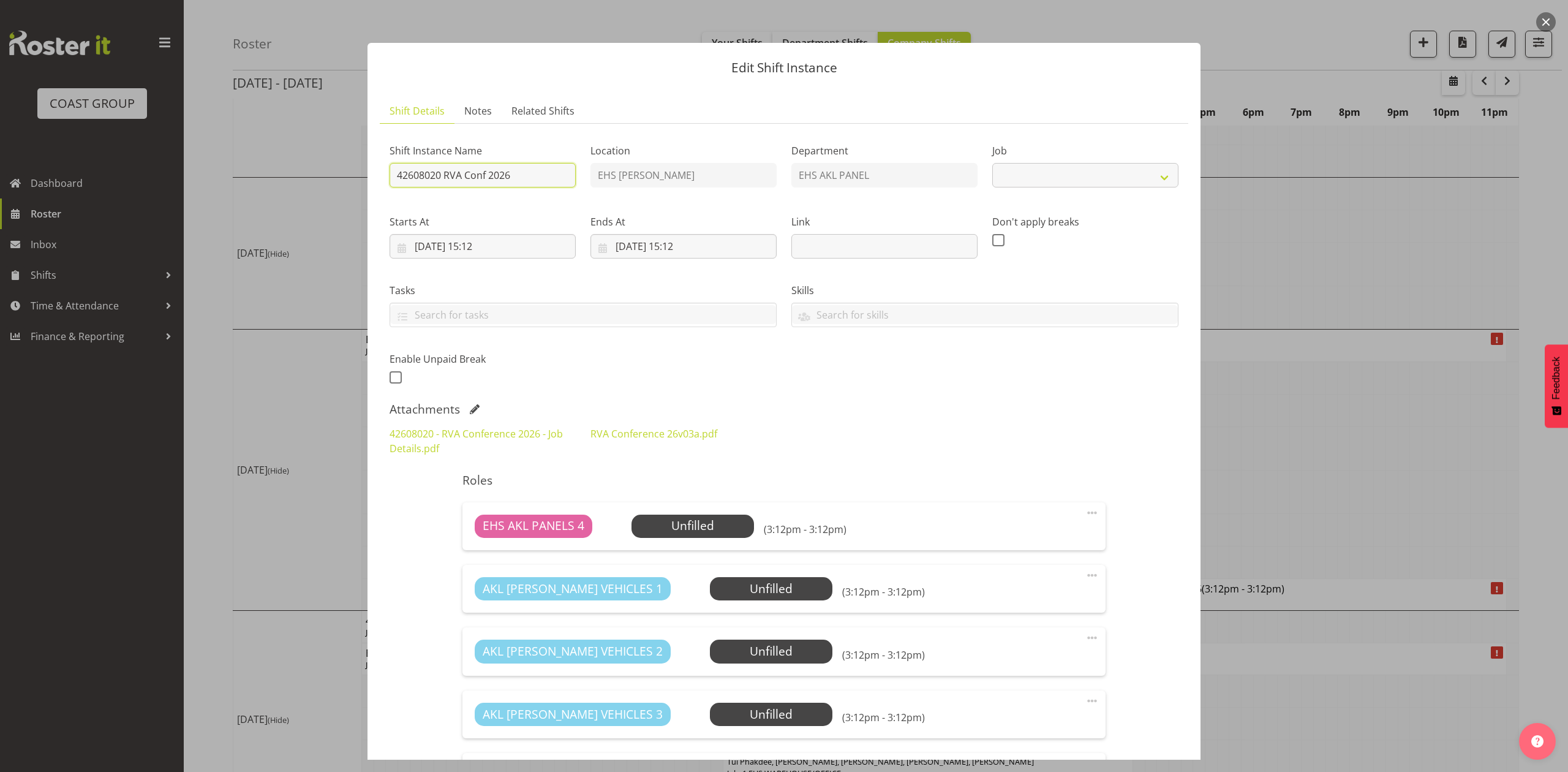
click at [400, 179] on input "42608020 RVA Conf 2026" at bounding box center [483, 175] width 186 height 25
select select "10617"
click at [395, 174] on input "42608020 RVA Conf 2026" at bounding box center [483, 175] width 186 height 25
click at [556, 172] on input "Pullout 42608020 RVA Conf 2026" at bounding box center [483, 175] width 186 height 25
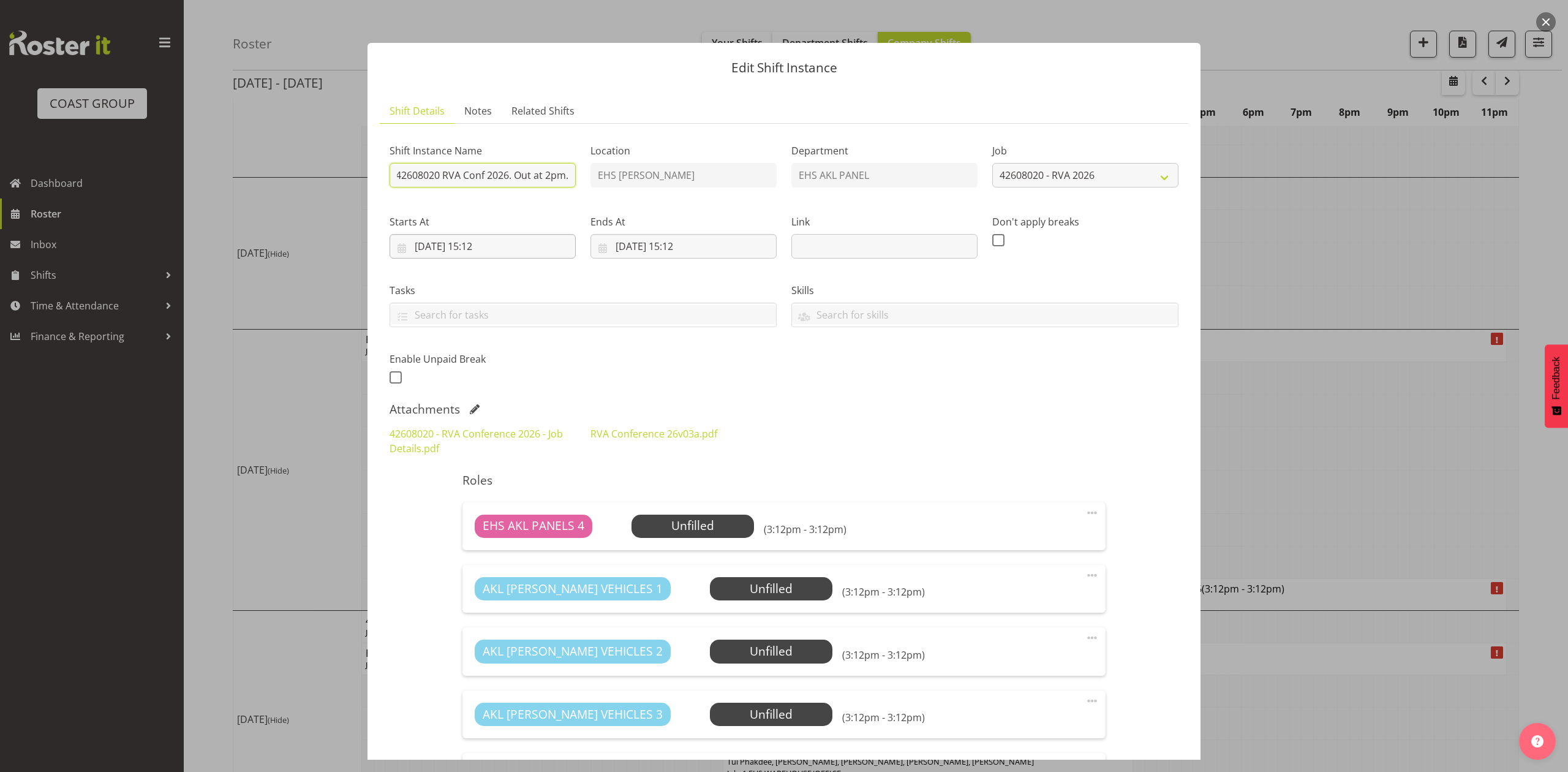
type input "Pullout 42608020 RVA Conf 2026. Out at 2pm."
click at [494, 244] on input "[DATE] 15:12" at bounding box center [483, 246] width 186 height 25
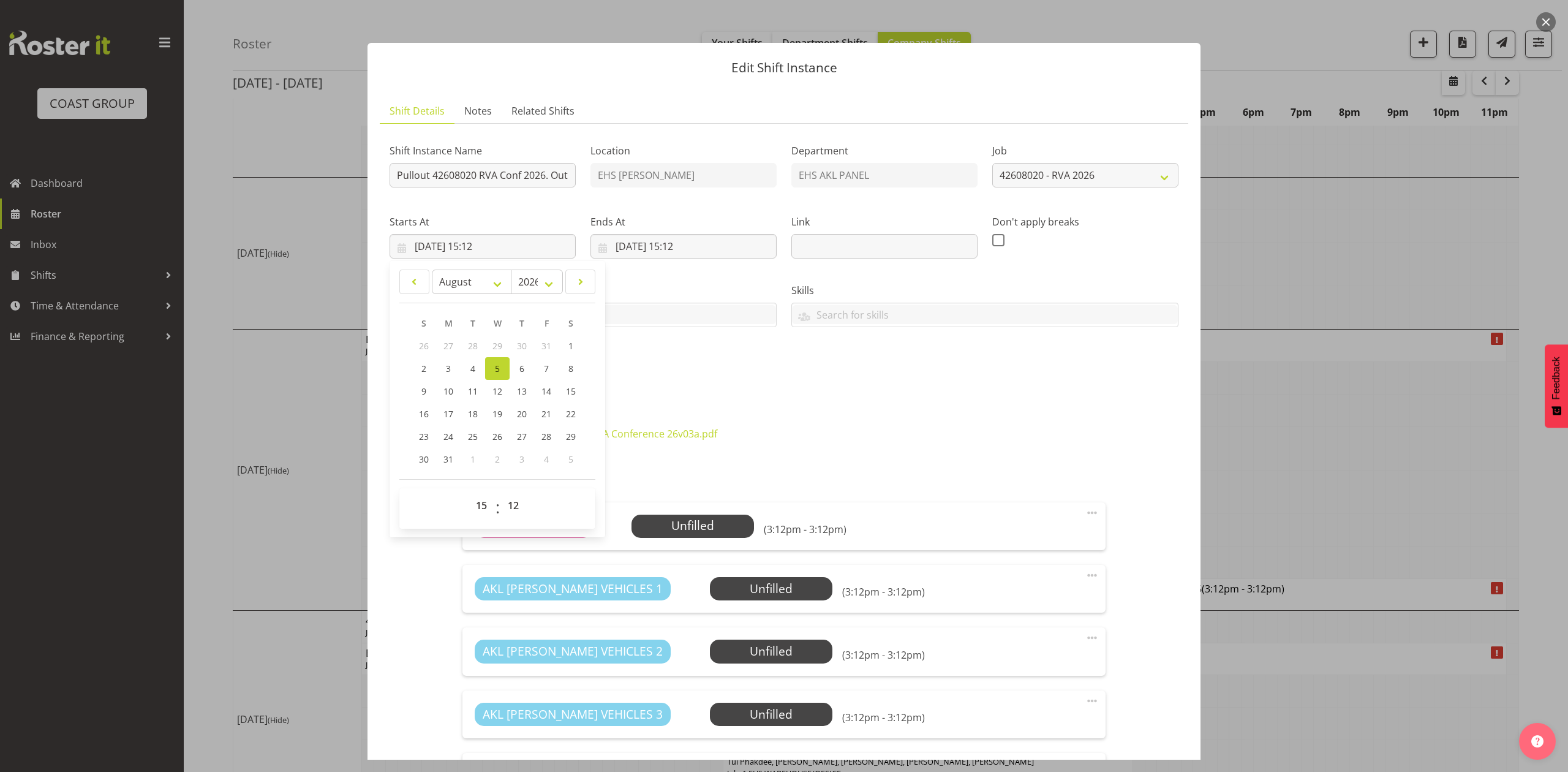
drag, startPoint x: 467, startPoint y: 509, endPoint x: 478, endPoint y: 504, distance: 12.1
click at [468, 509] on div "00 01 02 03 04 05 06 07 08 09 10 11 12 13 14 15 16 17 18 19 20 21 22 23" at bounding box center [481, 509] width 28 height 30
click at [483, 501] on select "00 01 02 03 04 05 06 07 08 09 10 11 12 13 14 15 16 17 18 19 20 21 22 23" at bounding box center [483, 505] width 28 height 25
select select "13"
click at [469, 494] on select "00 01 02 03 04 05 06 07 08 09 10 11 12 13 14 15 16 17 18 19 20 21 22 23" at bounding box center [483, 505] width 28 height 25
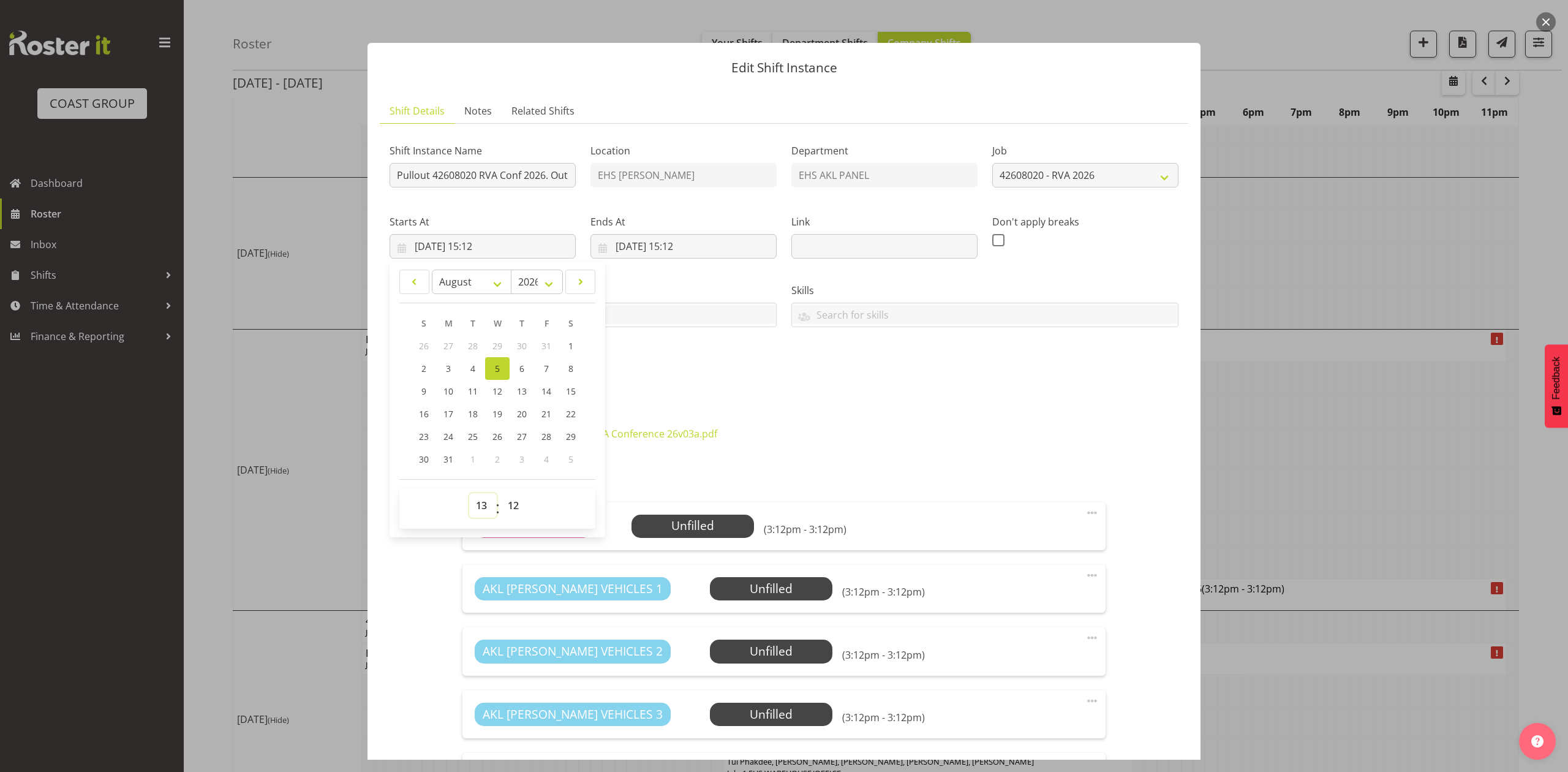
type input "[DATE] 13:12"
click at [510, 507] on select "00 01 02 03 04 05 06 07 08 09 10 11 12 13 14 15 16 17 18 19 20 21 22 23 24 25 2…" at bounding box center [515, 505] width 28 height 25
select select "30"
click at [501, 494] on select "00 01 02 03 04 05 06 07 08 09 10 11 12 13 14 15 16 17 18 19 20 21 22 23 24 25 2…" at bounding box center [515, 505] width 28 height 25
type input "[DATE] 13:30"
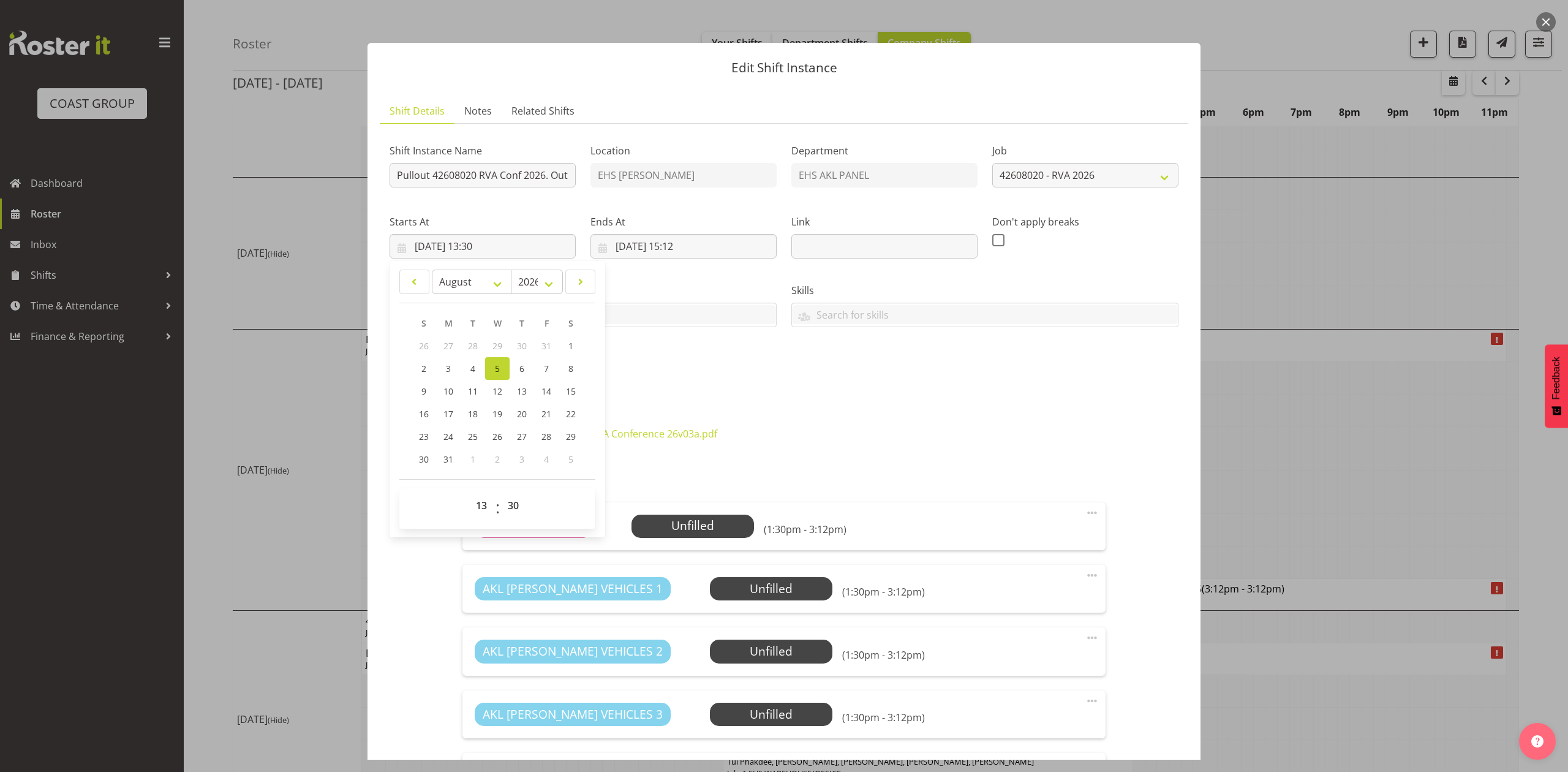
click at [796, 376] on div "Shift Instance Name Pullout 42608020 RVA Conf 2026. Out at 2pm. Location EHS [P…" at bounding box center [784, 260] width 803 height 268
click at [693, 241] on input "[DATE] 15:12" at bounding box center [683, 246] width 186 height 25
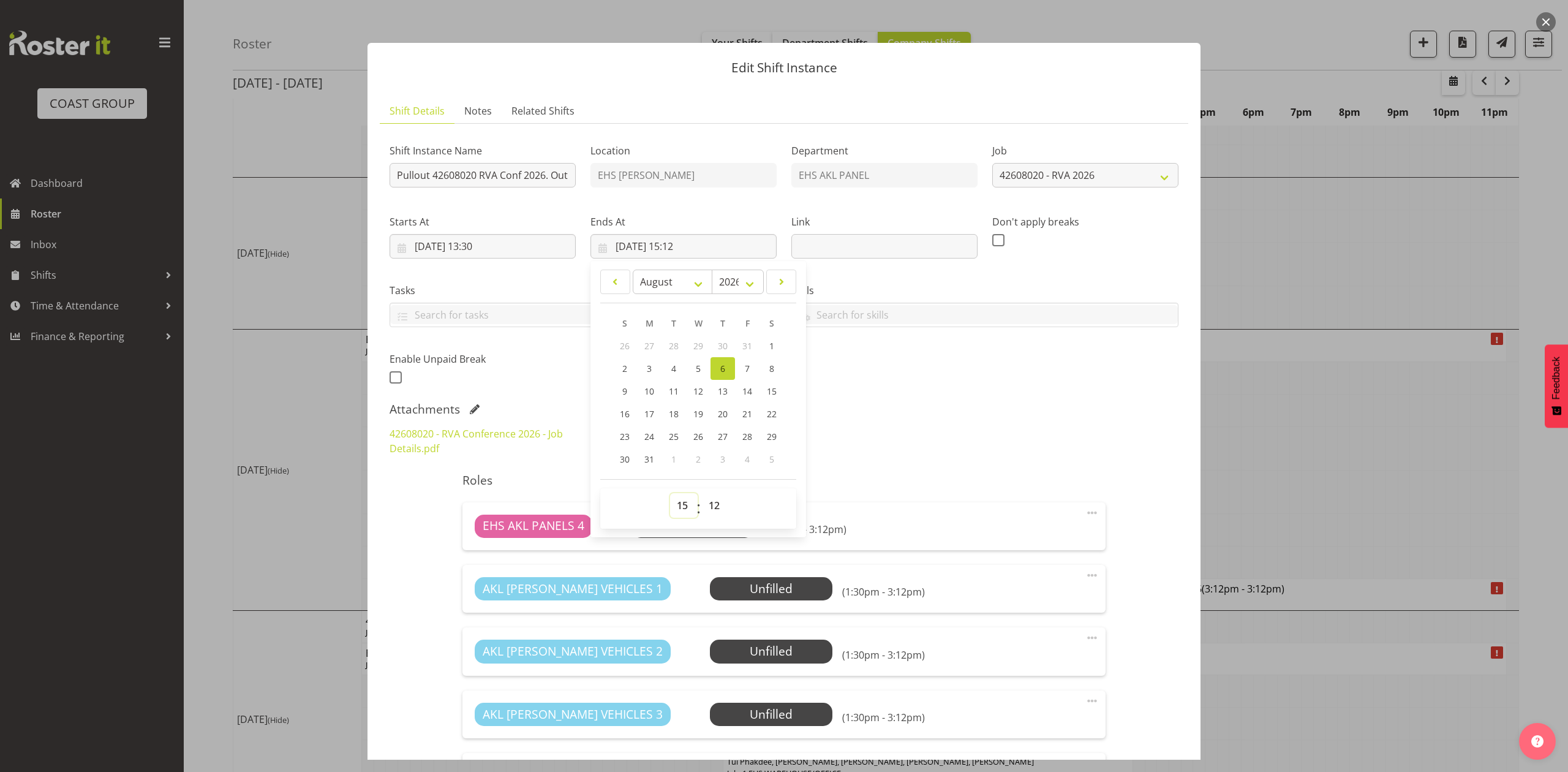
click at [685, 506] on select "00 01 02 03 04 05 06 07 08 09 10 11 12 13 14 15 16 17 18 19 20 21 22 23" at bounding box center [683, 505] width 28 height 25
select select "16"
click at [670, 494] on select "00 01 02 03 04 05 06 07 08 09 10 11 12 13 14 15 16 17 18 19 20 21 22 23" at bounding box center [683, 505] width 28 height 25
type input "[DATE] 16:12"
click at [719, 507] on select "00 01 02 03 04 05 06 07 08 09 10 11 12 13 14 15 16 17 18 19 20 21 22 23 24 25 2…" at bounding box center [715, 505] width 28 height 25
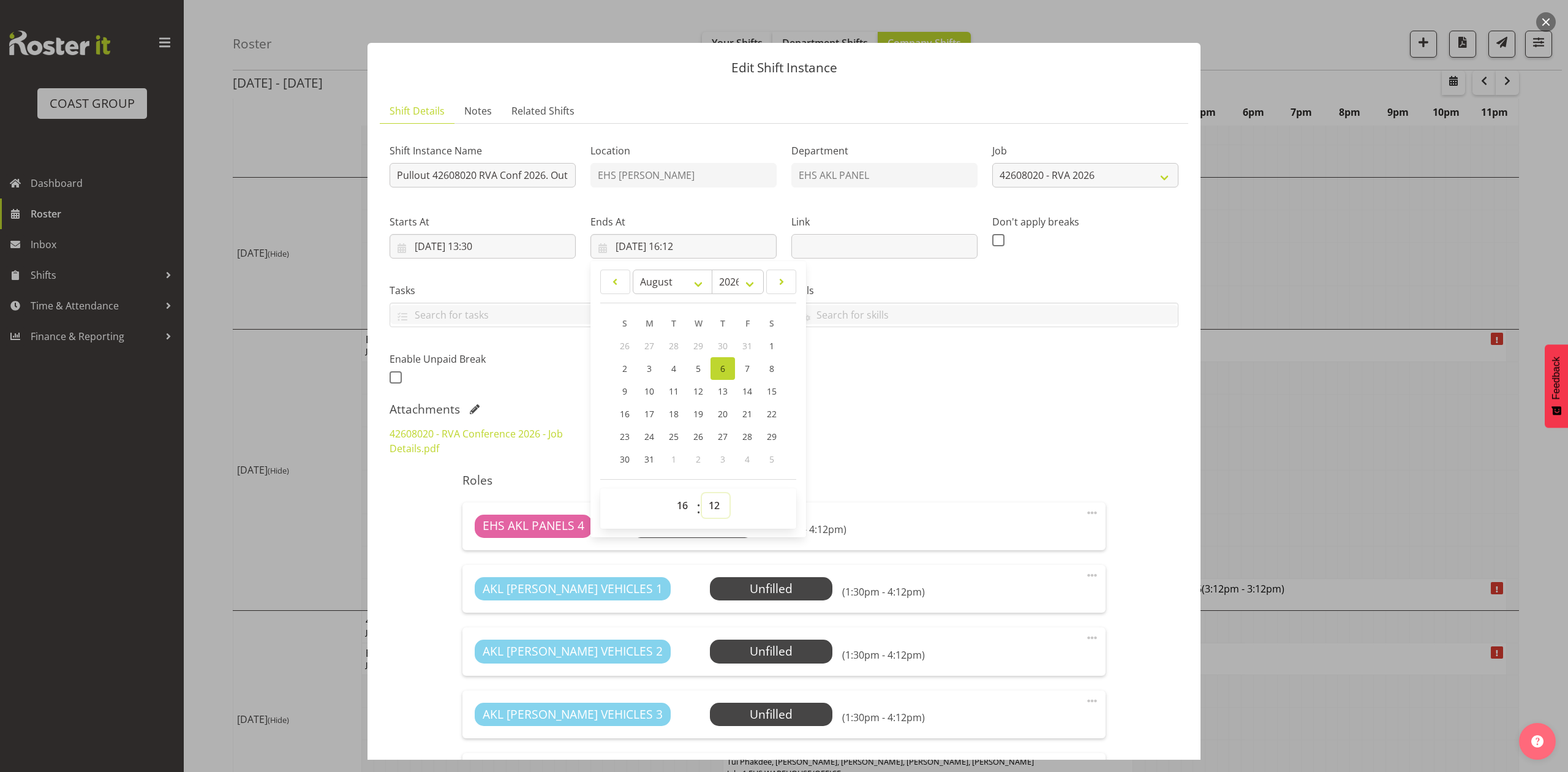
select select "0"
click at [702, 494] on select "00 01 02 03 04 05 06 07 08 09 10 11 12 13 14 15 16 17 18 19 20 21 22 23 24 25 2…" at bounding box center [715, 505] width 28 height 25
click at [849, 456] on div "42608020 - RVA Conference 2026 - Job Details.pdf RVA Conference 26v03a.pdf" at bounding box center [784, 441] width 803 height 44
click at [625, 249] on input "[DATE] 16:00" at bounding box center [683, 246] width 186 height 25
click at [690, 365] on link "5" at bounding box center [698, 368] width 25 height 22
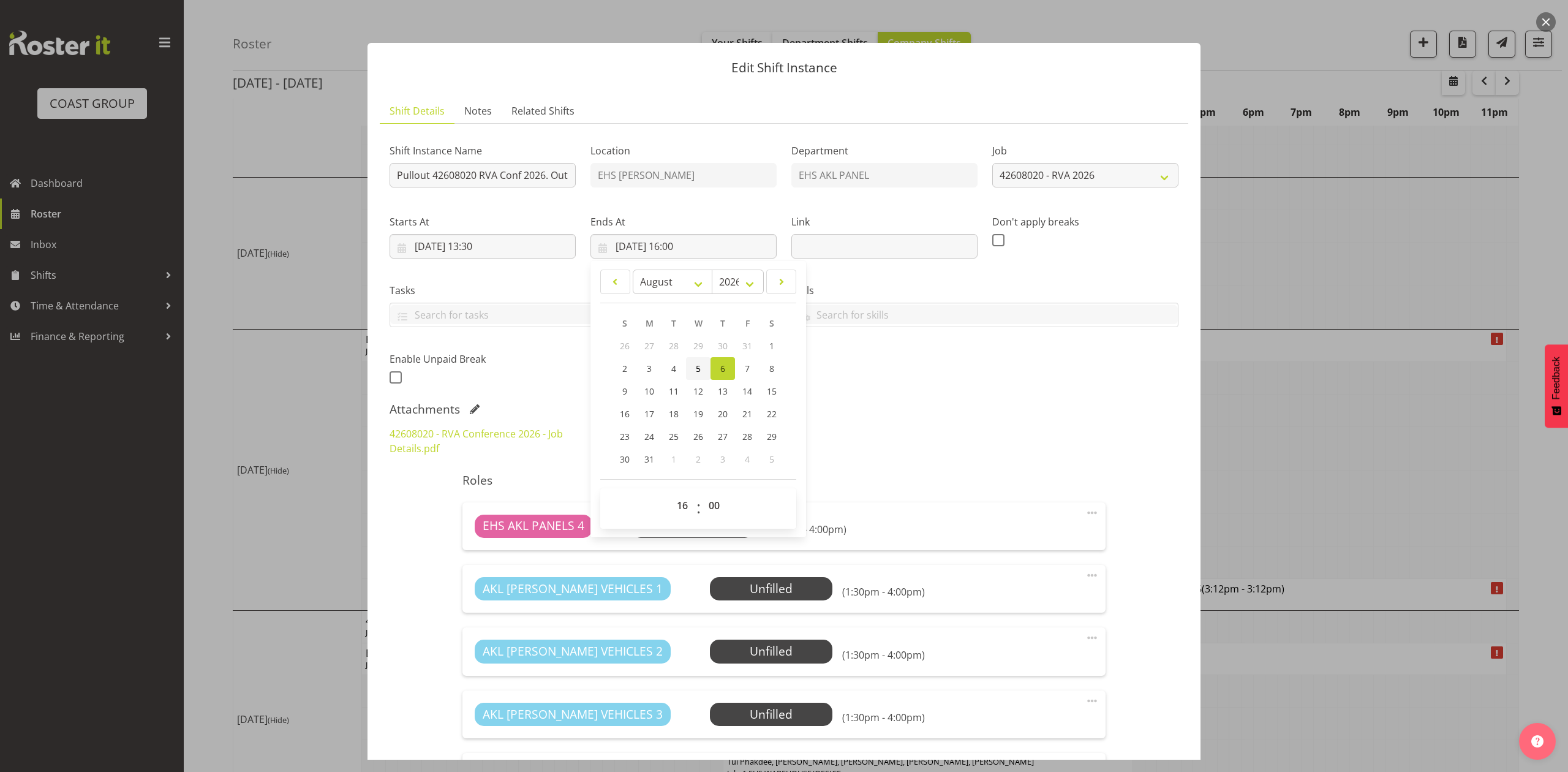
type input "[DATE] 16:00"
click at [924, 410] on div "Attachments" at bounding box center [784, 409] width 789 height 14
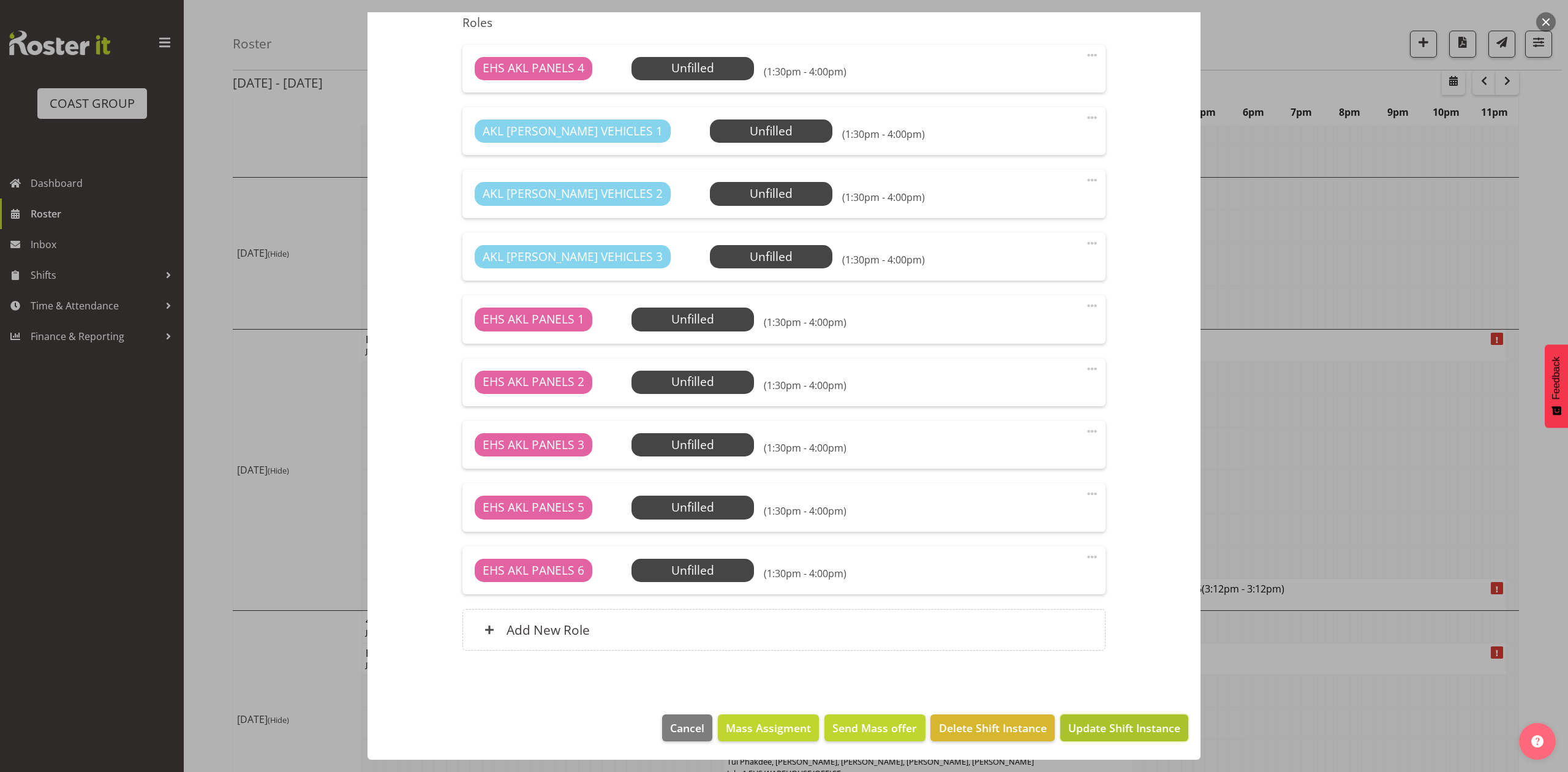
click at [1138, 727] on span "Update Shift Instance" at bounding box center [1124, 728] width 112 height 16
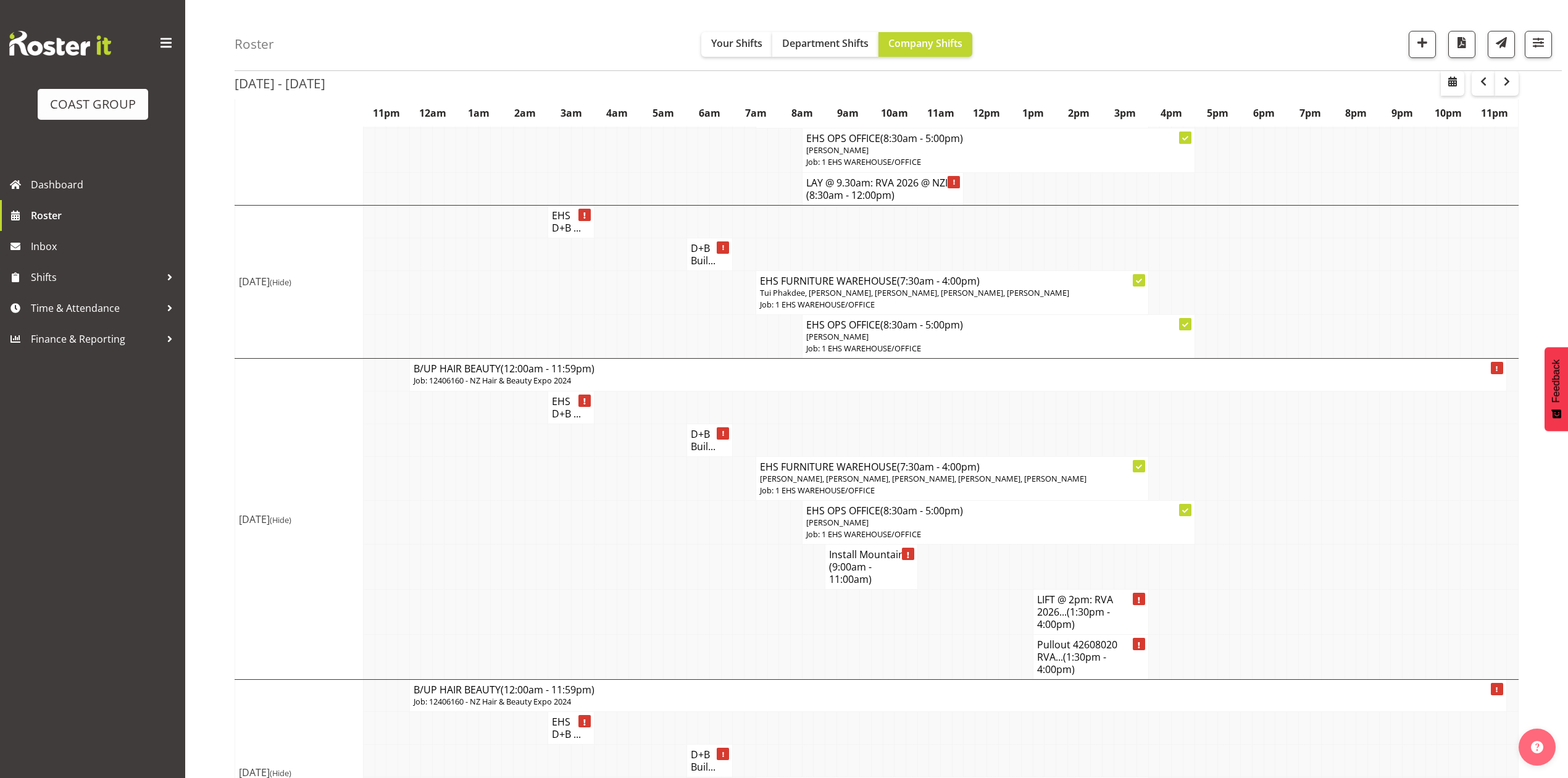
scroll to position [247, 0]
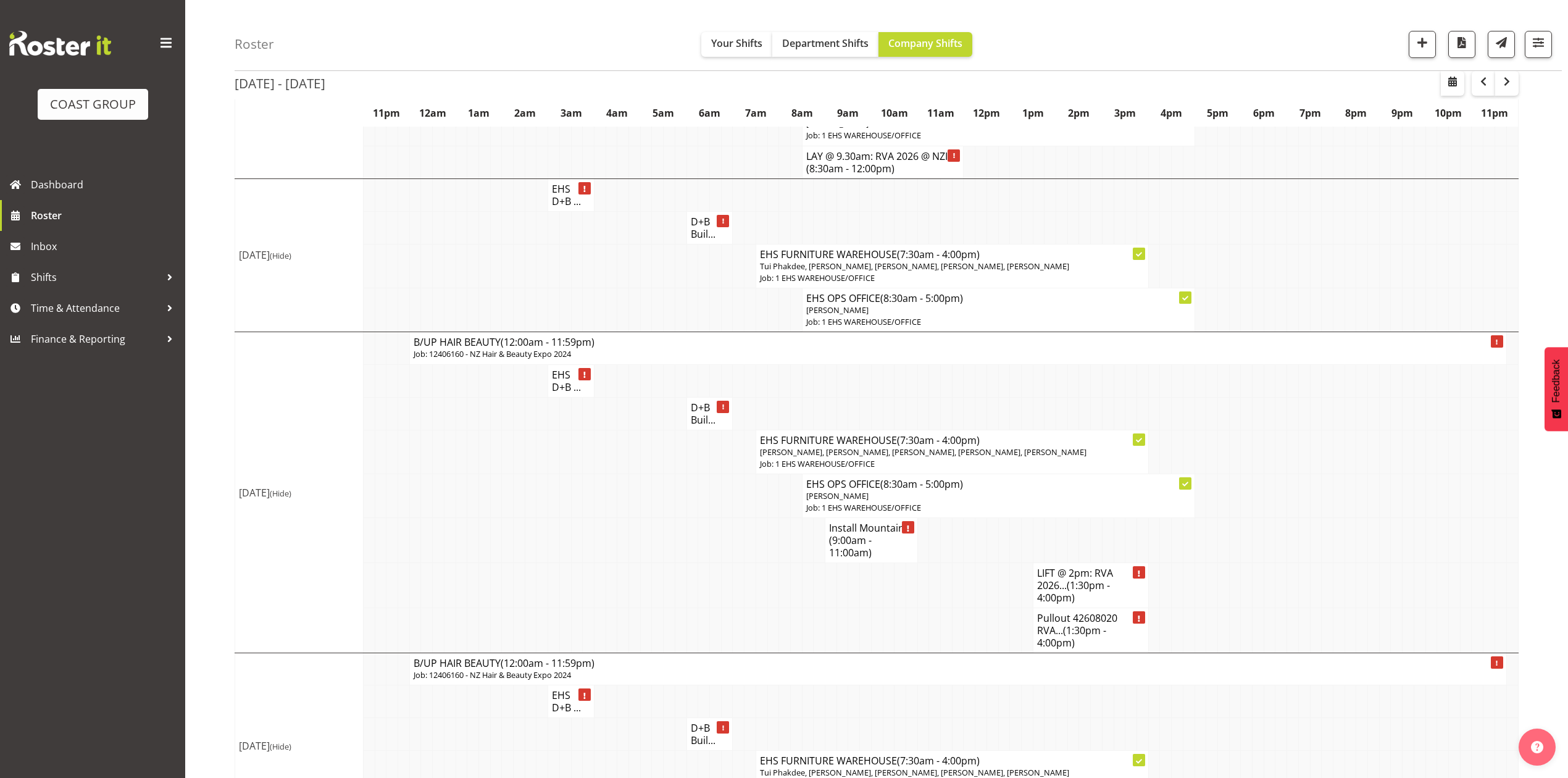
click at [1356, 557] on td at bounding box center [1362, 541] width 12 height 45
